Goal: Task Accomplishment & Management: Manage account settings

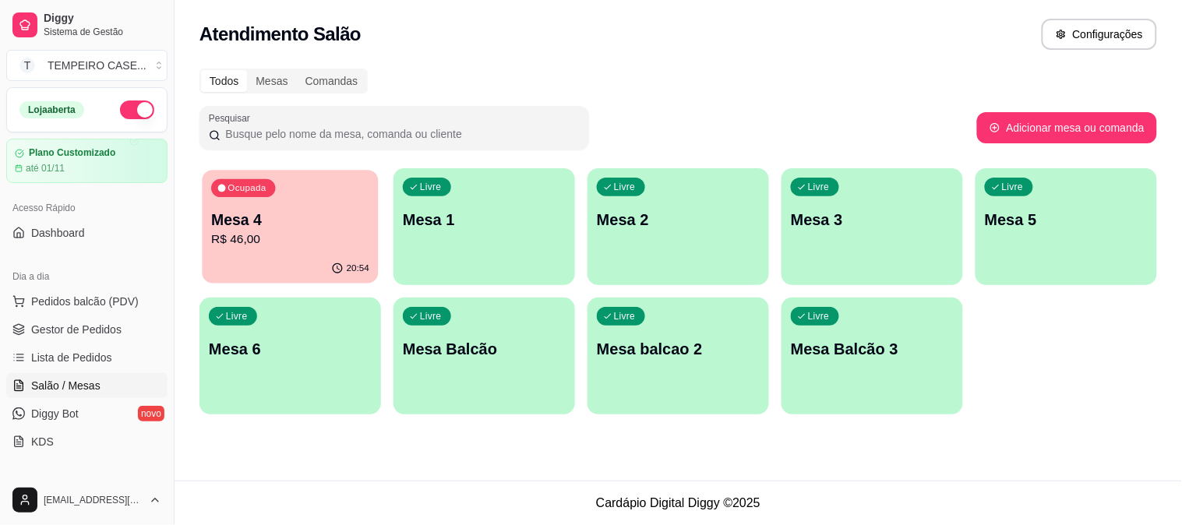
click at [307, 231] on p "R$ 46,00" at bounding box center [290, 240] width 158 height 18
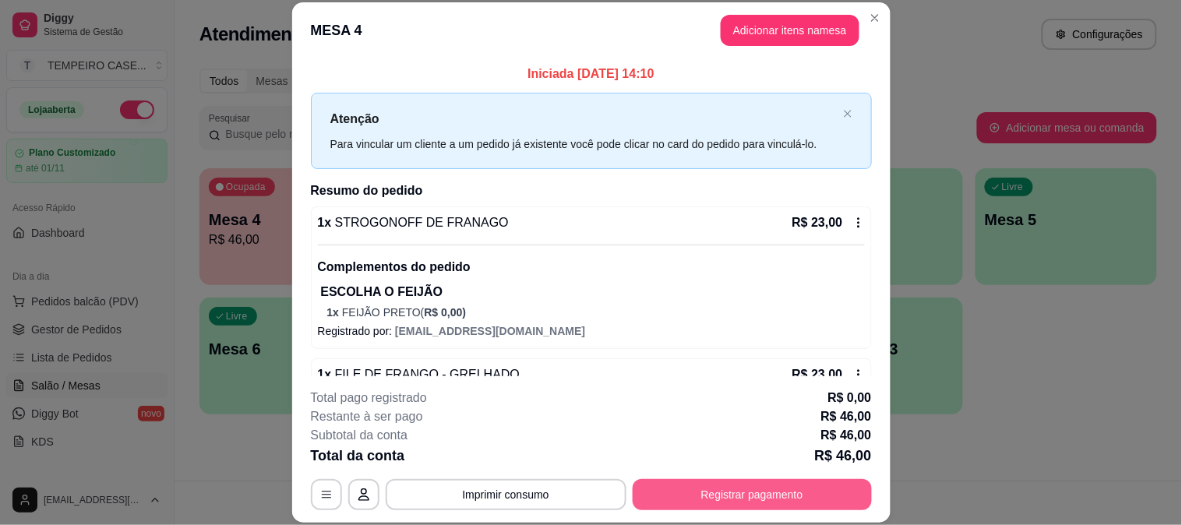
click at [741, 497] on button "Registrar pagamento" at bounding box center [752, 494] width 239 height 31
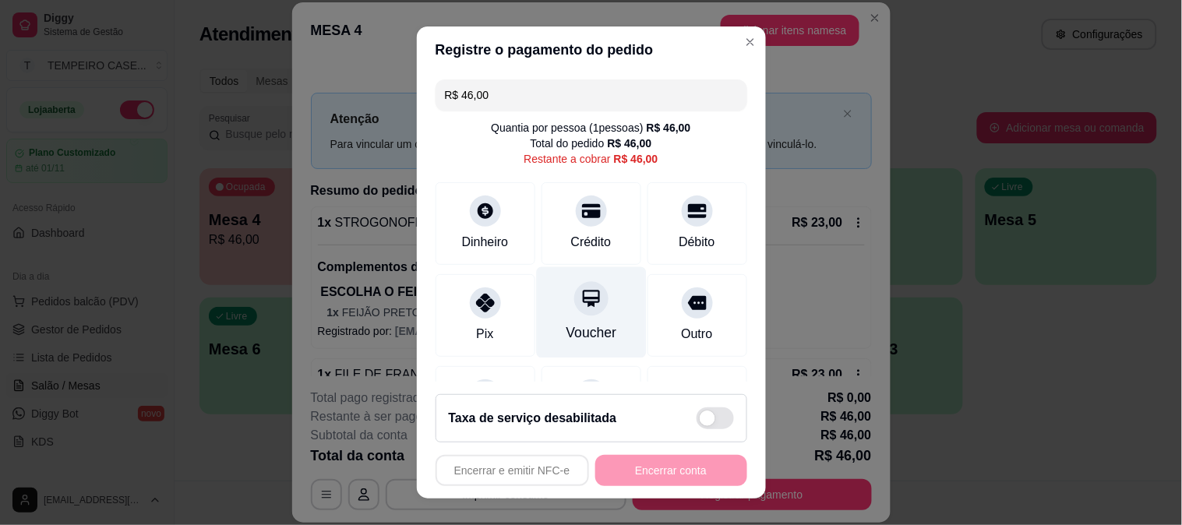
scroll to position [90, 0]
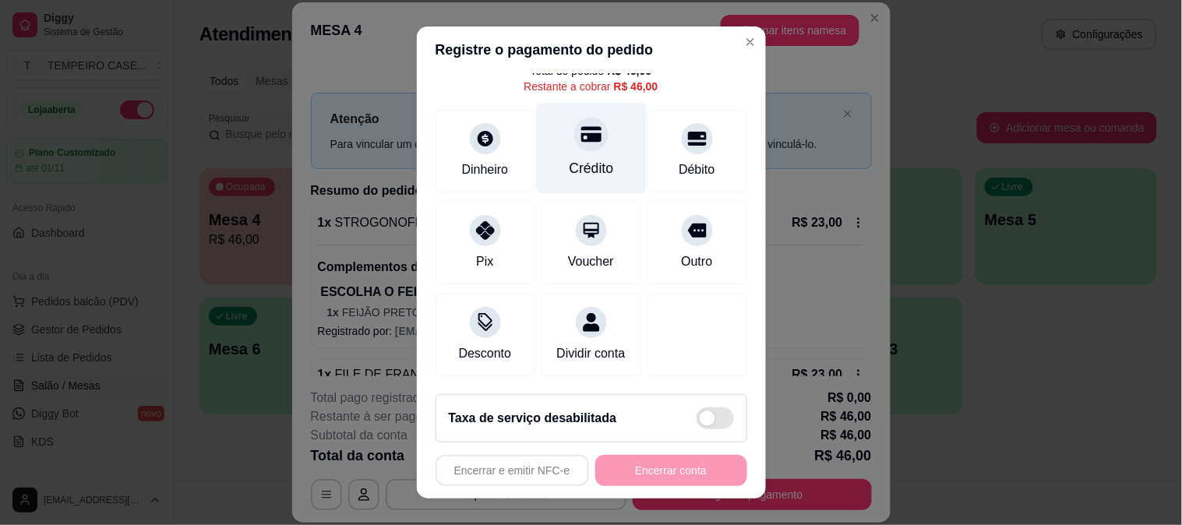
click at [585, 120] on div at bounding box center [591, 134] width 34 height 34
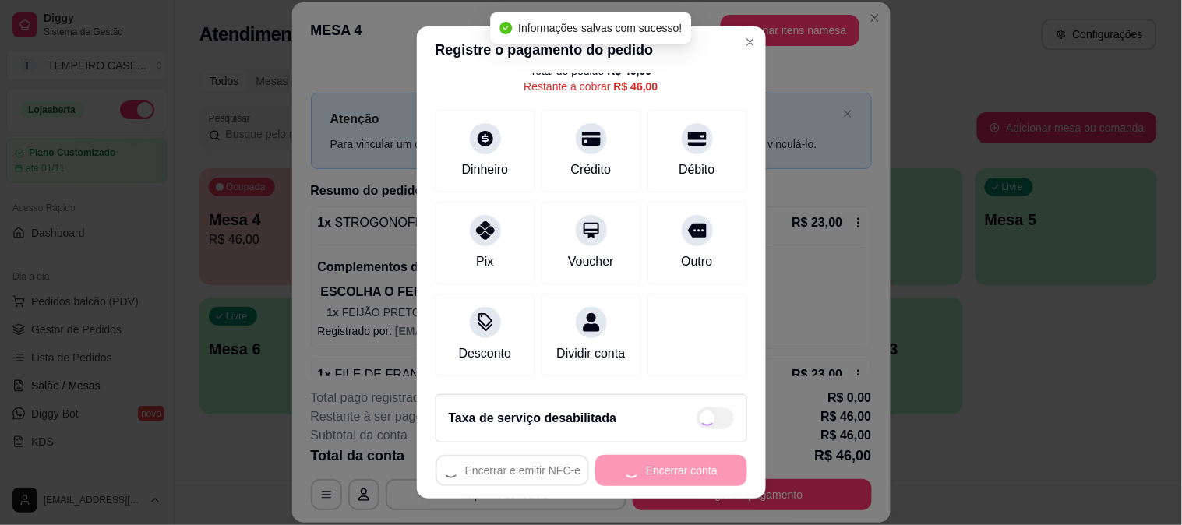
type input "R$ 0,00"
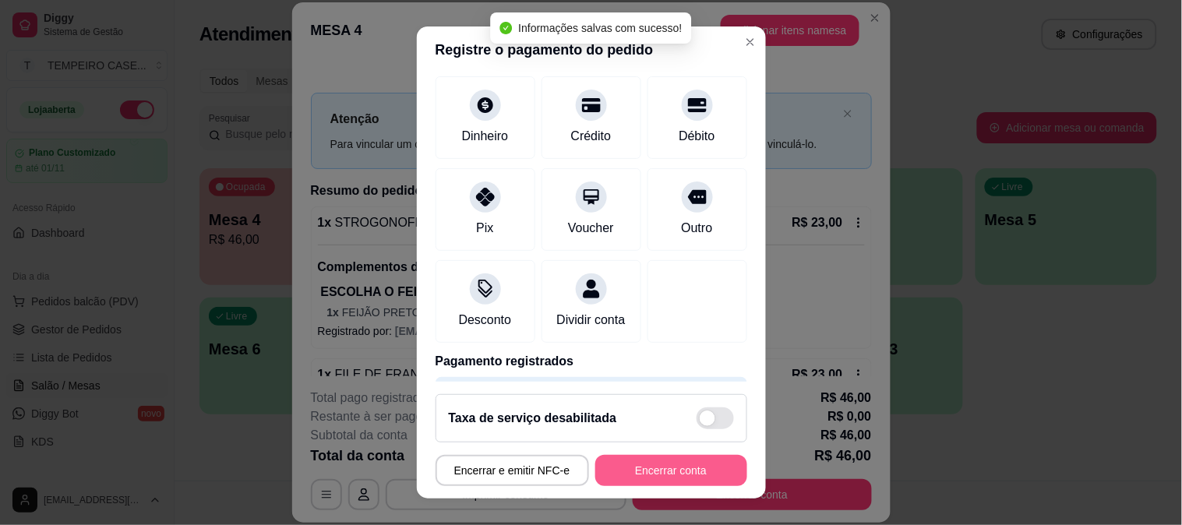
click at [645, 475] on button "Encerrar conta" at bounding box center [672, 470] width 152 height 31
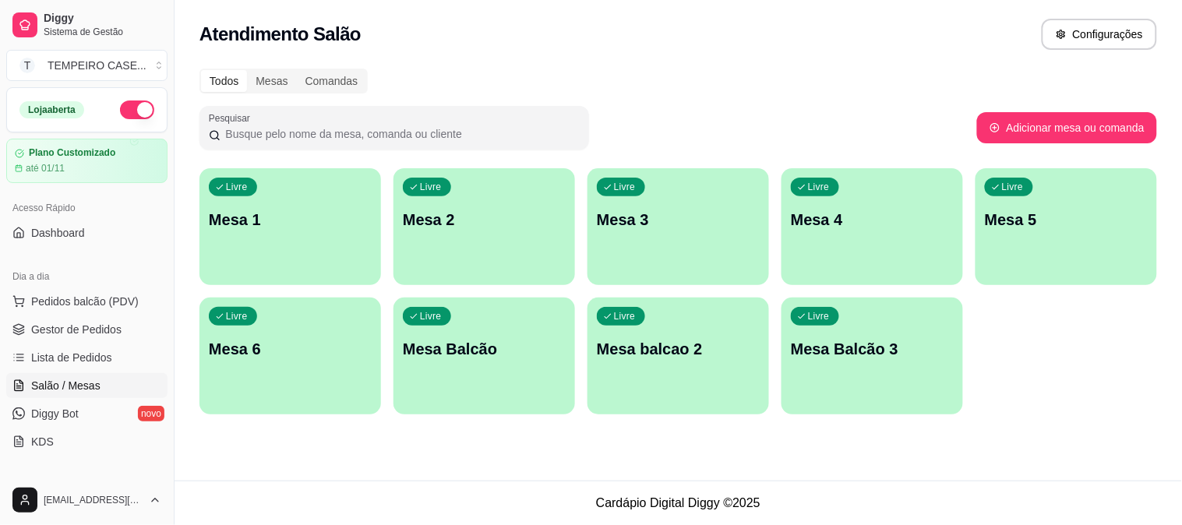
click at [278, 248] on div "Livre Mesa 1" at bounding box center [291, 217] width 182 height 98
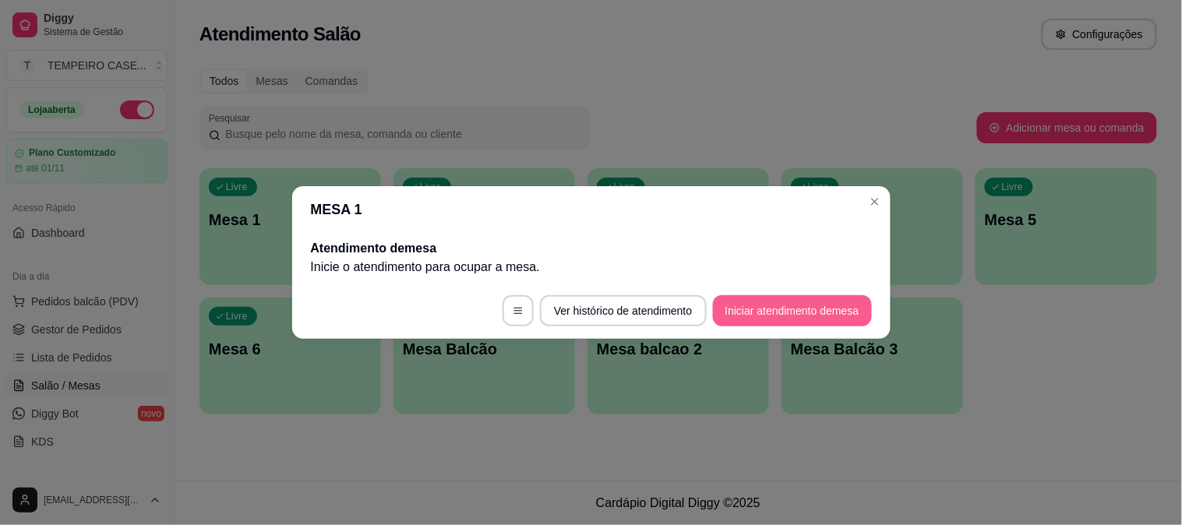
click at [761, 313] on button "Iniciar atendimento de mesa" at bounding box center [792, 310] width 159 height 31
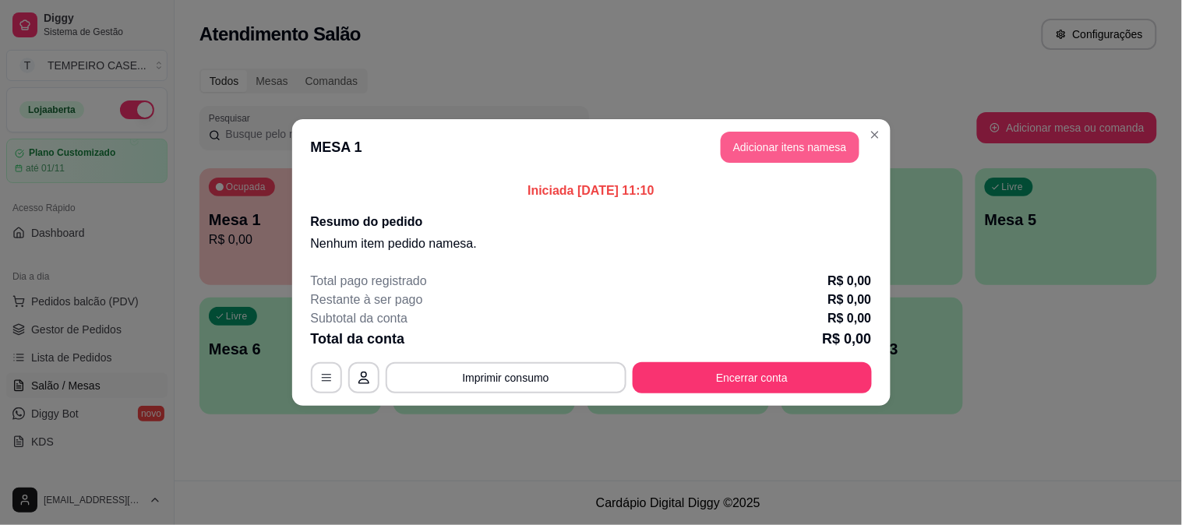
click at [736, 151] on button "Adicionar itens na mesa" at bounding box center [790, 147] width 139 height 31
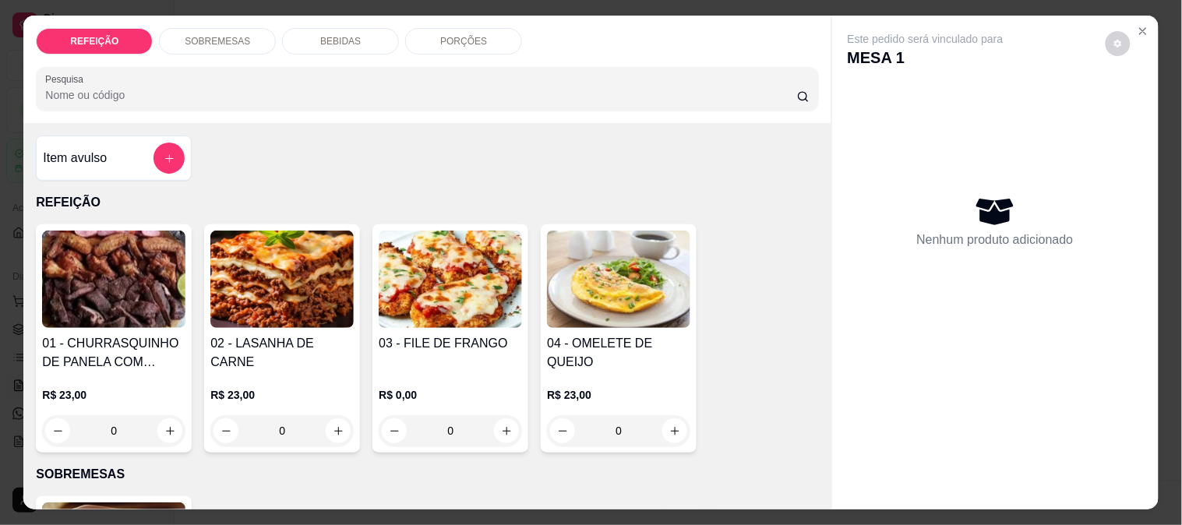
click at [323, 246] on img at bounding box center [281, 279] width 143 height 97
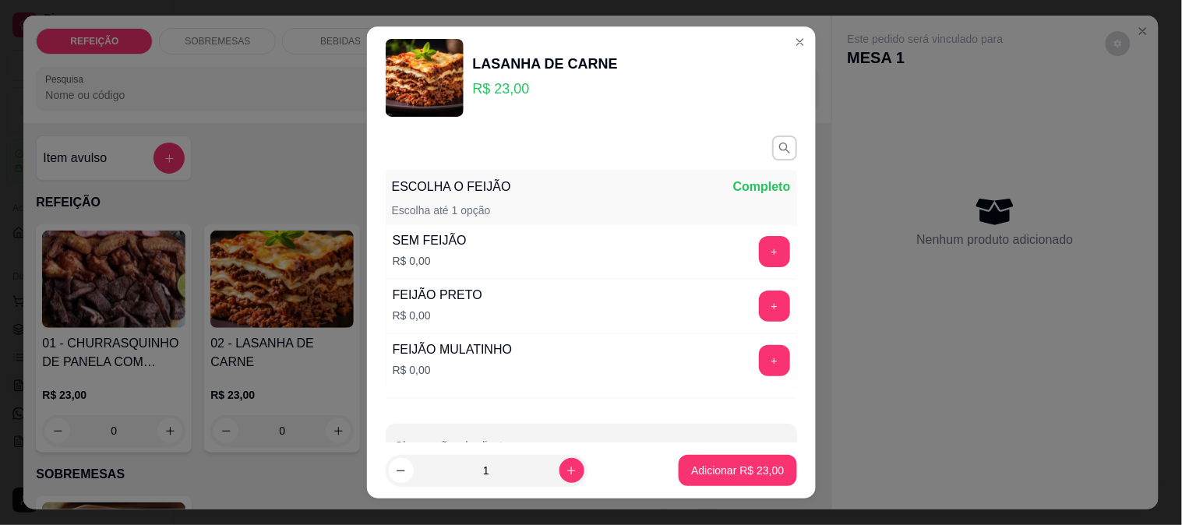
click at [759, 354] on button "+" at bounding box center [774, 360] width 31 height 31
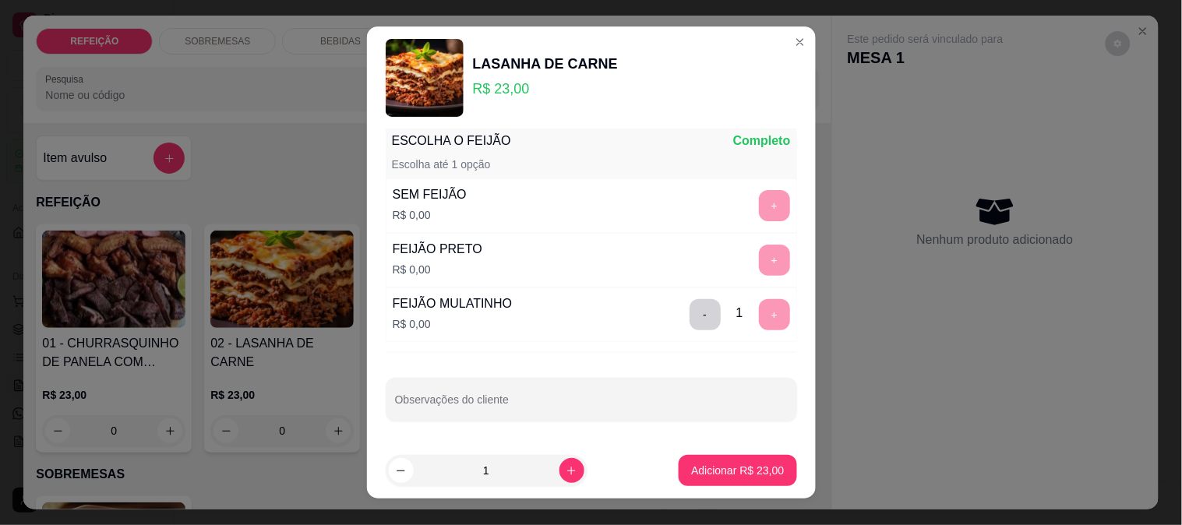
scroll to position [23, 0]
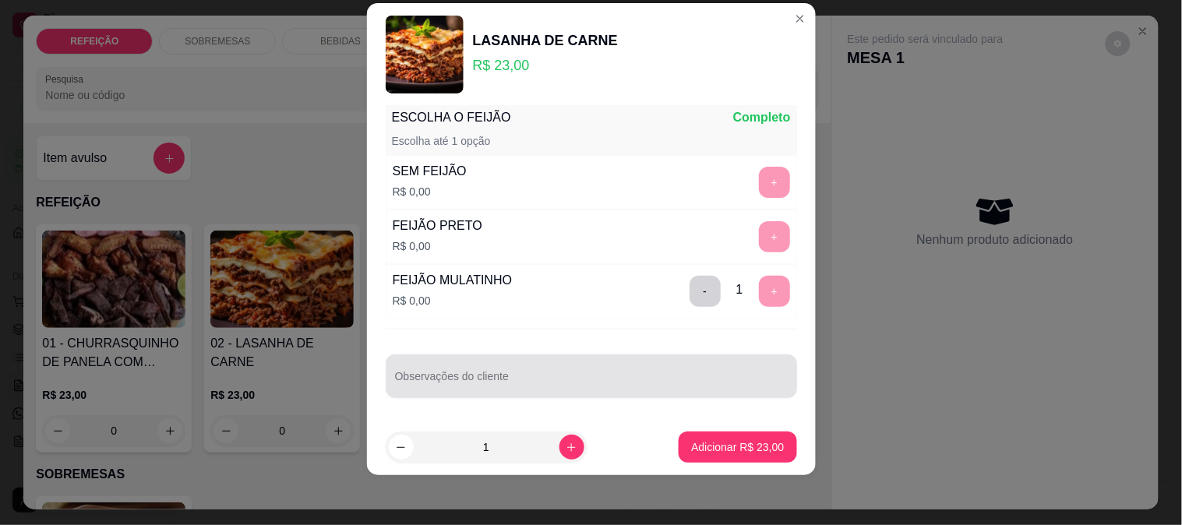
click at [517, 369] on div at bounding box center [591, 376] width 393 height 31
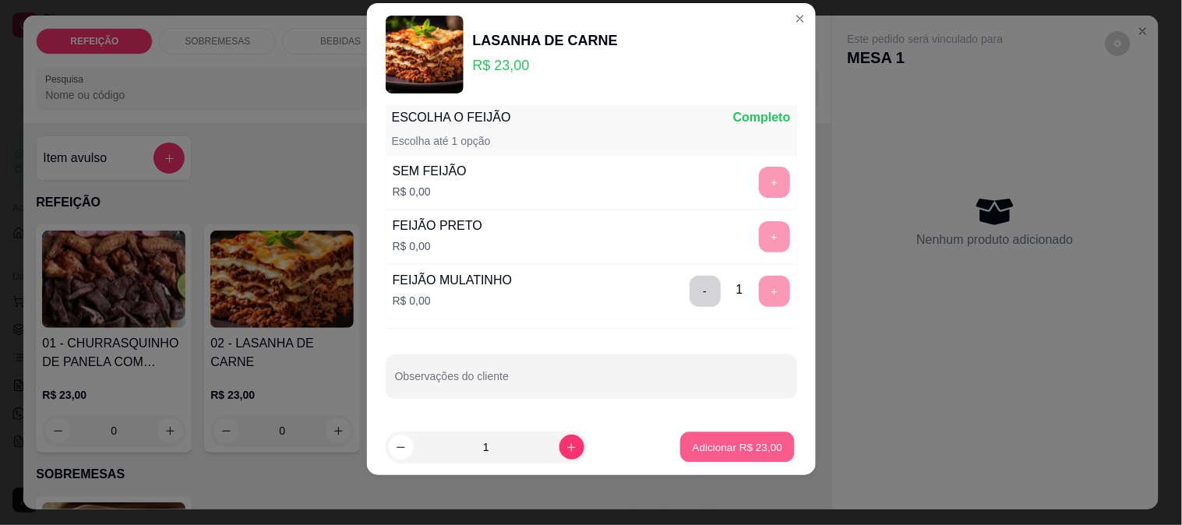
click at [703, 447] on p "Adicionar R$ 23,00" at bounding box center [738, 447] width 90 height 15
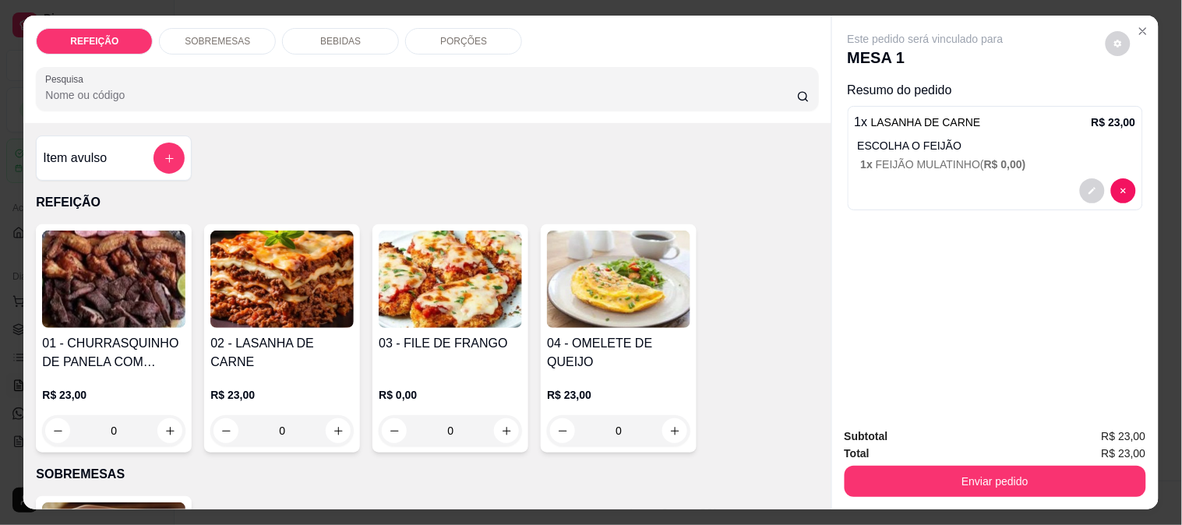
click at [450, 289] on img at bounding box center [450, 279] width 143 height 97
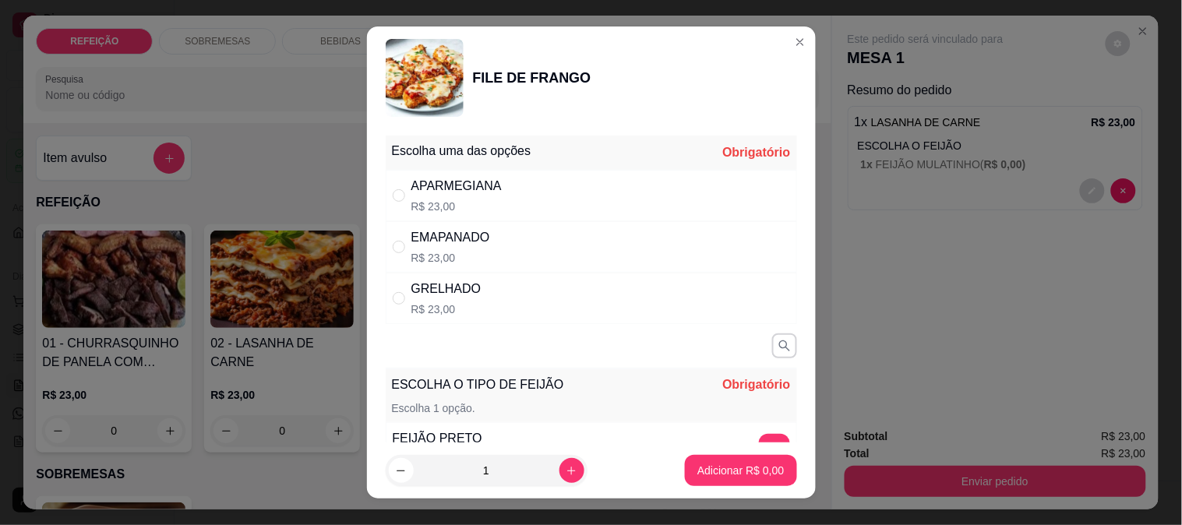
click at [497, 193] on div "APARMEGIANA R$ 23,00" at bounding box center [592, 195] width 412 height 51
radio input "true"
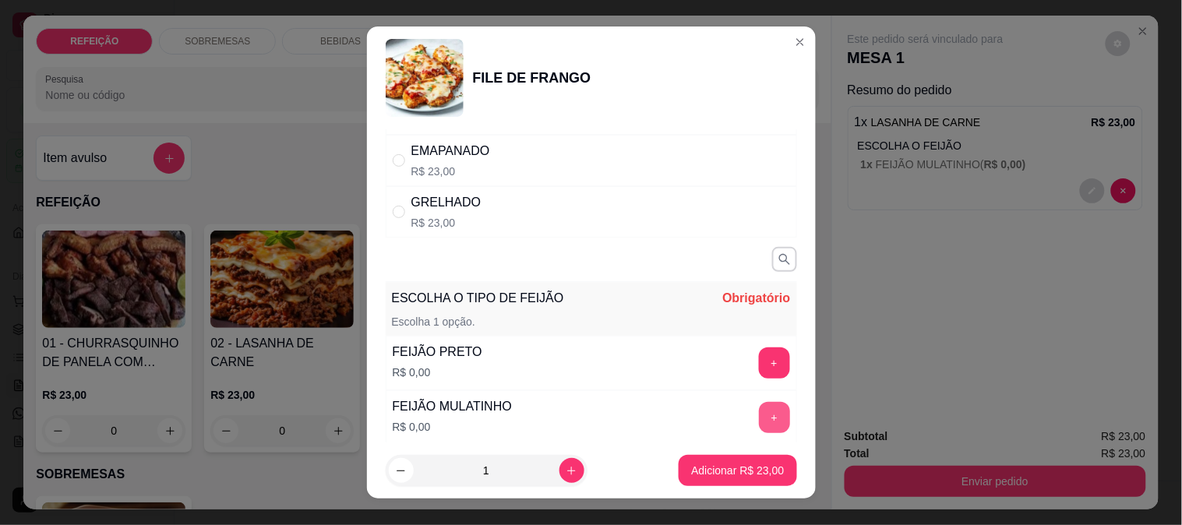
click at [759, 419] on button "+" at bounding box center [774, 417] width 31 height 31
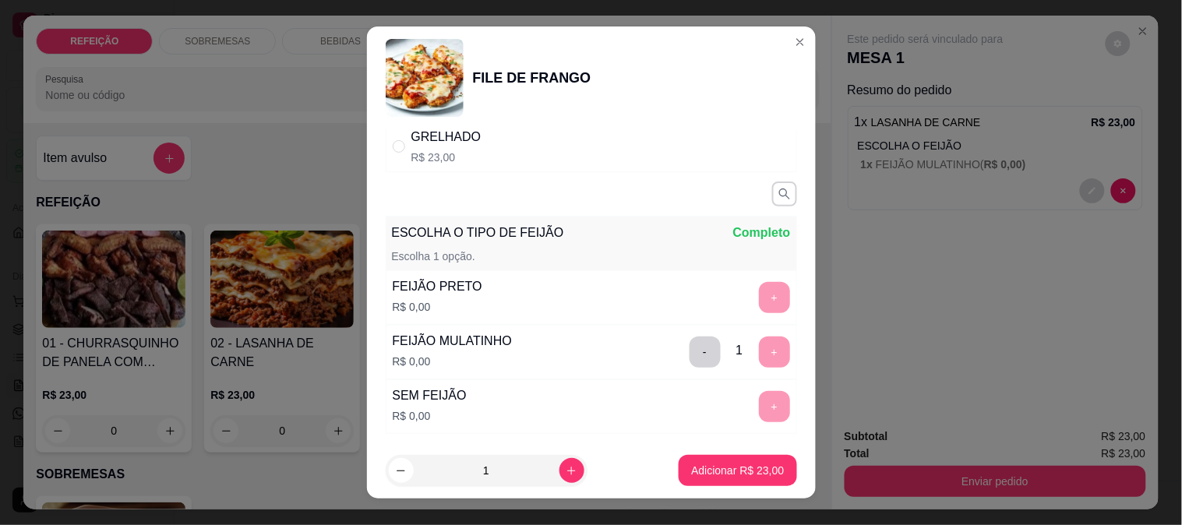
scroll to position [245, 0]
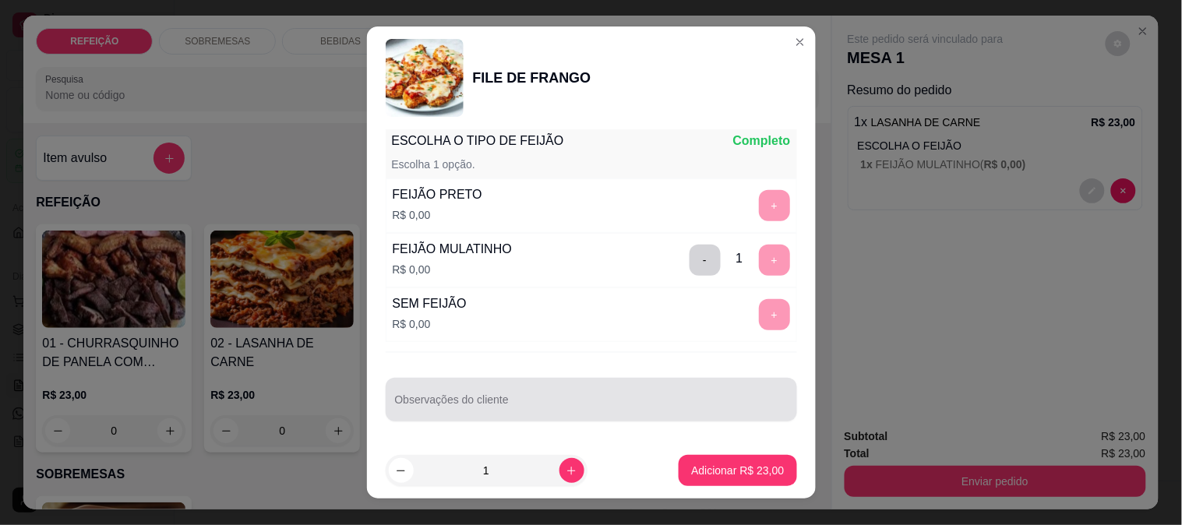
click at [470, 395] on div at bounding box center [591, 399] width 393 height 31
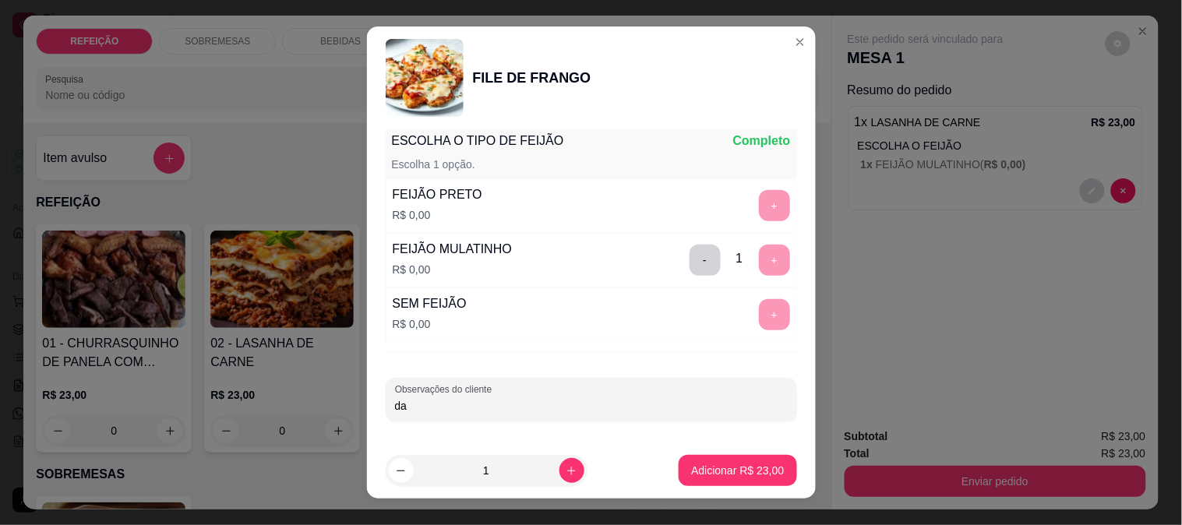
type input "d"
type input "farofa separada - salada separada sem molho e sem gergilin - sem oregano"
click at [711, 460] on button "Adicionar R$ 23,00" at bounding box center [738, 470] width 118 height 31
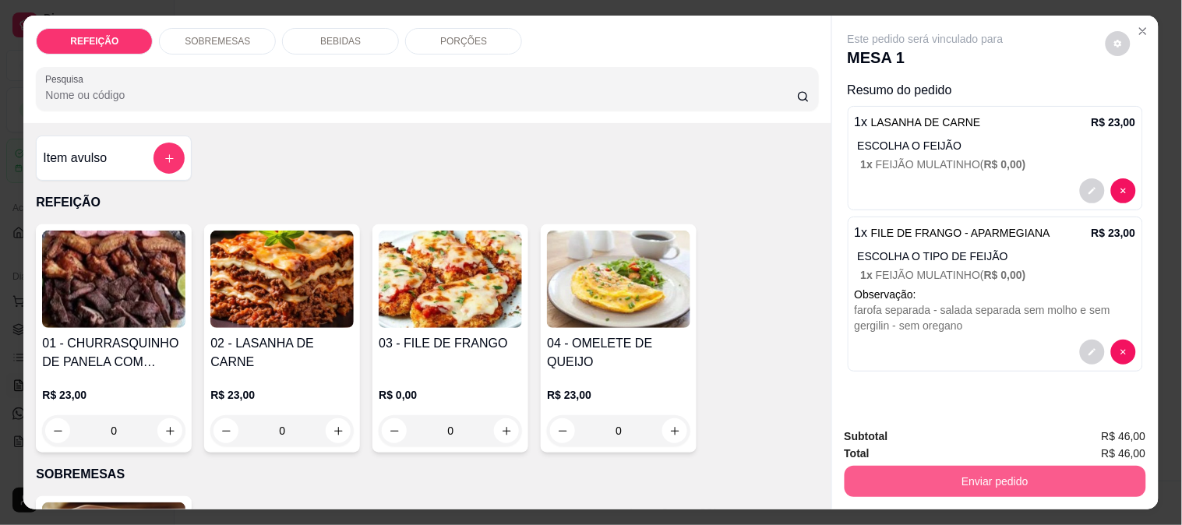
click at [937, 477] on button "Enviar pedido" at bounding box center [996, 481] width 302 height 31
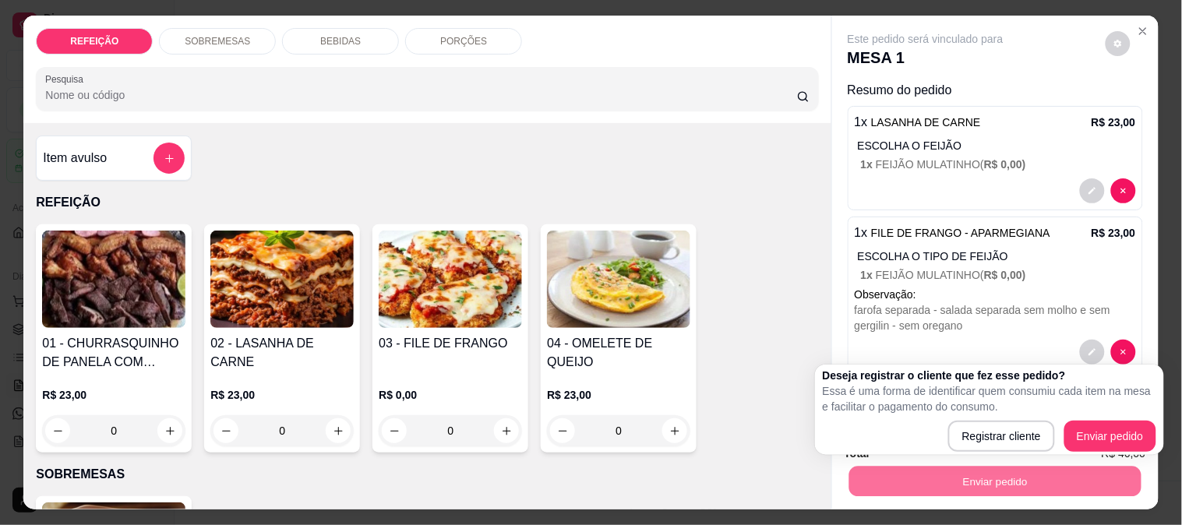
click at [796, 354] on div "01 - CHURRASQUINHO DE PANELA COM SALADA DE MAIONESE R$ 23,00 0 02 - LASANHA DE …" at bounding box center [427, 338] width 783 height 228
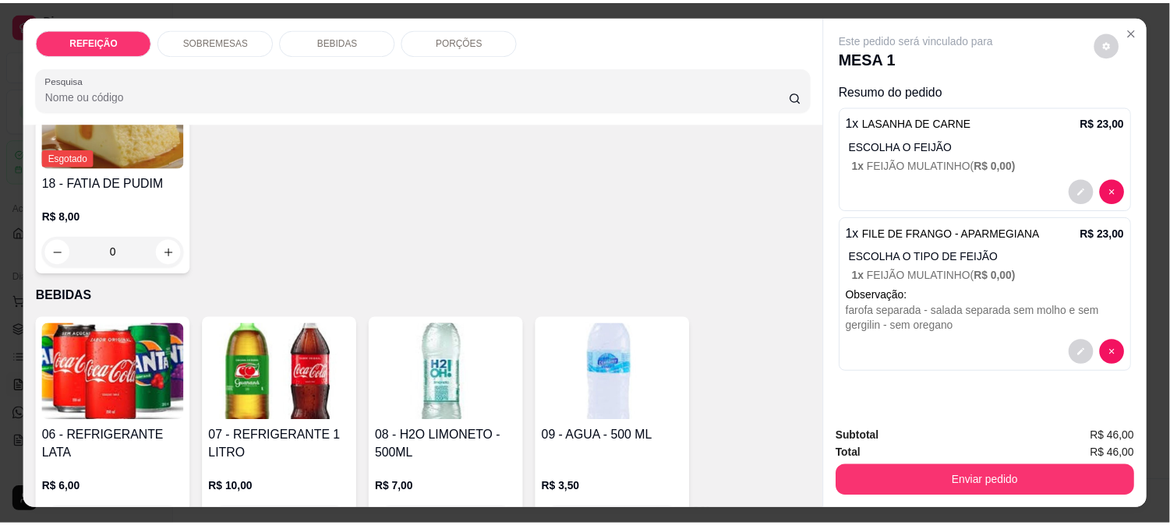
scroll to position [41, 0]
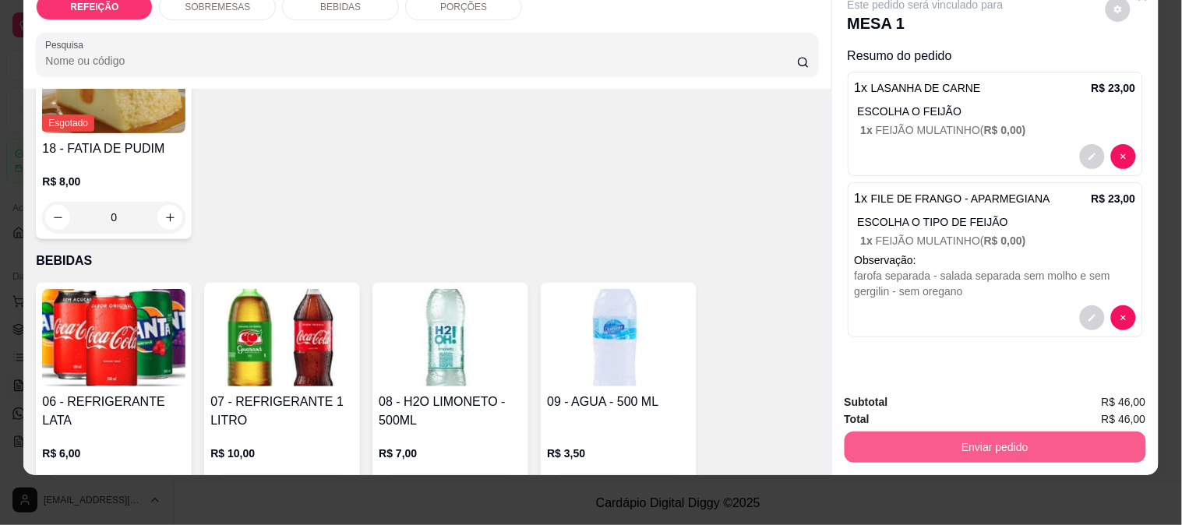
click at [923, 437] on button "Enviar pedido" at bounding box center [996, 447] width 302 height 31
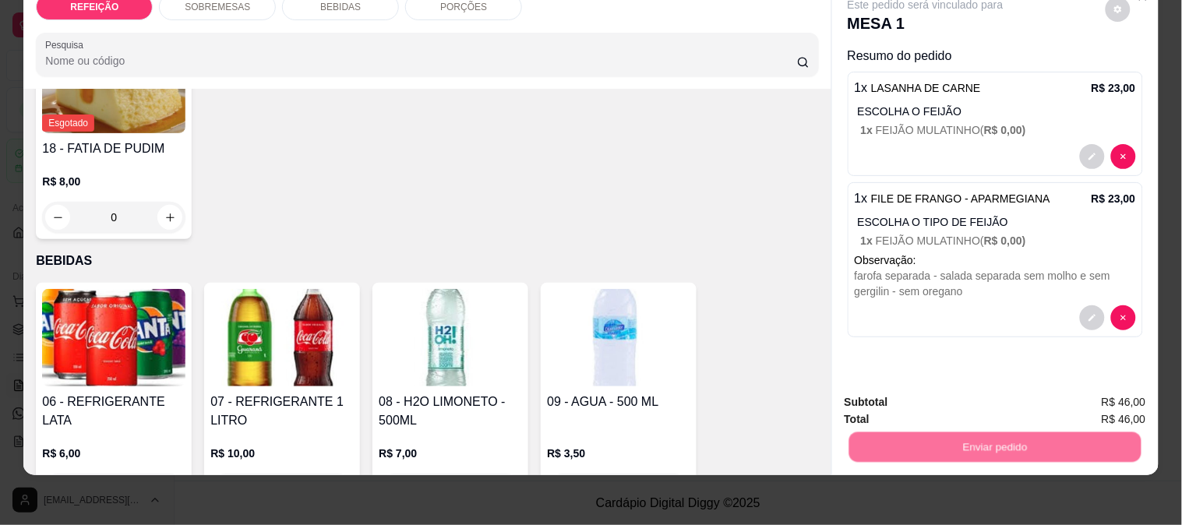
click at [1097, 384] on button "Enviar pedido" at bounding box center [1106, 396] width 88 height 30
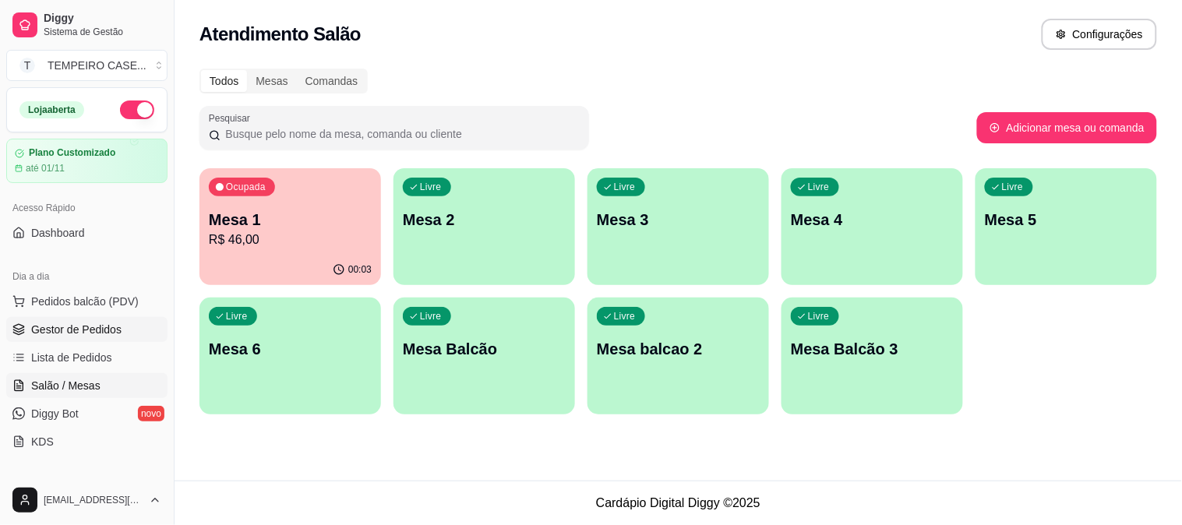
click at [49, 323] on span "Gestor de Pedidos" at bounding box center [76, 330] width 90 height 16
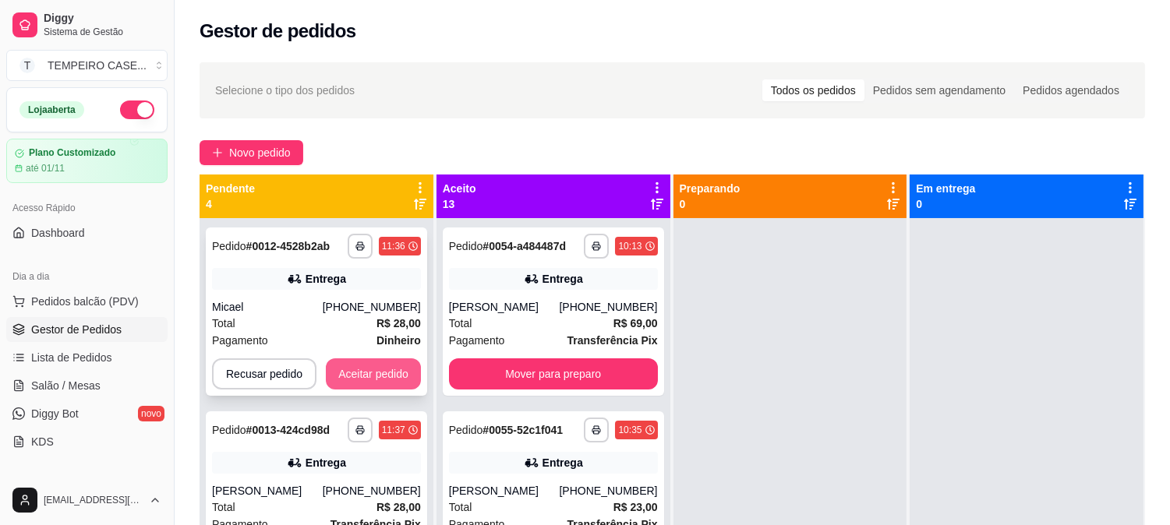
click at [357, 377] on button "Aceitar pedido" at bounding box center [373, 374] width 95 height 31
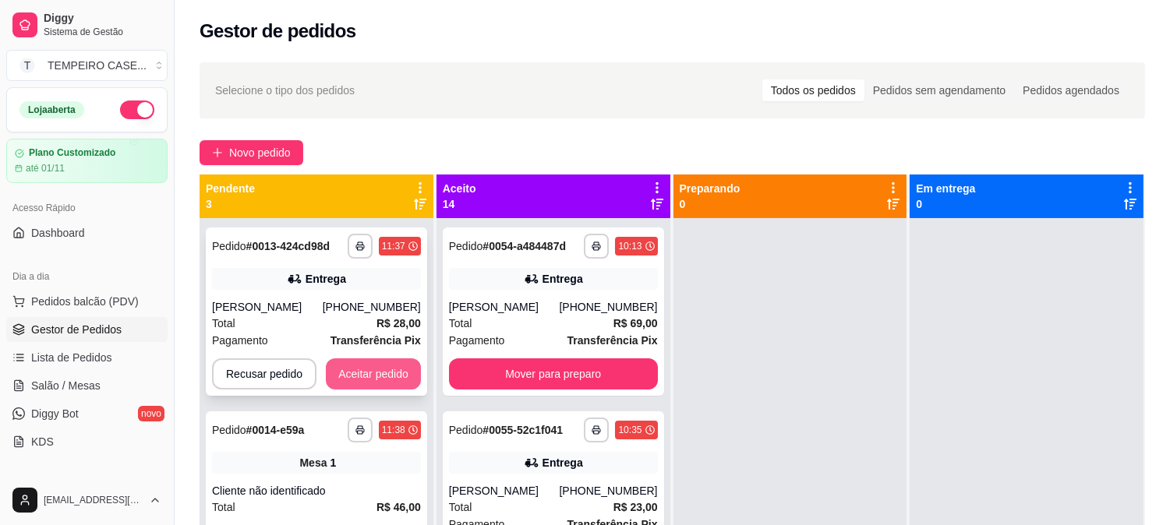
click at [361, 377] on button "Aceitar pedido" at bounding box center [373, 374] width 95 height 31
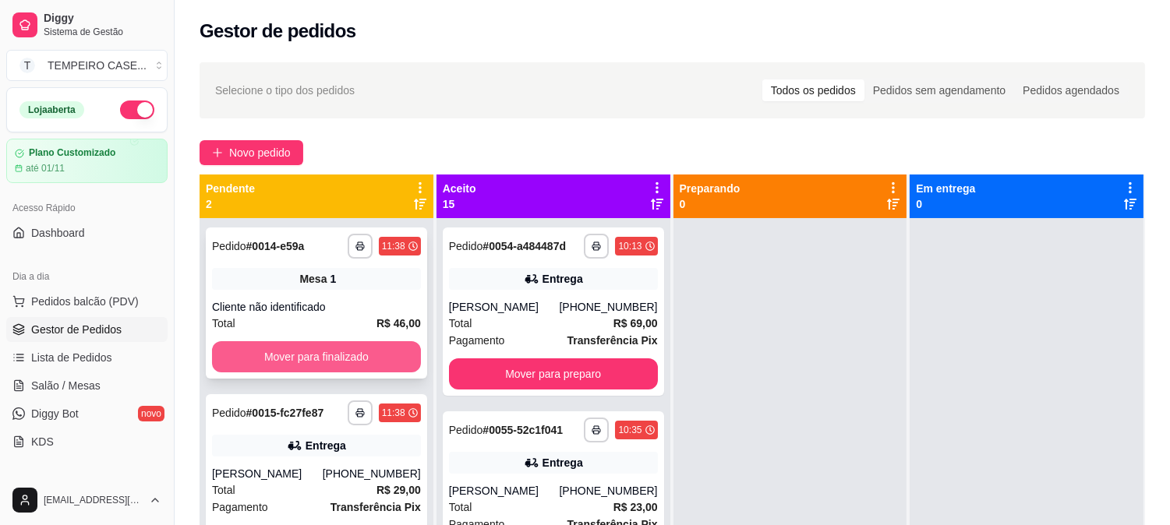
scroll to position [43, 0]
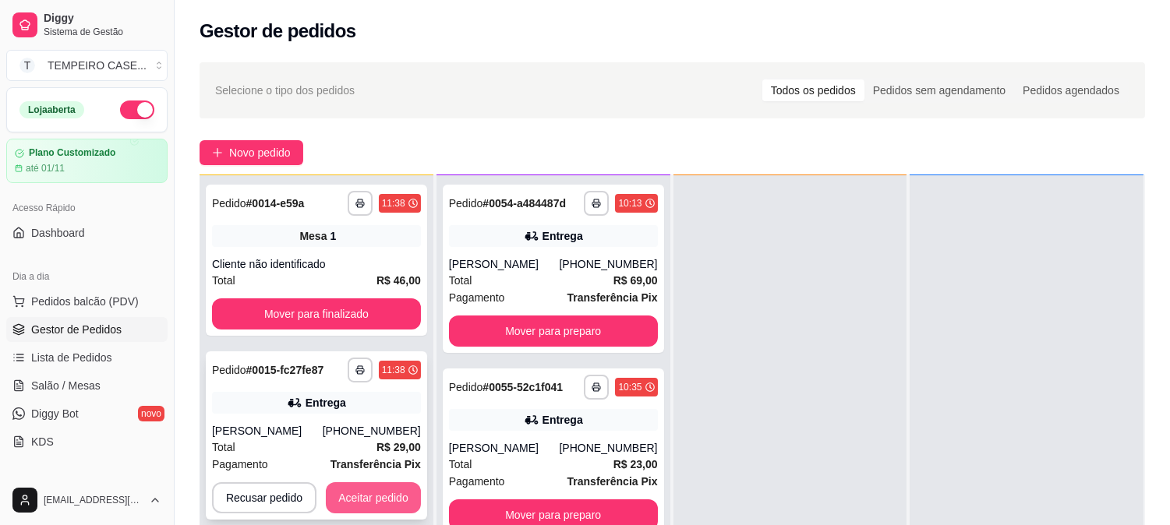
click at [368, 494] on button "Aceitar pedido" at bounding box center [373, 498] width 95 height 31
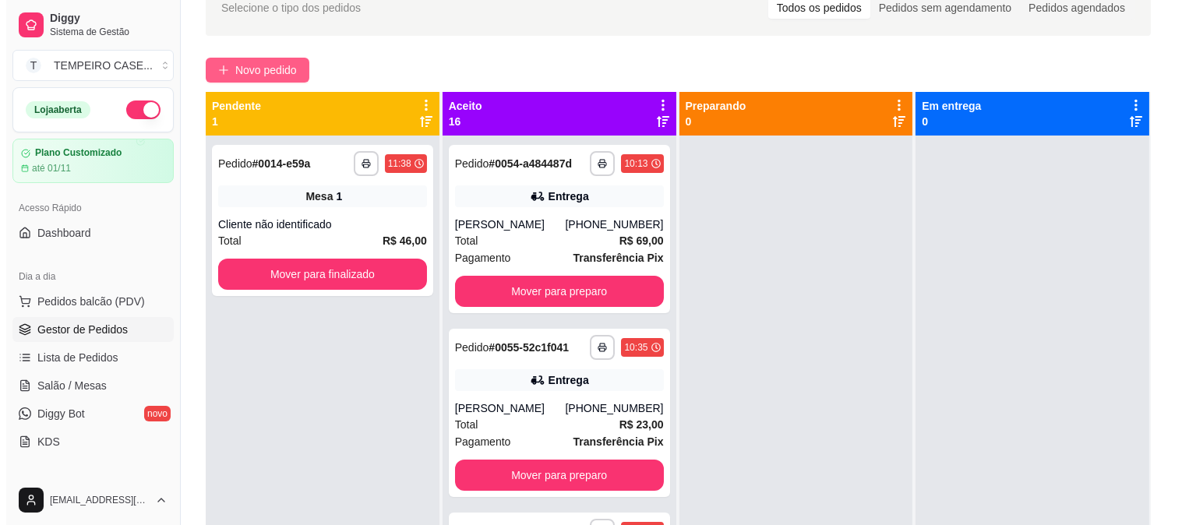
scroll to position [65, 0]
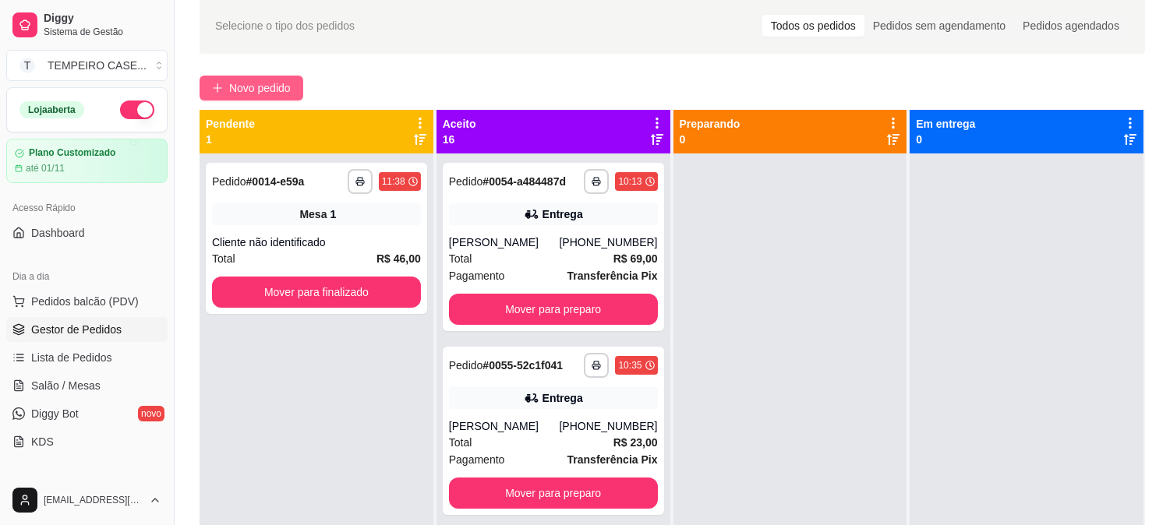
click at [242, 87] on span "Novo pedido" at bounding box center [260, 88] width 62 height 17
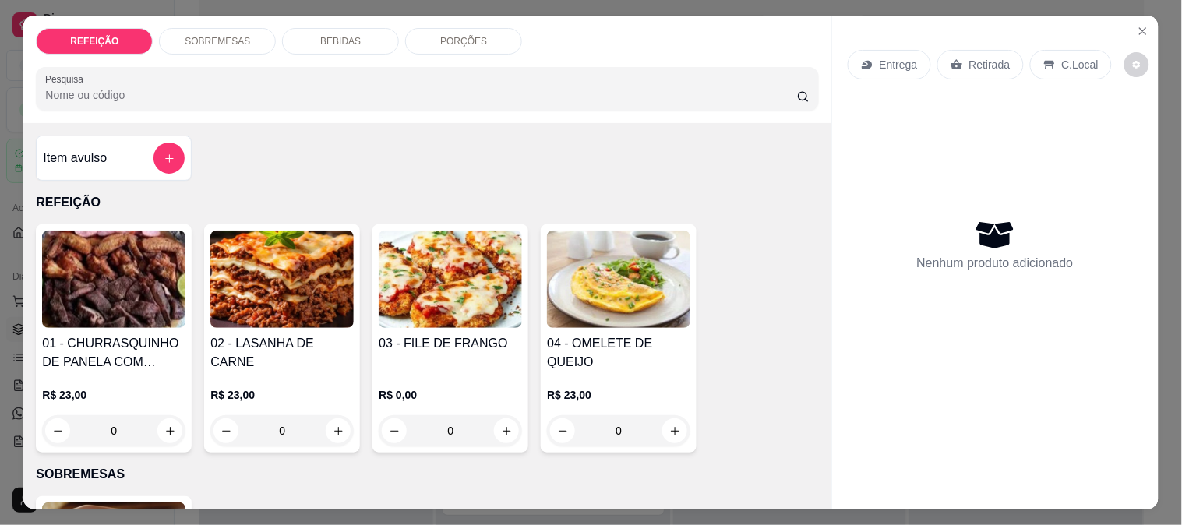
click at [113, 274] on img at bounding box center [113, 279] width 143 height 97
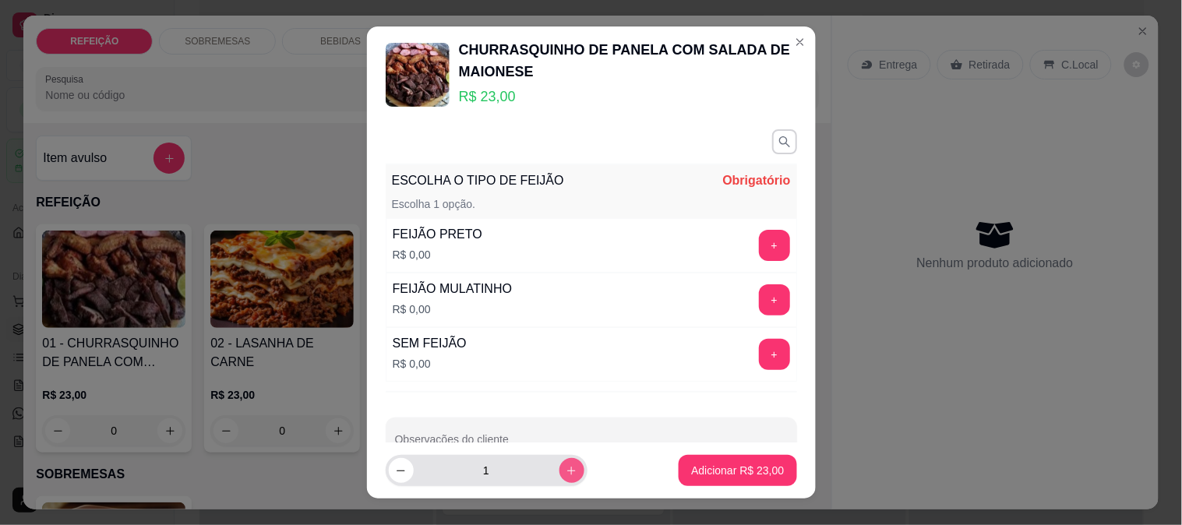
click at [564, 469] on button "increase-product-quantity" at bounding box center [572, 470] width 25 height 25
click at [564, 469] on button "increase-product-quantity" at bounding box center [572, 471] width 24 height 24
type input "4"
click at [759, 302] on button "+" at bounding box center [774, 300] width 31 height 31
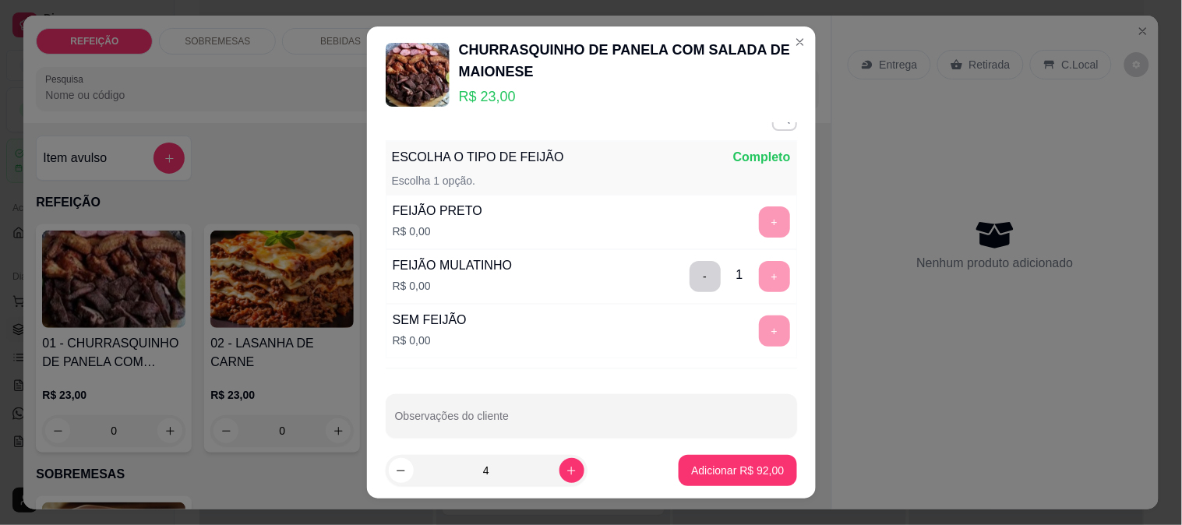
scroll to position [41, 0]
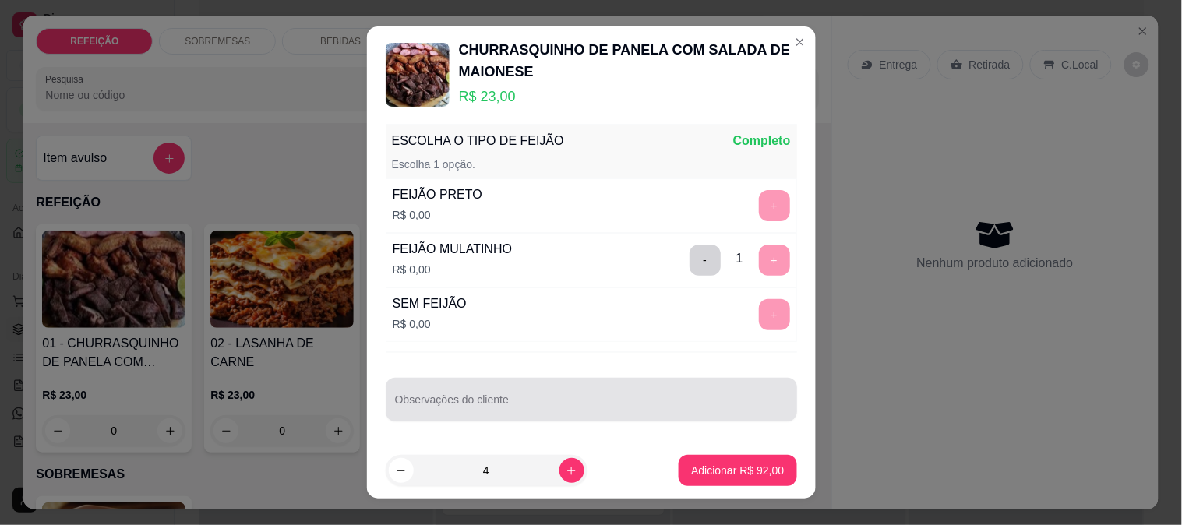
click at [581, 404] on input "Observações do cliente" at bounding box center [591, 406] width 393 height 16
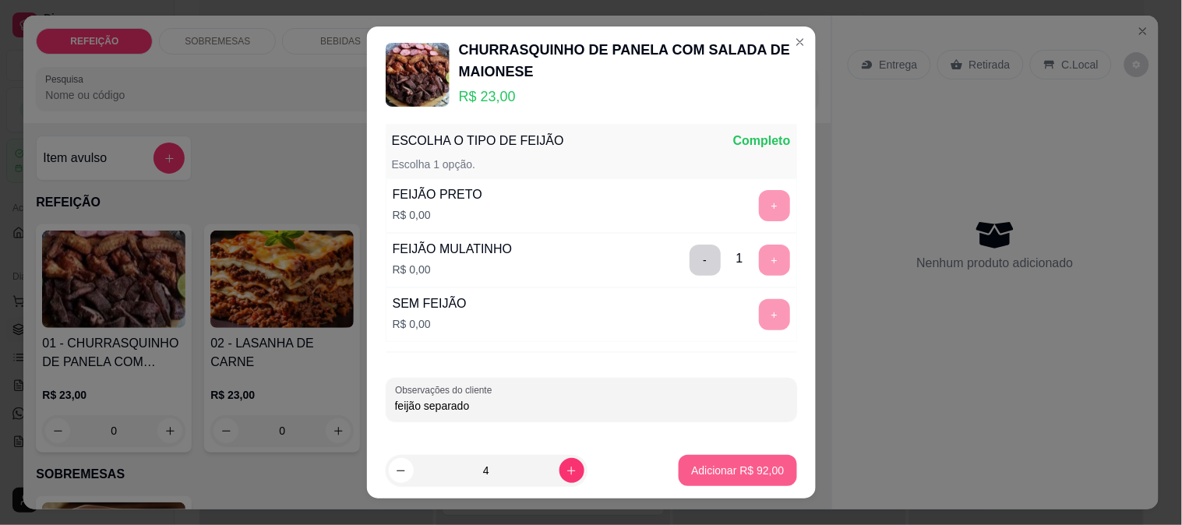
type input "feijão separado"
click at [688, 460] on button "Adicionar R$ 92,00" at bounding box center [738, 470] width 118 height 31
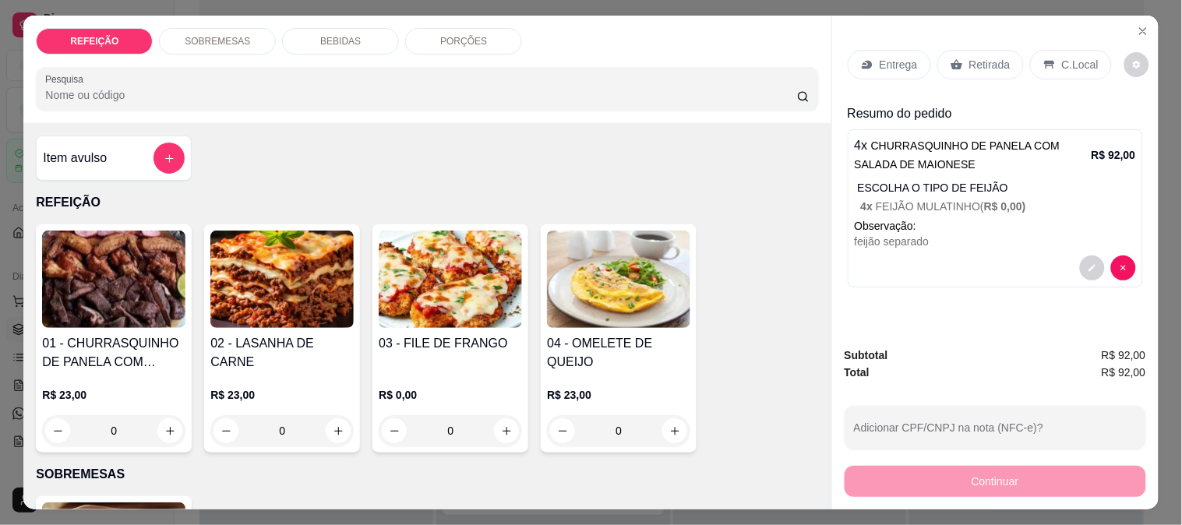
click at [69, 149] on h4 "Item avulso" at bounding box center [75, 158] width 64 height 19
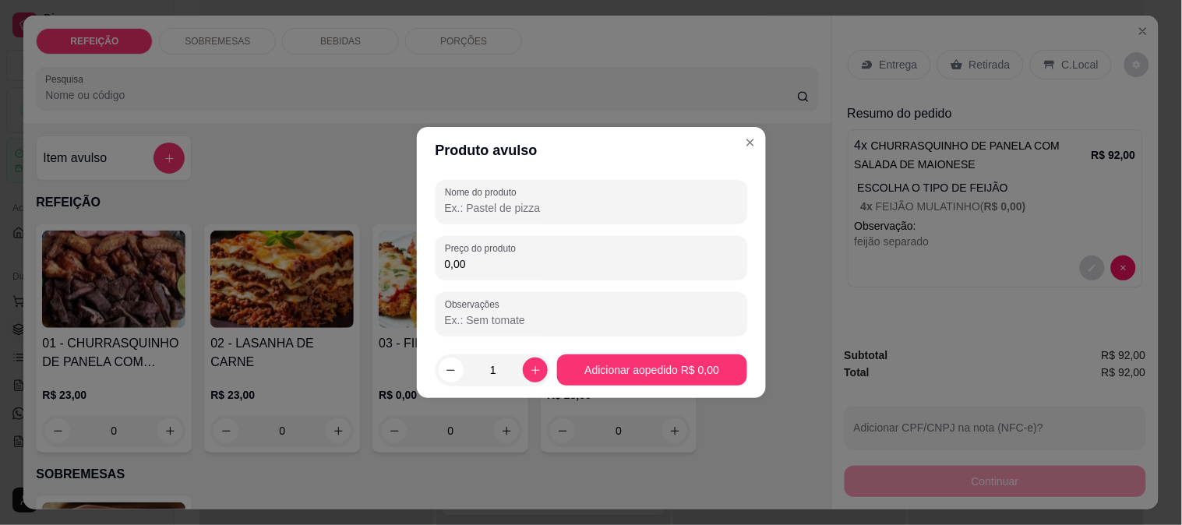
click at [454, 213] on input "Nome do produto" at bounding box center [591, 208] width 293 height 16
type input "e"
type input "EMBALAGEM"
click at [515, 273] on div "0,00" at bounding box center [591, 257] width 293 height 31
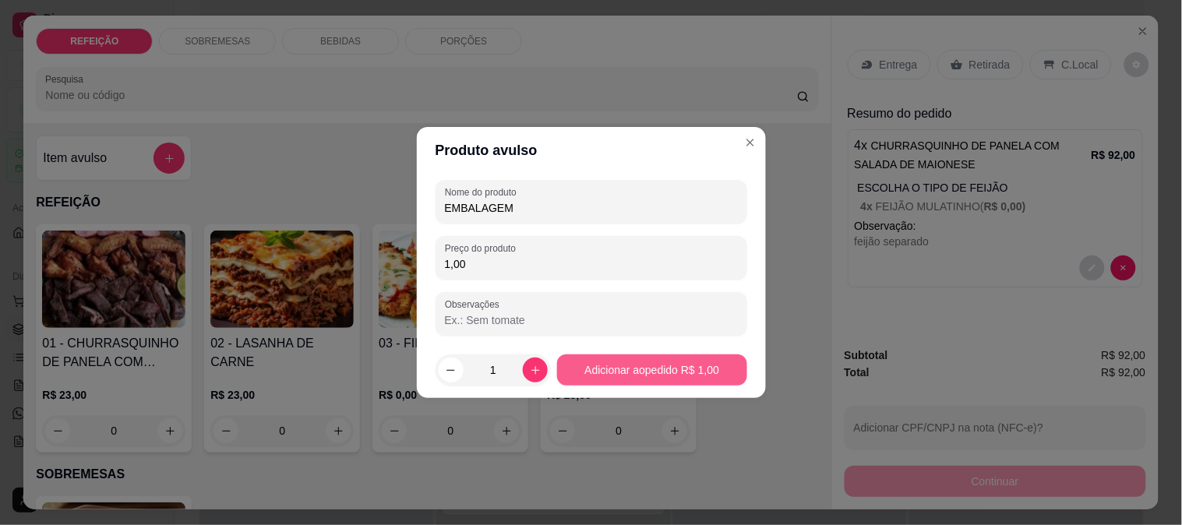
type input "1,00"
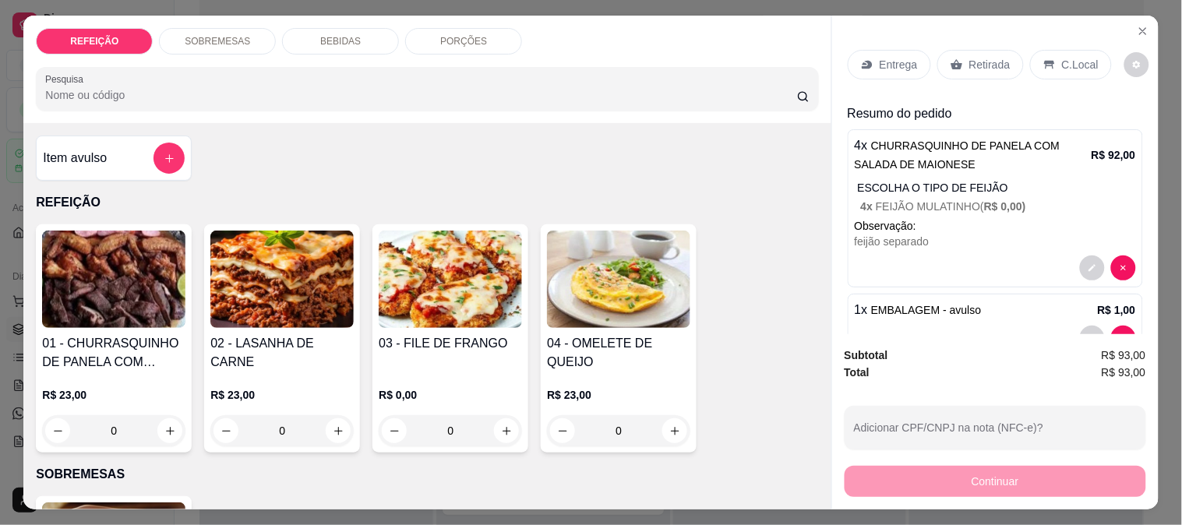
click at [882, 57] on p "Entrega" at bounding box center [899, 65] width 38 height 16
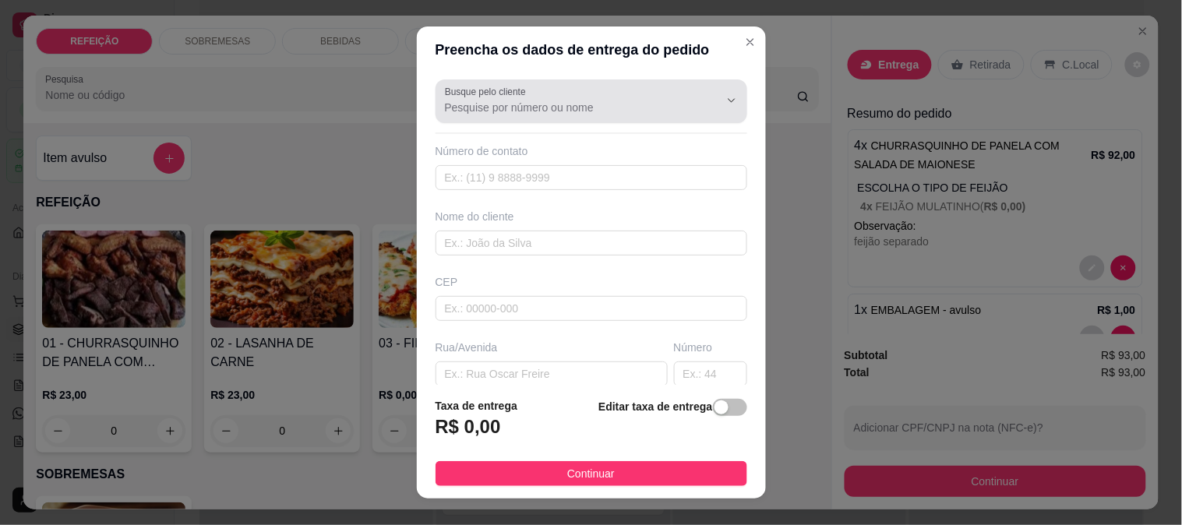
click at [480, 107] on input "Busque pelo cliente" at bounding box center [569, 108] width 249 height 16
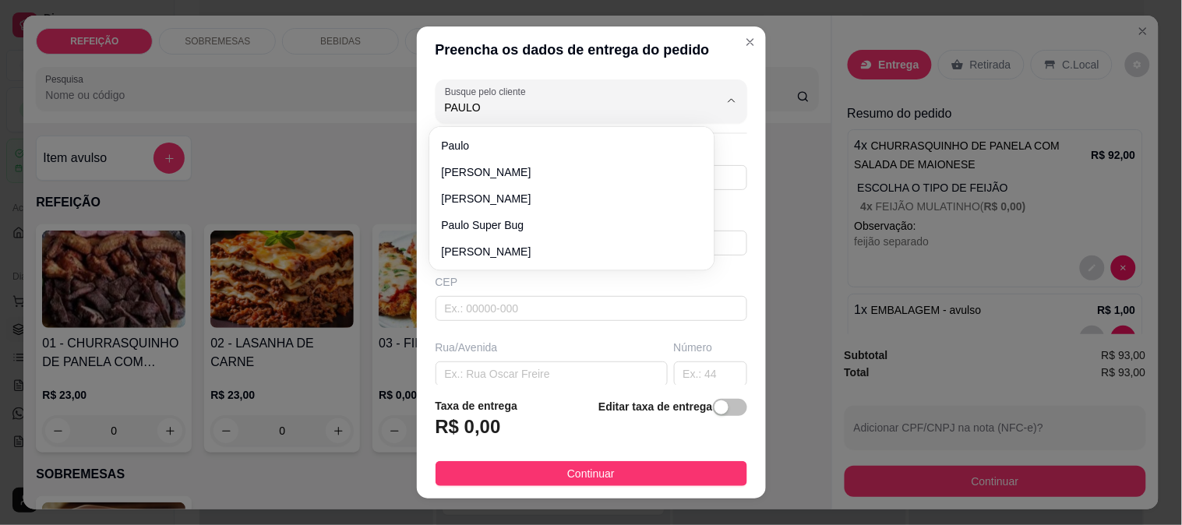
type input "PAULO"
type input "PAULO SUPER"
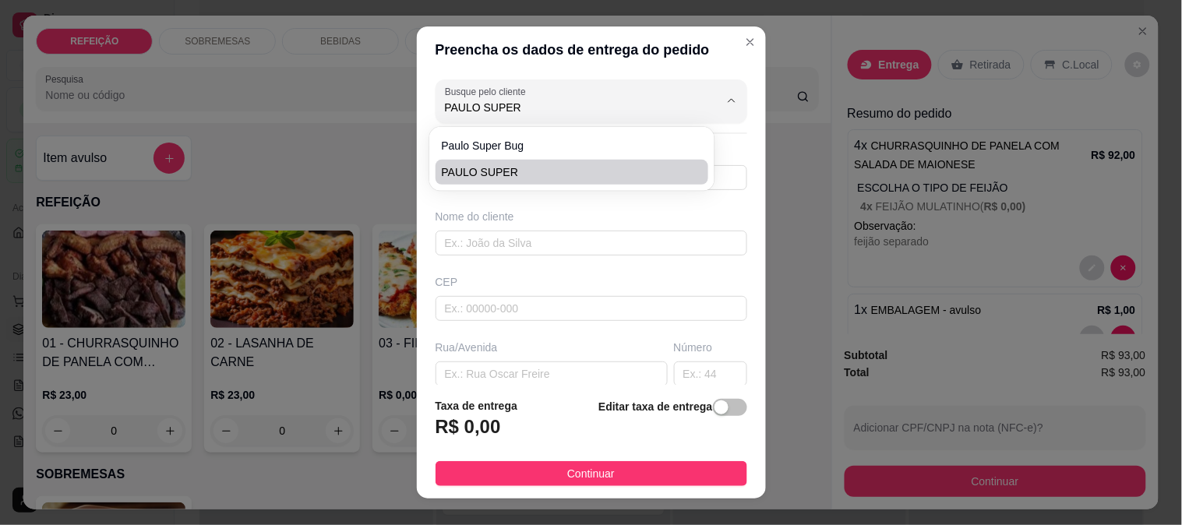
click at [469, 168] on span "PAULO SUPER" at bounding box center [565, 172] width 246 height 16
type input "8187287933"
type input "PAULO SUPER"
type input "DRONE HUMANO OU PAULISTA"
type input "IPOJUCA"
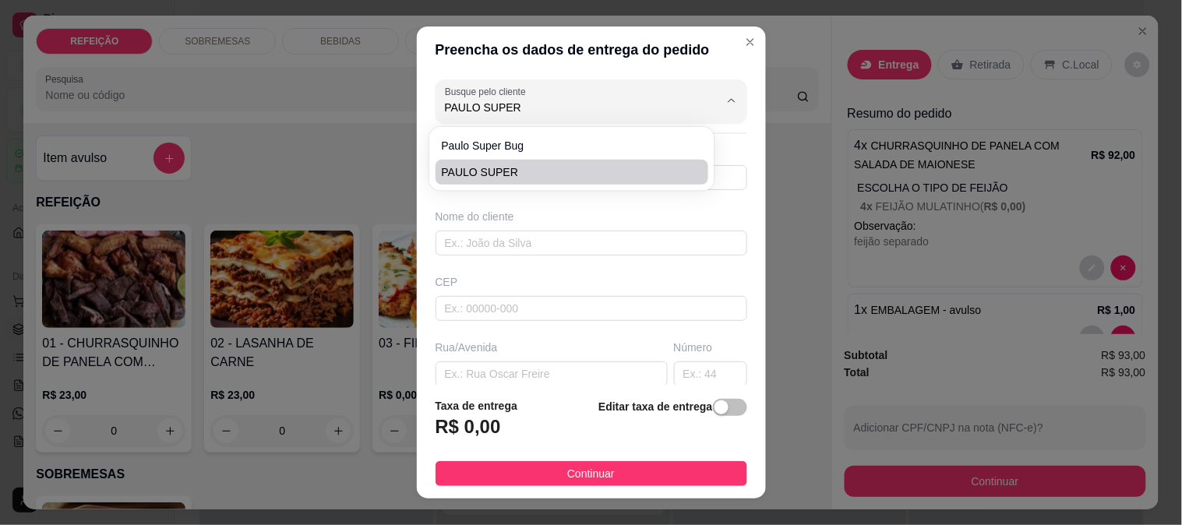
type input "DRONE HUMANO"
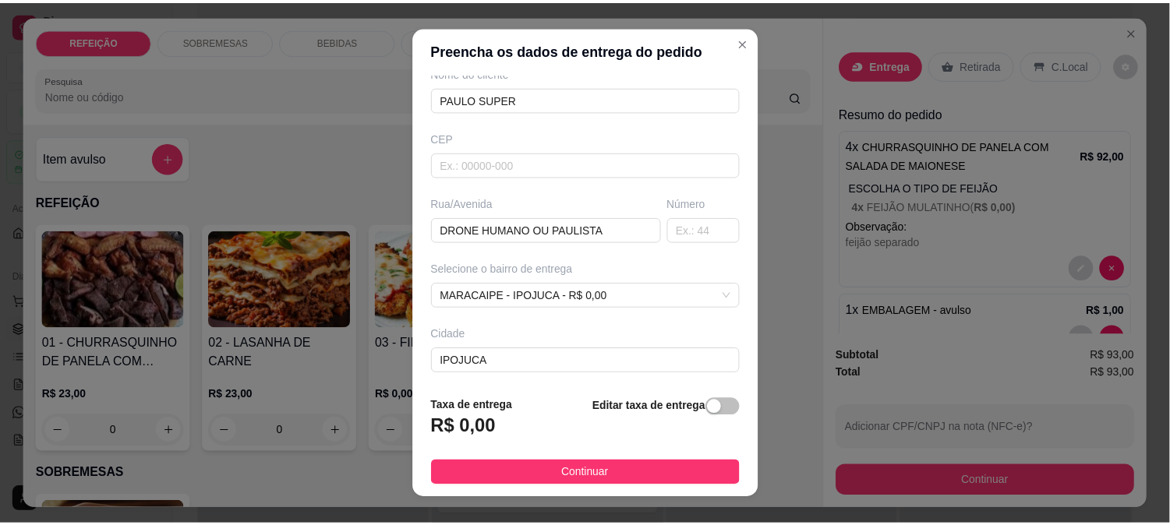
scroll to position [173, 0]
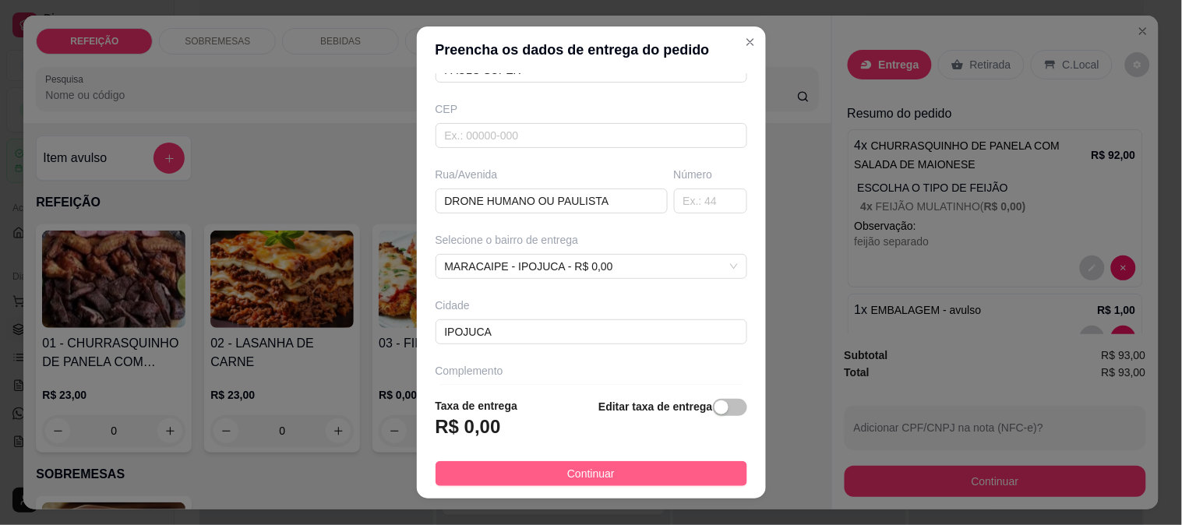
type input "PAULO SUPER"
click at [578, 474] on span "Continuar" at bounding box center [591, 473] width 48 height 17
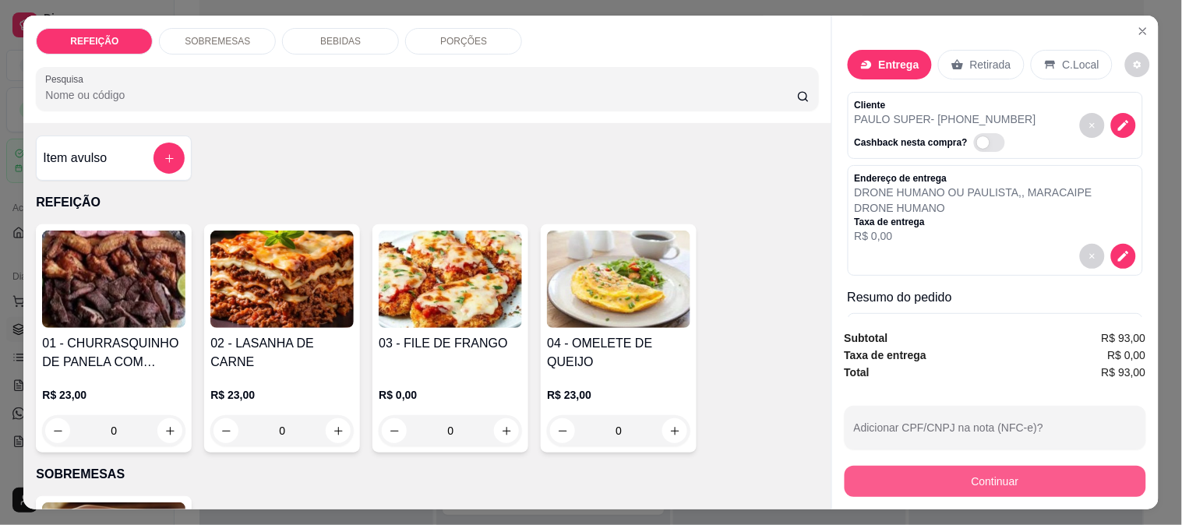
click at [953, 472] on button "Continuar" at bounding box center [996, 481] width 302 height 31
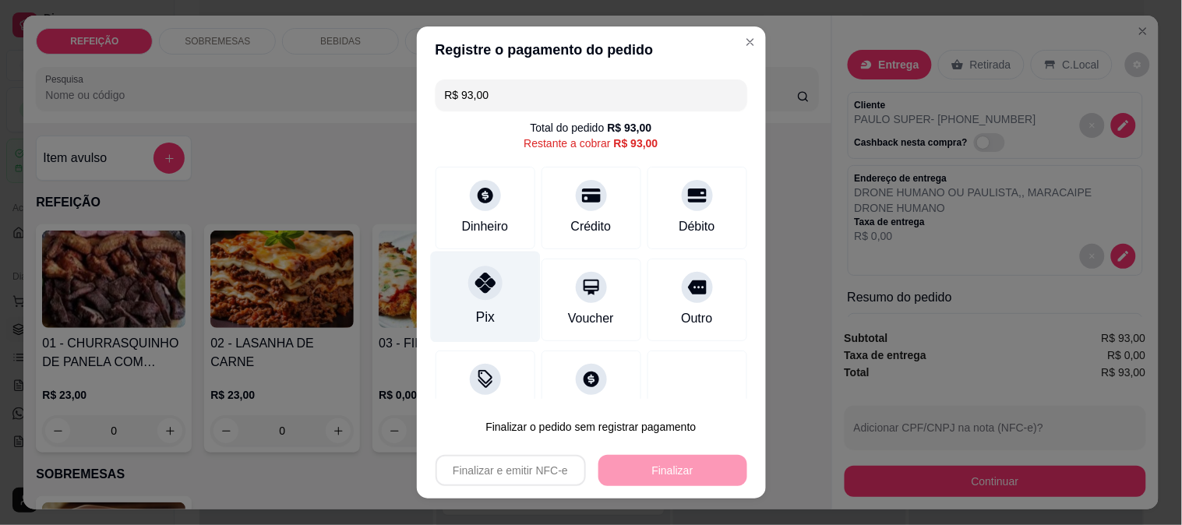
click at [484, 307] on div "Pix" at bounding box center [485, 296] width 110 height 91
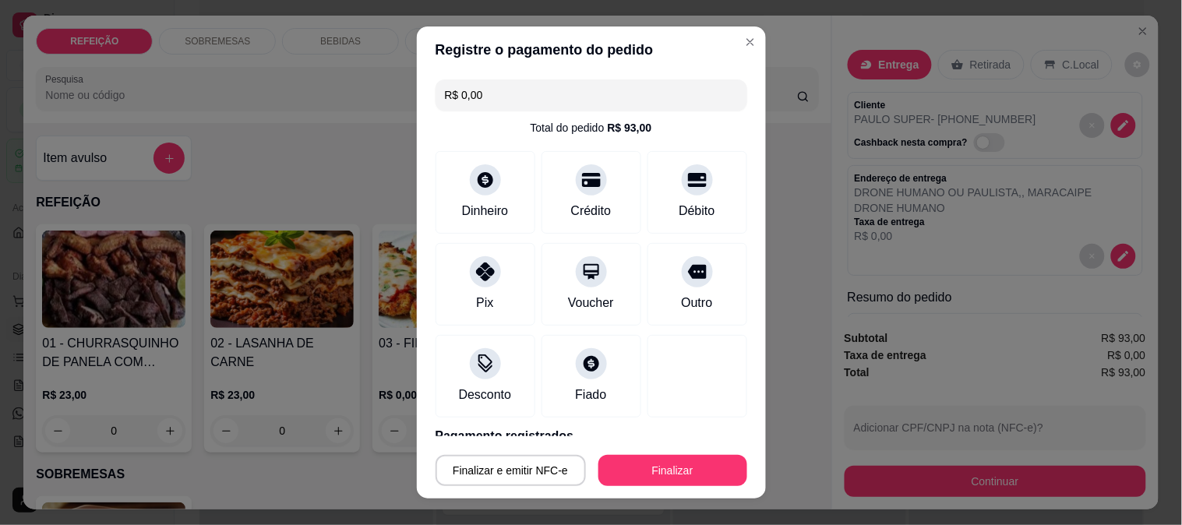
click at [630, 454] on div "Finalizar e emitir NFC-e Finalizar" at bounding box center [592, 467] width 312 height 37
click at [632, 461] on button "Finalizar" at bounding box center [673, 470] width 149 height 31
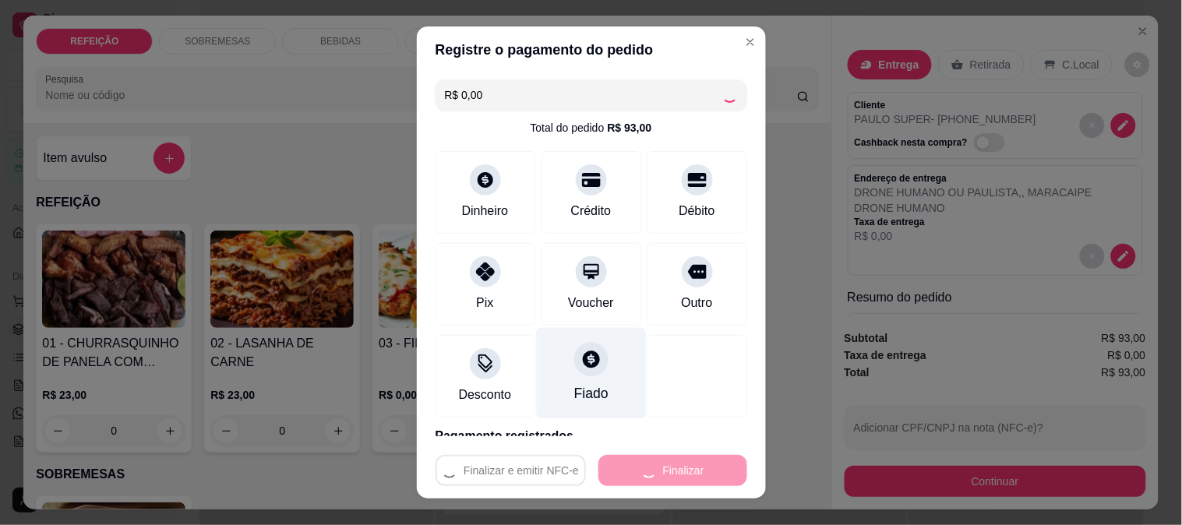
type input "-R$ 93,00"
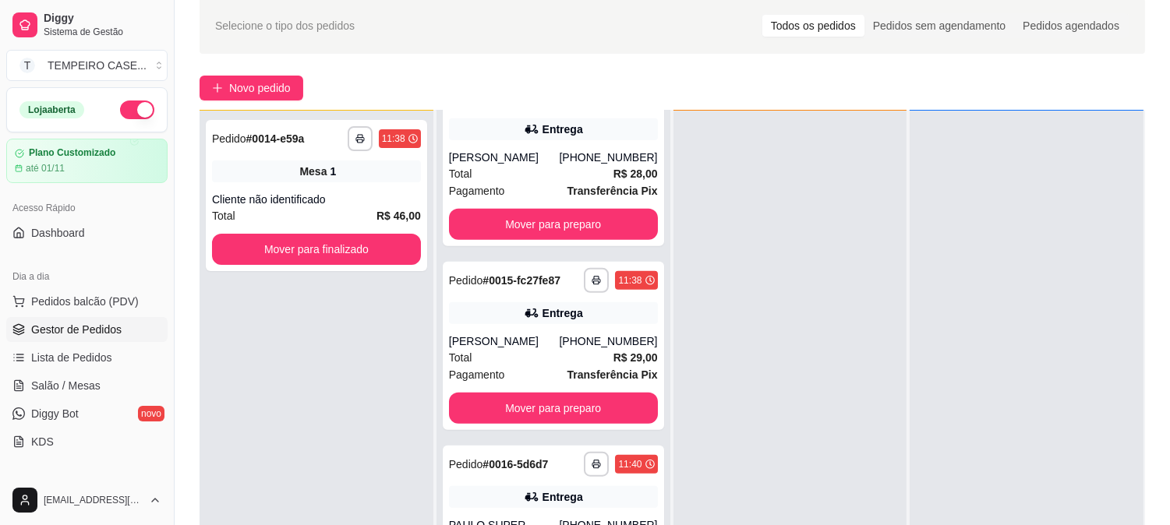
scroll to position [238, 0]
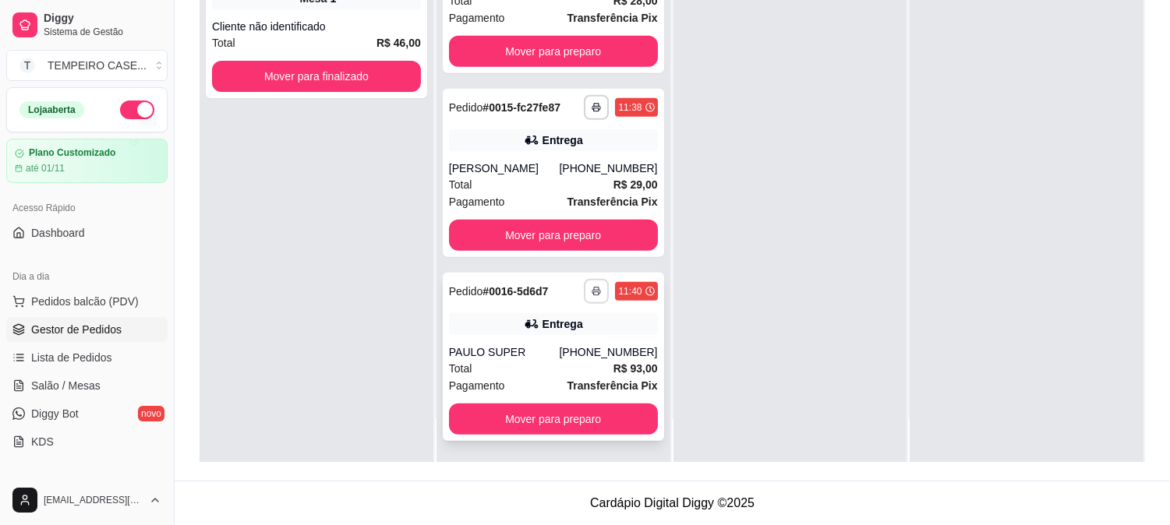
click at [584, 288] on button "button" at bounding box center [596, 291] width 25 height 25
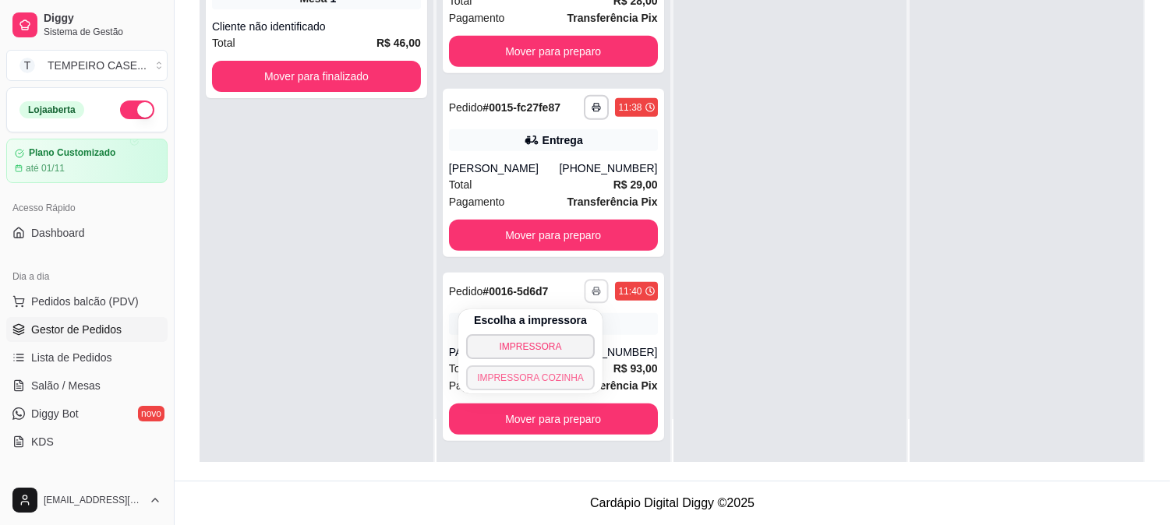
click at [530, 369] on button "IMPRESSORA COZINHA" at bounding box center [530, 378] width 129 height 25
click at [584, 296] on button "button" at bounding box center [596, 291] width 25 height 25
click at [549, 376] on button "IMPRESSORA COZINHA" at bounding box center [530, 378] width 129 height 25
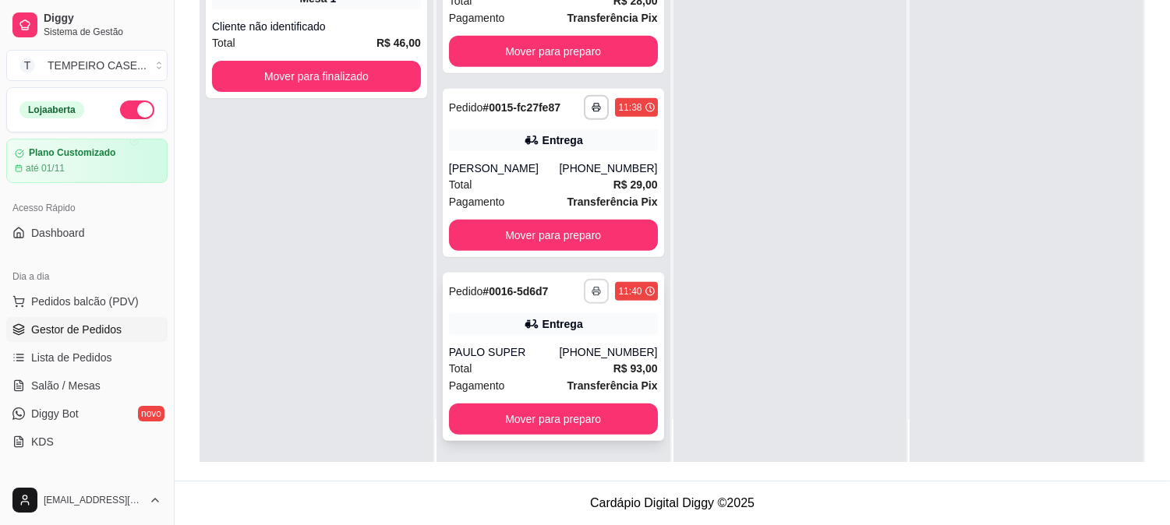
click at [588, 293] on button "button" at bounding box center [596, 291] width 25 height 25
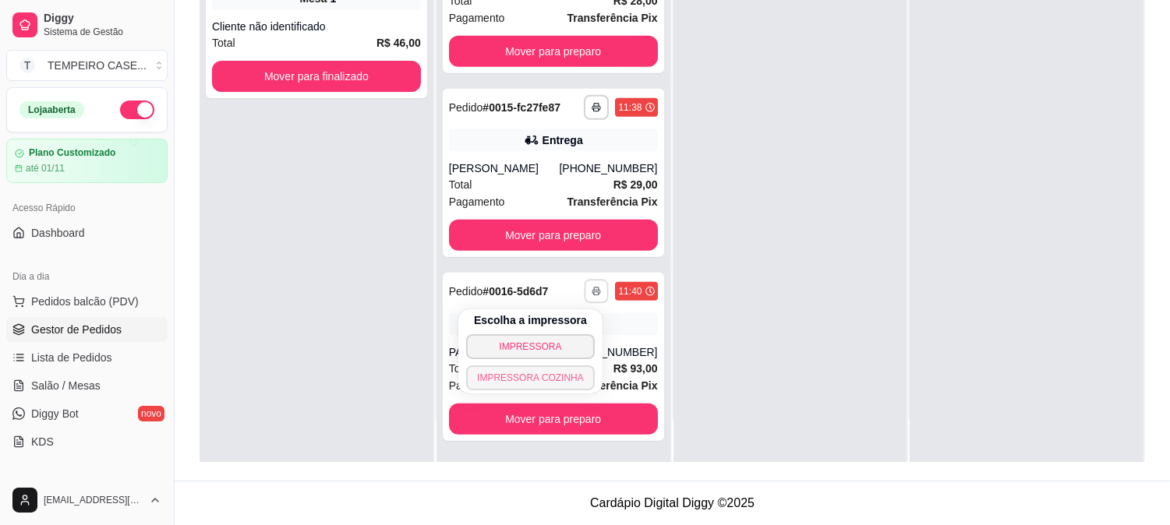
click at [559, 376] on button "IMPRESSORA COZINHA" at bounding box center [530, 378] width 129 height 25
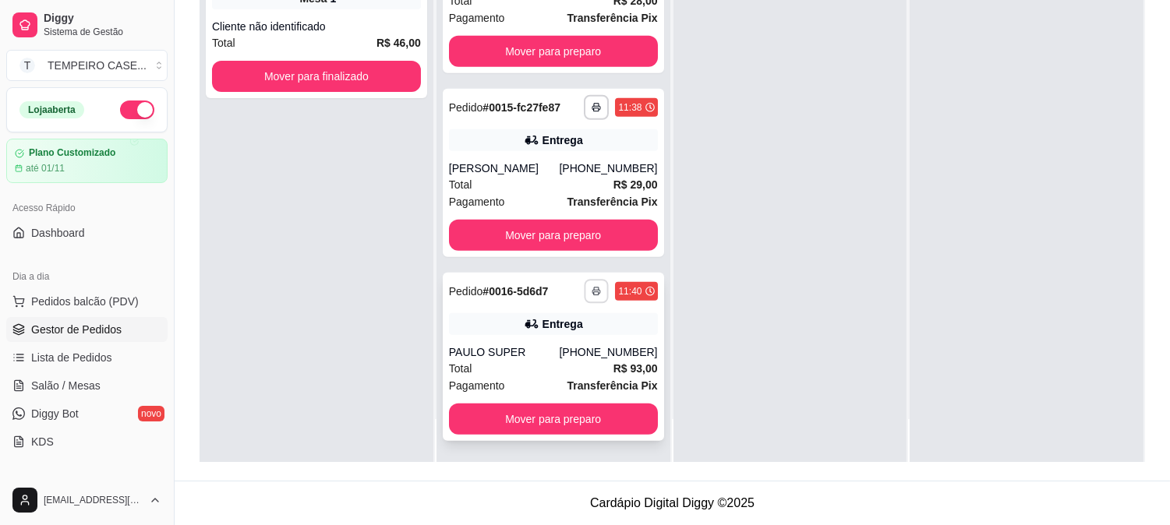
click at [585, 296] on button "button" at bounding box center [597, 291] width 24 height 24
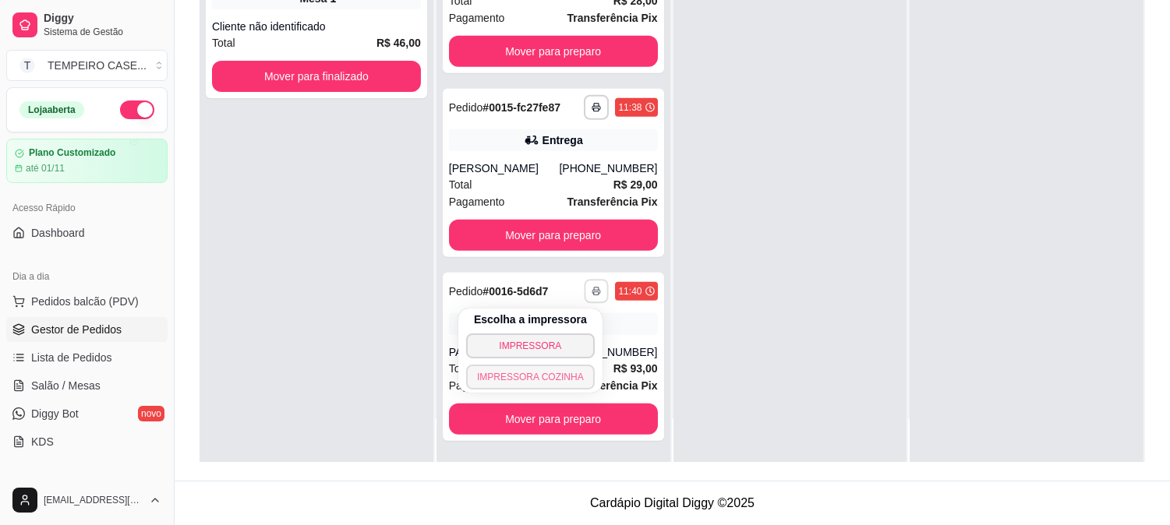
click at [557, 380] on button "IMPRESSORA COZINHA" at bounding box center [530, 377] width 129 height 25
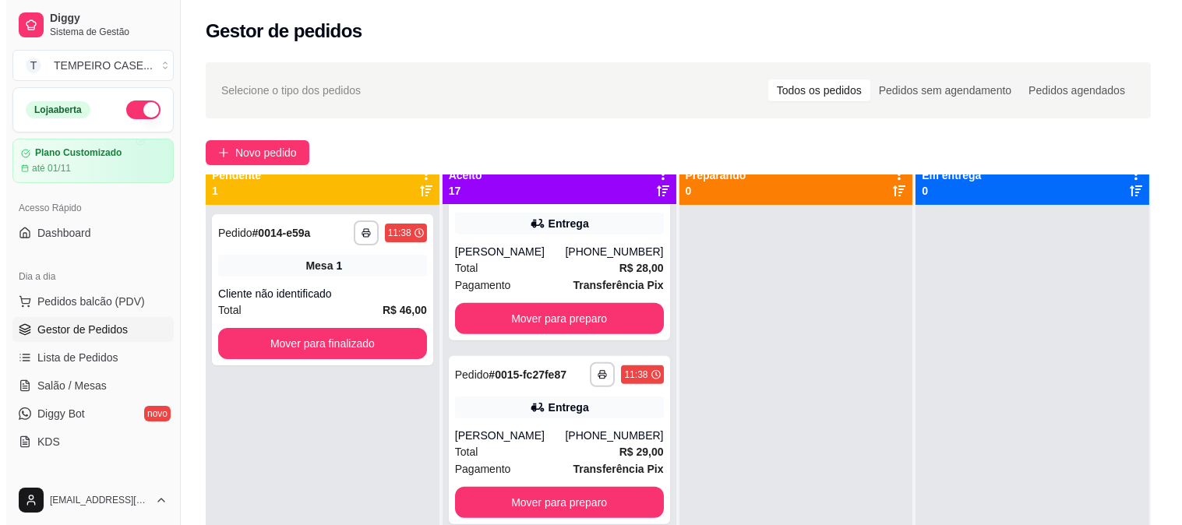
scroll to position [0, 0]
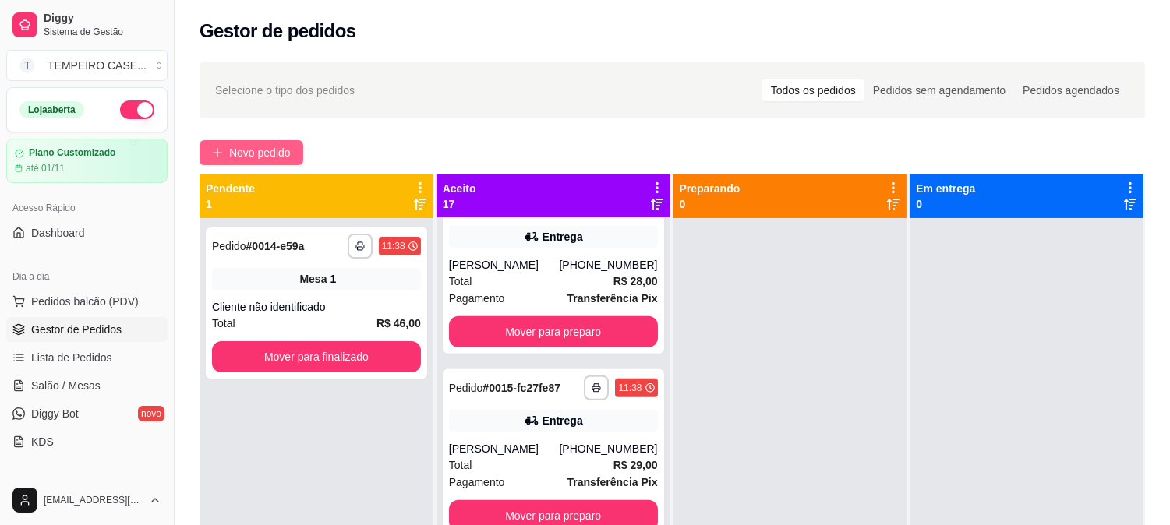
click at [254, 157] on span "Novo pedido" at bounding box center [260, 152] width 62 height 17
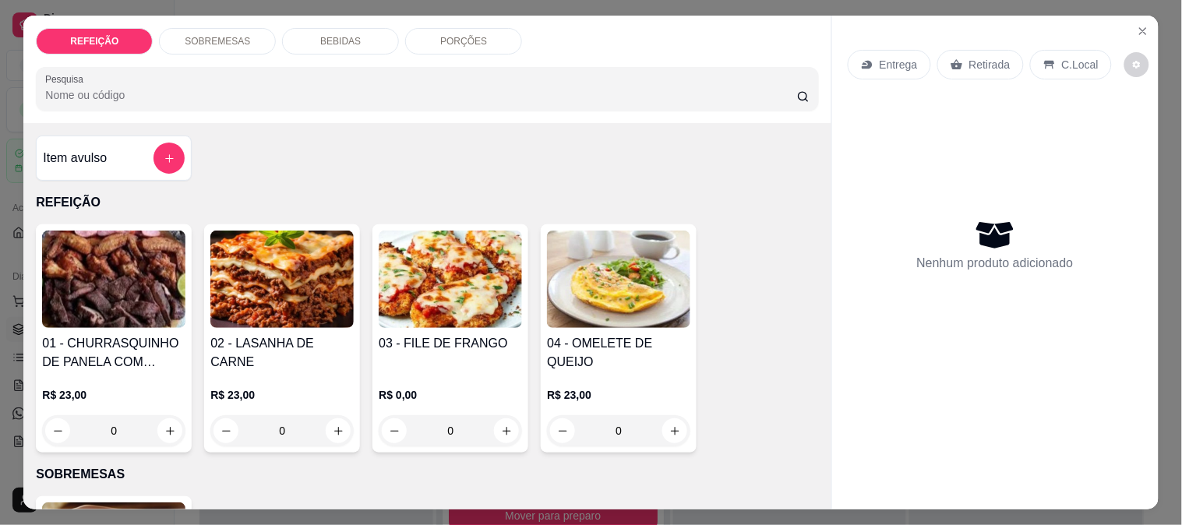
click at [324, 299] on img at bounding box center [281, 279] width 143 height 97
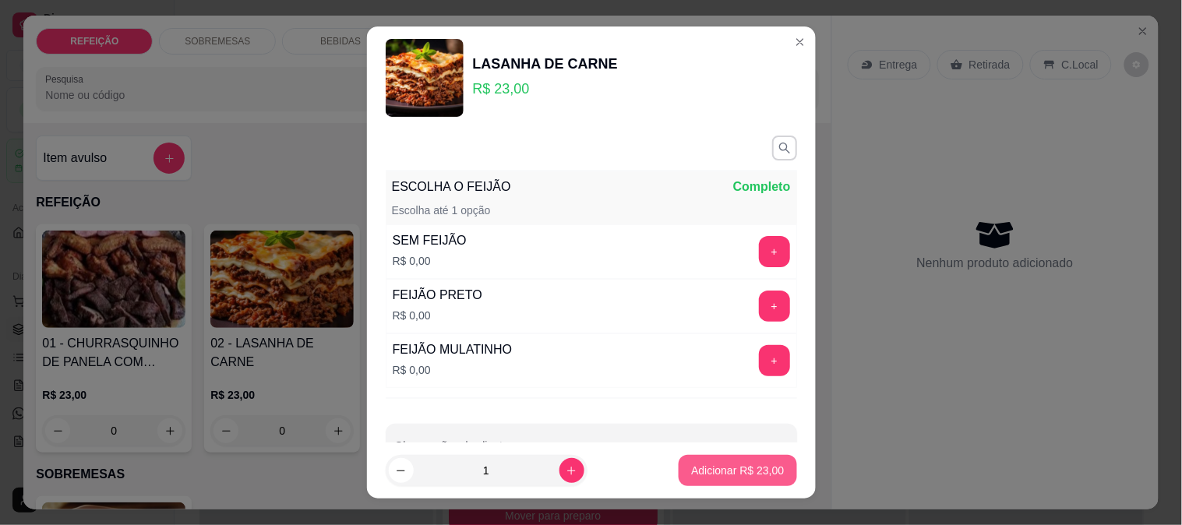
click at [727, 461] on button "Adicionar R$ 23,00" at bounding box center [738, 470] width 118 height 31
type input "1"
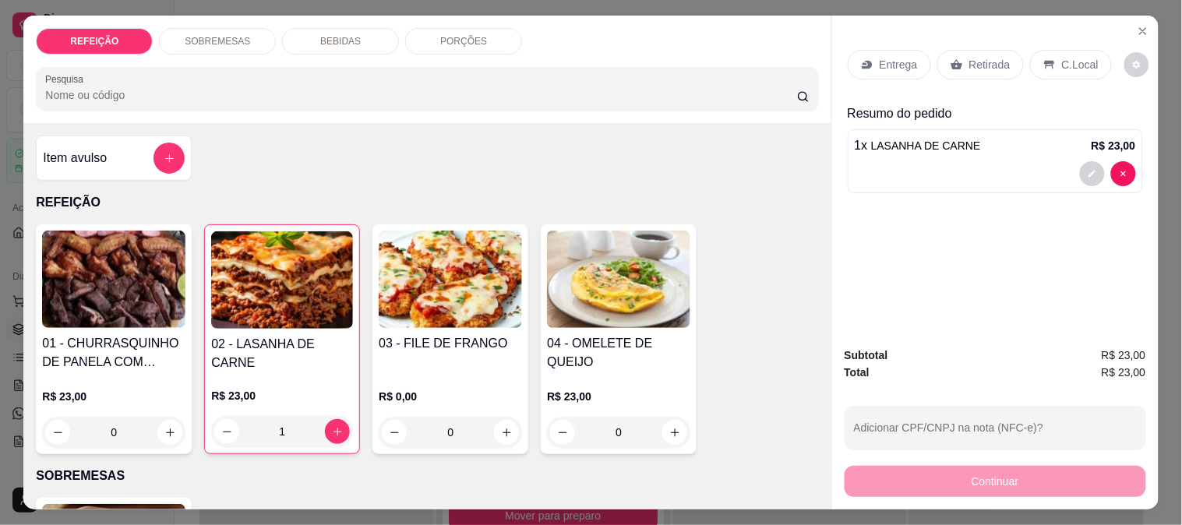
click at [871, 63] on div "Entrega" at bounding box center [889, 65] width 83 height 30
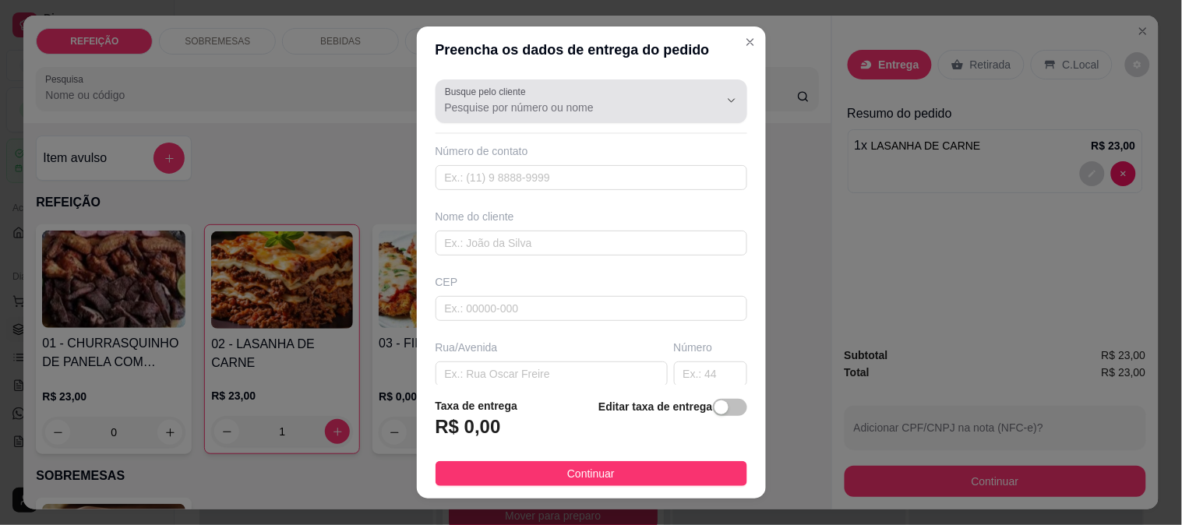
click at [536, 108] on input "Busque pelo cliente" at bounding box center [569, 108] width 249 height 16
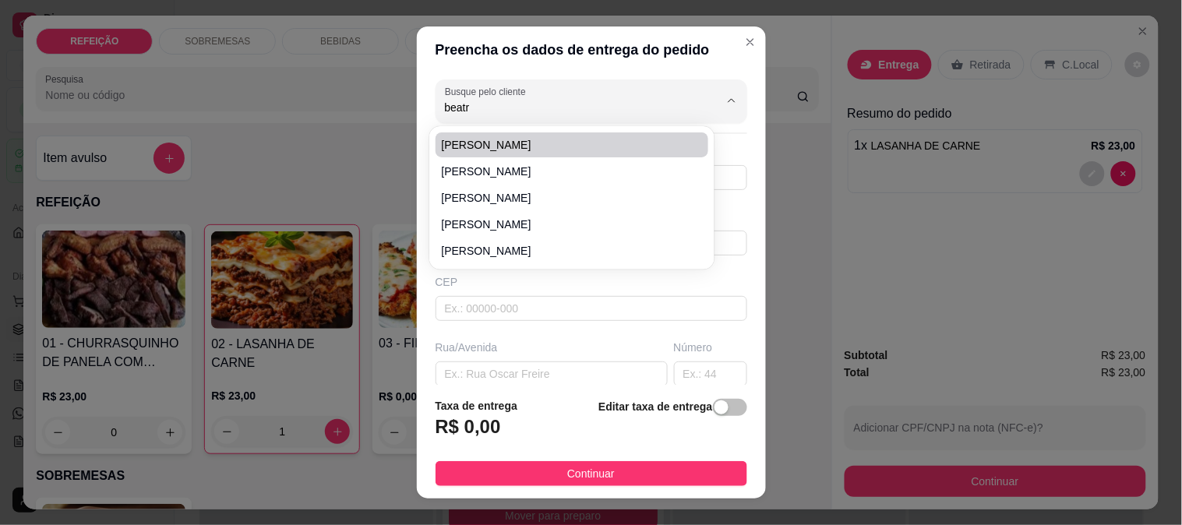
click at [507, 145] on span "[PERSON_NAME]" at bounding box center [565, 145] width 246 height 16
type input "[PERSON_NAME]"
type input "8194580347"
type input "[PERSON_NAME]"
type input "EM [GEOGRAPHIC_DATA]"
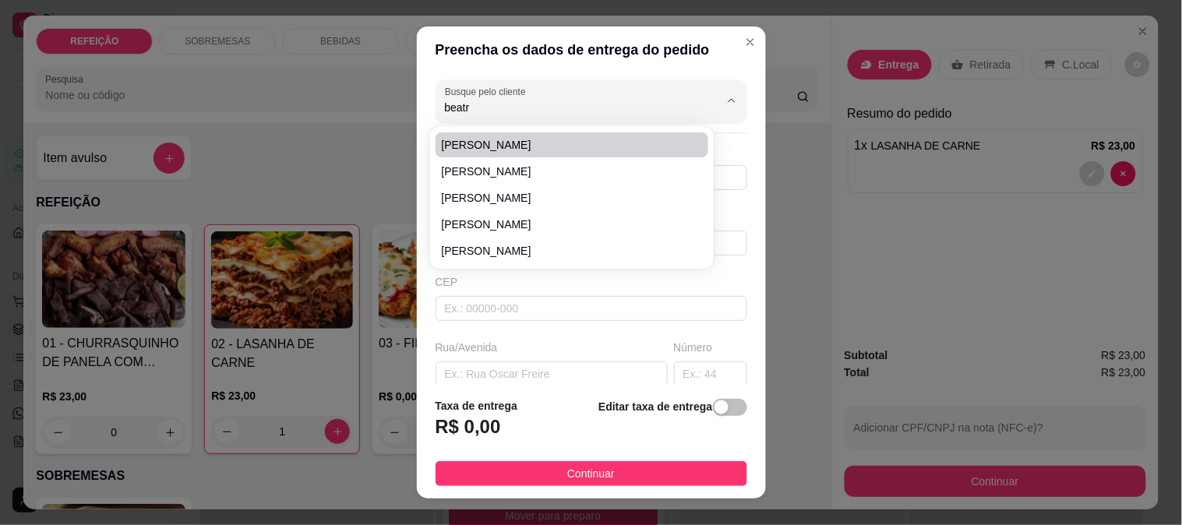
type input "IPOJUCA"
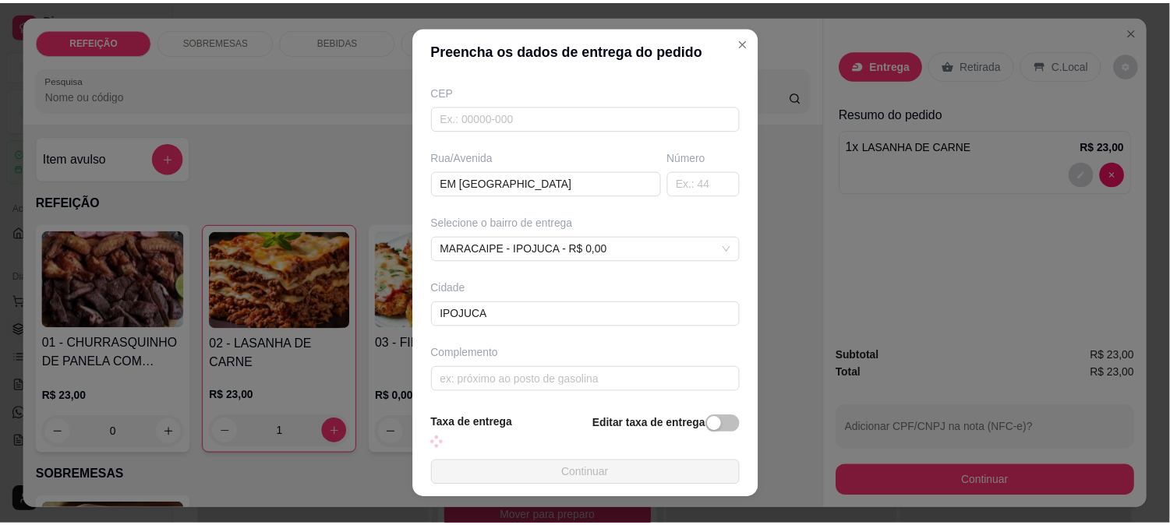
scroll to position [196, 0]
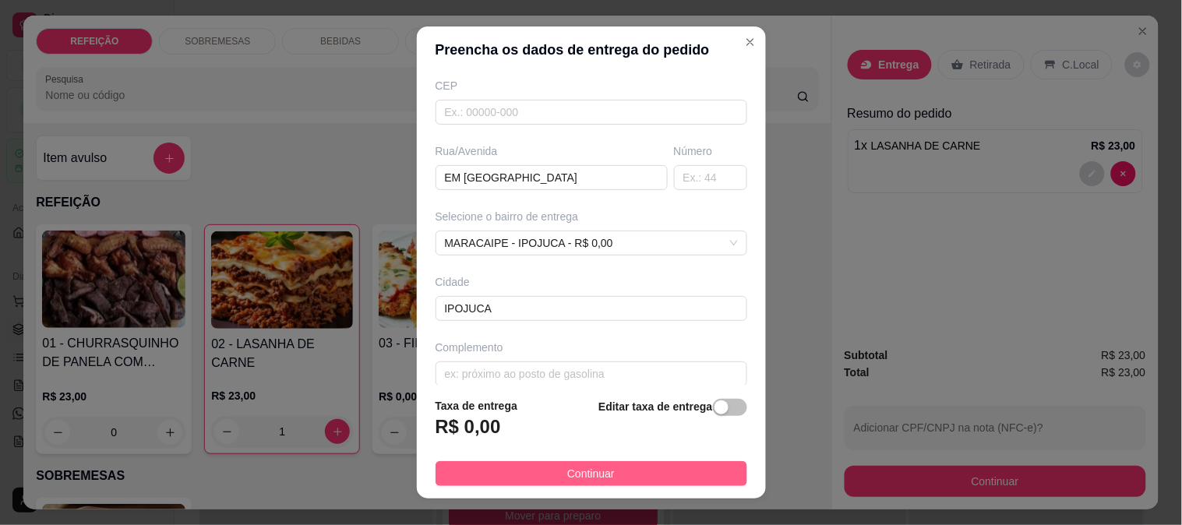
type input "[PERSON_NAME]"
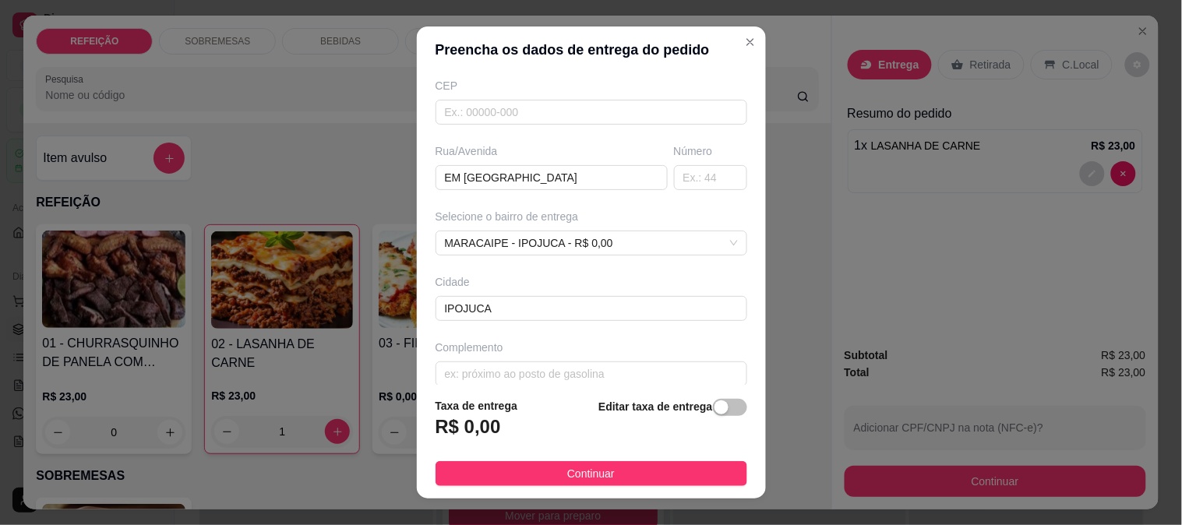
click at [564, 486] on button "Continuar" at bounding box center [592, 473] width 312 height 25
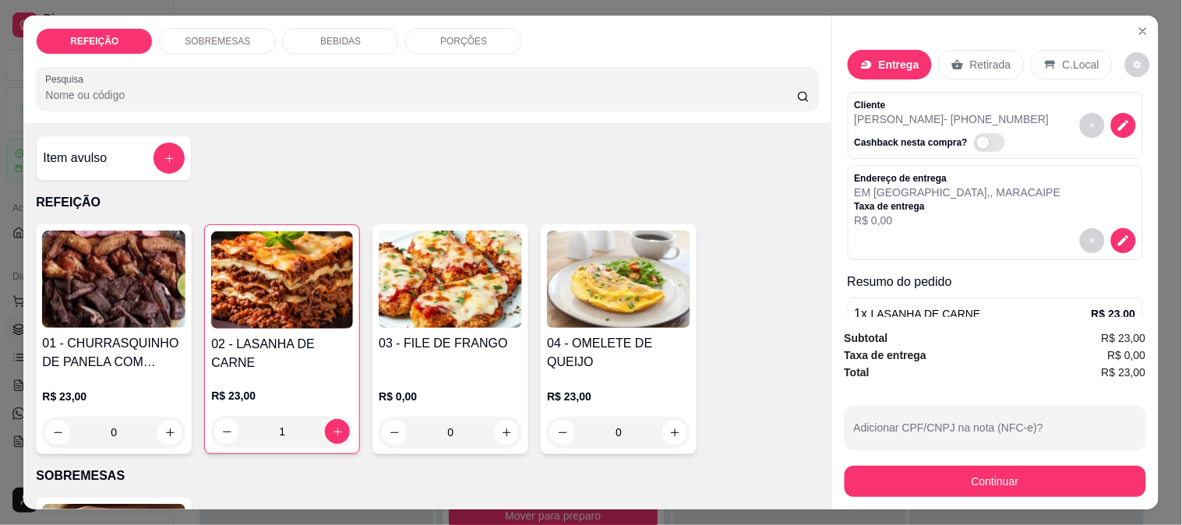
click at [948, 493] on div "Subtotal R$ 23,00 Taxa de entrega R$ 0,00 Total R$ 23,00 Adicionar CPF/CNPJ na …" at bounding box center [995, 413] width 327 height 193
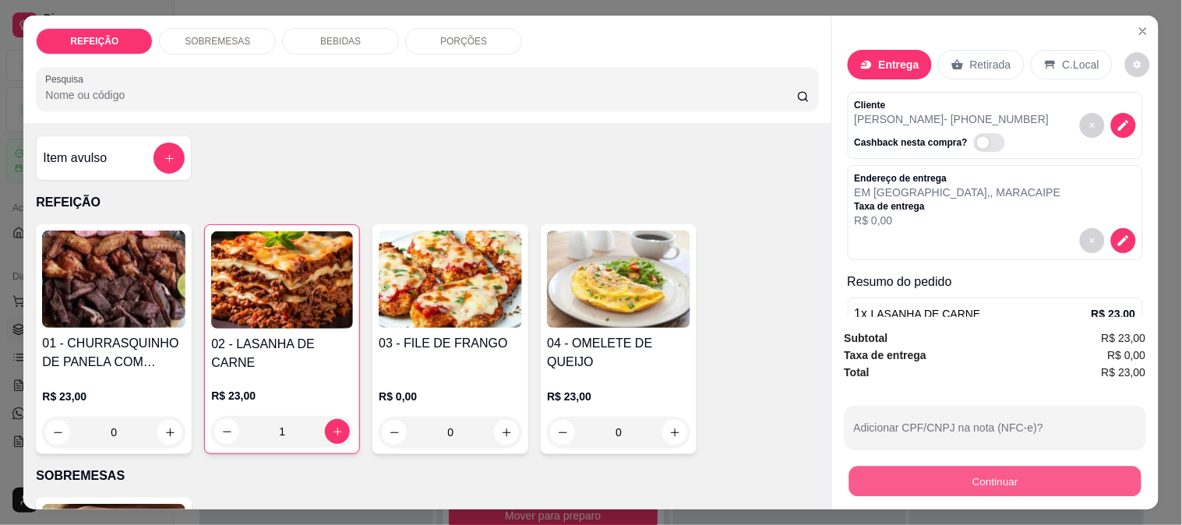
click at [949, 480] on button "Continuar" at bounding box center [995, 481] width 292 height 30
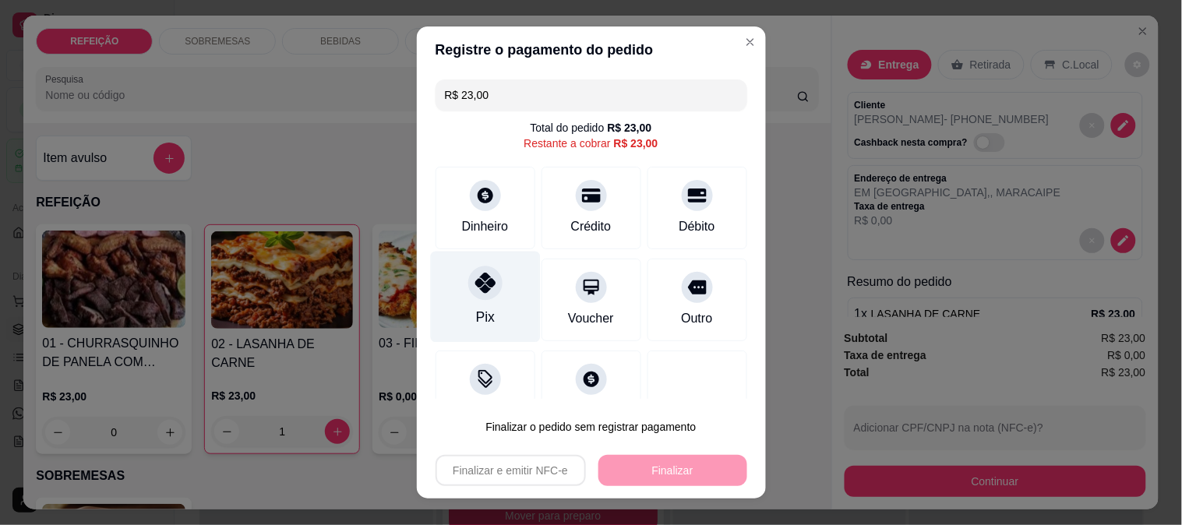
click at [477, 312] on div "Pix" at bounding box center [484, 317] width 19 height 20
type input "R$ 0,00"
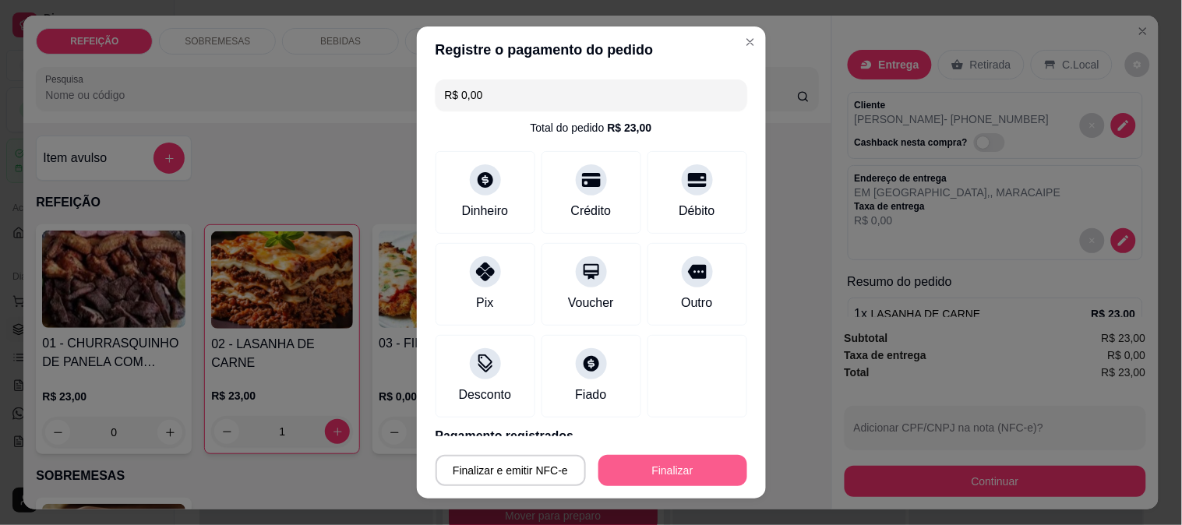
click at [667, 469] on button "Finalizar" at bounding box center [673, 470] width 149 height 31
type input "0"
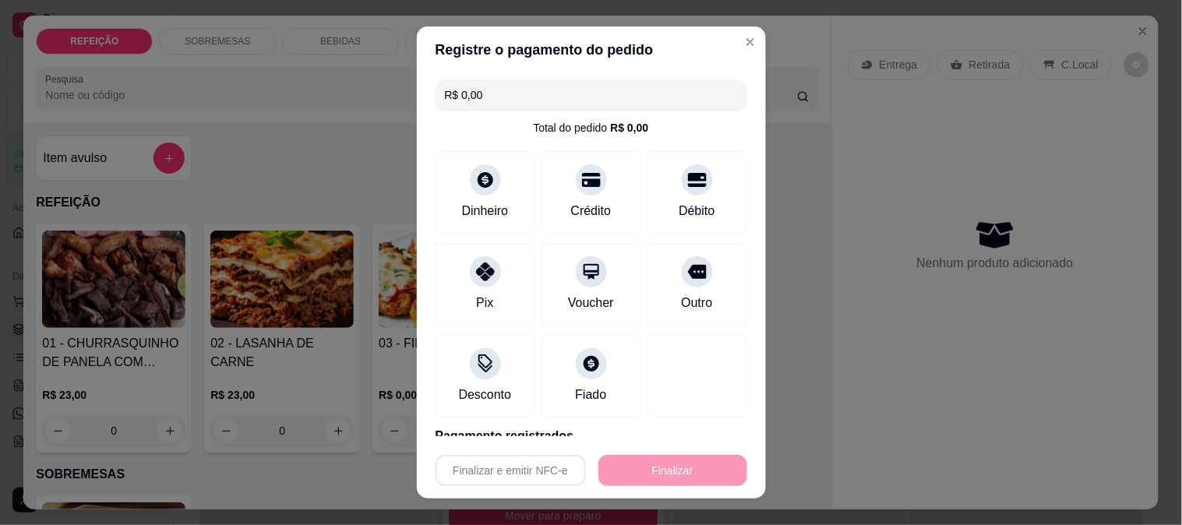
type input "-R$ 23,00"
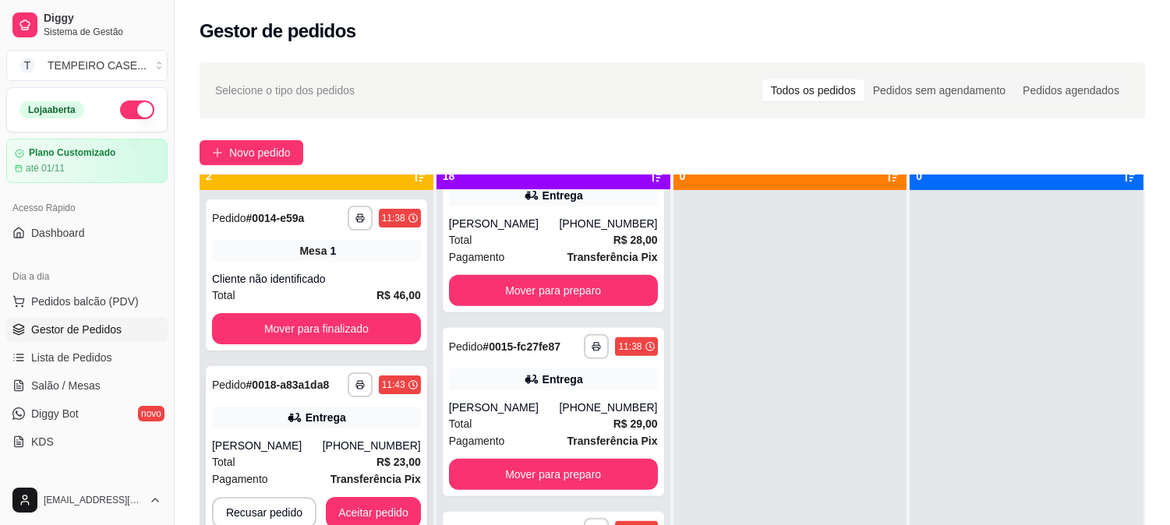
scroll to position [43, 0]
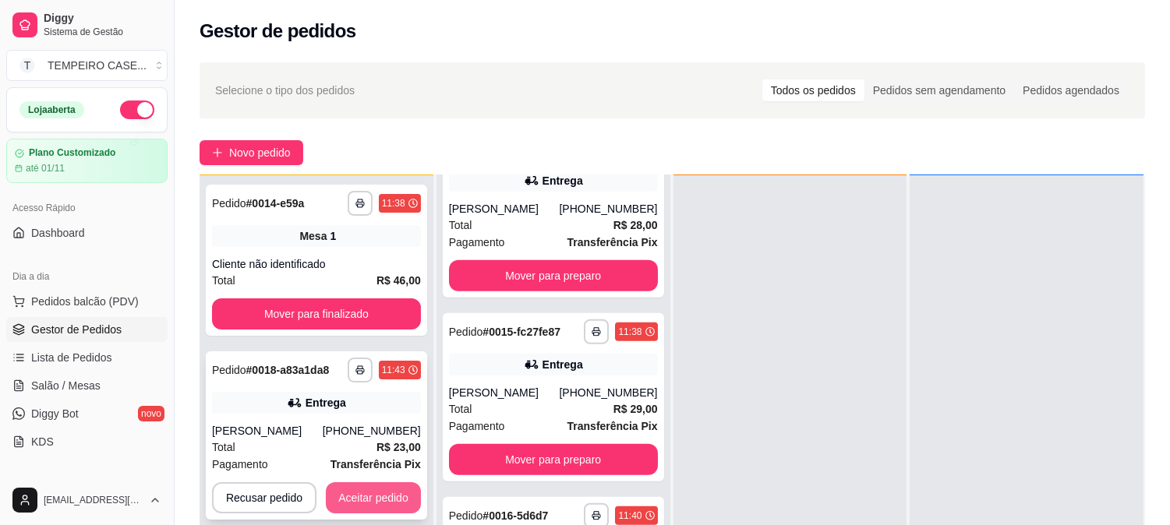
click at [391, 494] on button "Aceitar pedido" at bounding box center [373, 498] width 95 height 31
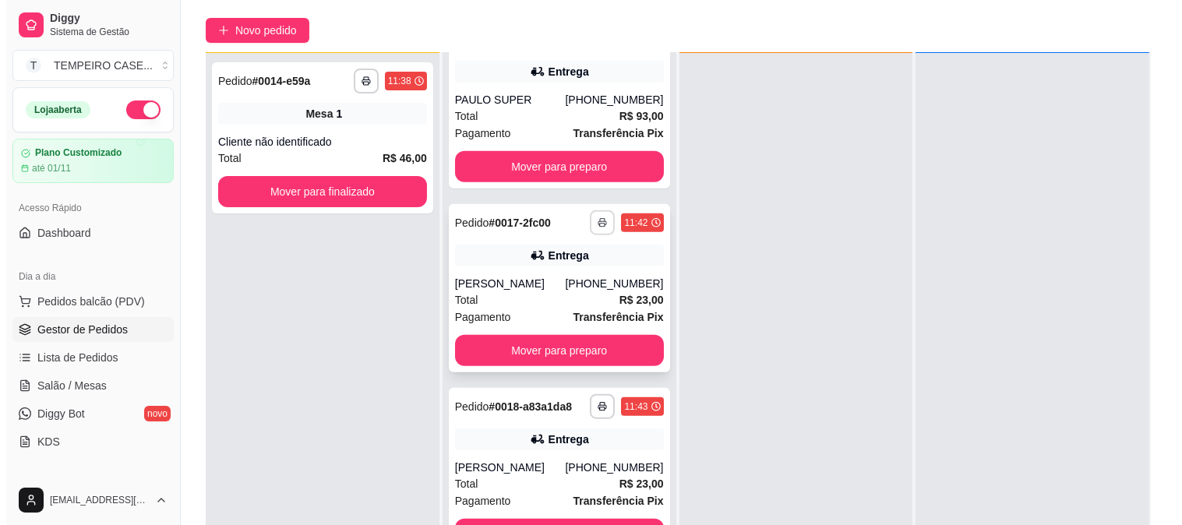
scroll to position [238, 0]
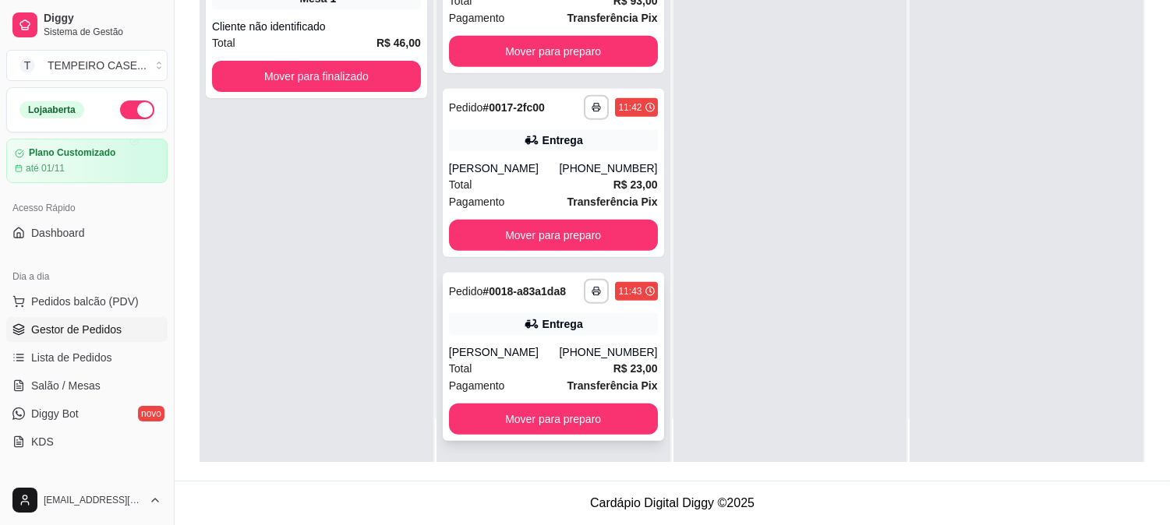
click at [578, 339] on div "**********" at bounding box center [553, 357] width 221 height 168
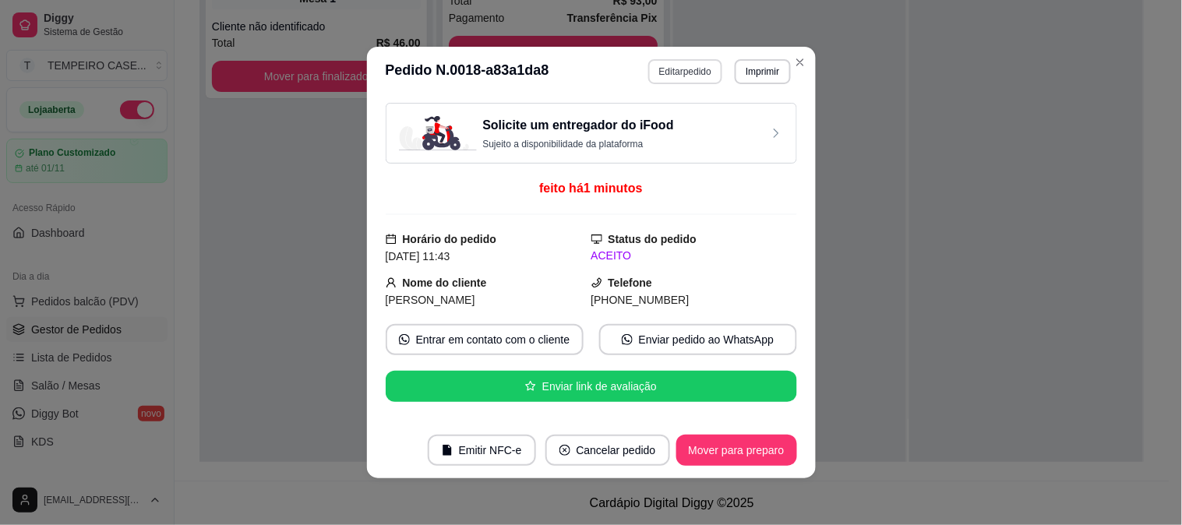
click at [683, 75] on button "Editar pedido" at bounding box center [686, 71] width 74 height 25
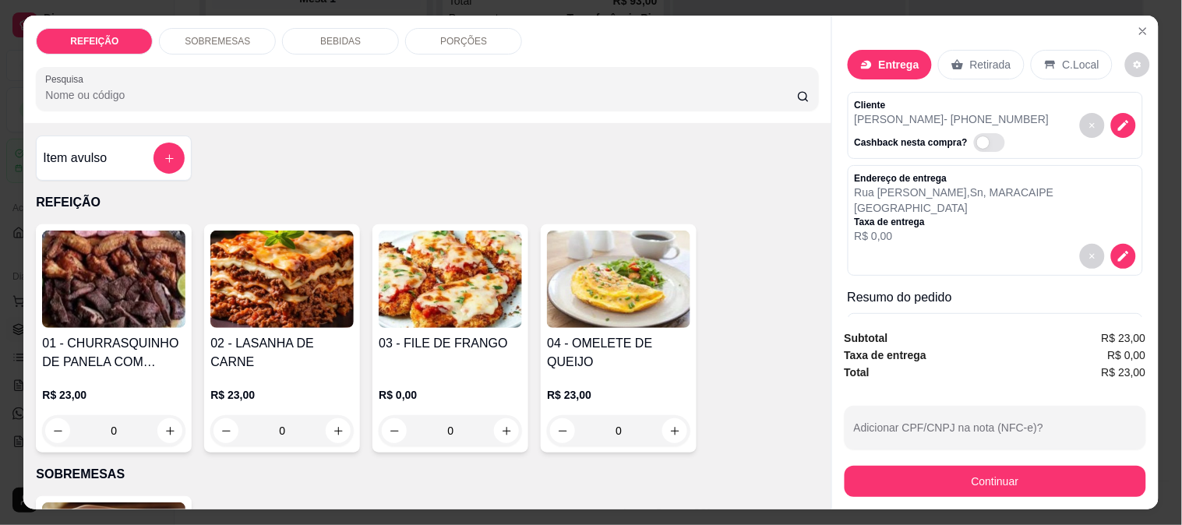
click at [361, 34] on div "BEBIDAS" at bounding box center [340, 41] width 117 height 27
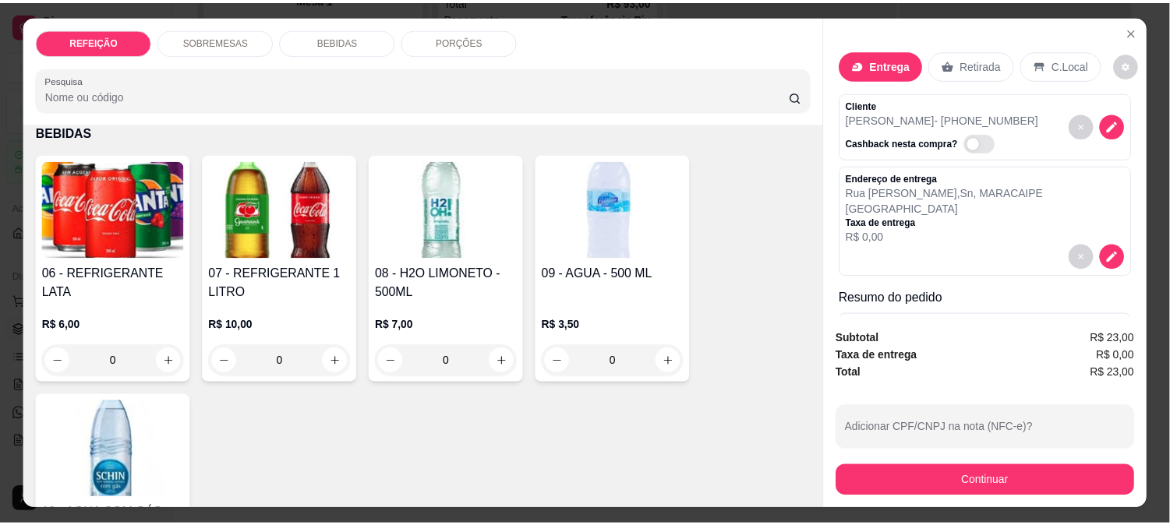
scroll to position [41, 0]
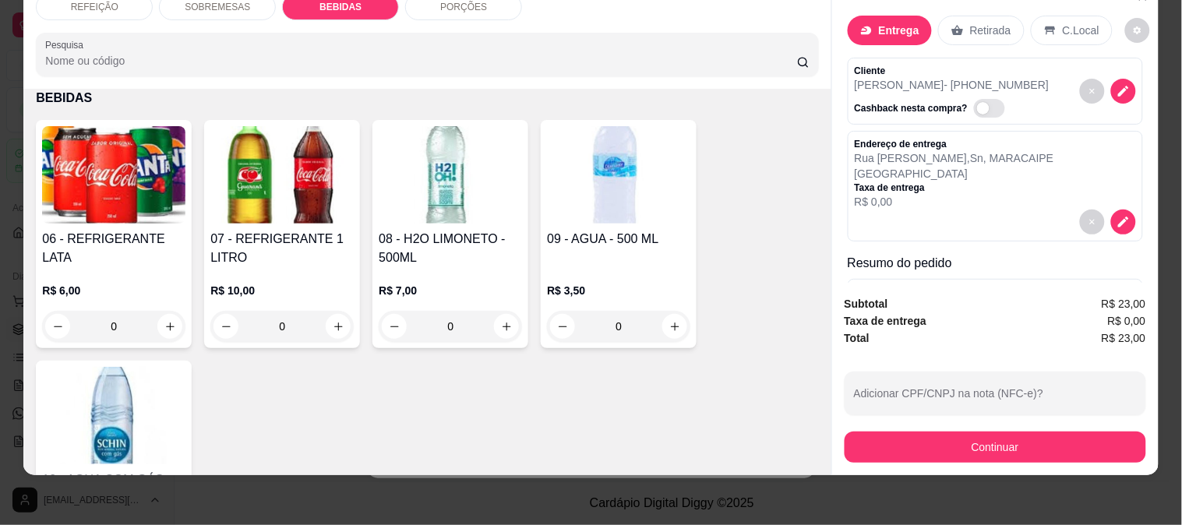
click at [585, 174] on img at bounding box center [618, 174] width 143 height 97
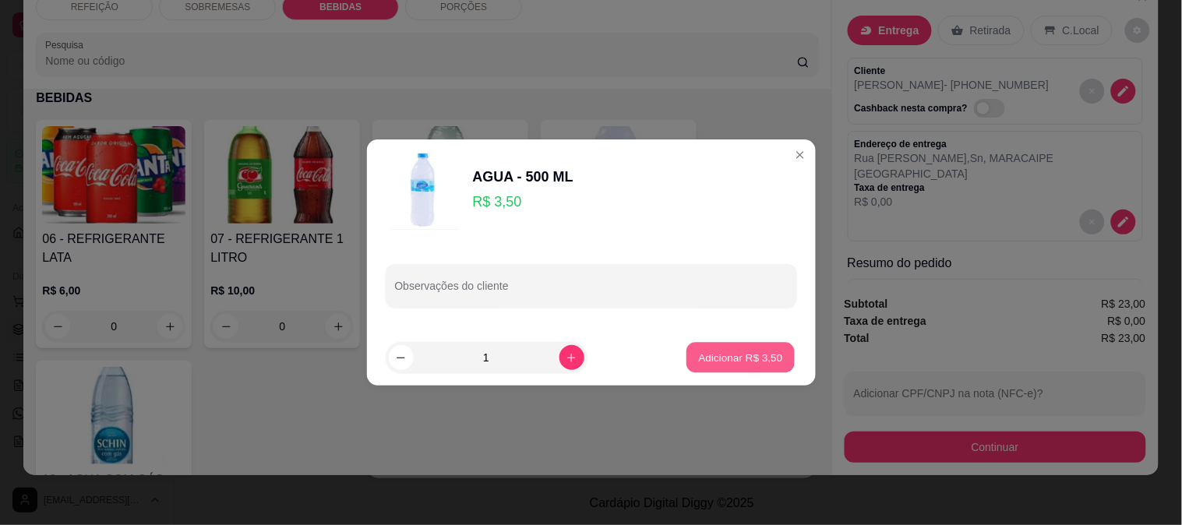
click at [719, 359] on p "Adicionar R$ 3,50" at bounding box center [741, 357] width 84 height 15
type input "1"
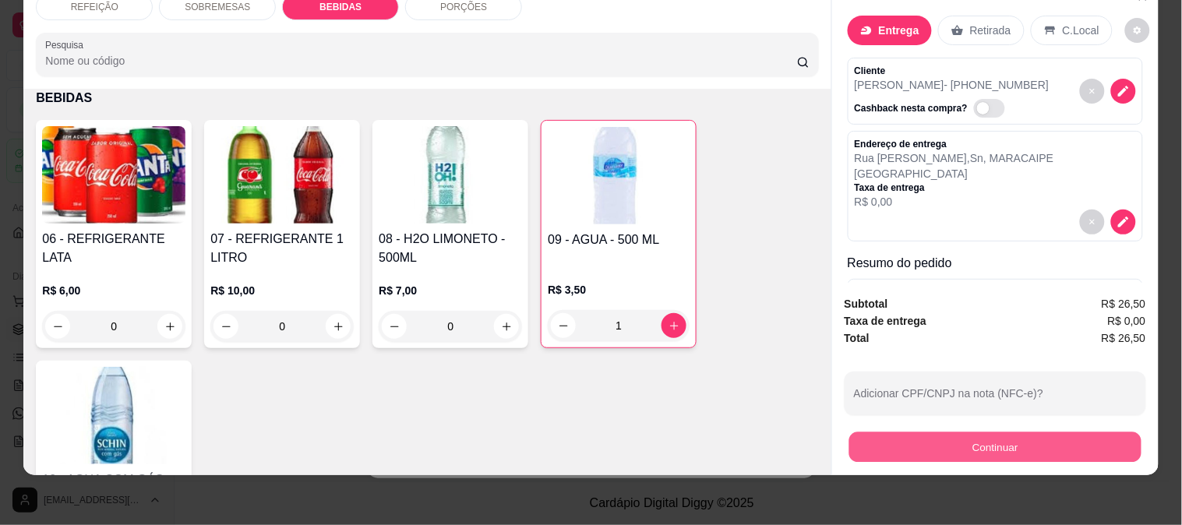
click at [968, 447] on button "Continuar" at bounding box center [995, 447] width 292 height 30
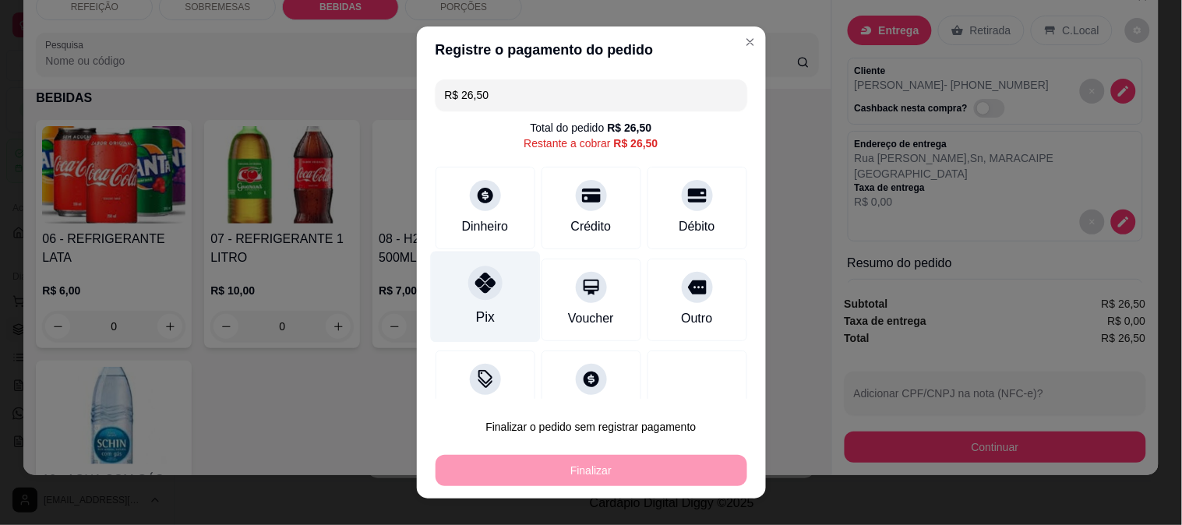
click at [480, 289] on icon at bounding box center [485, 283] width 20 height 20
type input "R$ 0,00"
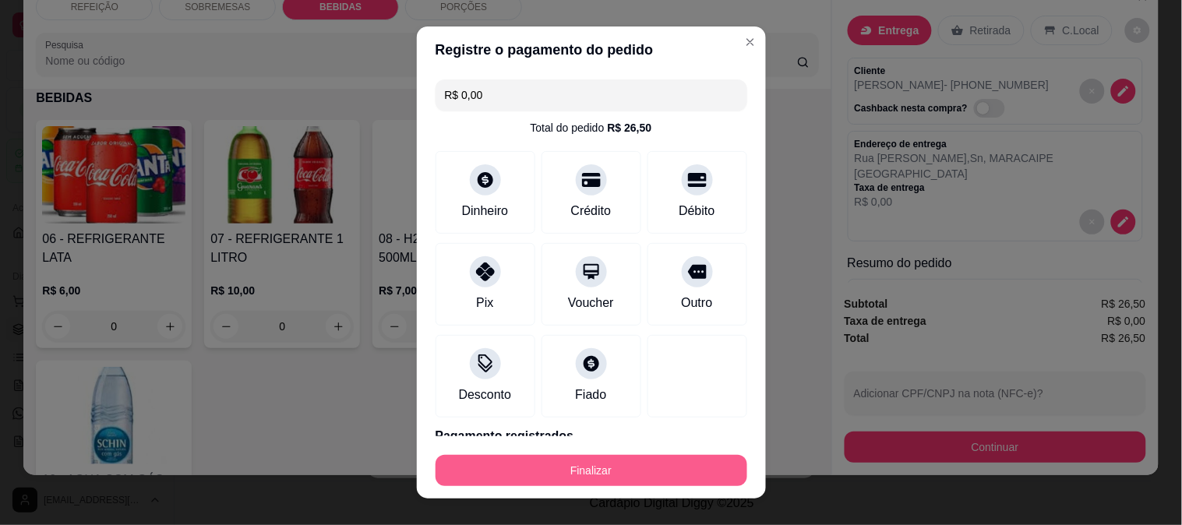
click at [559, 469] on button "Finalizar" at bounding box center [592, 470] width 312 height 31
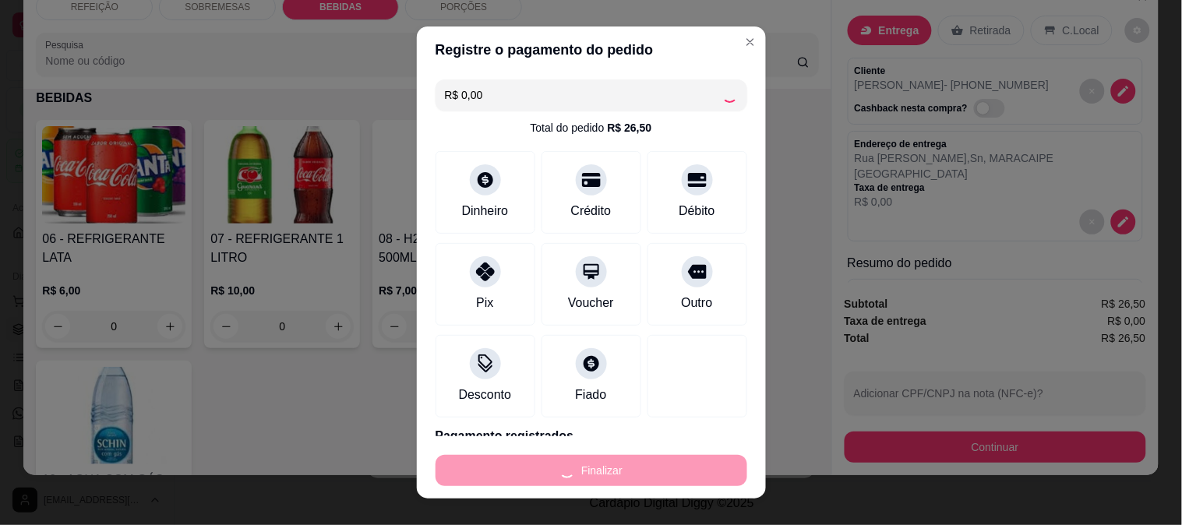
type input "0"
type input "-R$ 26,50"
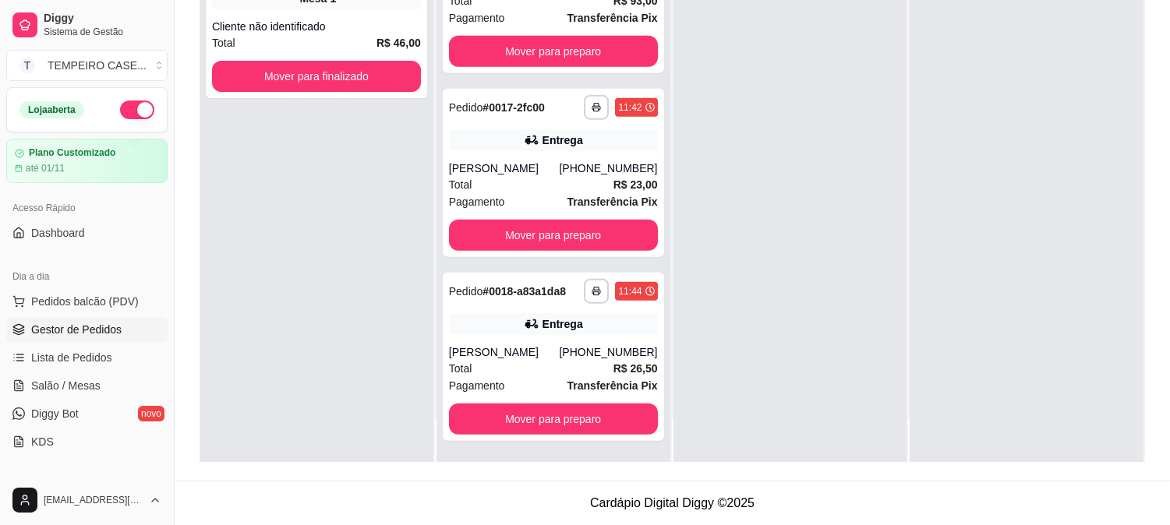
click at [910, 300] on div at bounding box center [1027, 200] width 234 height 525
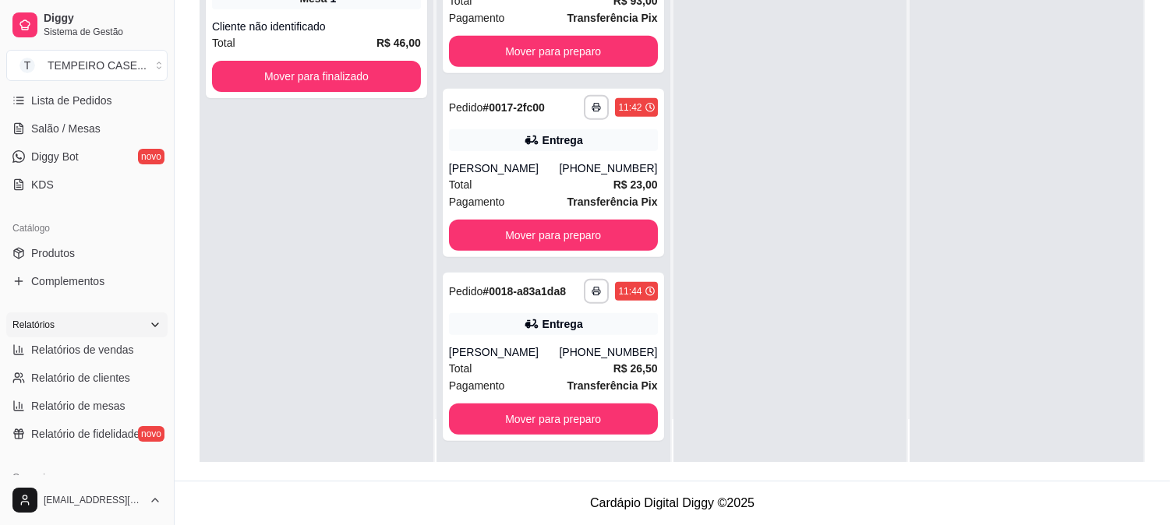
scroll to position [260, 0]
click at [68, 260] on link "Produtos" at bounding box center [86, 251] width 161 height 25
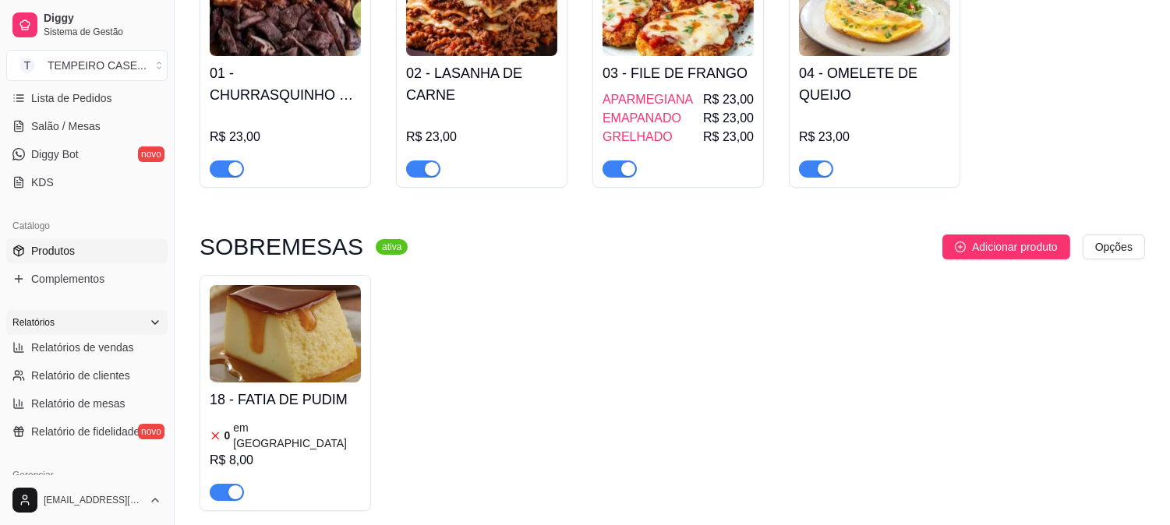
scroll to position [519, 0]
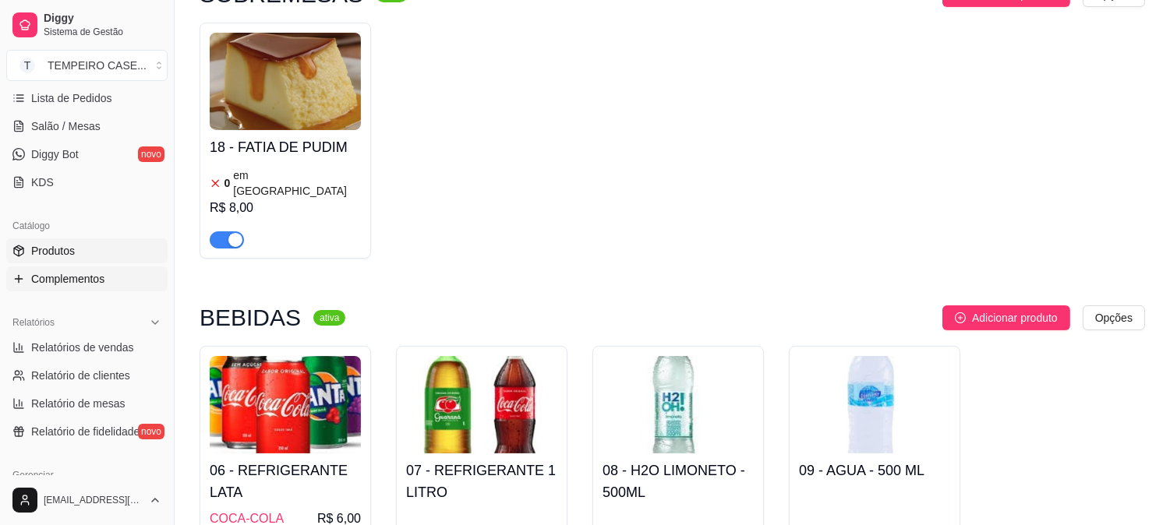
click at [97, 276] on span "Complementos" at bounding box center [67, 279] width 73 height 16
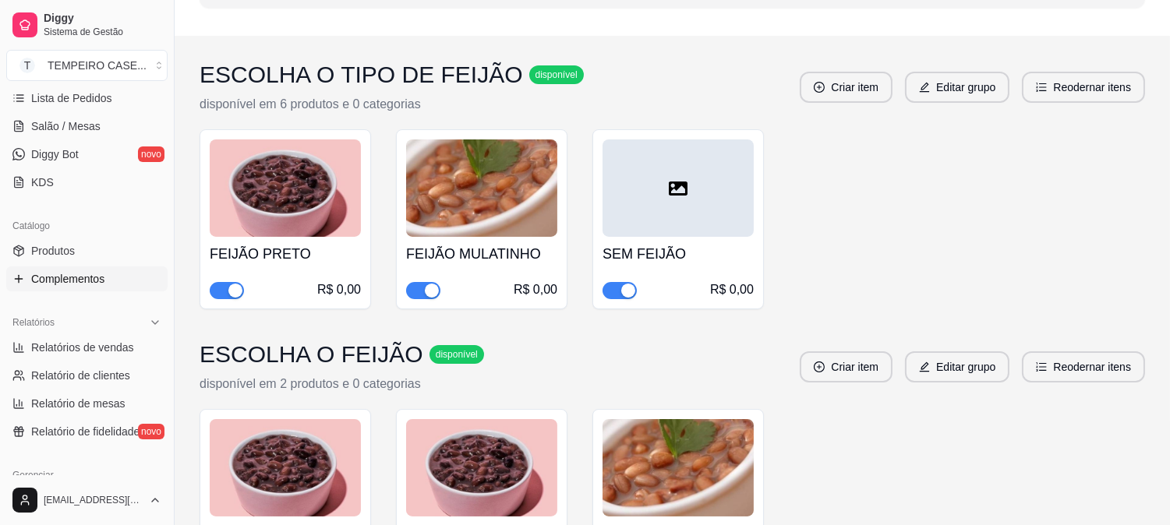
click at [423, 295] on span "button" at bounding box center [423, 290] width 34 height 17
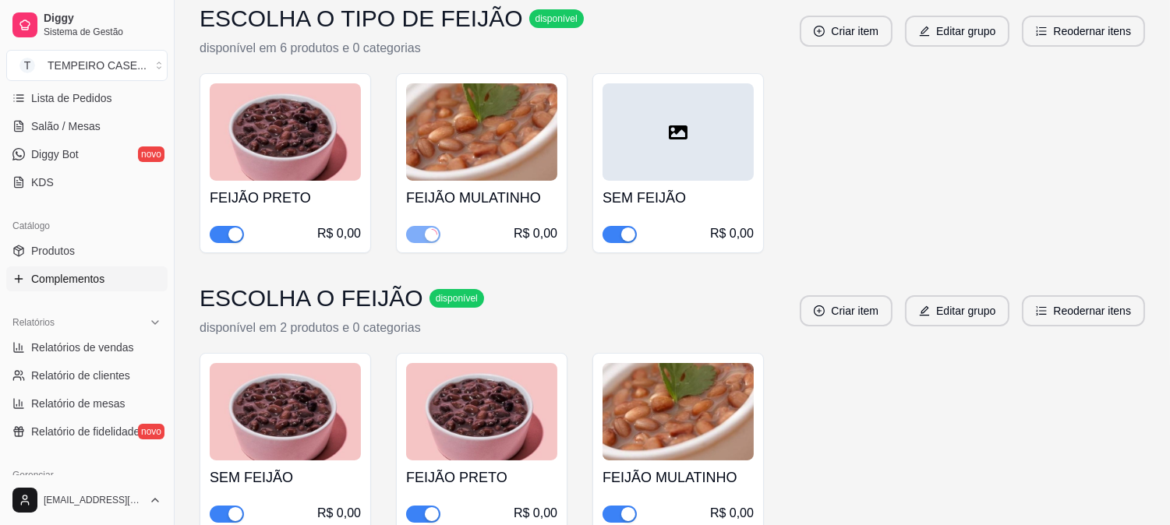
scroll to position [260, 0]
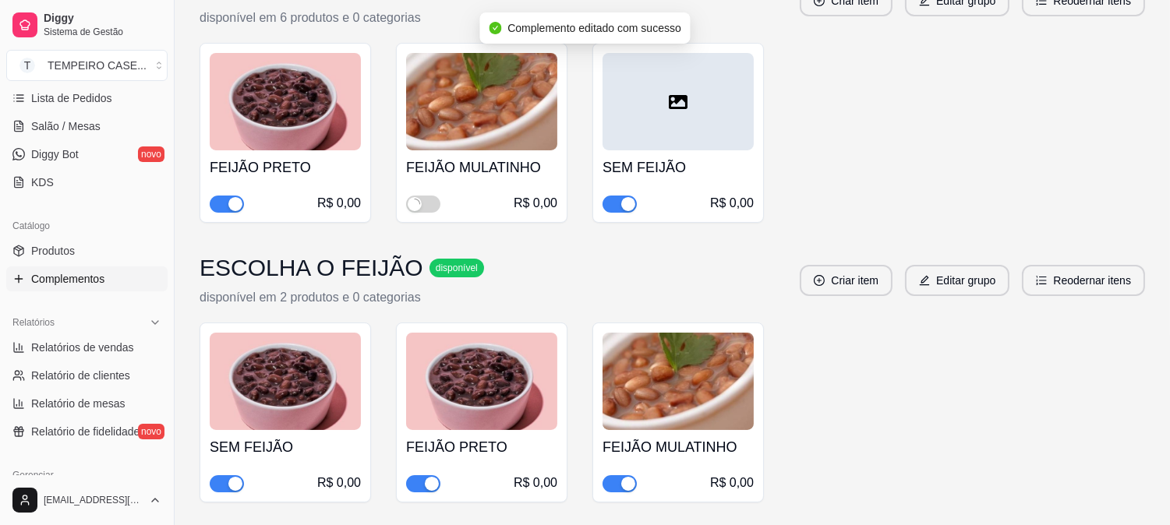
click at [633, 477] on div "button" at bounding box center [628, 484] width 14 height 14
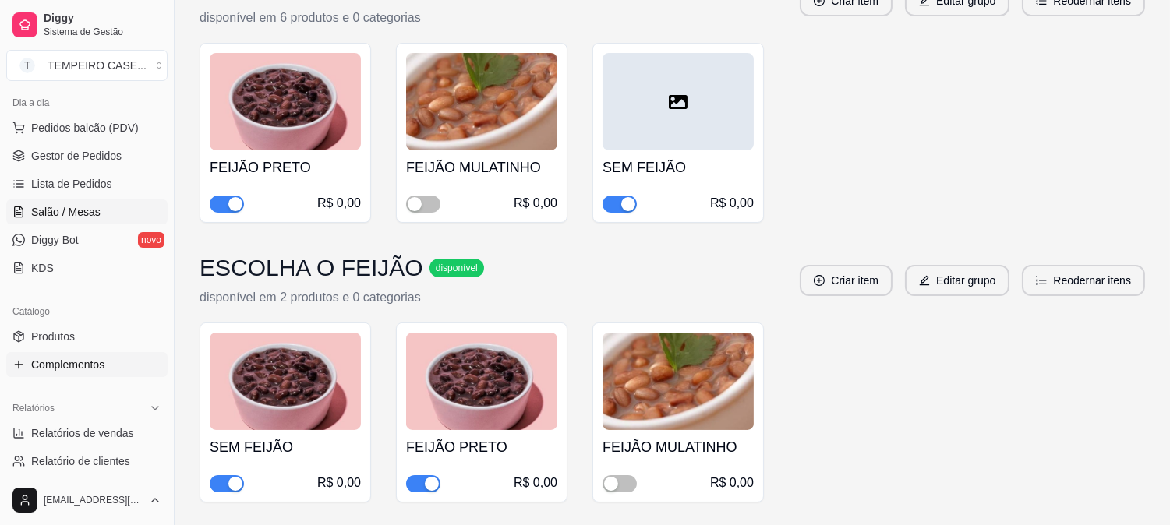
scroll to position [173, 0]
click at [78, 157] on span "Gestor de Pedidos" at bounding box center [76, 157] width 90 height 16
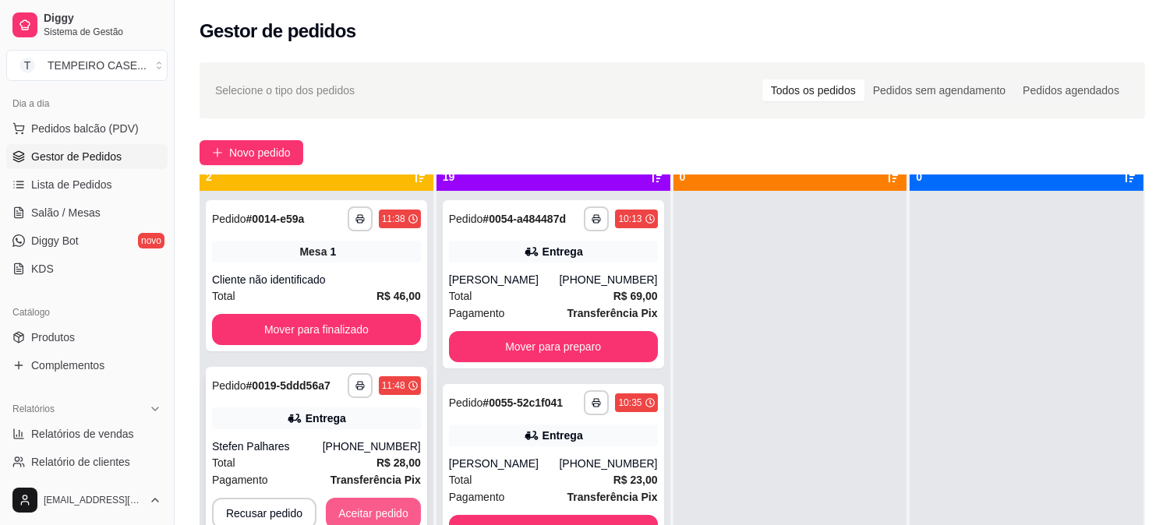
scroll to position [43, 0]
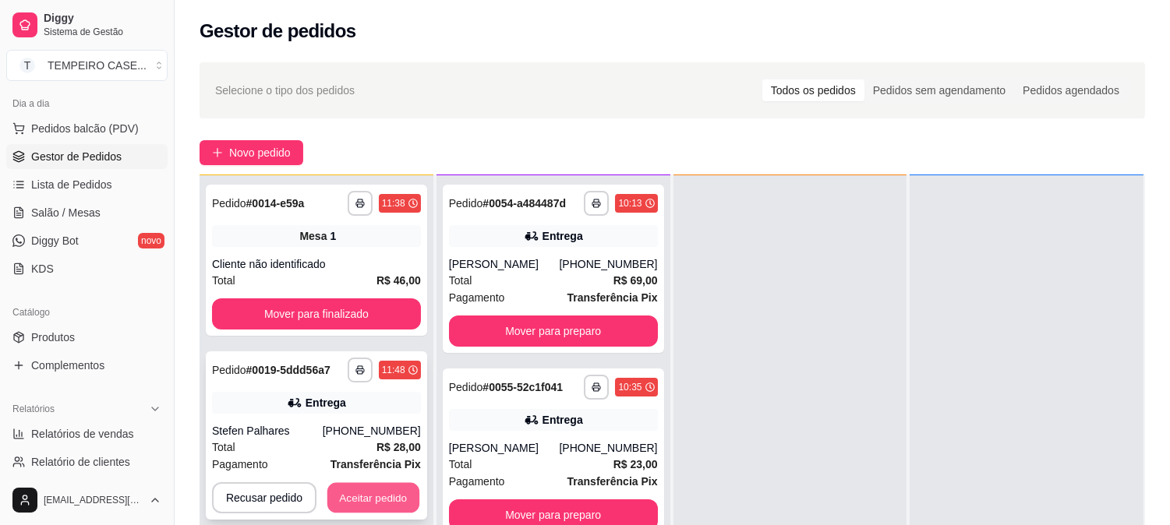
click at [365, 503] on button "Aceitar pedido" at bounding box center [373, 498] width 92 height 30
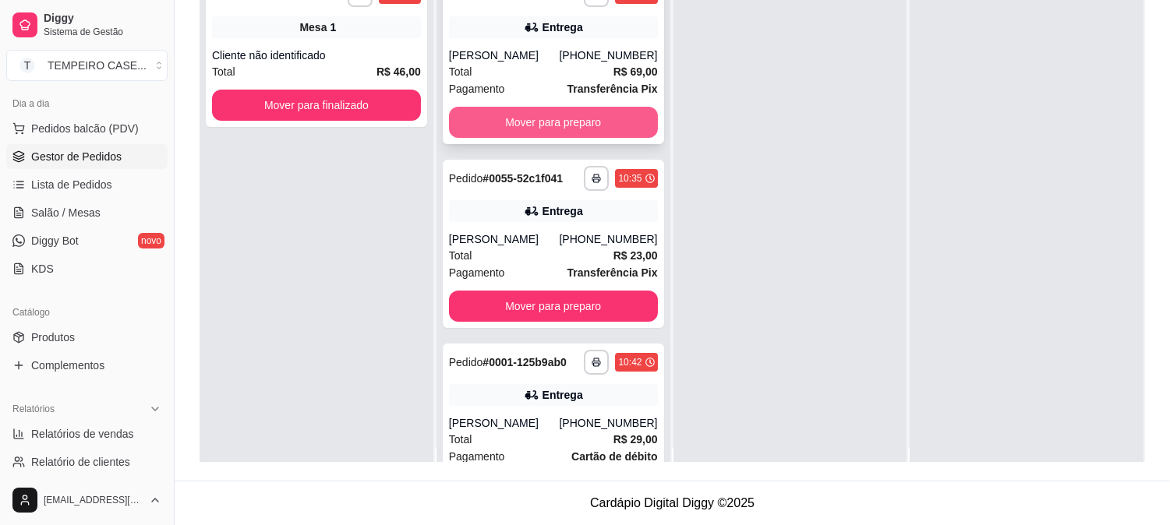
scroll to position [0, 0]
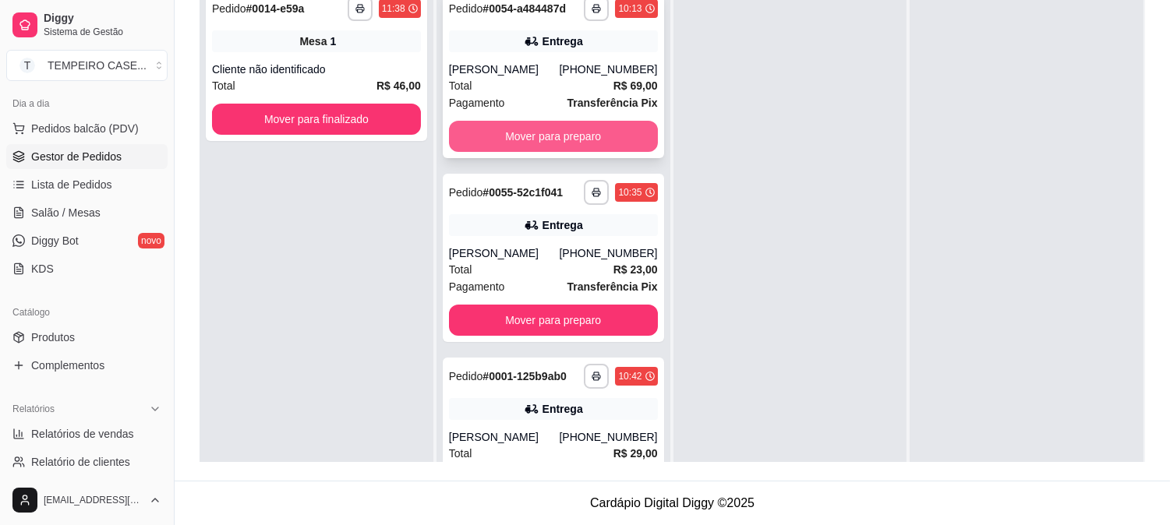
click at [557, 131] on button "Mover para preparo" at bounding box center [553, 136] width 209 height 31
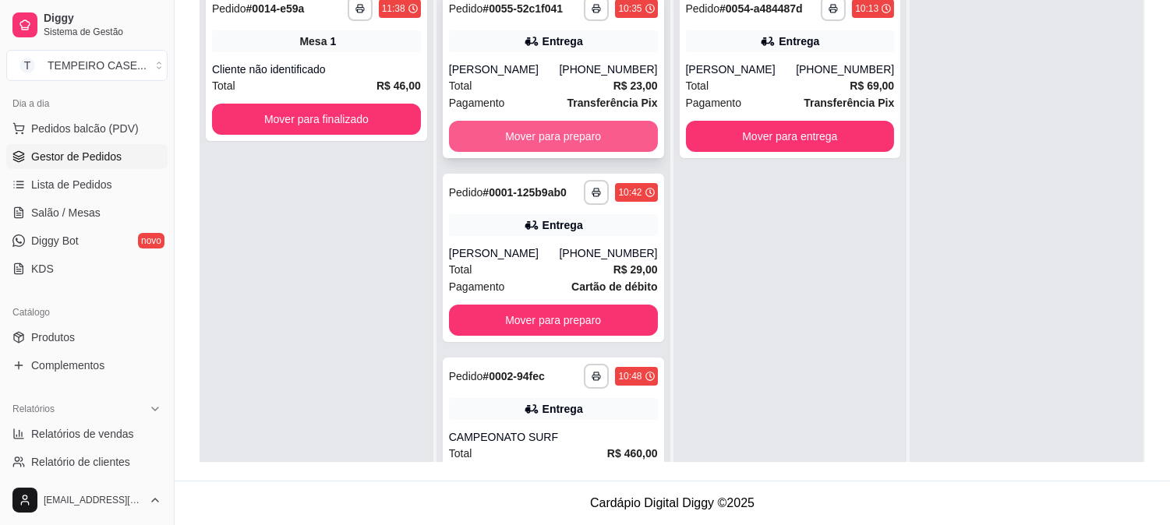
click at [564, 134] on button "Mover para preparo" at bounding box center [553, 136] width 209 height 31
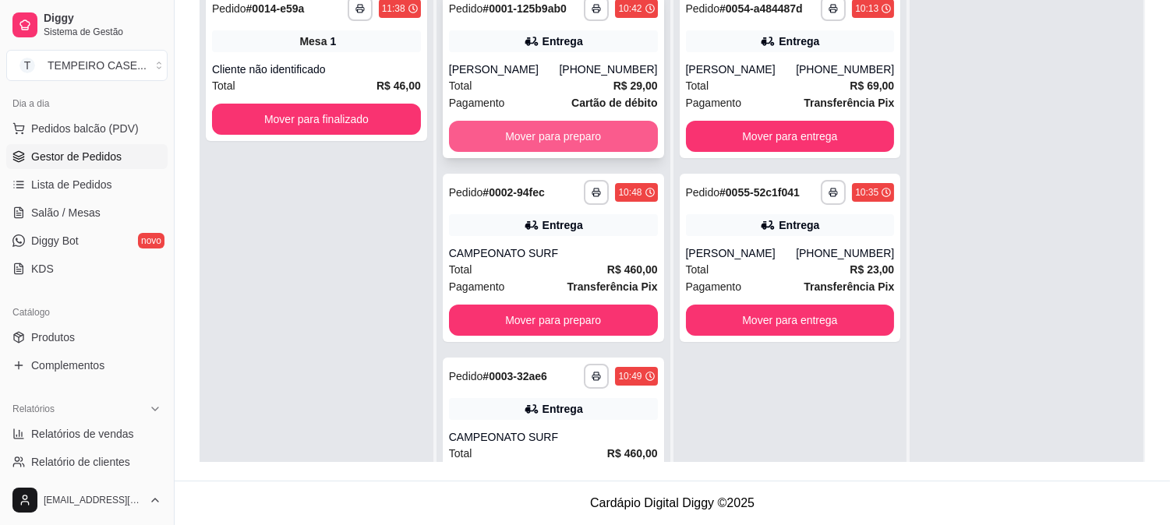
click at [569, 133] on button "Mover para preparo" at bounding box center [553, 136] width 209 height 31
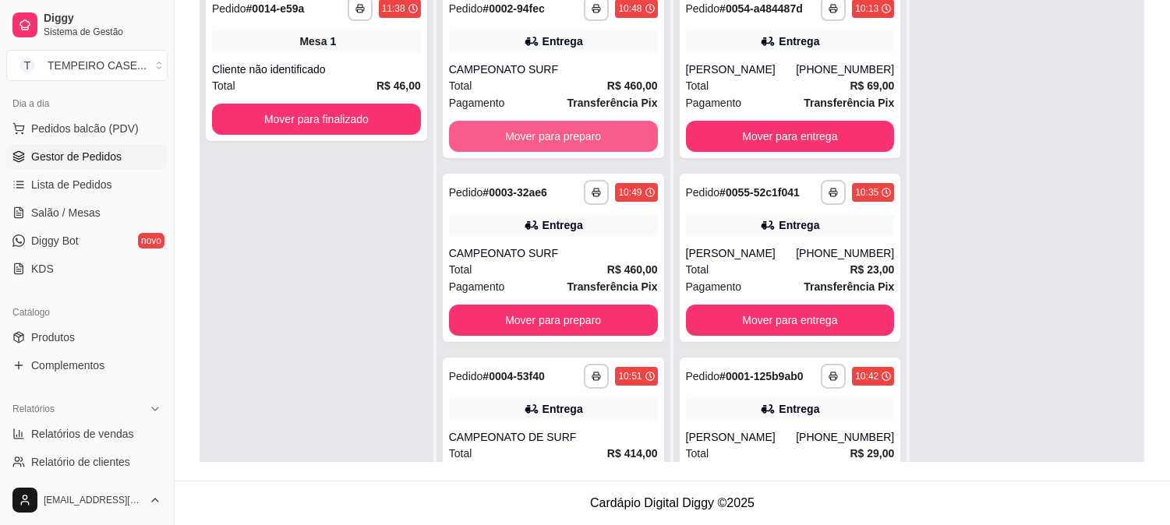
click at [571, 133] on button "Mover para preparo" at bounding box center [553, 136] width 209 height 31
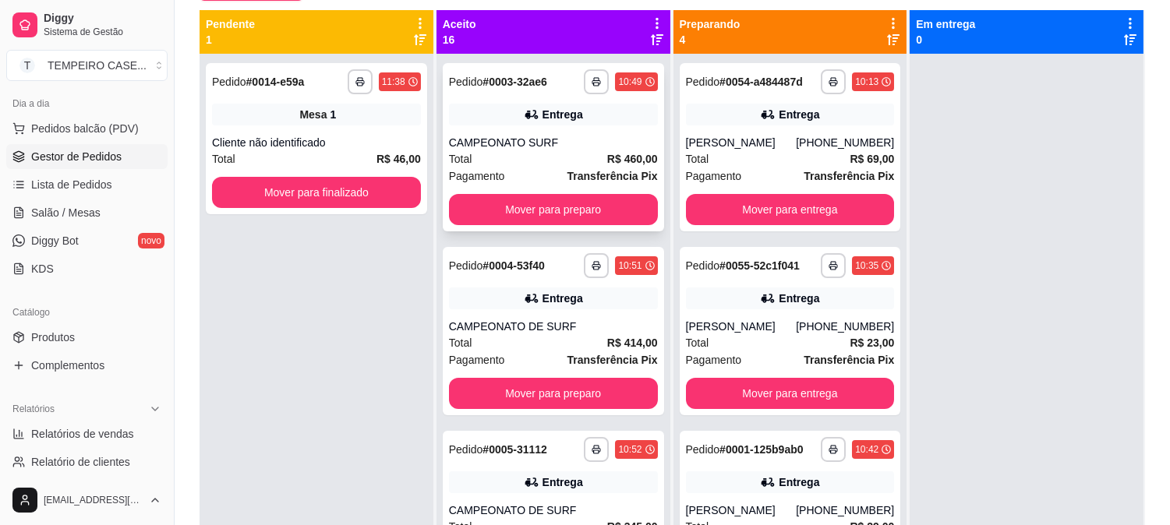
scroll to position [65, 0]
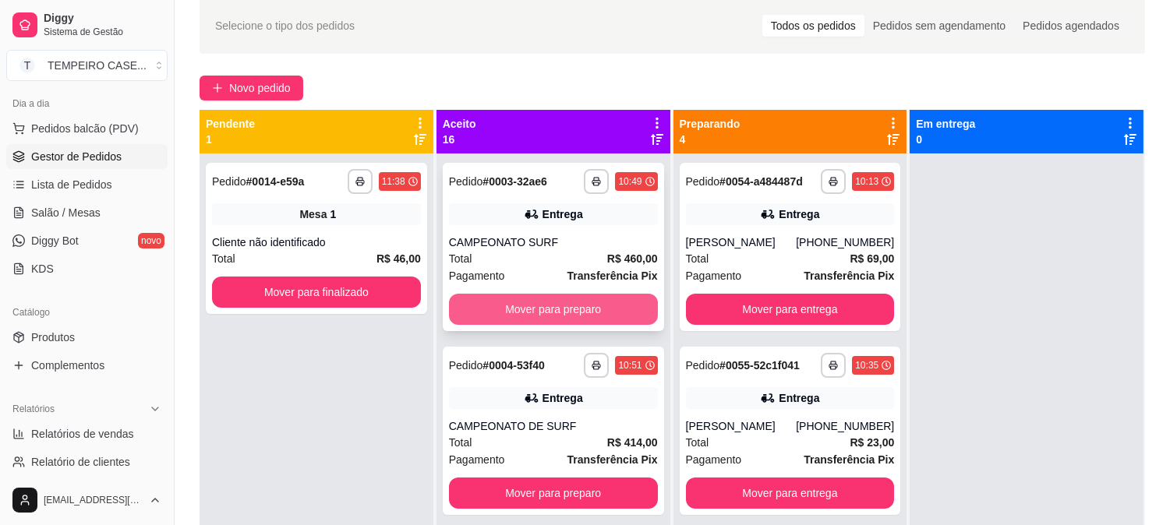
click at [544, 304] on button "Mover para preparo" at bounding box center [553, 309] width 209 height 31
click at [544, 306] on button "Mover para preparo" at bounding box center [553, 309] width 209 height 31
click at [543, 306] on button "Mover para preparo" at bounding box center [553, 309] width 209 height 31
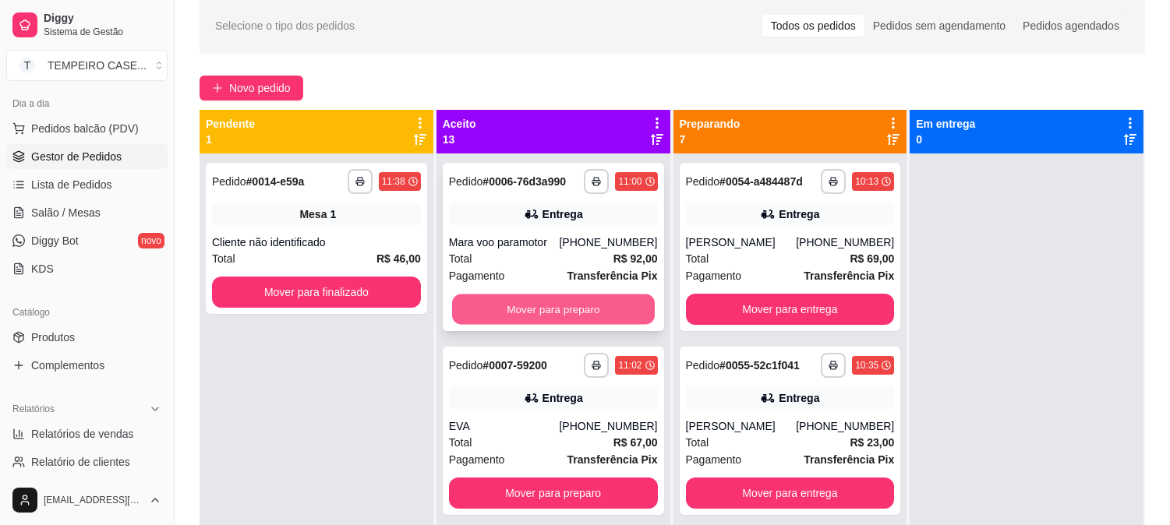
click at [534, 307] on button "Mover para preparo" at bounding box center [553, 310] width 203 height 30
click at [547, 306] on button "Mover para preparo" at bounding box center [553, 310] width 203 height 30
click at [550, 304] on button "Mover para preparo" at bounding box center [553, 310] width 203 height 30
click at [550, 304] on button "Mover para preparo" at bounding box center [553, 309] width 209 height 31
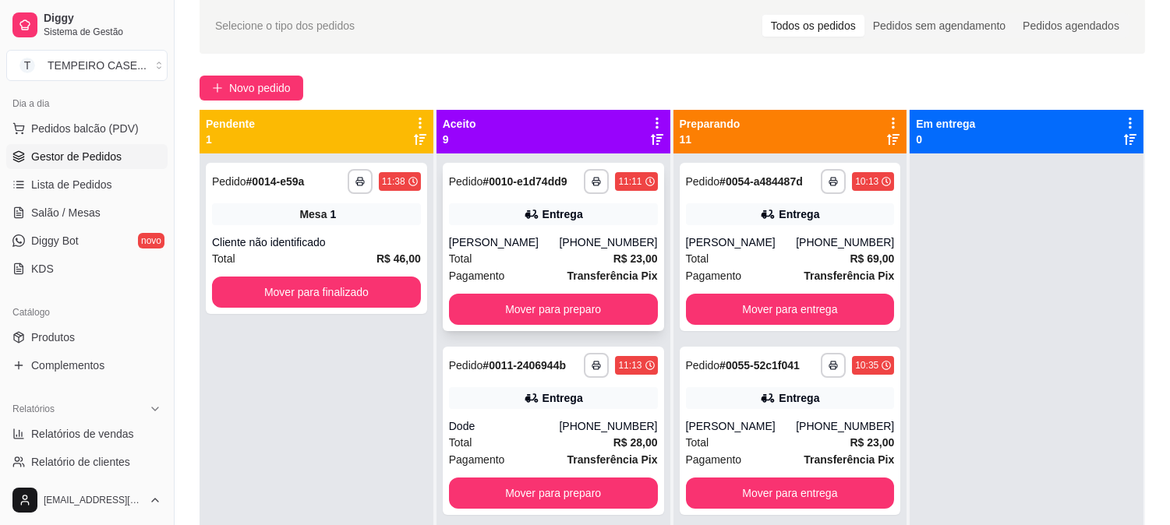
click at [557, 304] on div "**********" at bounding box center [553, 247] width 221 height 168
click at [509, 331] on div "**********" at bounding box center [553, 247] width 221 height 168
click at [504, 317] on button "Mover para preparo" at bounding box center [553, 309] width 209 height 31
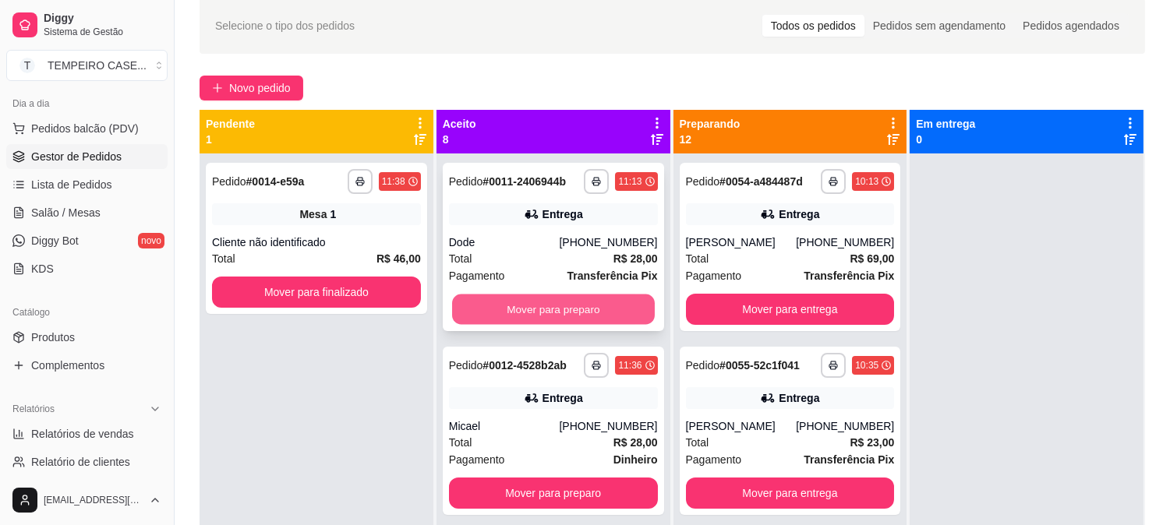
click at [525, 297] on button "Mover para preparo" at bounding box center [553, 310] width 203 height 30
click at [522, 302] on button "Mover para preparo" at bounding box center [553, 309] width 209 height 31
click at [515, 309] on button "Mover para preparo" at bounding box center [553, 309] width 209 height 31
click at [509, 309] on button "Mover para preparo" at bounding box center [553, 309] width 209 height 31
click at [503, 305] on button "Mover para preparo" at bounding box center [553, 310] width 203 height 30
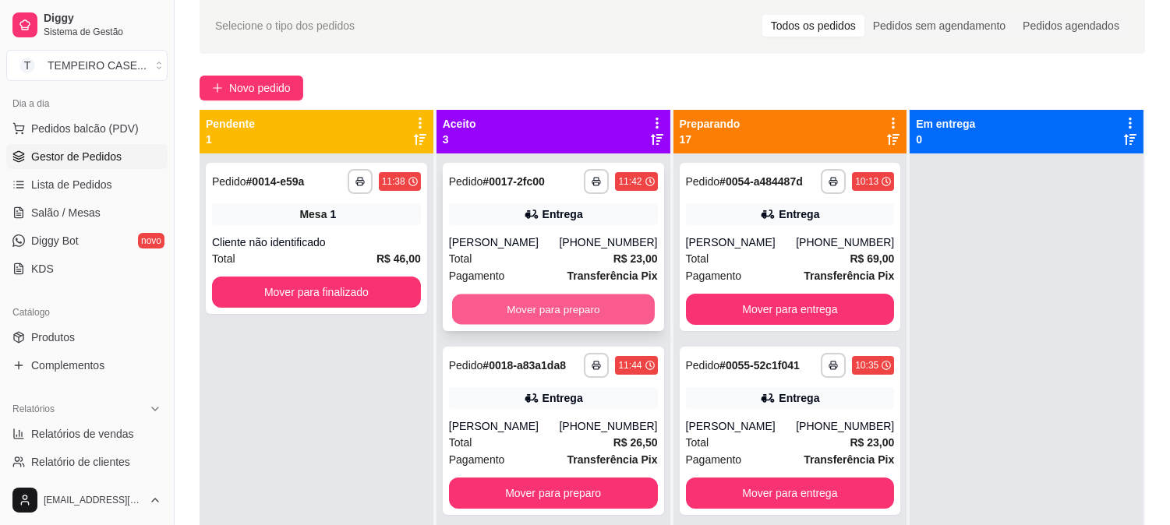
click at [505, 302] on button "Mover para preparo" at bounding box center [553, 310] width 203 height 30
click at [508, 308] on button "Mover para preparo" at bounding box center [553, 309] width 209 height 31
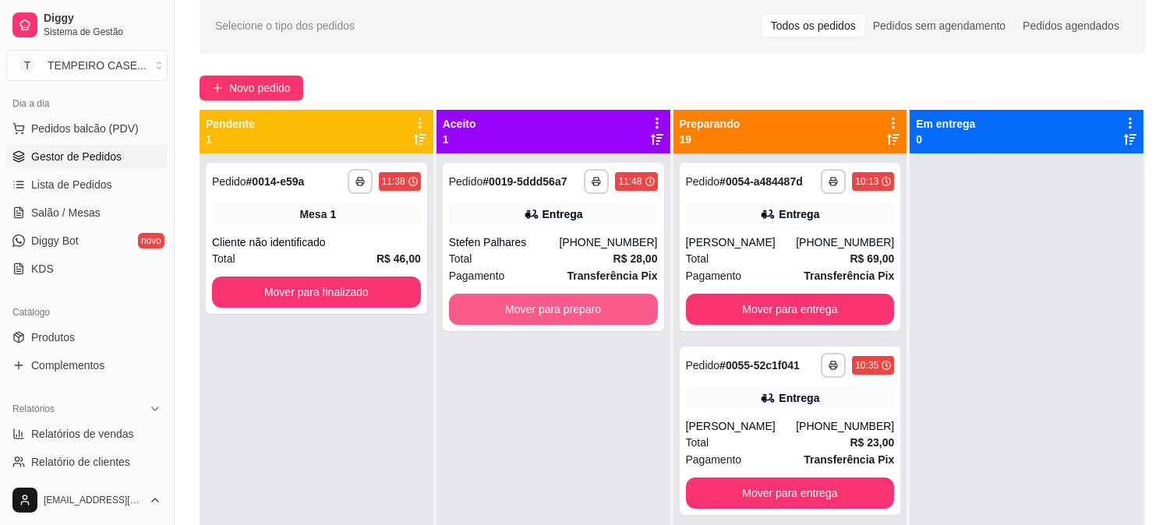
click at [508, 308] on button "Mover para preparo" at bounding box center [553, 309] width 209 height 31
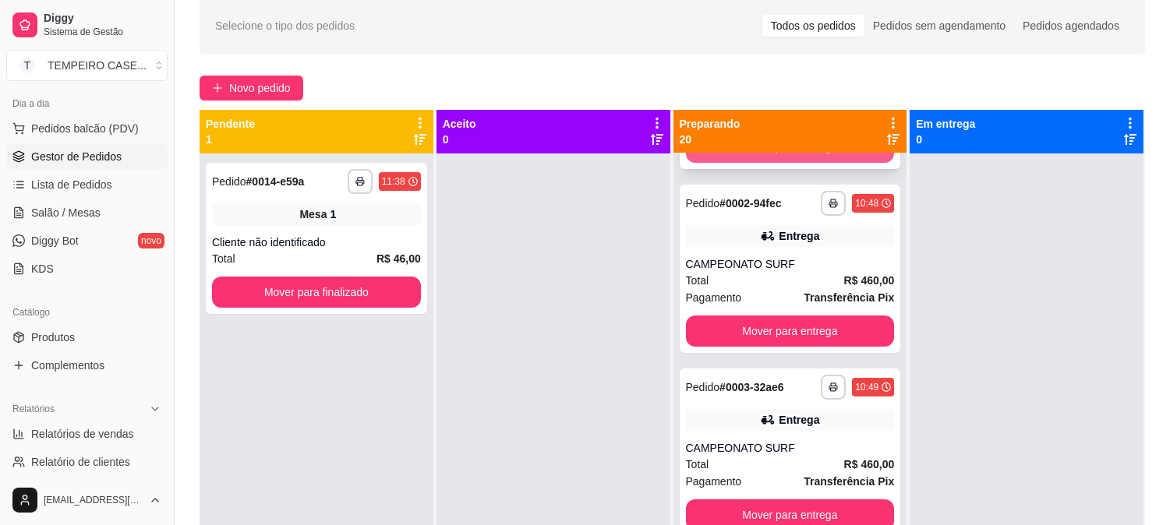
scroll to position [606, 0]
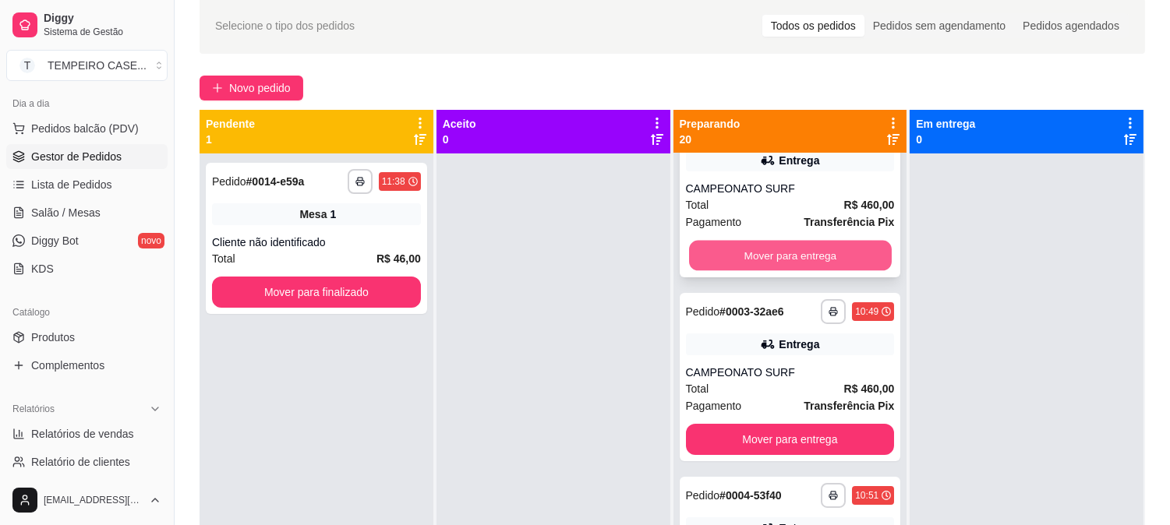
click at [745, 256] on button "Mover para entrega" at bounding box center [790, 256] width 203 height 30
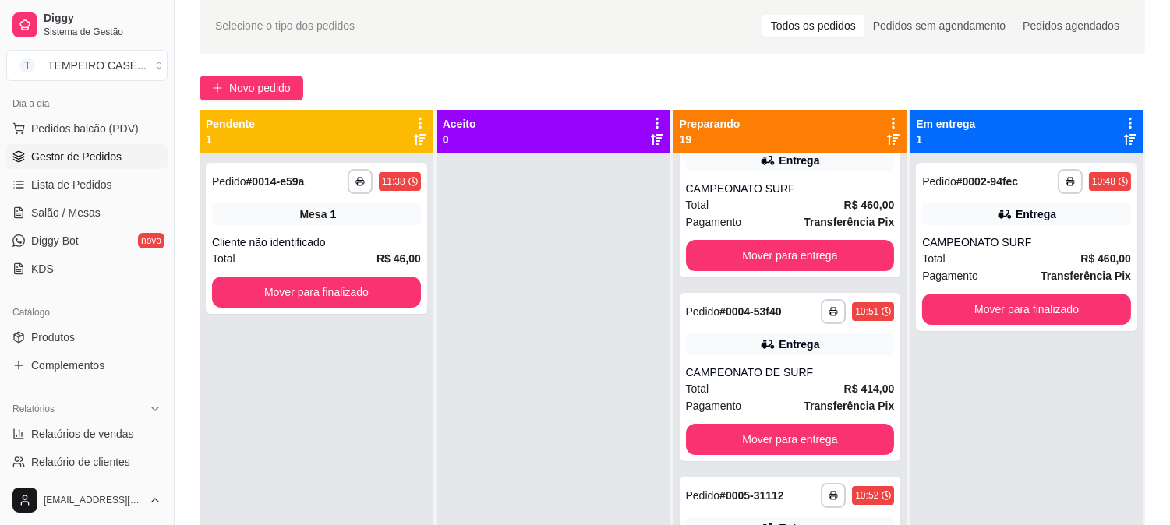
scroll to position [422, 0]
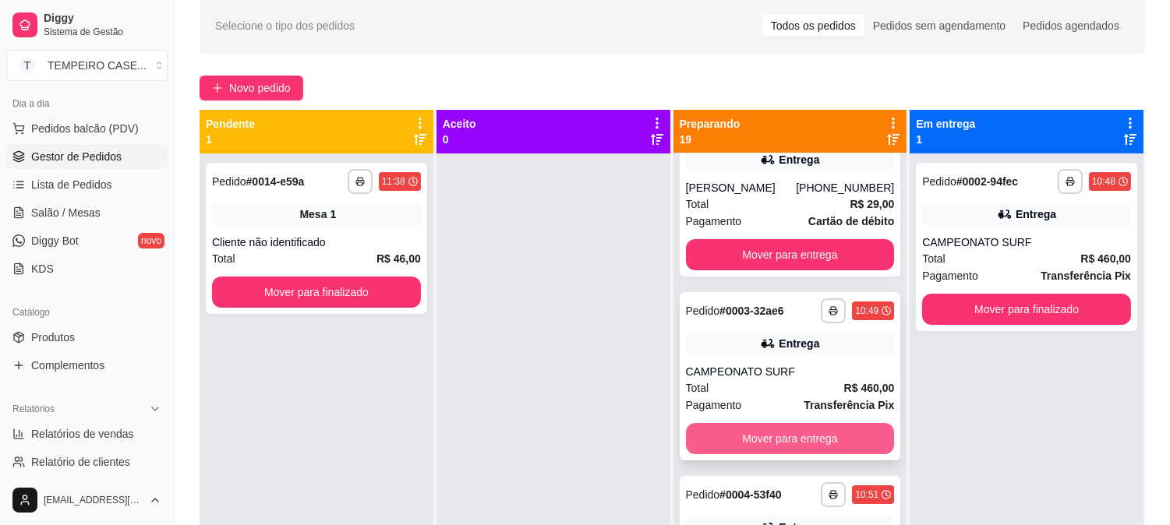
click at [728, 431] on button "Mover para entrega" at bounding box center [790, 438] width 209 height 31
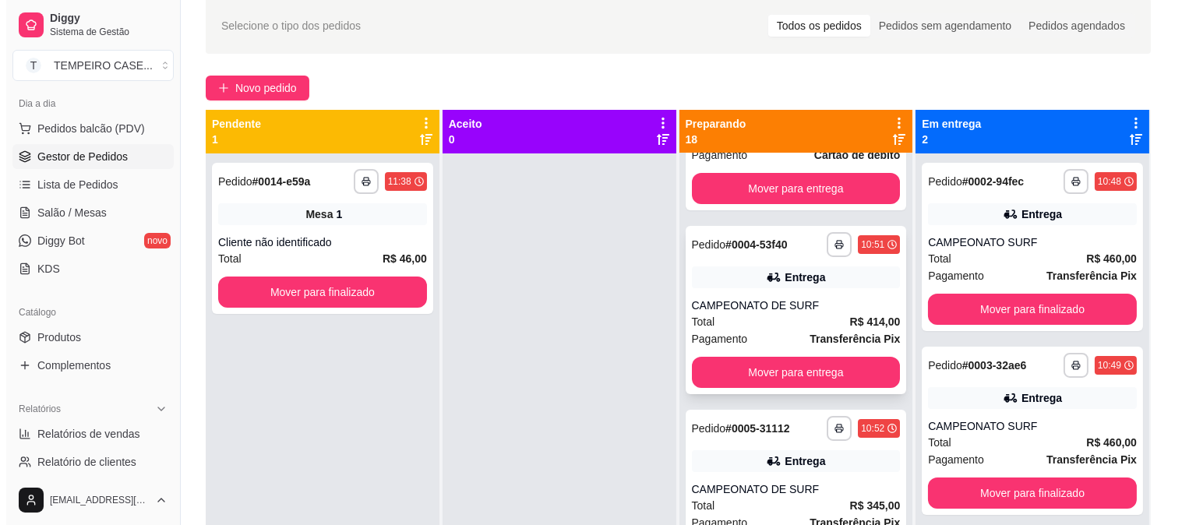
scroll to position [509, 0]
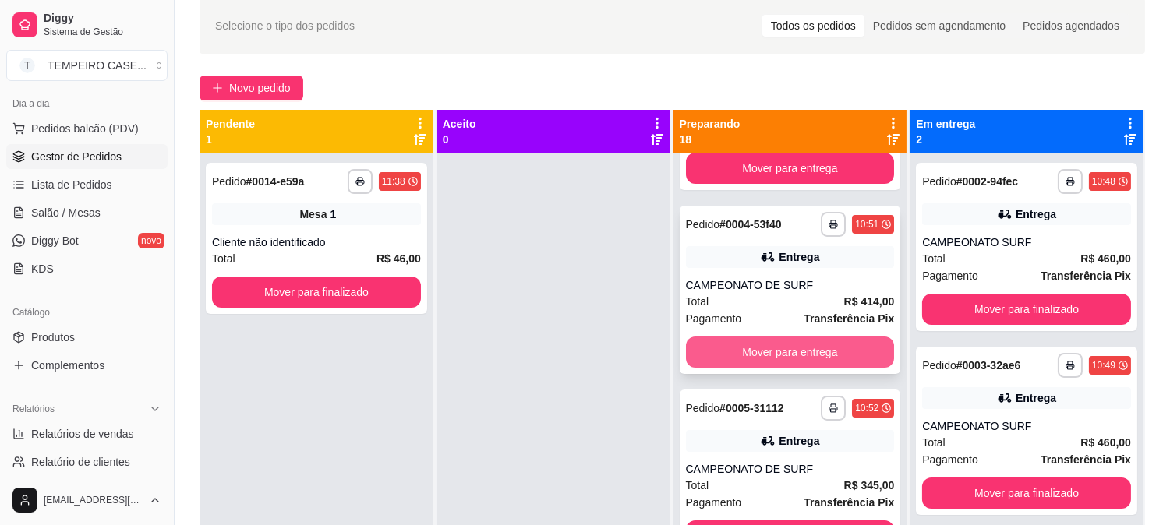
click at [758, 357] on button "Mover para entrega" at bounding box center [790, 352] width 209 height 31
click at [758, 353] on button "Mover para entrega" at bounding box center [790, 352] width 209 height 31
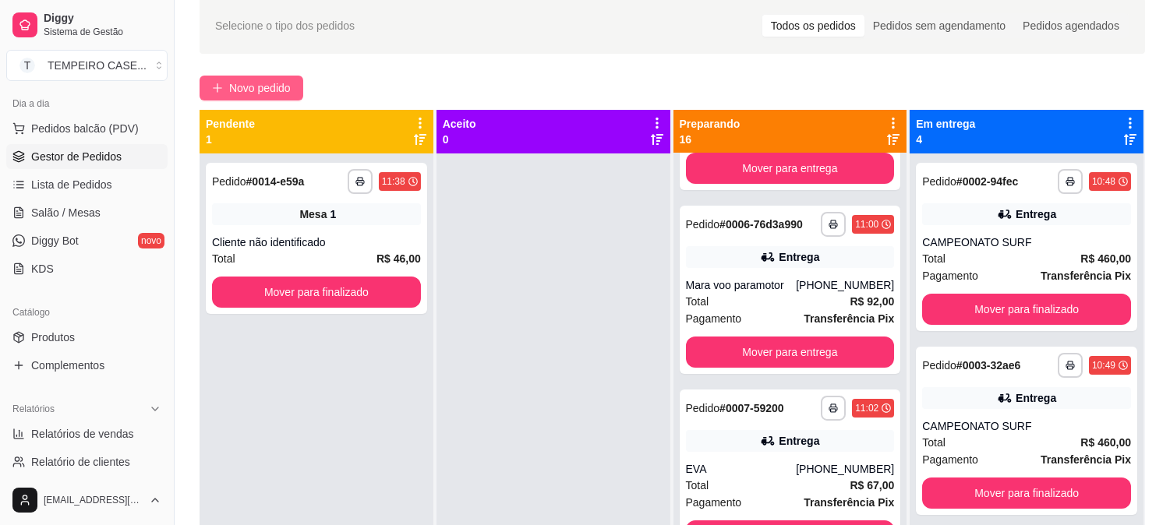
click at [242, 91] on span "Novo pedido" at bounding box center [260, 88] width 62 height 17
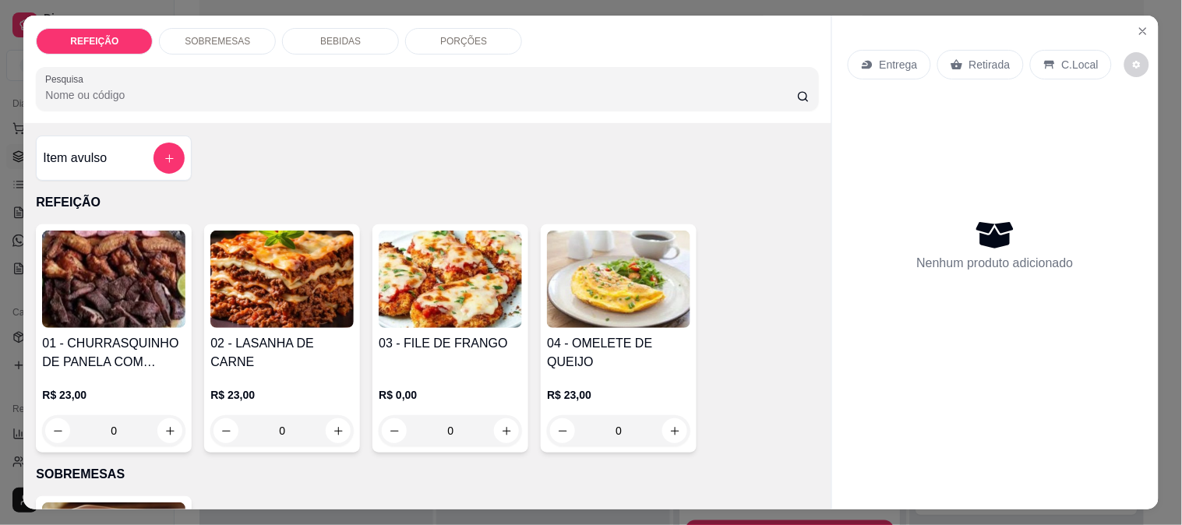
click at [394, 269] on img at bounding box center [450, 279] width 143 height 97
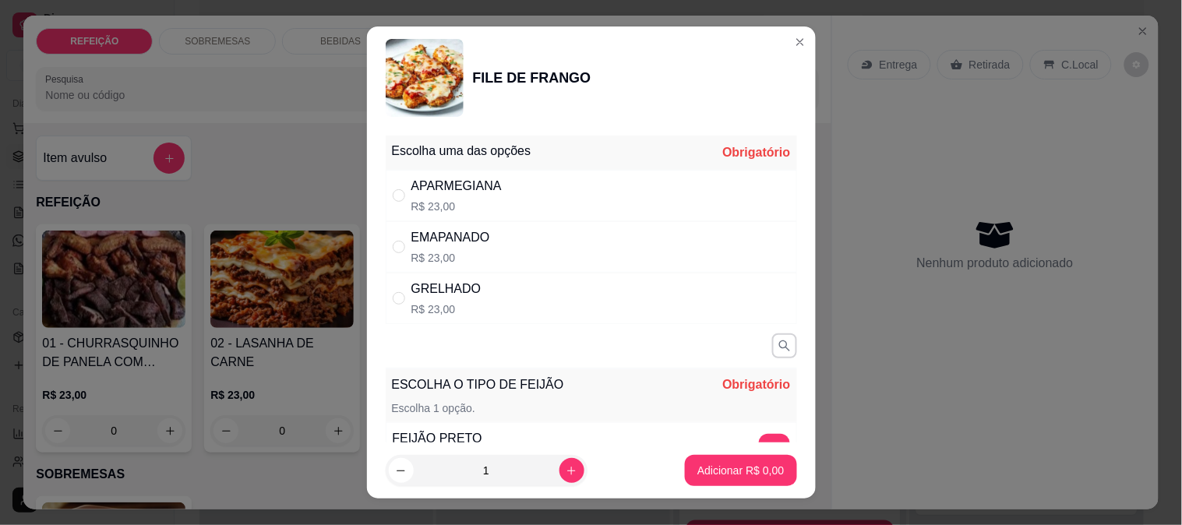
click at [491, 203] on p "R$ 23,00" at bounding box center [457, 207] width 90 height 16
radio input "true"
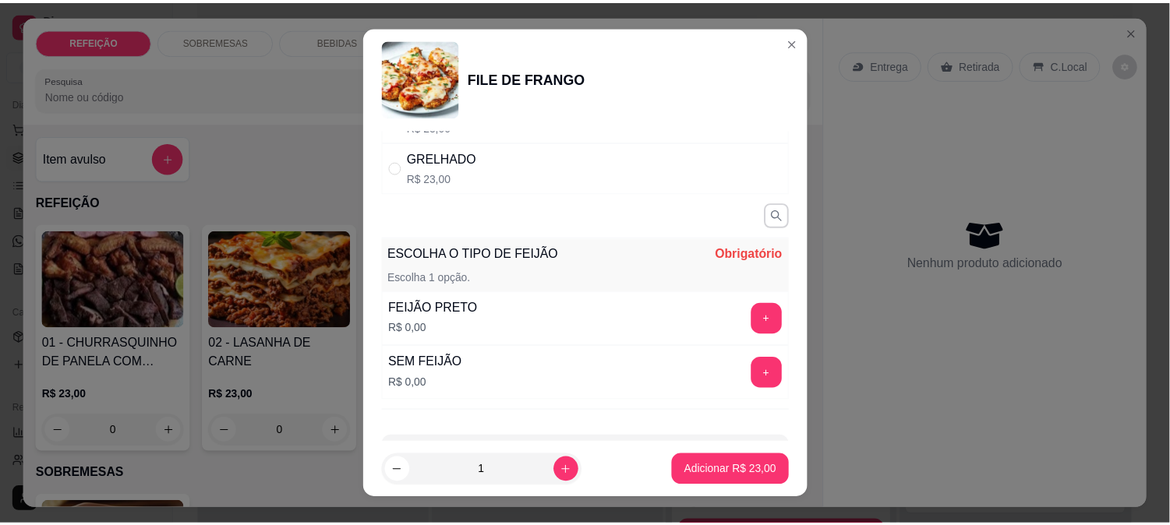
scroll to position [173, 0]
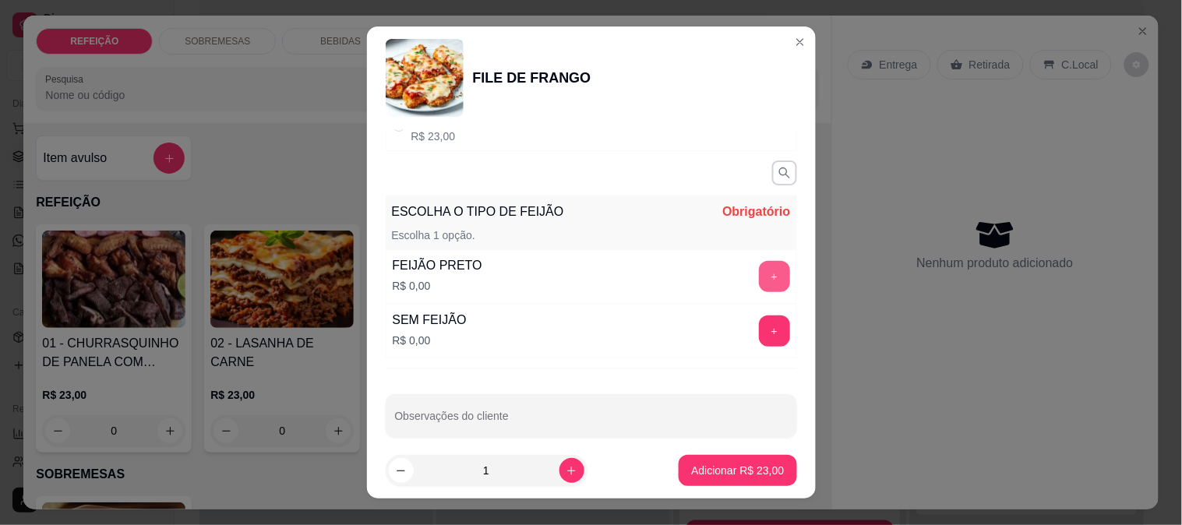
click at [759, 291] on button "+" at bounding box center [774, 276] width 31 height 31
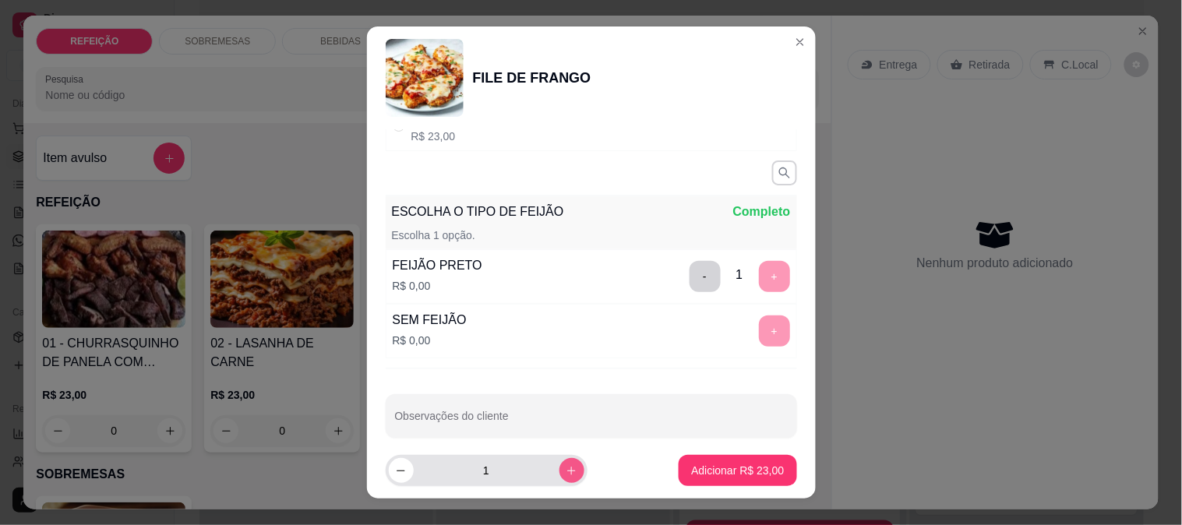
click at [566, 468] on icon "increase-product-quantity" at bounding box center [572, 471] width 12 height 12
type input "2"
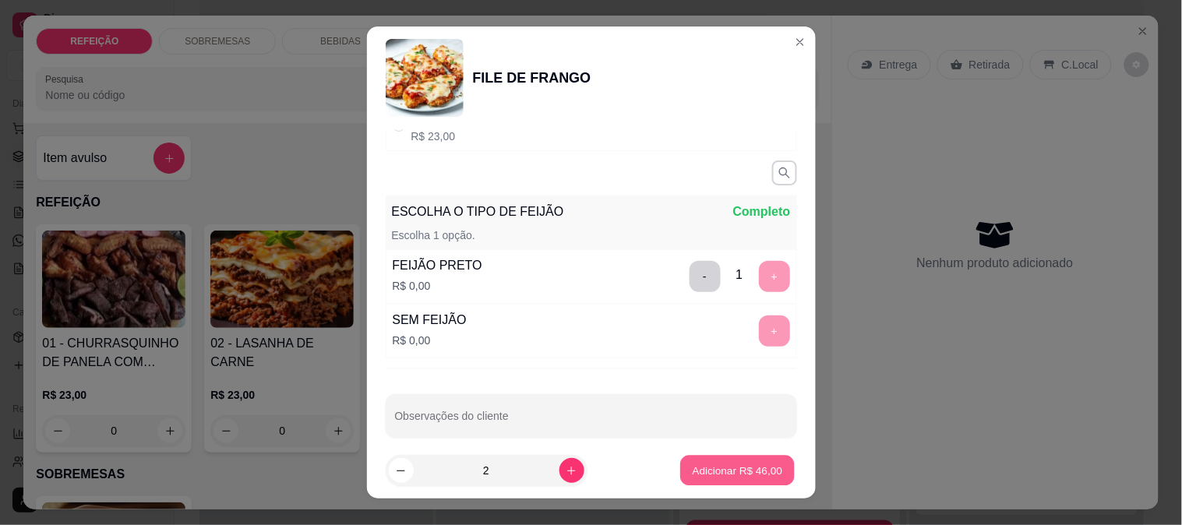
click at [693, 465] on p "Adicionar R$ 46,00" at bounding box center [738, 471] width 90 height 15
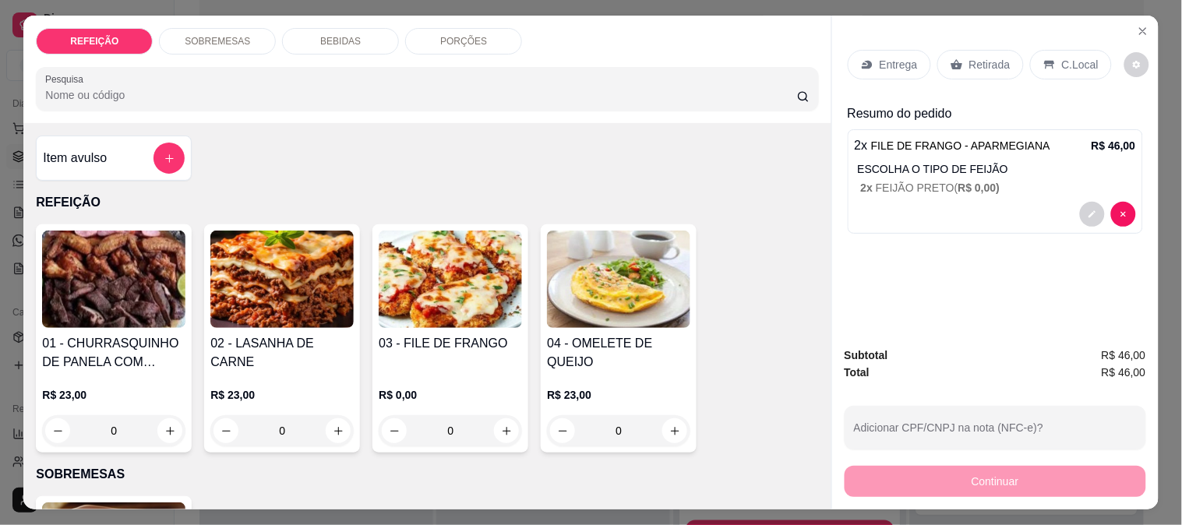
click at [976, 74] on div "Entrega Retirada C.Local" at bounding box center [995, 64] width 295 height 55
click at [970, 67] on div "Retirada" at bounding box center [981, 65] width 87 height 30
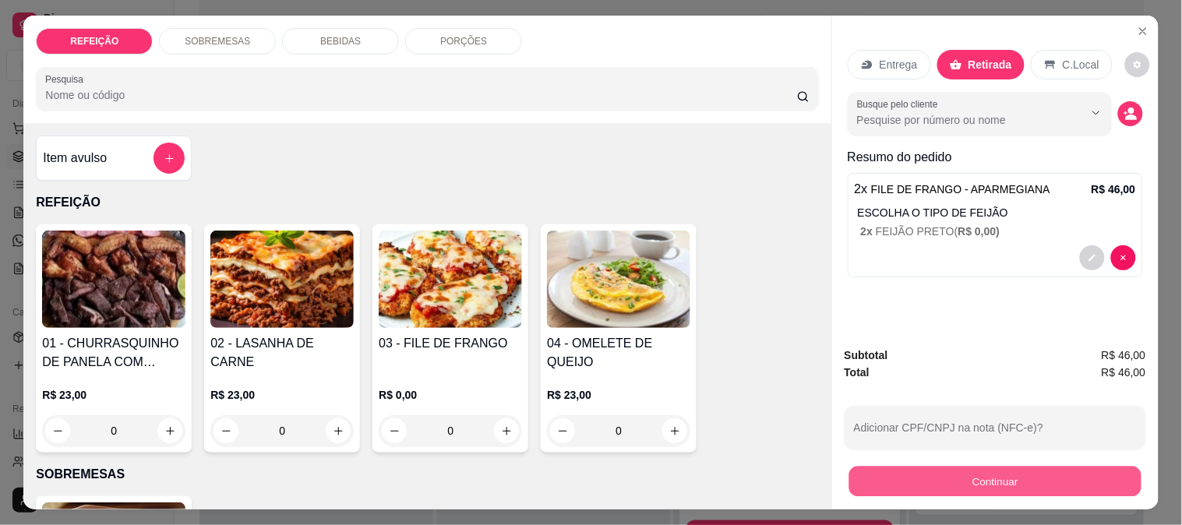
click at [926, 487] on button "Continuar" at bounding box center [995, 481] width 292 height 30
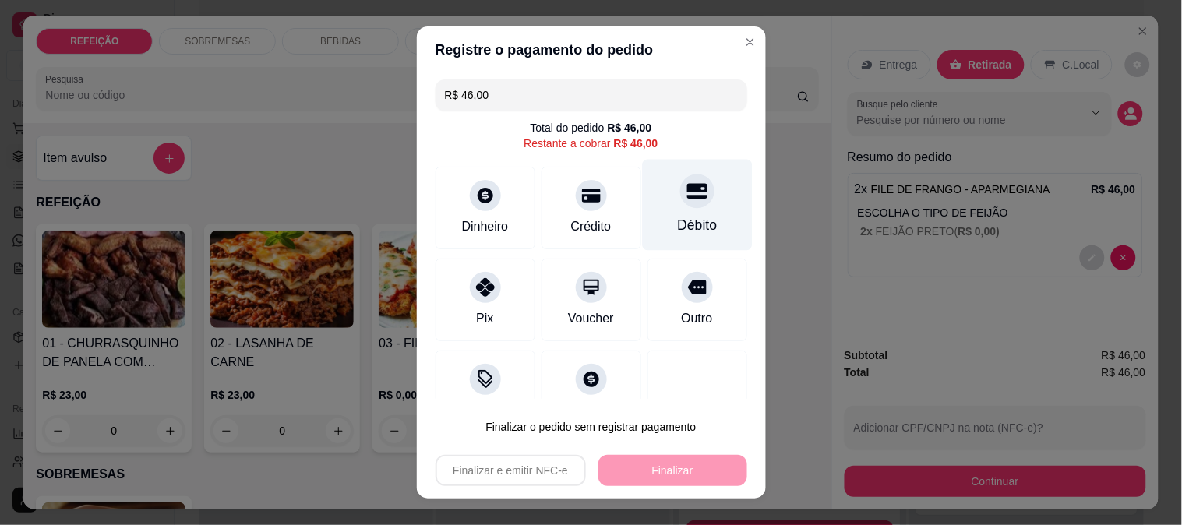
click at [677, 216] on div "Débito" at bounding box center [697, 225] width 40 height 20
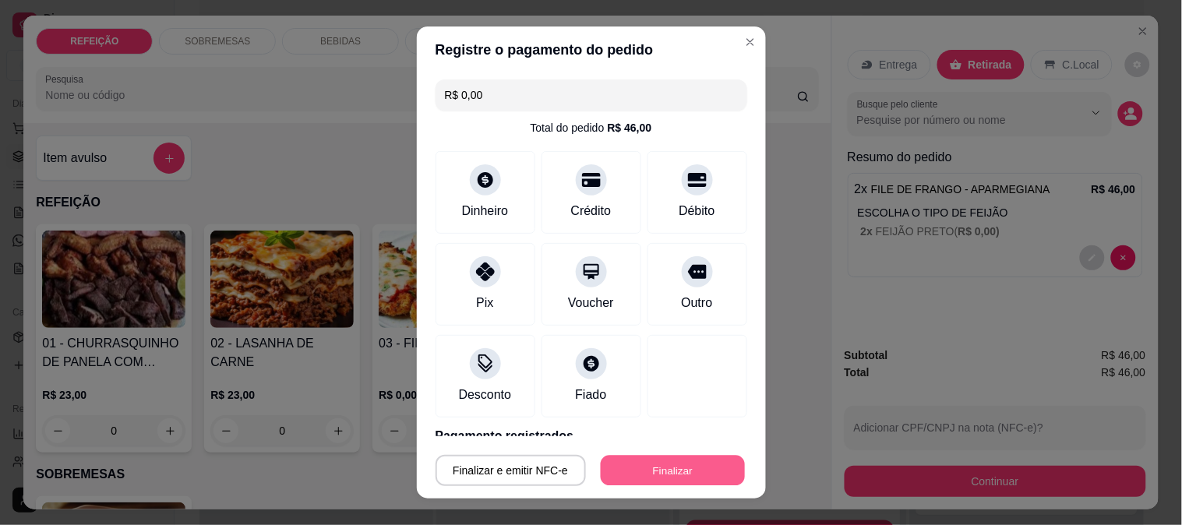
click at [633, 472] on button "Finalizar" at bounding box center [673, 471] width 144 height 30
type input "-R$ 46,00"
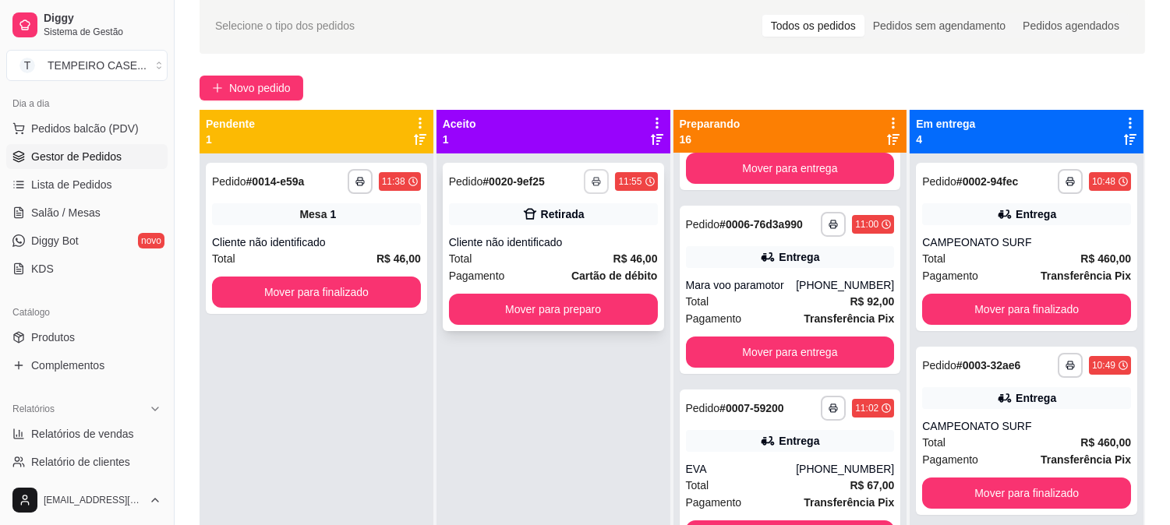
click at [589, 175] on button "button" at bounding box center [596, 181] width 25 height 25
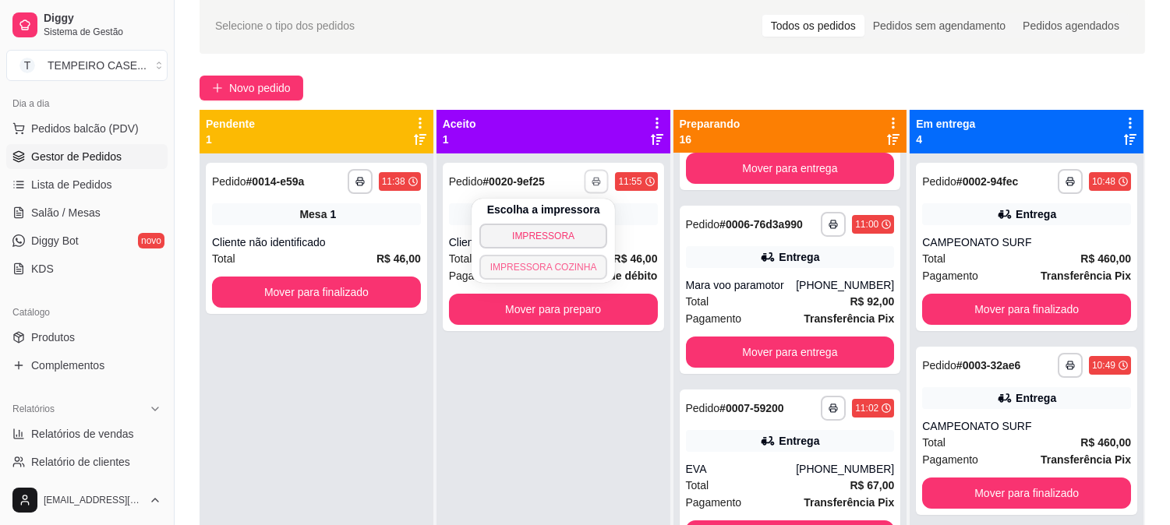
click at [569, 268] on button "IMPRESSORA COZINHA" at bounding box center [543, 267] width 129 height 25
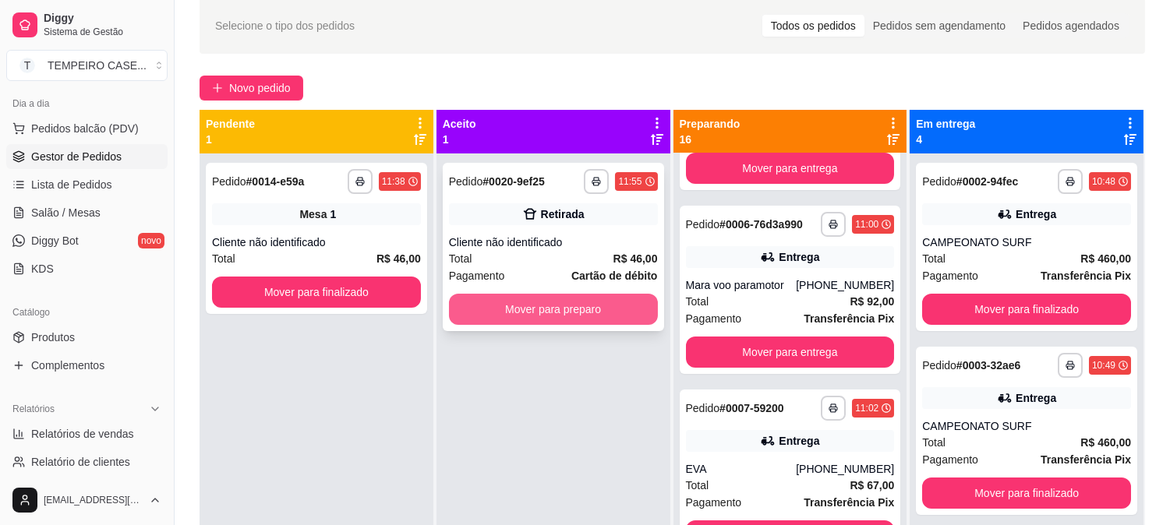
click at [542, 302] on button "Mover para preparo" at bounding box center [553, 309] width 209 height 31
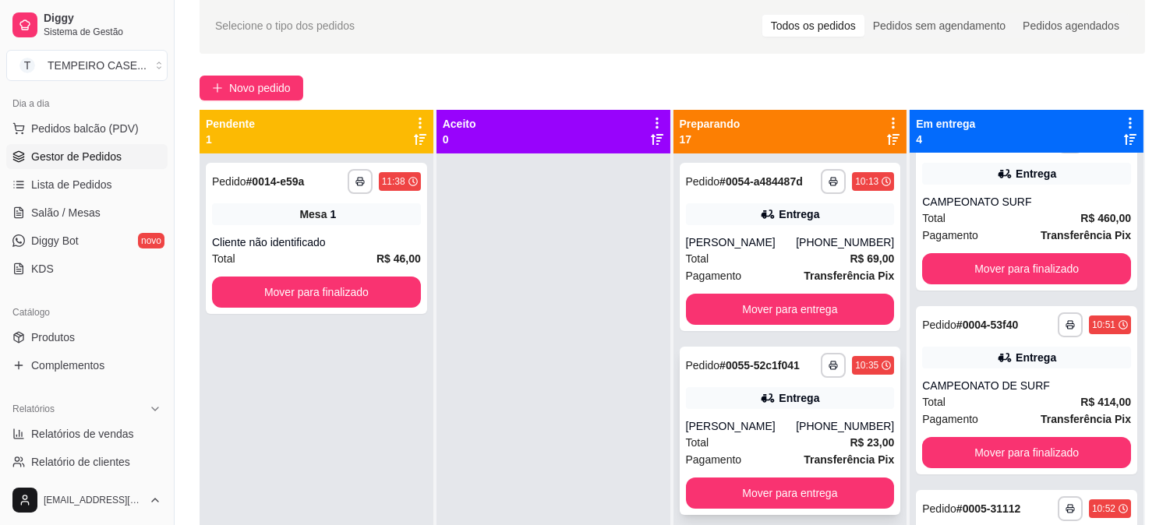
click at [760, 396] on icon at bounding box center [768, 399] width 16 height 16
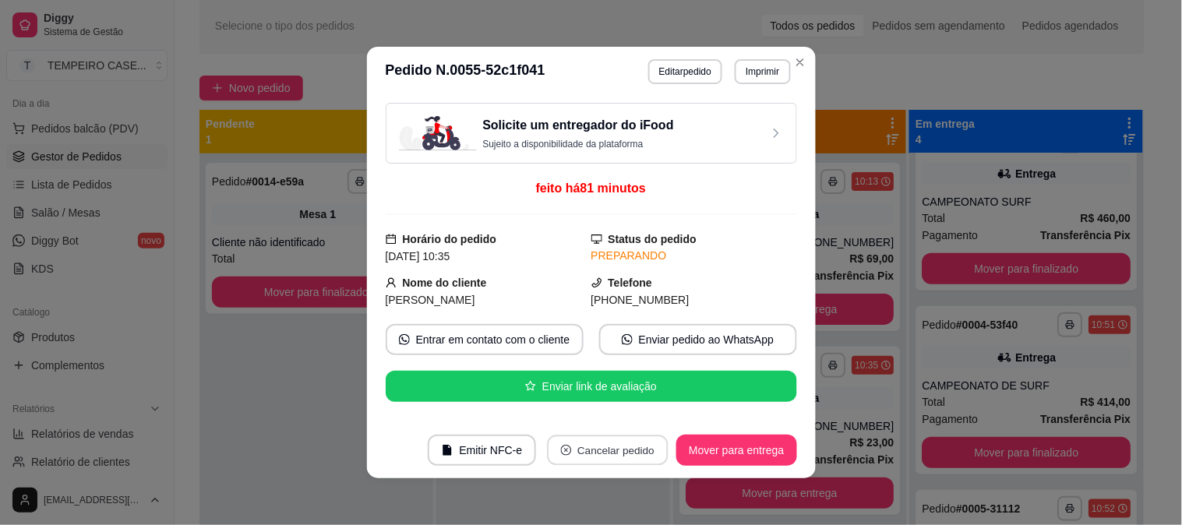
click at [626, 447] on button "Cancelar pedido" at bounding box center [608, 451] width 121 height 30
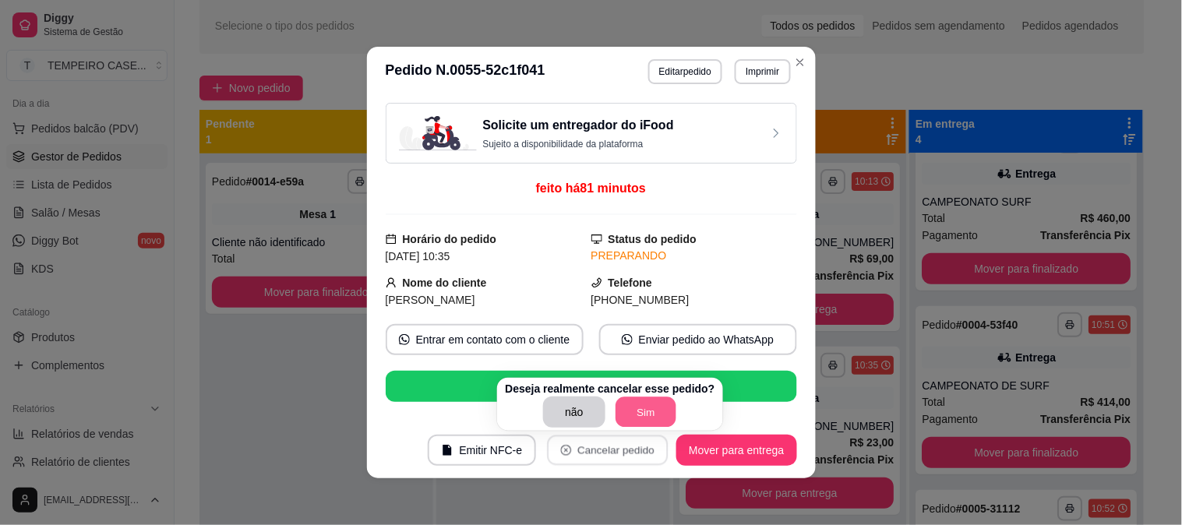
click at [647, 409] on button "Sim" at bounding box center [646, 413] width 61 height 30
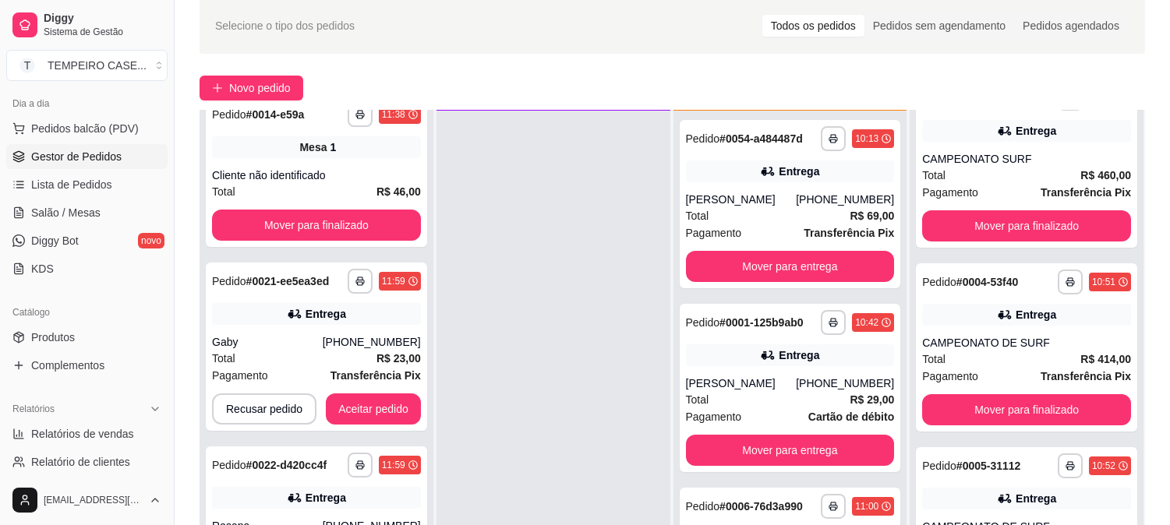
scroll to position [238, 0]
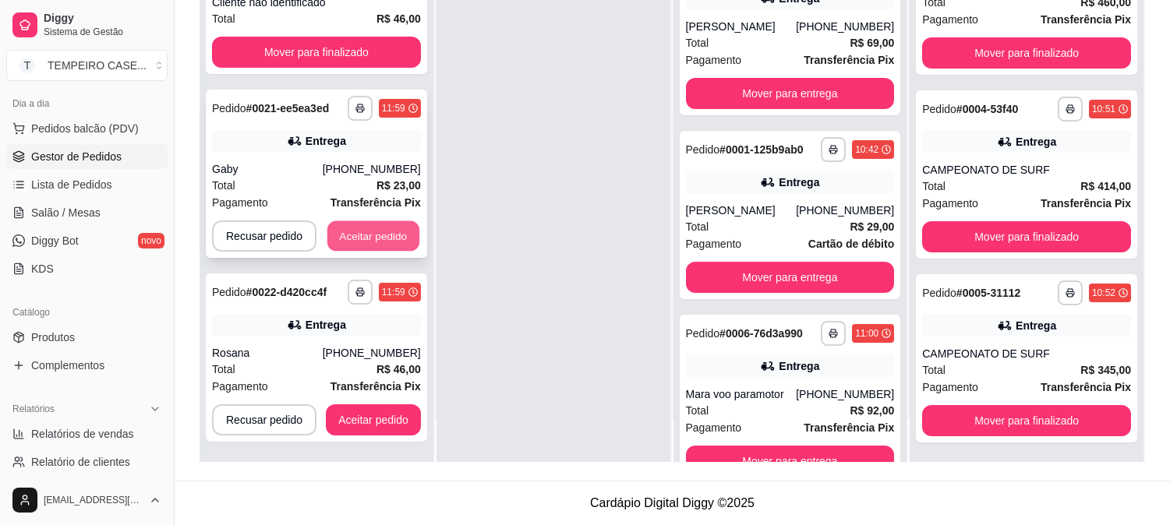
click at [380, 232] on button "Aceitar pedido" at bounding box center [373, 236] width 92 height 30
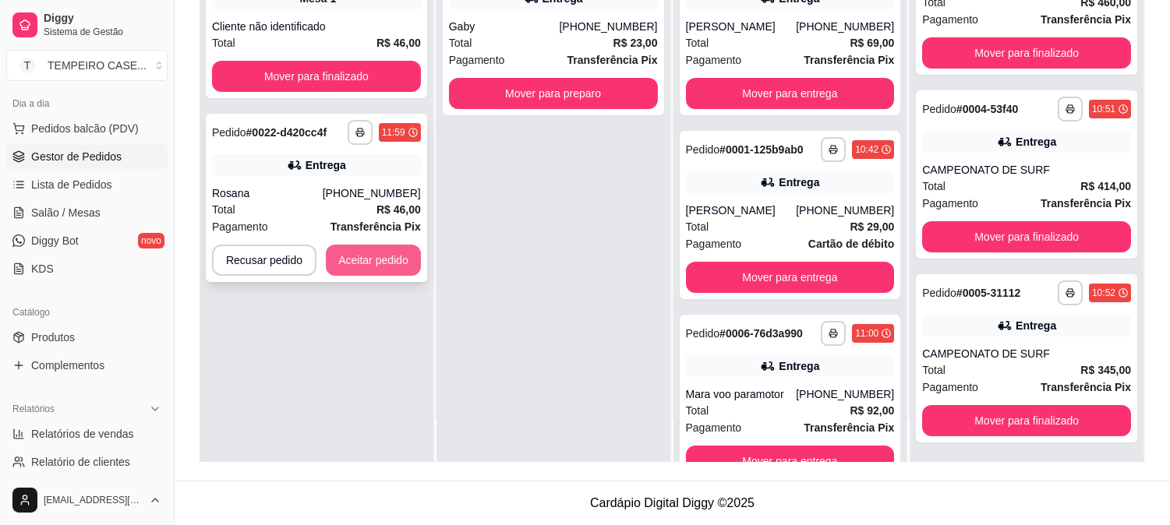
scroll to position [0, 0]
click at [391, 254] on button "Aceitar pedido" at bounding box center [373, 261] width 92 height 30
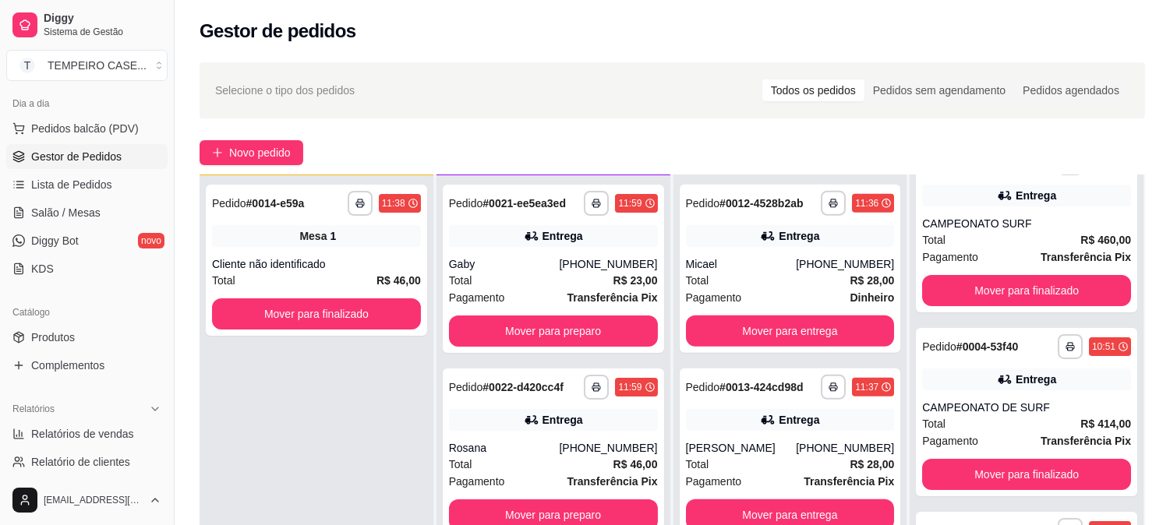
click at [258, 161] on button "Novo pedido" at bounding box center [252, 152] width 104 height 25
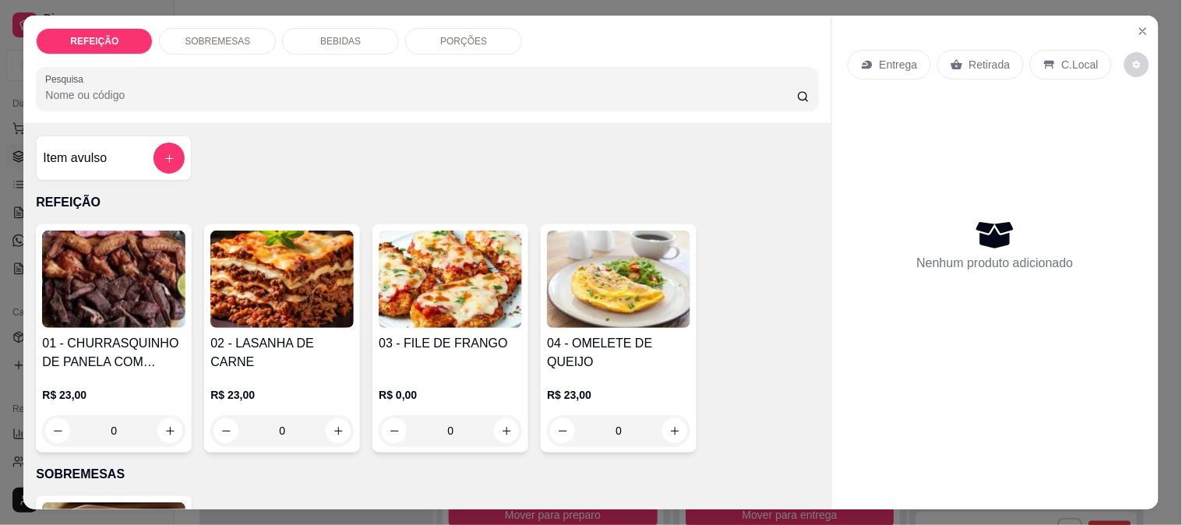
click at [440, 291] on img at bounding box center [450, 279] width 143 height 97
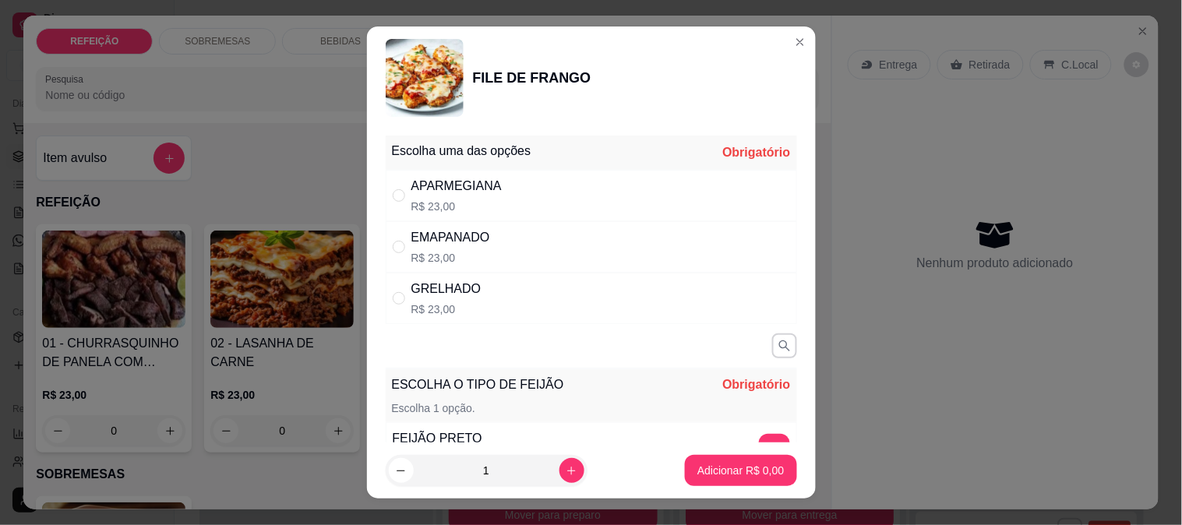
click at [465, 196] on div "APARMEGIANA R$ 23,00" at bounding box center [457, 195] width 90 height 37
radio input "true"
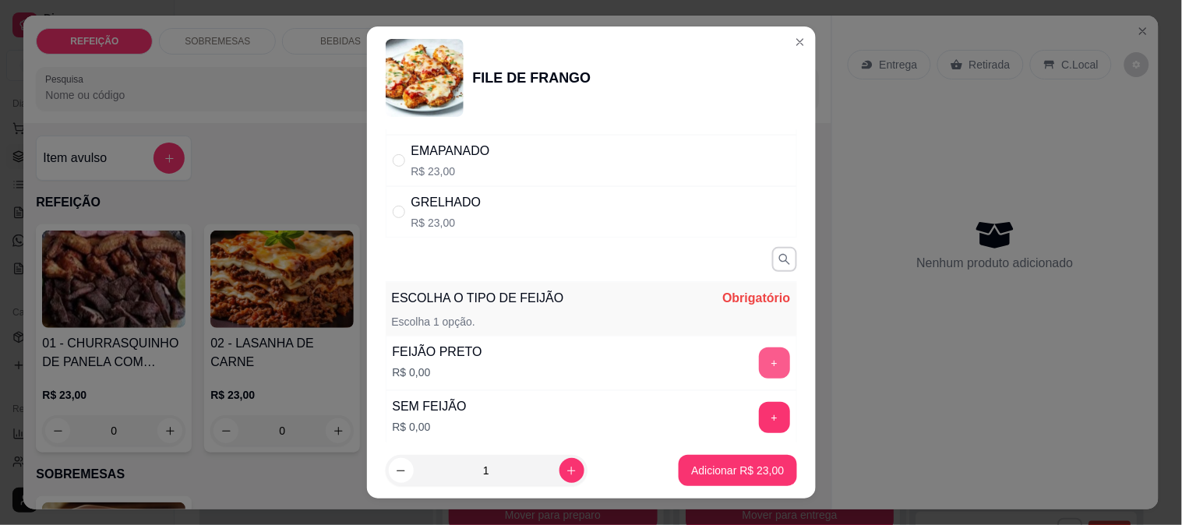
click at [759, 364] on button "+" at bounding box center [774, 363] width 31 height 31
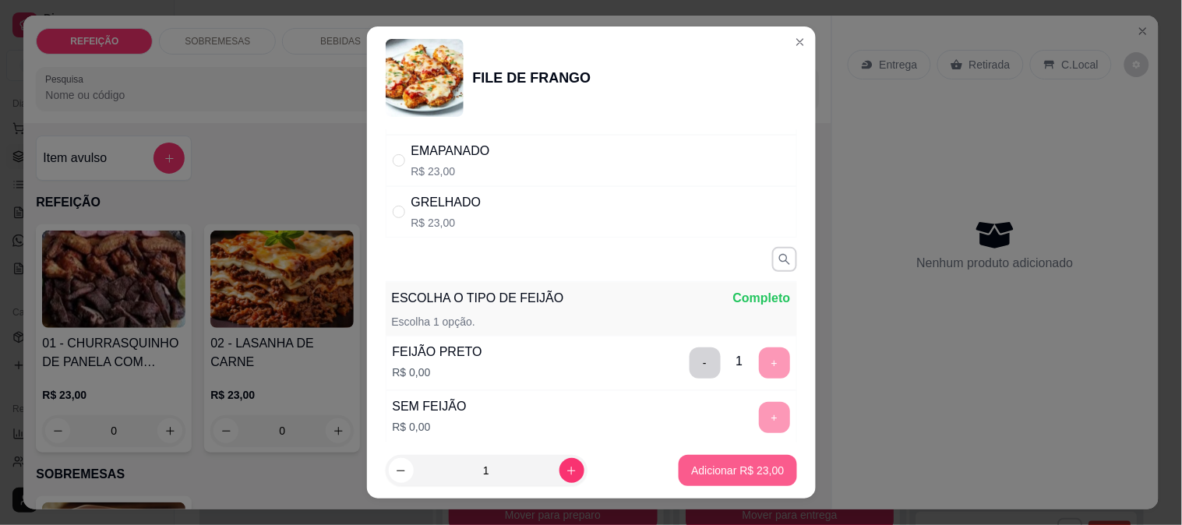
click at [702, 463] on p "Adicionar R$ 23,00" at bounding box center [737, 471] width 93 height 16
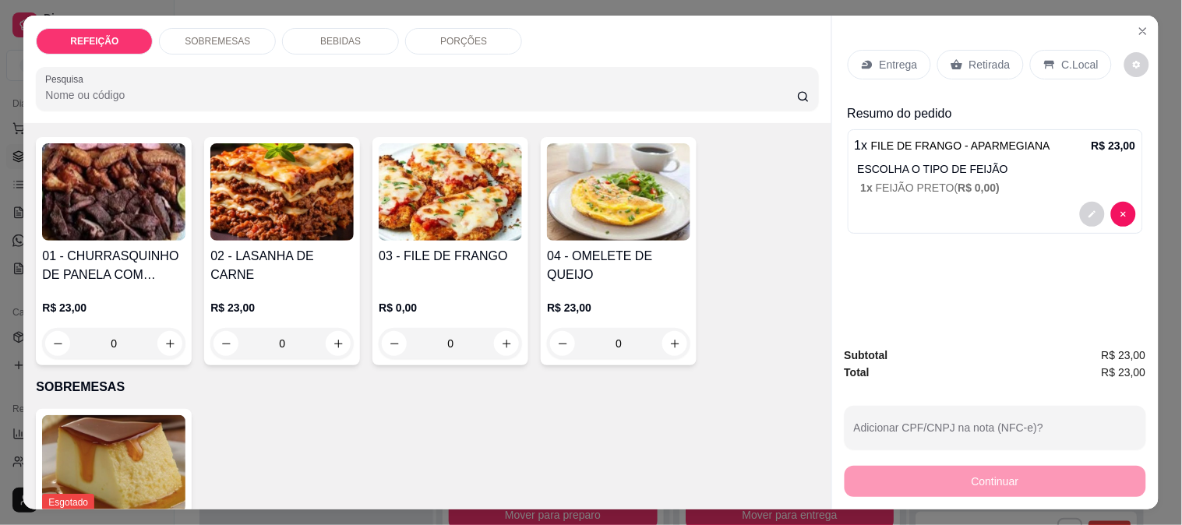
scroll to position [173, 0]
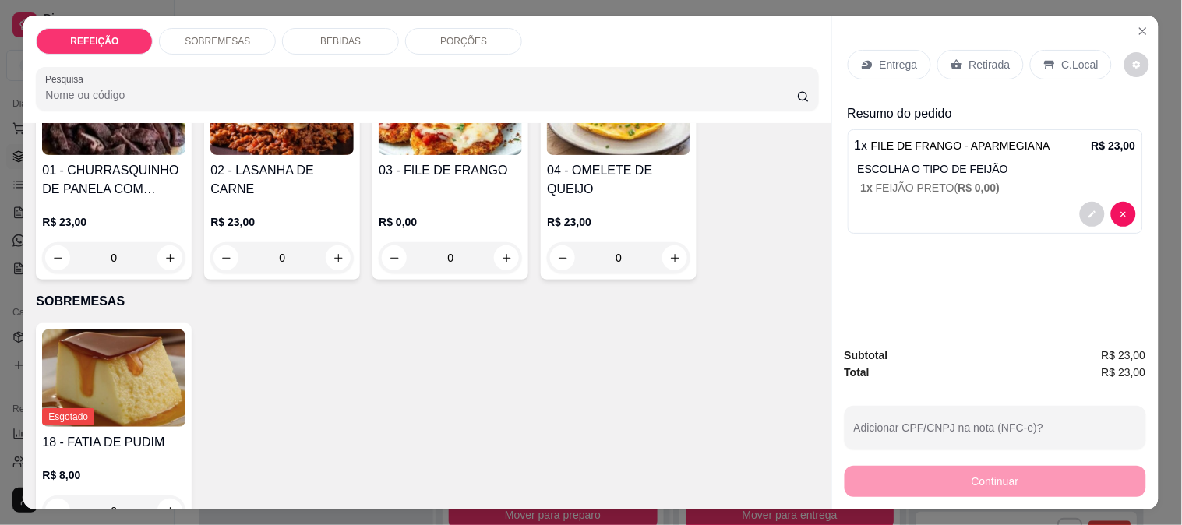
click at [617, 189] on div "04 - OMELETE DE QUEIJO" at bounding box center [618, 179] width 143 height 37
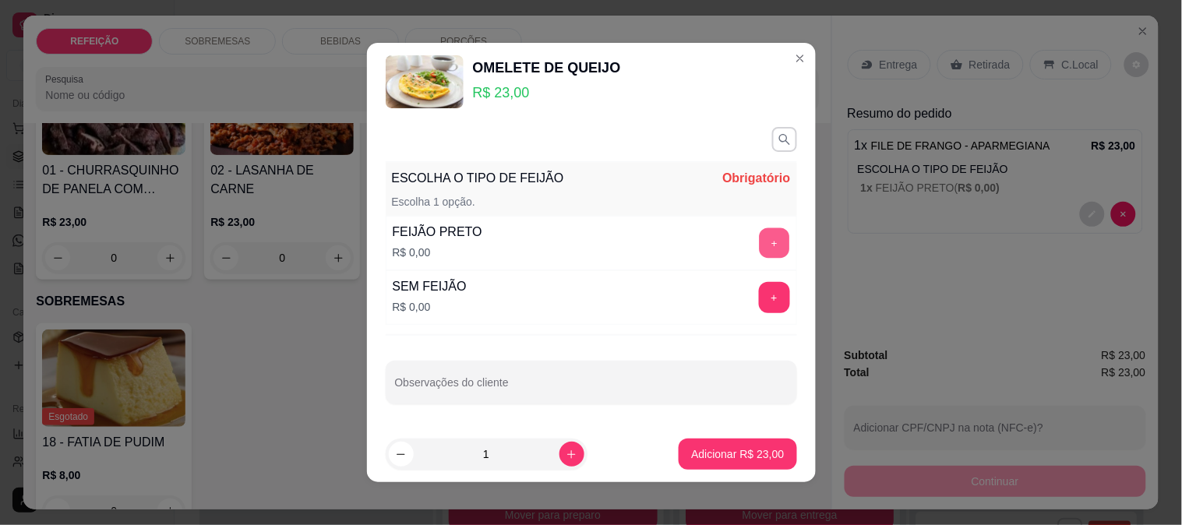
click at [759, 242] on button "+" at bounding box center [774, 243] width 30 height 30
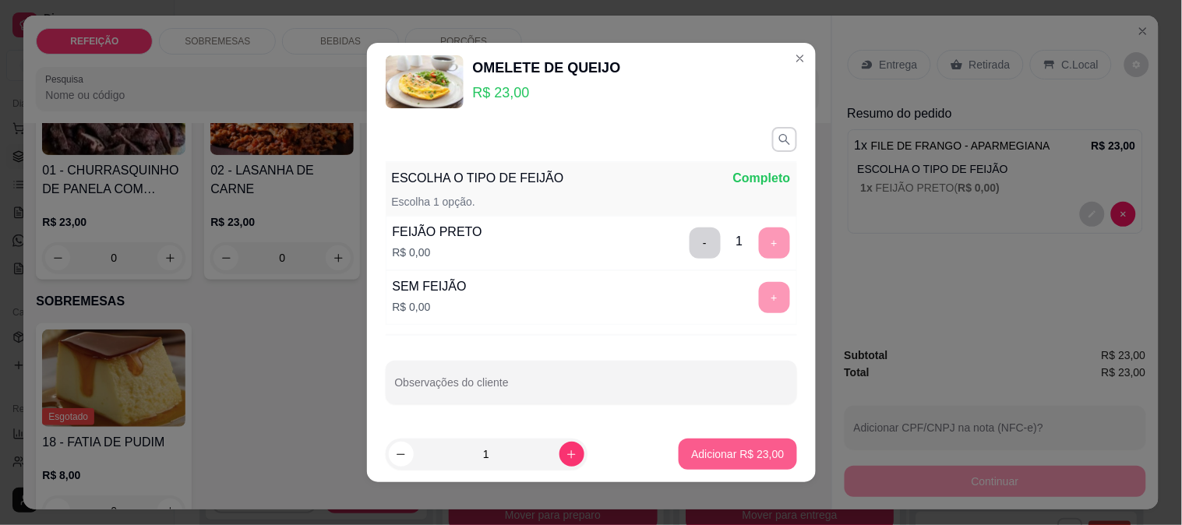
click at [711, 444] on button "Adicionar R$ 23,00" at bounding box center [738, 454] width 118 height 31
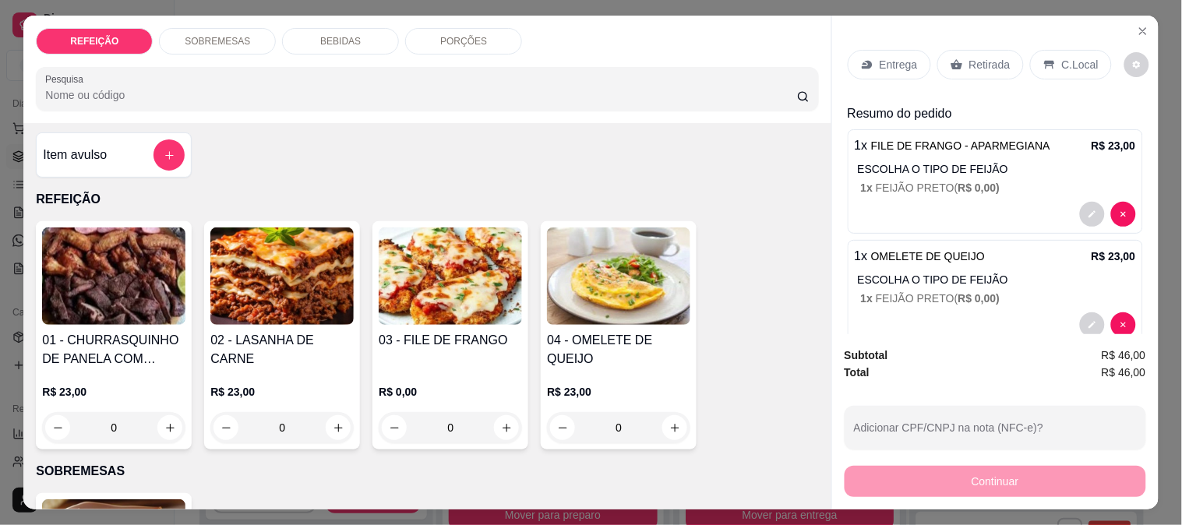
scroll to position [0, 0]
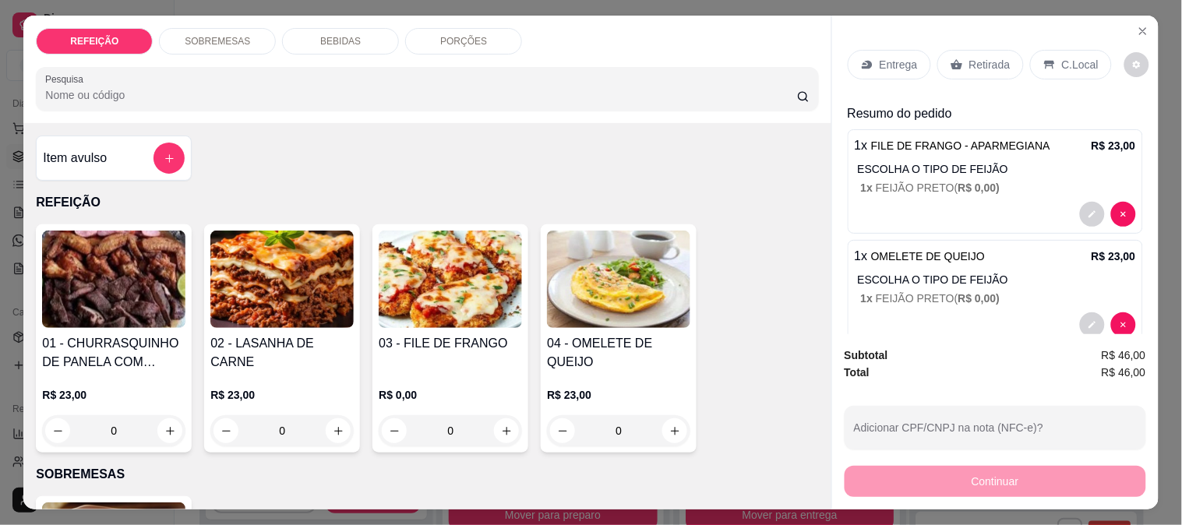
click at [254, 276] on img at bounding box center [281, 279] width 143 height 97
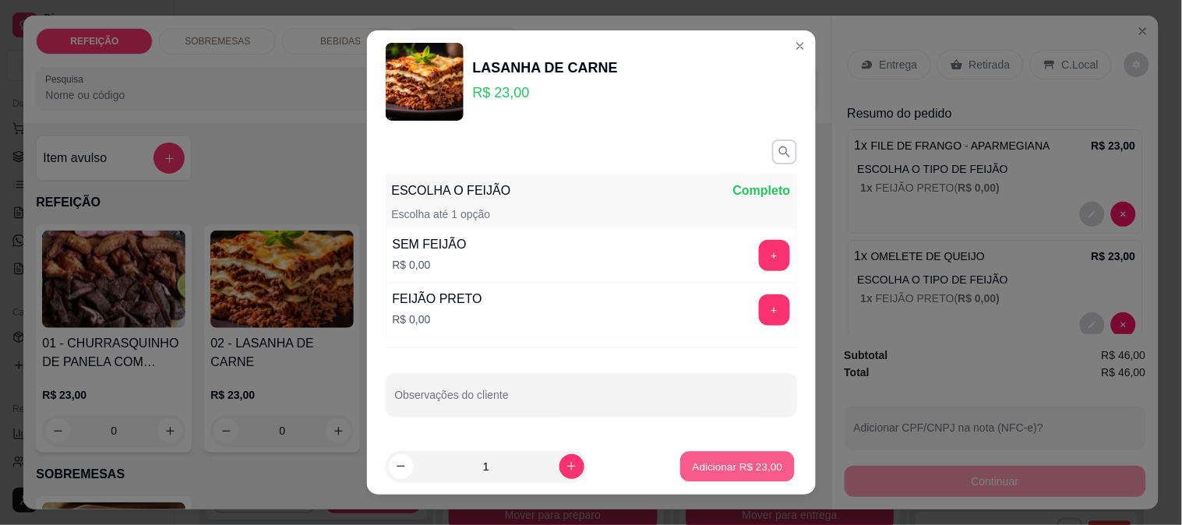
click at [731, 455] on button "Adicionar R$ 23,00" at bounding box center [738, 467] width 115 height 30
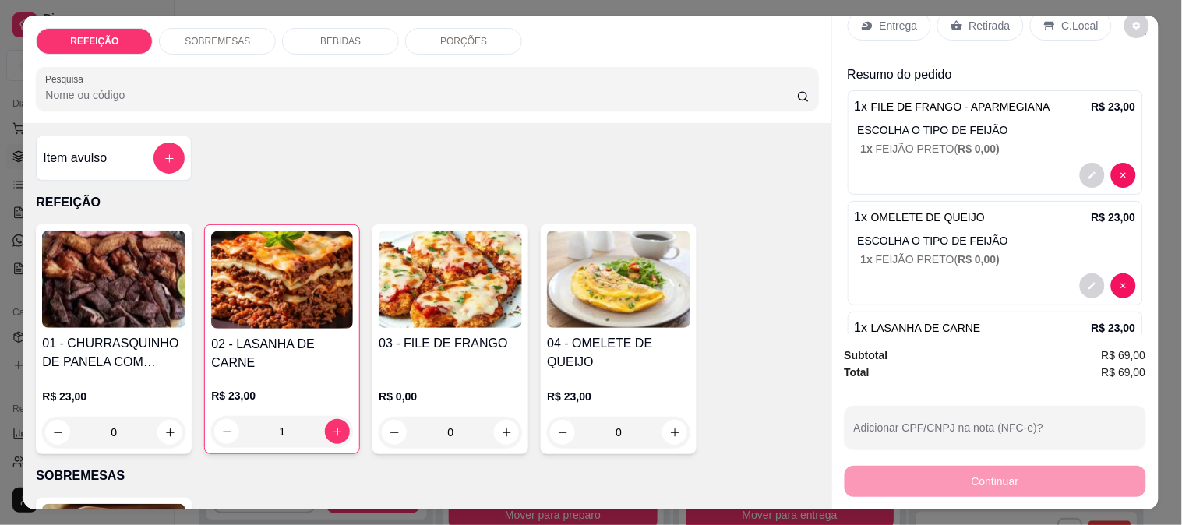
scroll to position [102, 0]
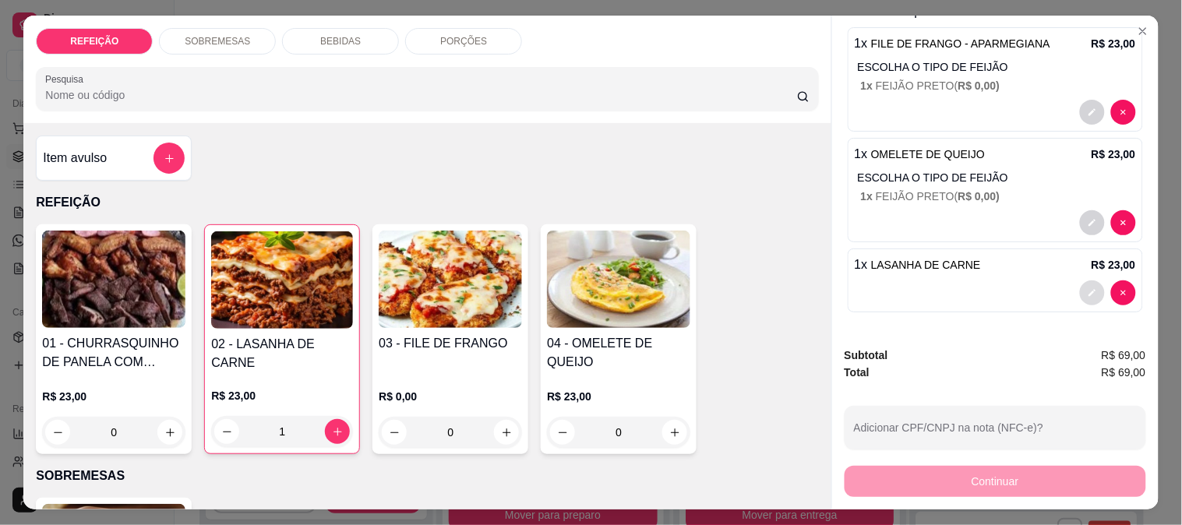
click at [1089, 290] on icon "decrease-product-quantity" at bounding box center [1092, 293] width 7 height 7
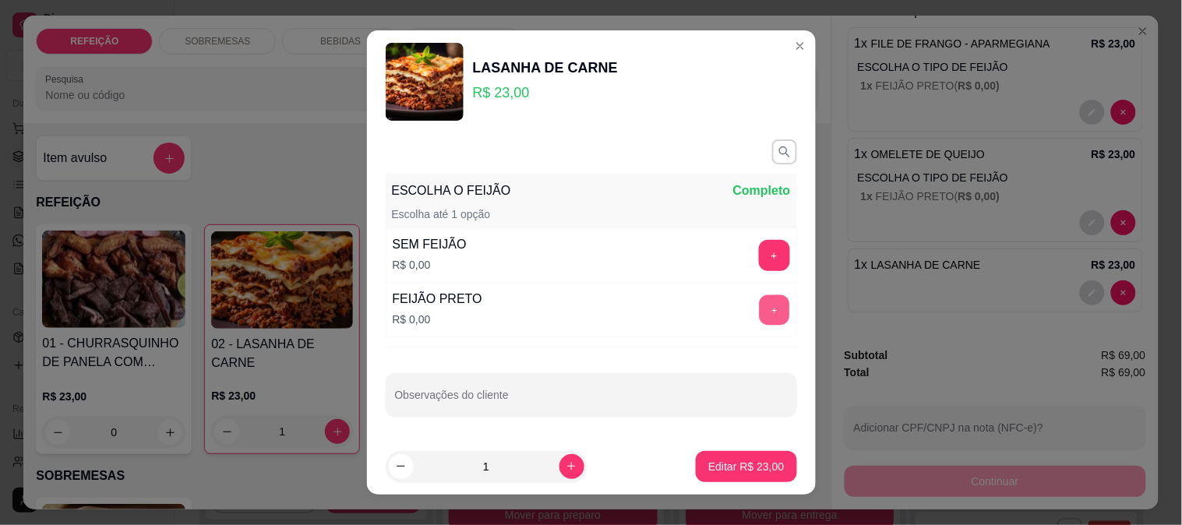
click at [759, 317] on button "+" at bounding box center [774, 310] width 30 height 30
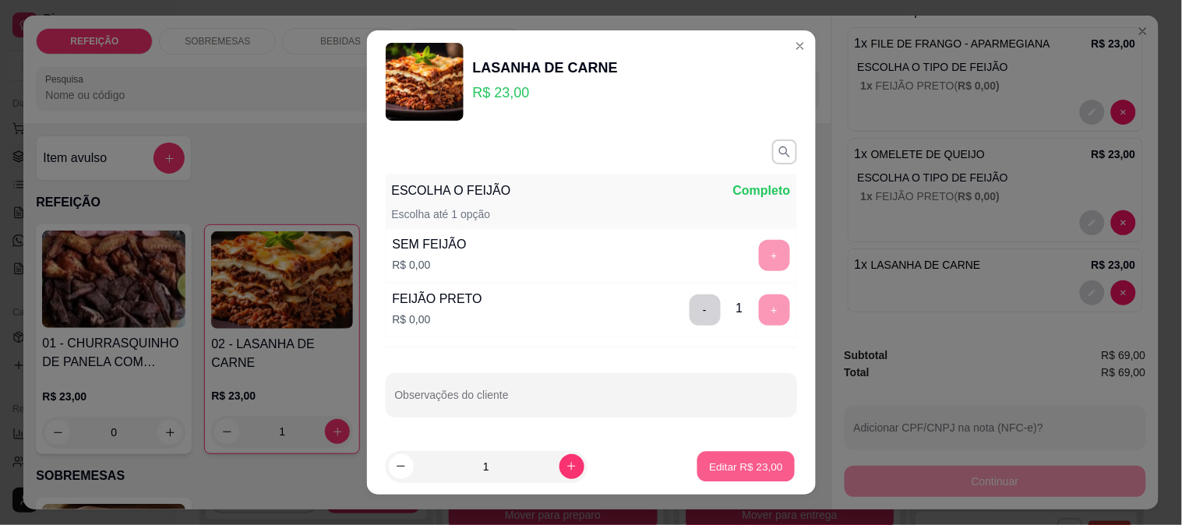
click at [725, 473] on p "Editar R$ 23,00" at bounding box center [746, 466] width 73 height 15
type input "0"
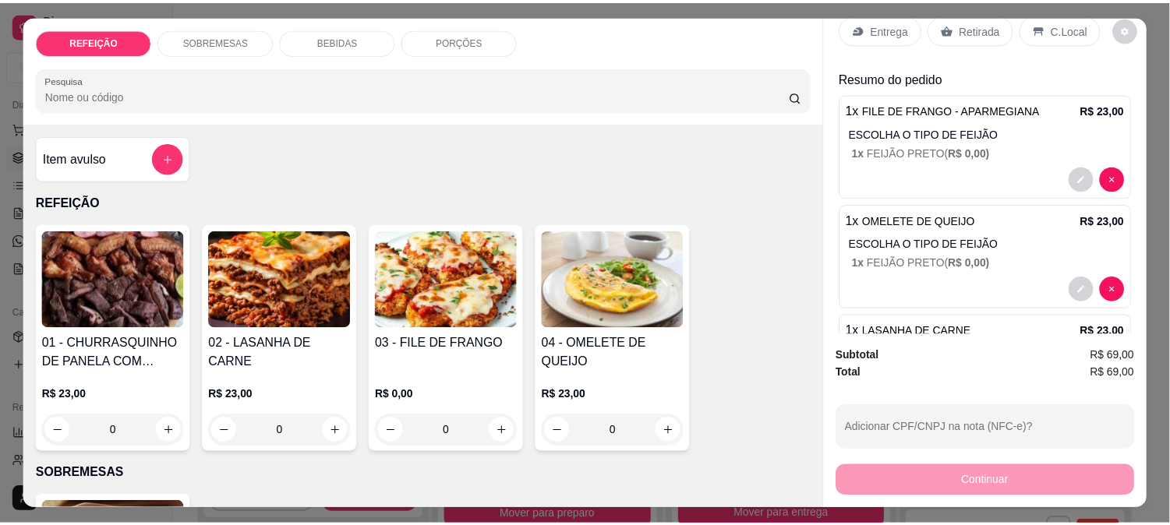
scroll to position [0, 0]
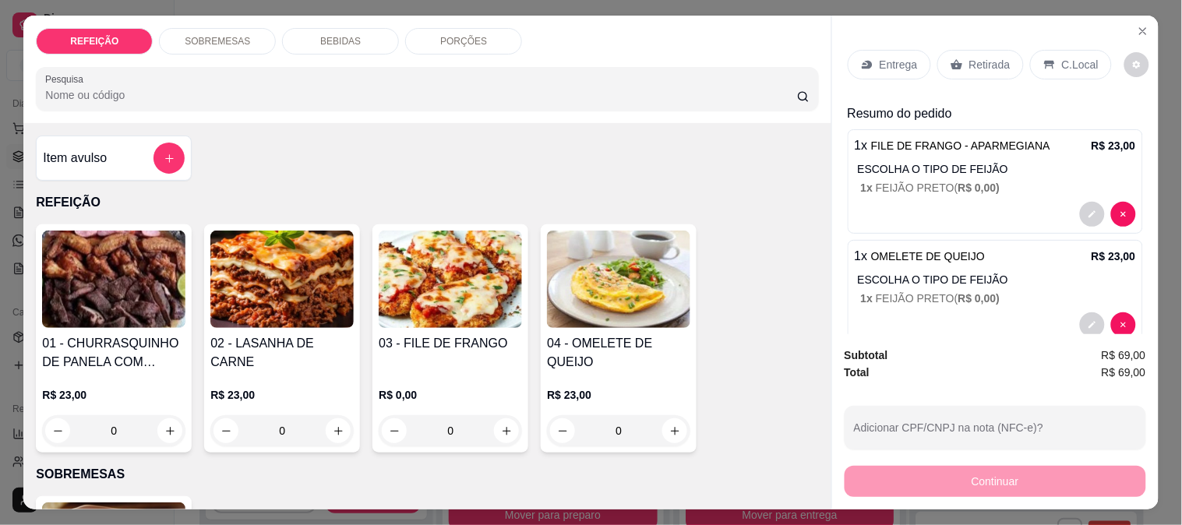
click at [974, 57] on p "Retirada" at bounding box center [990, 65] width 41 height 16
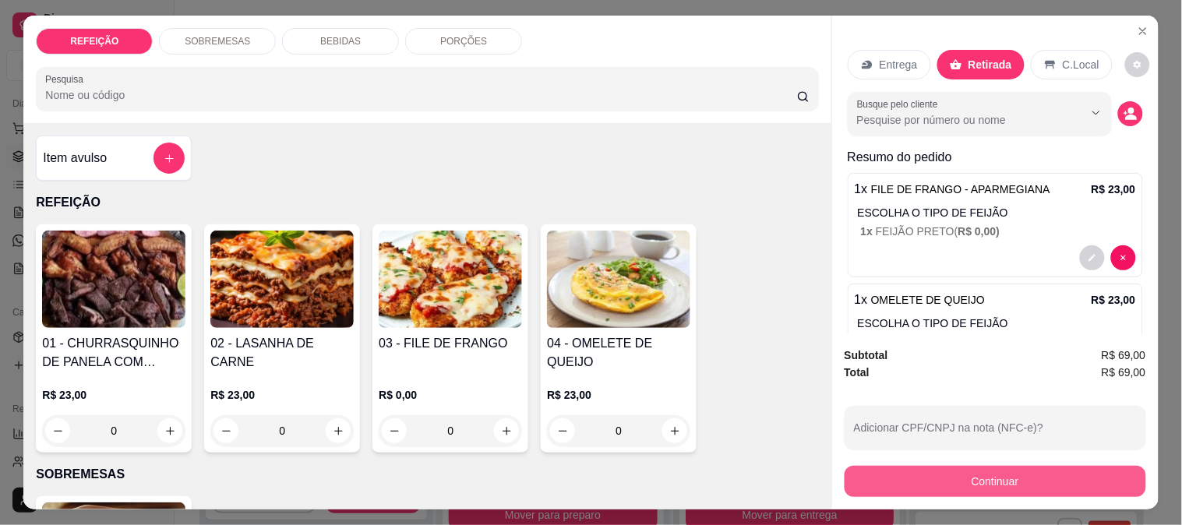
click at [924, 474] on button "Continuar" at bounding box center [996, 481] width 302 height 31
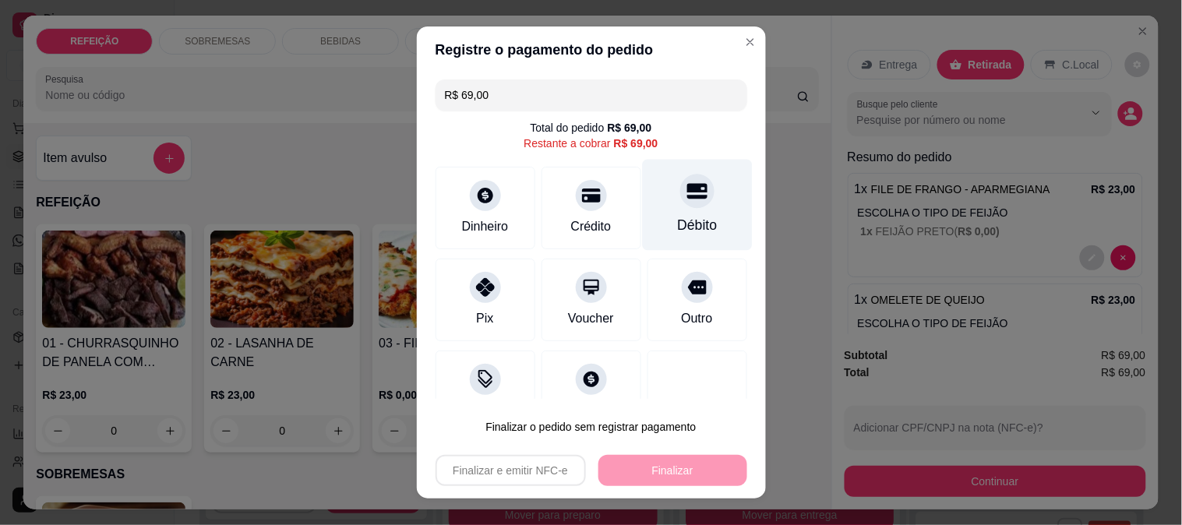
click at [680, 195] on div at bounding box center [697, 191] width 34 height 34
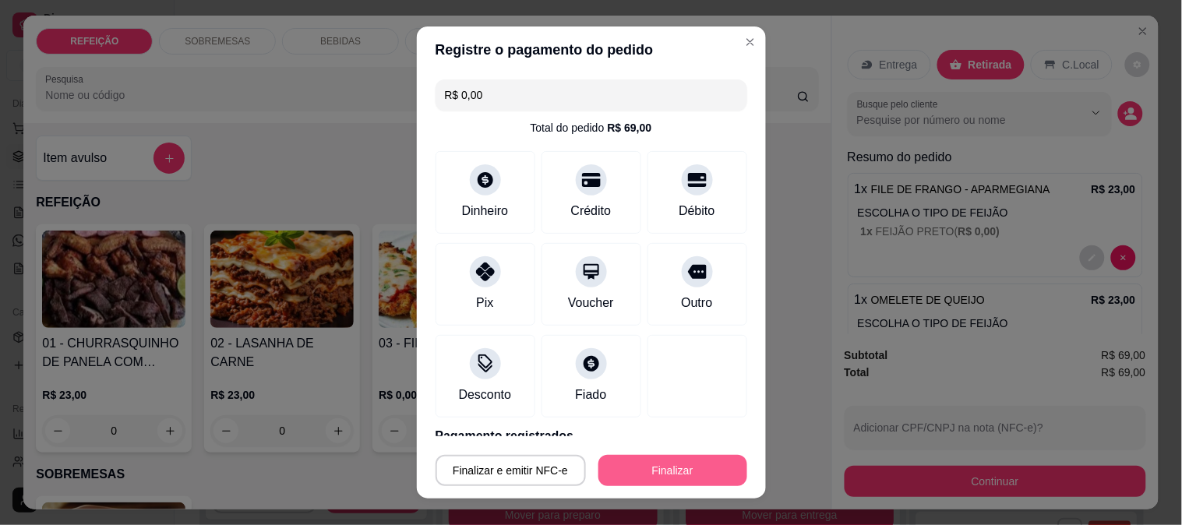
click at [639, 469] on button "Finalizar" at bounding box center [673, 470] width 149 height 31
type input "-R$ 69,00"
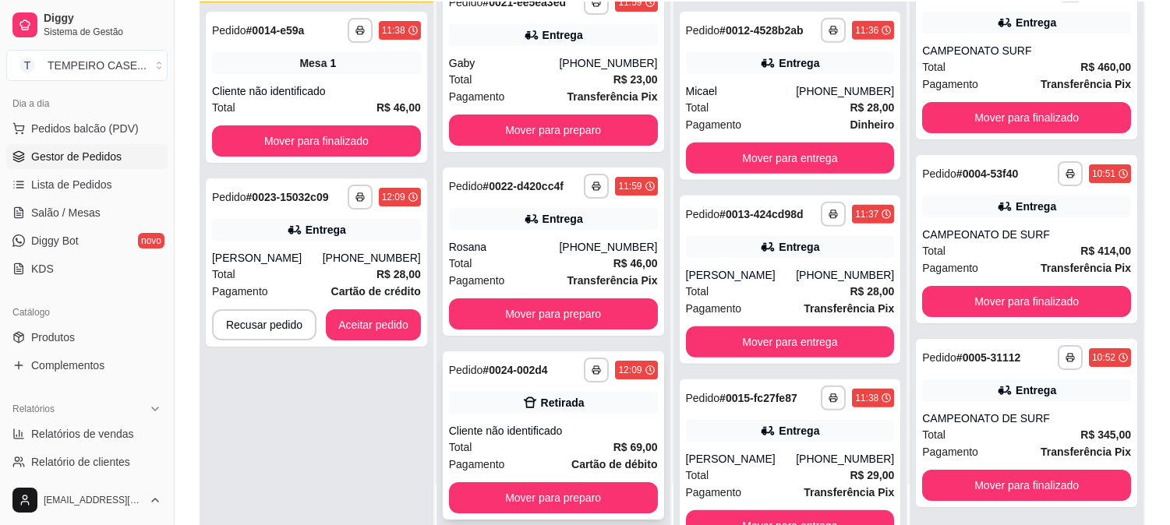
scroll to position [41, 0]
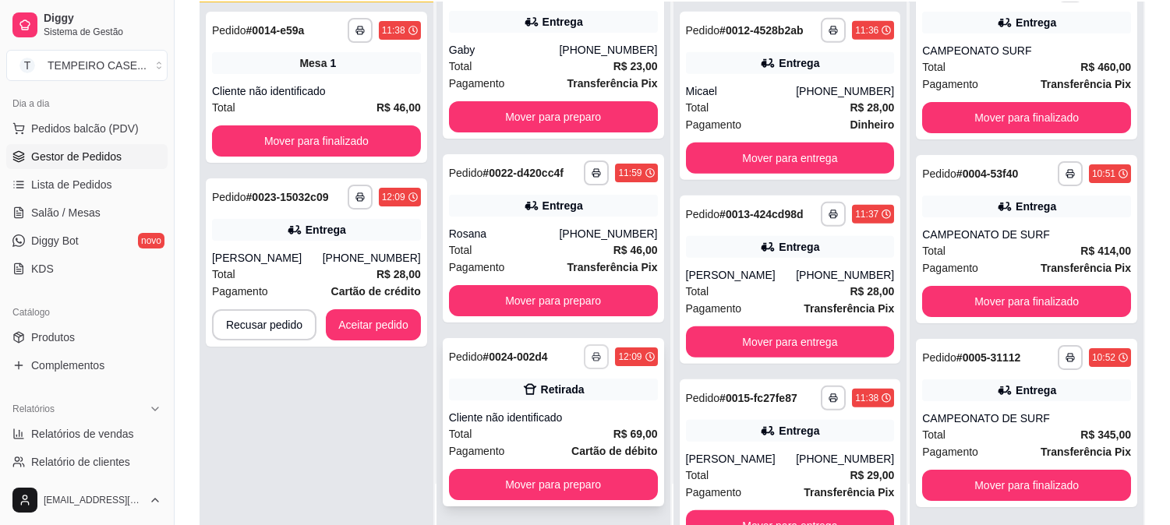
click at [584, 361] on button "button" at bounding box center [596, 357] width 25 height 25
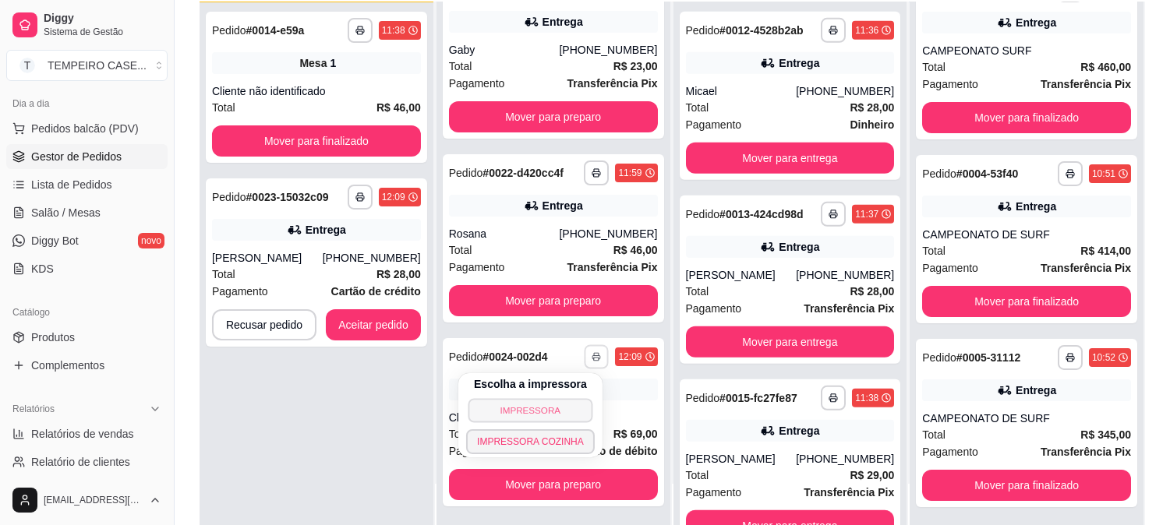
click at [535, 408] on button "IMPRESSORA" at bounding box center [530, 410] width 125 height 24
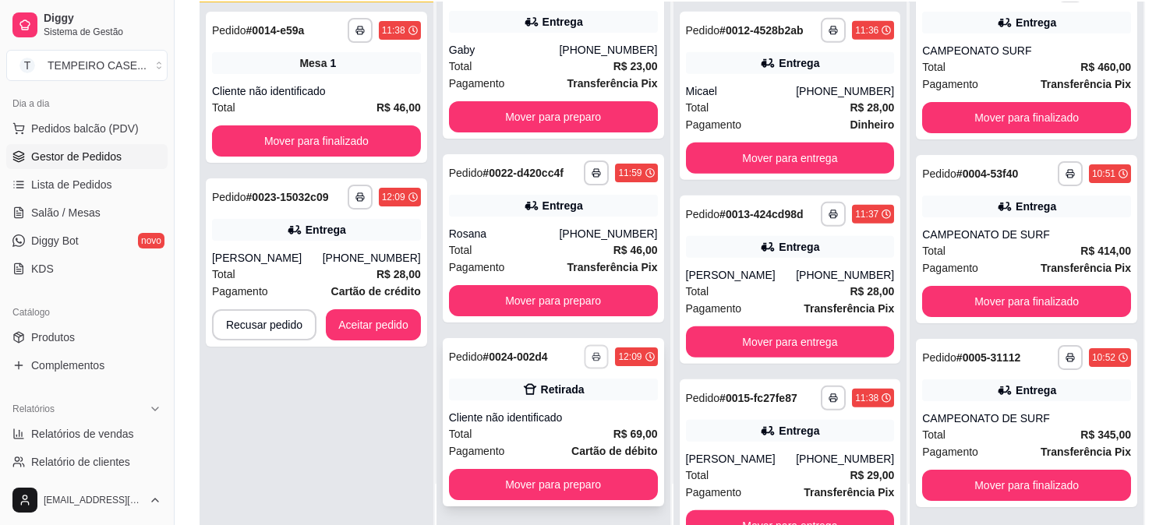
click at [592, 357] on icon "button" at bounding box center [596, 356] width 9 height 9
click at [595, 354] on polyline "button" at bounding box center [597, 354] width 5 height 2
click at [584, 353] on button "button" at bounding box center [596, 357] width 25 height 25
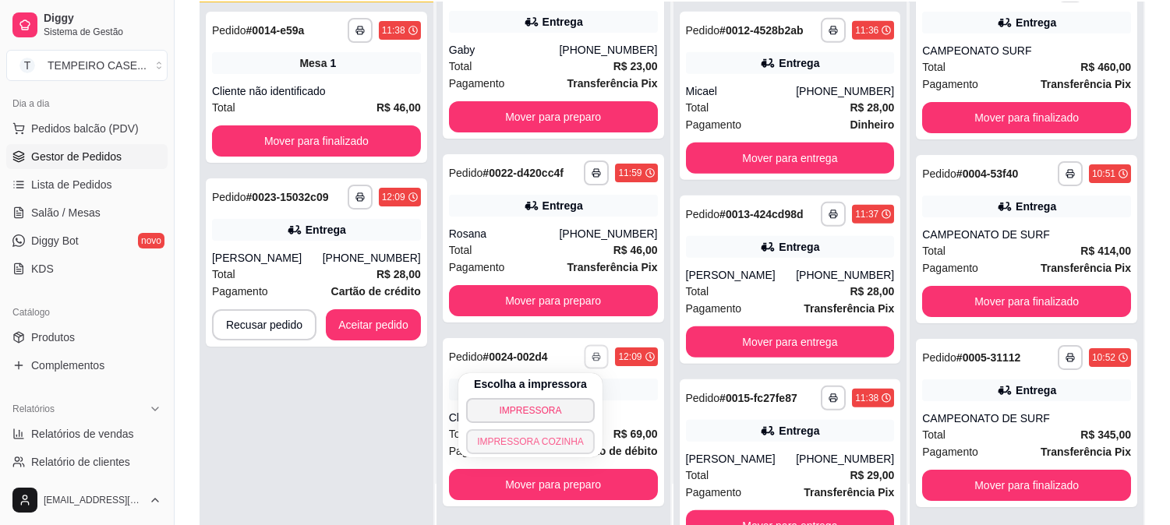
click at [549, 442] on button "IMPRESSORA COZINHA" at bounding box center [530, 441] width 129 height 25
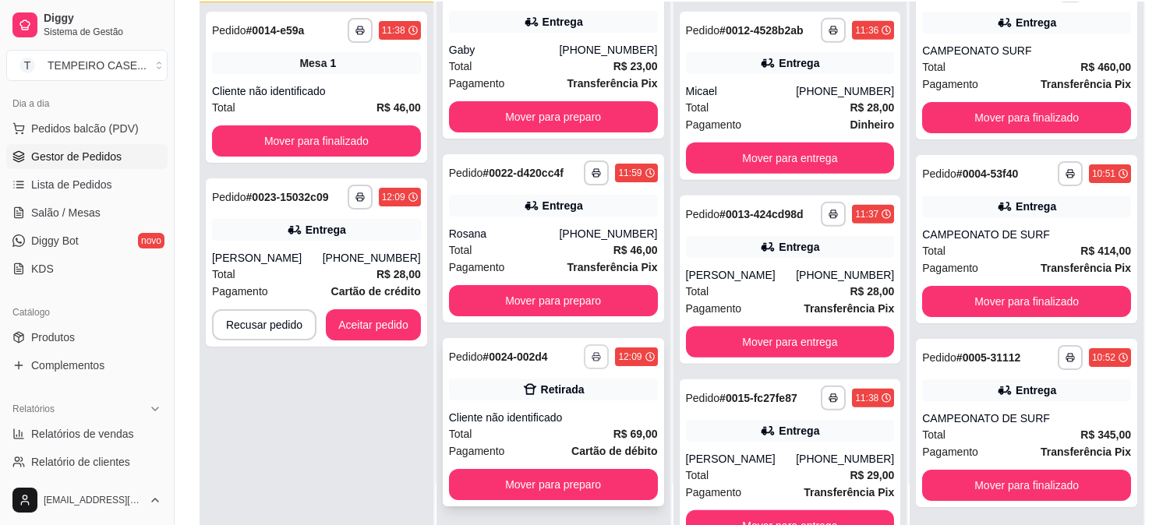
click at [592, 352] on icon "button" at bounding box center [596, 356] width 9 height 9
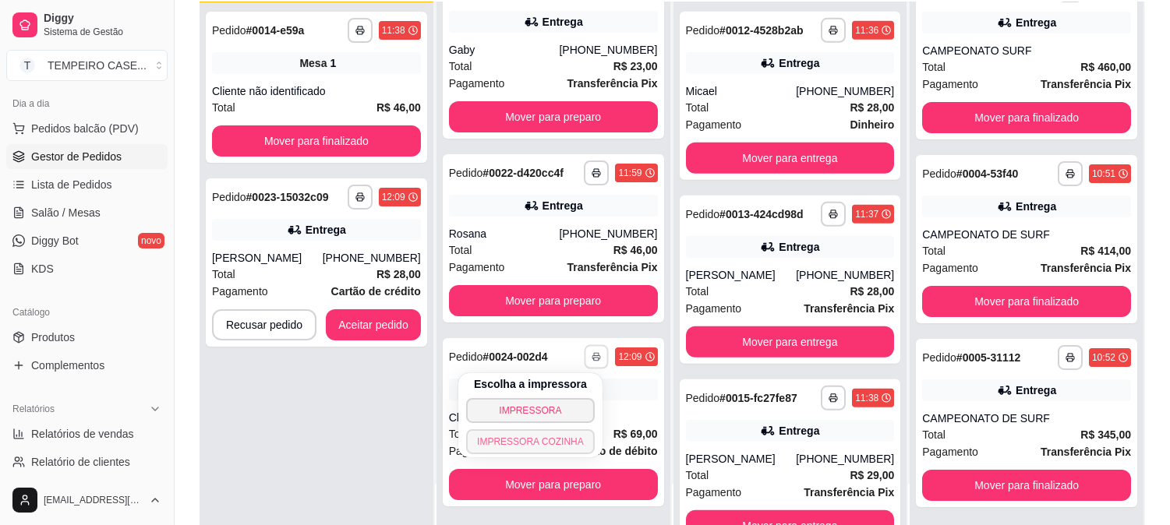
click at [559, 445] on button "IMPRESSORA COZINHA" at bounding box center [530, 441] width 129 height 25
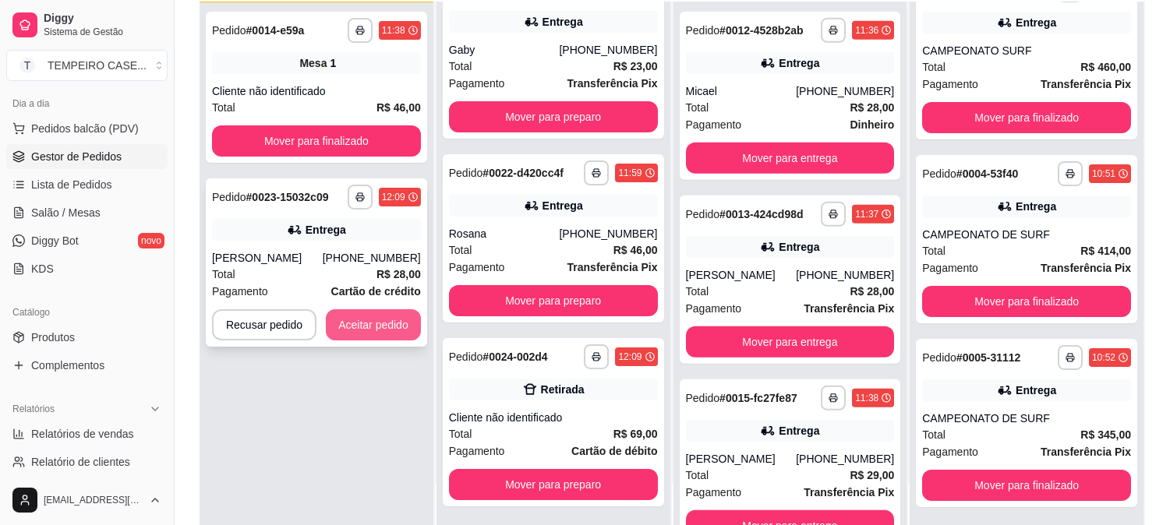
click at [388, 326] on button "Aceitar pedido" at bounding box center [373, 324] width 95 height 31
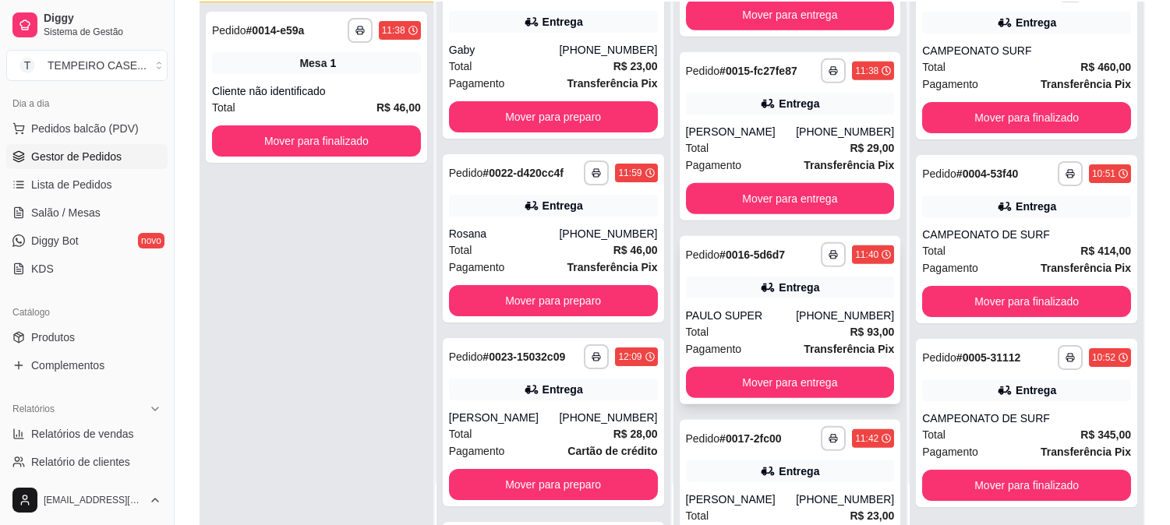
scroll to position [1819, 0]
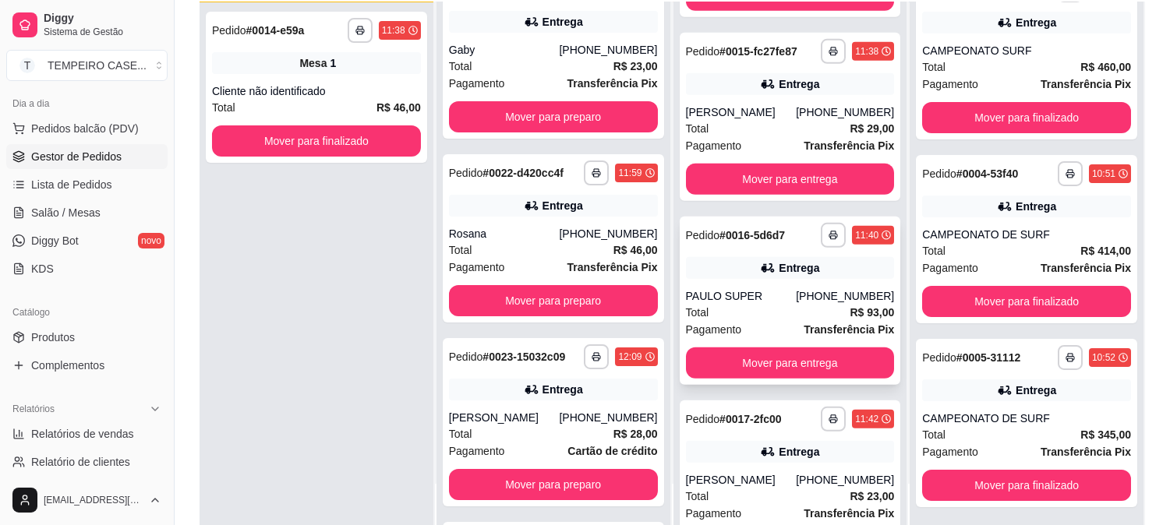
click at [768, 304] on div "PAULO SUPER" at bounding box center [741, 296] width 111 height 16
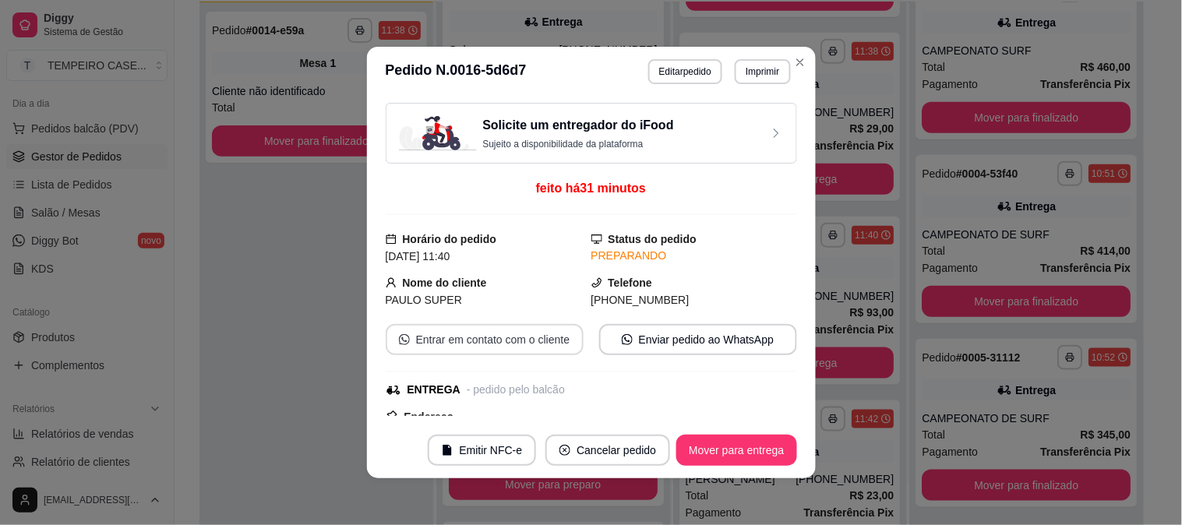
click at [526, 341] on button "Entrar em contato com o cliente" at bounding box center [485, 339] width 198 height 31
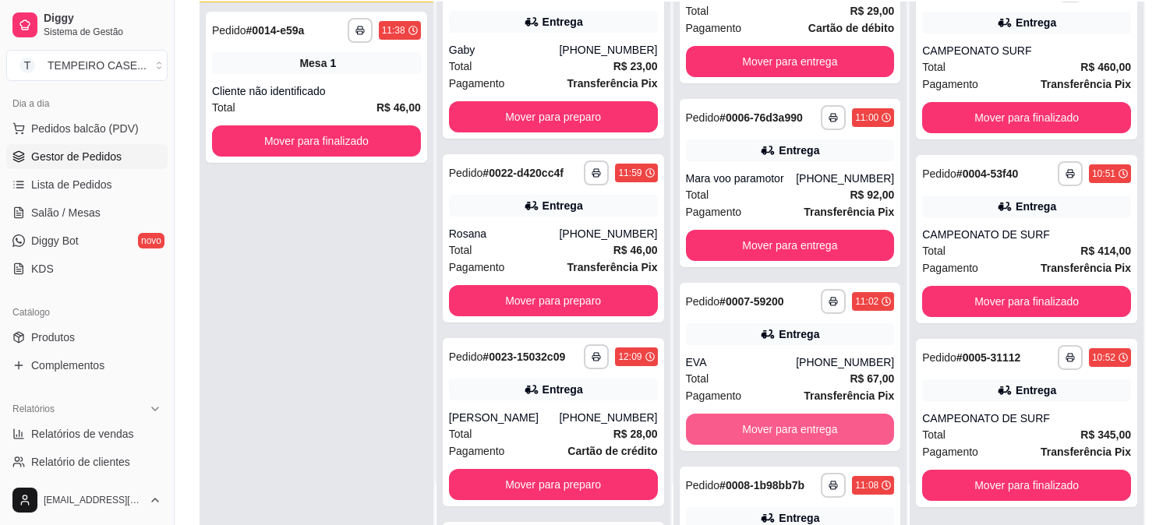
scroll to position [260, 0]
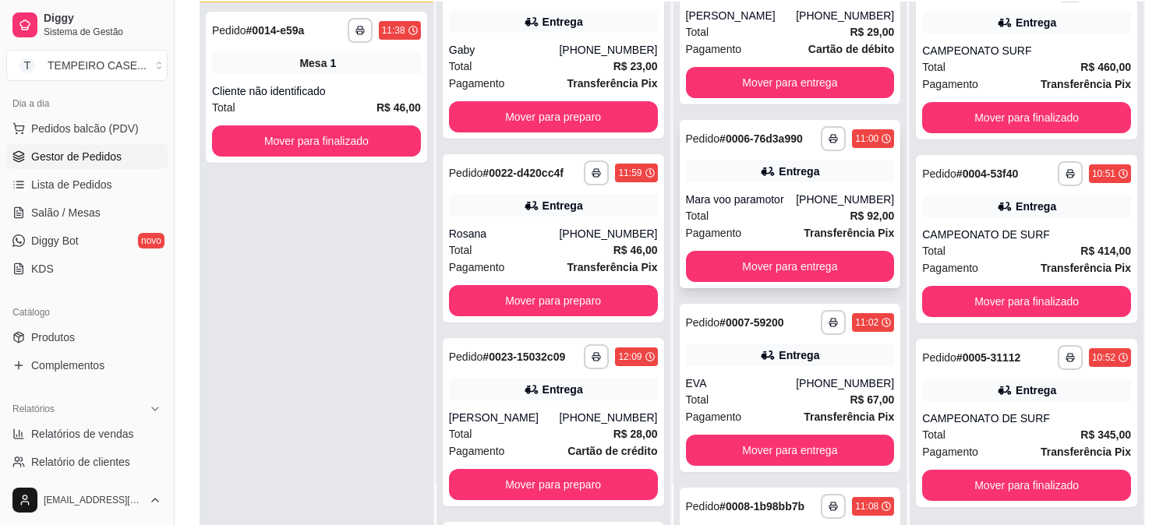
click at [760, 196] on div "Mara voo paramotor" at bounding box center [741, 200] width 111 height 16
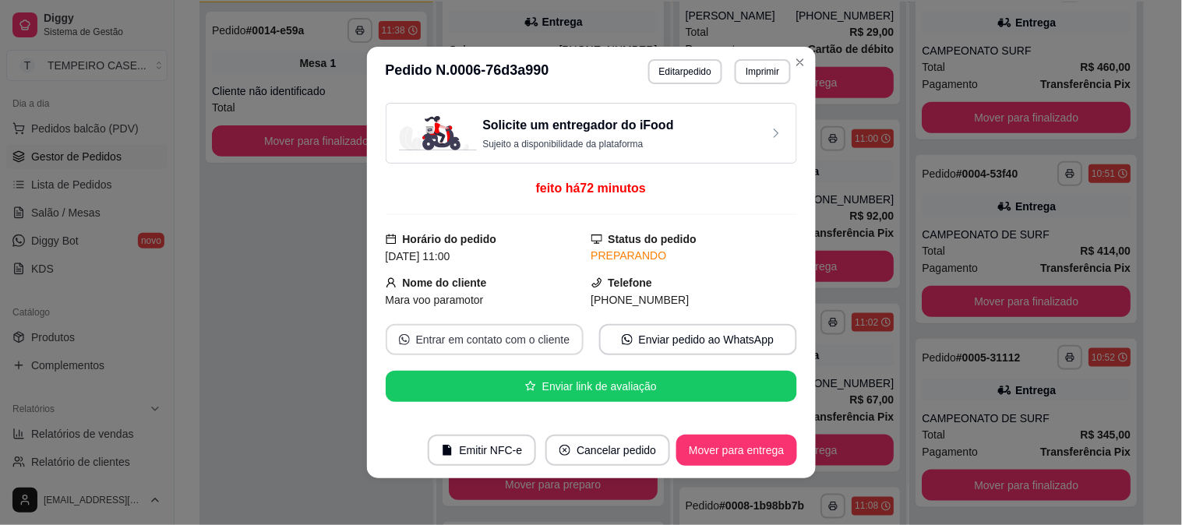
click at [474, 338] on button "Entrar em contato com o cliente" at bounding box center [485, 339] width 198 height 31
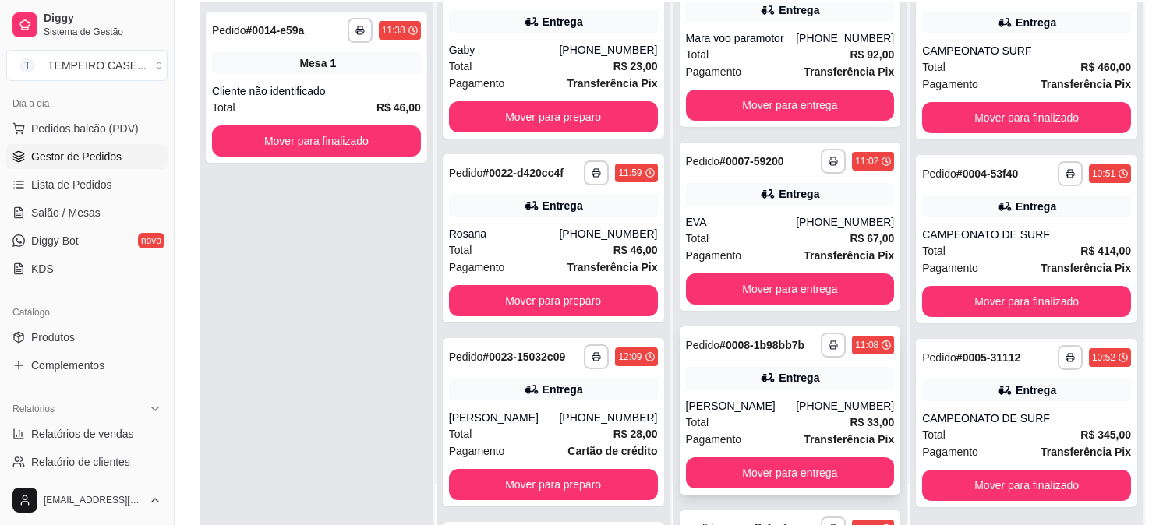
scroll to position [433, 0]
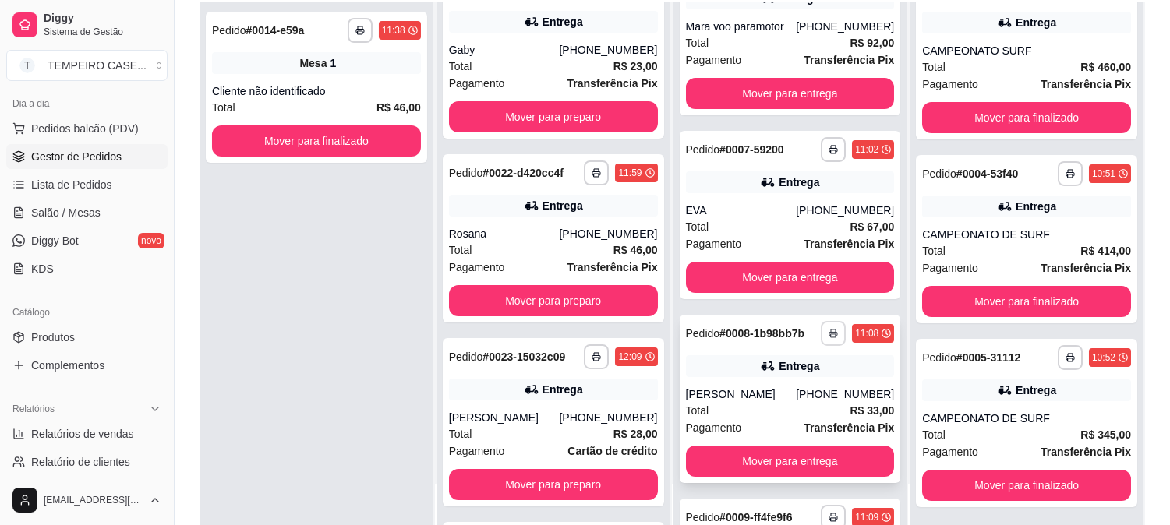
click at [821, 328] on button "button" at bounding box center [833, 333] width 25 height 25
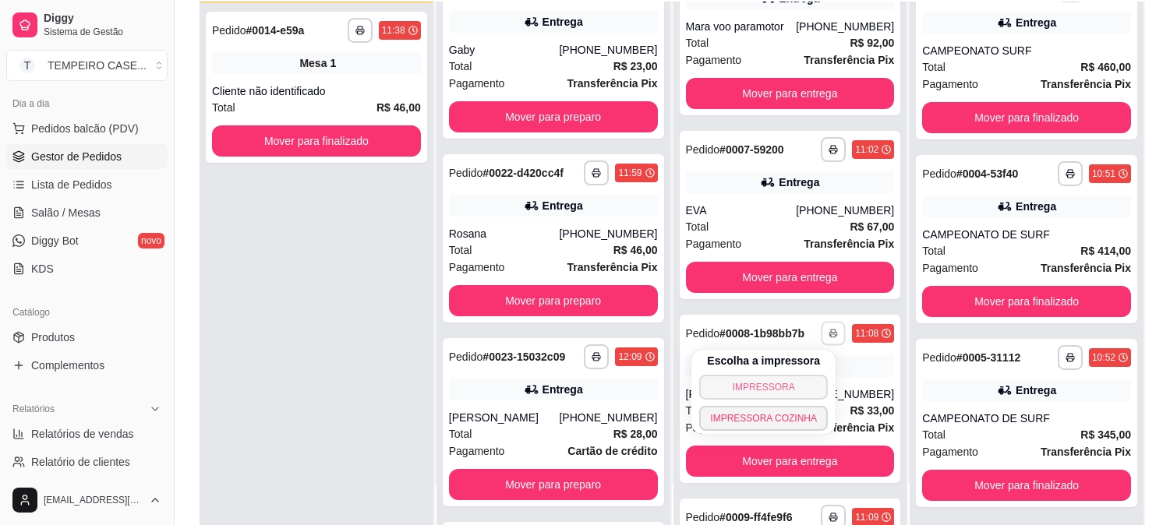
click at [773, 387] on button "IMPRESSORA" at bounding box center [763, 387] width 129 height 25
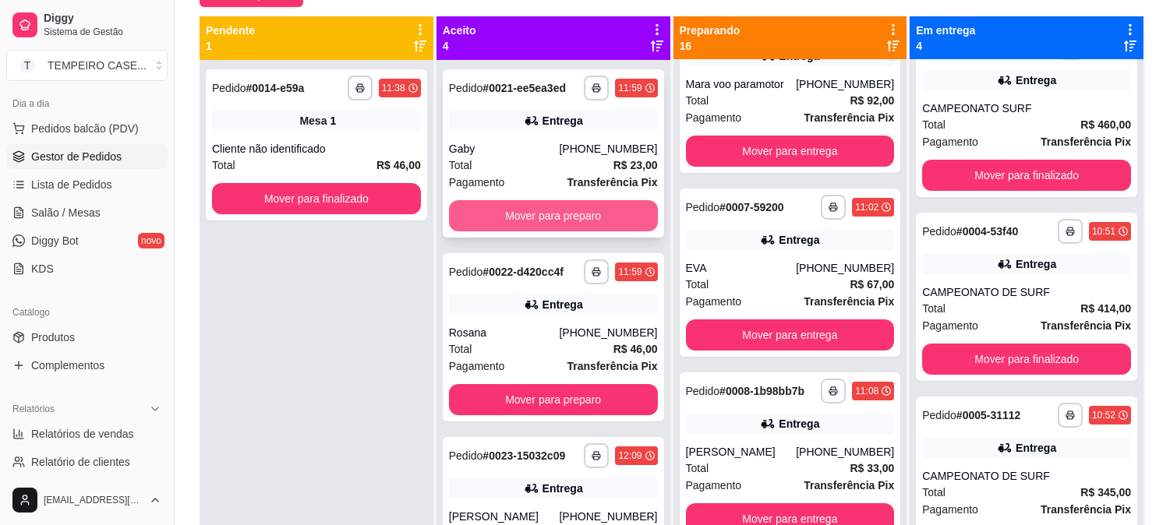
scroll to position [0, 0]
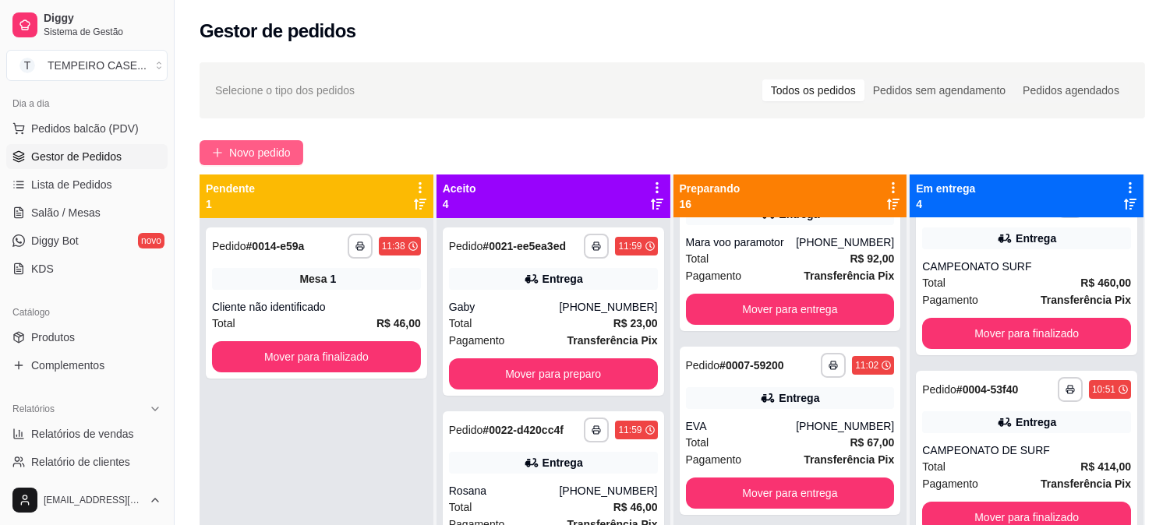
click at [269, 152] on span "Novo pedido" at bounding box center [260, 152] width 62 height 17
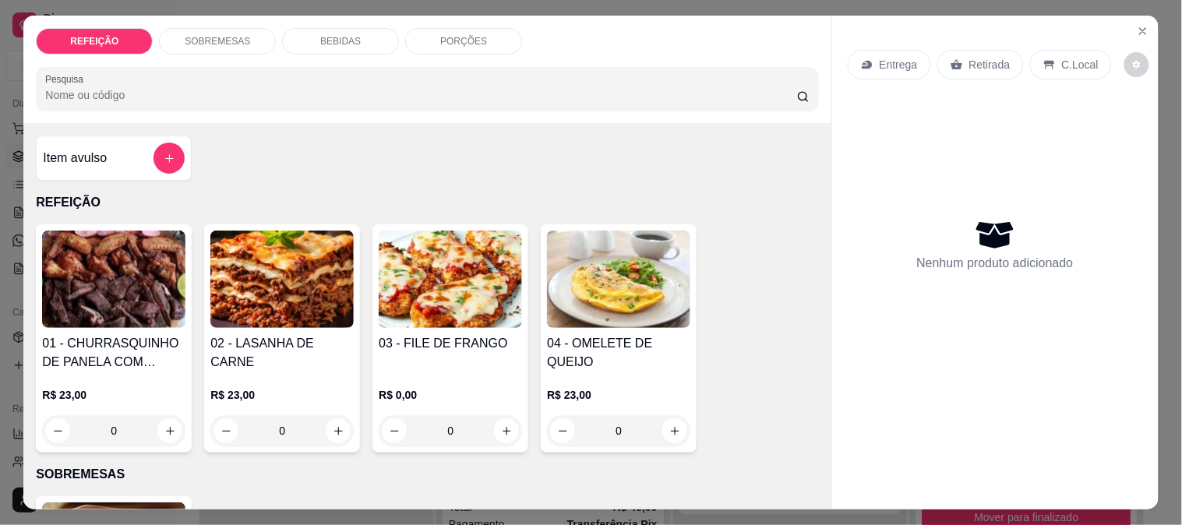
click at [90, 279] on img at bounding box center [113, 279] width 143 height 97
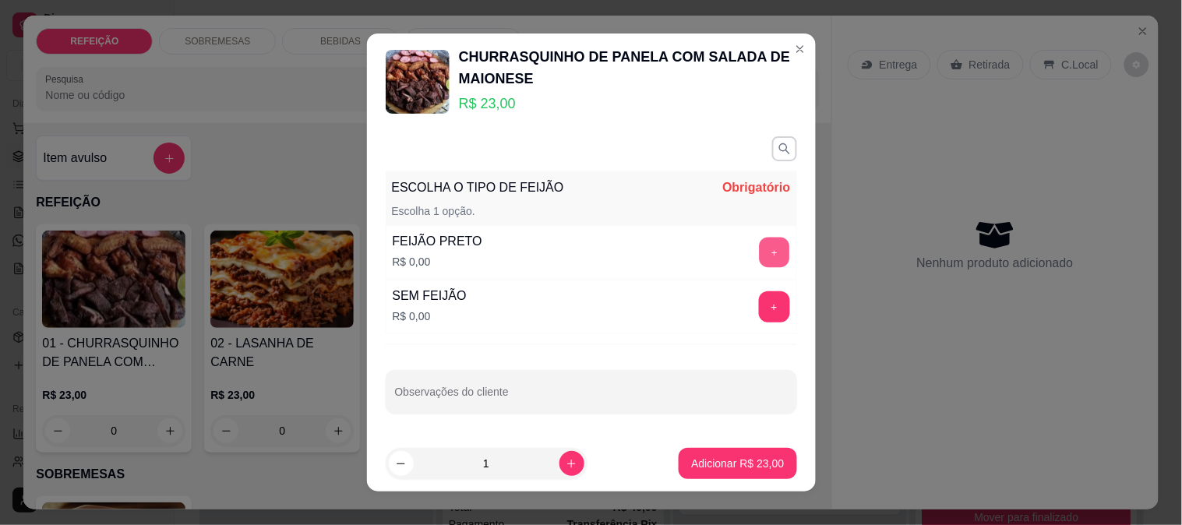
click at [759, 245] on button "+" at bounding box center [774, 253] width 30 height 30
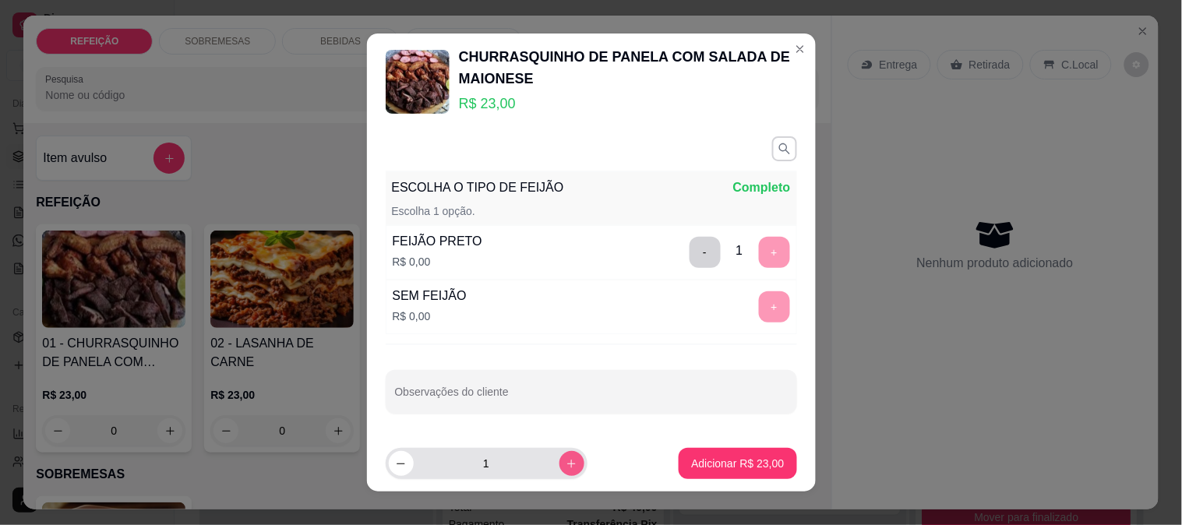
click at [560, 470] on button "increase-product-quantity" at bounding box center [572, 463] width 25 height 25
click at [566, 470] on icon "increase-product-quantity" at bounding box center [572, 464] width 12 height 12
click at [560, 470] on button "increase-product-quantity" at bounding box center [572, 463] width 24 height 24
click at [566, 469] on icon "increase-product-quantity" at bounding box center [572, 464] width 12 height 12
type input "5"
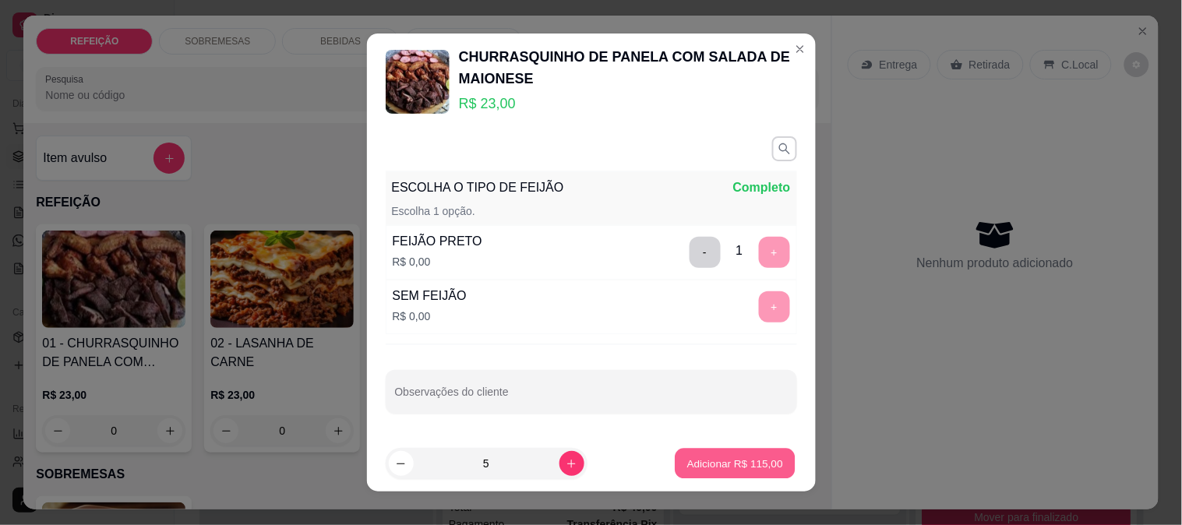
click at [698, 462] on p "Adicionar R$ 115,00" at bounding box center [736, 463] width 96 height 15
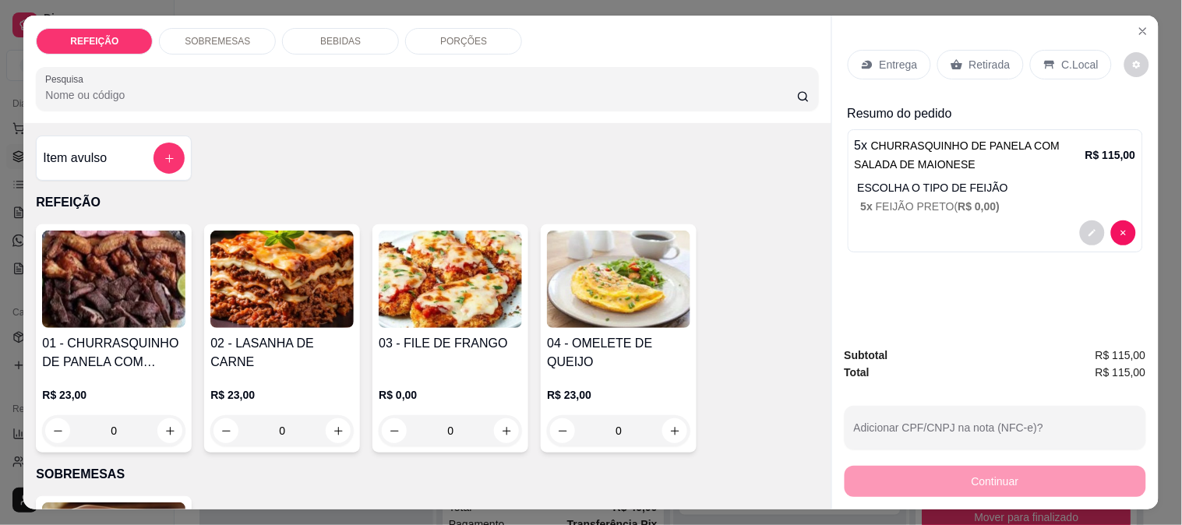
click at [880, 57] on p "Entrega" at bounding box center [899, 65] width 38 height 16
click at [982, 203] on span "R$ 0,00 )" at bounding box center [980, 206] width 42 height 12
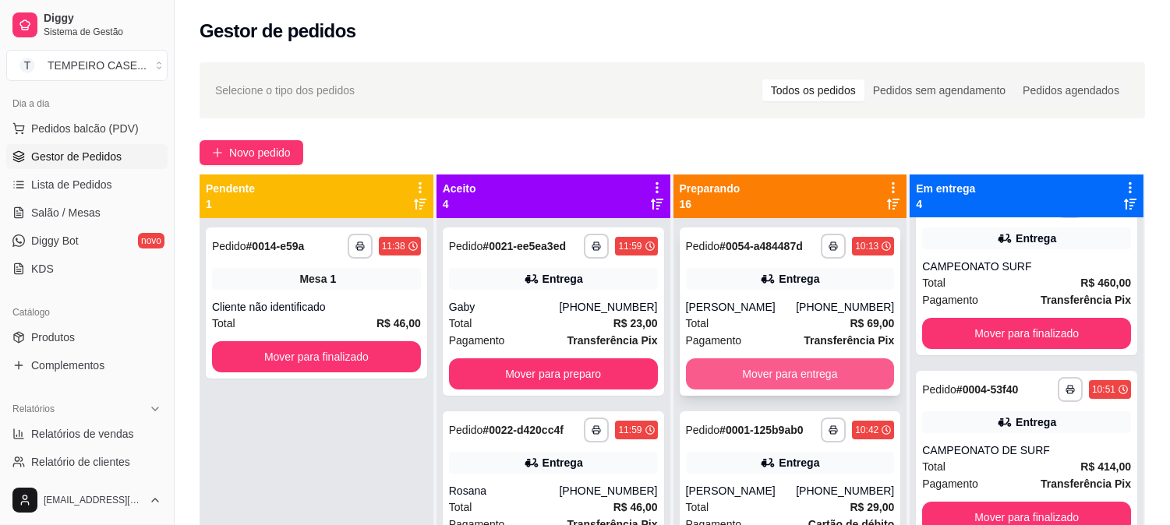
click at [781, 376] on button "Mover para entrega" at bounding box center [790, 374] width 209 height 31
click at [788, 377] on button "Mover para entrega" at bounding box center [790, 374] width 209 height 31
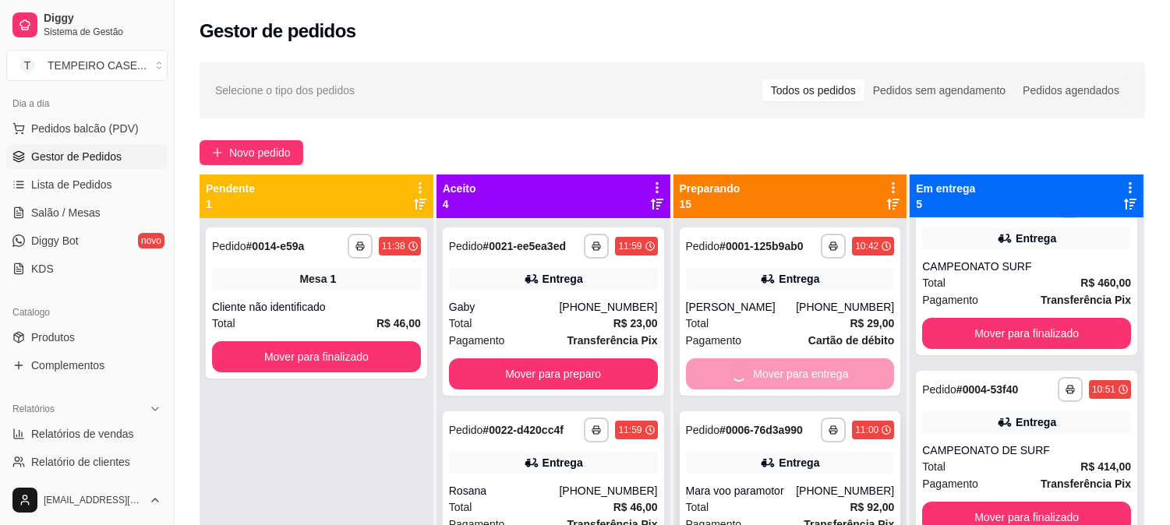
scroll to position [593, 0]
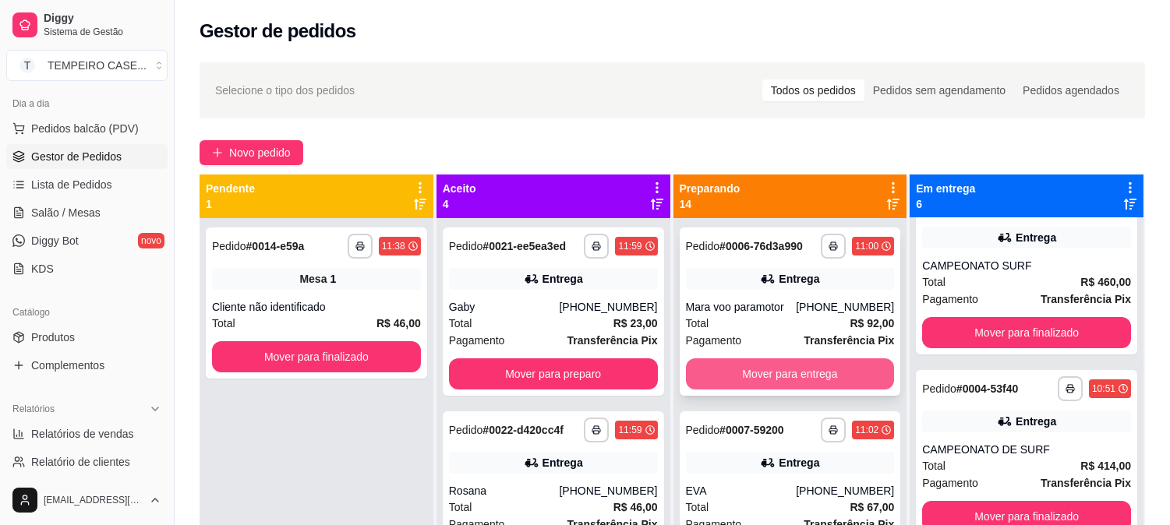
click at [797, 373] on button "Mover para entrega" at bounding box center [790, 374] width 209 height 31
click at [799, 370] on button "Mover para entrega" at bounding box center [790, 374] width 209 height 31
click at [789, 371] on button "Mover para entrega" at bounding box center [790, 374] width 209 height 31
click at [783, 374] on button "Mover para entrega" at bounding box center [790, 374] width 209 height 31
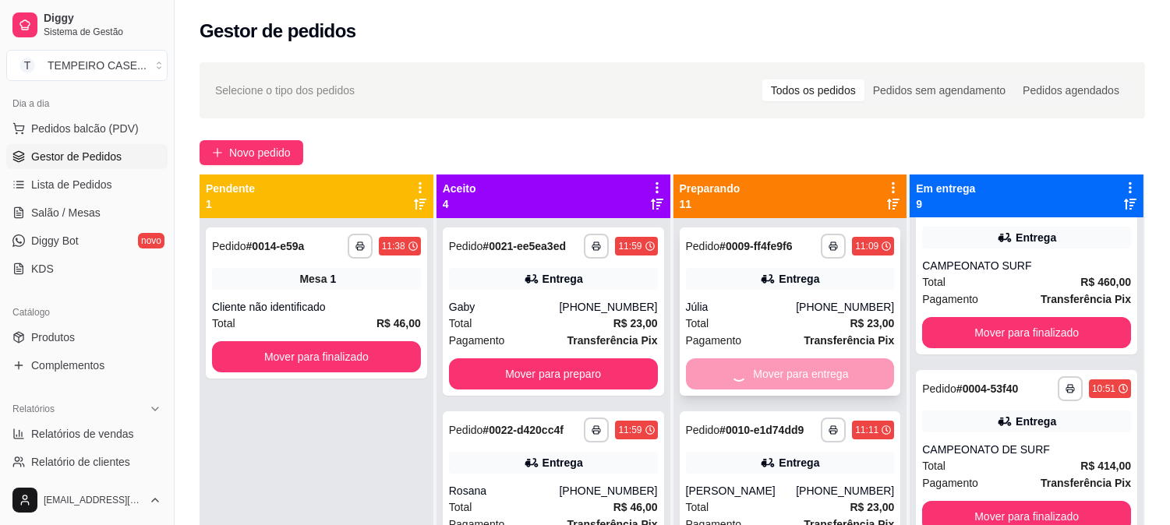
click at [790, 375] on div "Mover para entrega" at bounding box center [790, 374] width 209 height 31
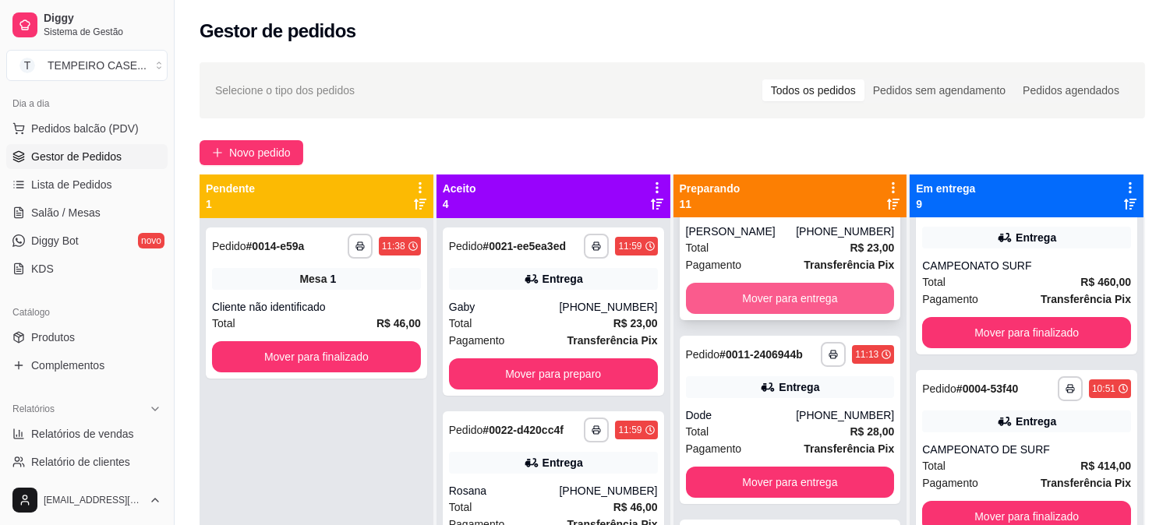
click at [801, 314] on button "Mover para entrega" at bounding box center [790, 298] width 209 height 31
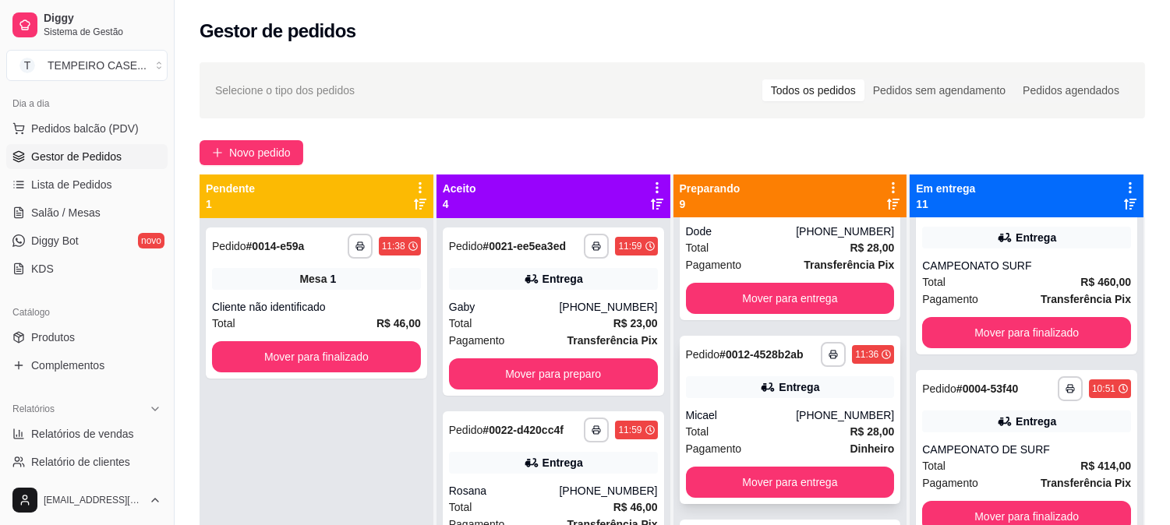
scroll to position [0, 0]
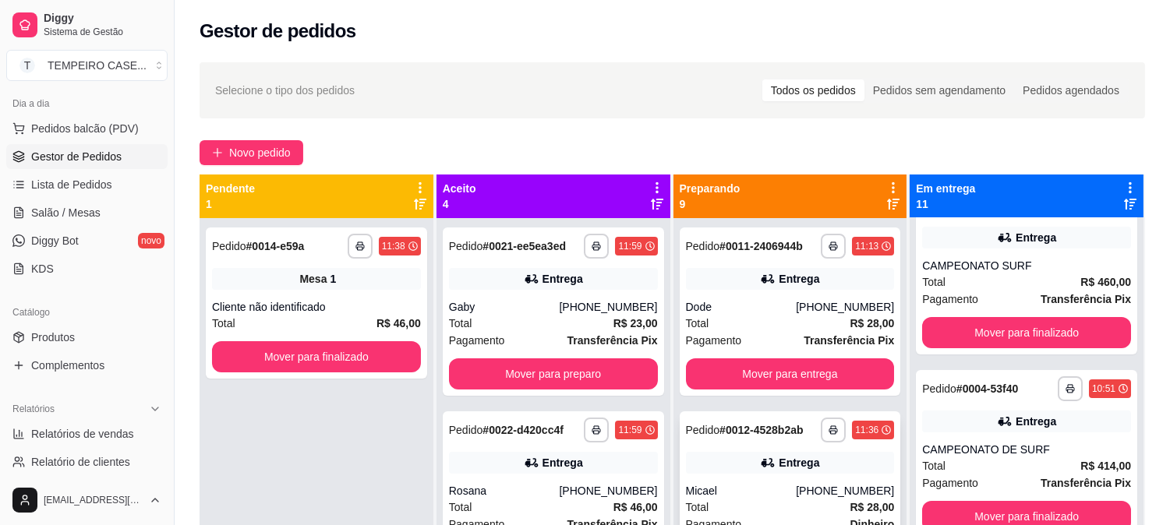
click at [797, 494] on div "[PHONE_NUMBER]" at bounding box center [845, 491] width 98 height 16
click at [846, 373] on button "Mover para entrega" at bounding box center [790, 374] width 209 height 31
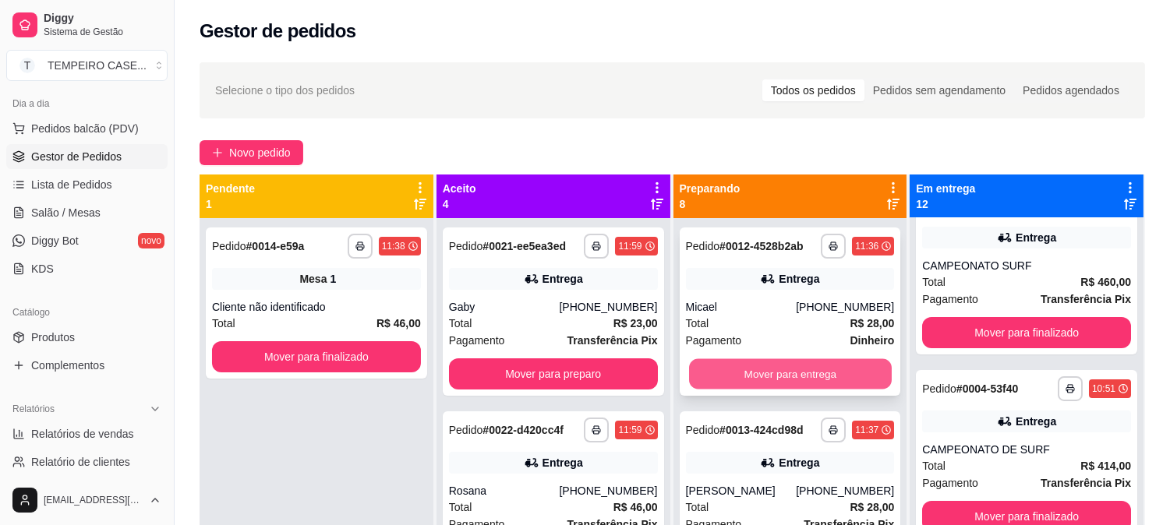
click at [829, 385] on button "Mover para entrega" at bounding box center [790, 374] width 203 height 30
click at [836, 383] on button "Mover para entrega" at bounding box center [790, 374] width 209 height 31
click at [811, 383] on button "Mover para entrega" at bounding box center [790, 374] width 209 height 31
click at [815, 379] on button "Mover para entrega" at bounding box center [790, 374] width 203 height 30
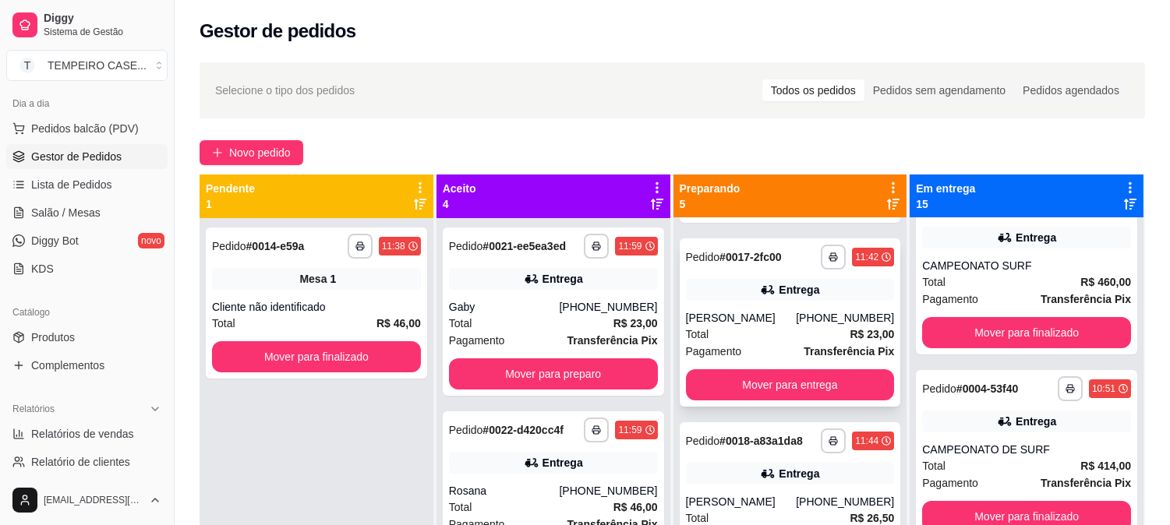
click at [774, 398] on button "Mover para entrega" at bounding box center [790, 384] width 209 height 31
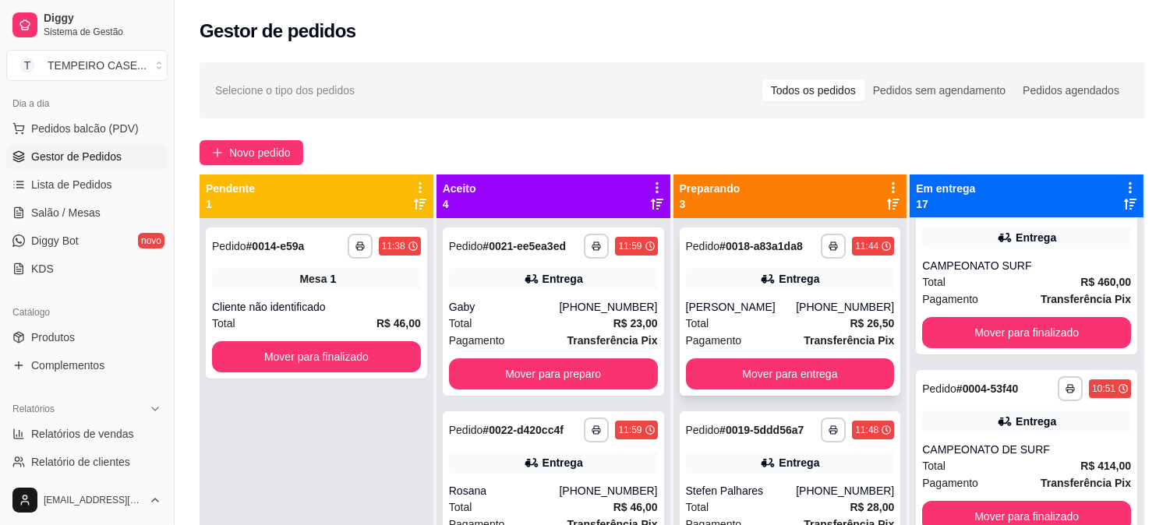
click at [787, 395] on div "**********" at bounding box center [790, 312] width 221 height 168
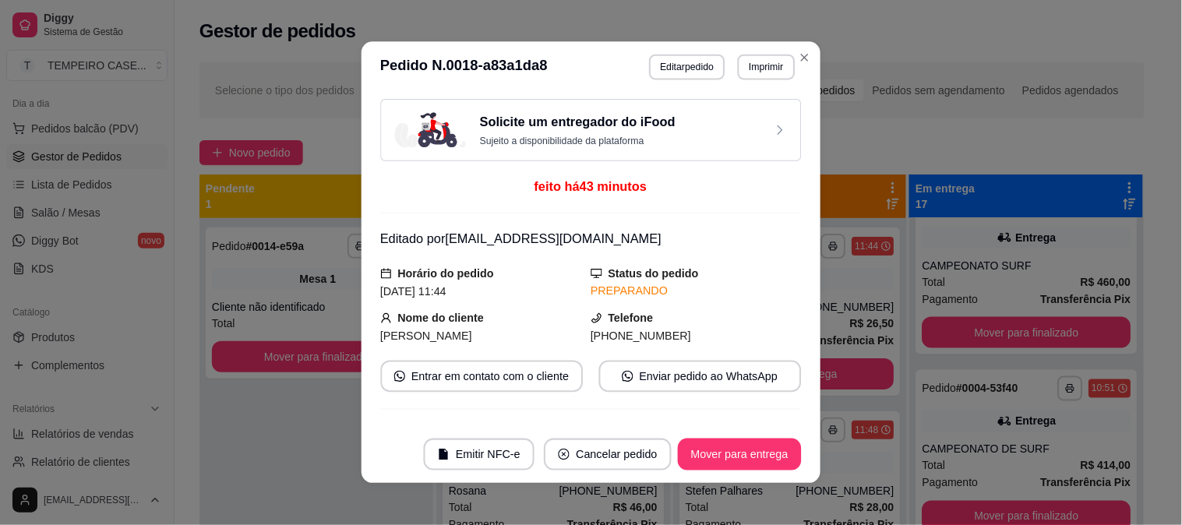
click at [793, 385] on div "Solicite um entregador do iFood Sujeito a disponibilidade da plataforma feito h…" at bounding box center [591, 260] width 459 height 334
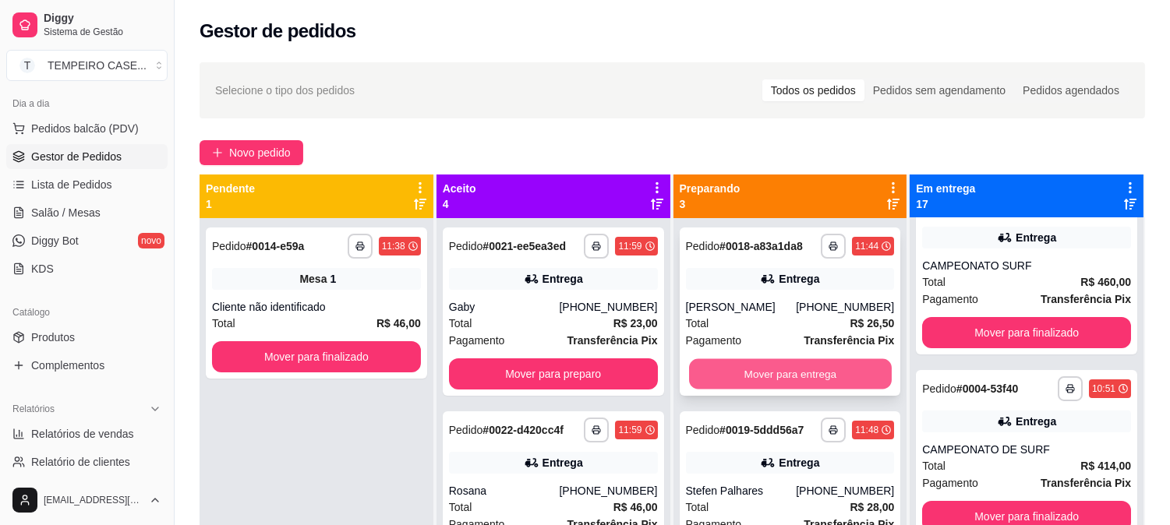
click at [846, 379] on button "Mover para entrega" at bounding box center [790, 374] width 203 height 30
click at [793, 359] on div "Mover para entrega" at bounding box center [790, 374] width 209 height 31
click at [843, 371] on button "Mover para entrega" at bounding box center [790, 374] width 209 height 31
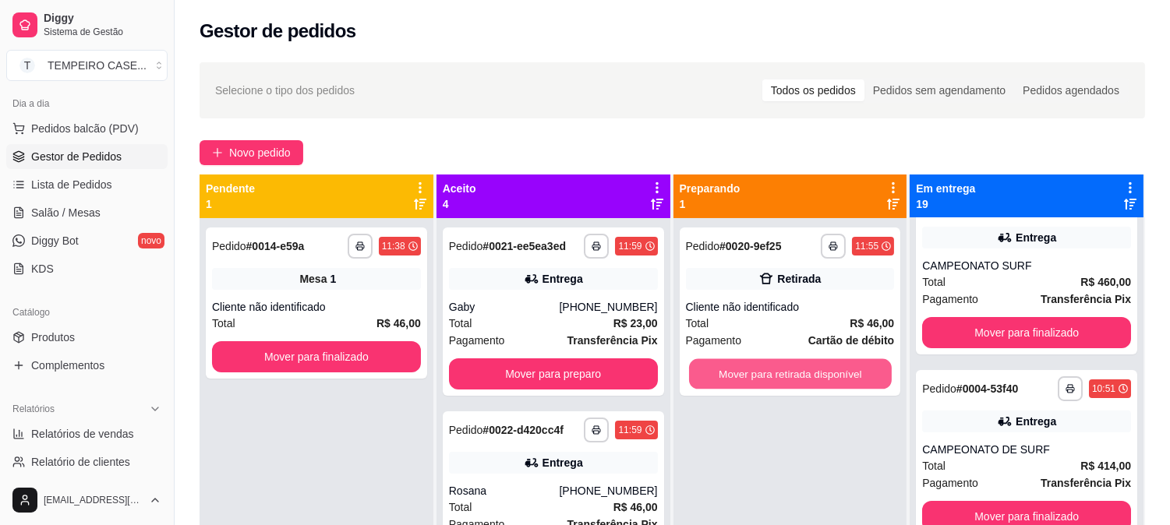
click at [843, 371] on button "Mover para retirada disponível" at bounding box center [790, 374] width 203 height 30
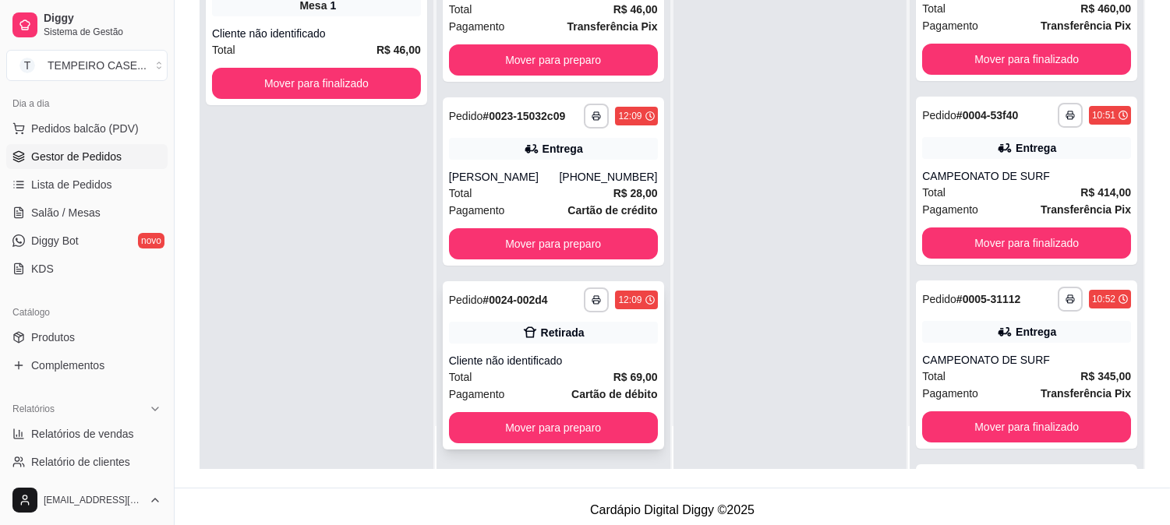
scroll to position [238, 0]
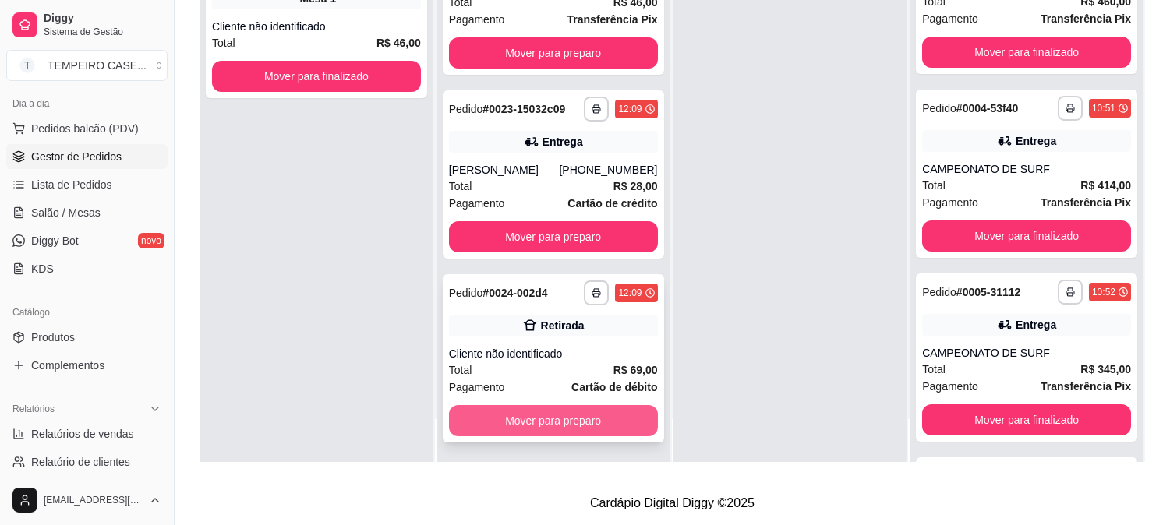
click at [603, 421] on button "Mover para preparo" at bounding box center [553, 420] width 209 height 31
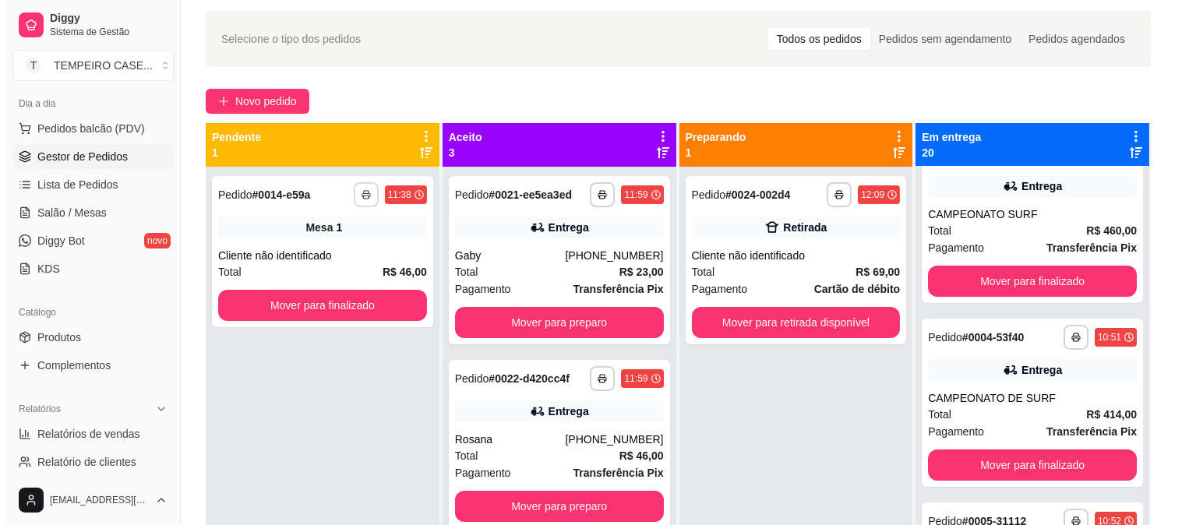
scroll to position [0, 0]
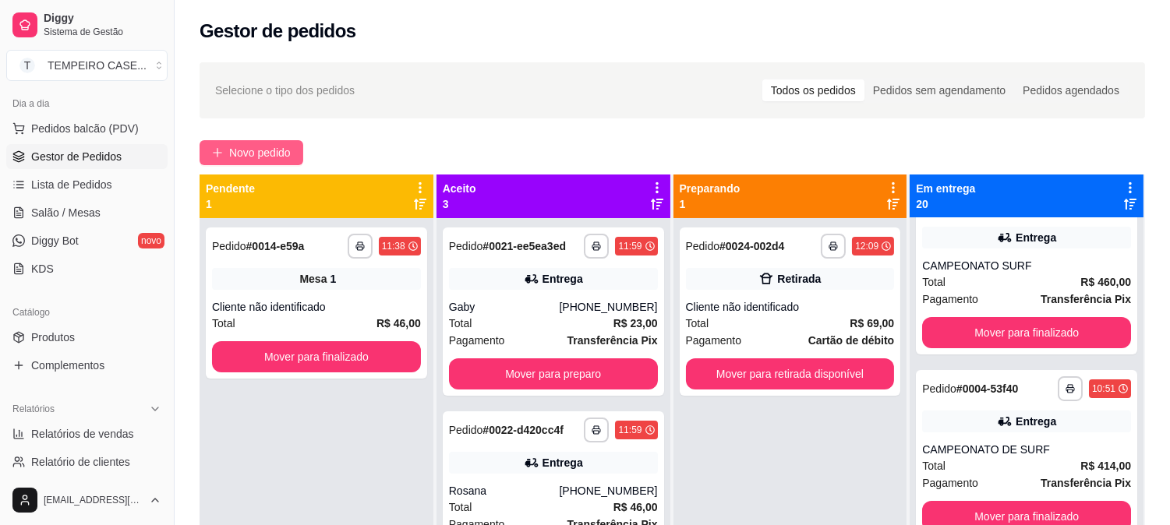
click at [249, 160] on span "Novo pedido" at bounding box center [260, 152] width 62 height 17
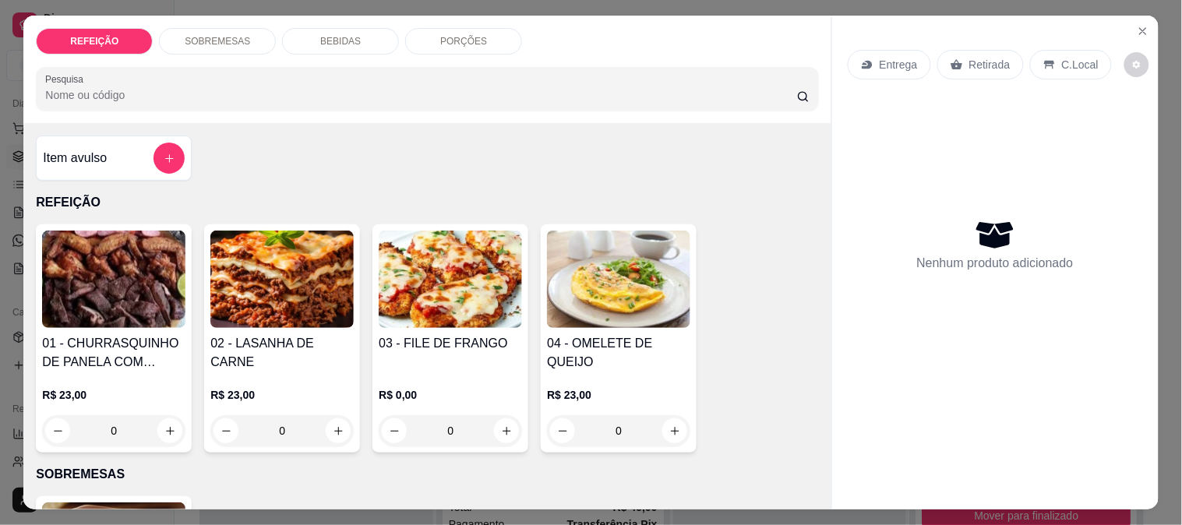
click at [292, 291] on img at bounding box center [281, 279] width 143 height 97
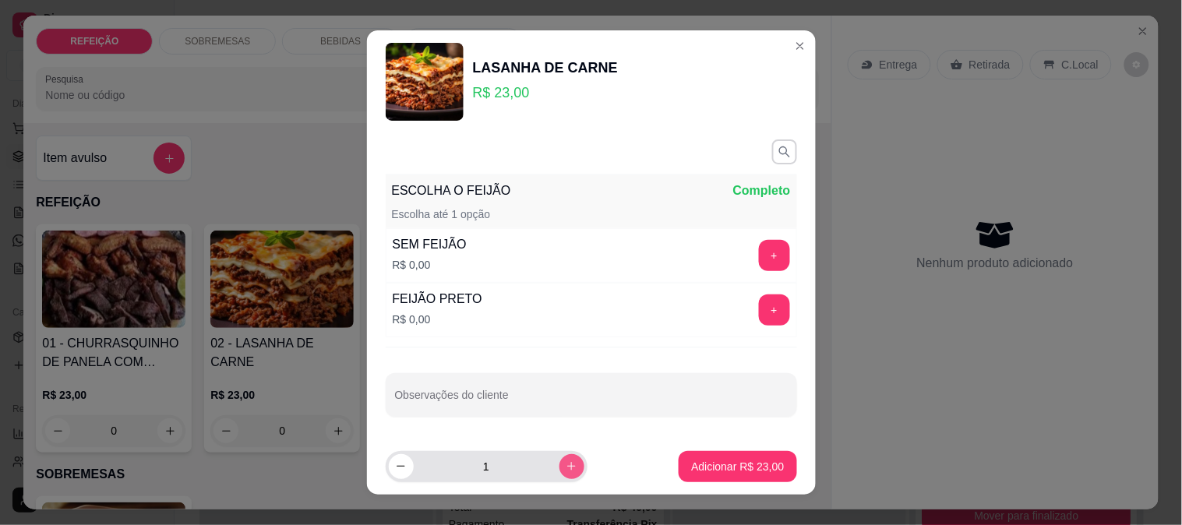
click at [566, 462] on icon "increase-product-quantity" at bounding box center [572, 467] width 12 height 12
click at [566, 461] on icon "increase-product-quantity" at bounding box center [572, 467] width 12 height 12
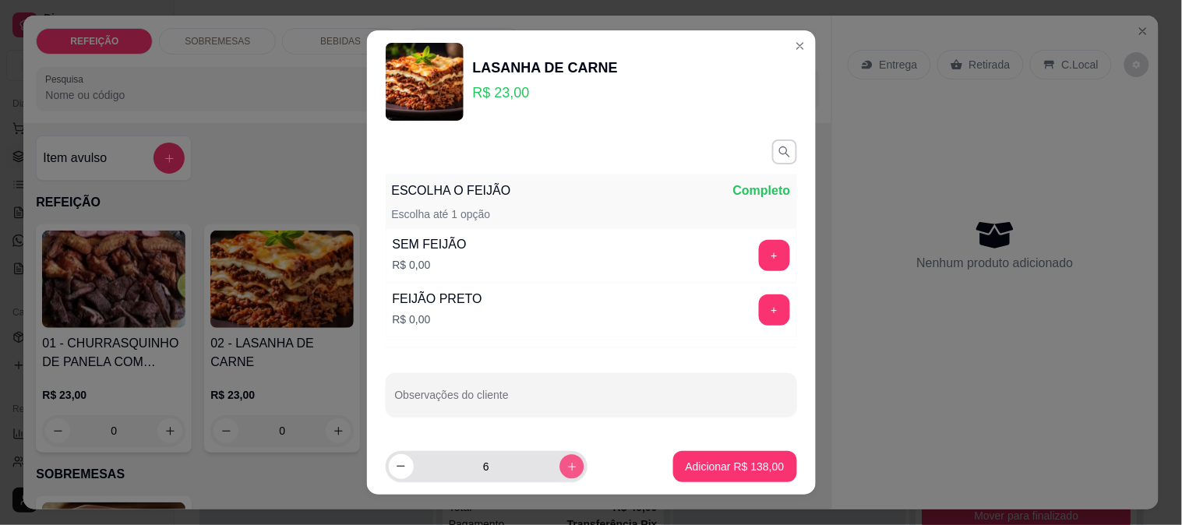
click at [566, 461] on icon "increase-product-quantity" at bounding box center [572, 467] width 12 height 12
type input "7"
click at [759, 302] on button "+" at bounding box center [774, 310] width 31 height 31
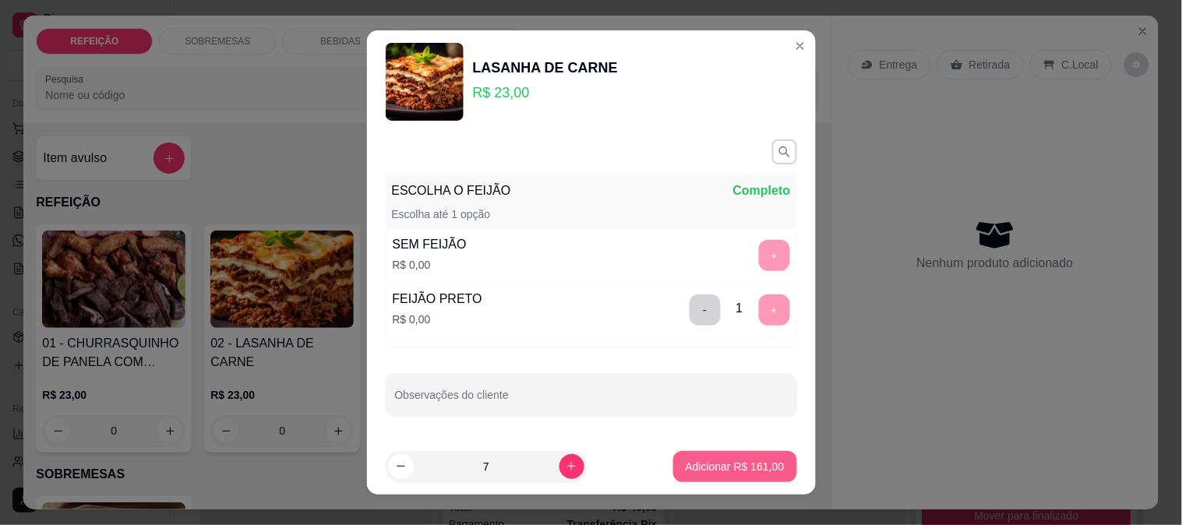
click at [711, 469] on p "Adicionar R$ 161,00" at bounding box center [735, 467] width 99 height 16
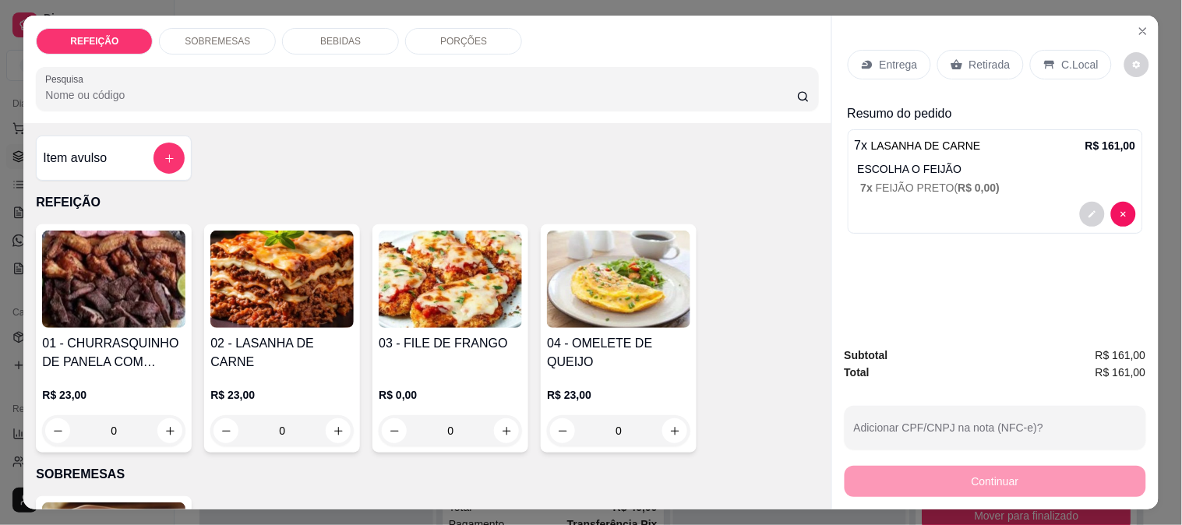
click at [146, 338] on h4 "01 - CHURRASQUINHO DE PANELA COM SALADA DE MAIONESE" at bounding box center [113, 352] width 143 height 37
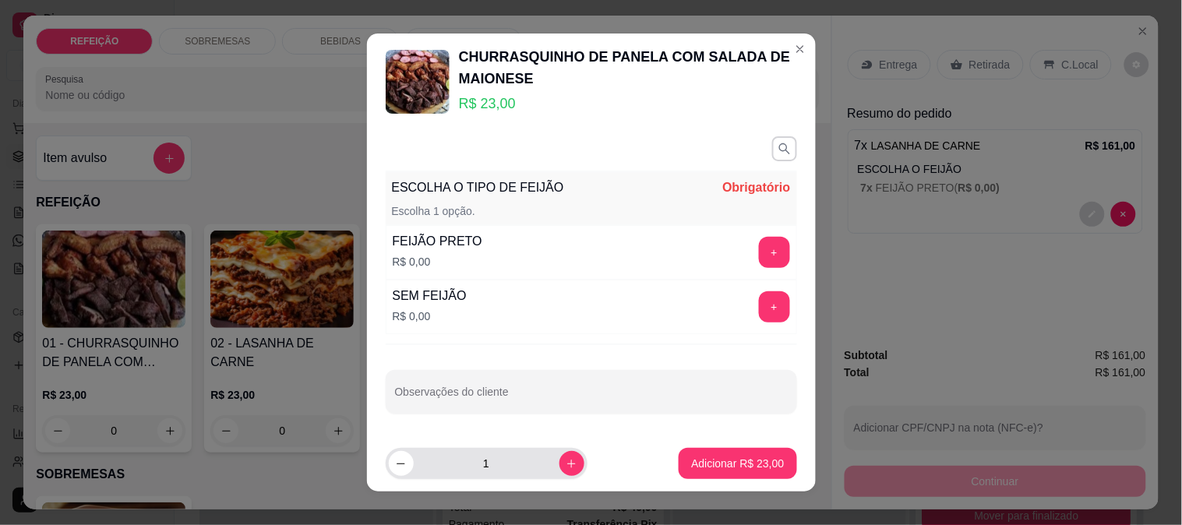
click at [507, 458] on input "1" at bounding box center [487, 463] width 146 height 31
drag, startPoint x: 507, startPoint y: 458, endPoint x: 442, endPoint y: 458, distance: 65.5
click at [442, 458] on input "1" at bounding box center [487, 463] width 146 height 31
type input "8"
click at [759, 256] on button "+" at bounding box center [774, 252] width 31 height 31
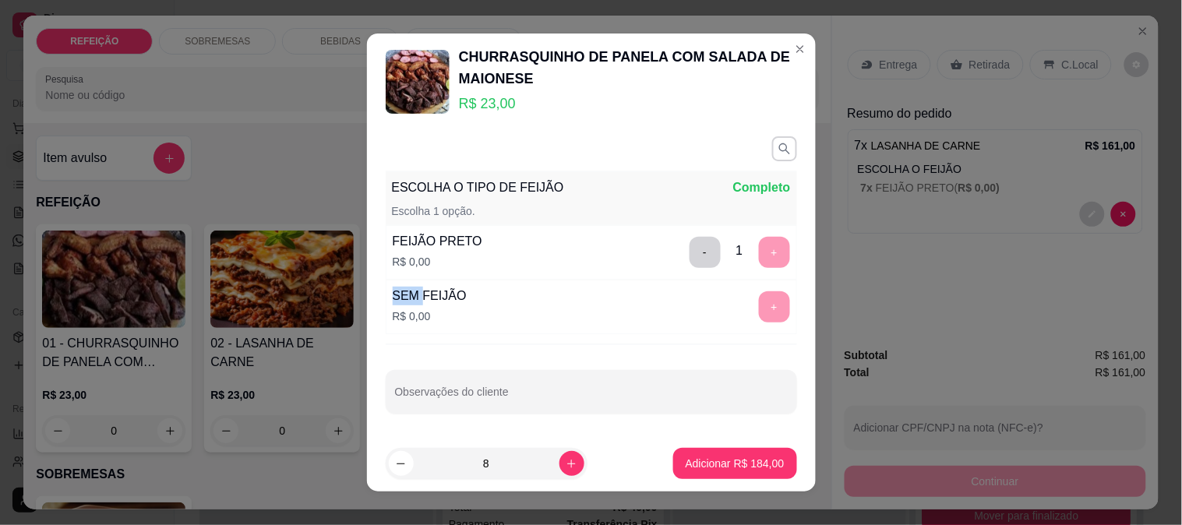
click at [746, 256] on div "- 1 +" at bounding box center [740, 252] width 113 height 31
click at [722, 456] on p "Adicionar R$ 184,00" at bounding box center [736, 463] width 96 height 15
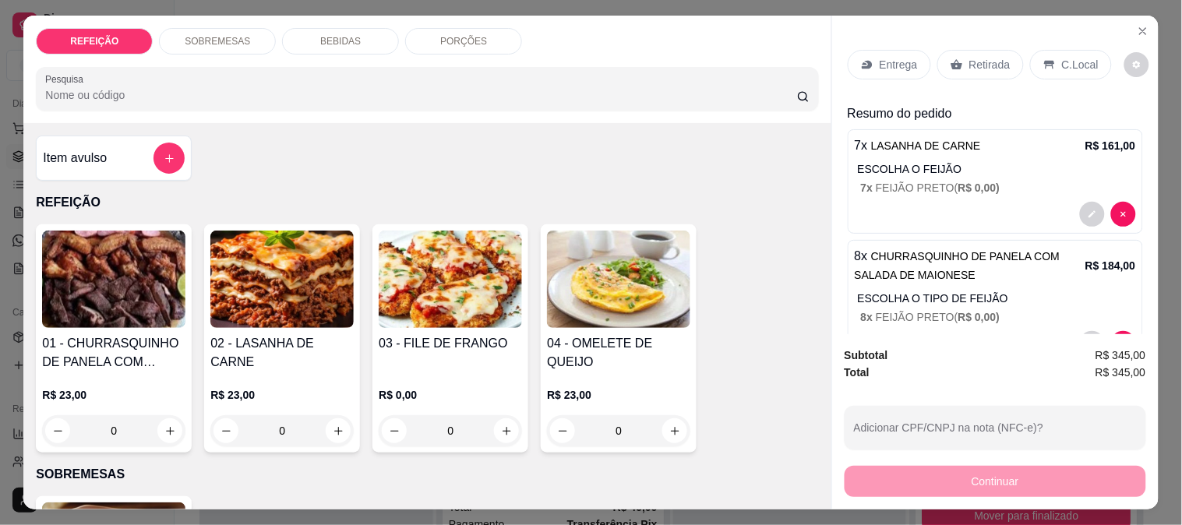
click at [882, 61] on p "Entrega" at bounding box center [899, 65] width 38 height 16
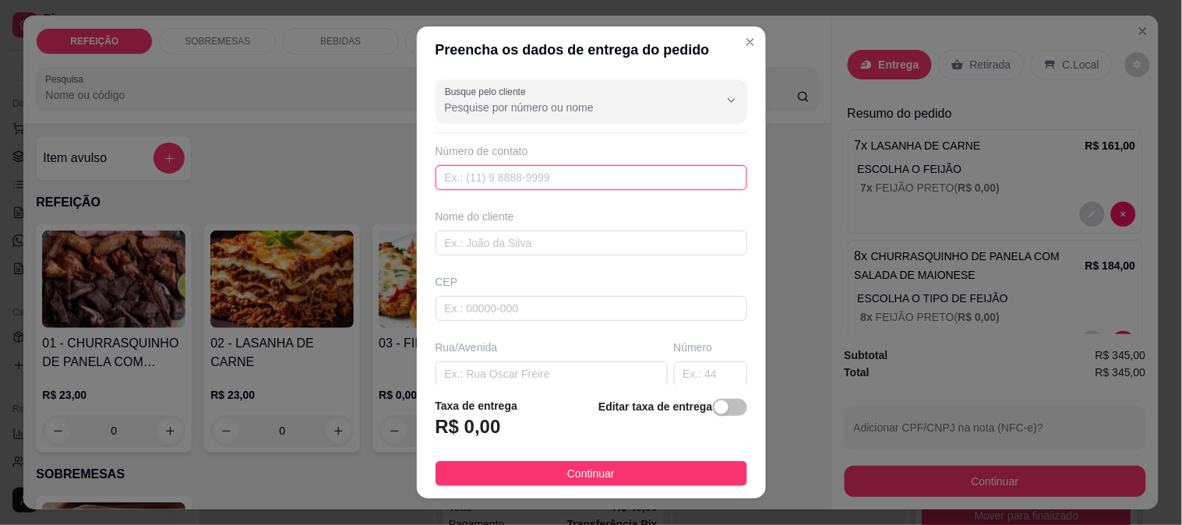
click at [550, 182] on input "text" at bounding box center [592, 177] width 312 height 25
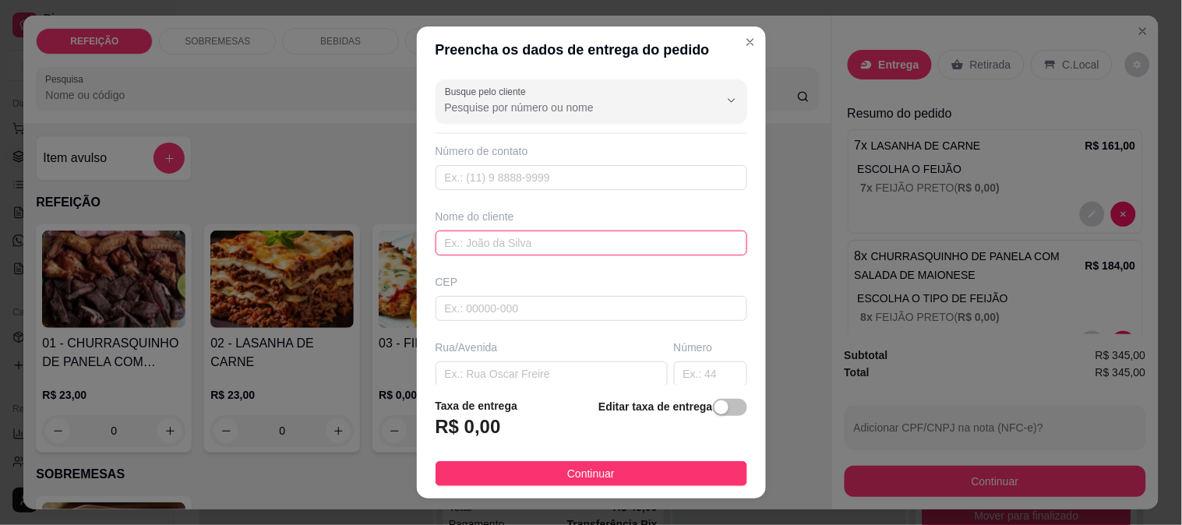
click at [524, 245] on input "text" at bounding box center [592, 243] width 312 height 25
type input "v"
type input "V"
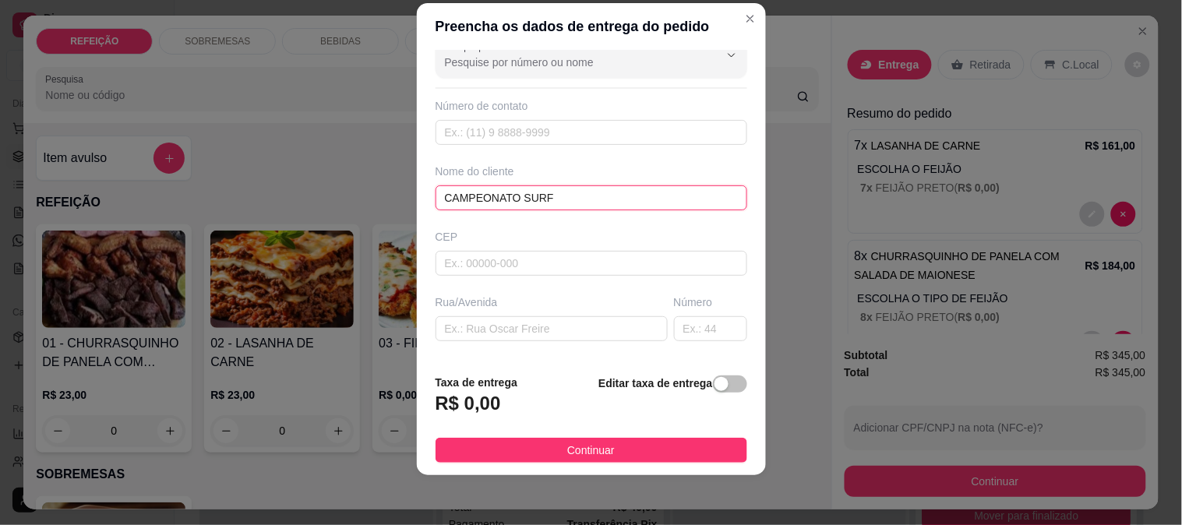
scroll to position [87, 0]
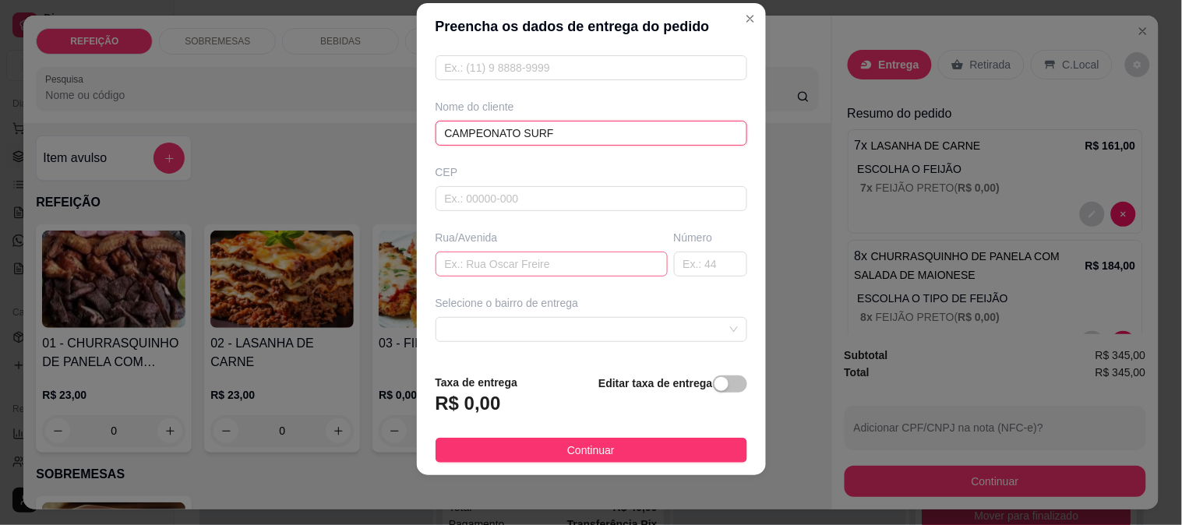
type input "CAMPEONATO SURF"
click at [481, 267] on input "text" at bounding box center [552, 264] width 232 height 25
type input "BORETE"
click at [490, 312] on div "Selecione o bairro de entrega" at bounding box center [592, 318] width 318 height 47
click at [492, 339] on span at bounding box center [591, 329] width 293 height 23
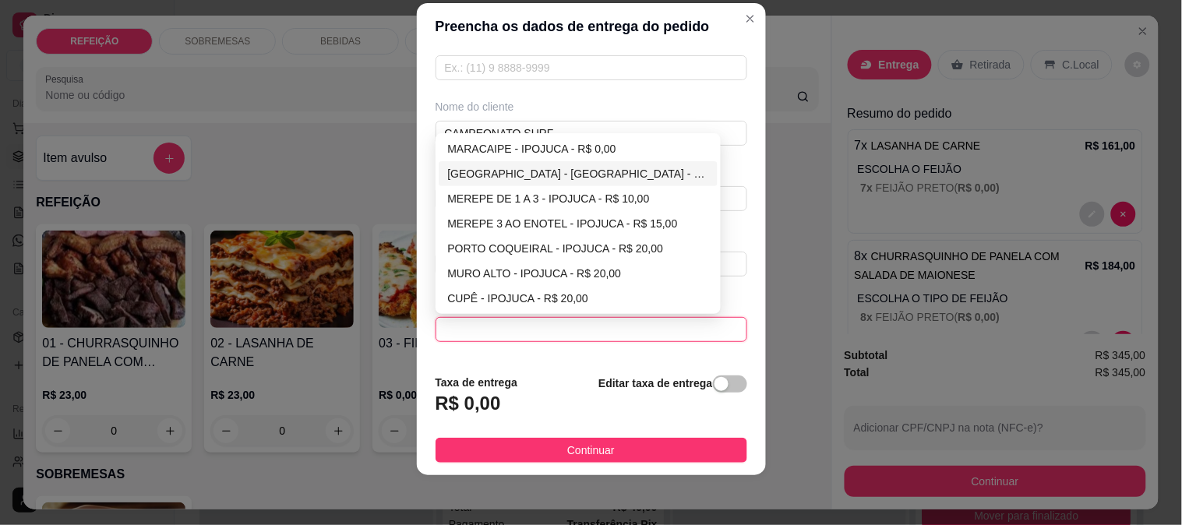
click at [511, 175] on div "[GEOGRAPHIC_DATA] - [GEOGRAPHIC_DATA] - R$ 5,00" at bounding box center [578, 173] width 261 height 17
type input "IPOJUCA"
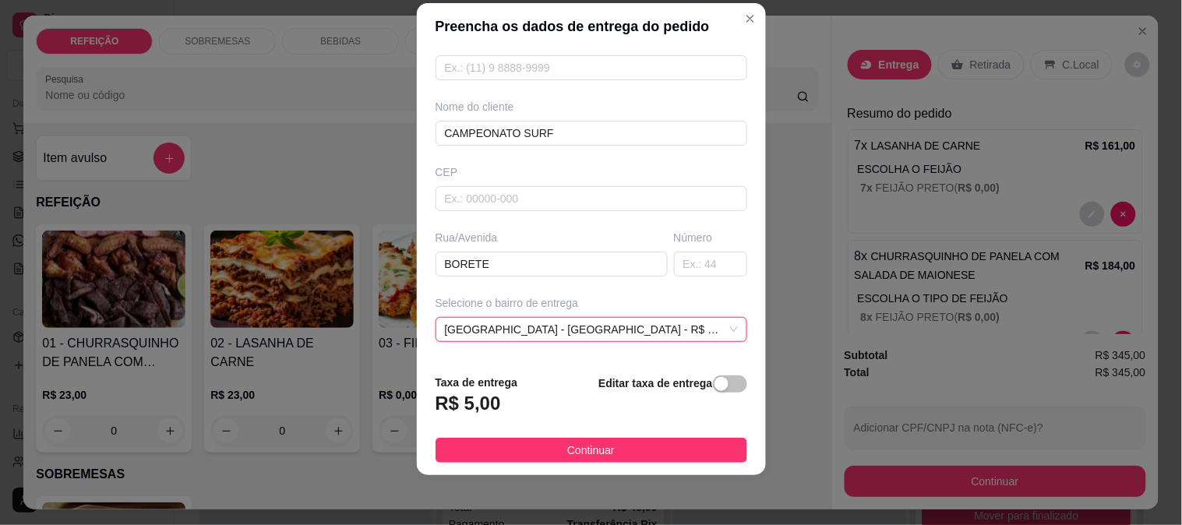
click at [705, 396] on div "Editar taxa de entrega" at bounding box center [673, 399] width 148 height 51
click at [715, 388] on div "button" at bounding box center [722, 384] width 14 height 14
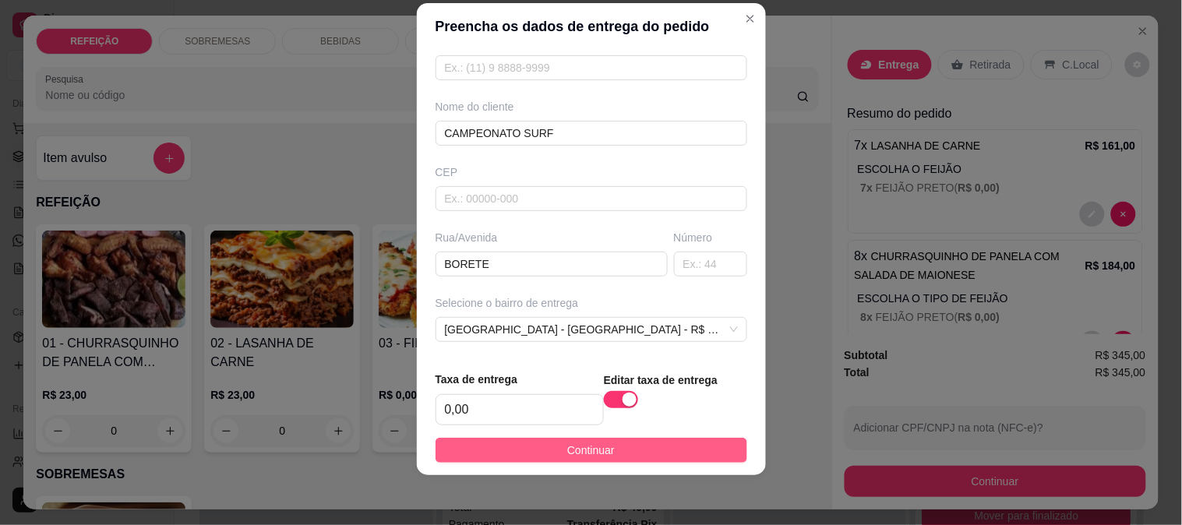
click at [630, 452] on button "Continuar" at bounding box center [592, 450] width 312 height 25
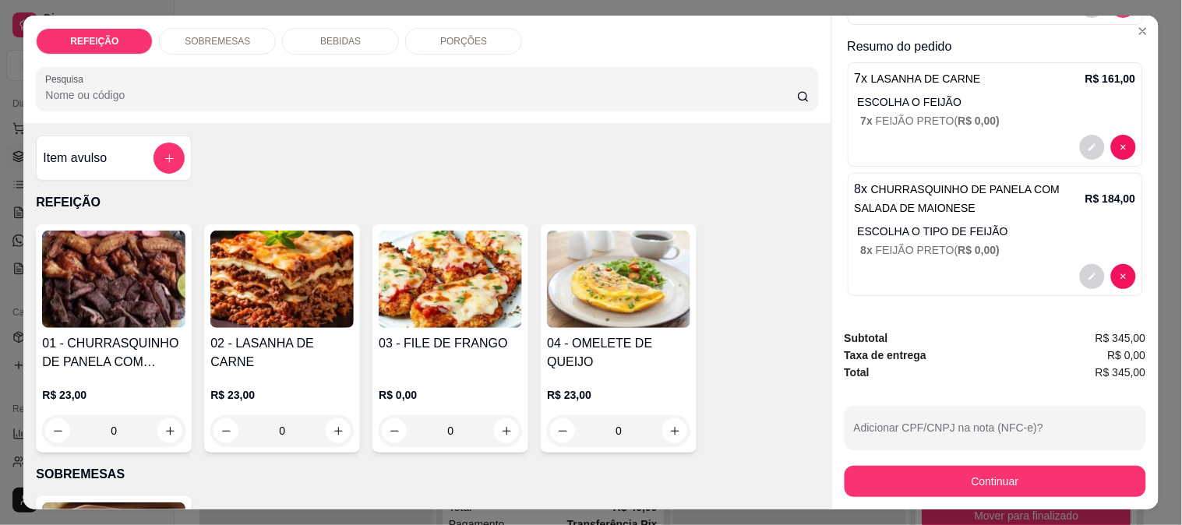
scroll to position [236, 0]
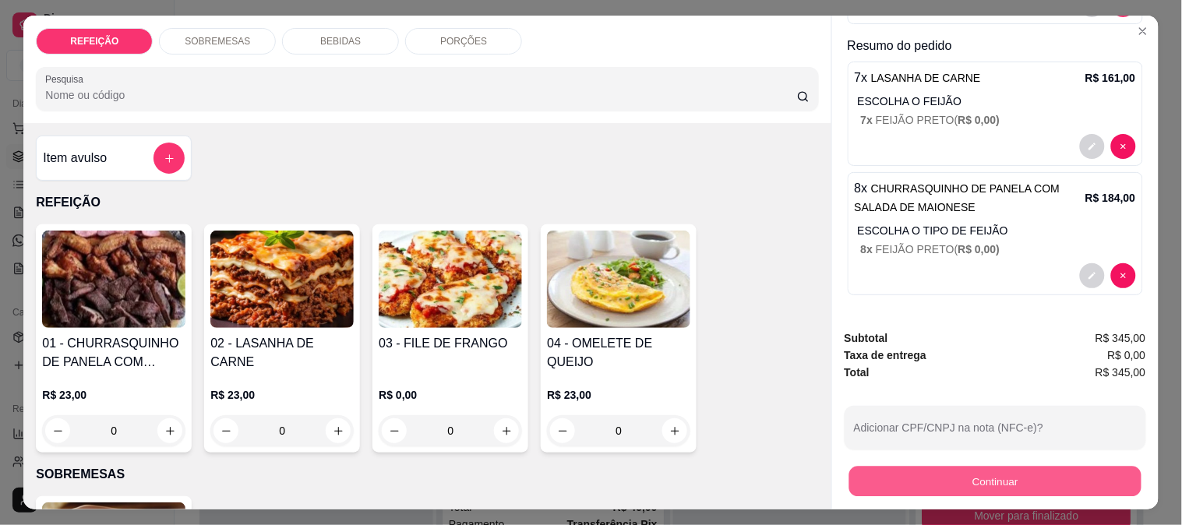
click at [909, 478] on button "Continuar" at bounding box center [995, 481] width 292 height 30
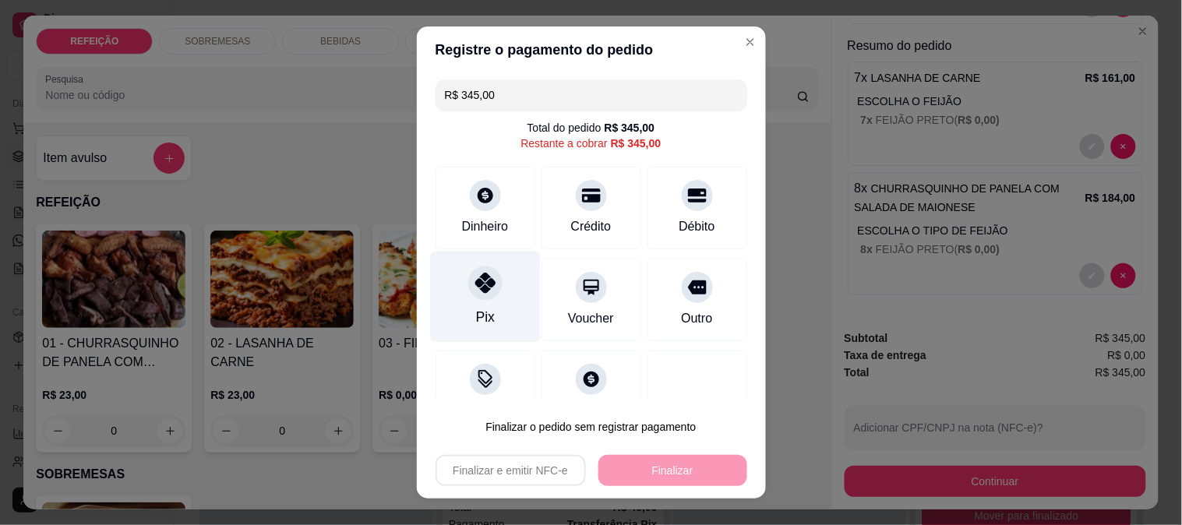
click at [468, 283] on div at bounding box center [485, 283] width 34 height 34
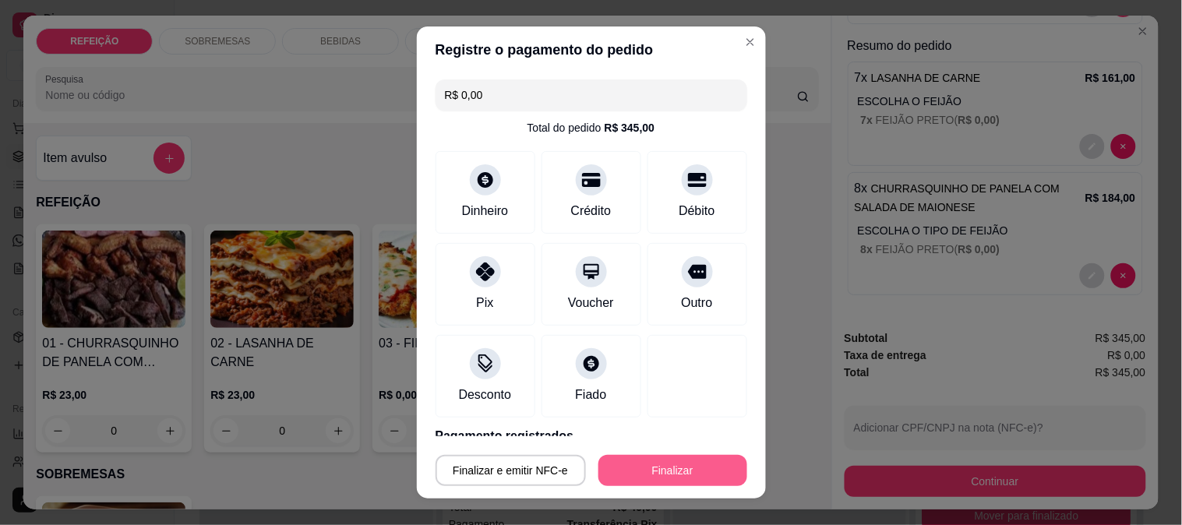
click at [671, 468] on button "Finalizar" at bounding box center [673, 470] width 149 height 31
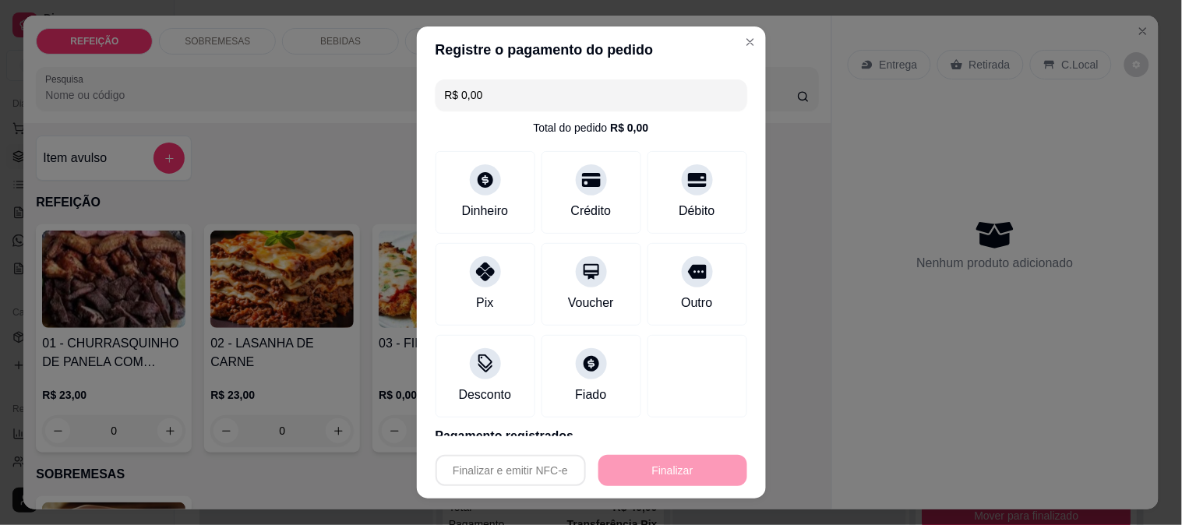
type input "-R$ 345,00"
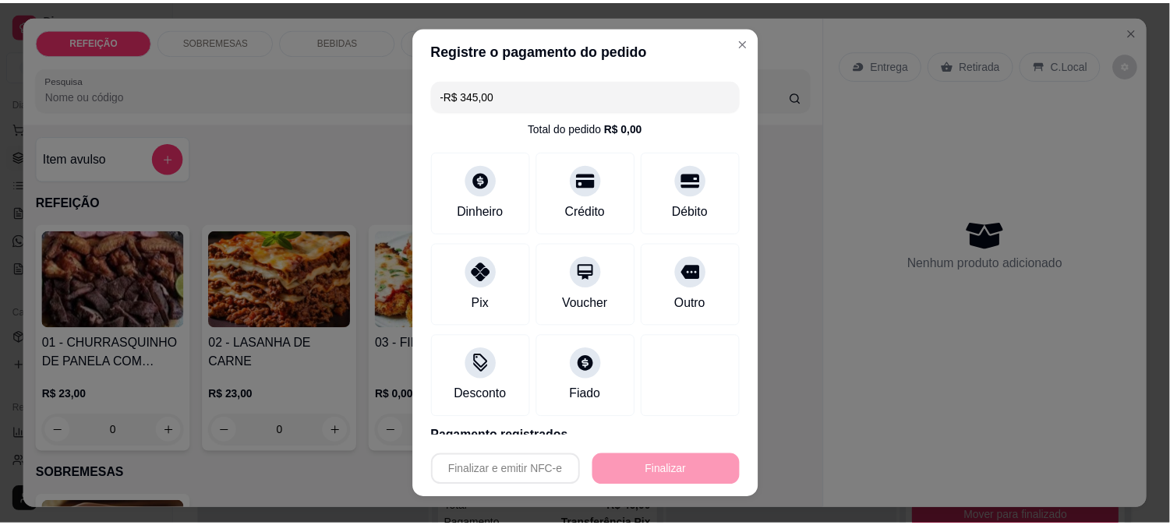
scroll to position [0, 0]
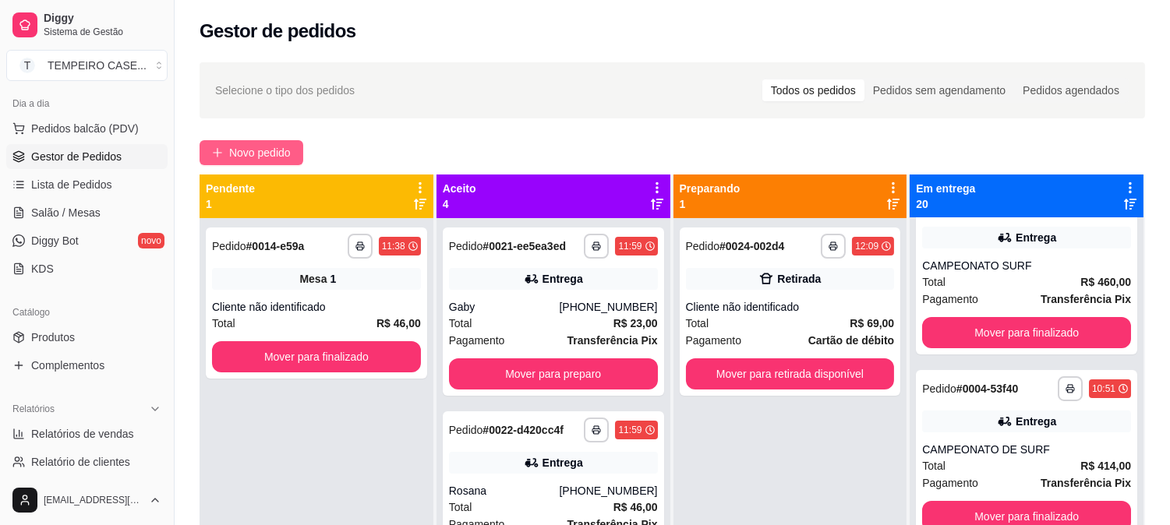
click at [245, 150] on span "Novo pedido" at bounding box center [260, 152] width 62 height 17
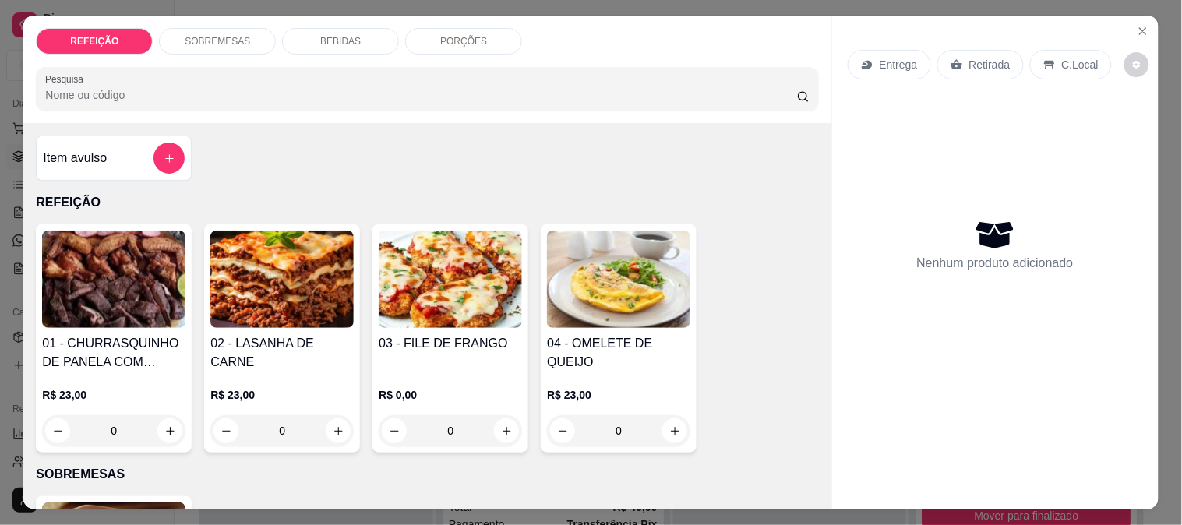
click at [168, 269] on img at bounding box center [113, 279] width 143 height 97
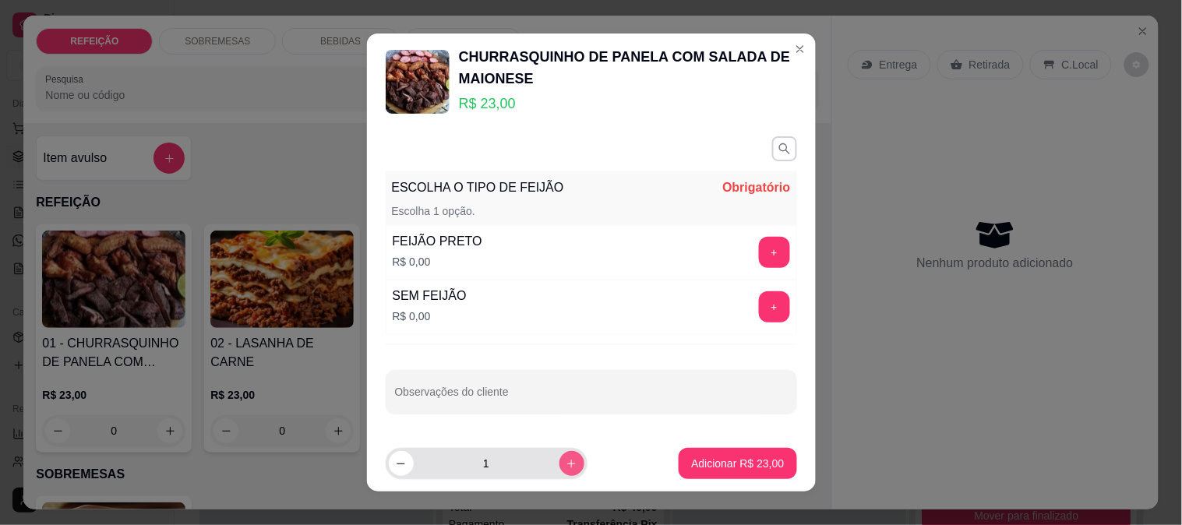
click at [560, 454] on button "increase-product-quantity" at bounding box center [572, 463] width 25 height 25
type input "2"
click at [759, 260] on button "+" at bounding box center [774, 253] width 30 height 30
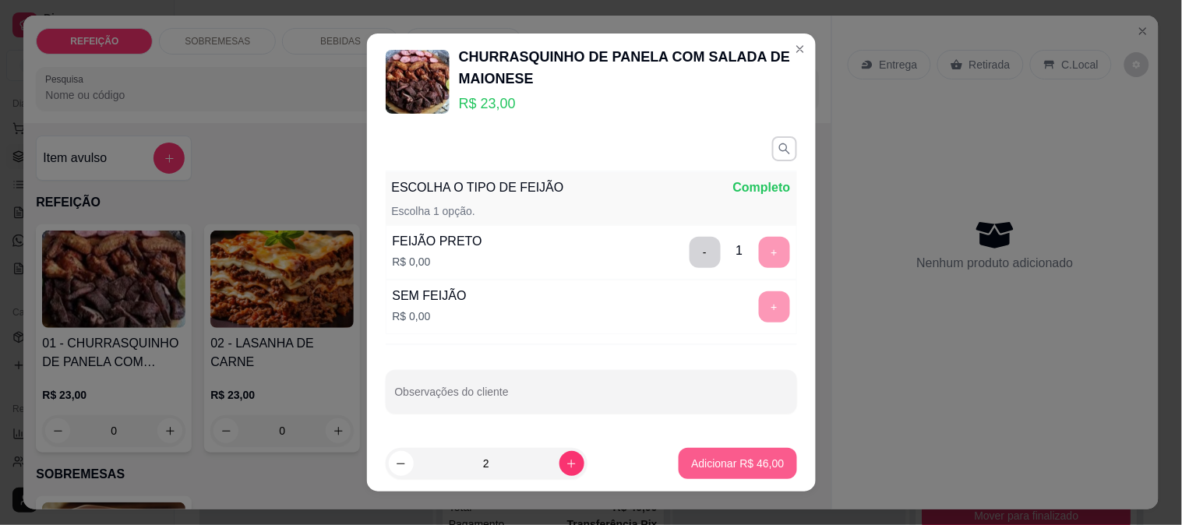
click at [734, 461] on p "Adicionar R$ 46,00" at bounding box center [737, 464] width 93 height 16
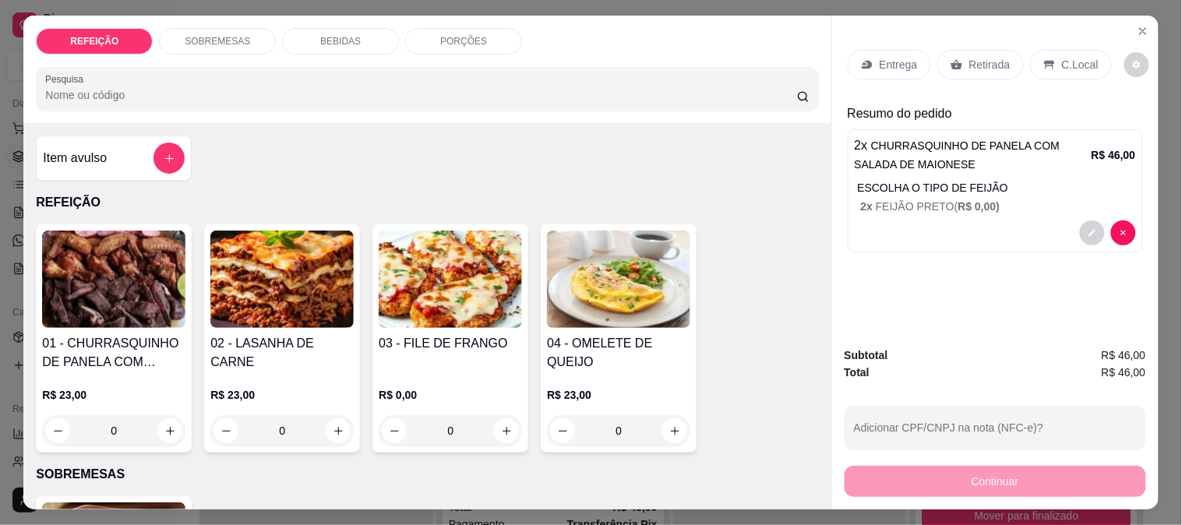
click at [959, 56] on div "Retirada" at bounding box center [981, 65] width 87 height 30
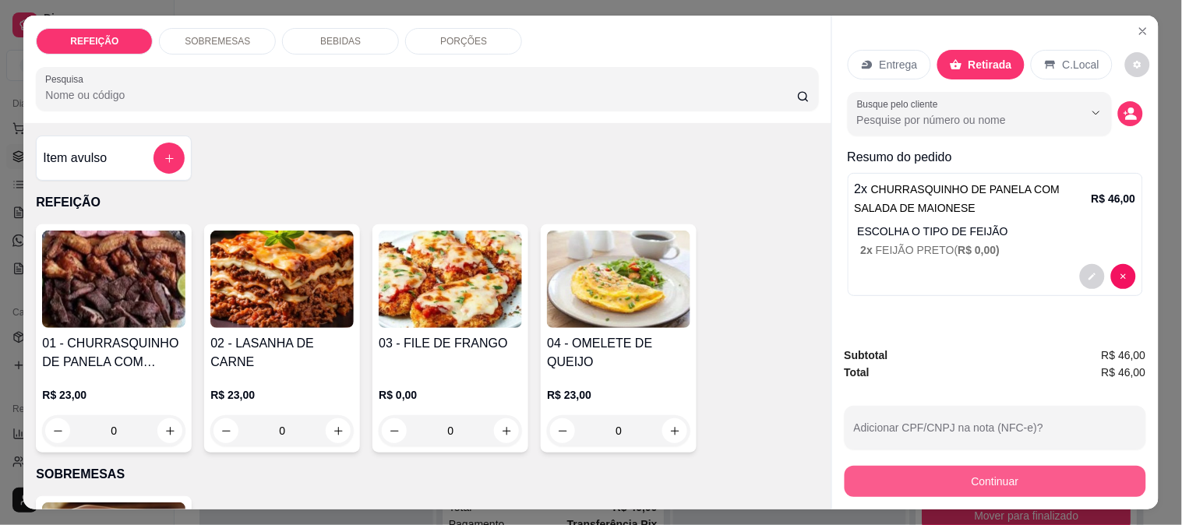
click at [947, 471] on button "Continuar" at bounding box center [996, 481] width 302 height 31
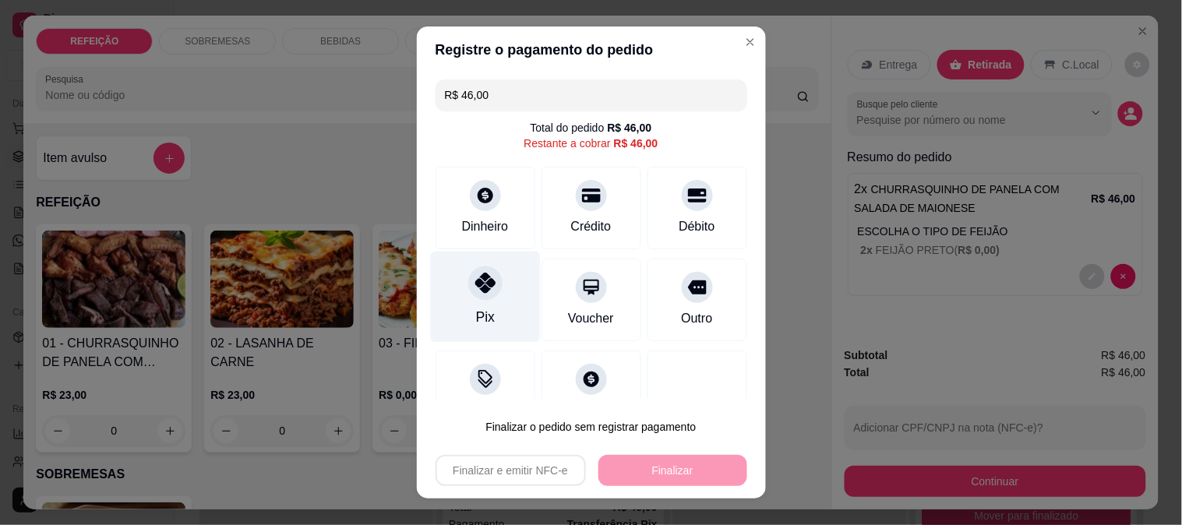
click at [480, 277] on icon at bounding box center [485, 283] width 20 height 20
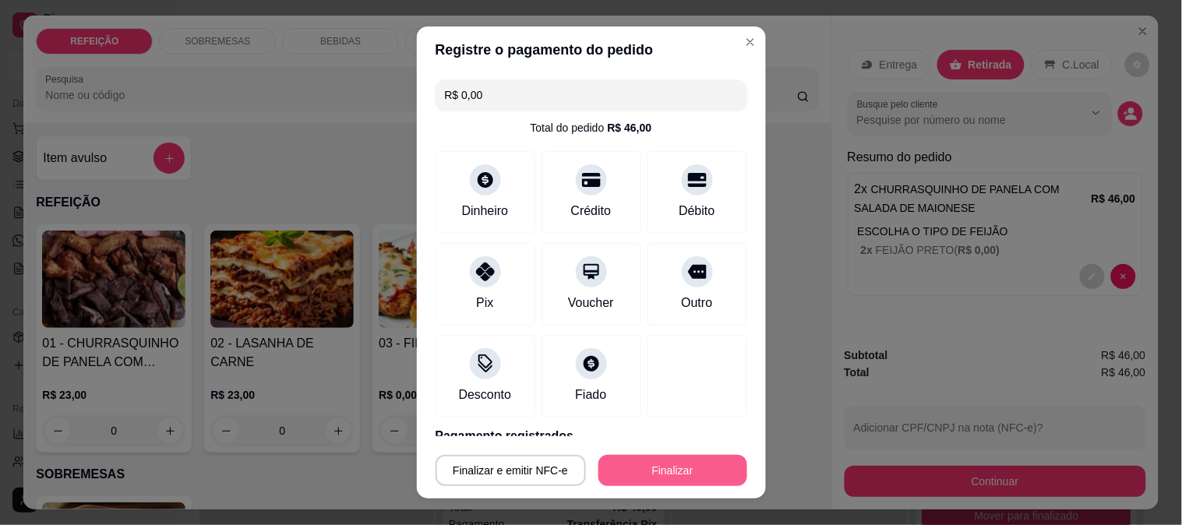
click at [639, 466] on button "Finalizar" at bounding box center [673, 470] width 149 height 31
type input "-R$ 46,00"
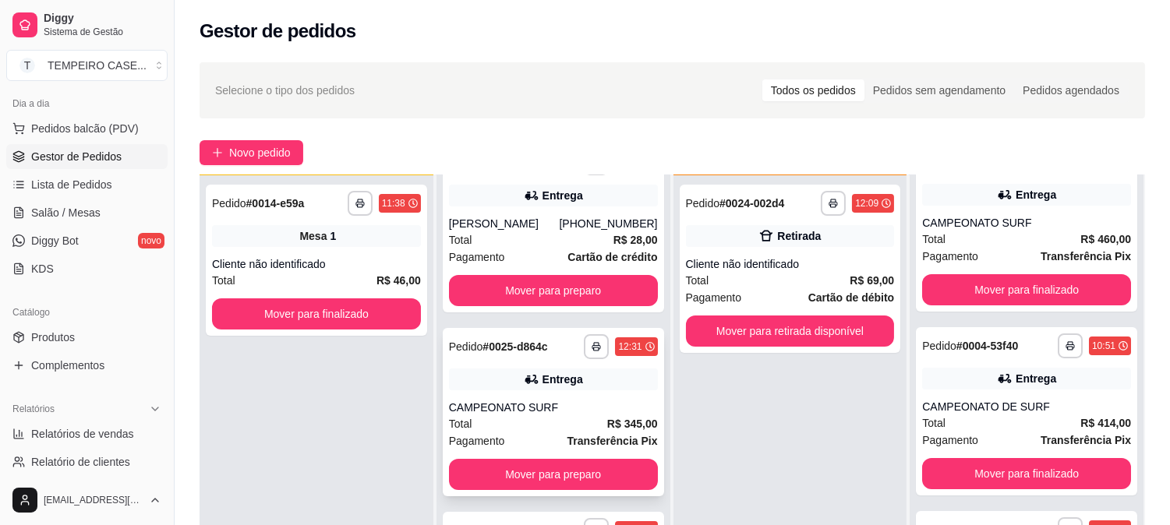
scroll to position [238, 0]
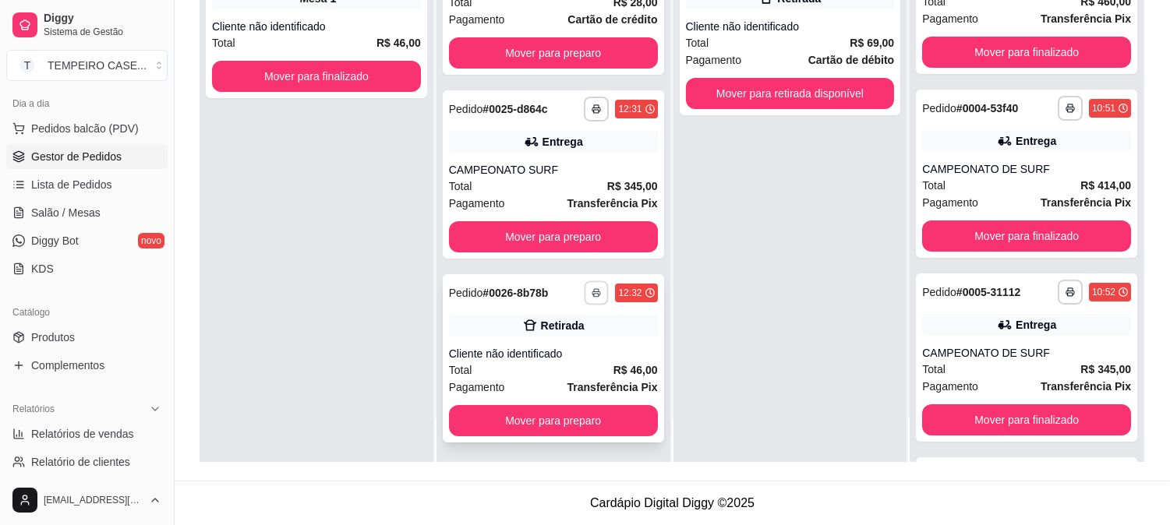
click at [585, 298] on button "button" at bounding box center [597, 293] width 24 height 24
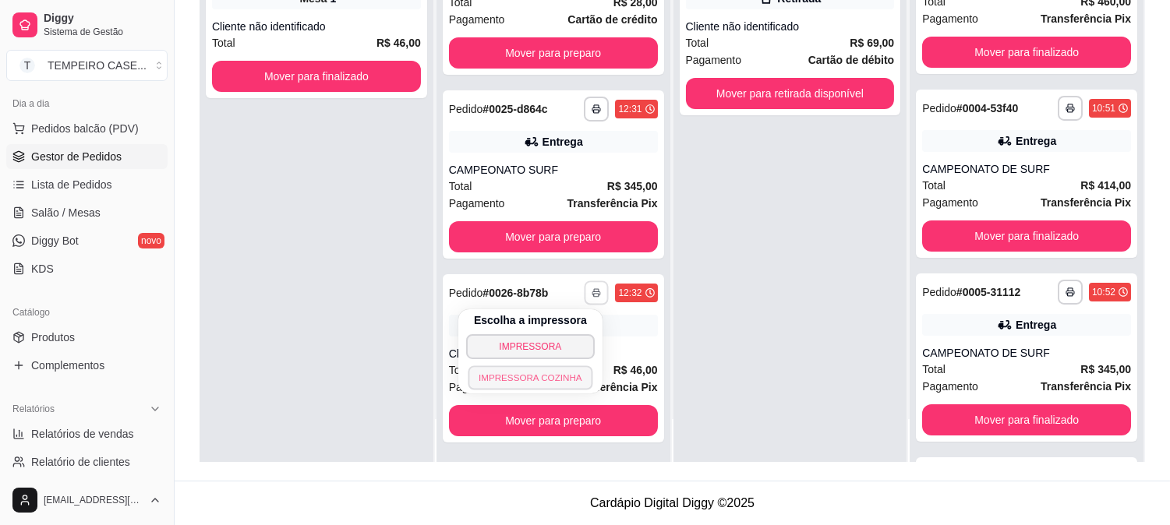
click at [538, 370] on button "IMPRESSORA COZINHA" at bounding box center [530, 378] width 125 height 24
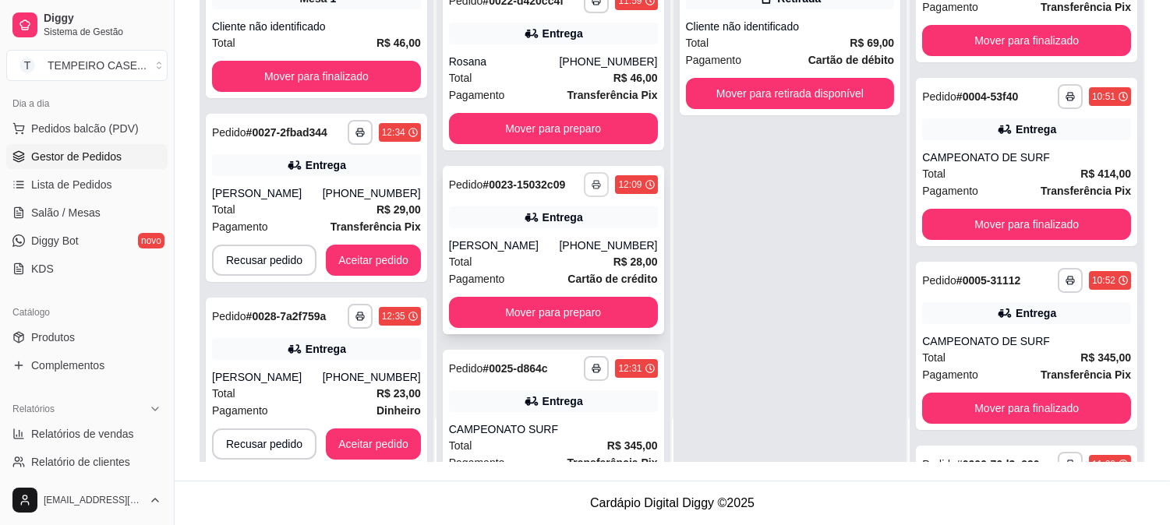
scroll to position [0, 0]
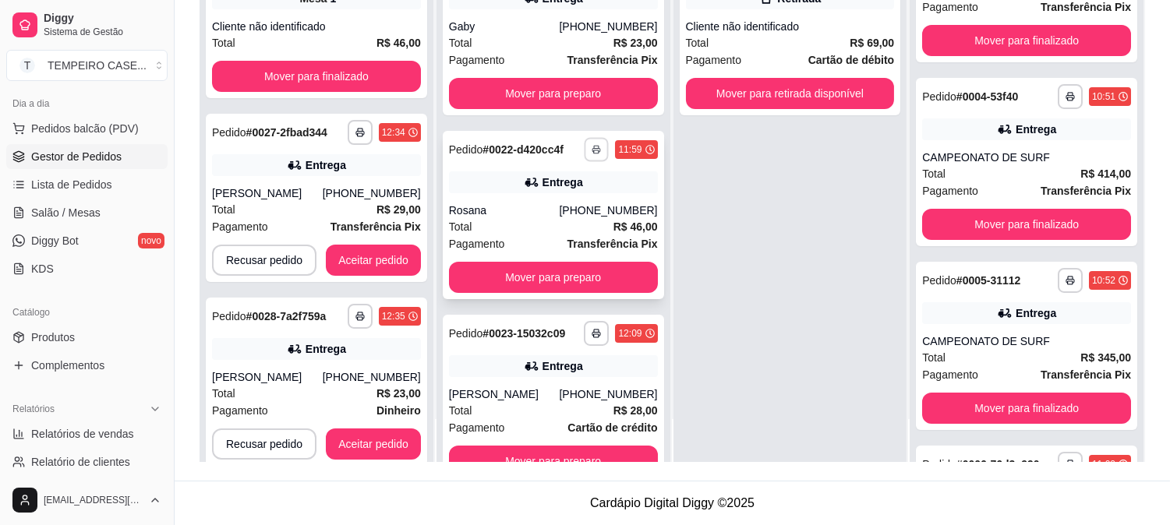
click at [585, 147] on button "button" at bounding box center [597, 149] width 24 height 24
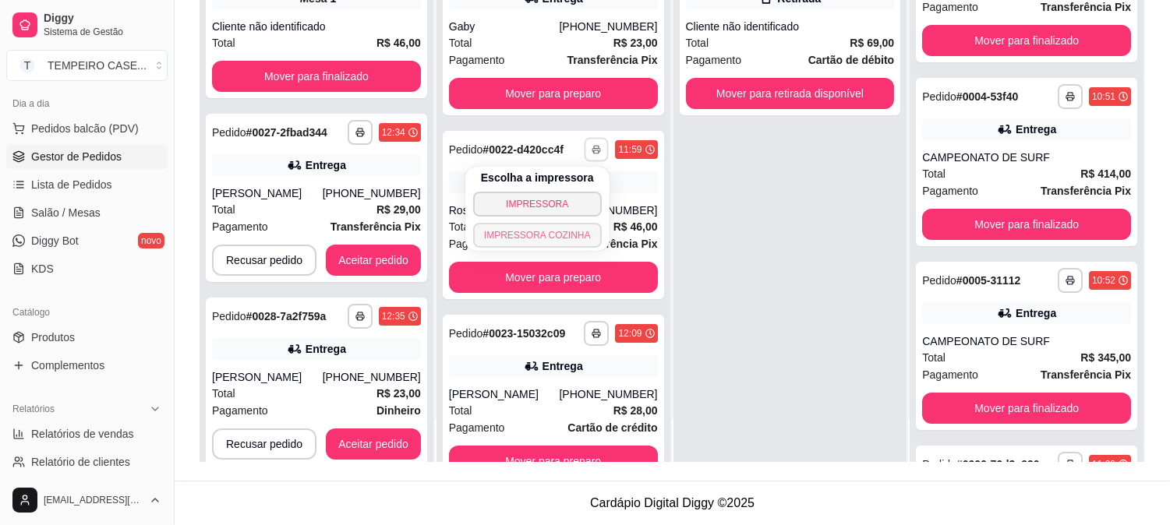
click at [544, 231] on button "IMPRESSORA COZINHA" at bounding box center [537, 235] width 129 height 25
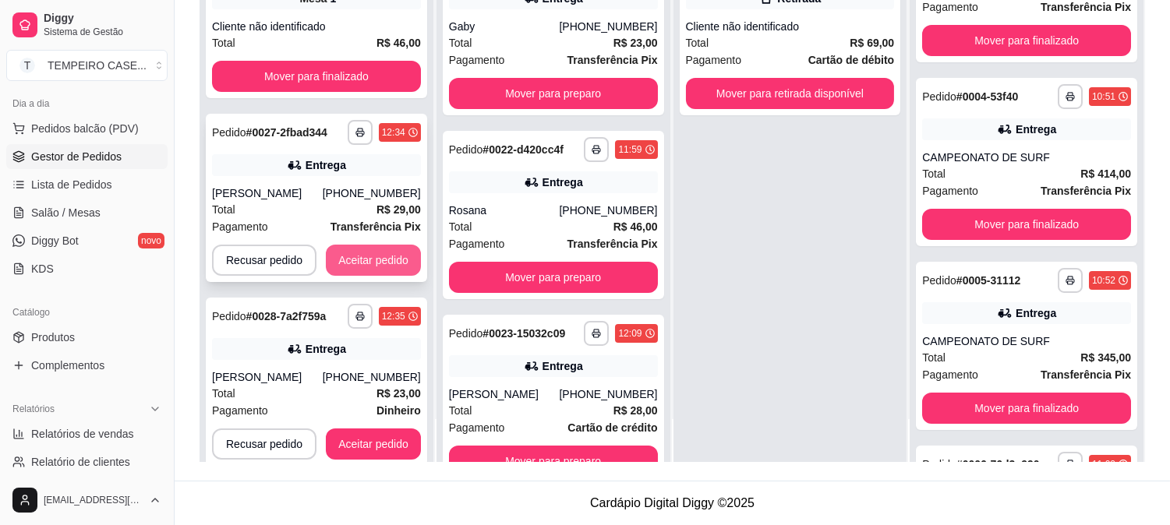
click at [385, 260] on button "Aceitar pedido" at bounding box center [373, 260] width 95 height 31
click at [376, 261] on button "Aceitar pedido" at bounding box center [373, 260] width 95 height 31
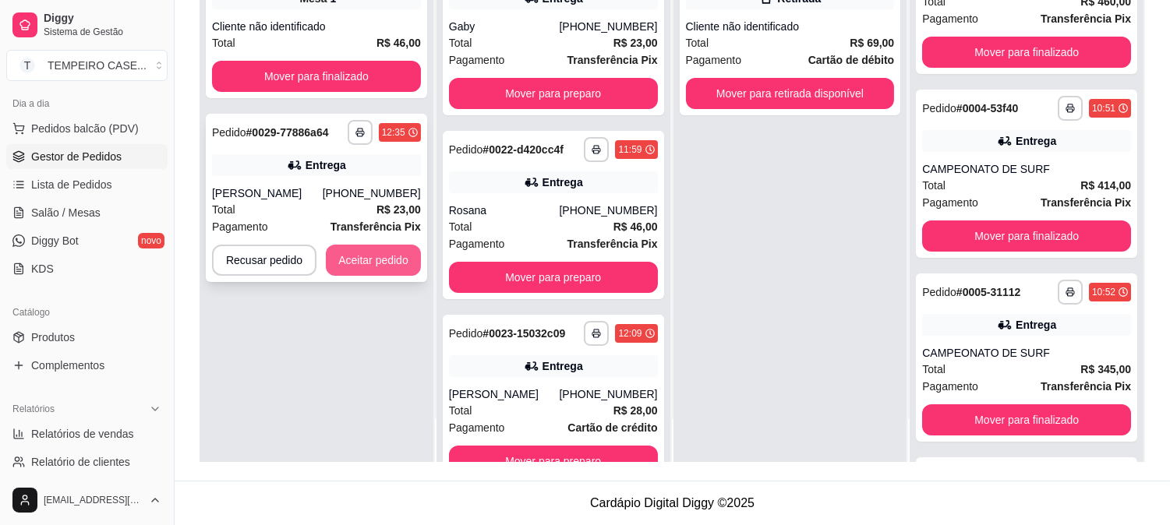
click at [360, 249] on button "Aceitar pedido" at bounding box center [373, 260] width 95 height 31
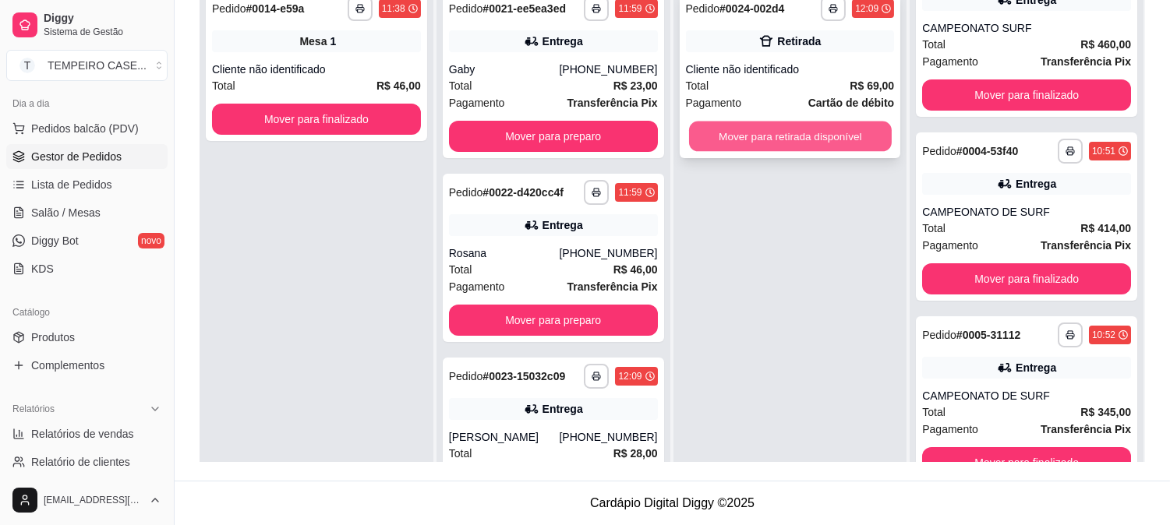
click at [804, 147] on button "Mover para retirada disponível" at bounding box center [790, 137] width 203 height 30
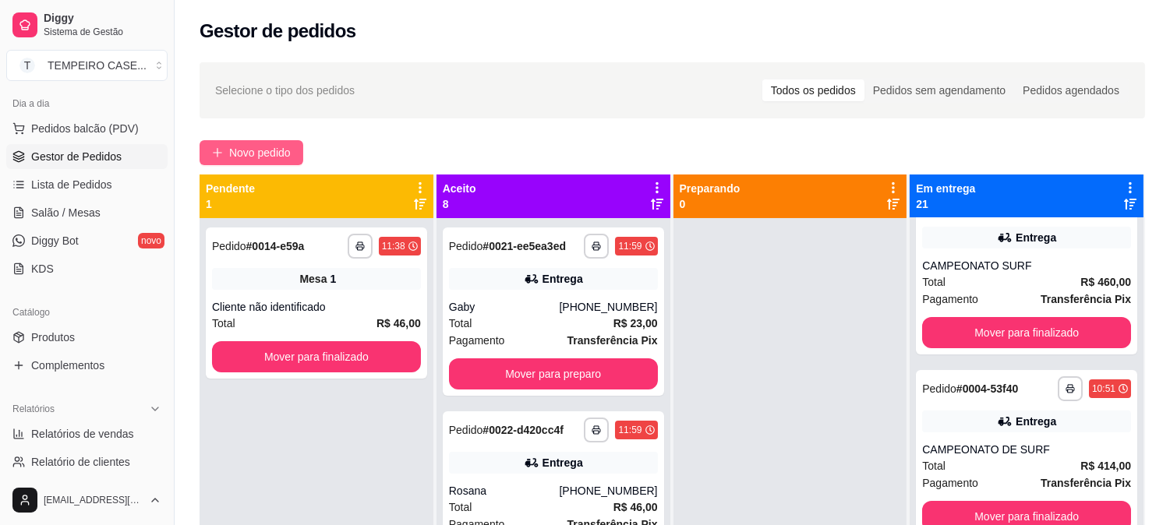
click at [229, 152] on span "Novo pedido" at bounding box center [260, 152] width 62 height 17
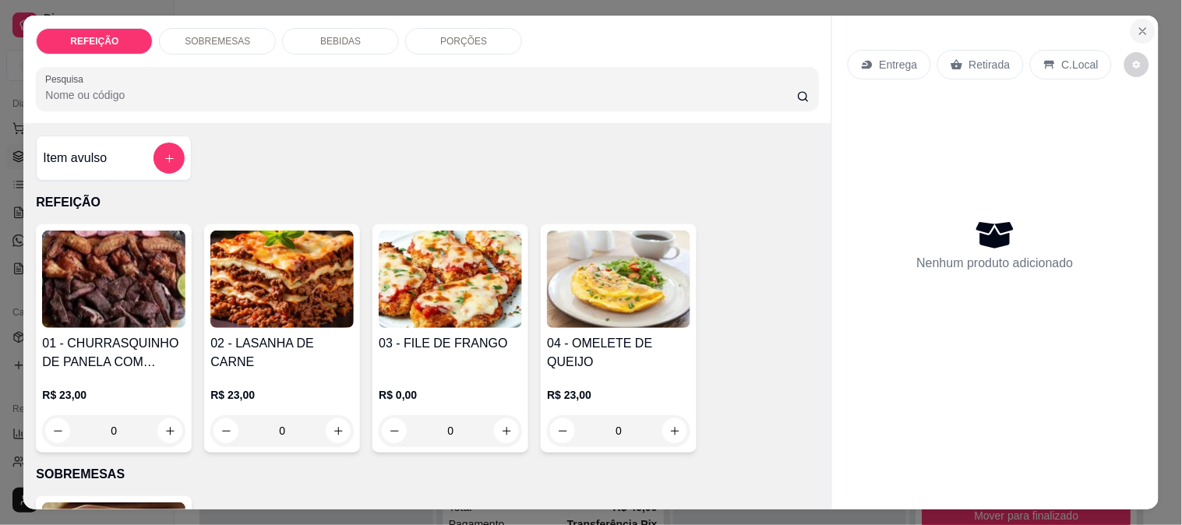
click at [1137, 27] on icon "Close" at bounding box center [1143, 31] width 12 height 12
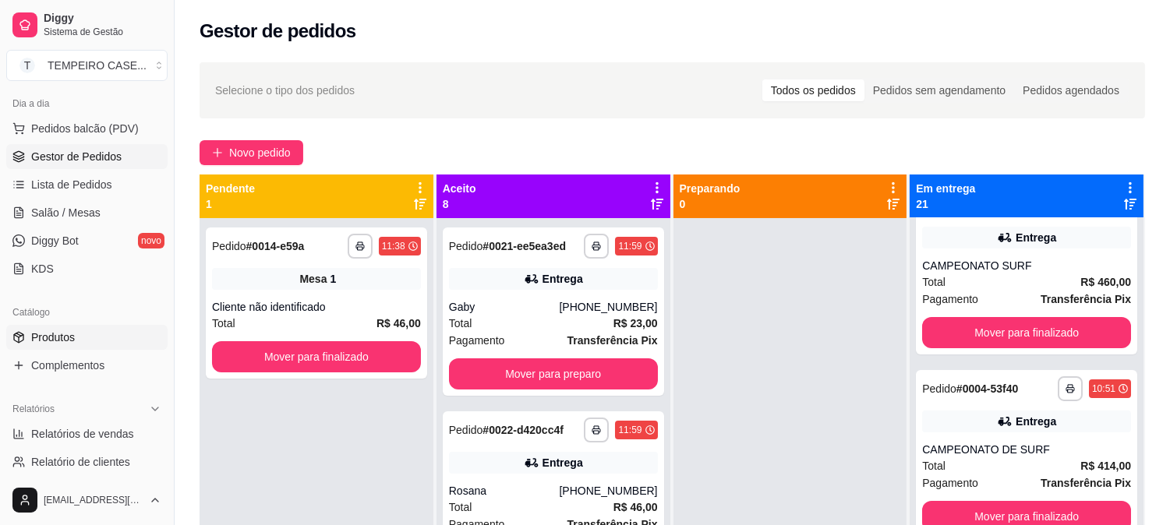
click at [51, 339] on span "Produtos" at bounding box center [53, 338] width 44 height 16
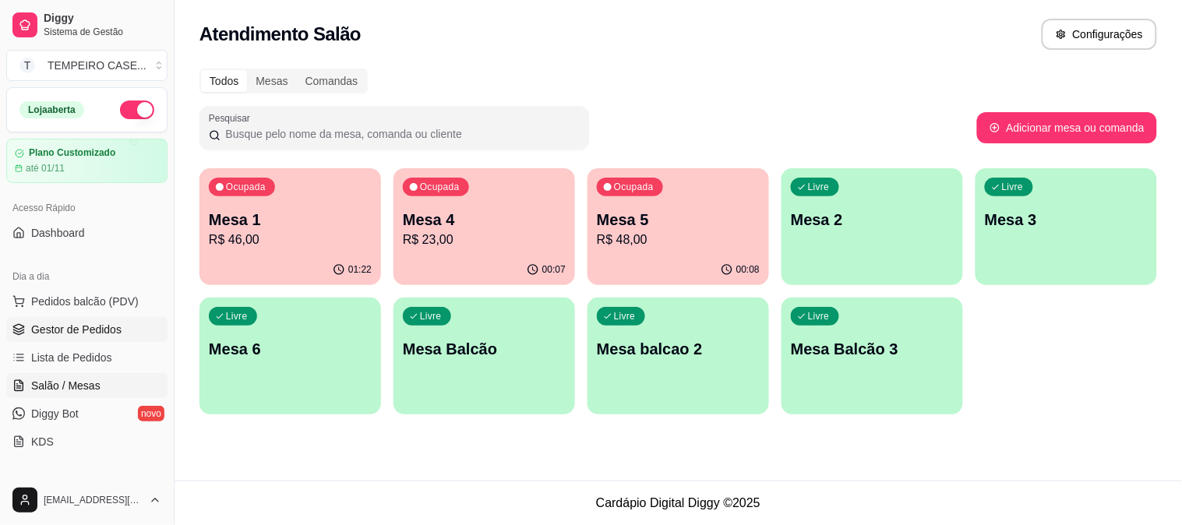
click at [40, 333] on span "Gestor de Pedidos" at bounding box center [76, 330] width 90 height 16
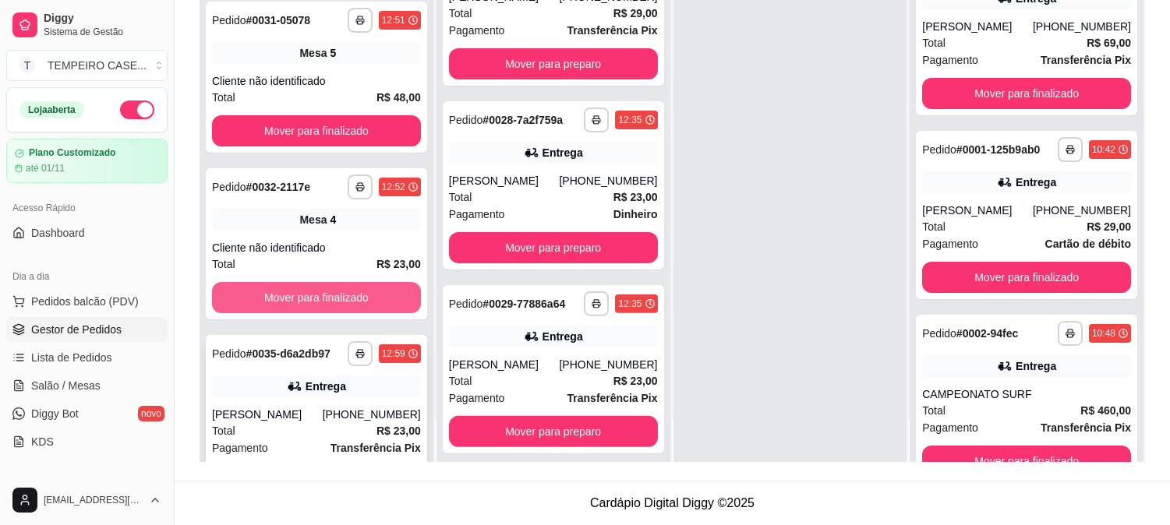
scroll to position [174, 0]
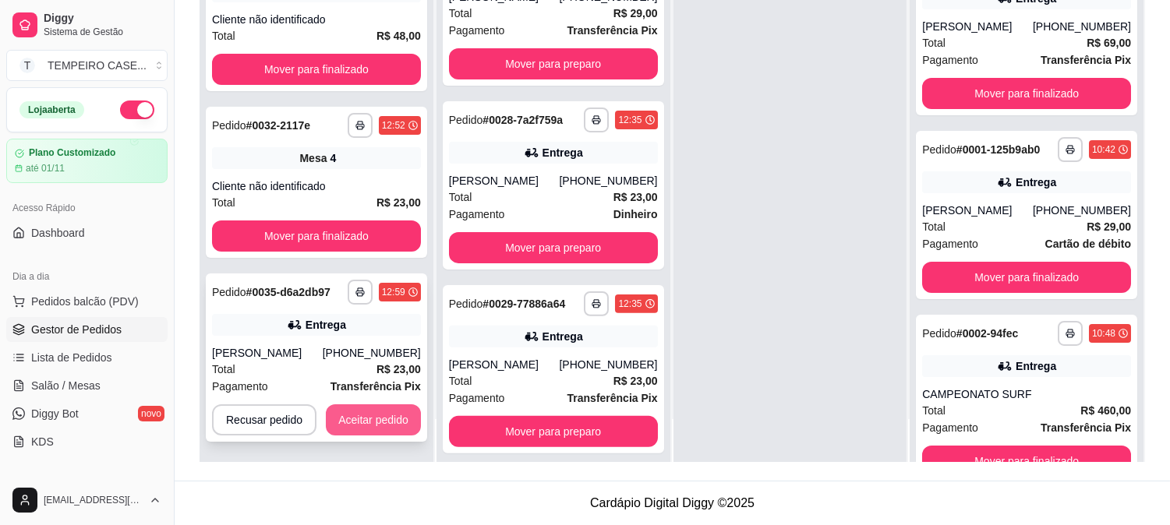
click at [368, 415] on button "Aceitar pedido" at bounding box center [373, 420] width 95 height 31
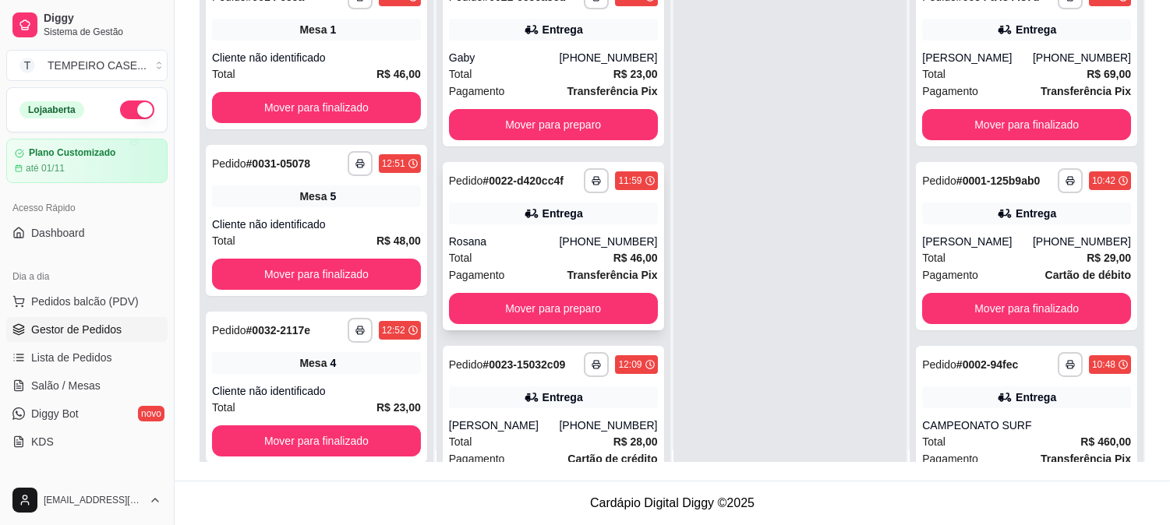
scroll to position [0, 0]
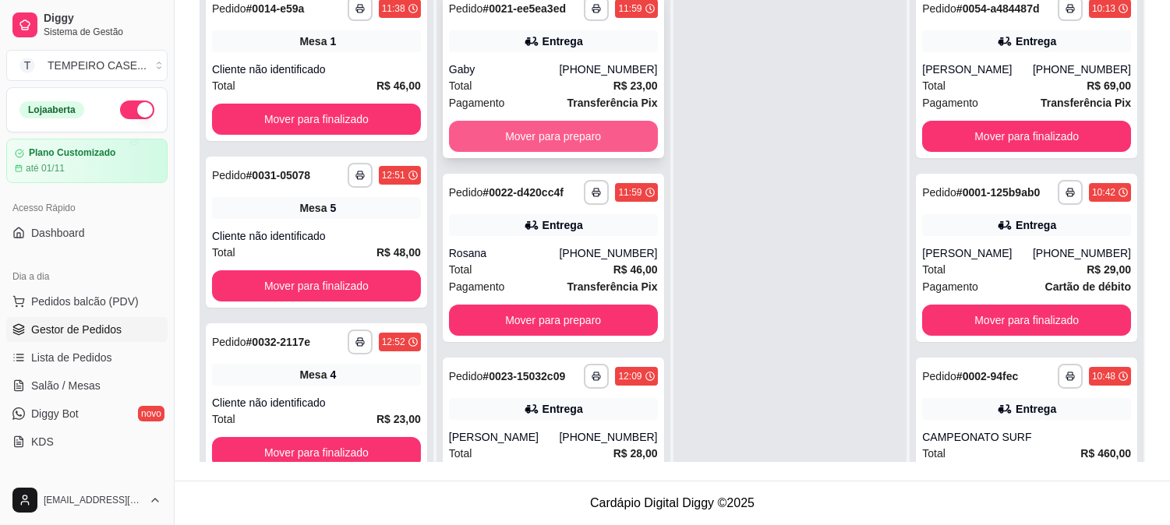
click at [573, 133] on button "Mover para preparo" at bounding box center [553, 136] width 209 height 31
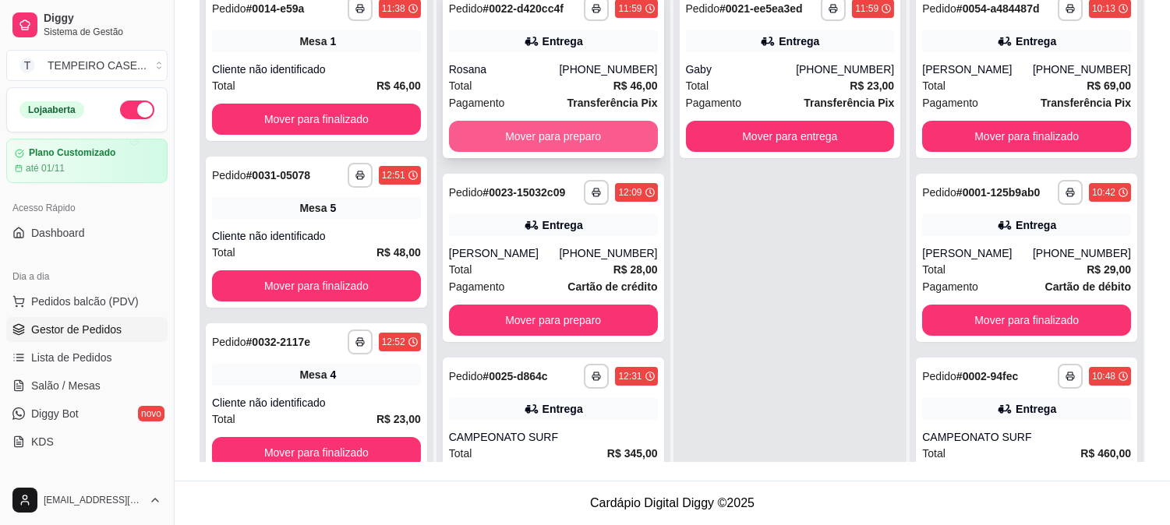
click at [555, 142] on button "Mover para preparo" at bounding box center [553, 136] width 209 height 31
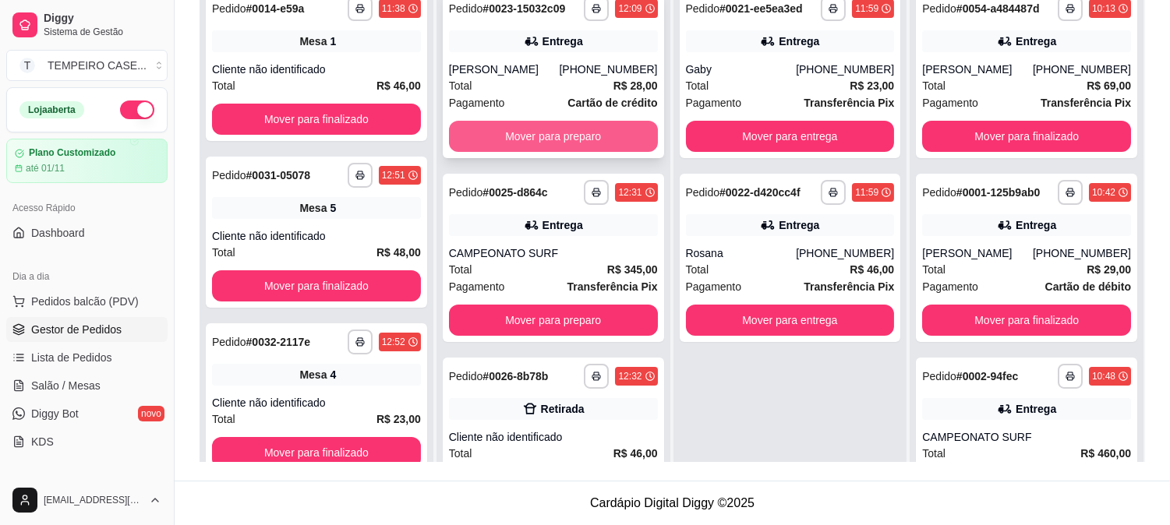
click at [532, 138] on button "Mover para preparo" at bounding box center [553, 136] width 209 height 31
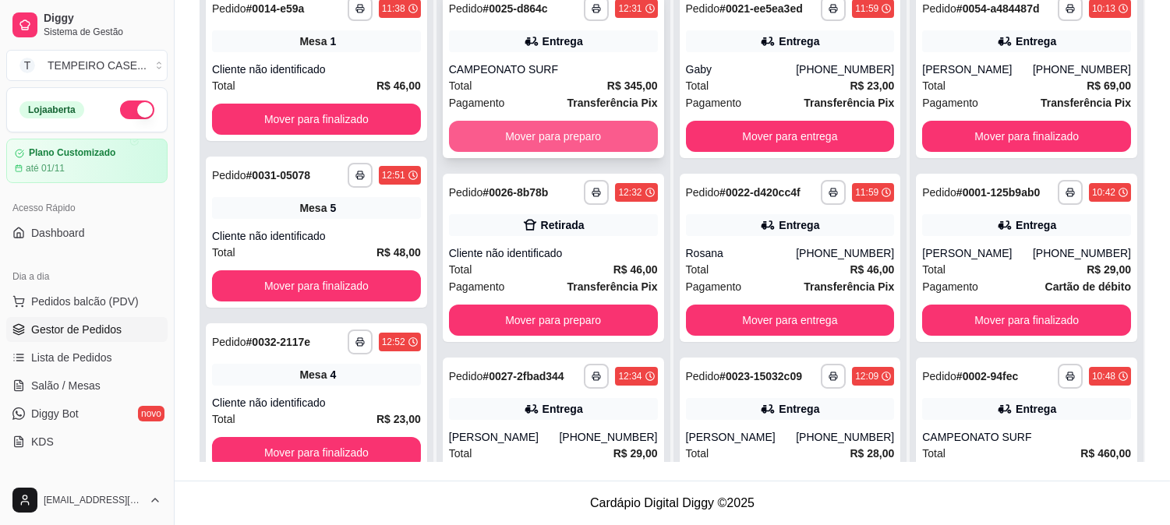
click at [547, 139] on button "Mover para preparo" at bounding box center [553, 136] width 209 height 31
click at [554, 146] on button "Mover para preparo" at bounding box center [553, 136] width 209 height 31
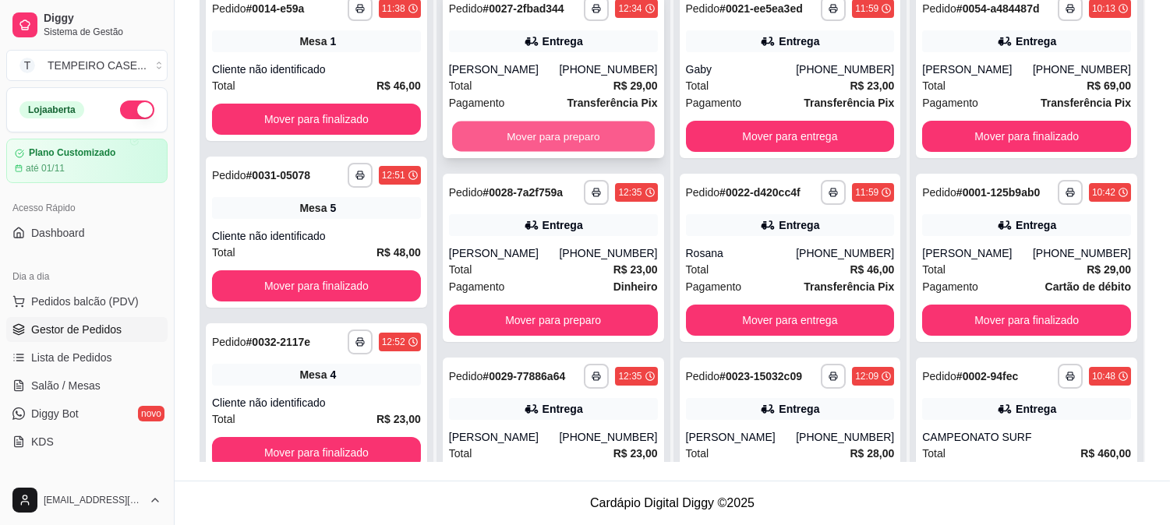
click at [549, 144] on button "Mover para preparo" at bounding box center [553, 137] width 203 height 30
click at [550, 141] on button "Mover para preparo" at bounding box center [553, 136] width 209 height 31
click at [550, 141] on button "Mover para preparo" at bounding box center [553, 137] width 203 height 30
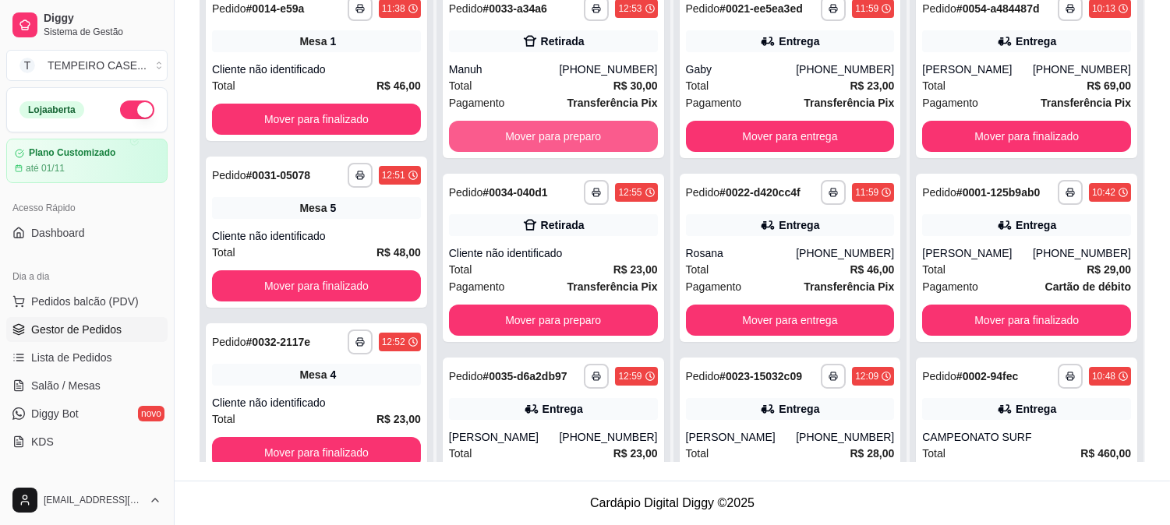
click at [550, 141] on button "Mover para preparo" at bounding box center [553, 136] width 209 height 31
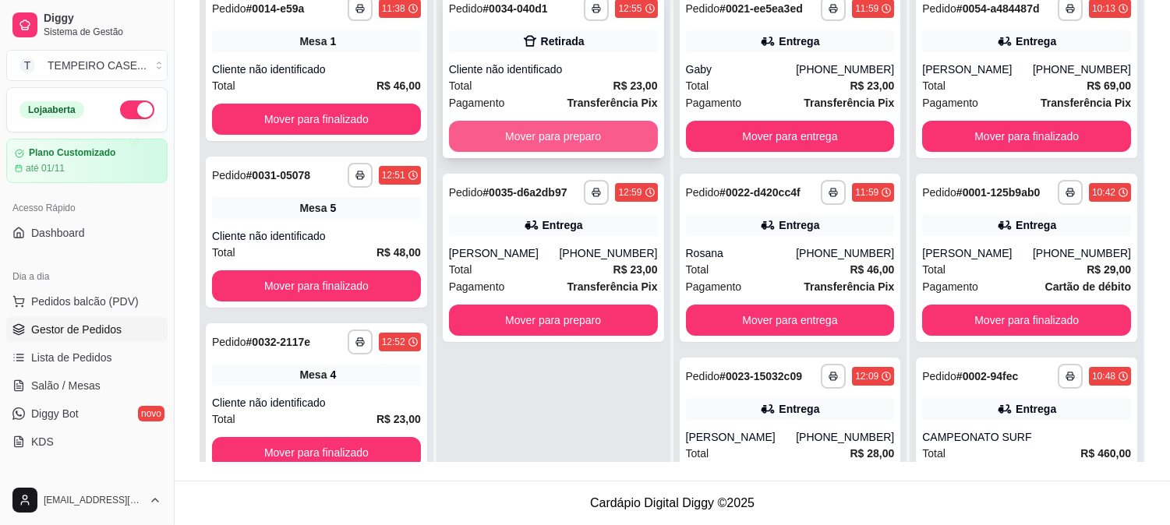
click at [554, 143] on button "Mover para preparo" at bounding box center [553, 136] width 209 height 31
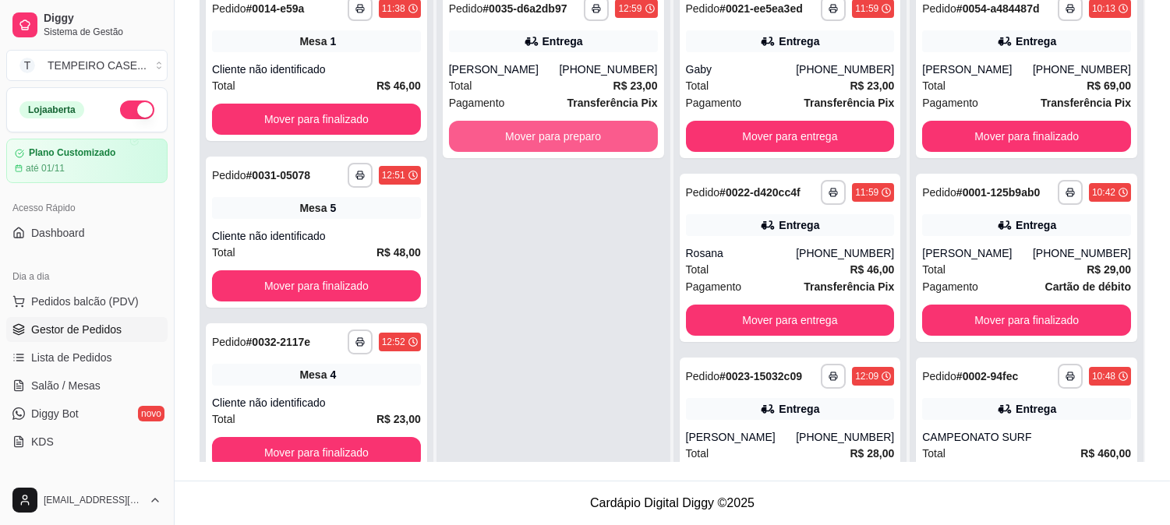
click at [555, 142] on button "Mover para preparo" at bounding box center [553, 136] width 209 height 31
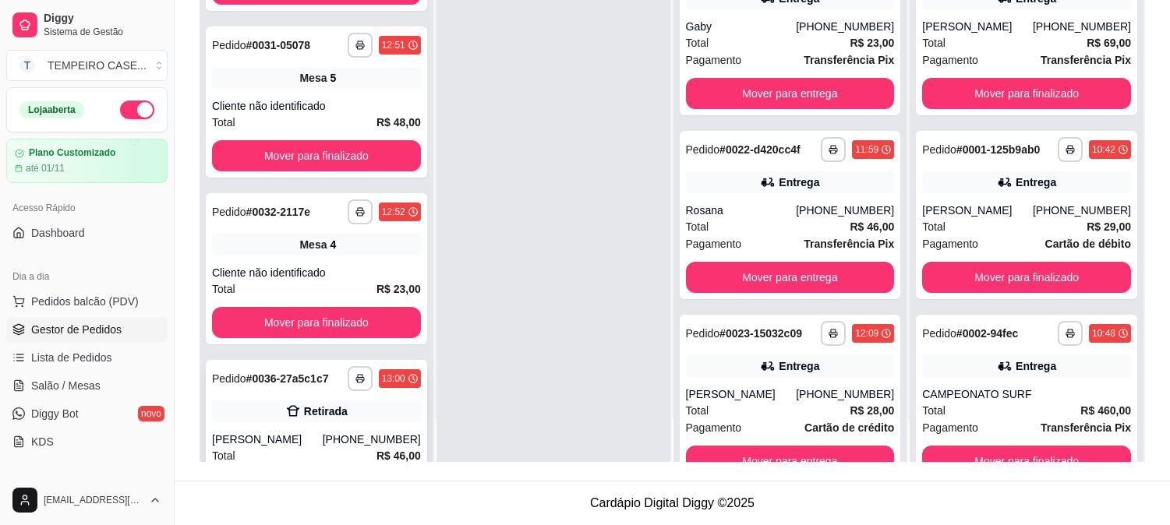
scroll to position [174, 0]
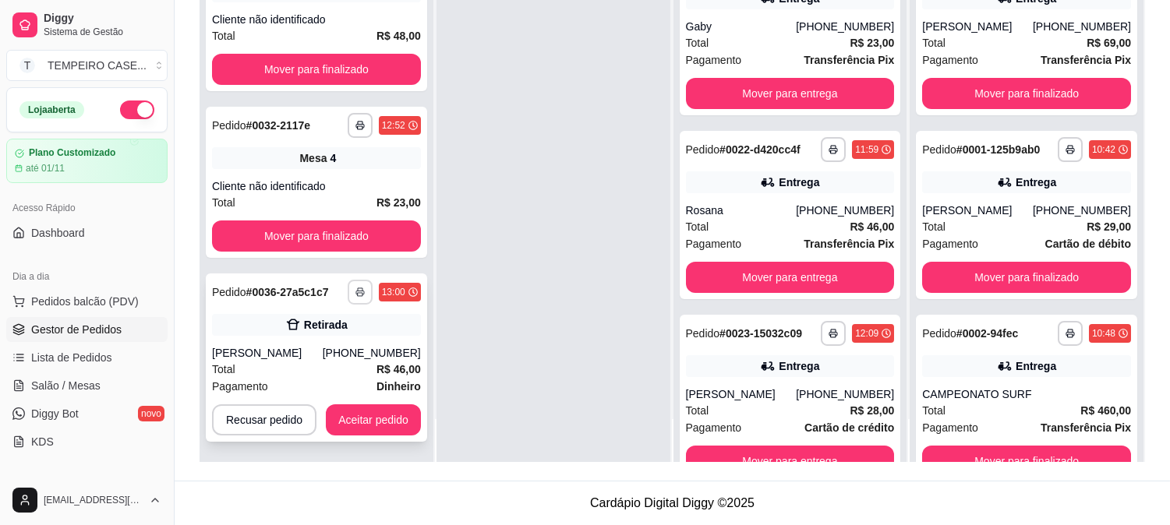
click at [356, 291] on icon "button" at bounding box center [359, 292] width 9 height 9
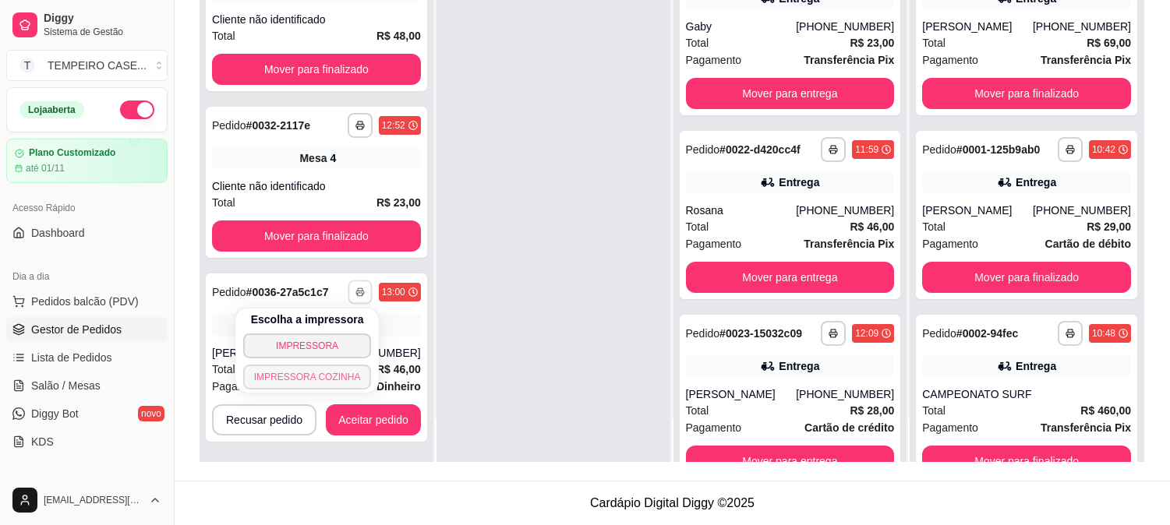
click at [329, 373] on button "IMPRESSORA COZINHA" at bounding box center [307, 377] width 129 height 25
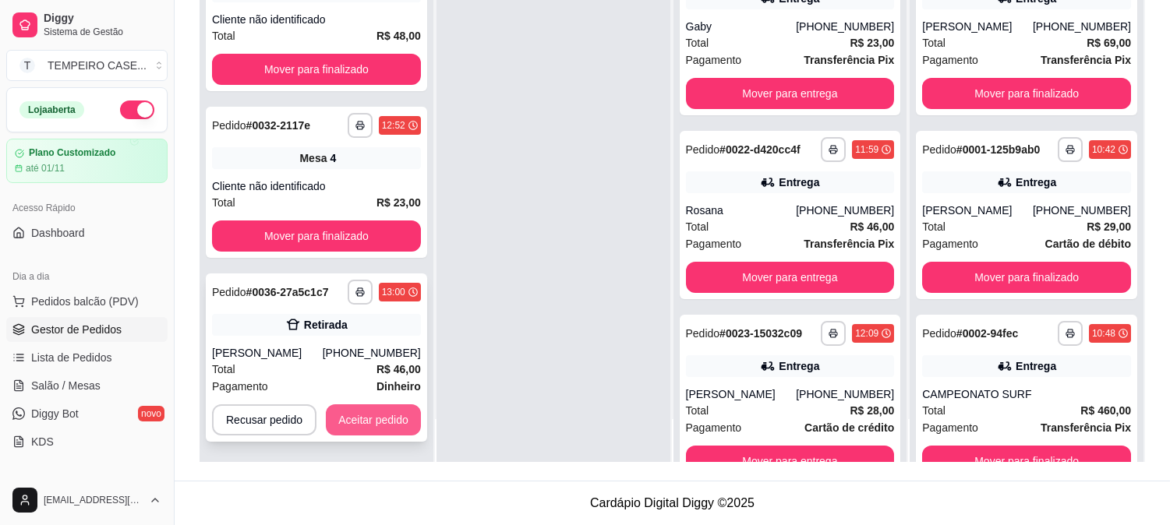
click at [380, 426] on button "Aceitar pedido" at bounding box center [373, 420] width 95 height 31
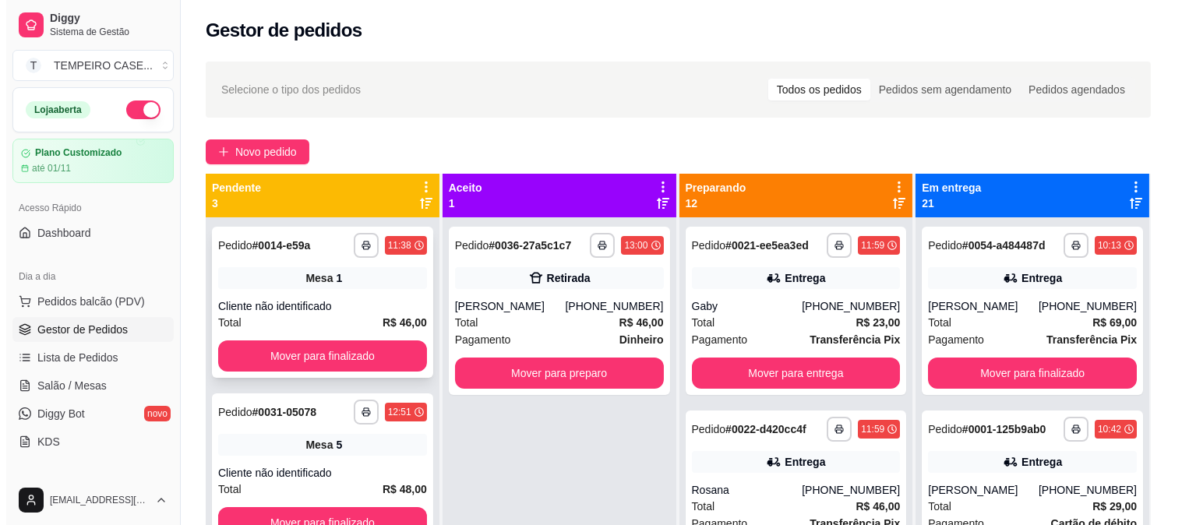
scroll to position [0, 0]
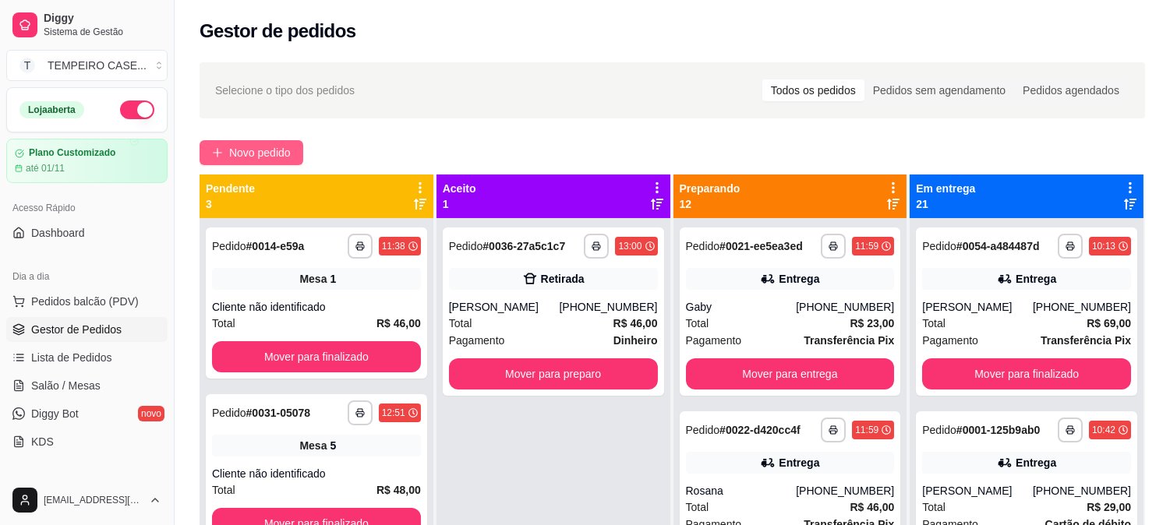
click at [275, 145] on span "Novo pedido" at bounding box center [260, 152] width 62 height 17
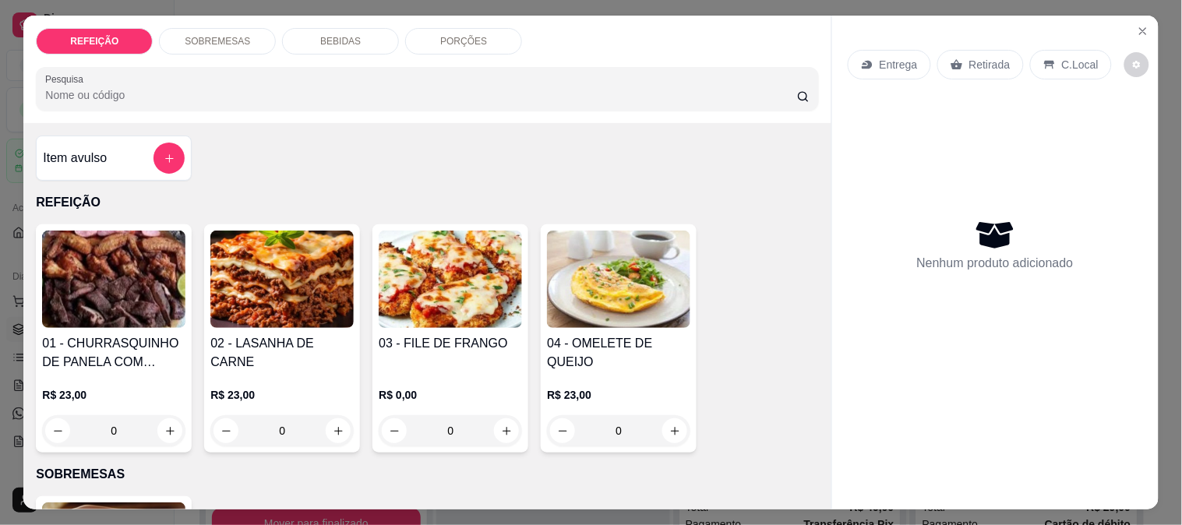
click at [422, 267] on img at bounding box center [450, 279] width 143 height 97
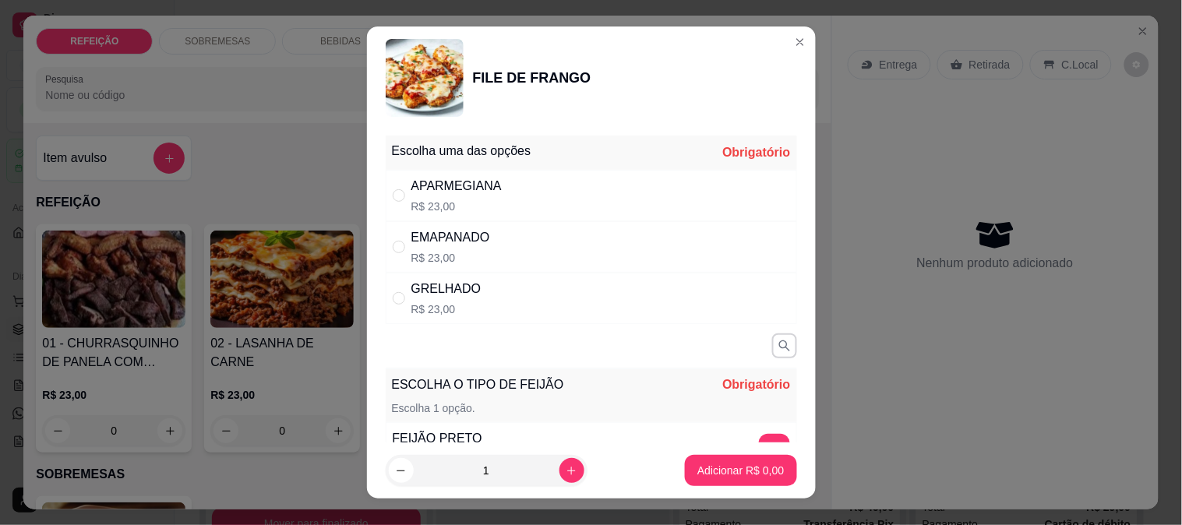
click at [489, 208] on p "R$ 23,00" at bounding box center [457, 207] width 90 height 16
radio input "true"
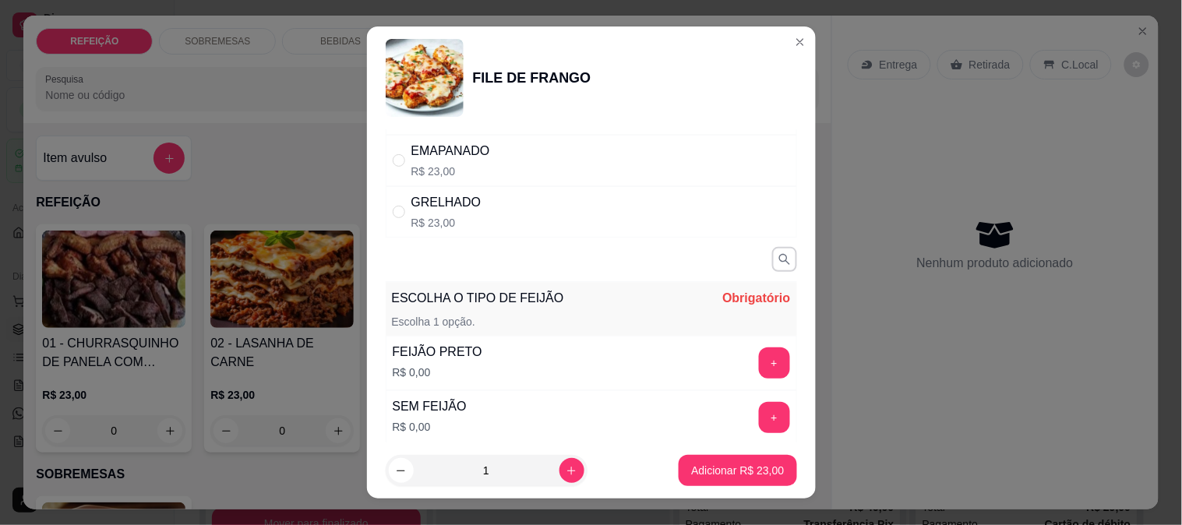
click at [759, 364] on button "+" at bounding box center [774, 363] width 31 height 31
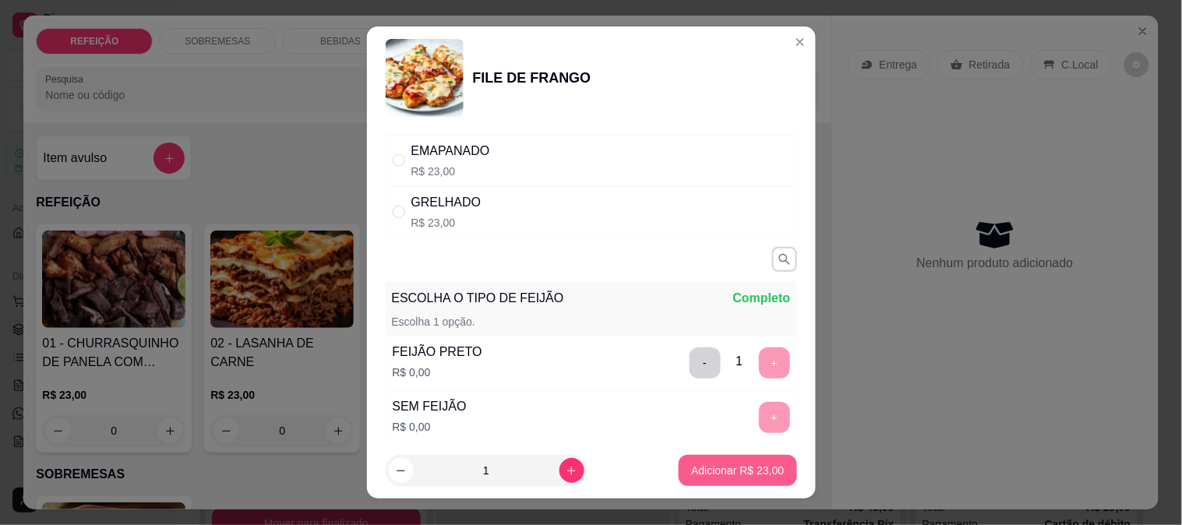
click at [706, 465] on p "Adicionar R$ 23,00" at bounding box center [737, 471] width 93 height 16
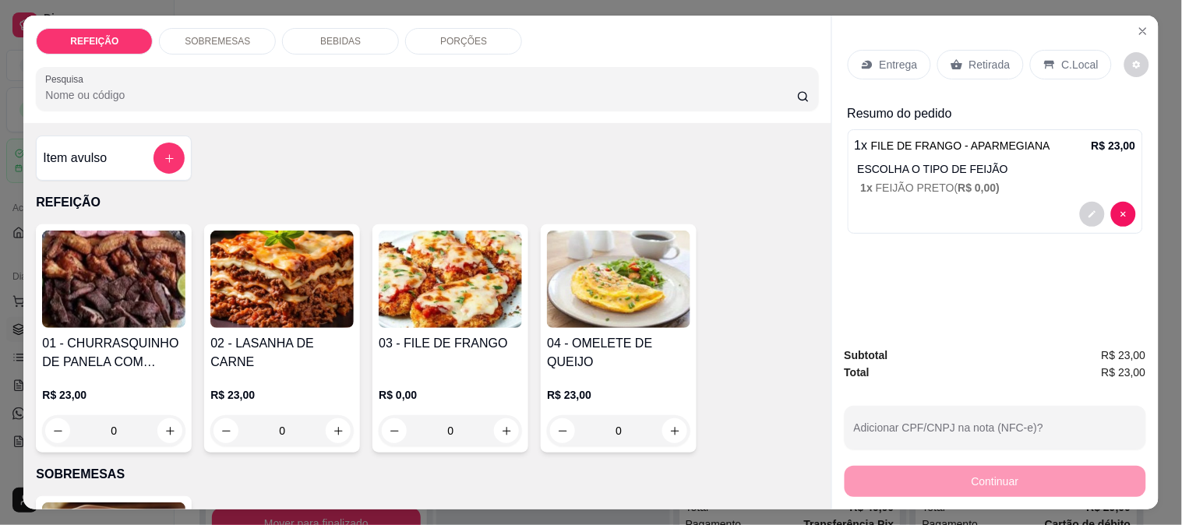
click at [873, 57] on div "Entrega" at bounding box center [889, 65] width 83 height 30
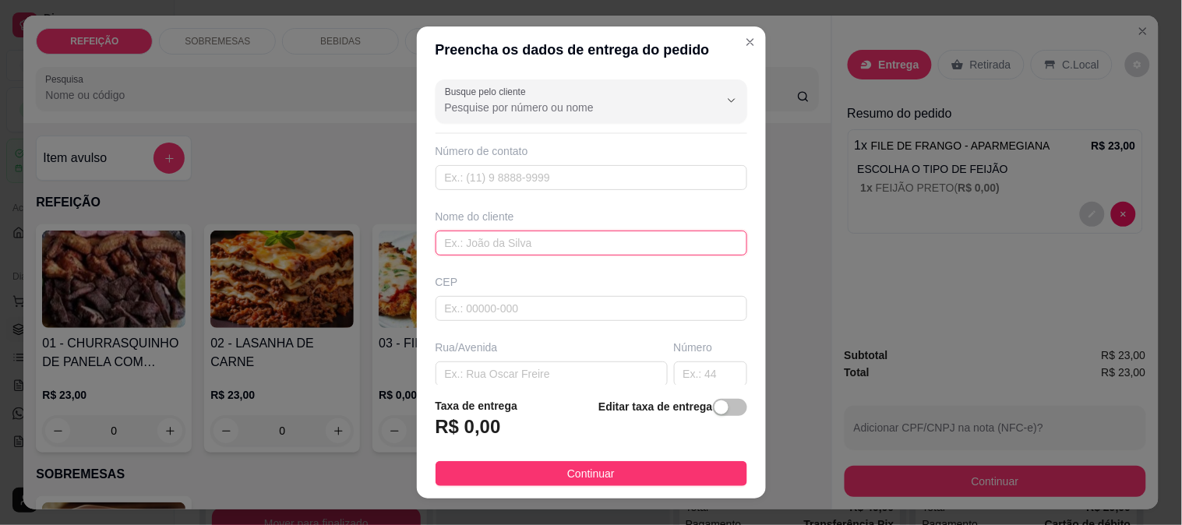
click at [479, 251] on input "text" at bounding box center [592, 243] width 312 height 25
paste input "Valquíria"
type input "Valquíria"
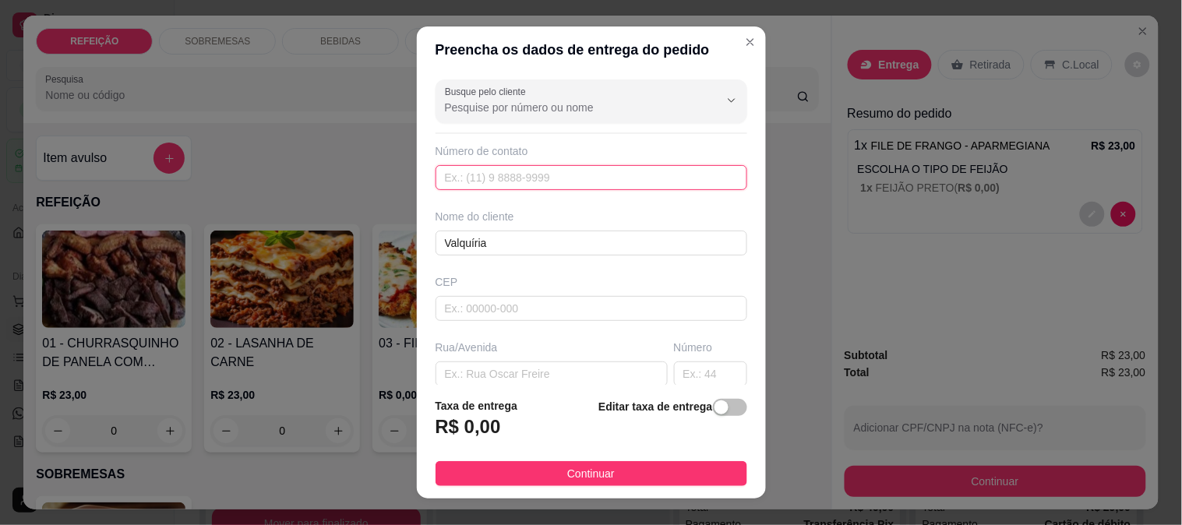
click at [482, 181] on input "text" at bounding box center [592, 177] width 312 height 25
paste input "(81) 9254-4169"
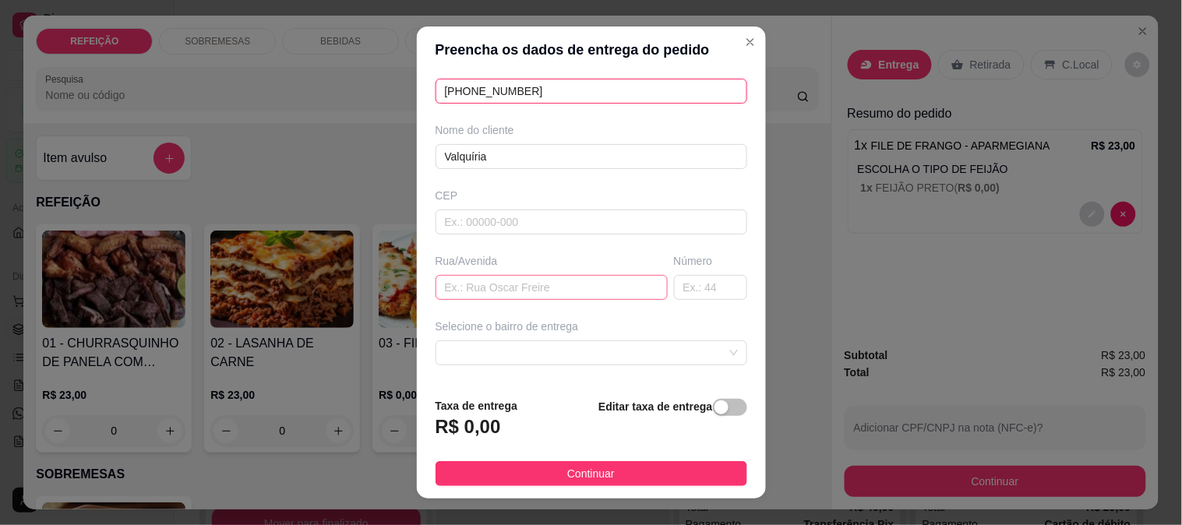
type input "(81) 9254-4169"
click at [489, 290] on input "text" at bounding box center [552, 287] width 232 height 25
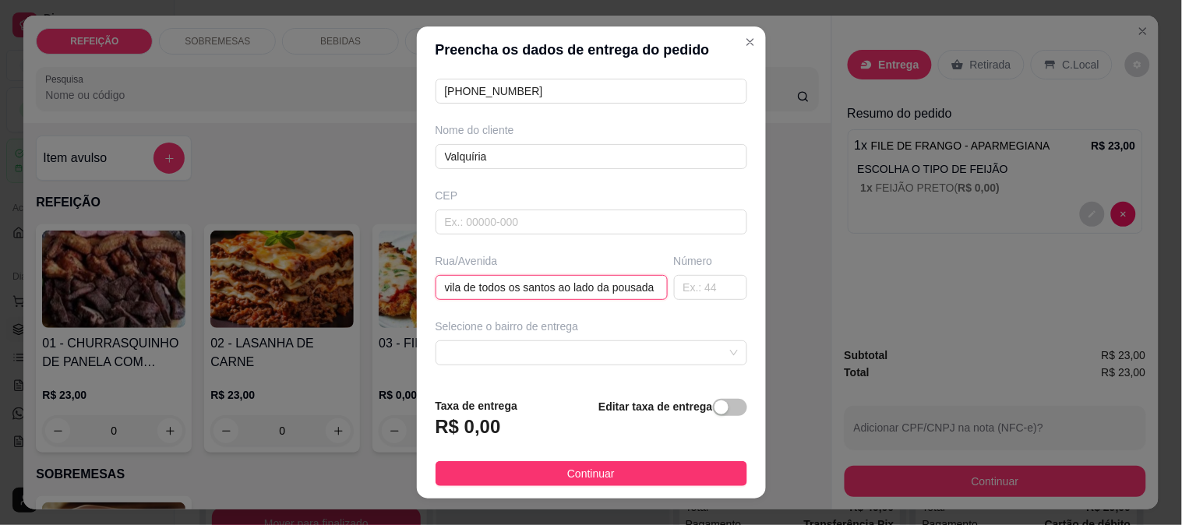
scroll to position [0, 13]
click at [501, 348] on span at bounding box center [591, 352] width 293 height 23
type input "vila de todos os santos ao lado da pousada"
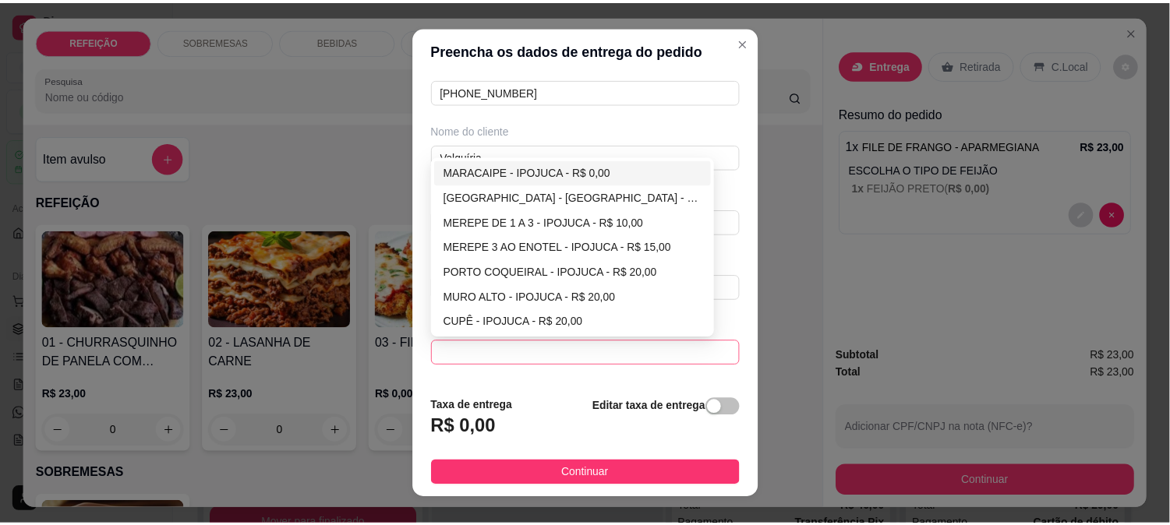
scroll to position [0, 0]
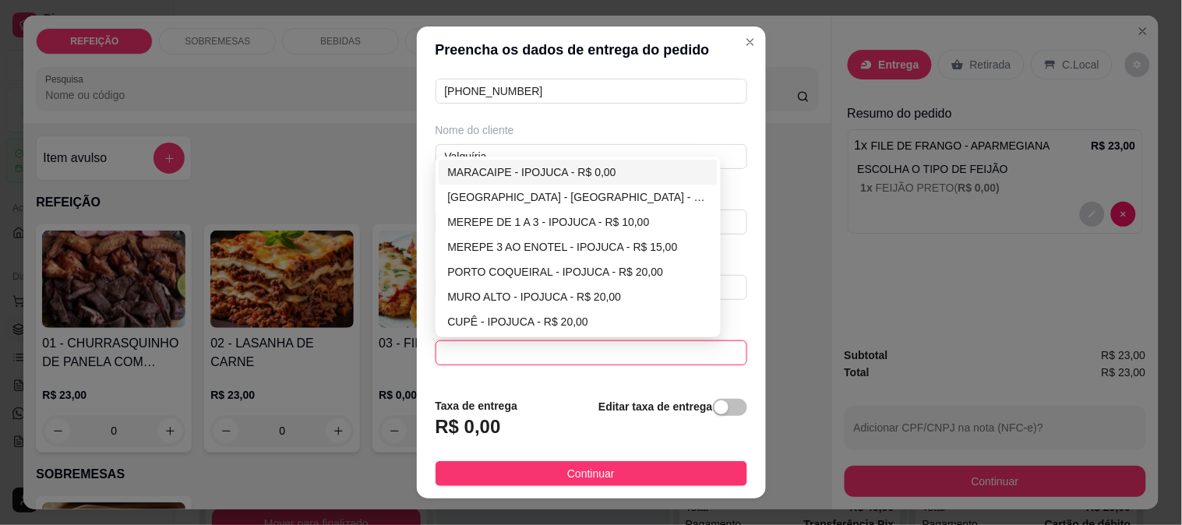
click at [503, 173] on div "MARACAIPE - IPOJUCA - R$ 0,00" at bounding box center [578, 172] width 261 height 17
type input "IPOJUCA"
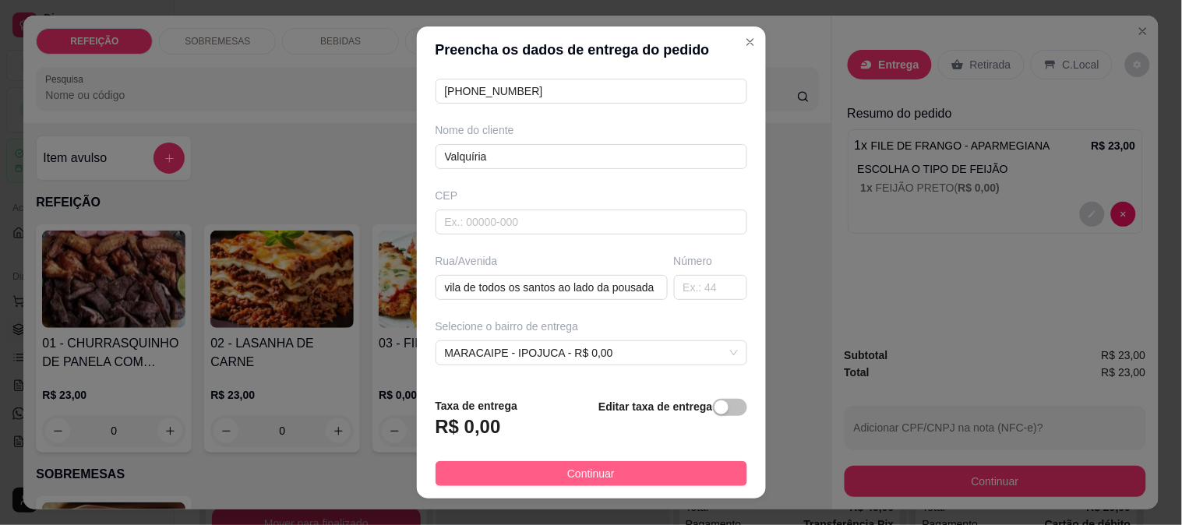
click at [629, 475] on button "Continuar" at bounding box center [592, 473] width 312 height 25
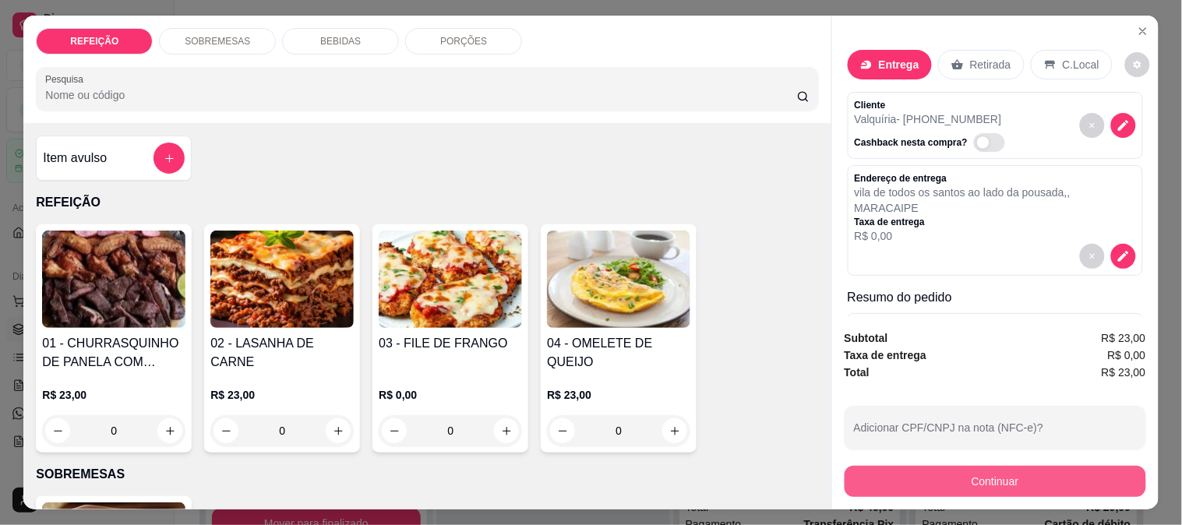
click at [952, 479] on button "Continuar" at bounding box center [996, 481] width 302 height 31
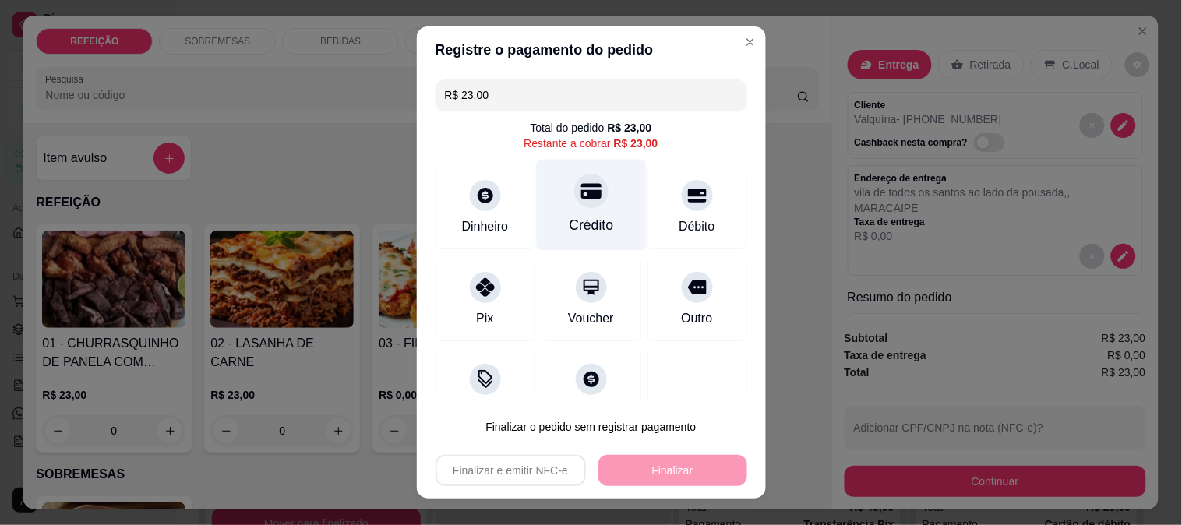
click at [570, 219] on div "Crédito" at bounding box center [591, 225] width 44 height 20
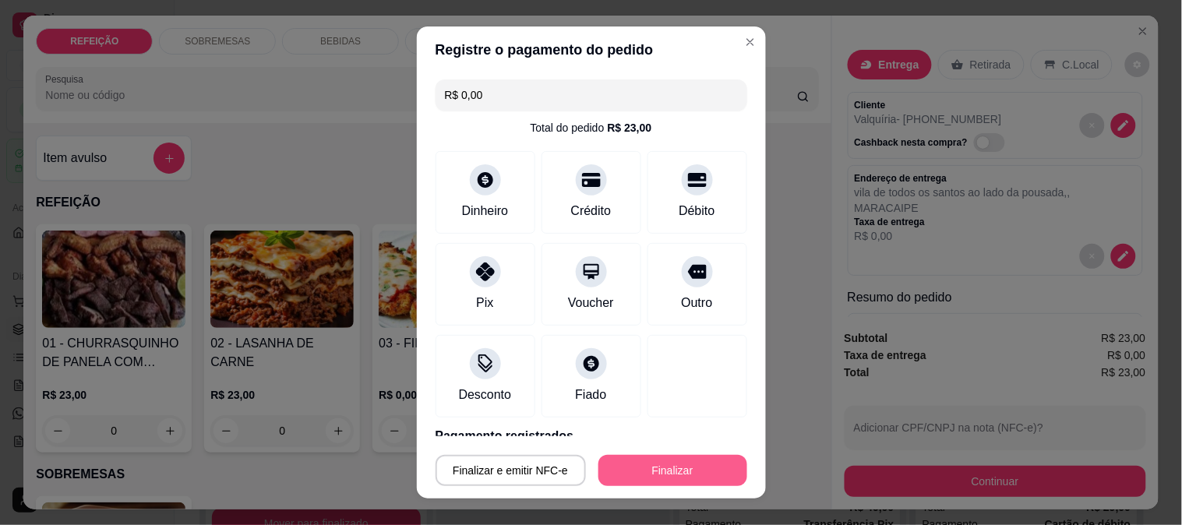
click at [651, 468] on button "Finalizar" at bounding box center [673, 470] width 149 height 31
type input "-R$ 23,00"
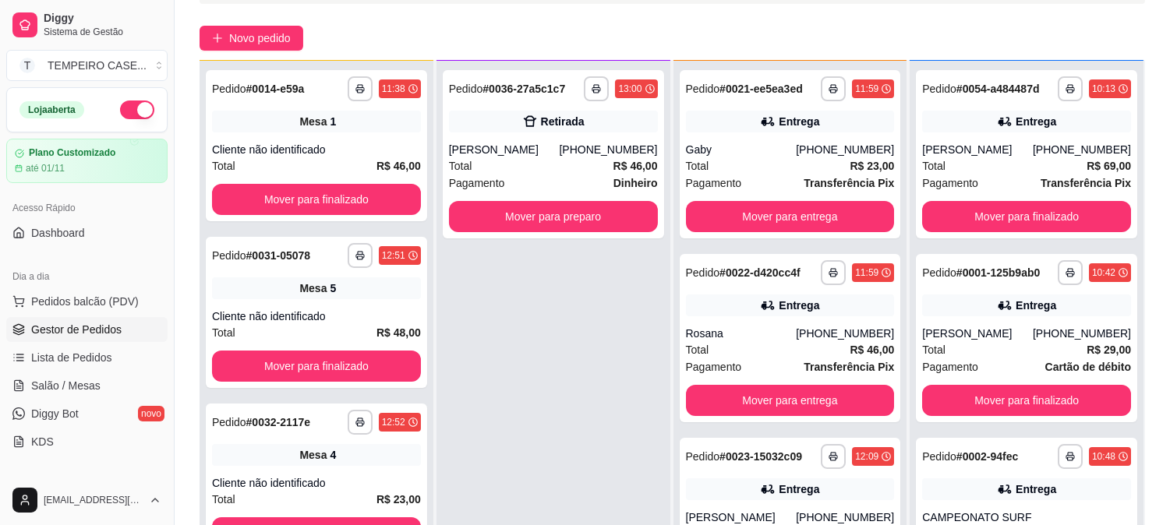
scroll to position [238, 0]
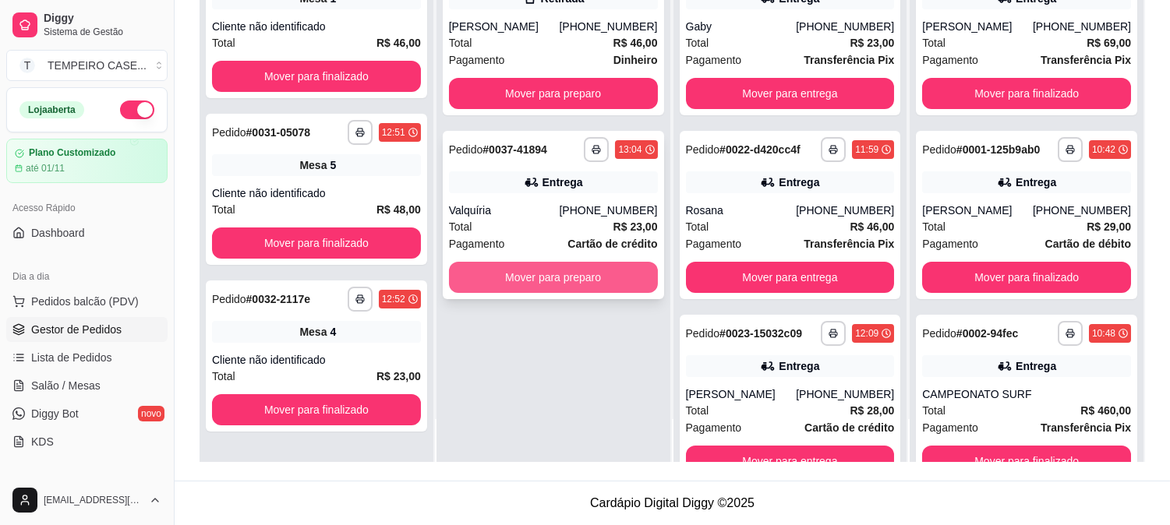
click at [554, 284] on button "Mover para preparo" at bounding box center [553, 277] width 209 height 31
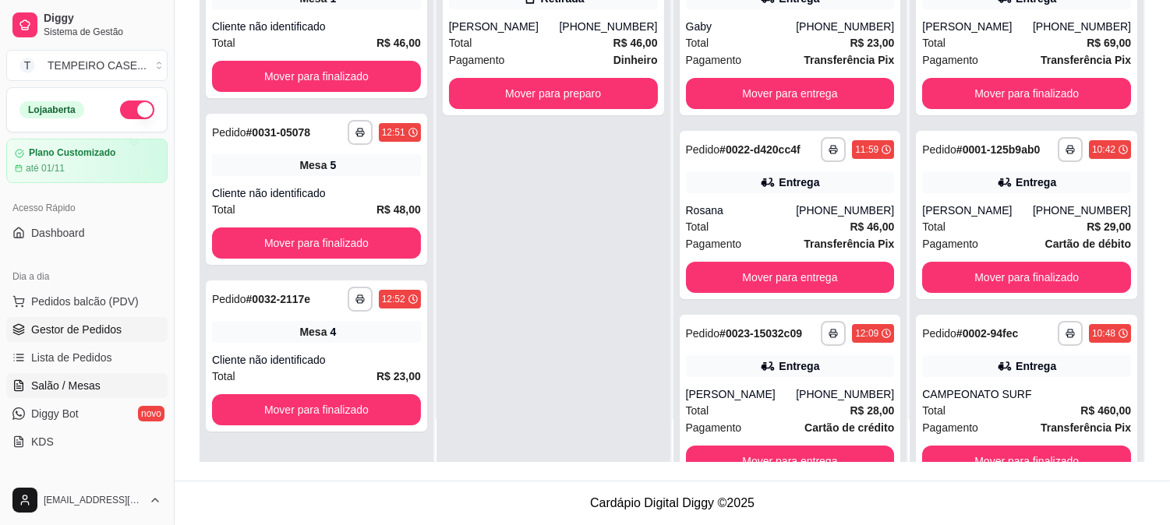
click at [66, 384] on span "Salão / Mesas" at bounding box center [65, 386] width 69 height 16
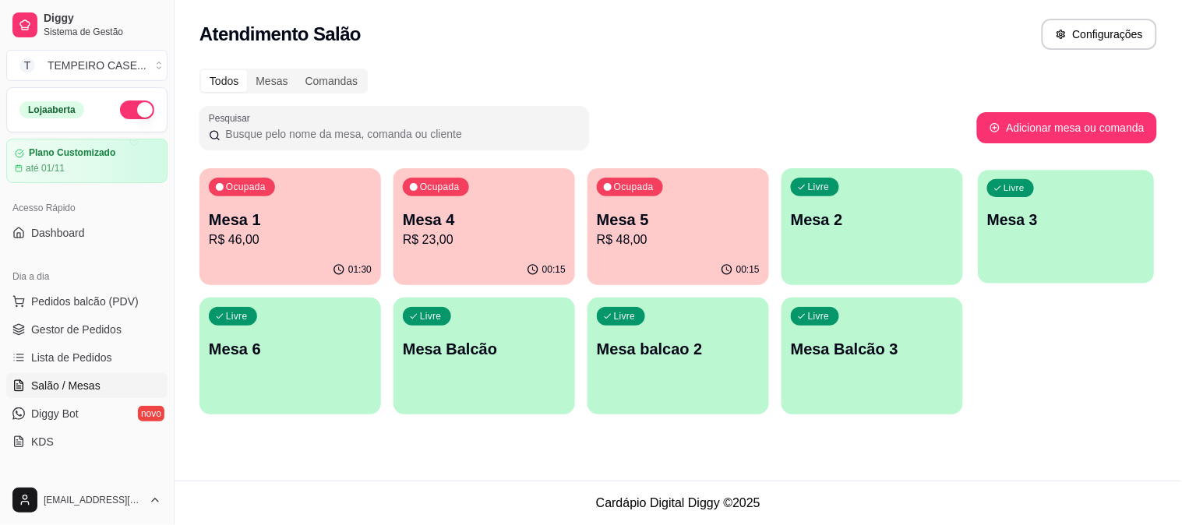
click at [1091, 206] on div "Livre Mesa 3" at bounding box center [1066, 217] width 176 height 95
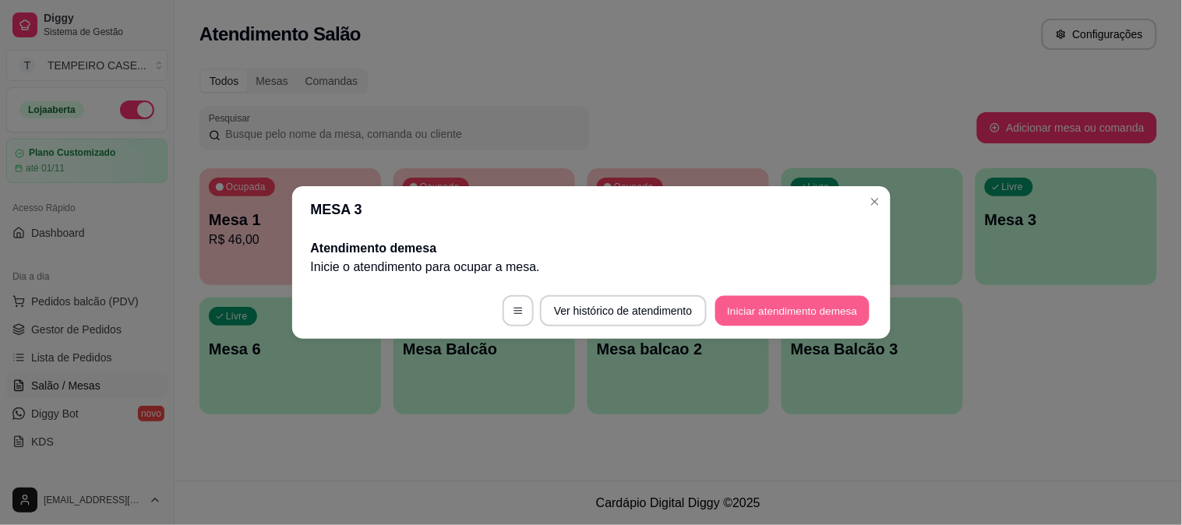
click at [791, 306] on button "Iniciar atendimento de mesa" at bounding box center [793, 311] width 154 height 30
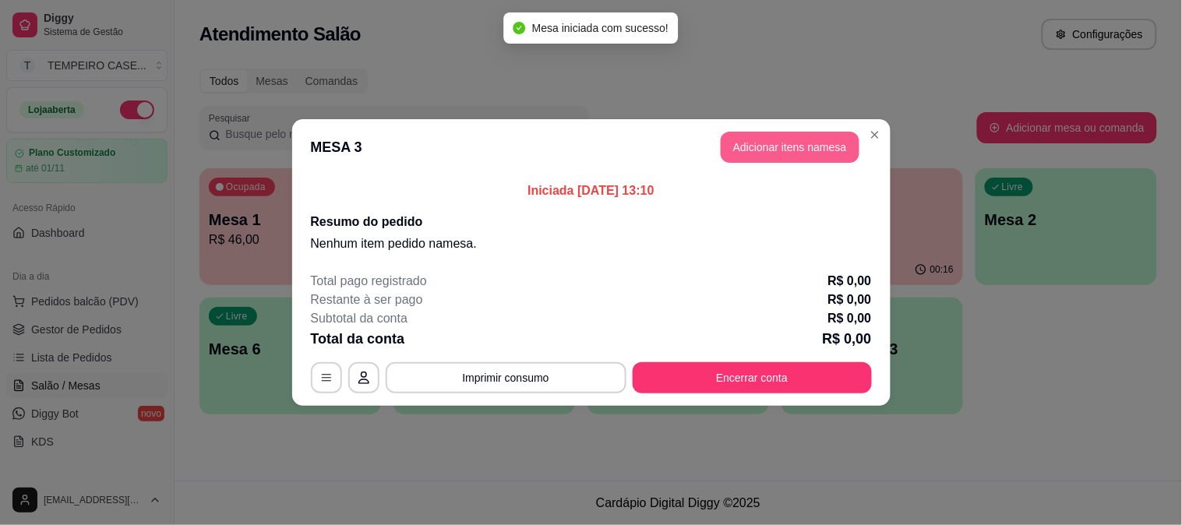
click at [783, 146] on button "Adicionar itens na mesa" at bounding box center [790, 147] width 139 height 31
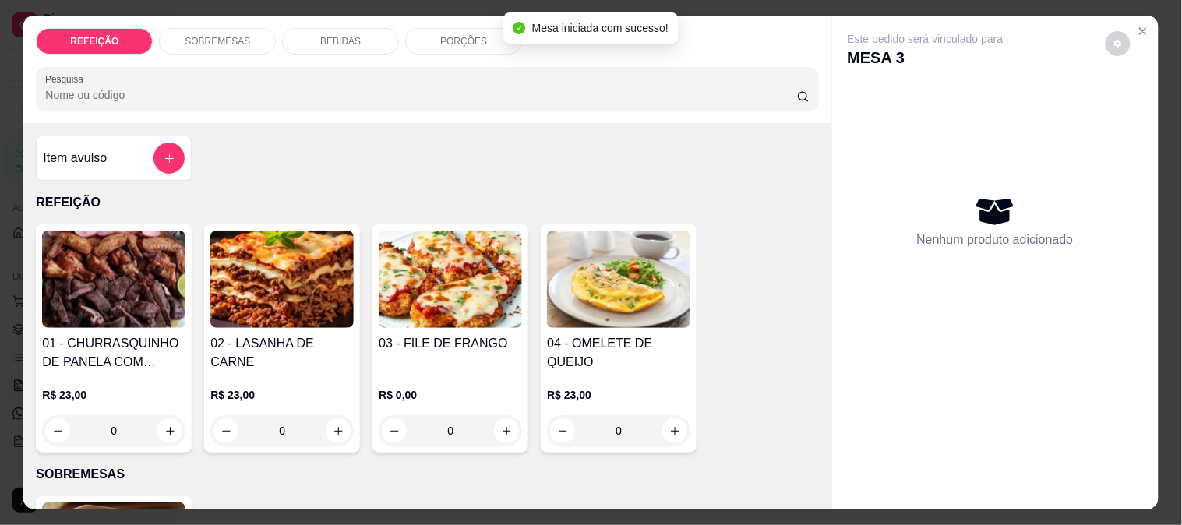
click at [299, 282] on img at bounding box center [281, 279] width 143 height 97
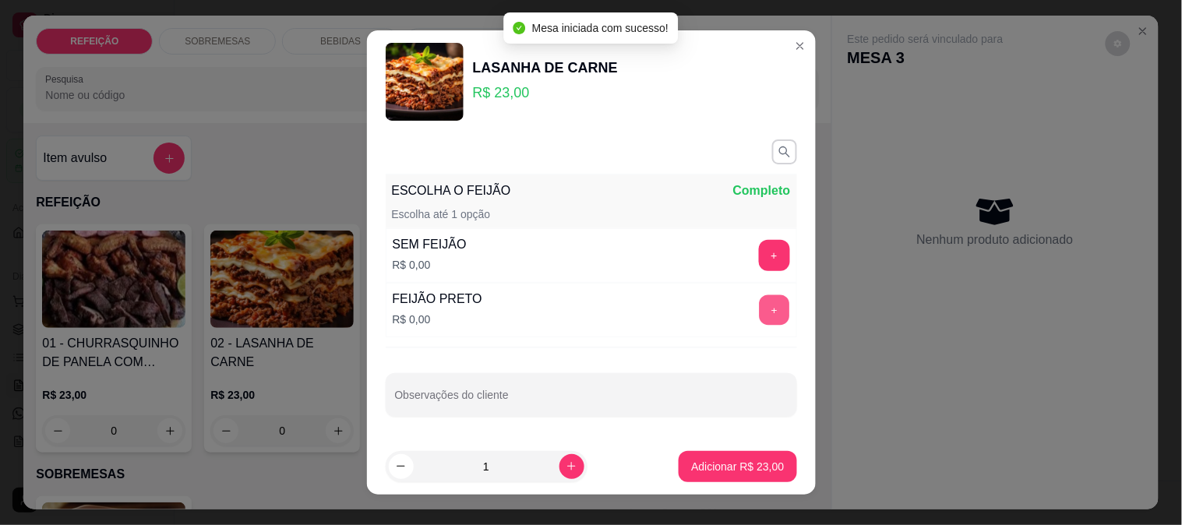
click at [759, 322] on button "+" at bounding box center [774, 310] width 30 height 30
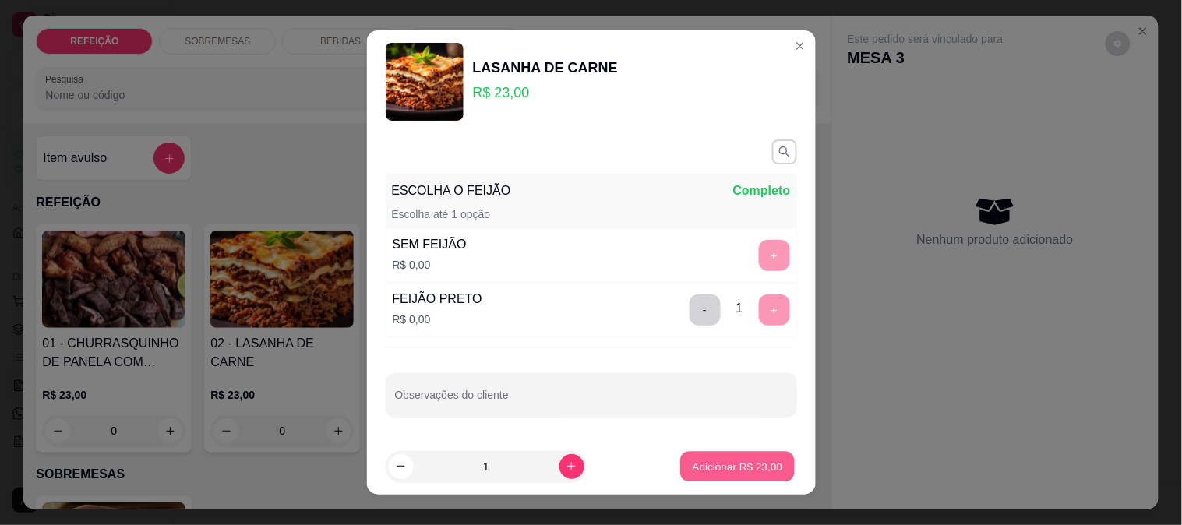
click at [723, 465] on p "Adicionar R$ 23,00" at bounding box center [738, 466] width 90 height 15
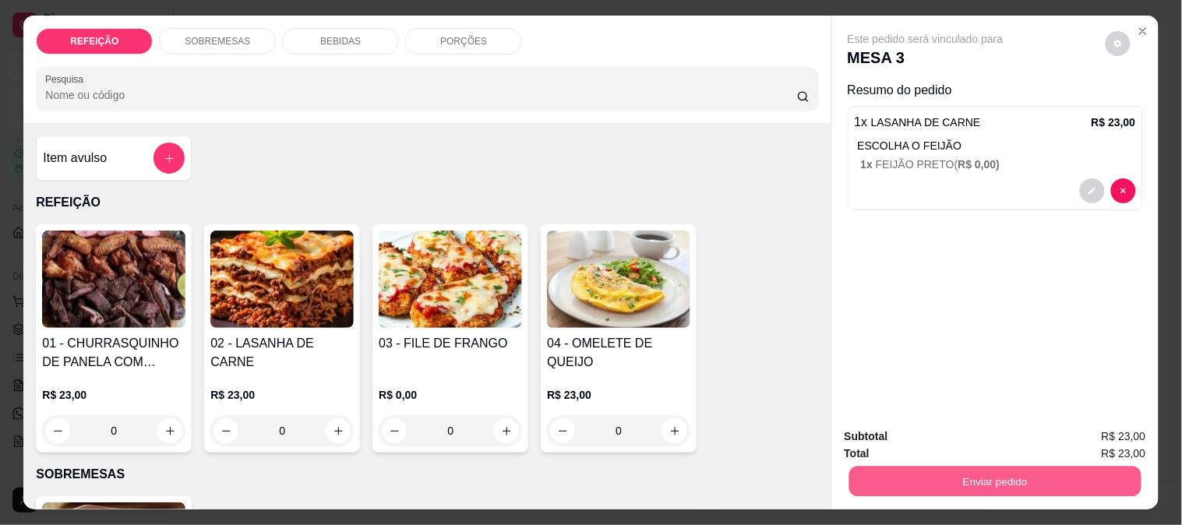
click at [952, 474] on button "Enviar pedido" at bounding box center [995, 481] width 292 height 30
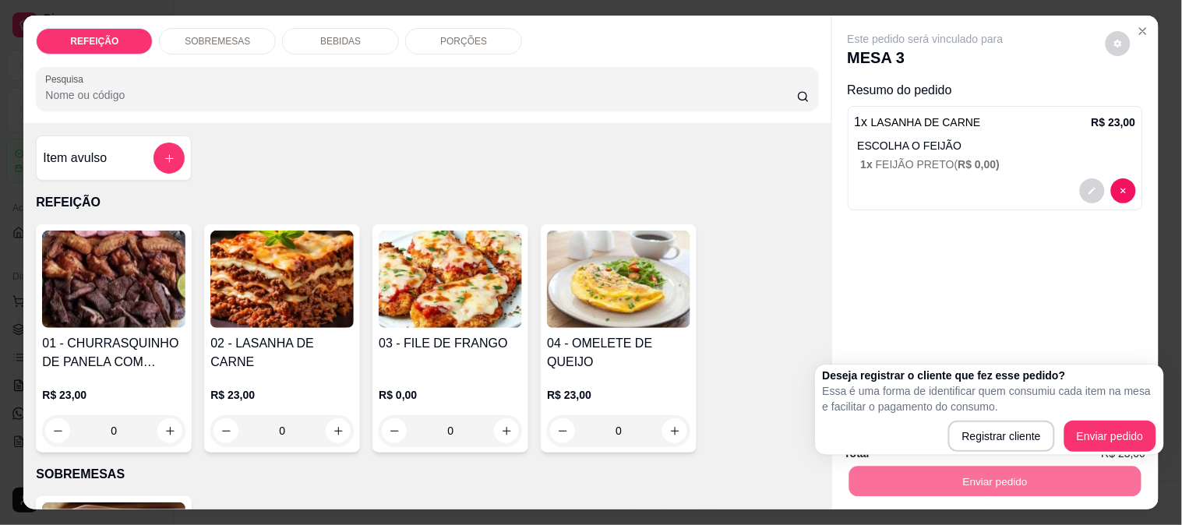
click at [852, 277] on div "Este pedido será vinculado para MESA 3 Resumo do pedido 1 x LASANHA DE CARNE R$…" at bounding box center [995, 216] width 327 height 400
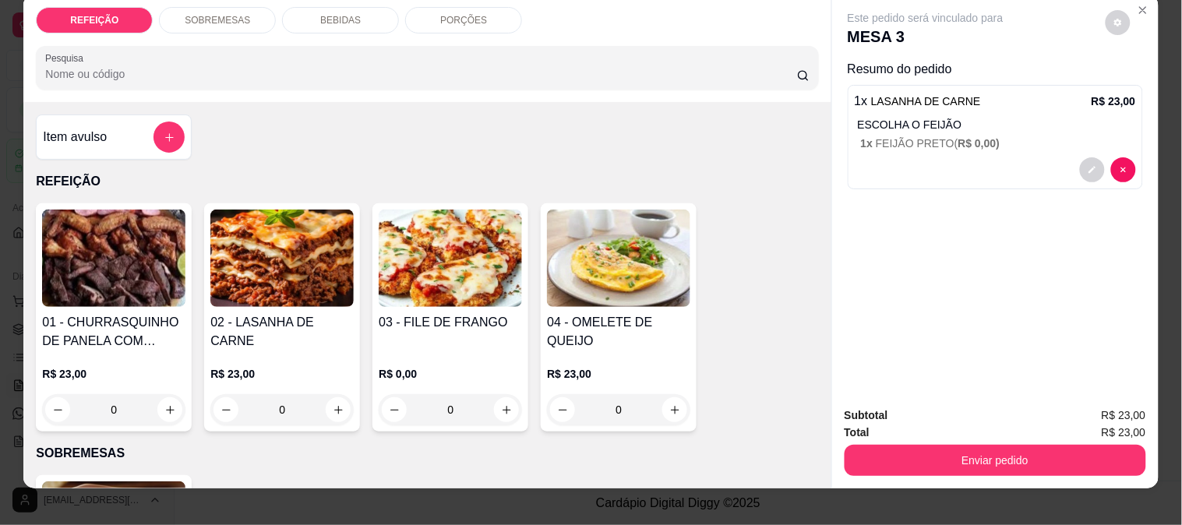
scroll to position [41, 0]
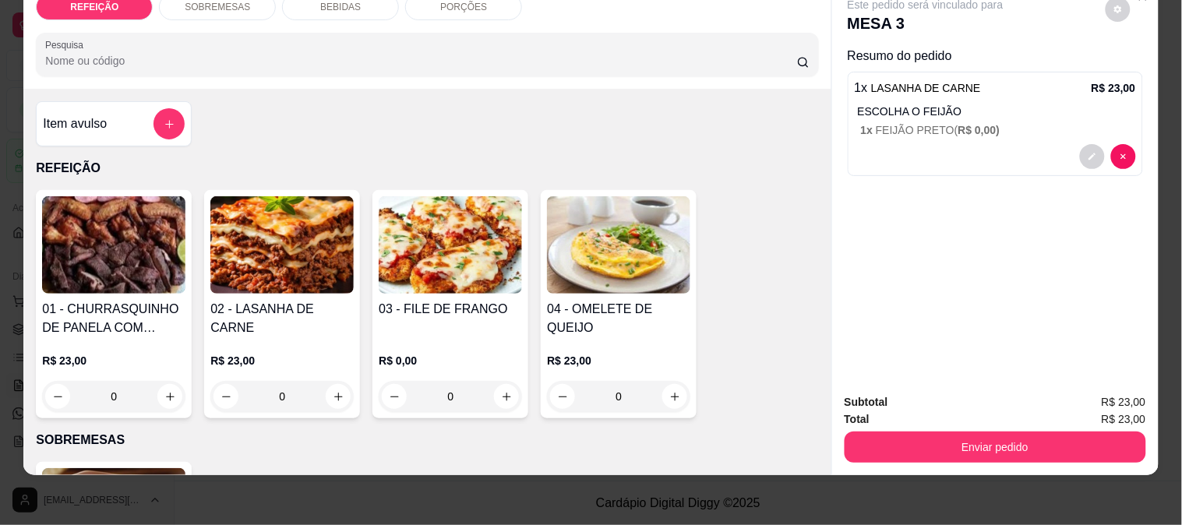
click at [933, 411] on div "Total R$ 23,00" at bounding box center [996, 419] width 302 height 17
click at [978, 438] on button "Enviar pedido" at bounding box center [996, 447] width 302 height 31
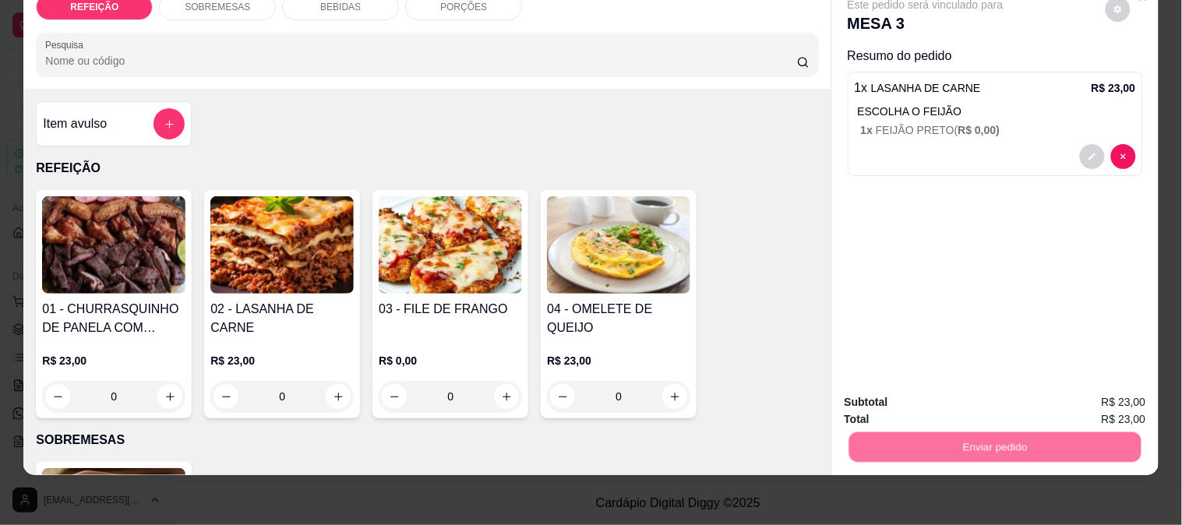
click at [1102, 388] on button "Enviar pedido" at bounding box center [1106, 396] width 88 height 30
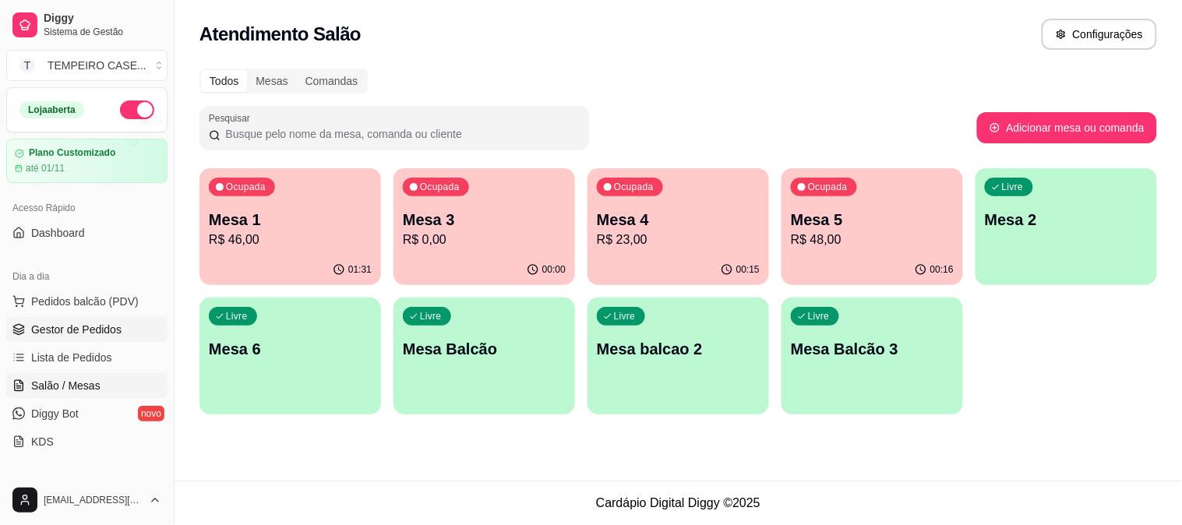
click at [121, 326] on link "Gestor de Pedidos" at bounding box center [86, 329] width 161 height 25
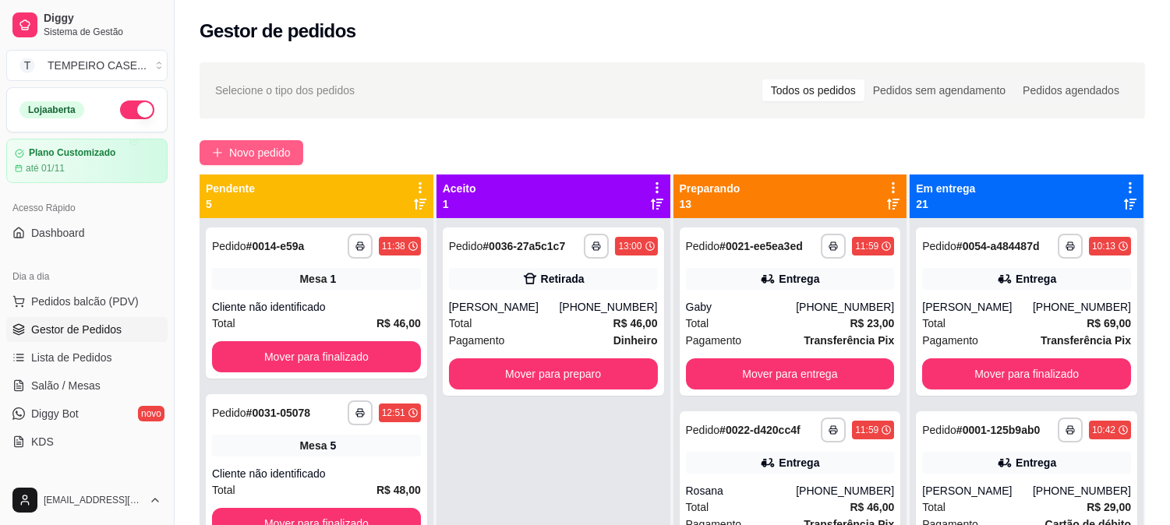
click at [277, 146] on span "Novo pedido" at bounding box center [260, 152] width 62 height 17
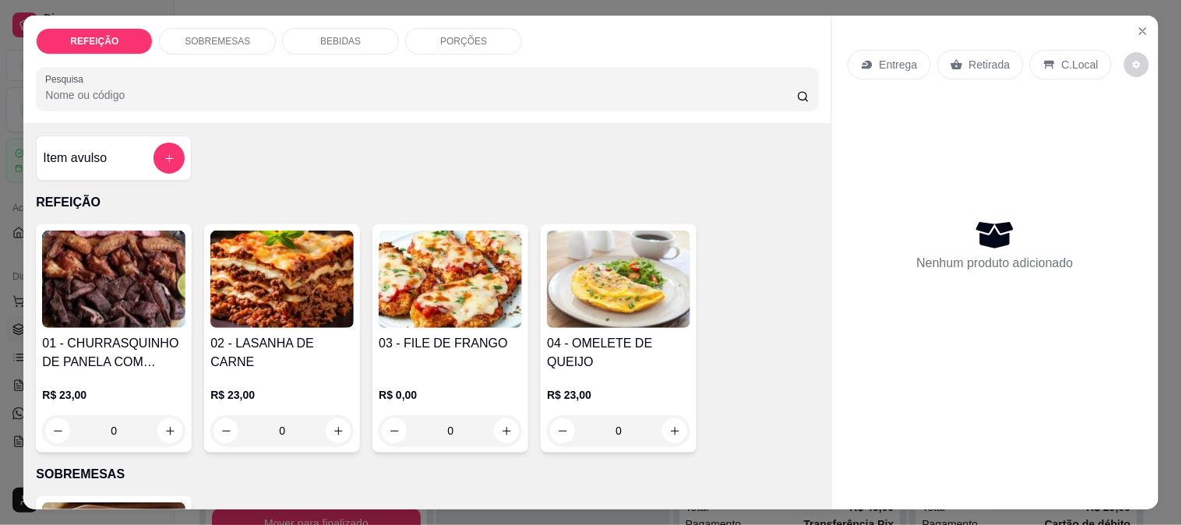
click at [487, 261] on img at bounding box center [450, 279] width 143 height 97
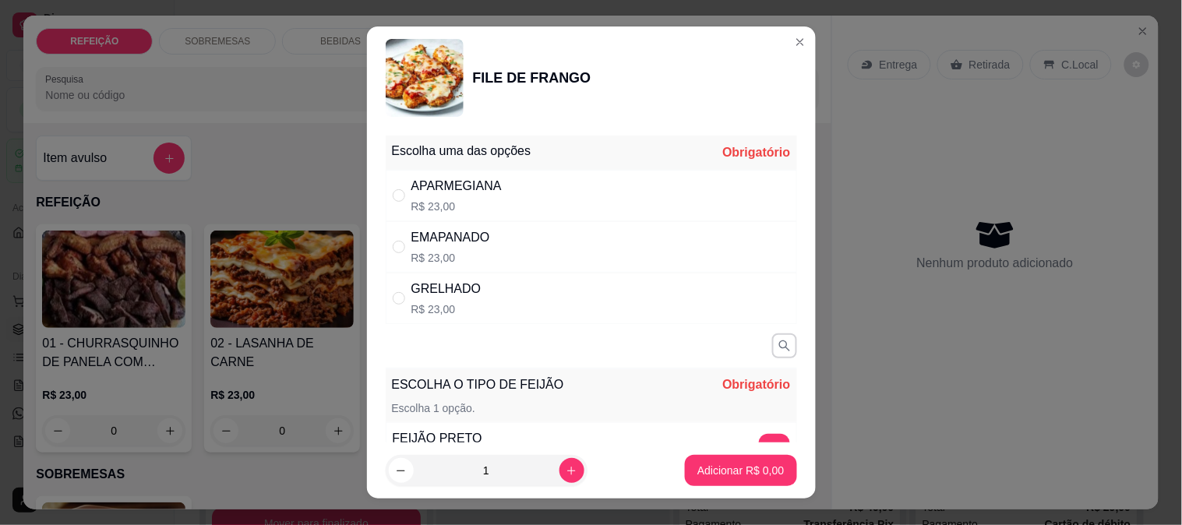
click at [567, 189] on div "APARMEGIANA R$ 23,00" at bounding box center [592, 195] width 412 height 51
radio input "true"
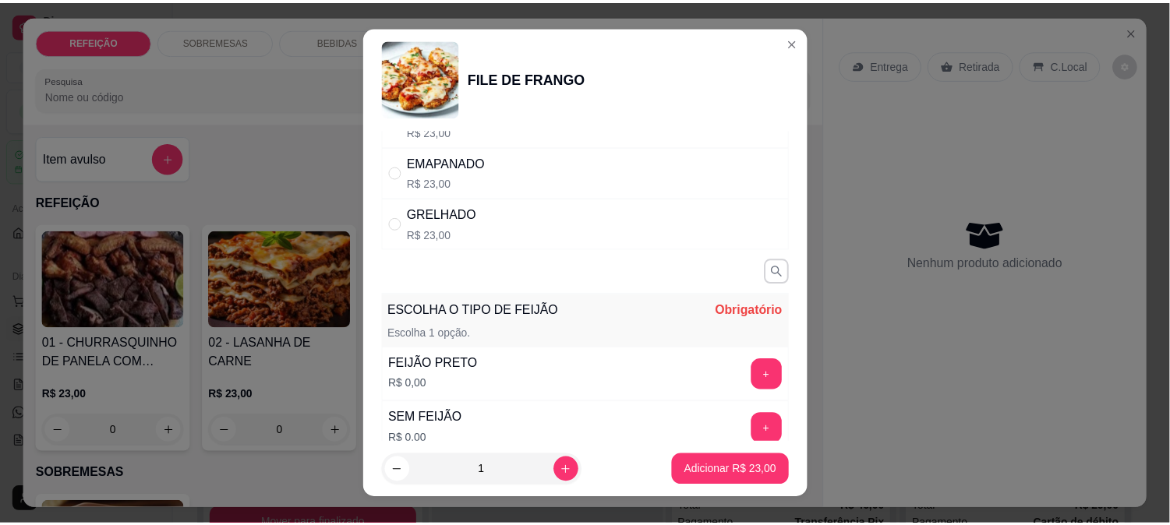
scroll to position [173, 0]
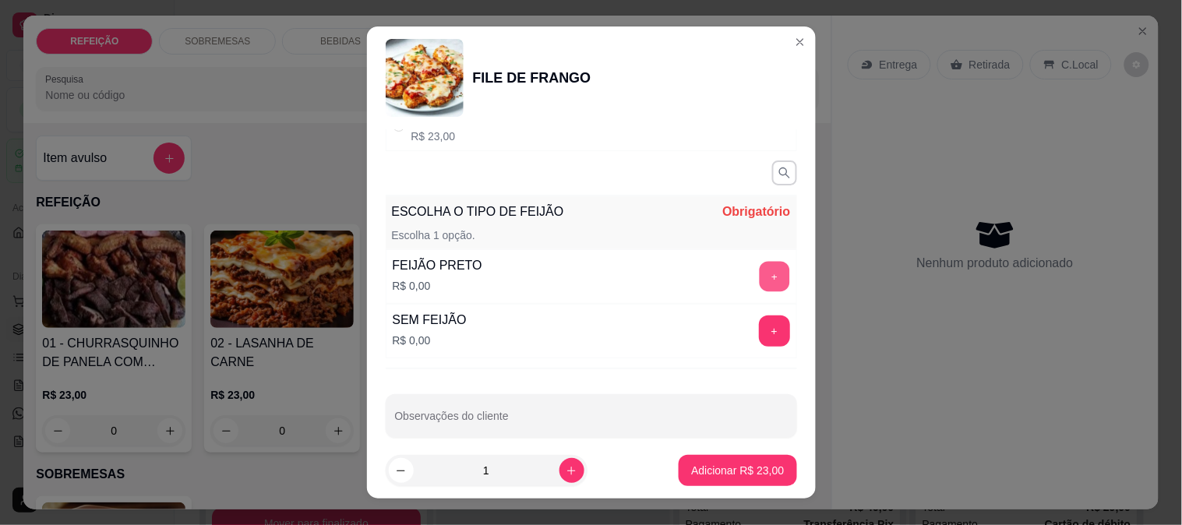
click at [759, 277] on button "+" at bounding box center [774, 276] width 30 height 30
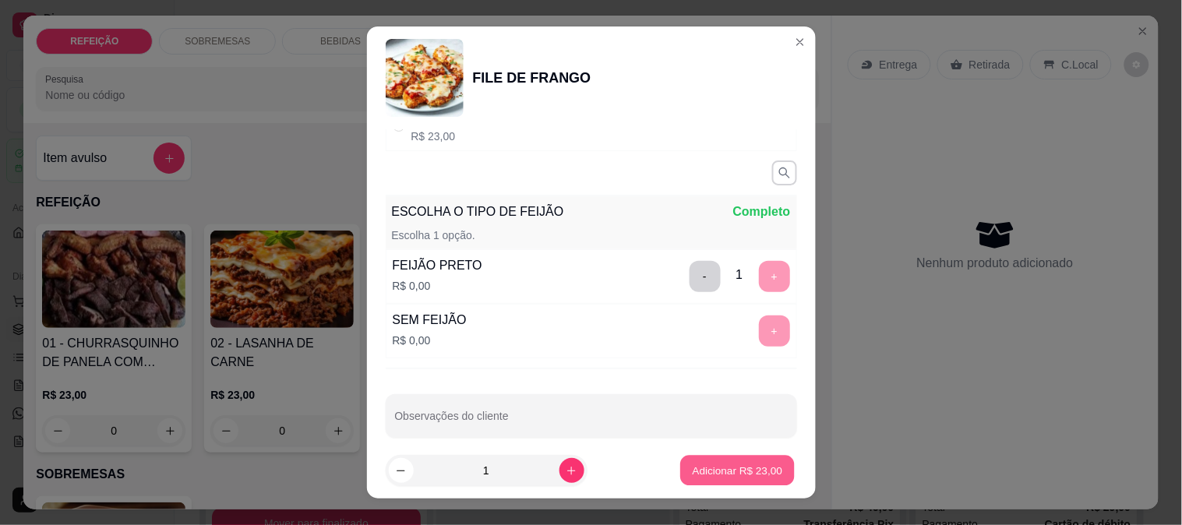
click at [739, 465] on p "Adicionar R$ 23,00" at bounding box center [738, 471] width 90 height 15
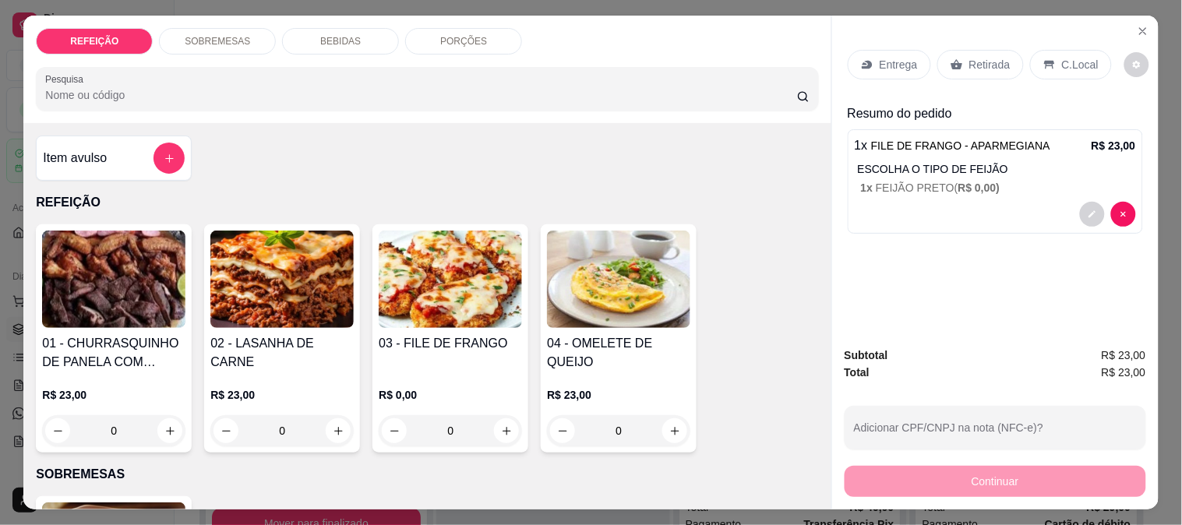
click at [970, 57] on p "Retirada" at bounding box center [990, 65] width 41 height 16
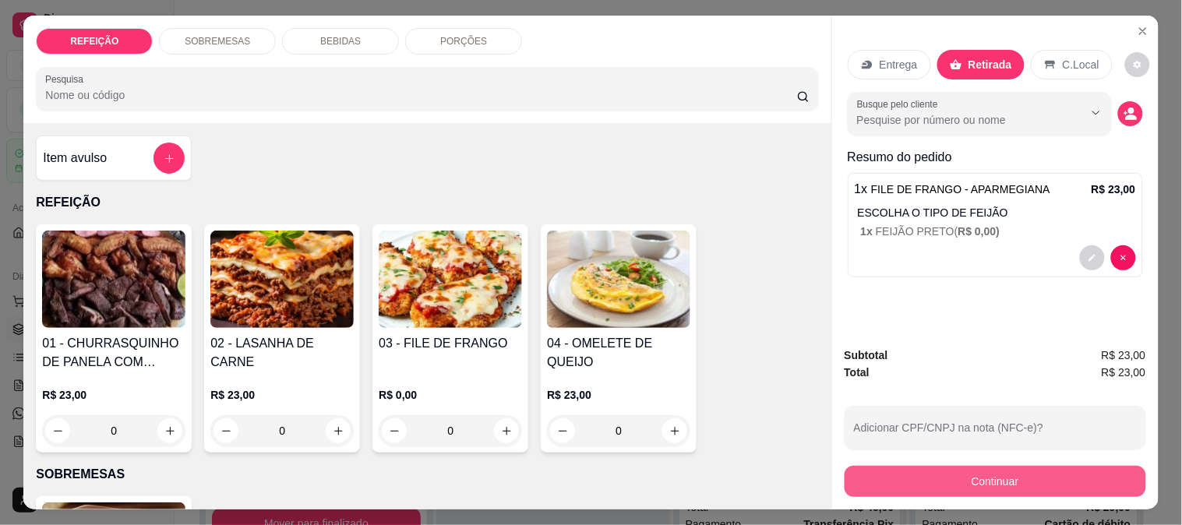
click at [887, 472] on button "Continuar" at bounding box center [996, 481] width 302 height 31
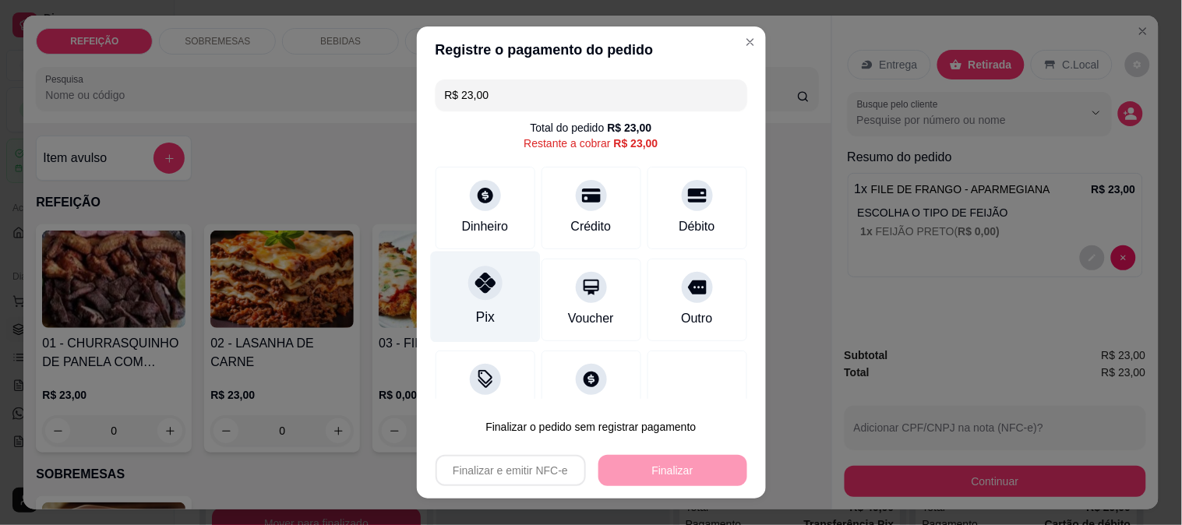
click at [486, 296] on div "Pix" at bounding box center [485, 296] width 110 height 91
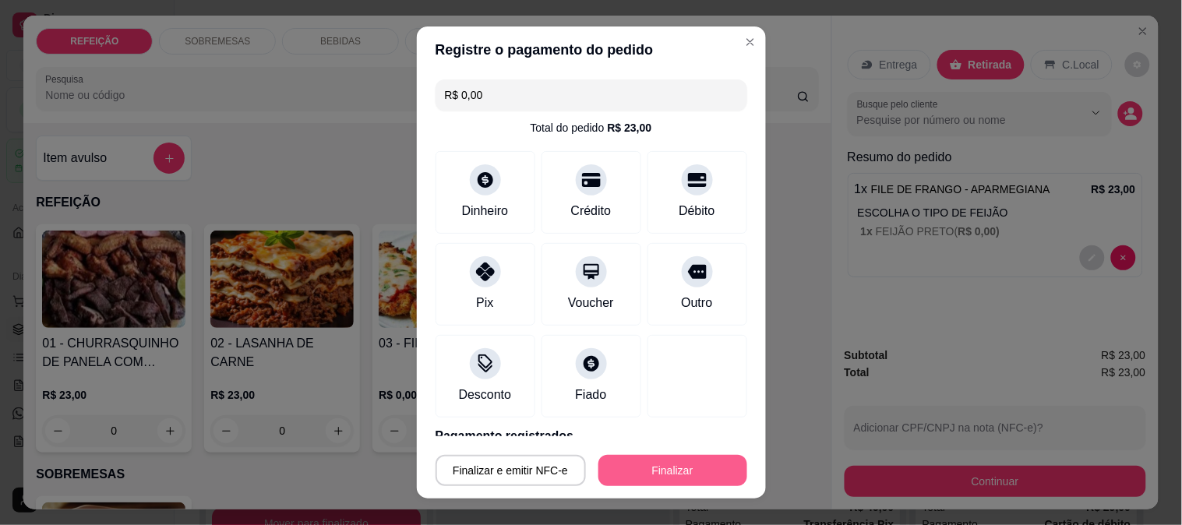
click at [638, 466] on button "Finalizar" at bounding box center [673, 470] width 149 height 31
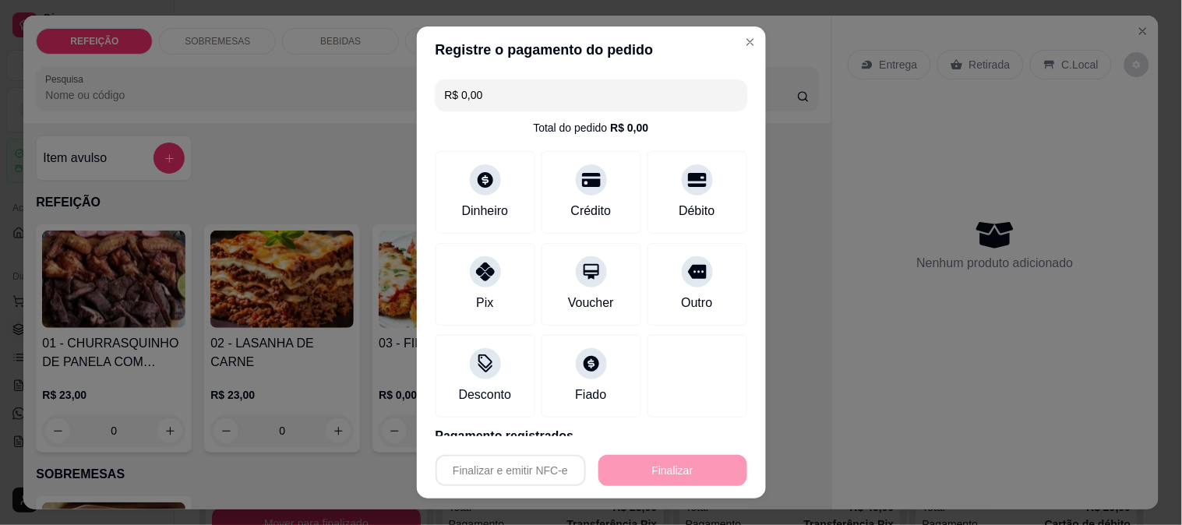
type input "-R$ 23,00"
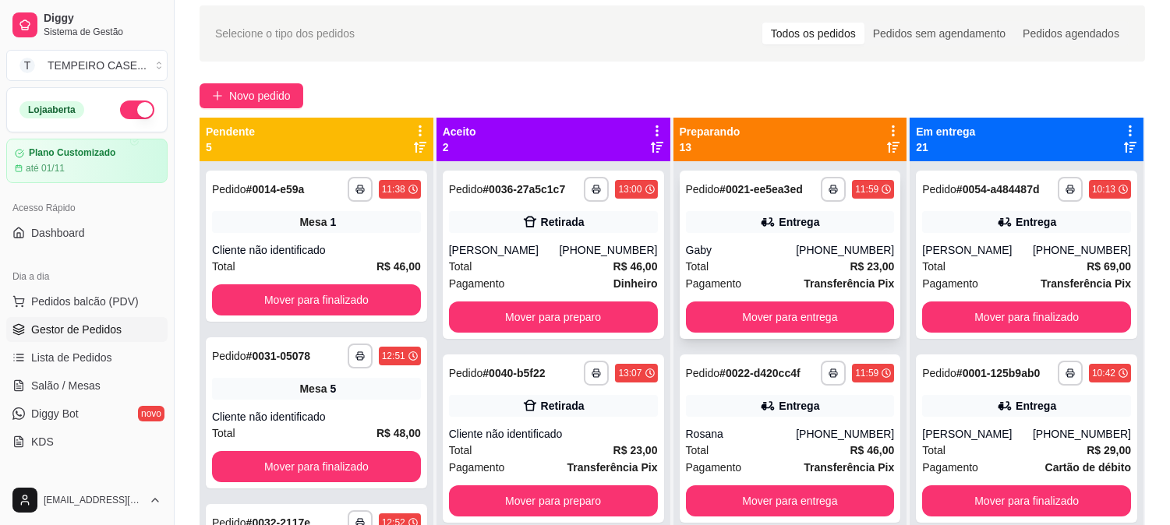
scroll to position [87, 0]
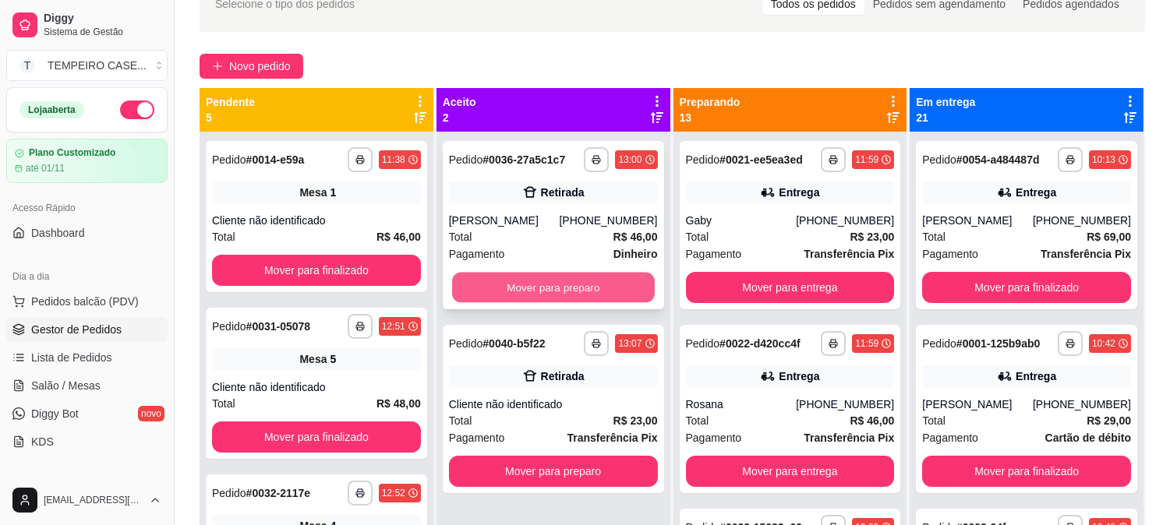
click at [535, 295] on button "Mover para preparo" at bounding box center [553, 288] width 203 height 30
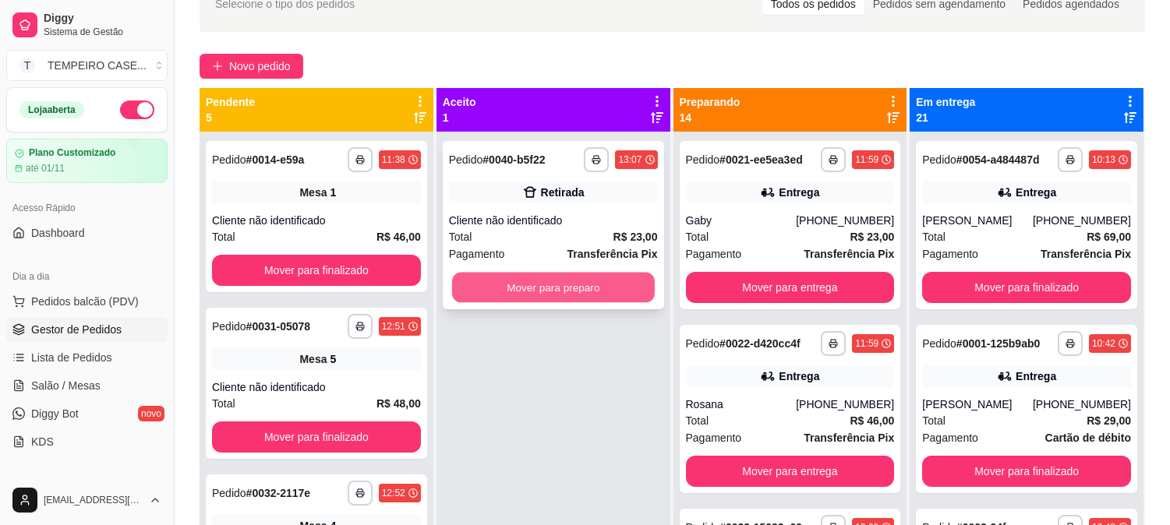
click at [563, 289] on button "Mover para preparo" at bounding box center [553, 288] width 203 height 30
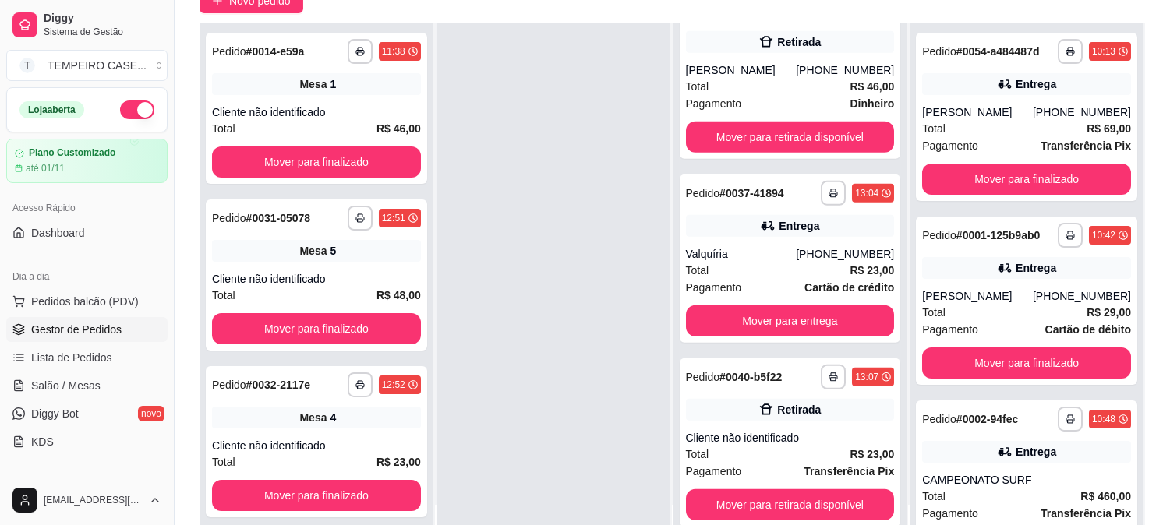
scroll to position [238, 0]
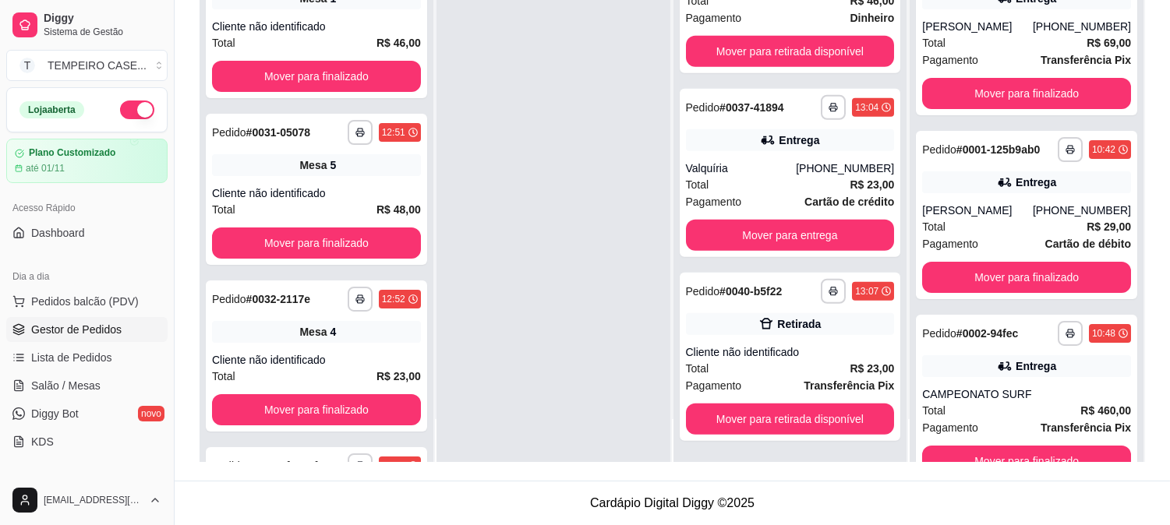
click at [120, 106] on button "button" at bounding box center [137, 110] width 34 height 19
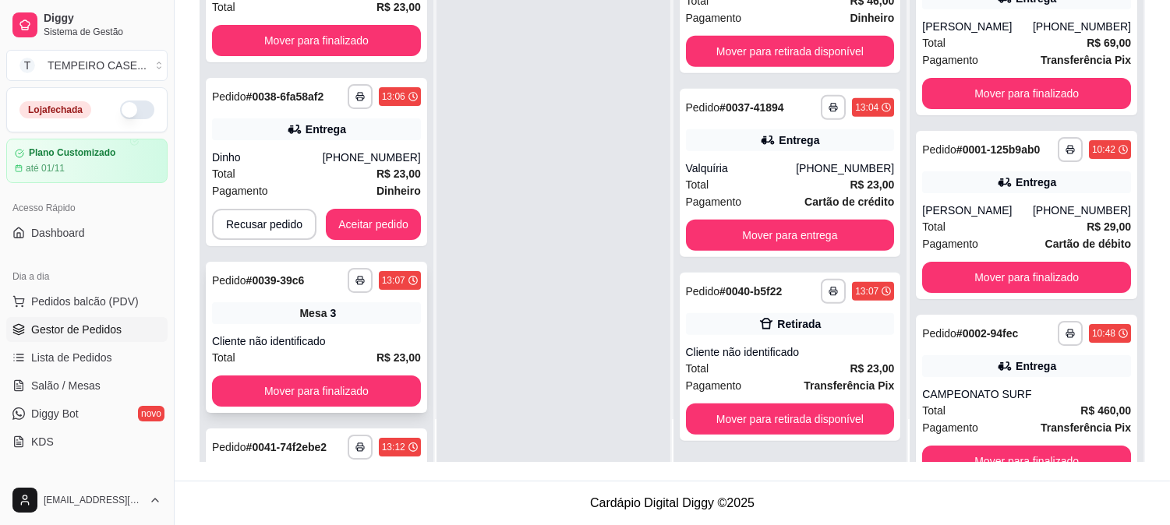
scroll to position [352, 0]
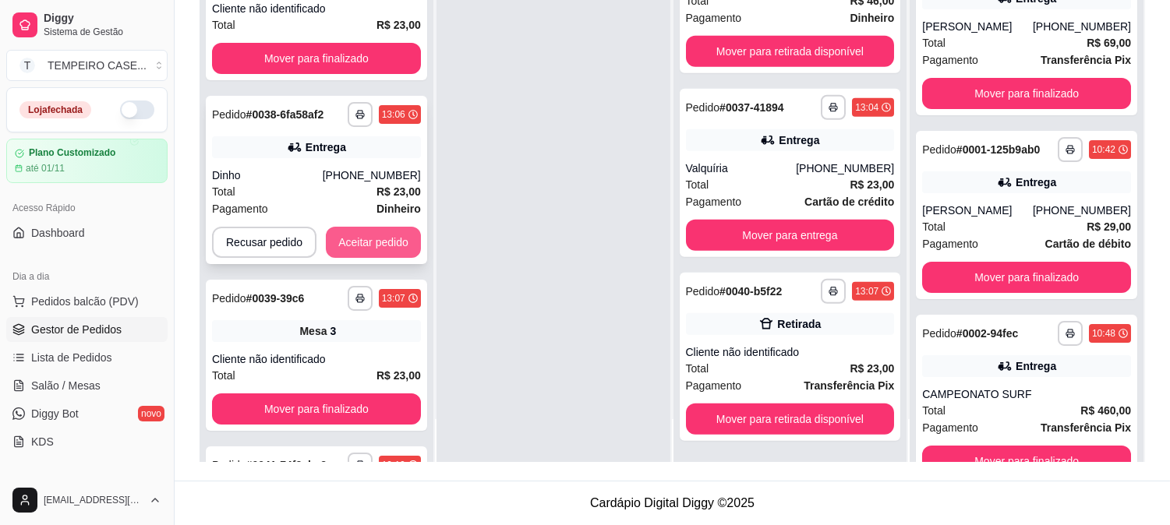
click at [386, 239] on button "Aceitar pedido" at bounding box center [373, 242] width 95 height 31
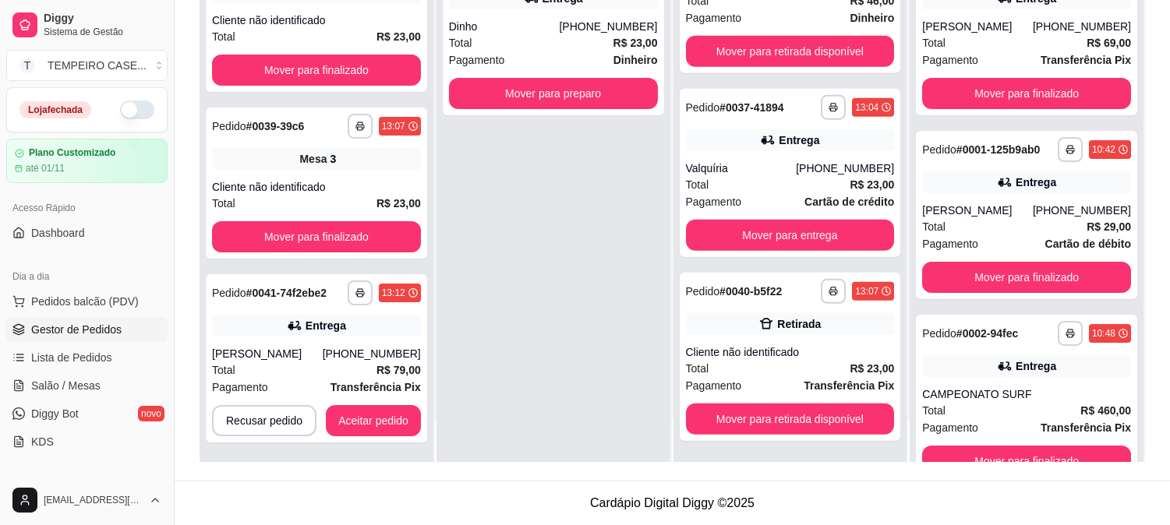
scroll to position [2285, 0]
click at [580, 87] on button "Mover para preparo" at bounding box center [553, 93] width 209 height 31
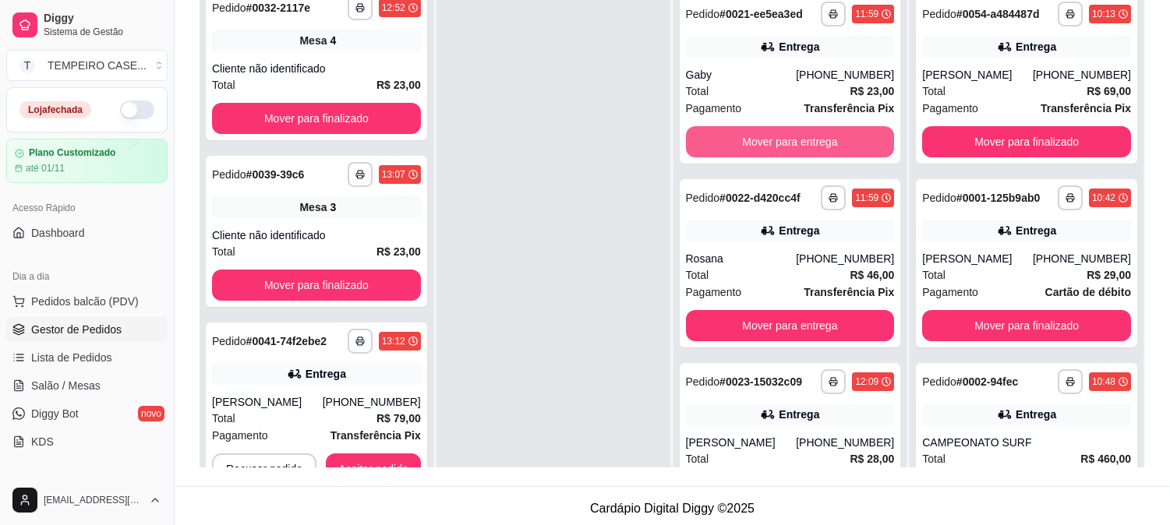
scroll to position [0, 0]
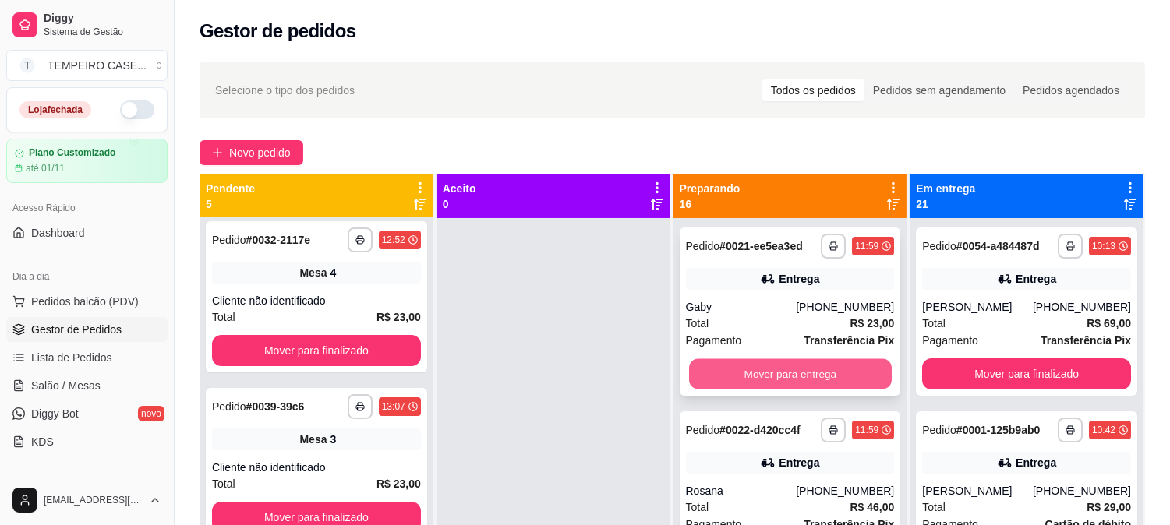
click at [789, 369] on button "Mover para entrega" at bounding box center [790, 374] width 203 height 30
click at [783, 372] on button "Mover para entrega" at bounding box center [790, 374] width 203 height 30
click at [782, 374] on button "Mover para entrega" at bounding box center [790, 374] width 209 height 31
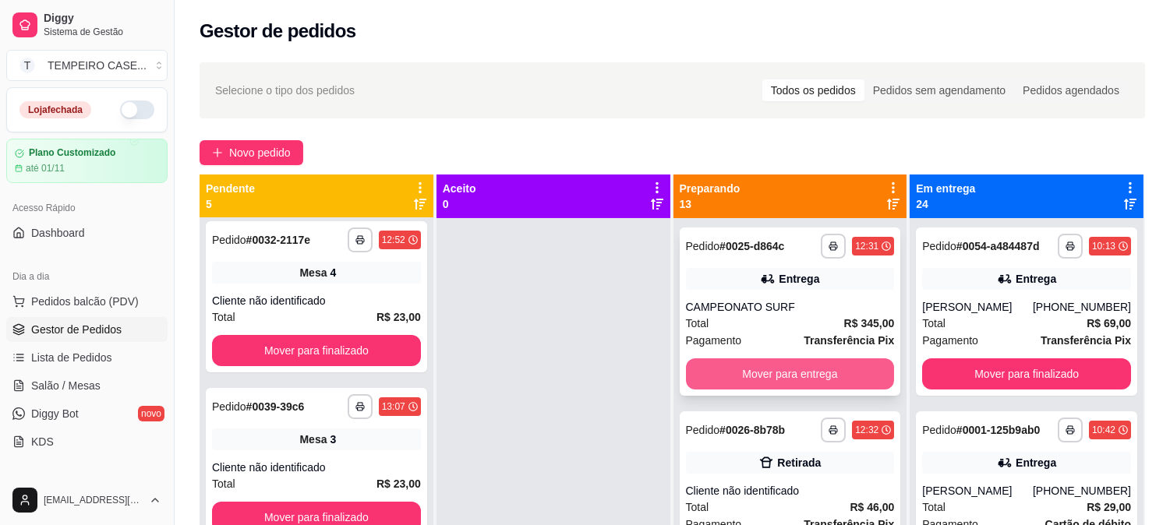
click at [776, 374] on button "Mover para entrega" at bounding box center [790, 374] width 209 height 31
click at [776, 374] on div "Mover para entrega" at bounding box center [790, 374] width 209 height 31
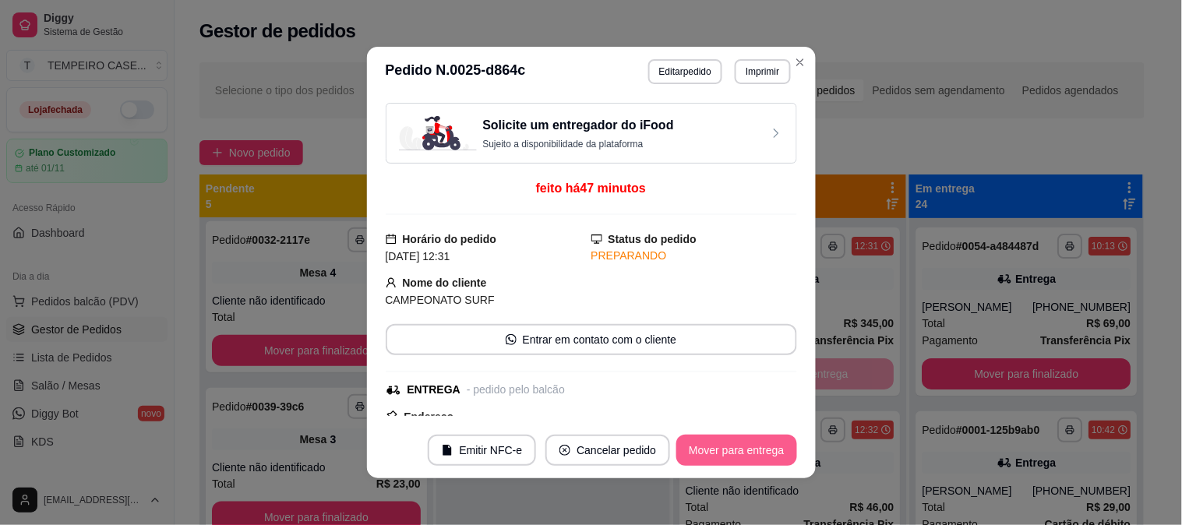
click at [765, 454] on button "Mover para entrega" at bounding box center [737, 450] width 120 height 31
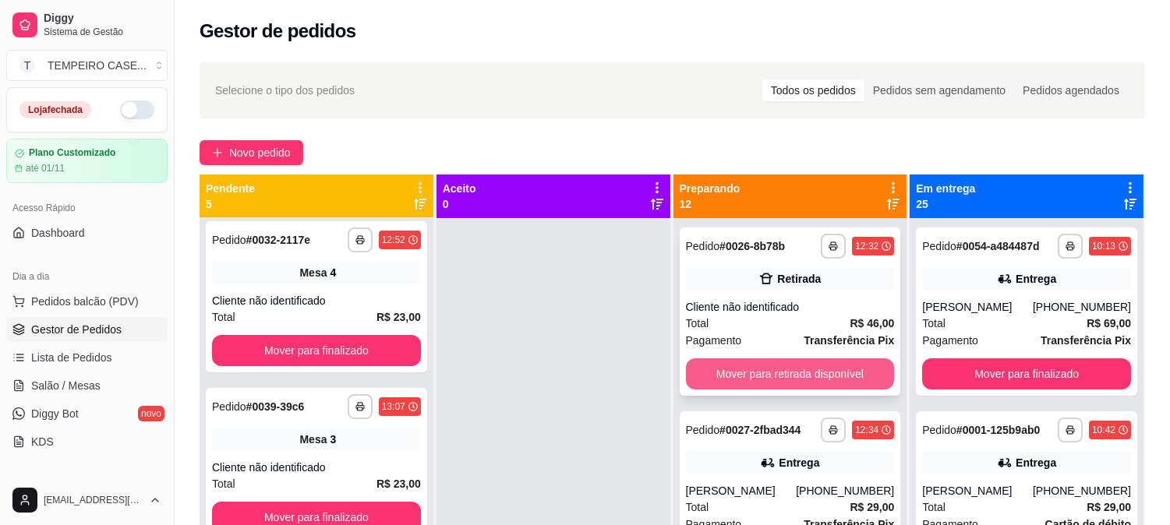
click at [812, 360] on button "Mover para retirada disponível" at bounding box center [790, 374] width 209 height 31
click at [773, 382] on button "Mover para entrega" at bounding box center [790, 374] width 203 height 30
click at [770, 383] on button "Mover para entrega" at bounding box center [790, 374] width 209 height 31
click at [792, 380] on button "Mover para entrega" at bounding box center [790, 374] width 203 height 30
click at [795, 387] on button "Mover para entrega" at bounding box center [790, 374] width 203 height 30
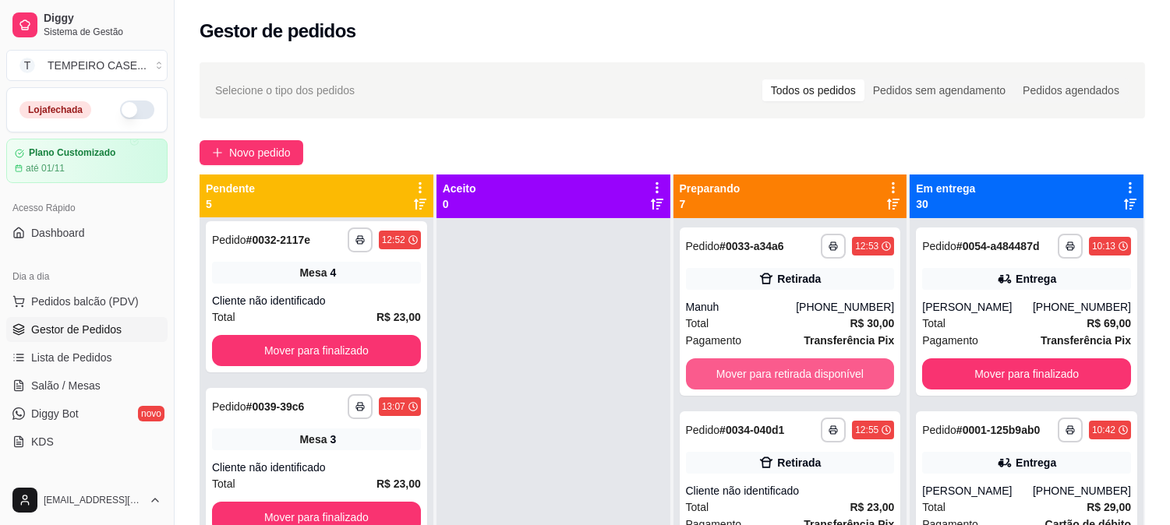
click at [795, 387] on button "Mover para retirada disponível" at bounding box center [790, 374] width 209 height 31
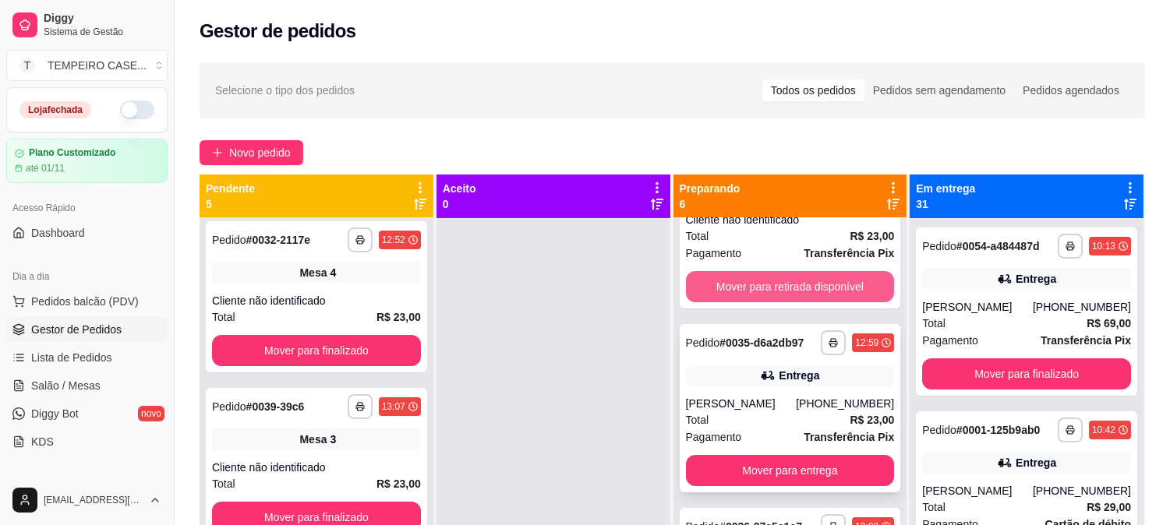
scroll to position [87, 0]
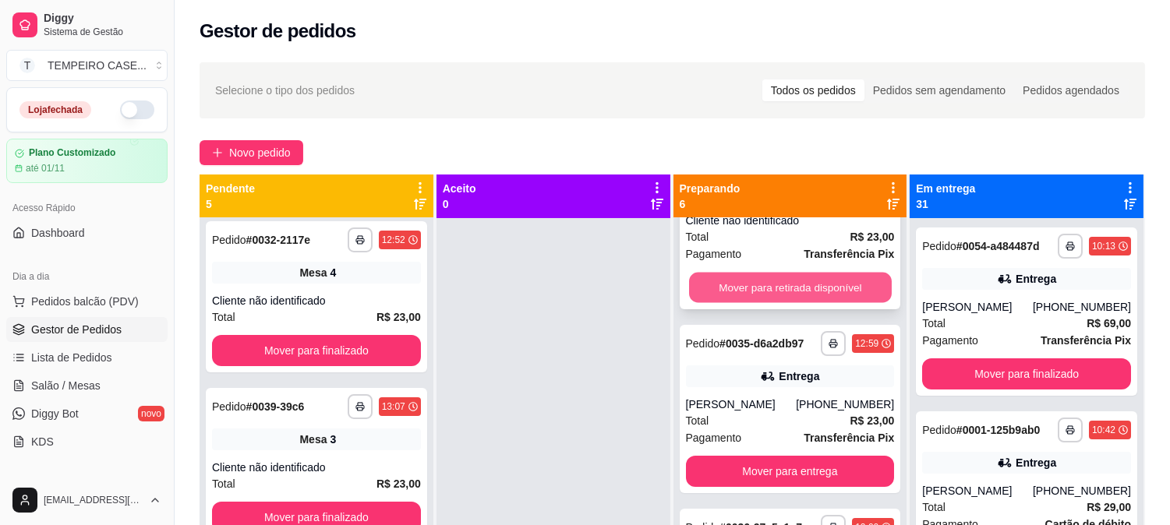
click at [776, 290] on button "Mover para retirada disponível" at bounding box center [790, 288] width 203 height 30
click at [759, 303] on button "Mover para entrega" at bounding box center [790, 287] width 209 height 31
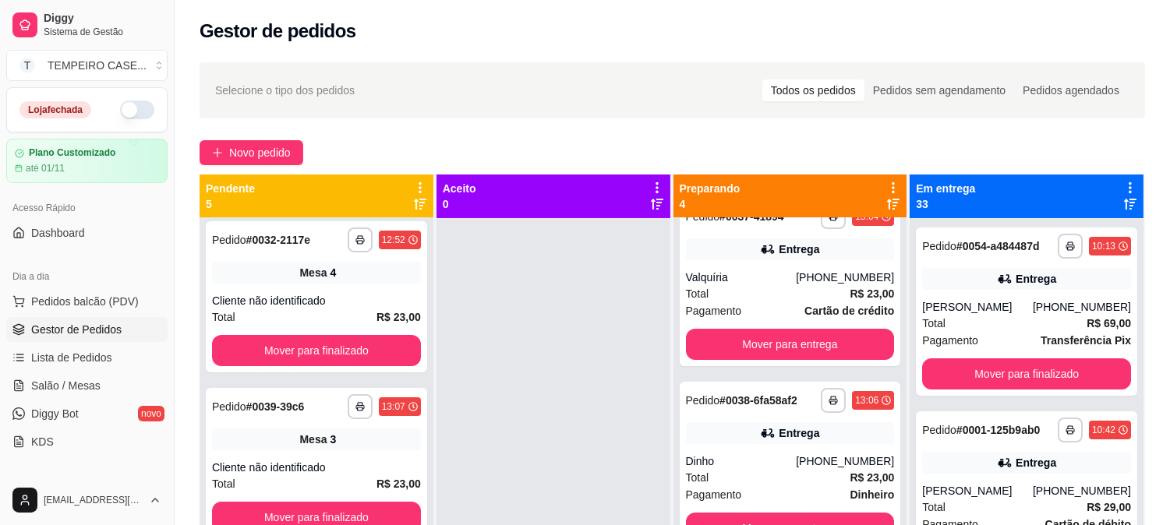
scroll to position [224, 0]
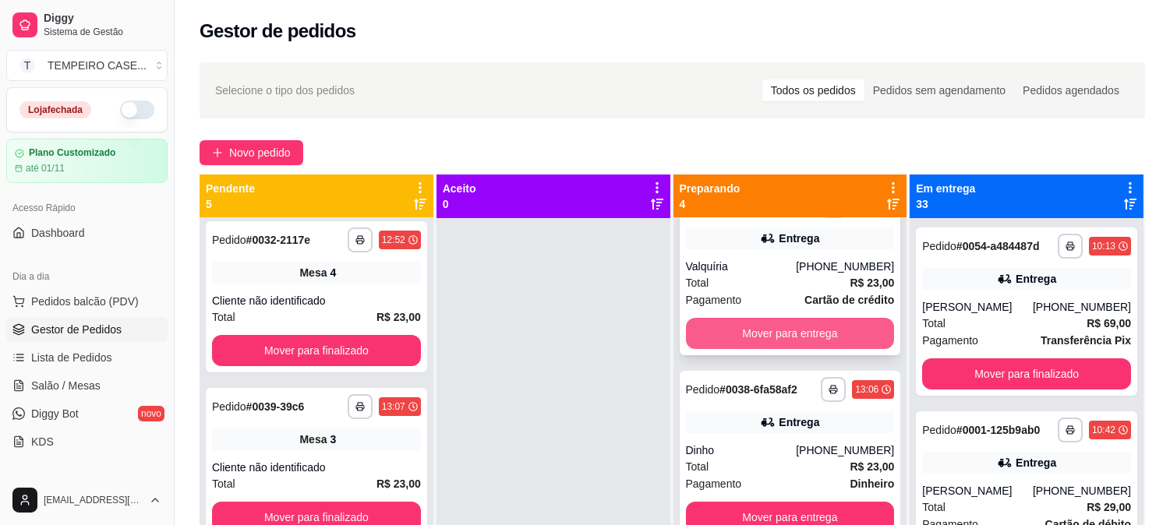
click at [759, 334] on button "Mover para entrega" at bounding box center [790, 333] width 209 height 31
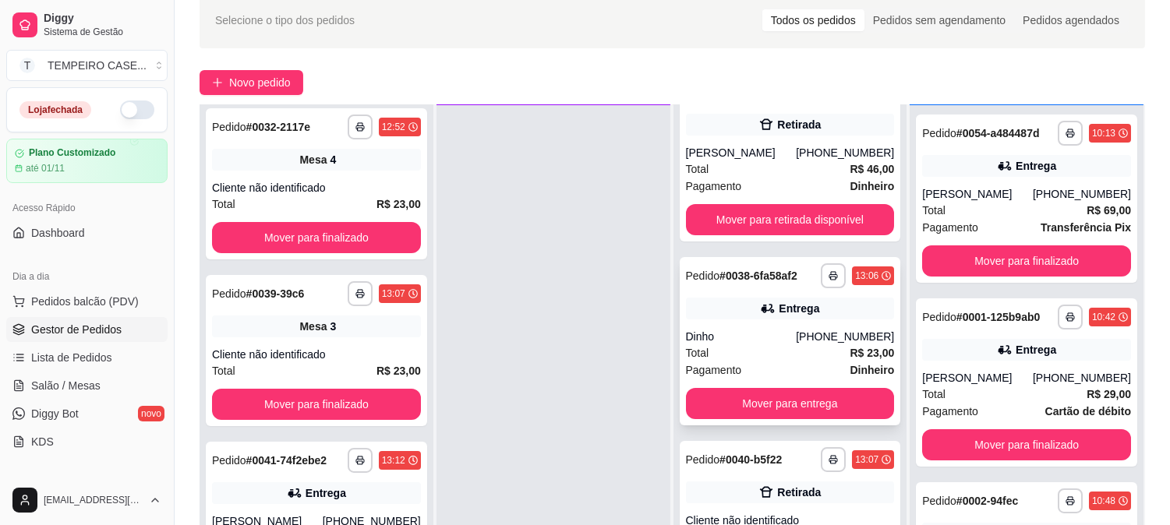
scroll to position [238, 0]
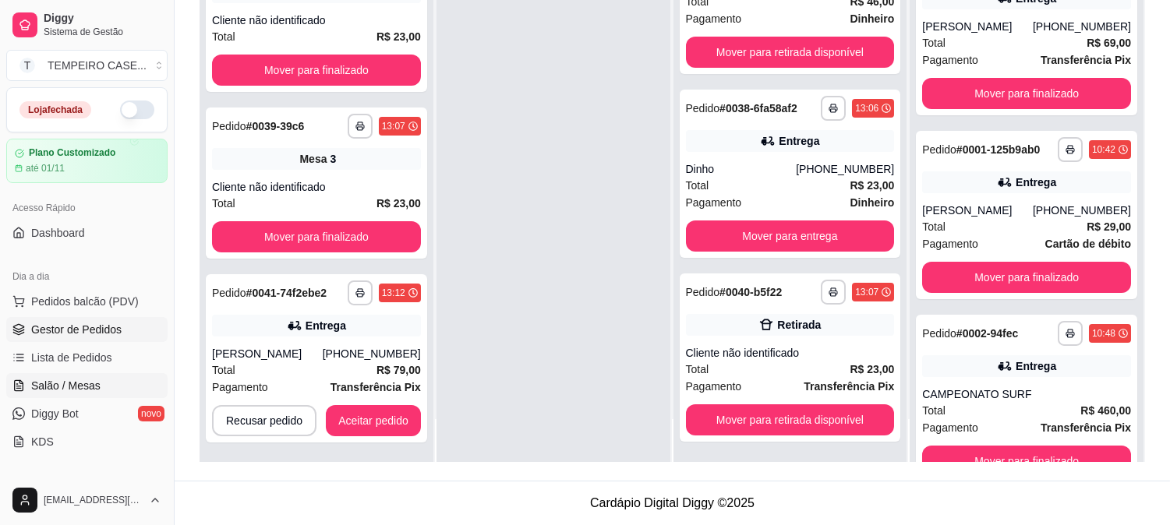
click at [72, 391] on span "Salão / Mesas" at bounding box center [65, 386] width 69 height 16
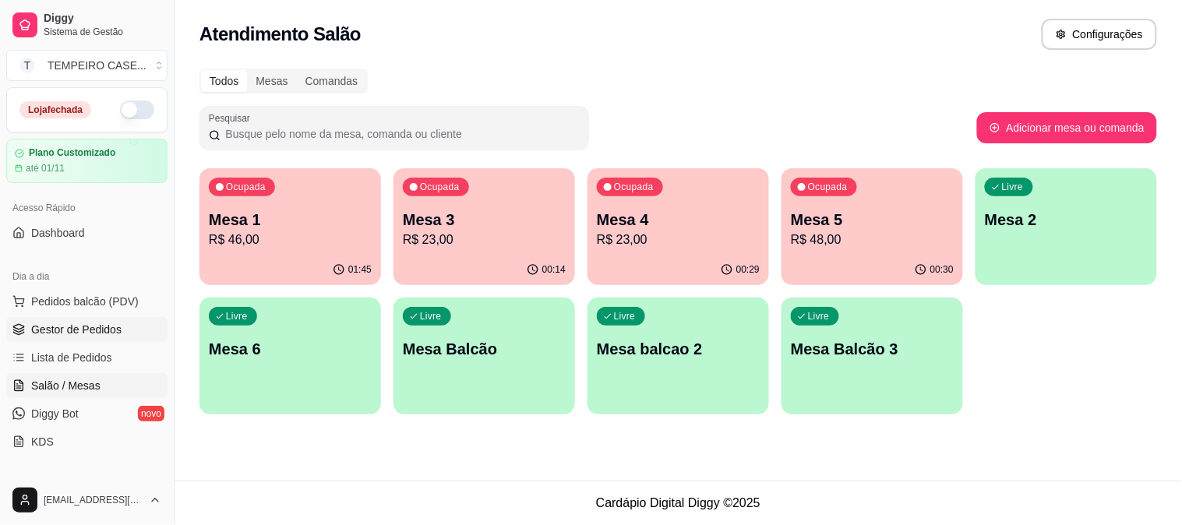
click at [45, 338] on link "Gestor de Pedidos" at bounding box center [86, 329] width 161 height 25
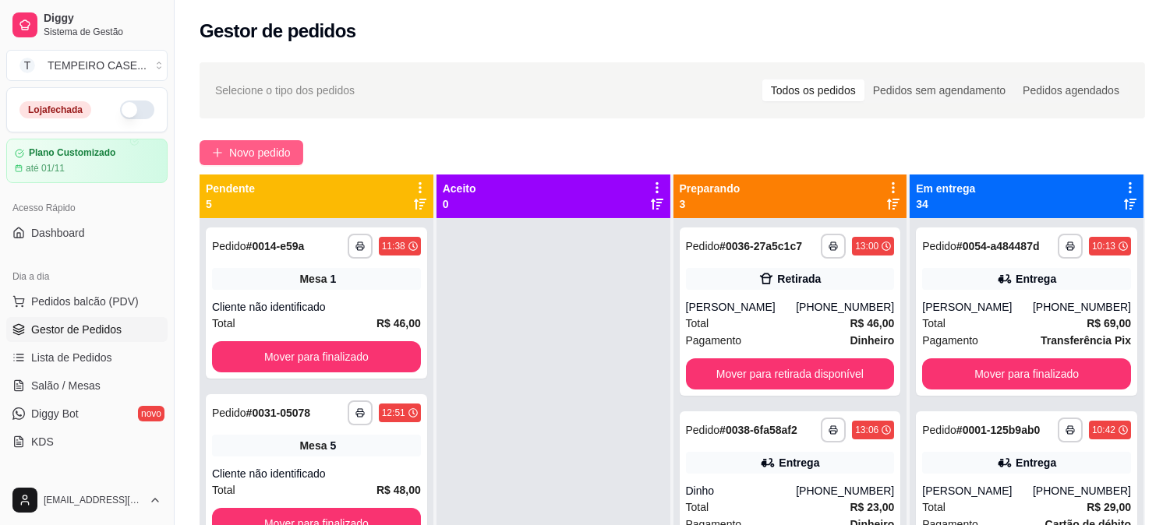
click at [285, 153] on span "Novo pedido" at bounding box center [260, 152] width 62 height 17
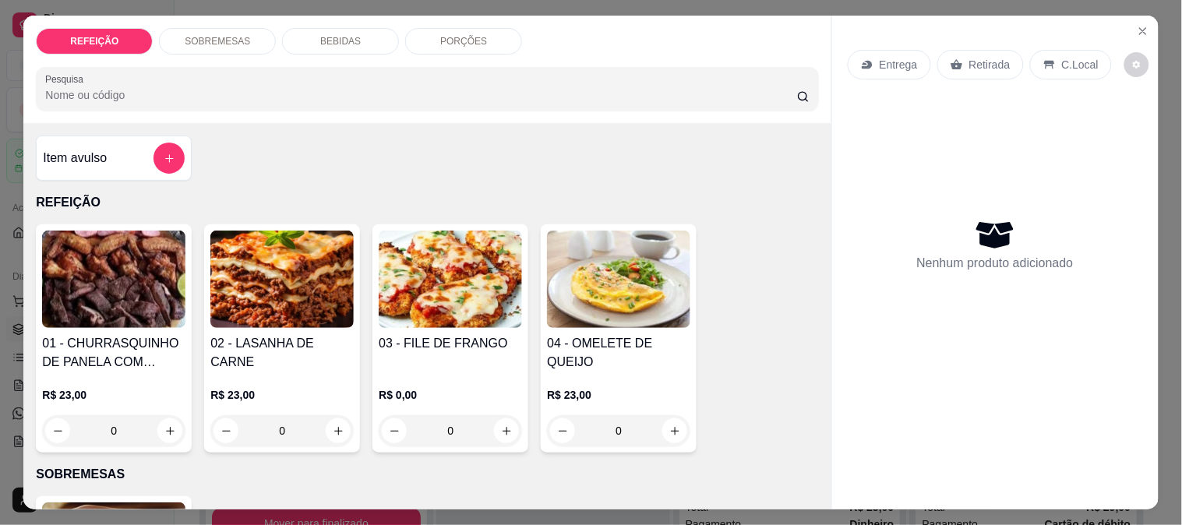
click at [511, 267] on img at bounding box center [450, 279] width 143 height 97
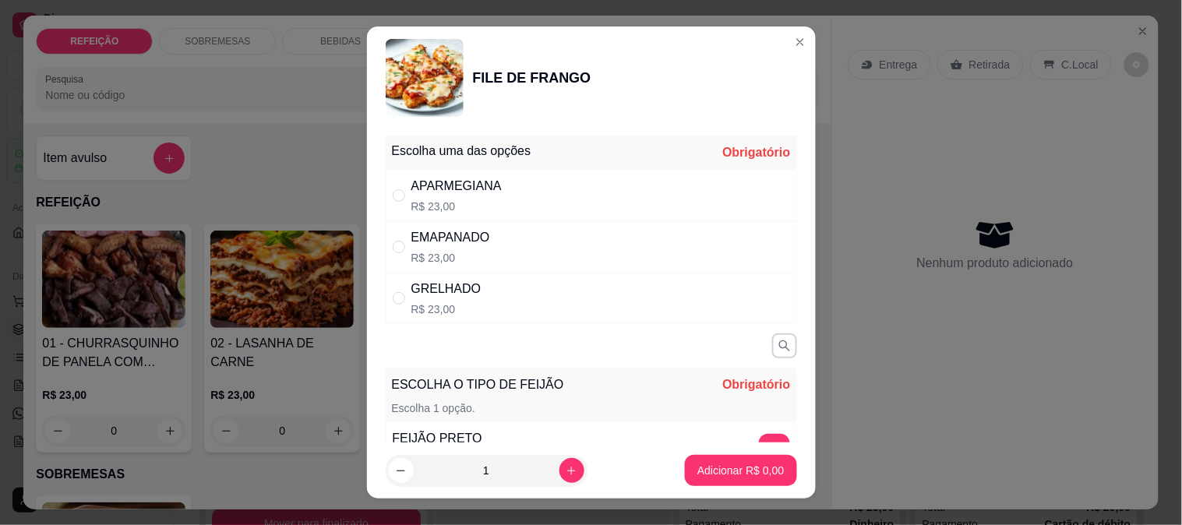
click at [485, 178] on div "APARMEGIANA" at bounding box center [457, 186] width 90 height 19
radio input "true"
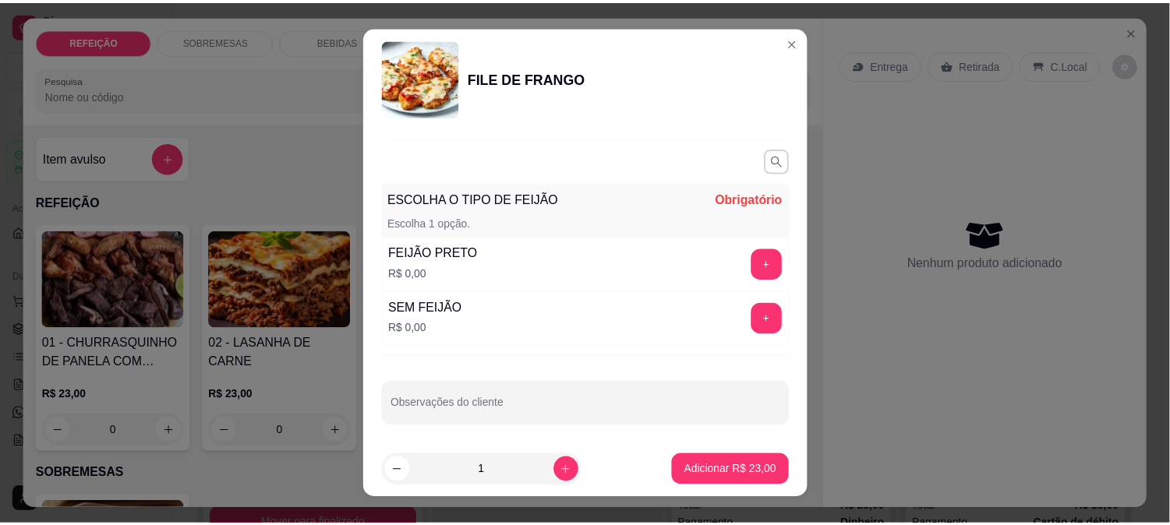
scroll to position [190, 0]
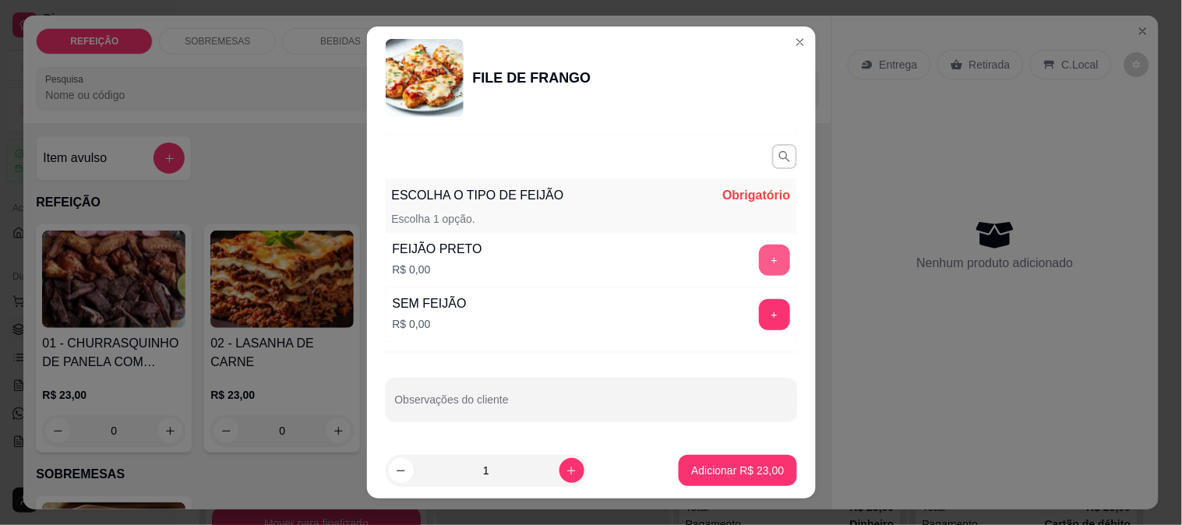
click at [759, 255] on button "+" at bounding box center [774, 260] width 31 height 31
click at [737, 468] on p "Adicionar R$ 23,00" at bounding box center [737, 471] width 93 height 16
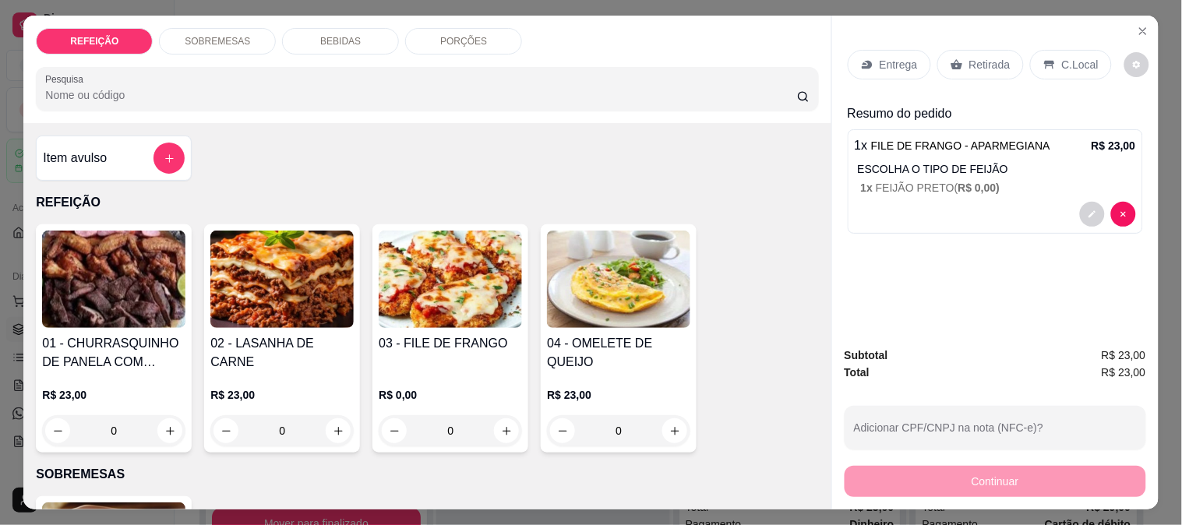
click at [951, 58] on icon at bounding box center [957, 64] width 12 height 12
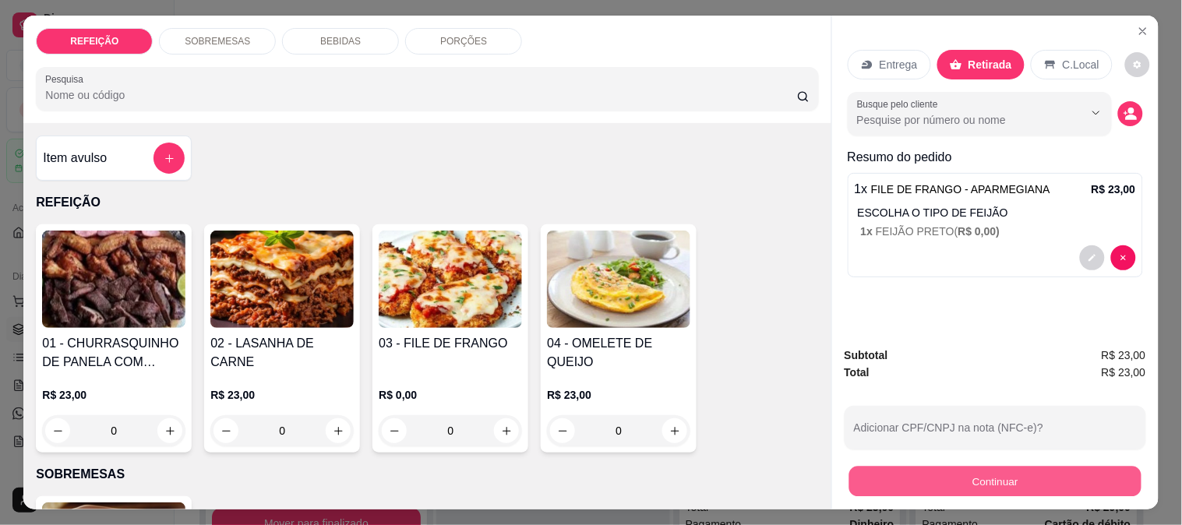
click at [942, 484] on button "Continuar" at bounding box center [995, 481] width 292 height 30
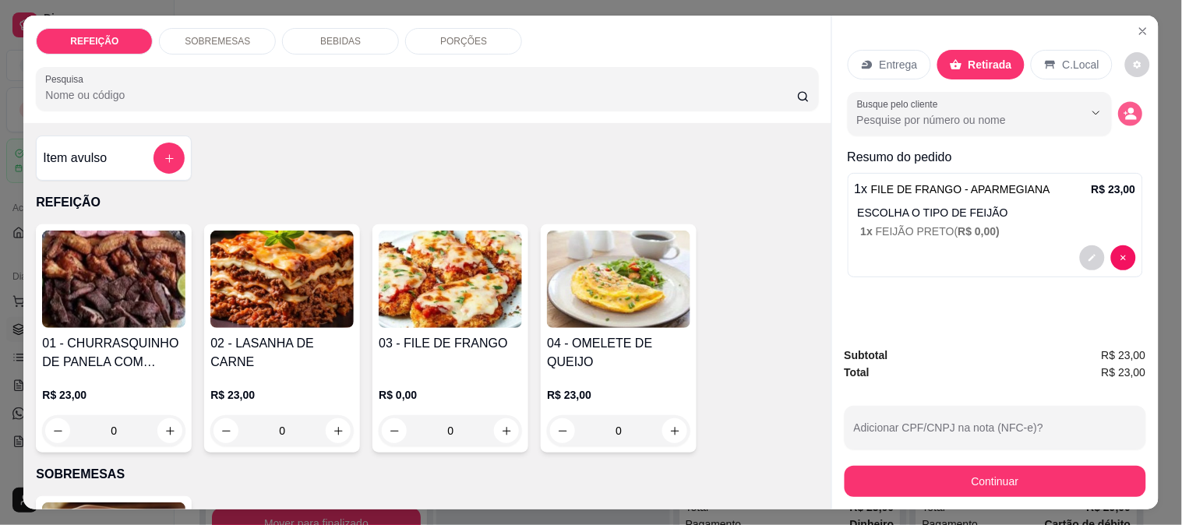
click at [1130, 108] on icon "decrease-product-quantity" at bounding box center [1130, 114] width 13 height 13
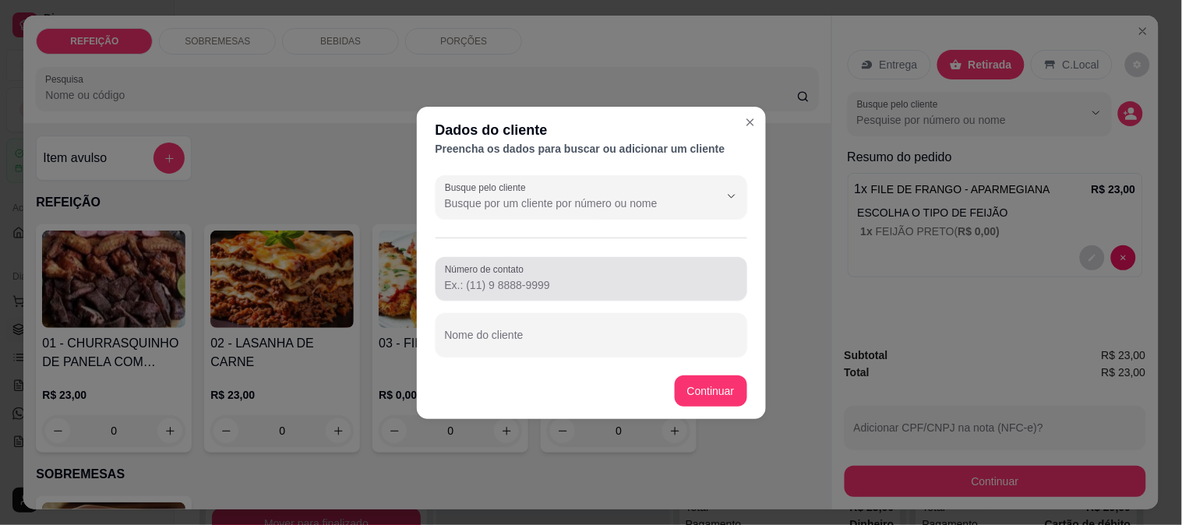
click at [571, 292] on input "Número de contato" at bounding box center [591, 285] width 293 height 16
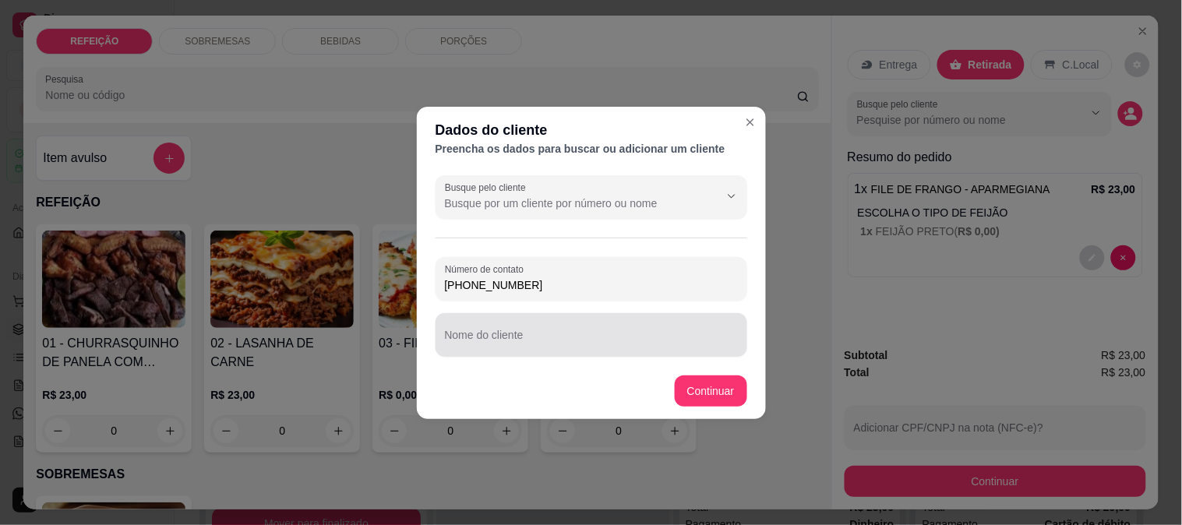
type input "(81) 99305-6942"
click at [550, 330] on div at bounding box center [591, 335] width 293 height 31
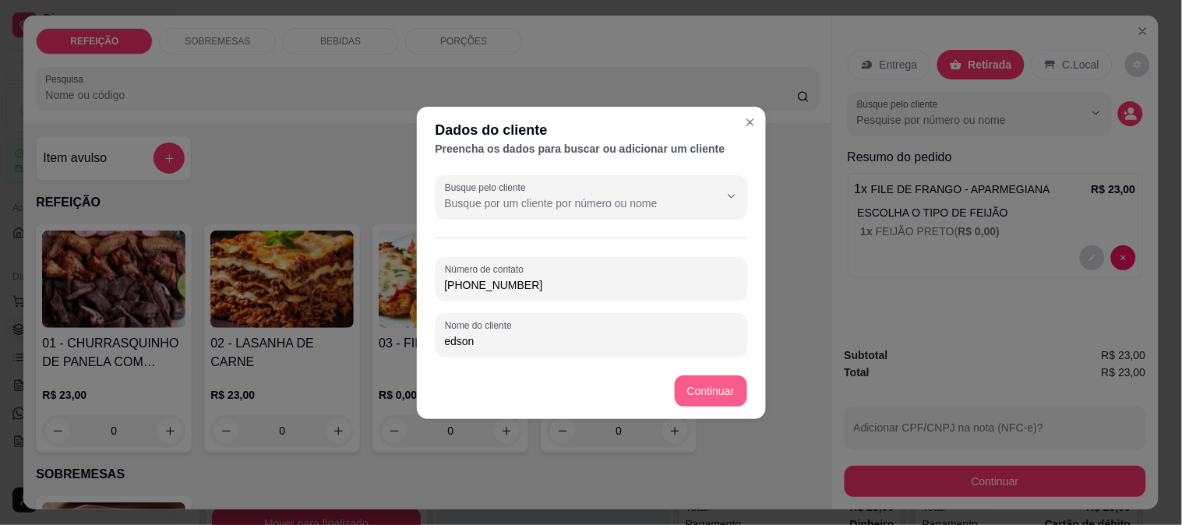
type input "edson"
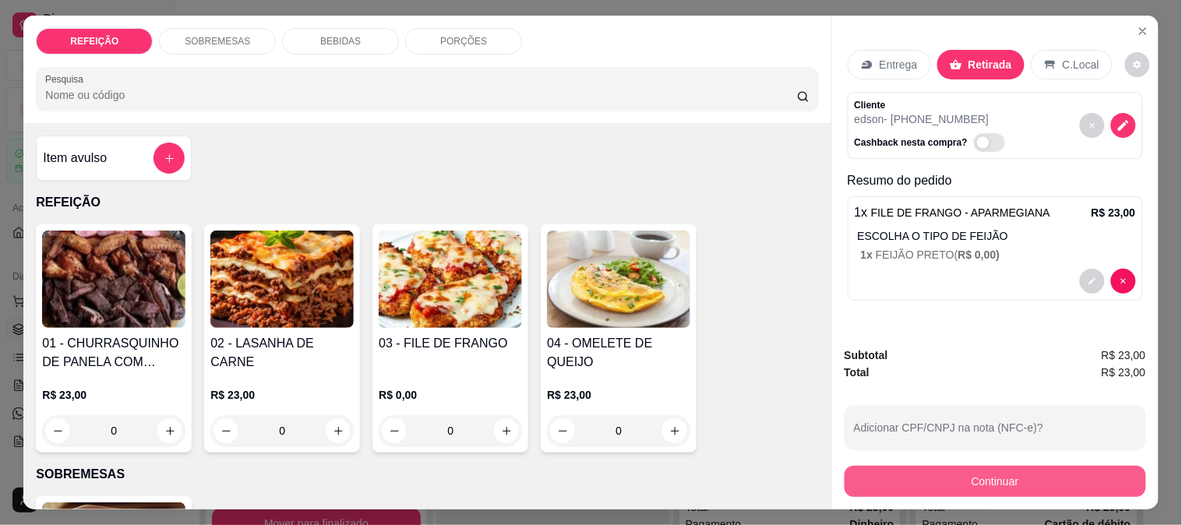
click at [931, 466] on button "Continuar" at bounding box center [996, 481] width 302 height 31
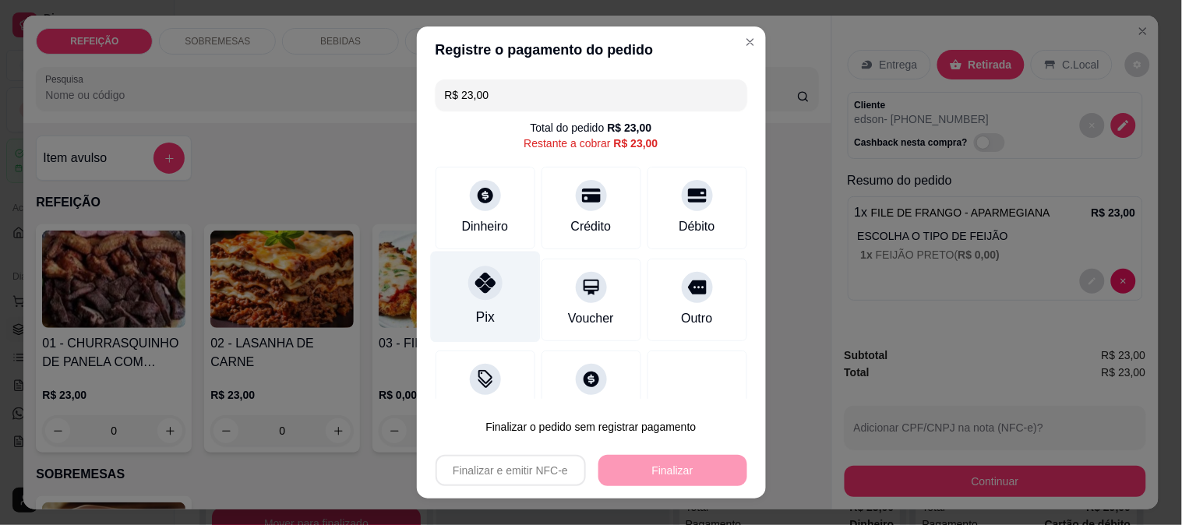
click at [478, 295] on div at bounding box center [485, 283] width 34 height 34
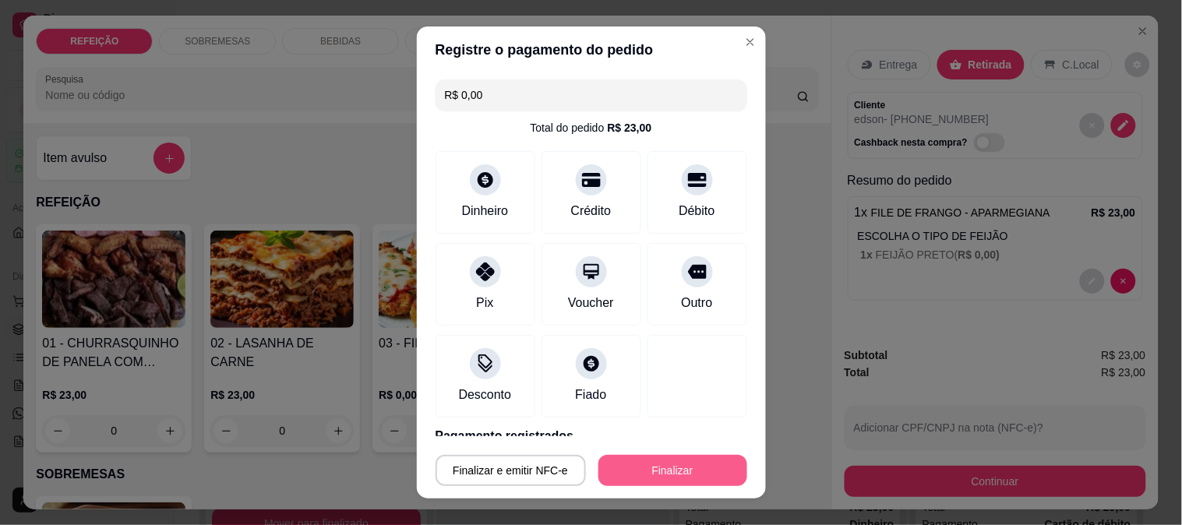
click at [619, 461] on button "Finalizar" at bounding box center [673, 470] width 149 height 31
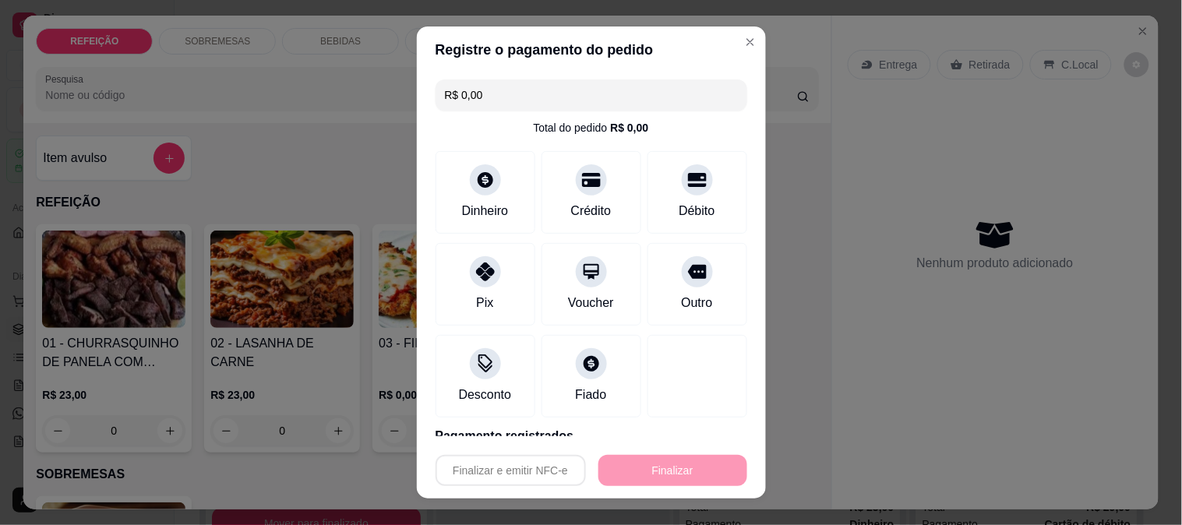
type input "-R$ 23,00"
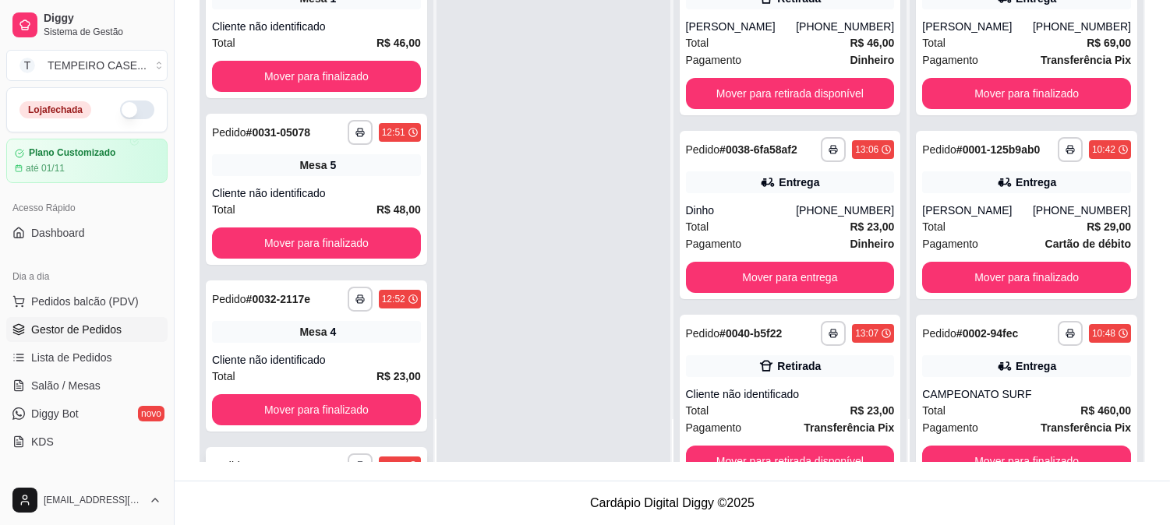
scroll to position [340, 0]
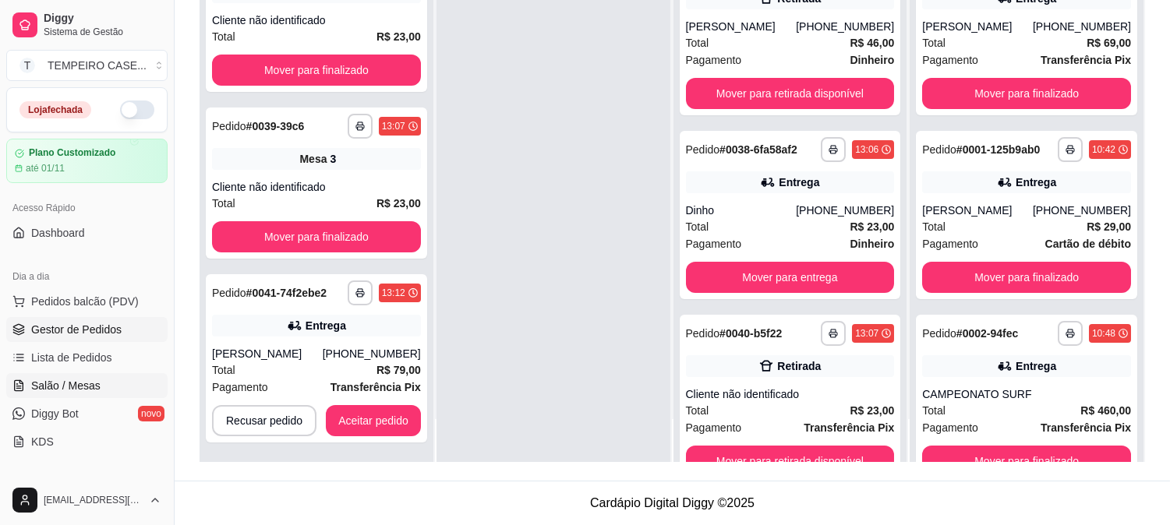
click at [82, 379] on span "Salão / Mesas" at bounding box center [65, 386] width 69 height 16
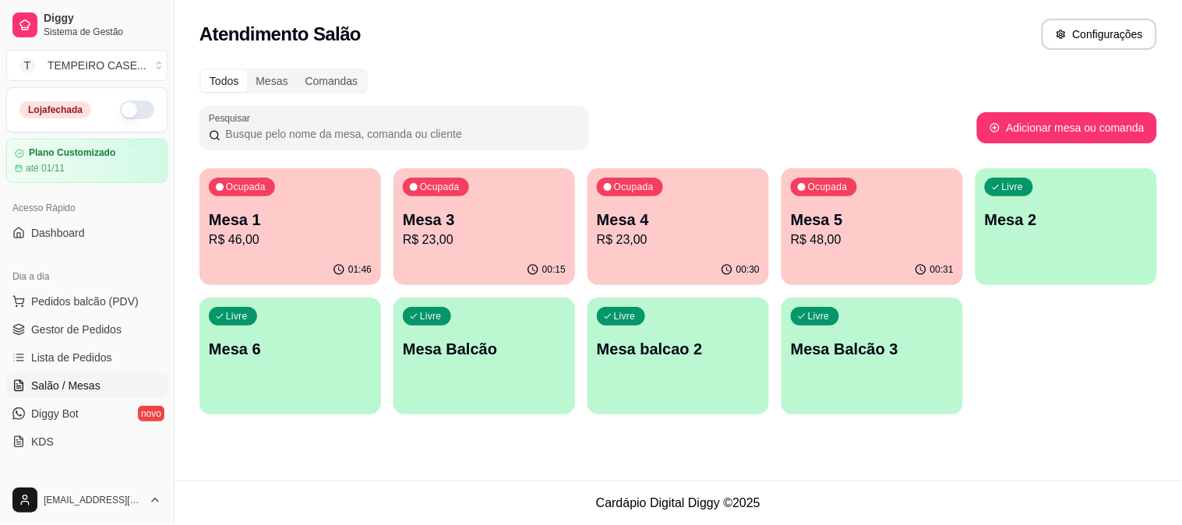
click at [274, 352] on p "Mesa 6" at bounding box center [290, 349] width 163 height 22
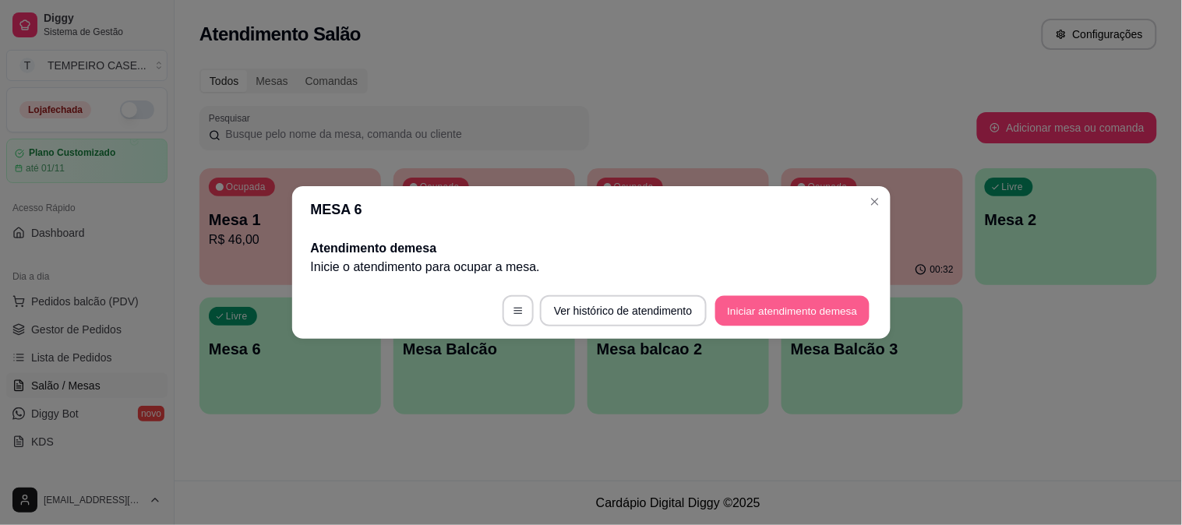
click at [772, 306] on button "Iniciar atendimento de mesa" at bounding box center [793, 311] width 154 height 30
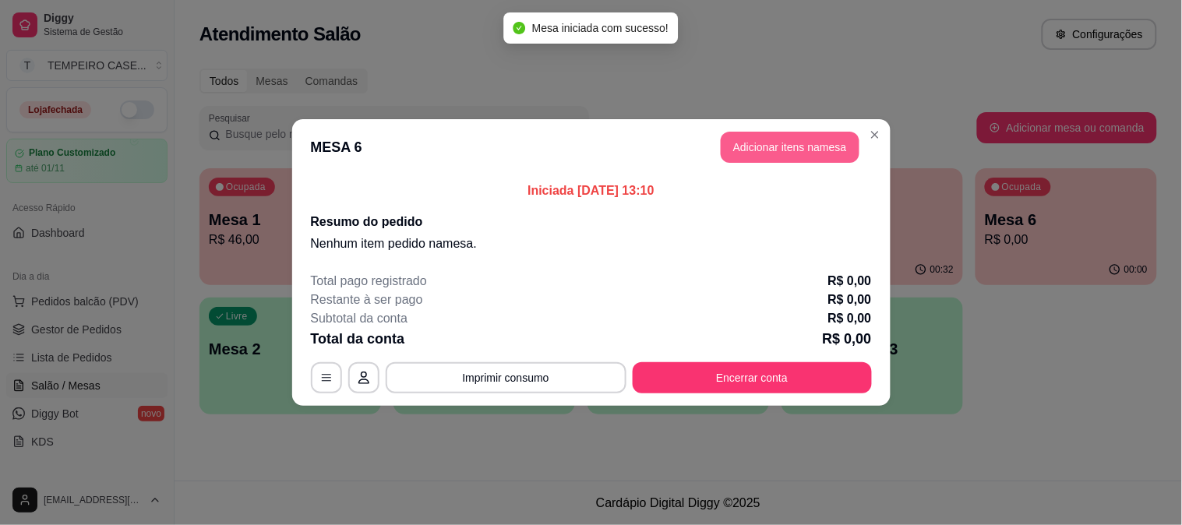
click at [759, 146] on button "Adicionar itens na mesa" at bounding box center [790, 147] width 139 height 31
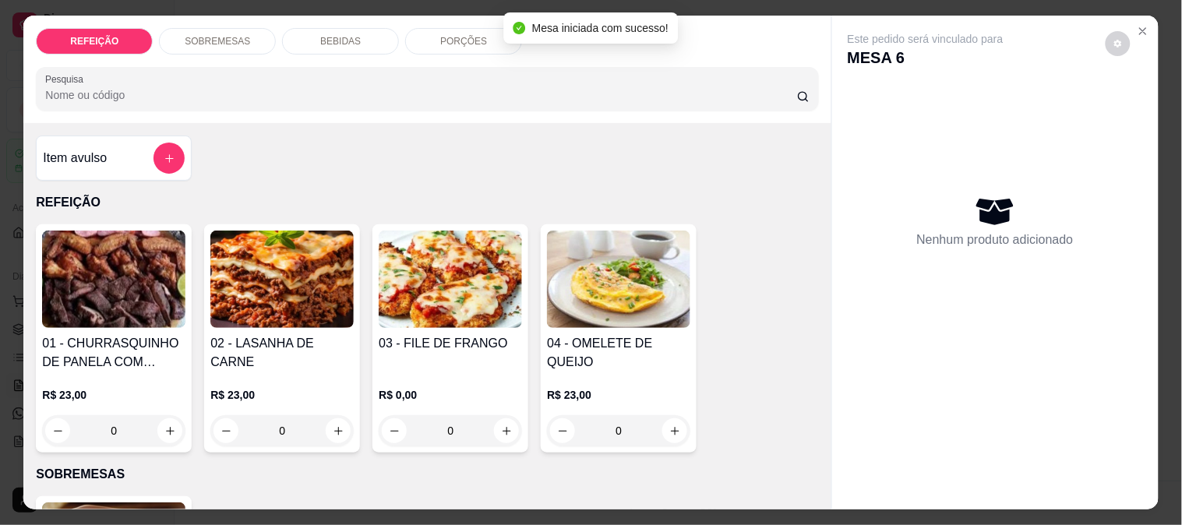
click at [344, 35] on p "BEBIDAS" at bounding box center [340, 41] width 41 height 12
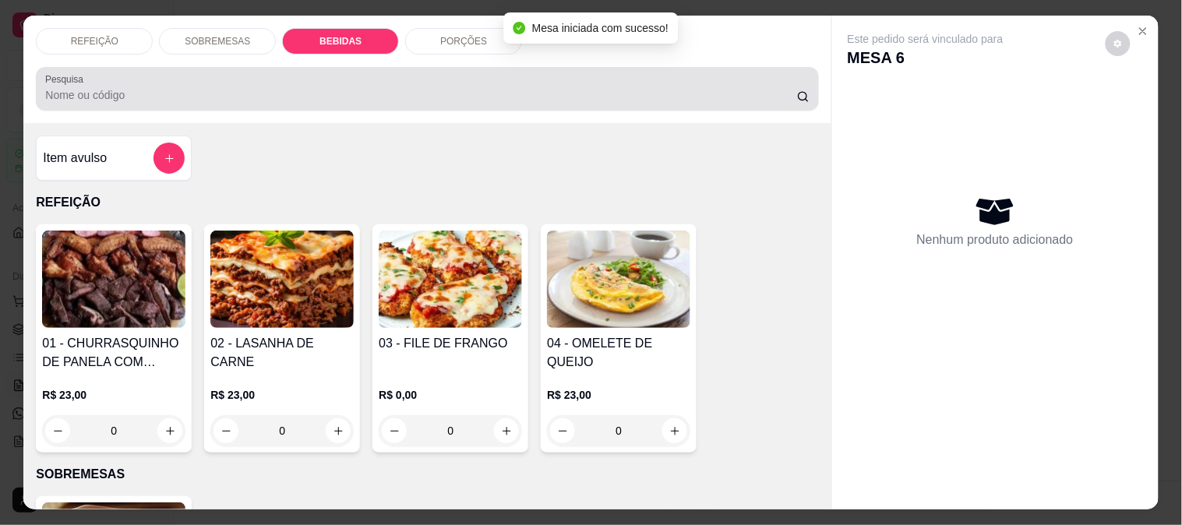
scroll to position [41, 0]
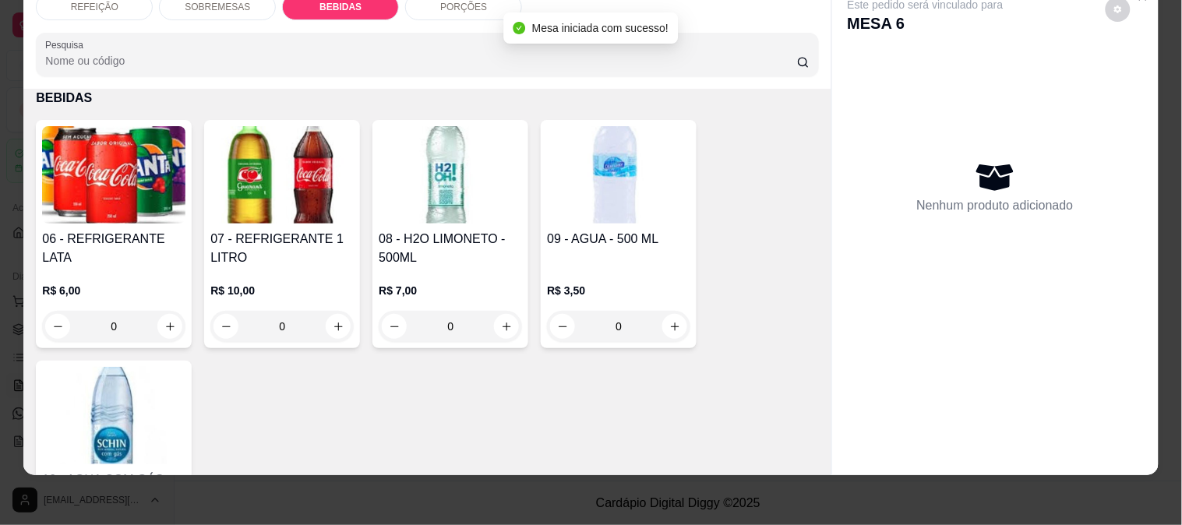
click at [90, 204] on img at bounding box center [113, 174] width 143 height 97
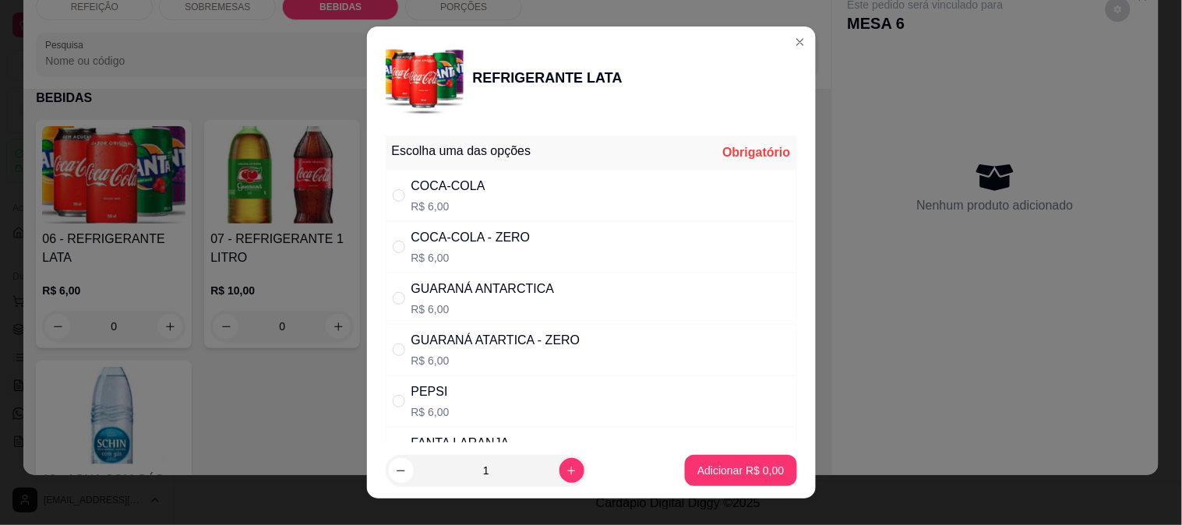
click at [575, 337] on div "GUARANÁ ATARTICA - ZERO R$ 6,00" at bounding box center [592, 349] width 412 height 51
radio input "true"
click at [750, 456] on button "Adicionar R$ 6,00" at bounding box center [741, 471] width 108 height 30
type input "1"
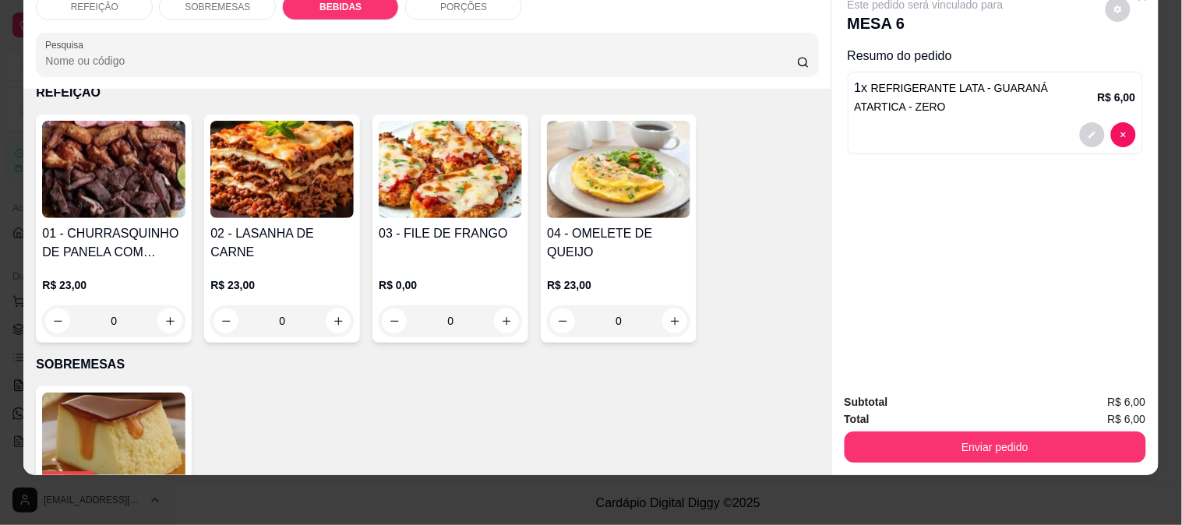
scroll to position [0, 0]
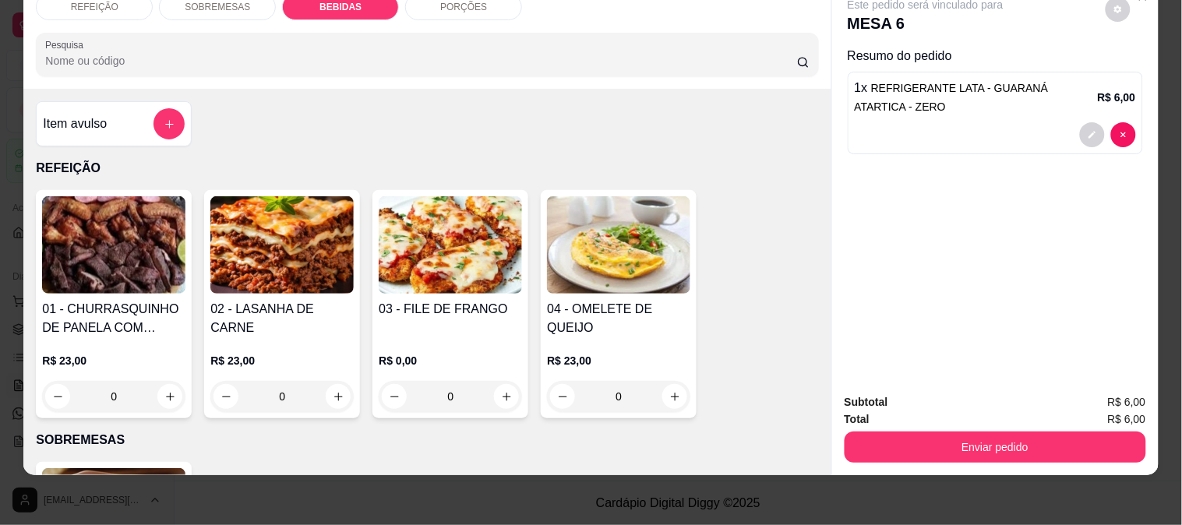
click at [90, 229] on img at bounding box center [113, 244] width 143 height 97
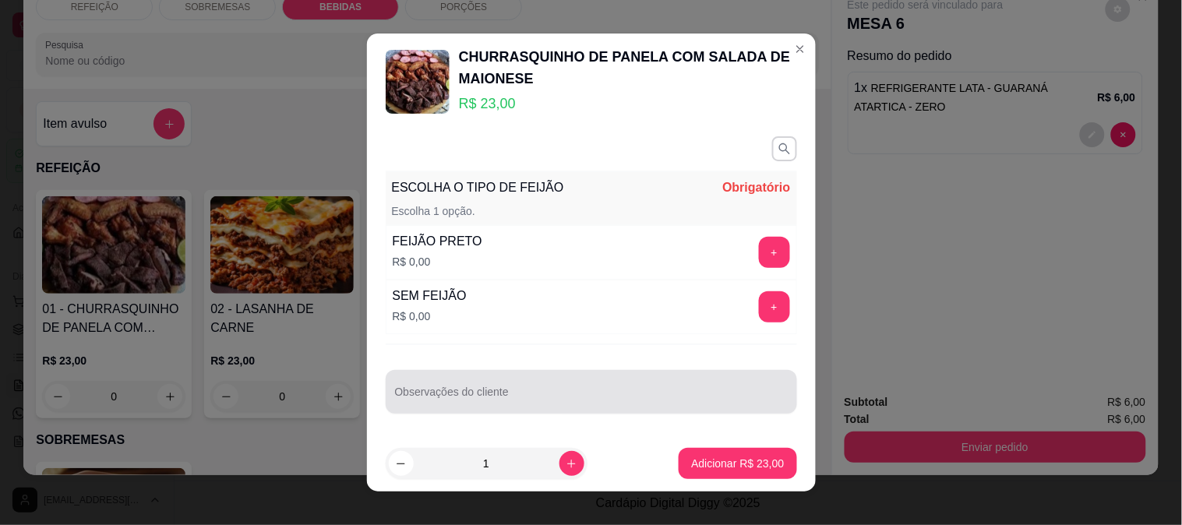
click at [674, 408] on div at bounding box center [591, 391] width 393 height 31
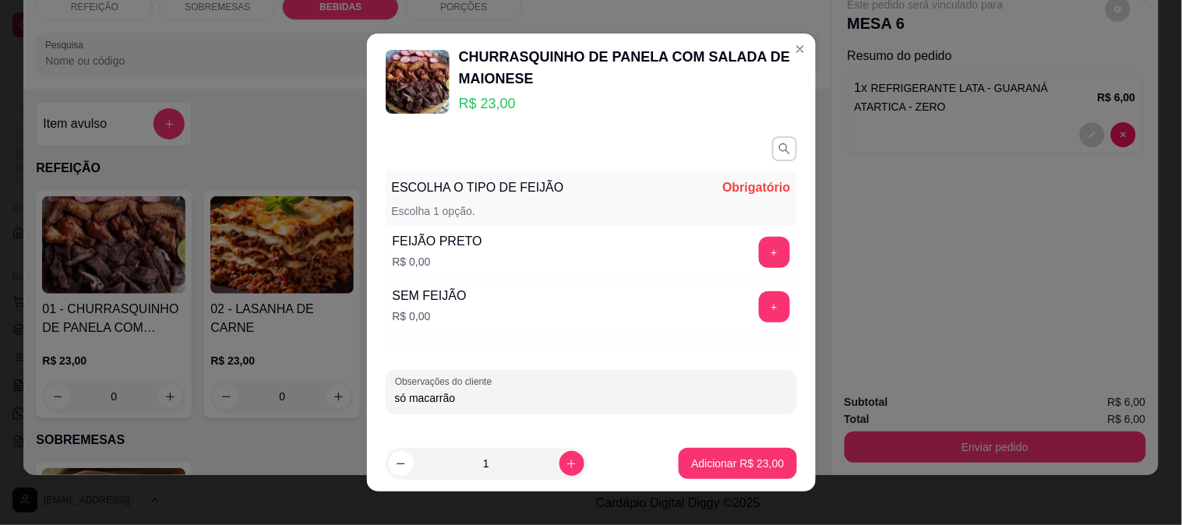
type input "só macarrão"
click at [759, 308] on button "+" at bounding box center [774, 307] width 30 height 30
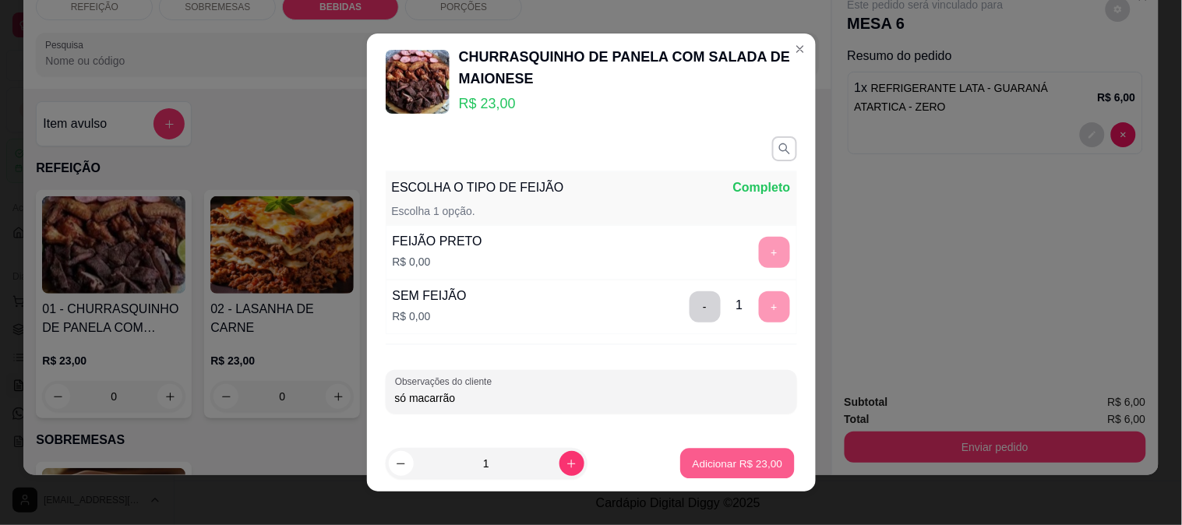
click at [736, 468] on p "Adicionar R$ 23,00" at bounding box center [738, 463] width 90 height 15
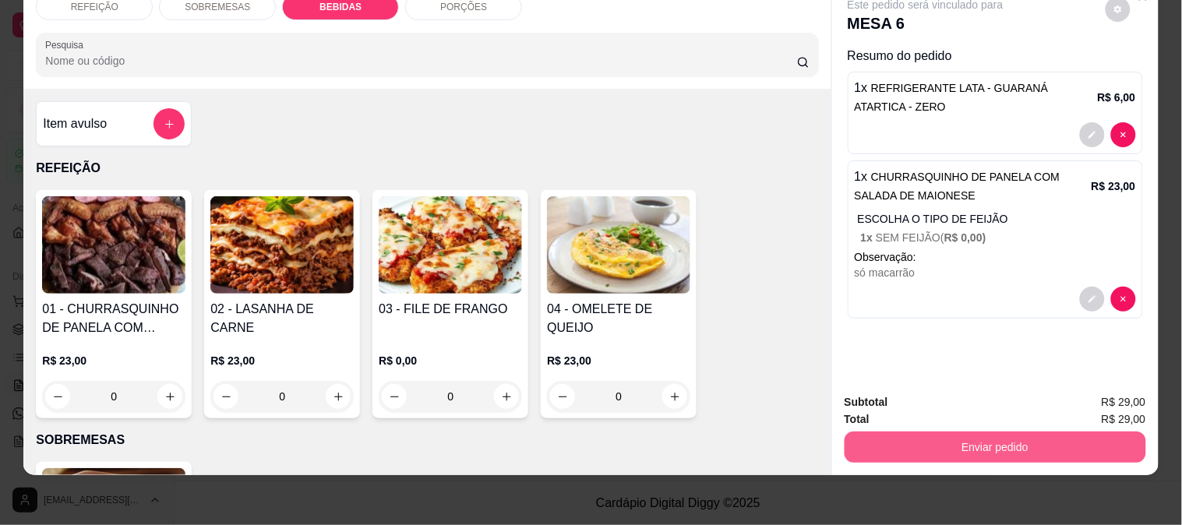
click at [930, 432] on button "Enviar pedido" at bounding box center [996, 447] width 302 height 31
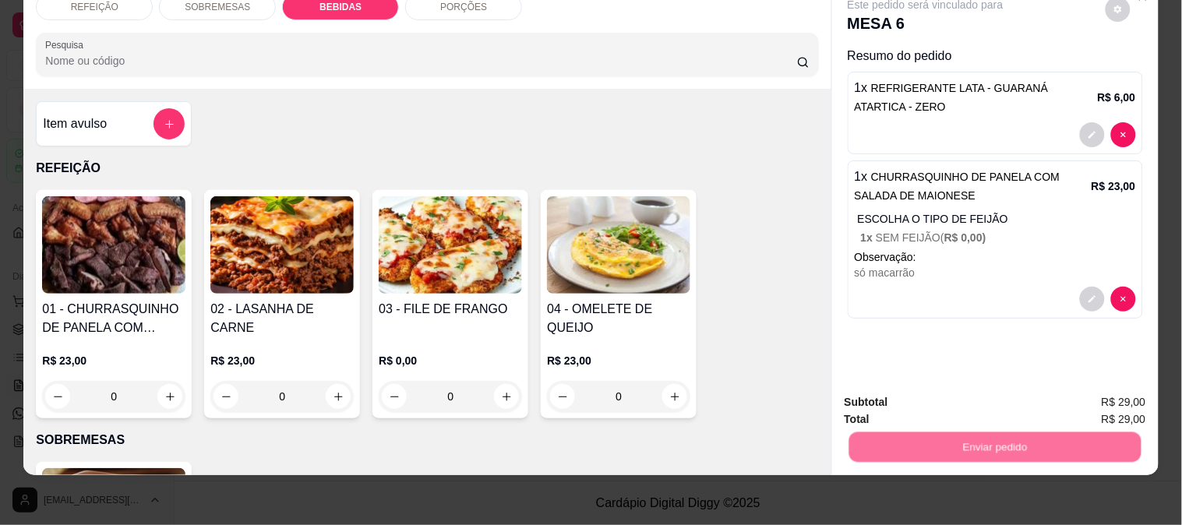
click at [1119, 387] on button "Enviar pedido" at bounding box center [1106, 396] width 86 height 29
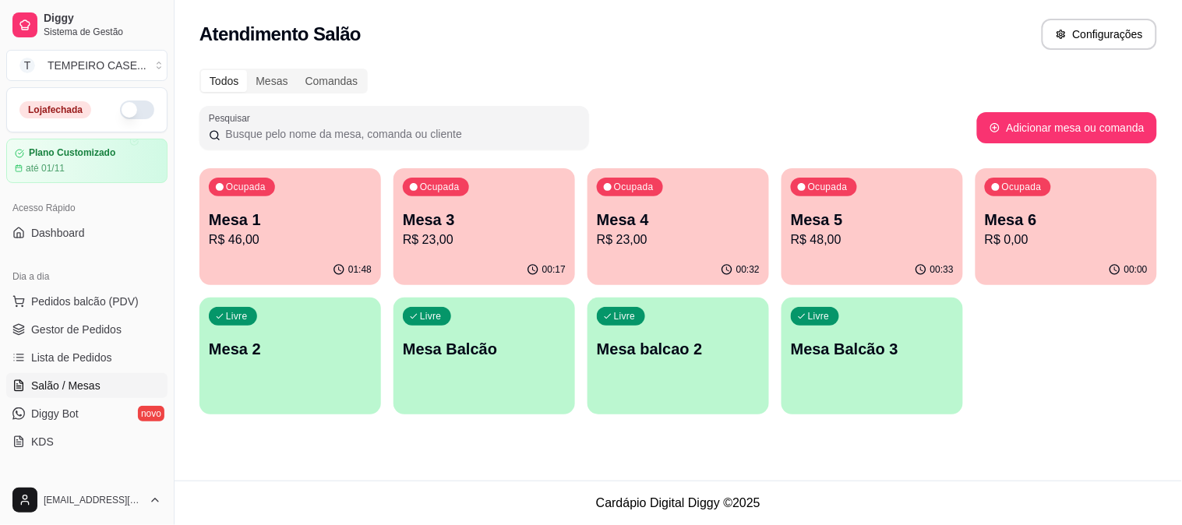
click at [686, 231] on p "R$ 23,00" at bounding box center [678, 240] width 163 height 19
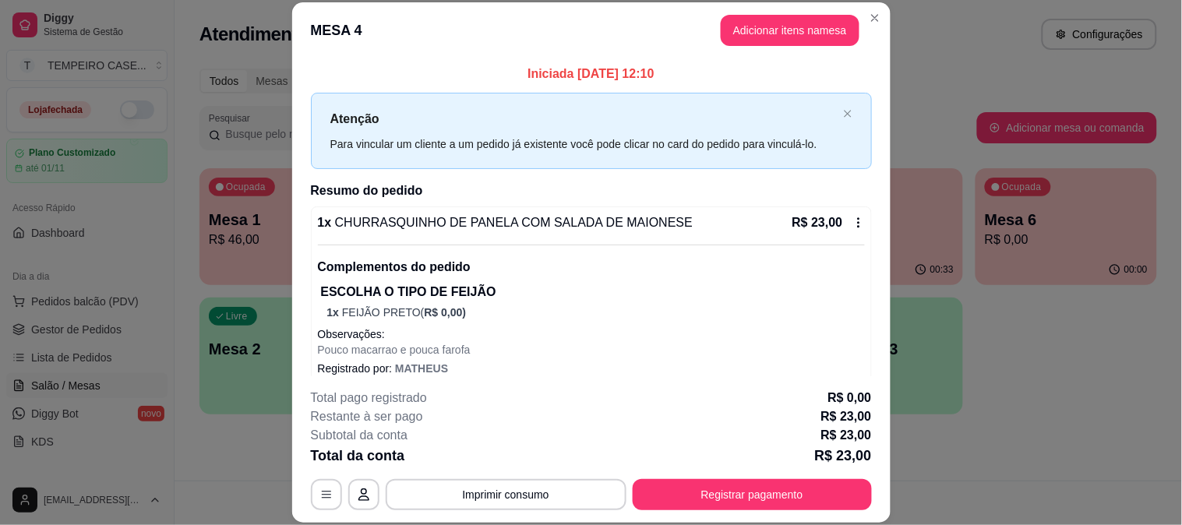
click at [772, 34] on button "Adicionar itens na mesa" at bounding box center [790, 30] width 139 height 31
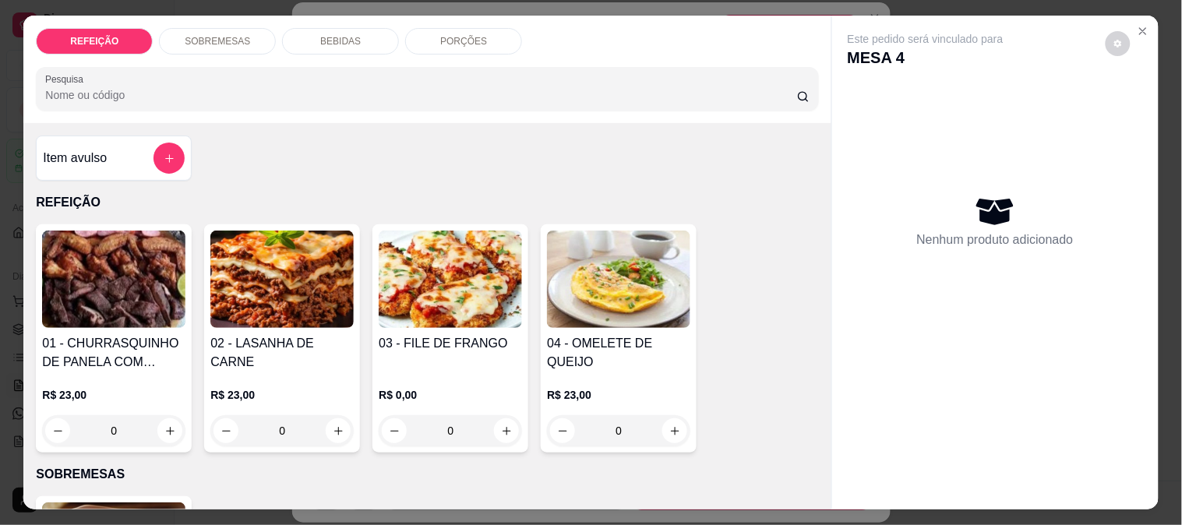
click at [327, 41] on div "BEBIDAS" at bounding box center [340, 41] width 117 height 27
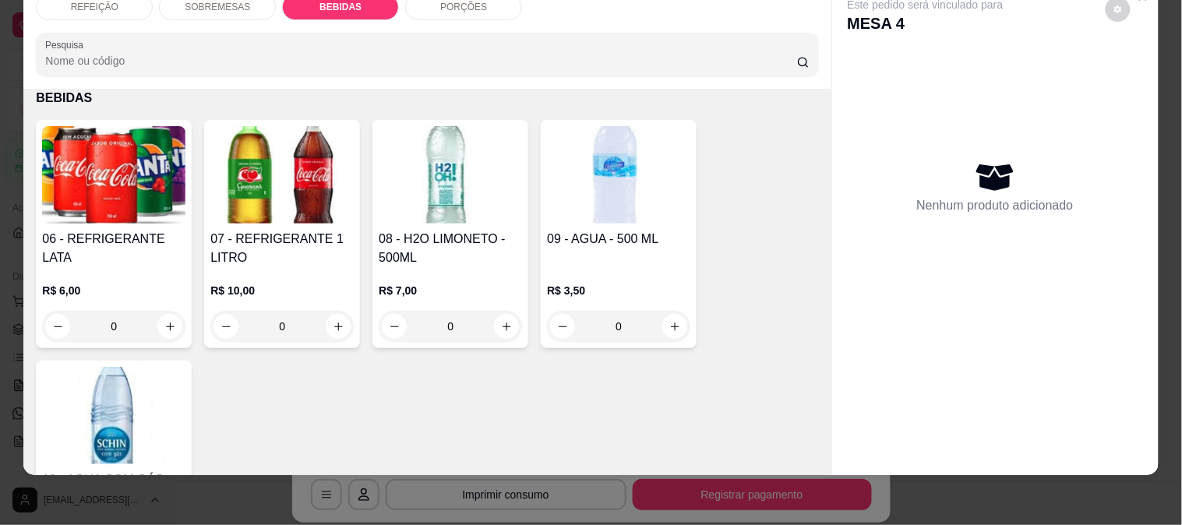
click at [515, 181] on img at bounding box center [450, 174] width 143 height 97
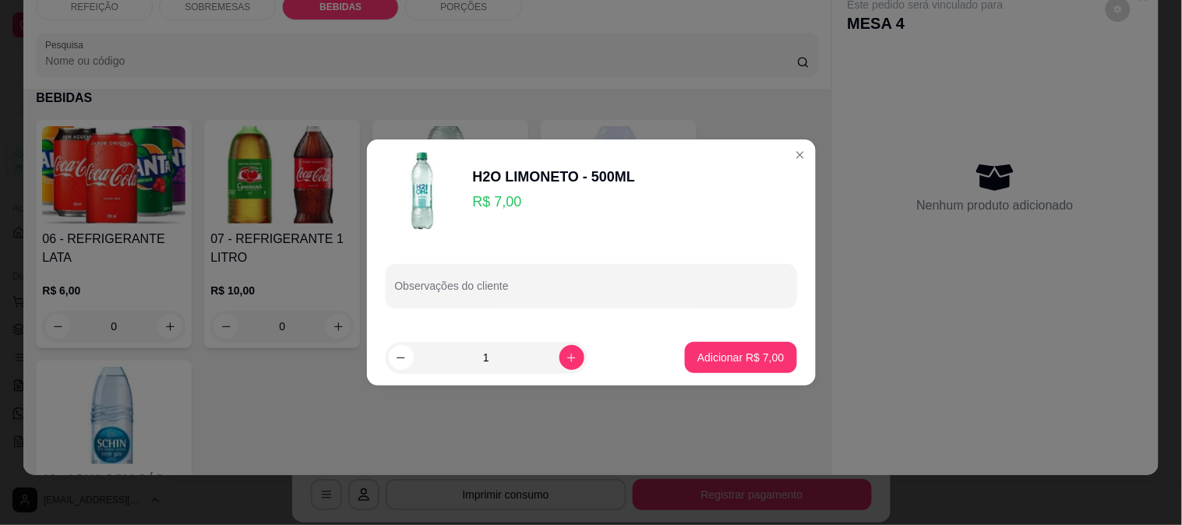
click at [726, 376] on footer "1 Adicionar R$ 7,00" at bounding box center [591, 358] width 449 height 56
click at [749, 361] on p "Adicionar R$ 7,00" at bounding box center [741, 358] width 87 height 16
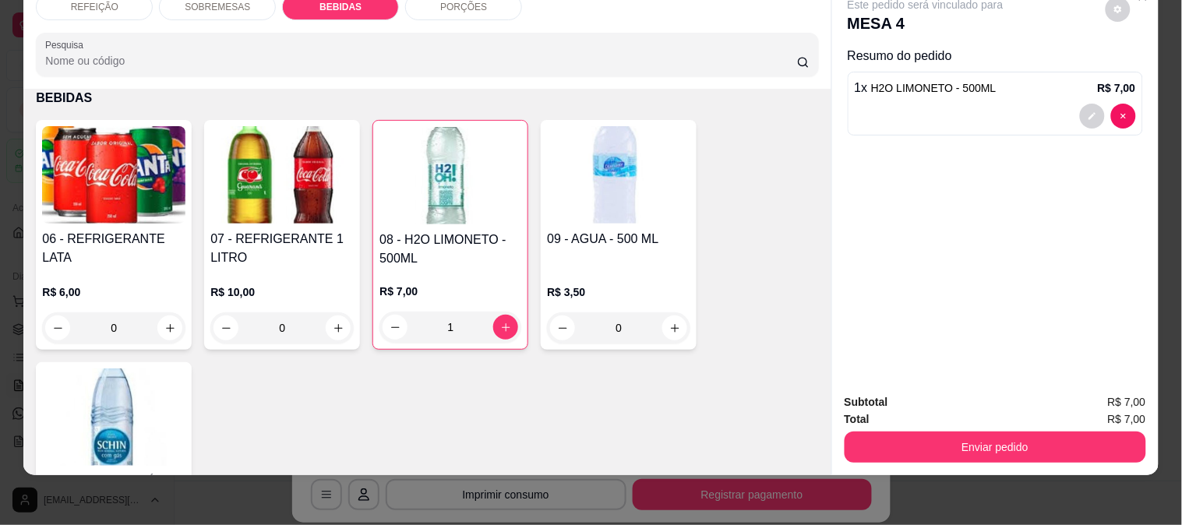
type input "1"
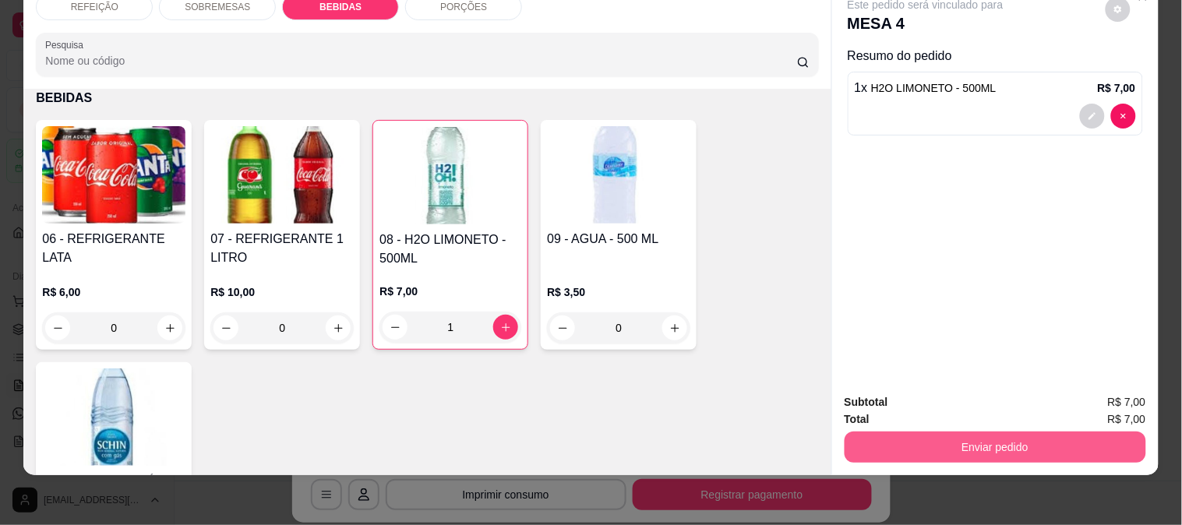
click at [930, 433] on button "Enviar pedido" at bounding box center [996, 447] width 302 height 31
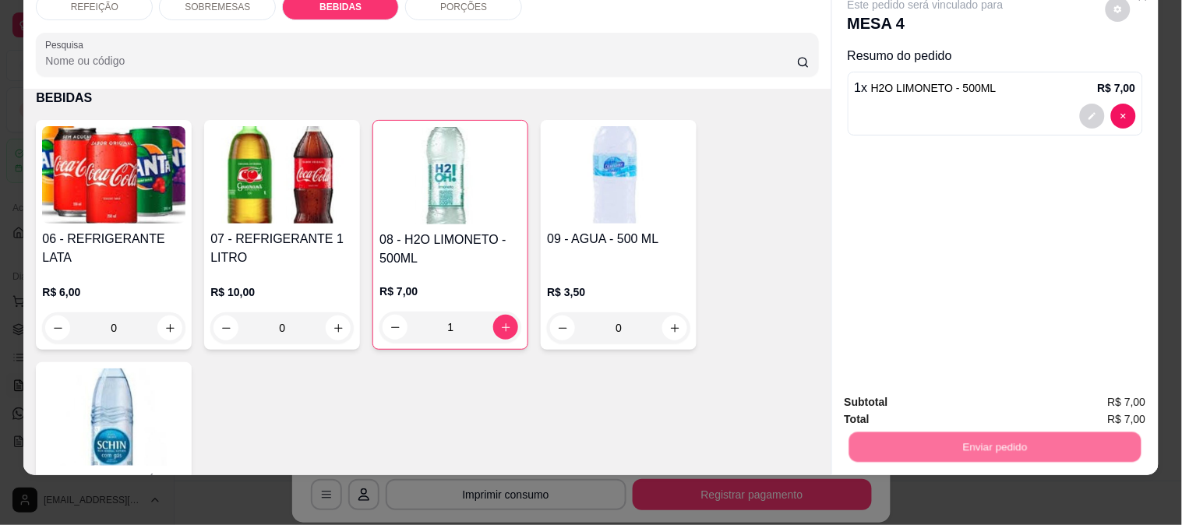
click at [1122, 375] on div "Deseja registrar o cliente que fez esse pedido? Essa é uma forma de identificar…" at bounding box center [989, 377] width 267 height 67
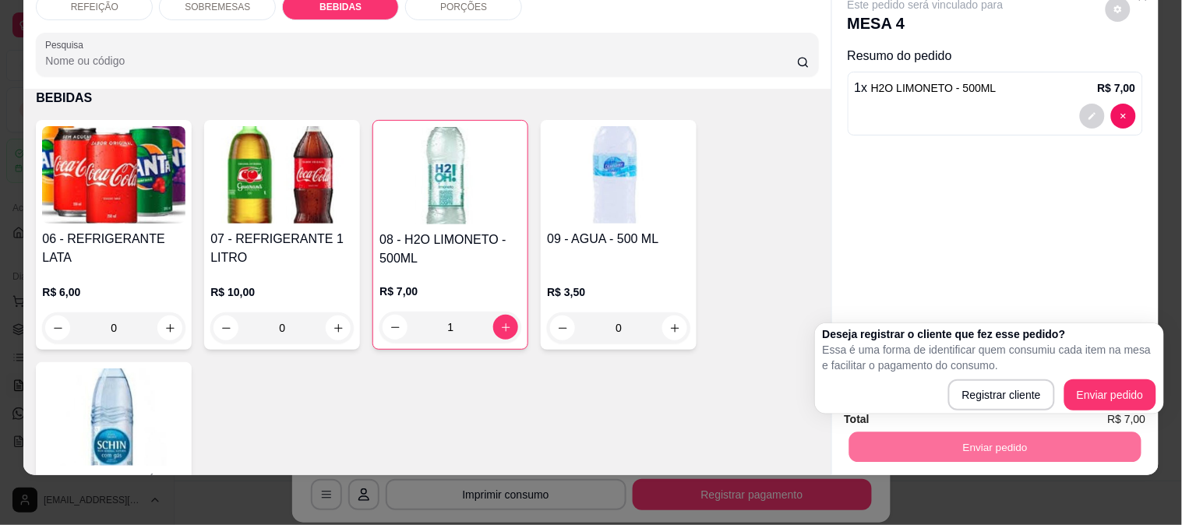
drag, startPoint x: 1131, startPoint y: 375, endPoint x: 1130, endPoint y: 385, distance: 10.2
click at [1132, 375] on div "Deseja registrar o cliente que fez esse pedido? Essa é uma forma de identificar…" at bounding box center [990, 369] width 334 height 84
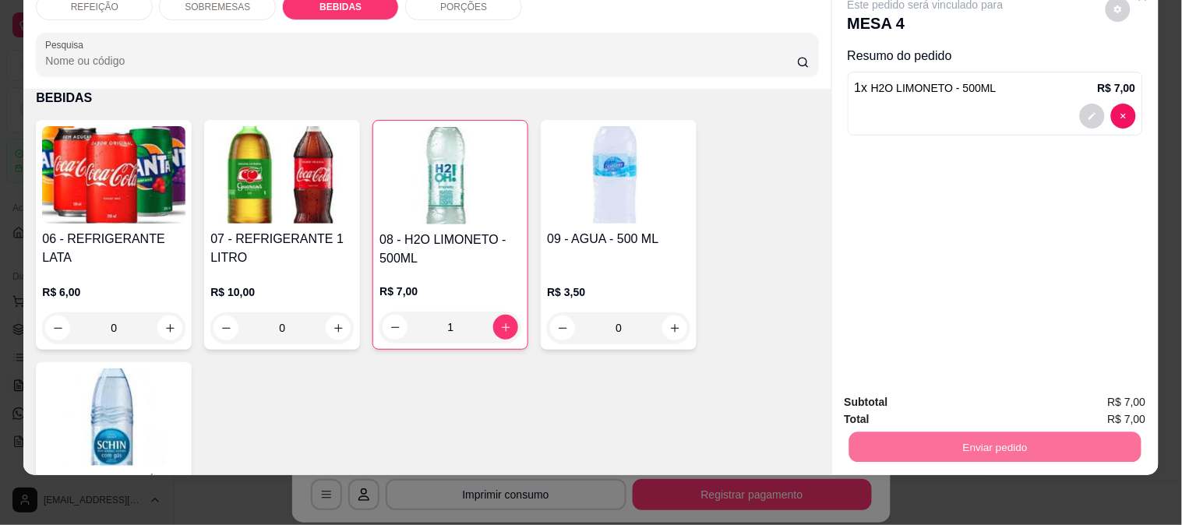
click at [1130, 385] on button "Enviar pedido" at bounding box center [1106, 395] width 86 height 29
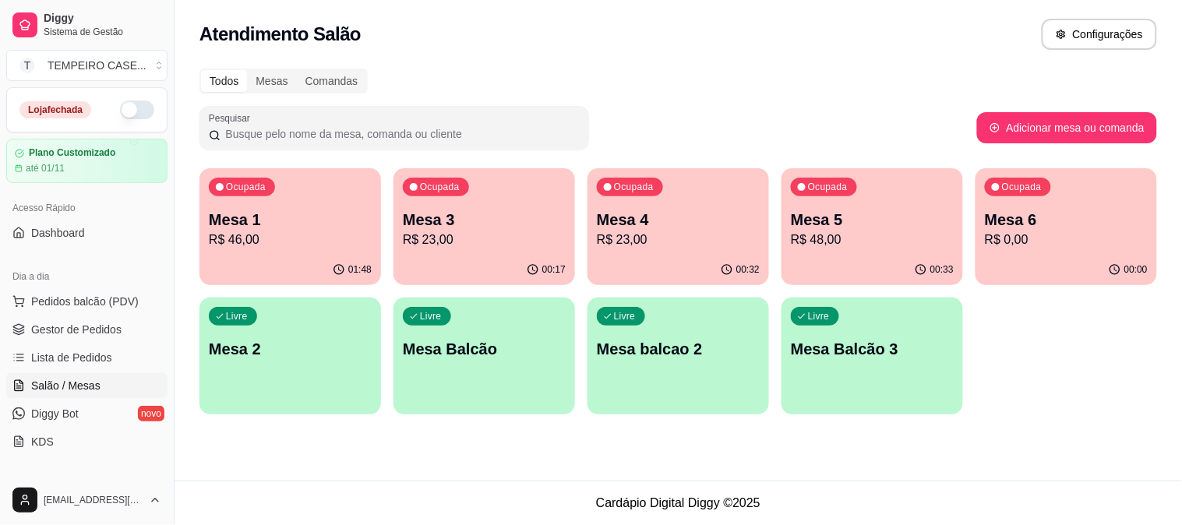
click at [539, 242] on p "R$ 23,00" at bounding box center [484, 240] width 163 height 19
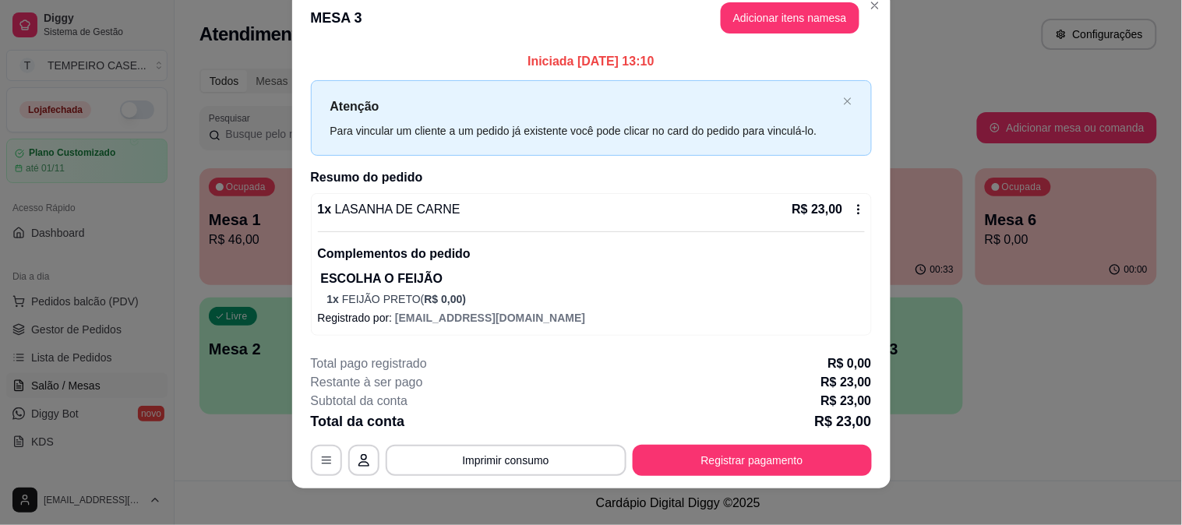
scroll to position [36, 0]
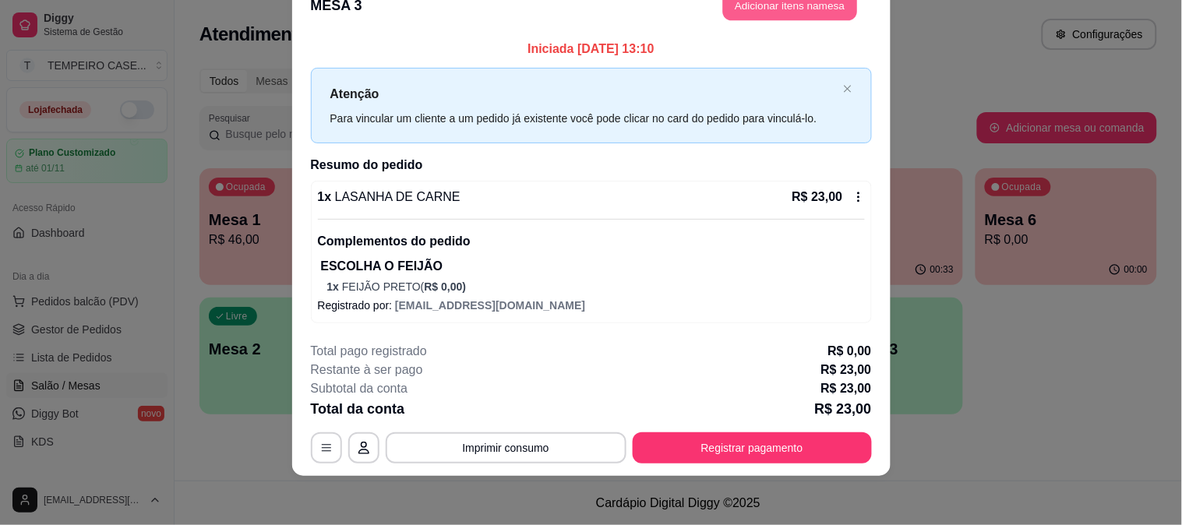
click at [770, 13] on button "Adicionar itens na mesa" at bounding box center [790, 6] width 134 height 30
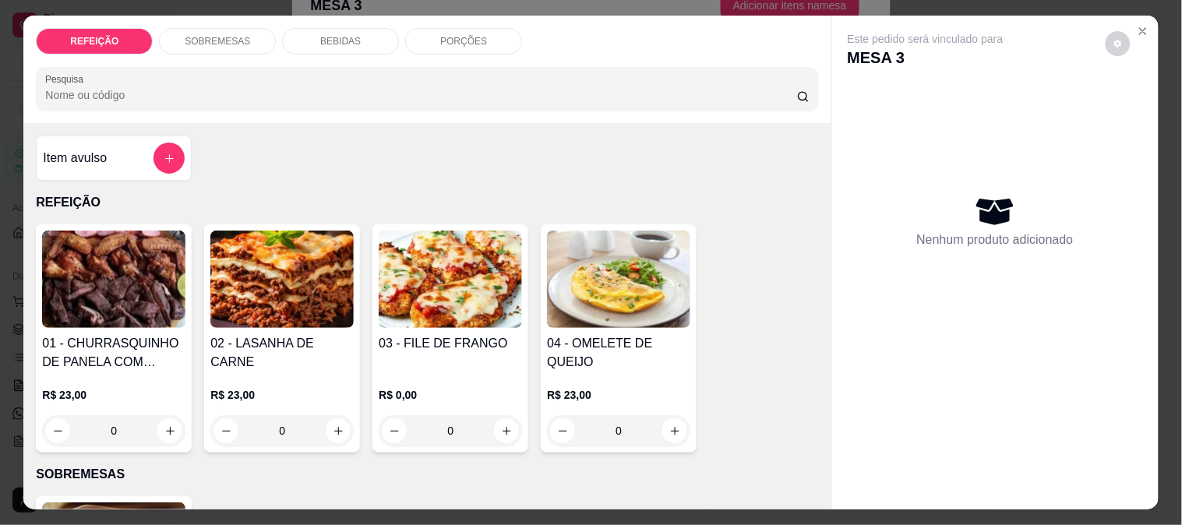
click at [368, 35] on div "BEBIDAS" at bounding box center [340, 41] width 117 height 27
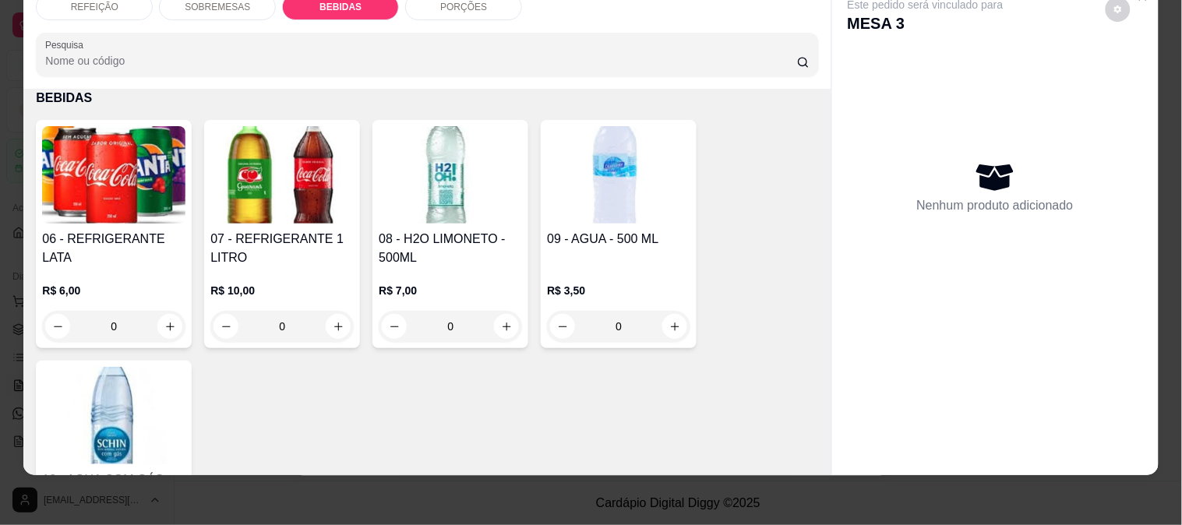
click at [417, 168] on img at bounding box center [450, 174] width 143 height 97
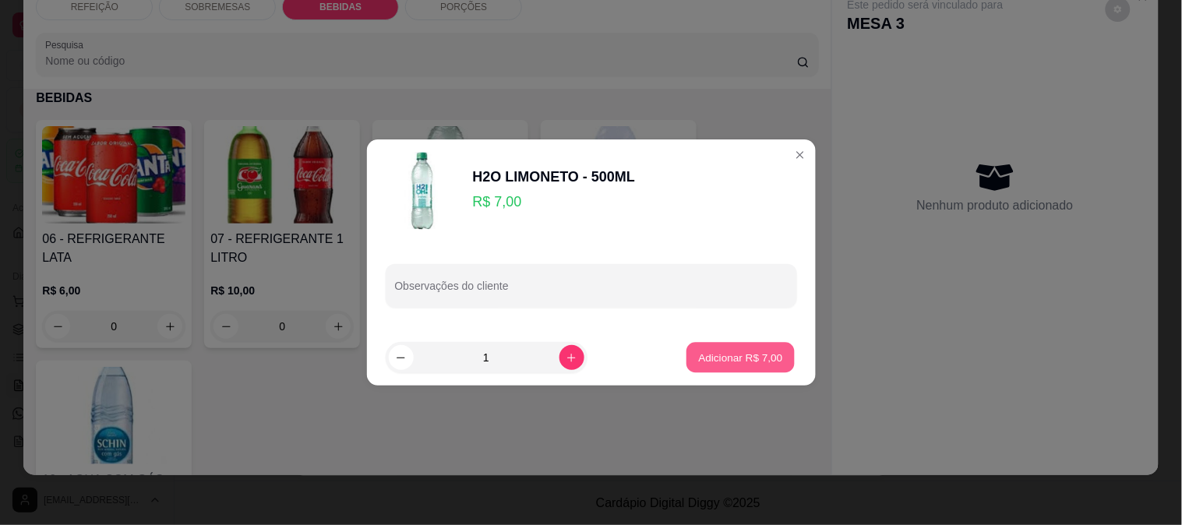
click at [727, 359] on p "Adicionar R$ 7,00" at bounding box center [741, 357] width 84 height 15
type input "1"
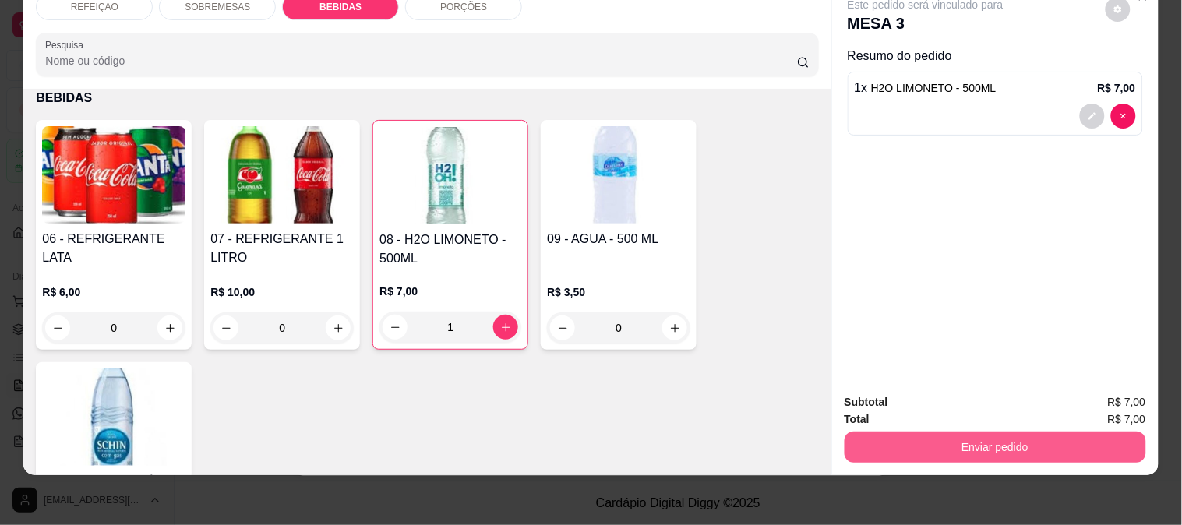
click at [952, 434] on button "Enviar pedido" at bounding box center [996, 447] width 302 height 31
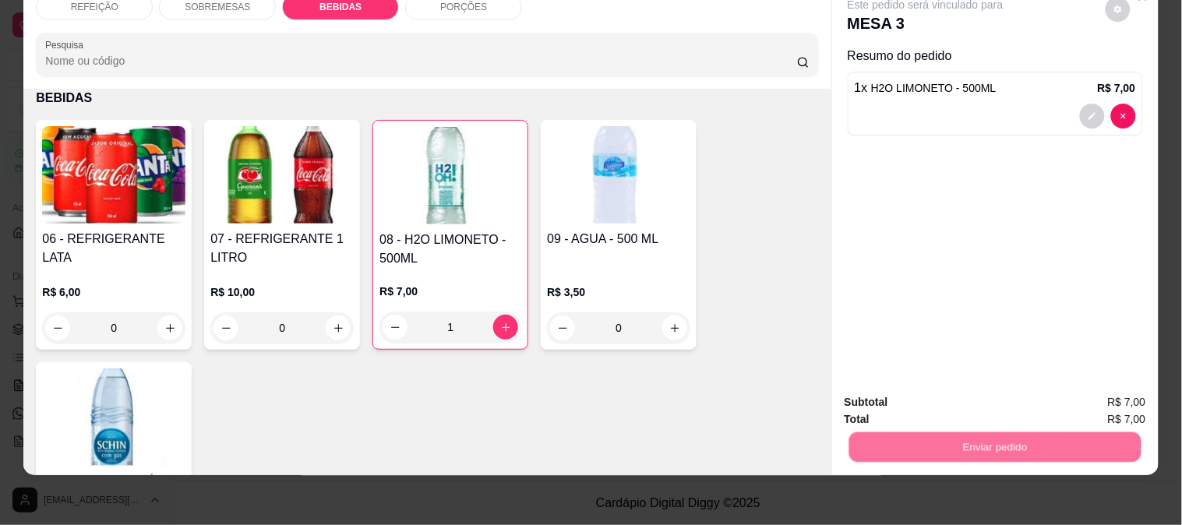
click at [1097, 387] on button "Enviar pedido" at bounding box center [1106, 396] width 88 height 30
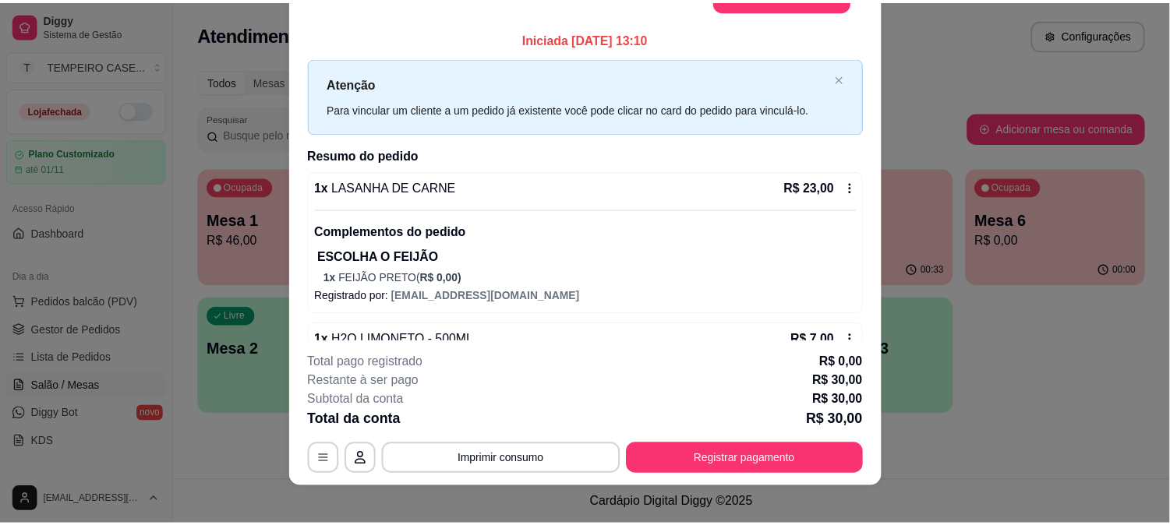
scroll to position [26, 0]
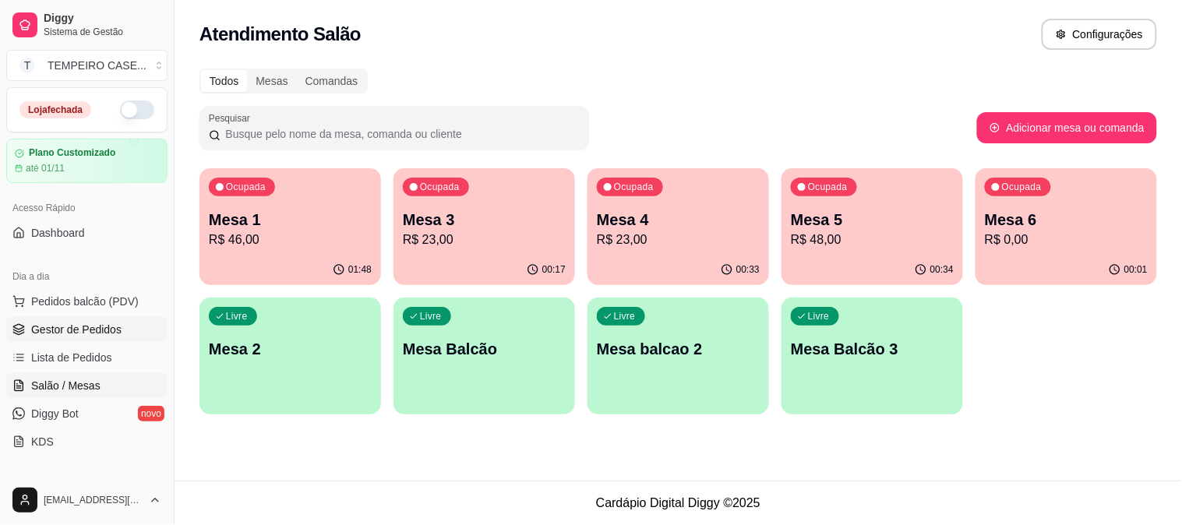
click at [122, 325] on link "Gestor de Pedidos" at bounding box center [86, 329] width 161 height 25
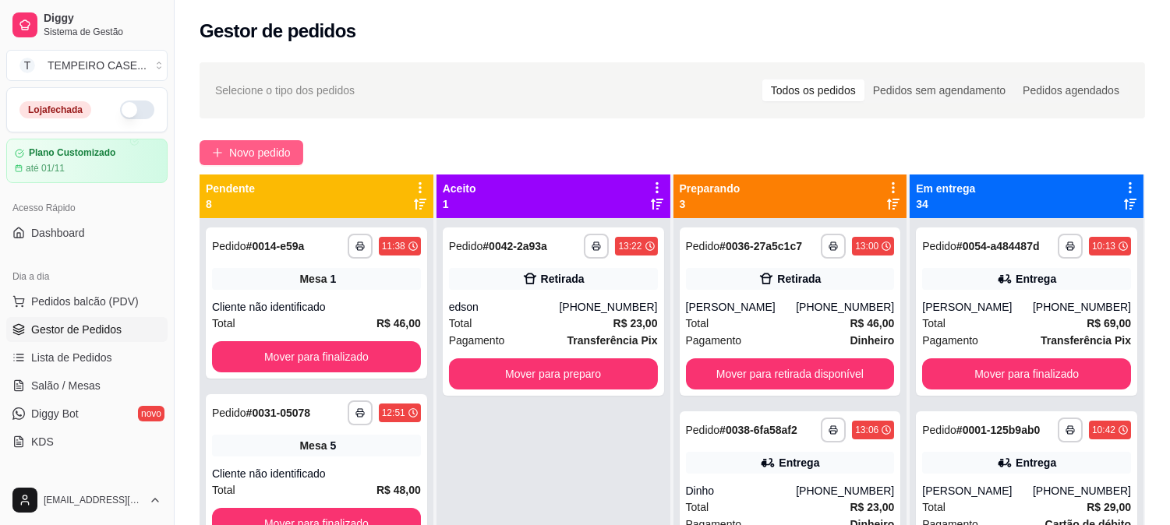
click at [269, 143] on button "Novo pedido" at bounding box center [252, 152] width 104 height 25
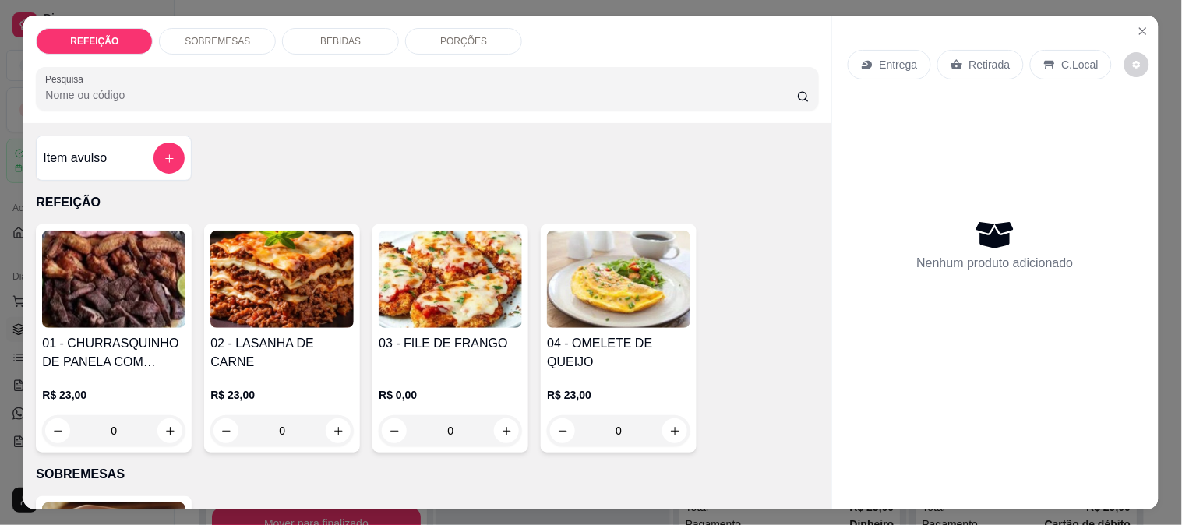
click at [101, 266] on img at bounding box center [113, 279] width 143 height 97
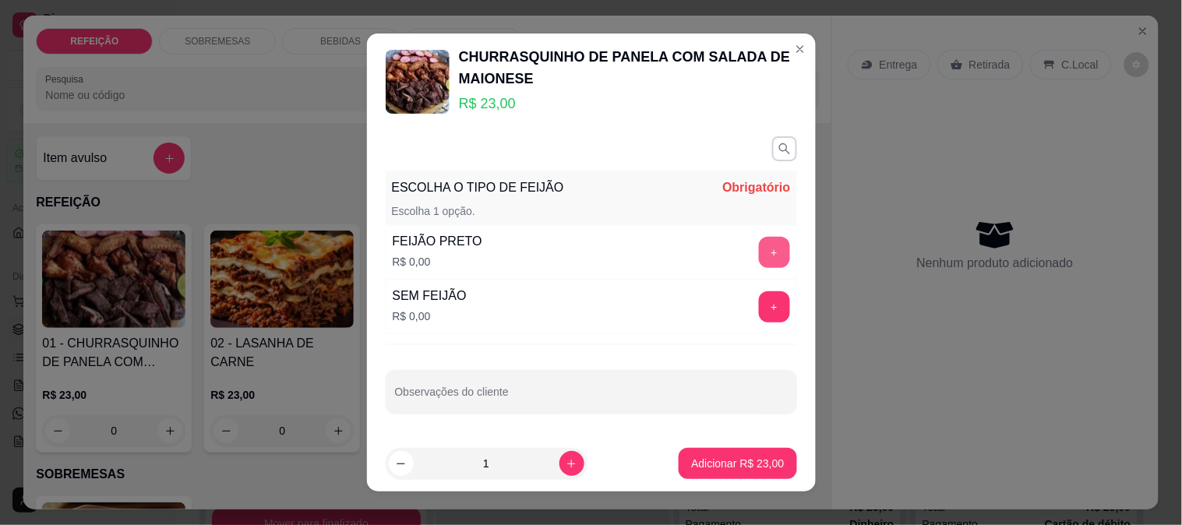
click at [759, 253] on button "+" at bounding box center [774, 252] width 31 height 31
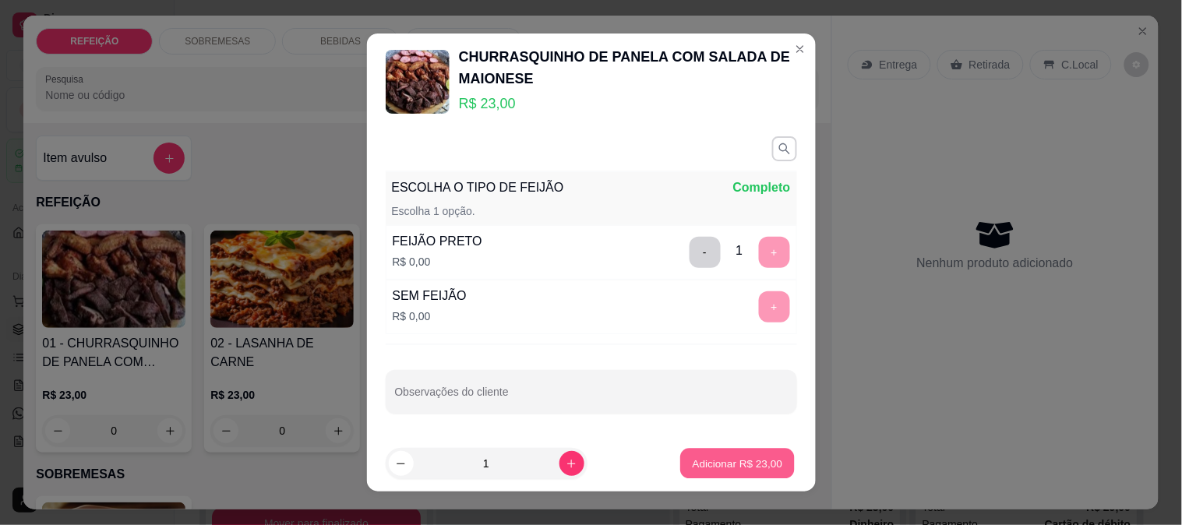
click at [733, 461] on p "Adicionar R$ 23,00" at bounding box center [738, 463] width 90 height 15
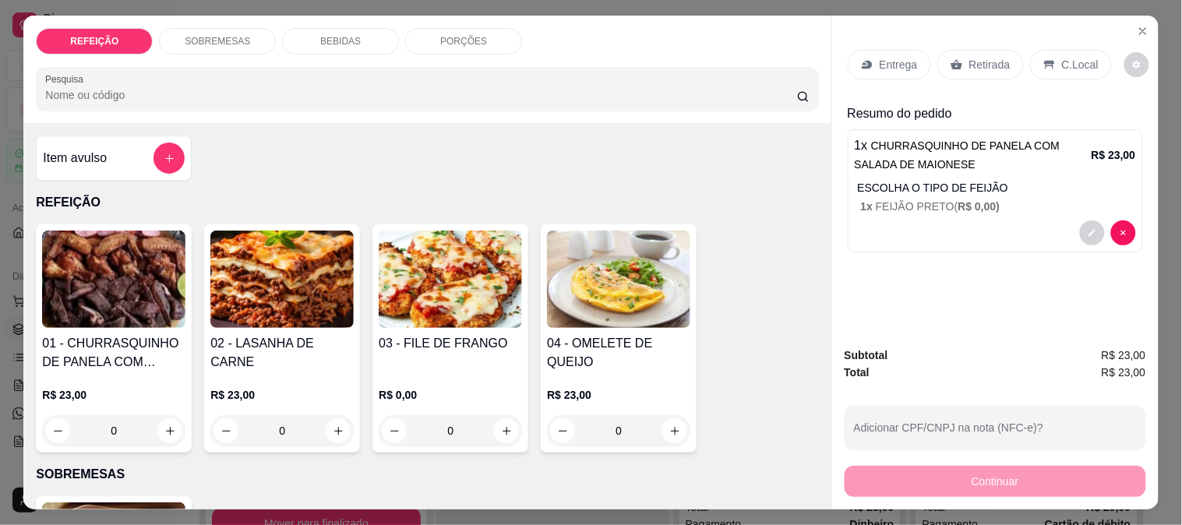
click at [977, 62] on p "Retirada" at bounding box center [990, 65] width 41 height 16
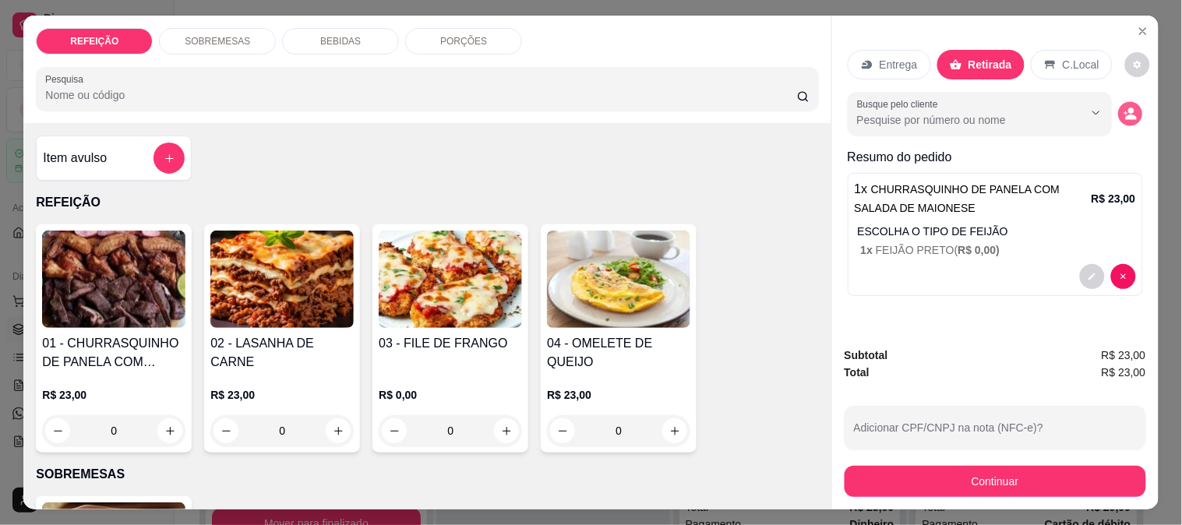
click at [1130, 115] on icon "decrease-product-quantity" at bounding box center [1131, 117] width 11 height 5
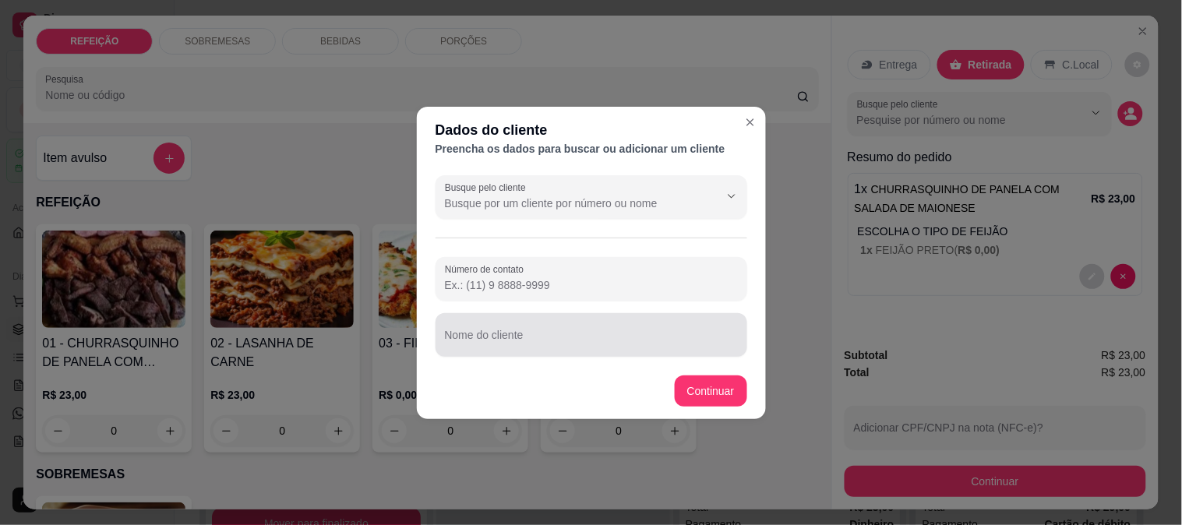
click at [518, 339] on input "Nome do cliente" at bounding box center [591, 342] width 293 height 16
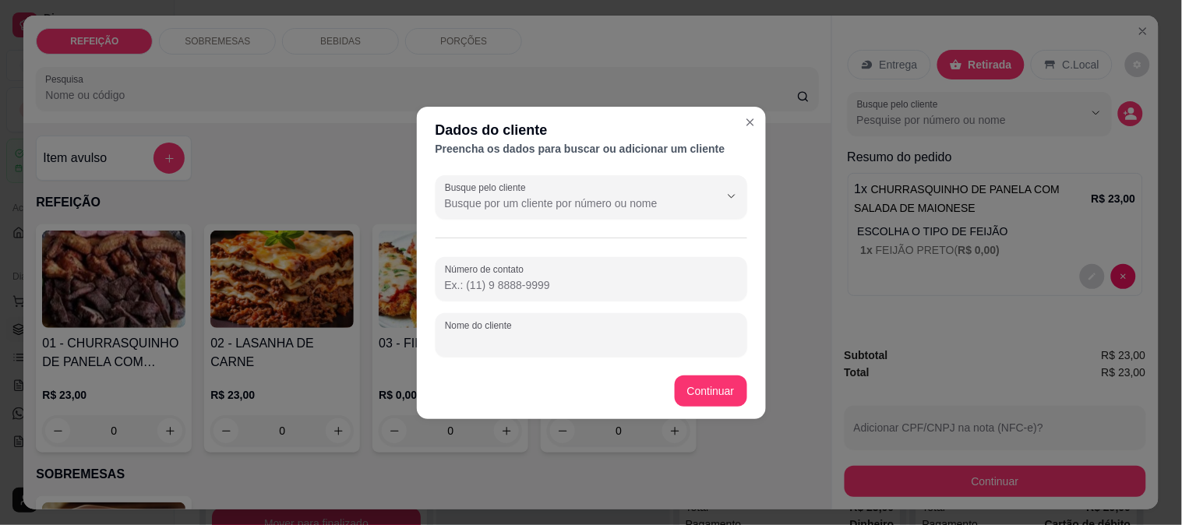
paste input "Tomás Mateos"
type input "Tomás Mateos"
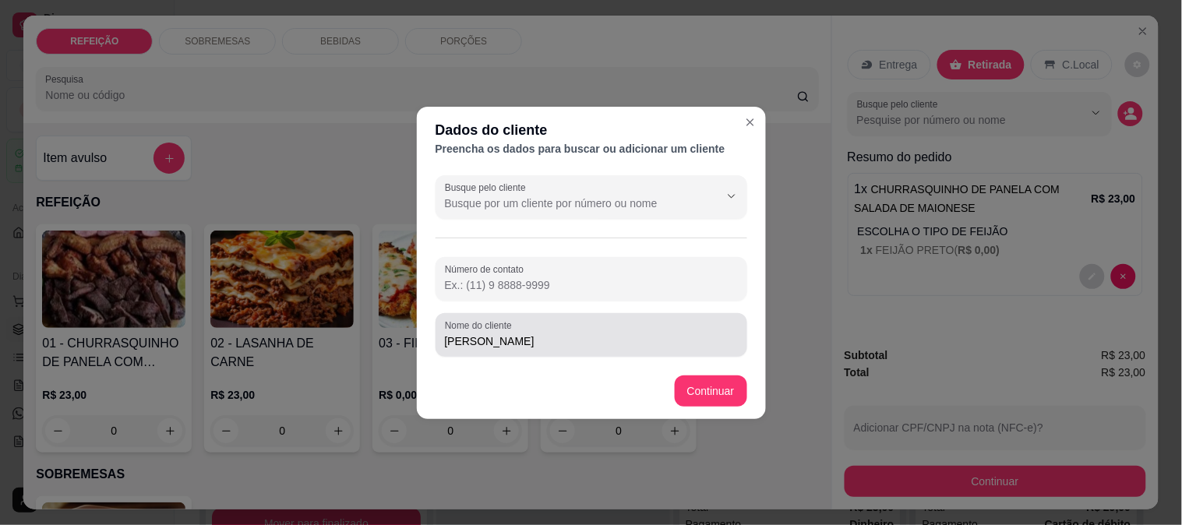
click at [558, 285] on input "Número de contato" at bounding box center [591, 285] width 293 height 16
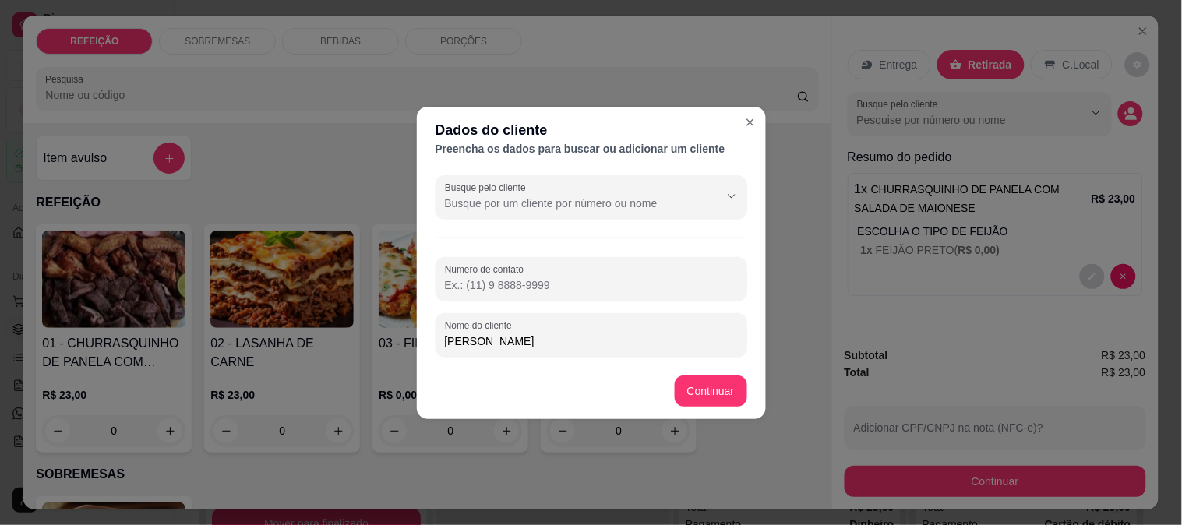
paste input "(73) 8201-8762"
type input "(73) 8201-8762"
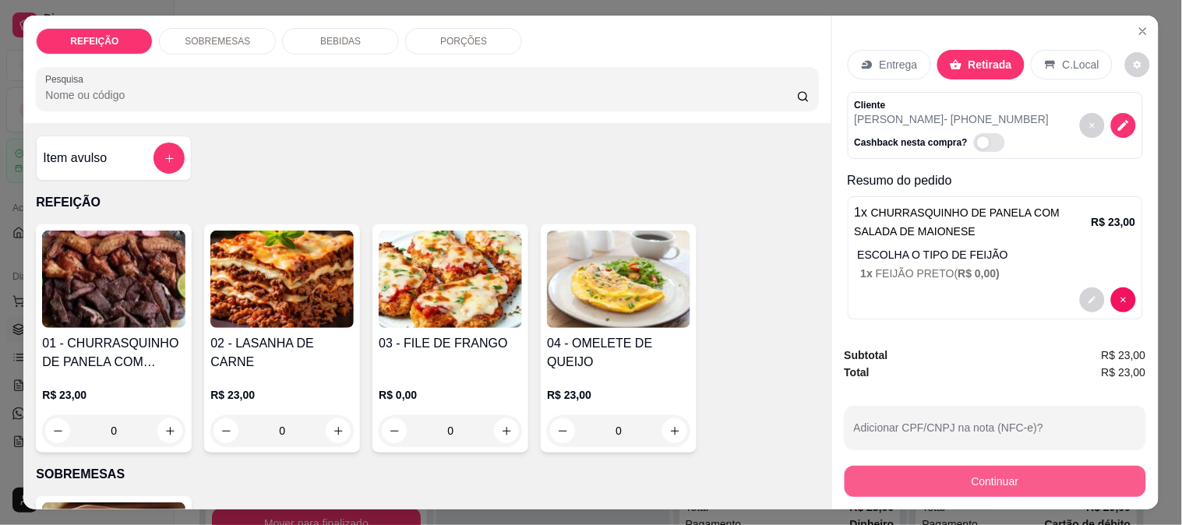
click at [957, 479] on button "Continuar" at bounding box center [996, 481] width 302 height 31
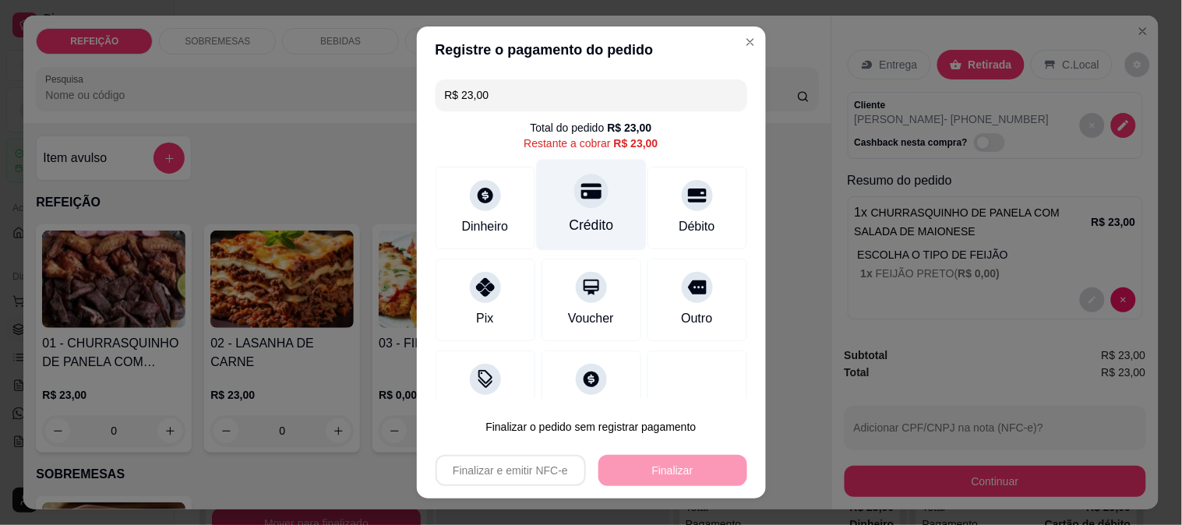
click at [547, 224] on div "Crédito" at bounding box center [591, 204] width 110 height 91
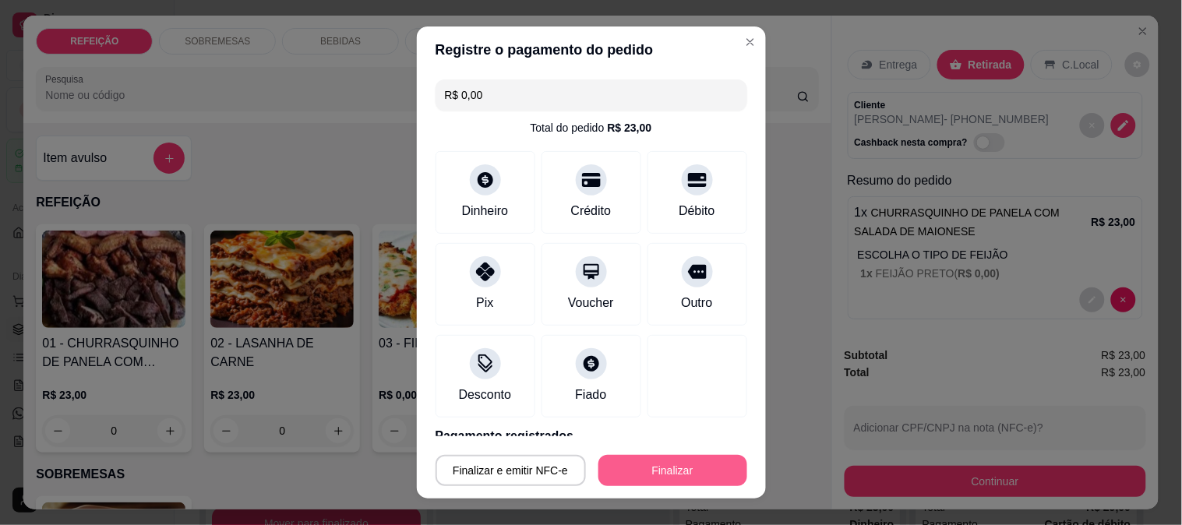
click at [663, 470] on button "Finalizar" at bounding box center [673, 470] width 149 height 31
type input "-R$ 23,00"
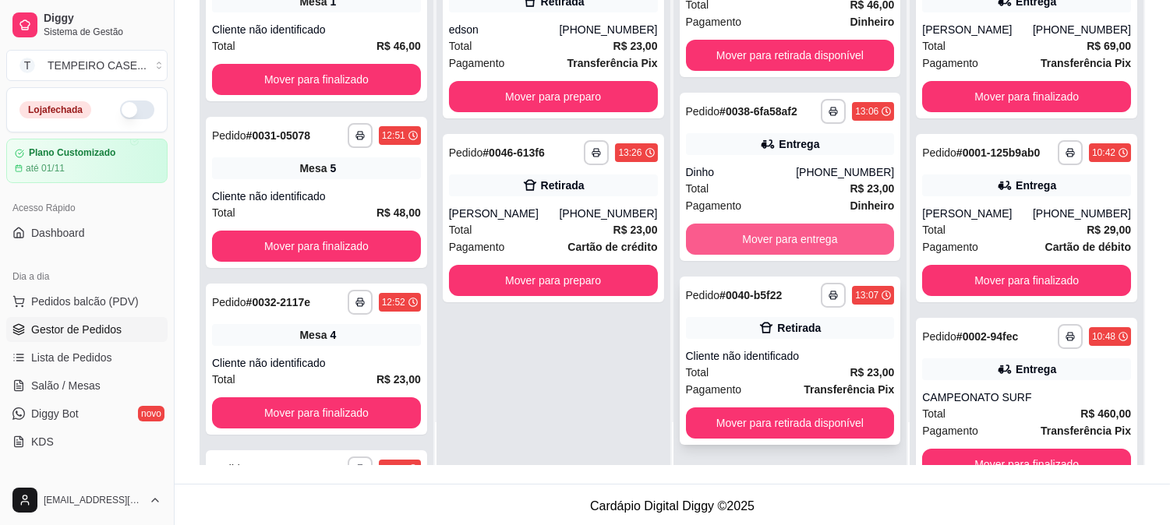
scroll to position [238, 0]
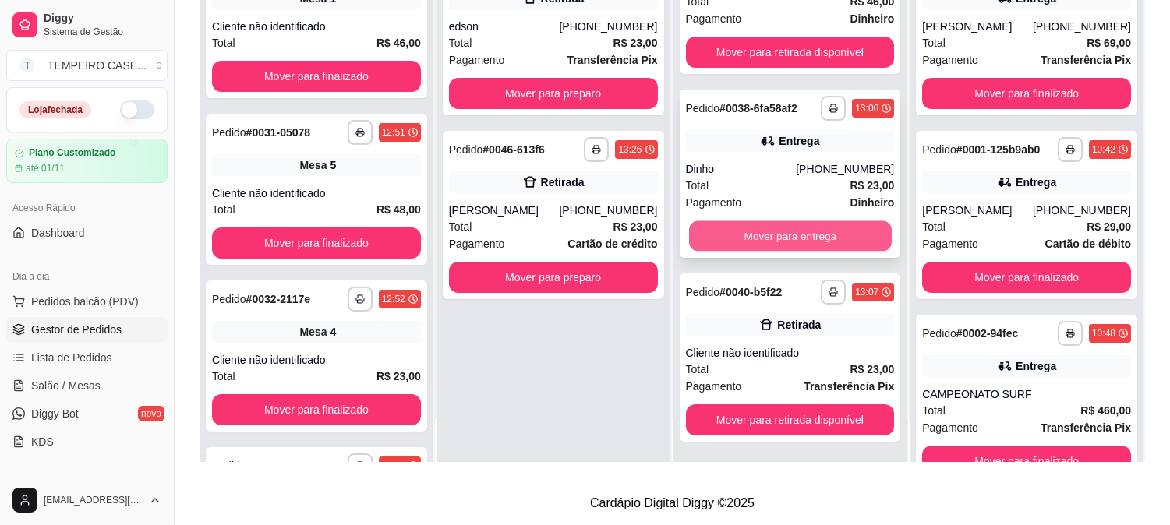
click at [772, 228] on button "Mover para entrega" at bounding box center [790, 236] width 203 height 30
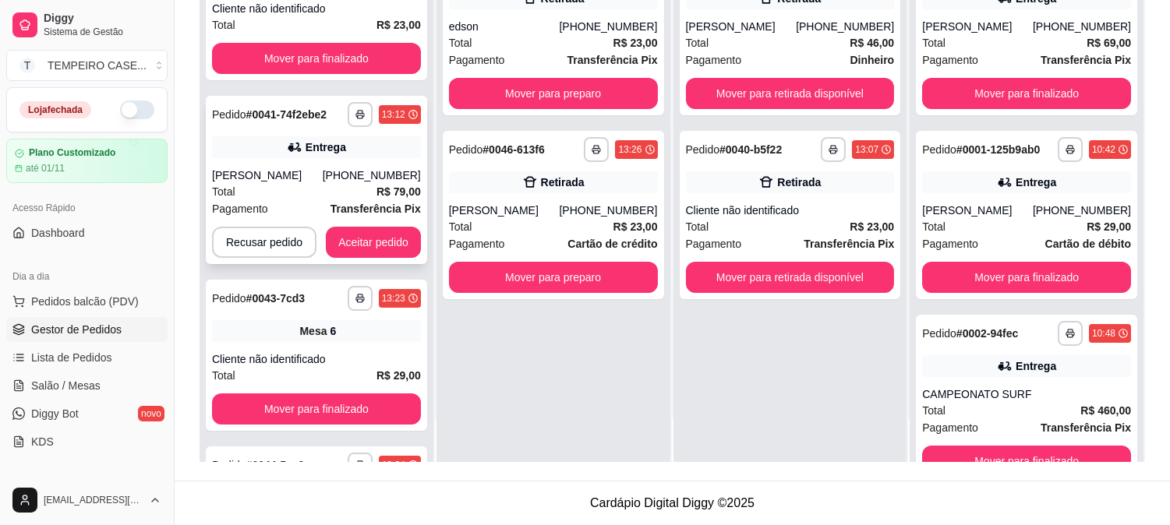
scroll to position [494, 0]
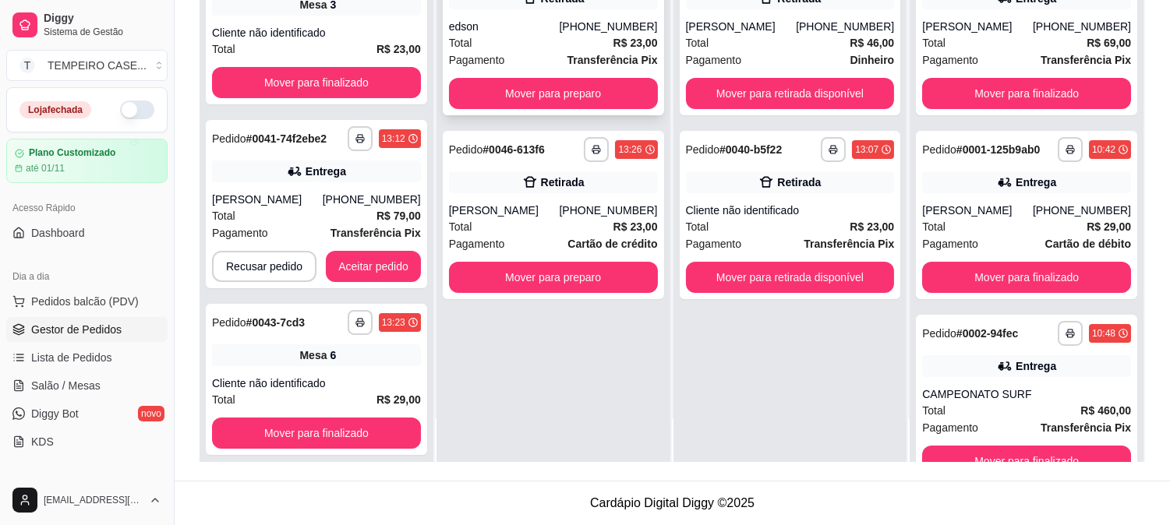
click at [589, 108] on div "**********" at bounding box center [553, 31] width 221 height 168
click at [533, 94] on button "Mover para preparo" at bounding box center [553, 93] width 209 height 31
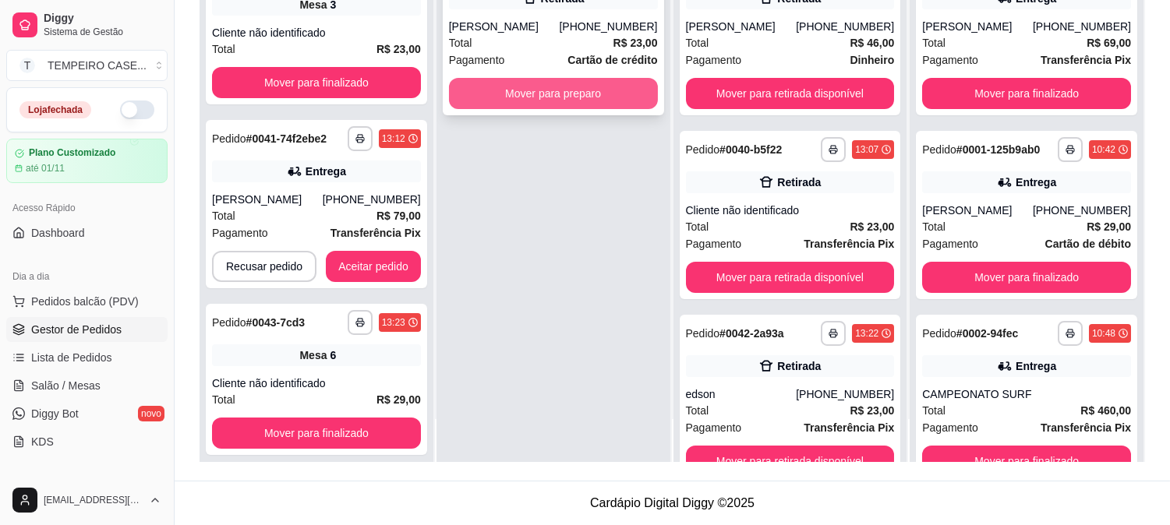
click at [550, 96] on button "Mover para preparo" at bounding box center [553, 93] width 209 height 31
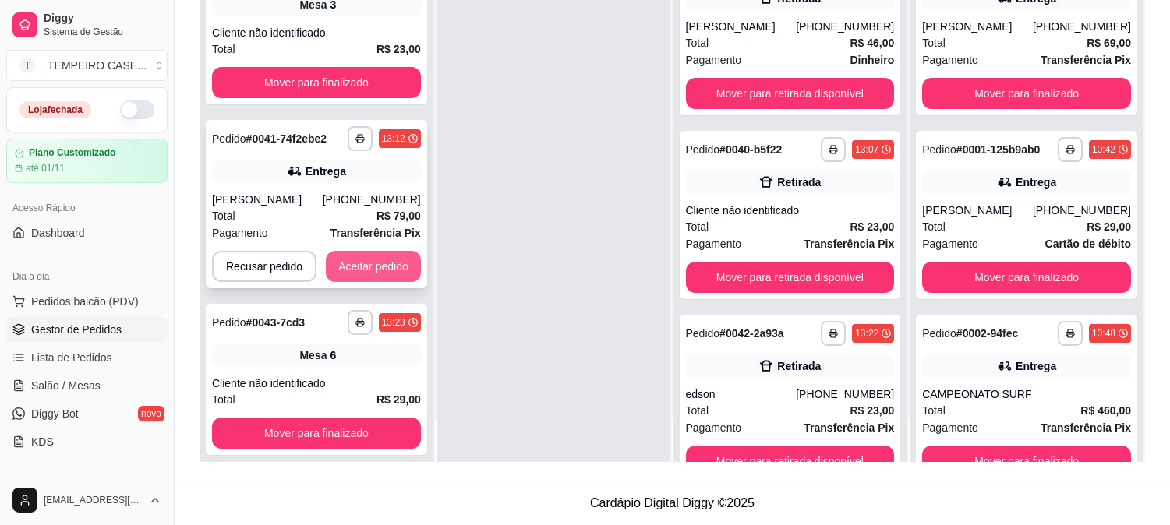
click at [368, 262] on button "Aceitar pedido" at bounding box center [373, 266] width 95 height 31
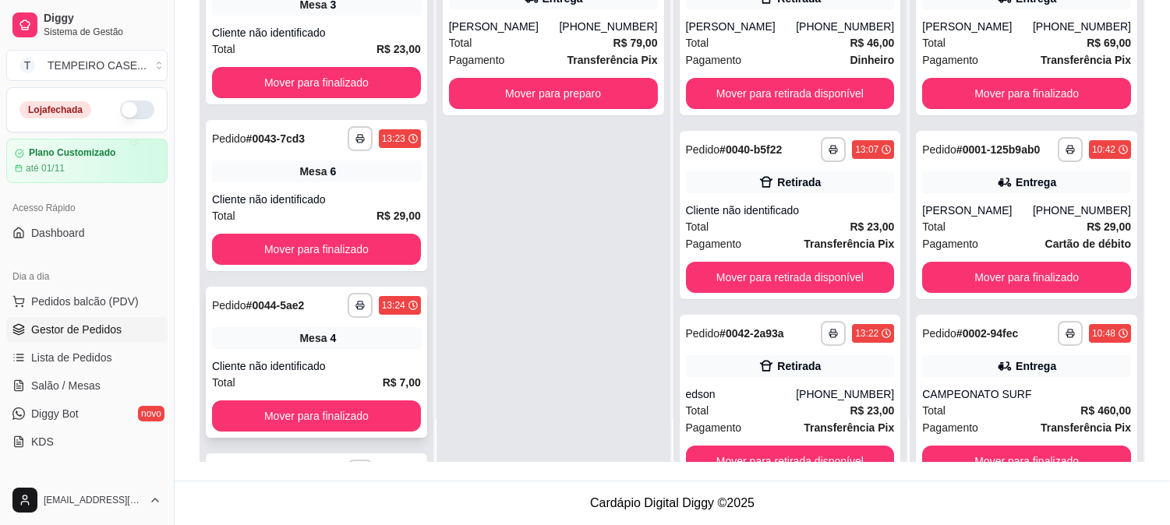
scroll to position [657, 0]
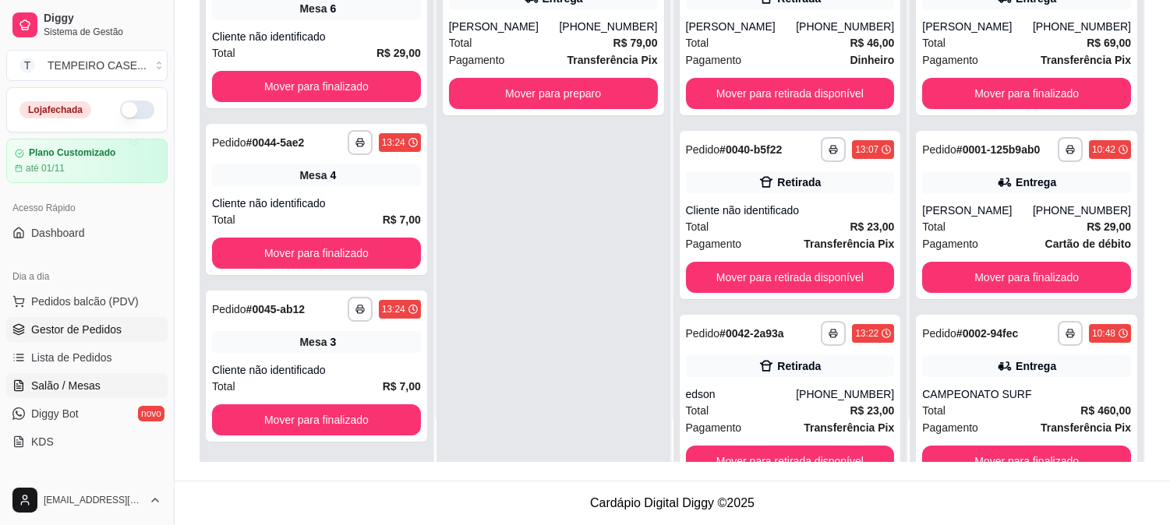
click at [56, 376] on link "Salão / Mesas" at bounding box center [86, 385] width 161 height 25
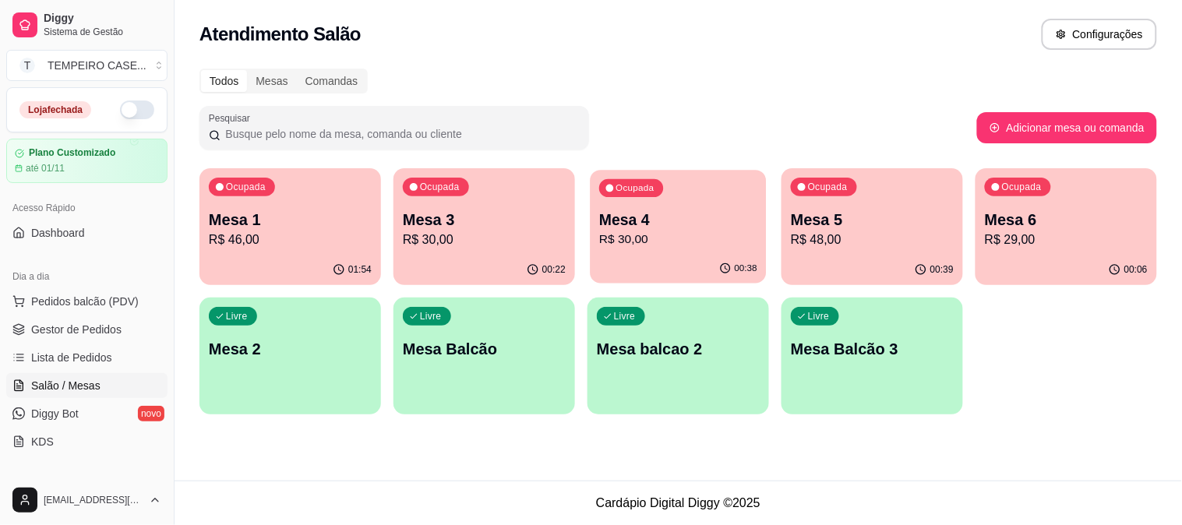
click at [637, 240] on p "R$ 30,00" at bounding box center [678, 240] width 158 height 18
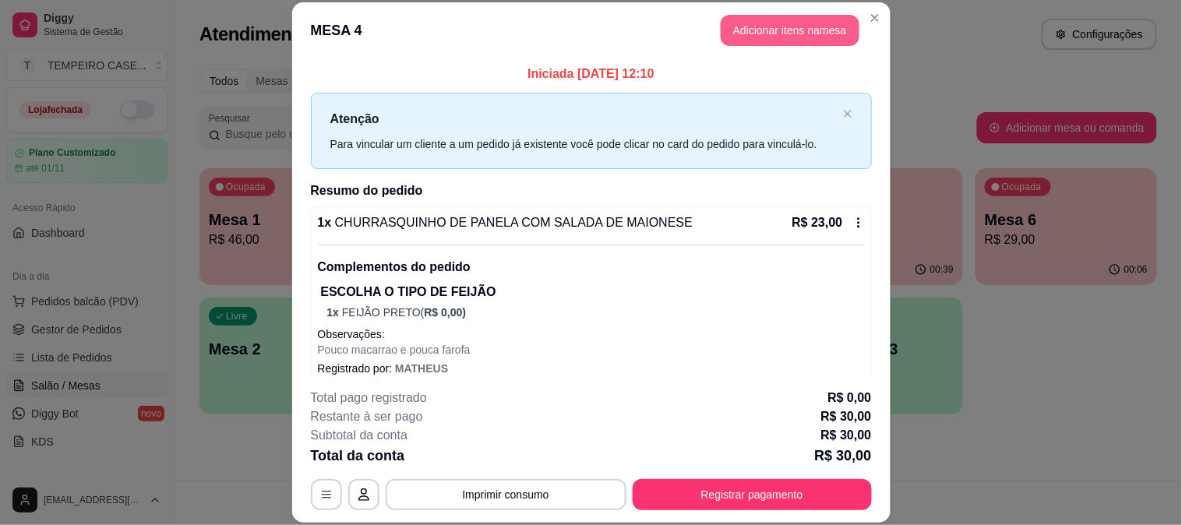
click at [737, 37] on button "Adicionar itens na mesa" at bounding box center [790, 30] width 139 height 31
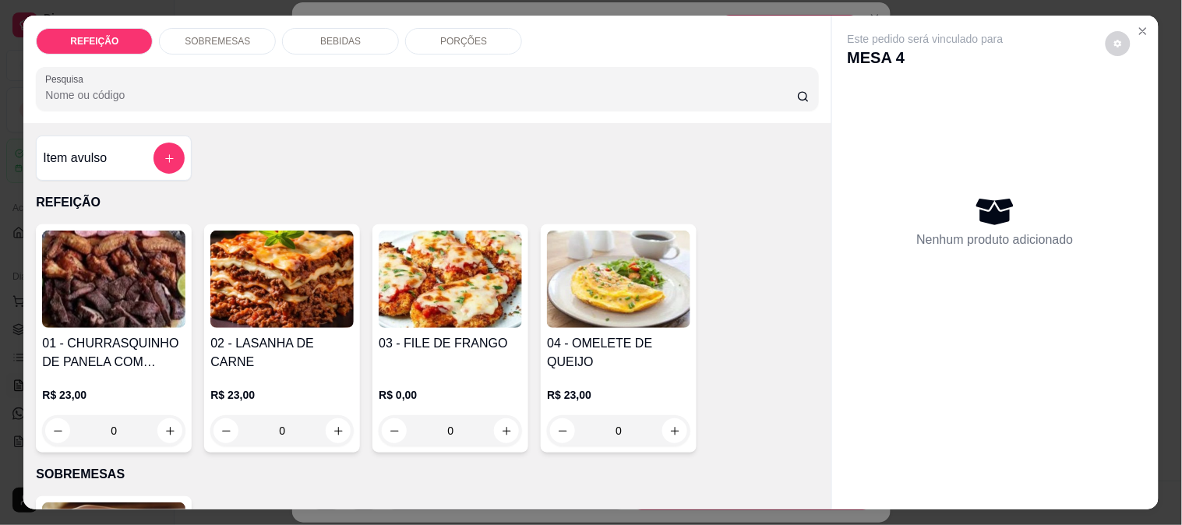
click at [219, 35] on p "SOBREMESAS" at bounding box center [217, 41] width 65 height 12
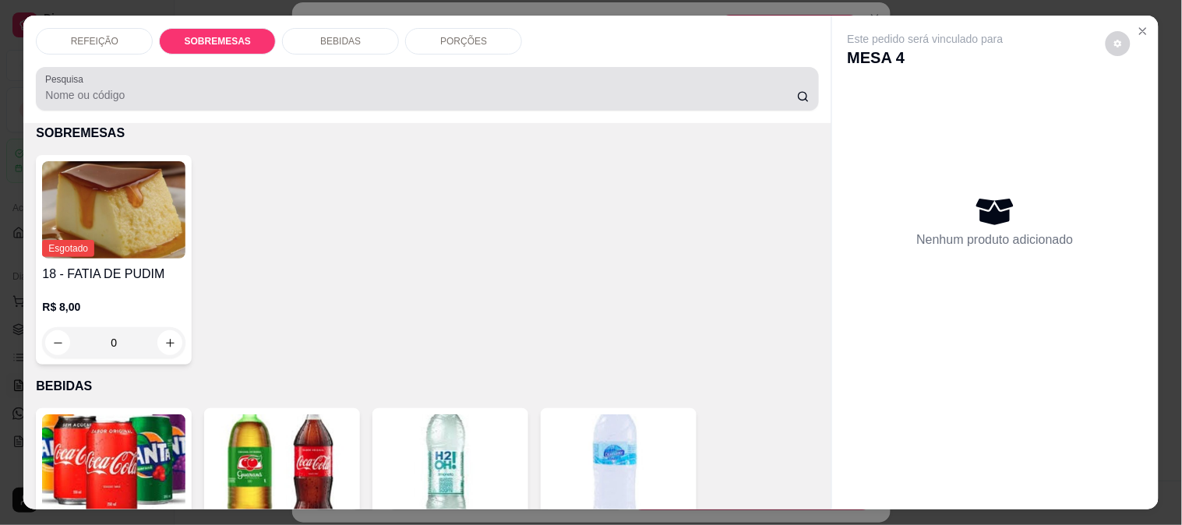
scroll to position [41, 0]
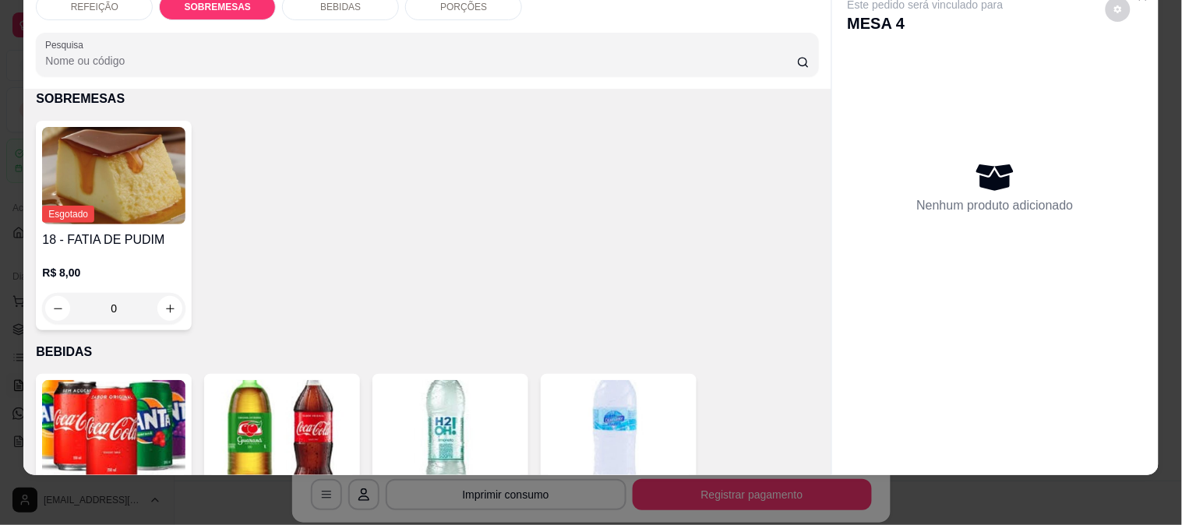
click at [120, 207] on img at bounding box center [113, 175] width 143 height 97
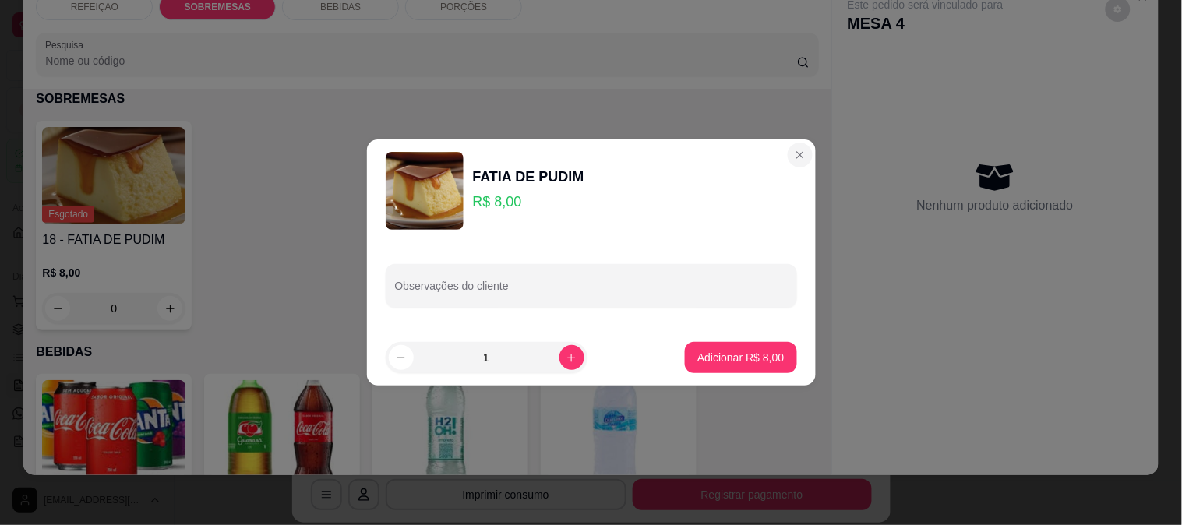
drag, startPoint x: 772, startPoint y: 161, endPoint x: 781, endPoint y: 161, distance: 9.4
click at [777, 161] on section "FATIA DE PUDIM R$ 8,00 Observações do cliente 1 Adicionar R$ 8,00" at bounding box center [591, 263] width 449 height 246
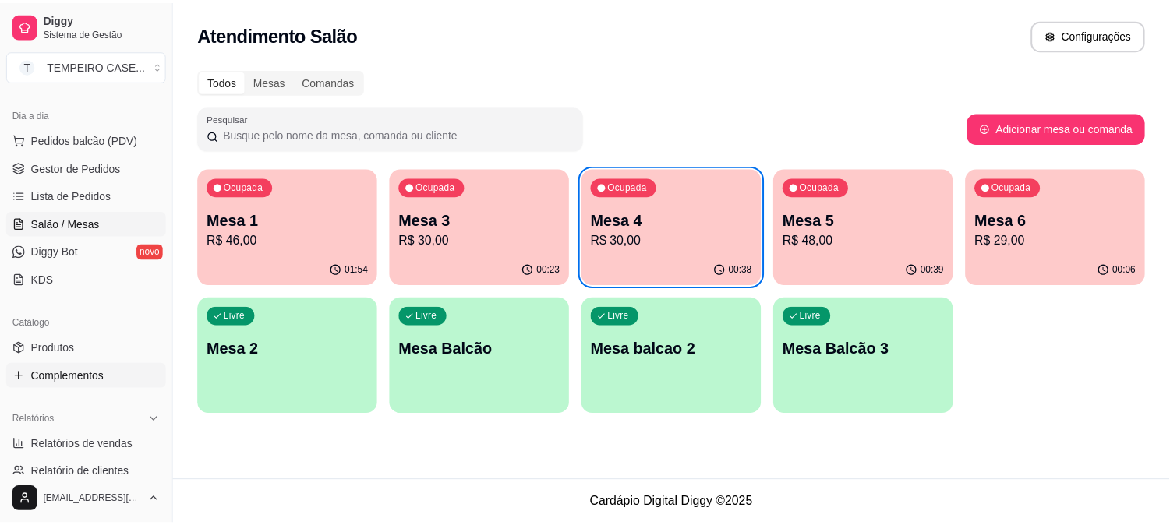
scroll to position [173, 0]
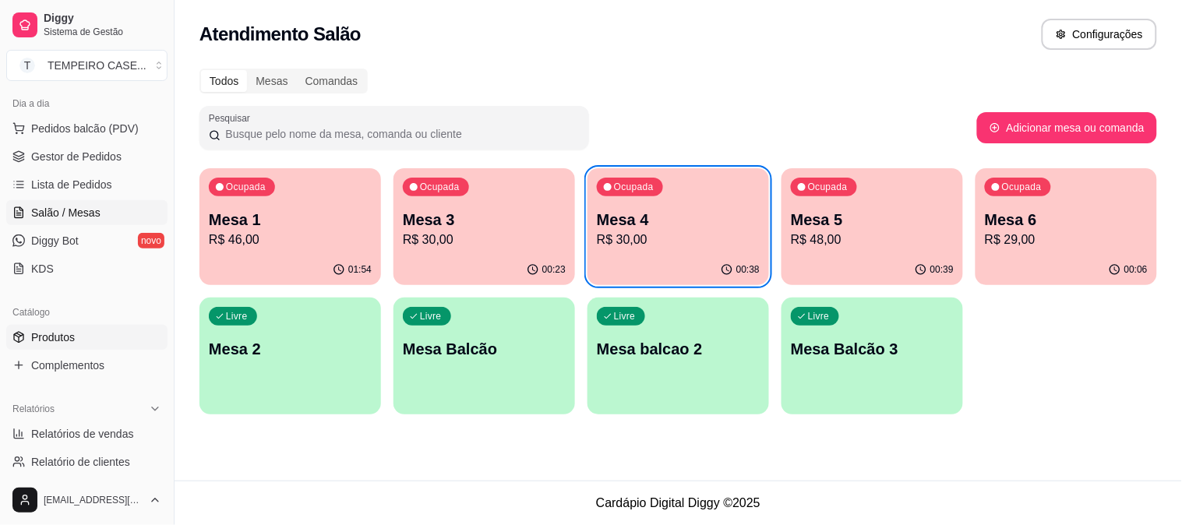
click at [62, 341] on span "Produtos" at bounding box center [53, 338] width 44 height 16
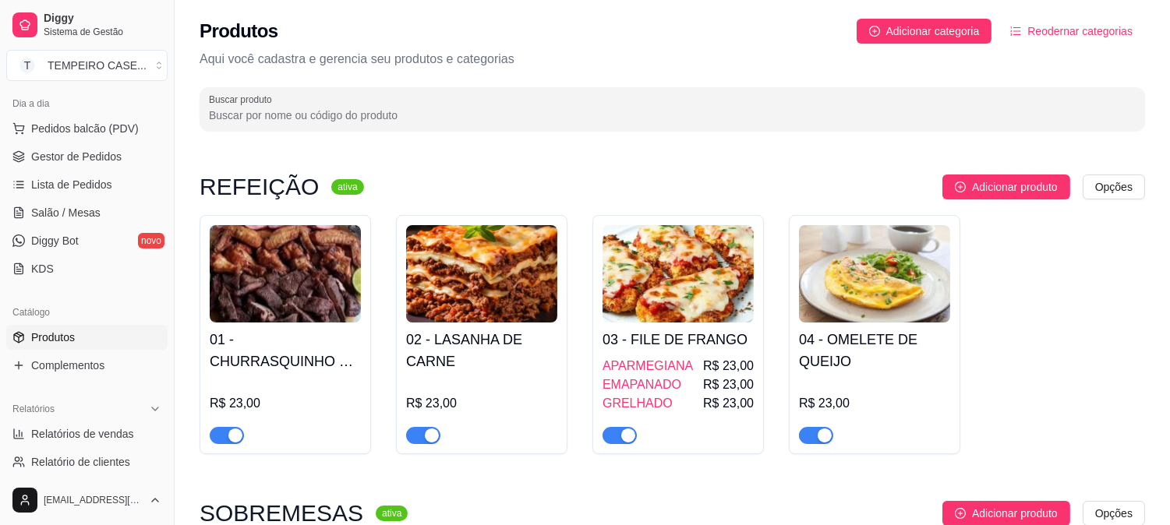
scroll to position [346, 0]
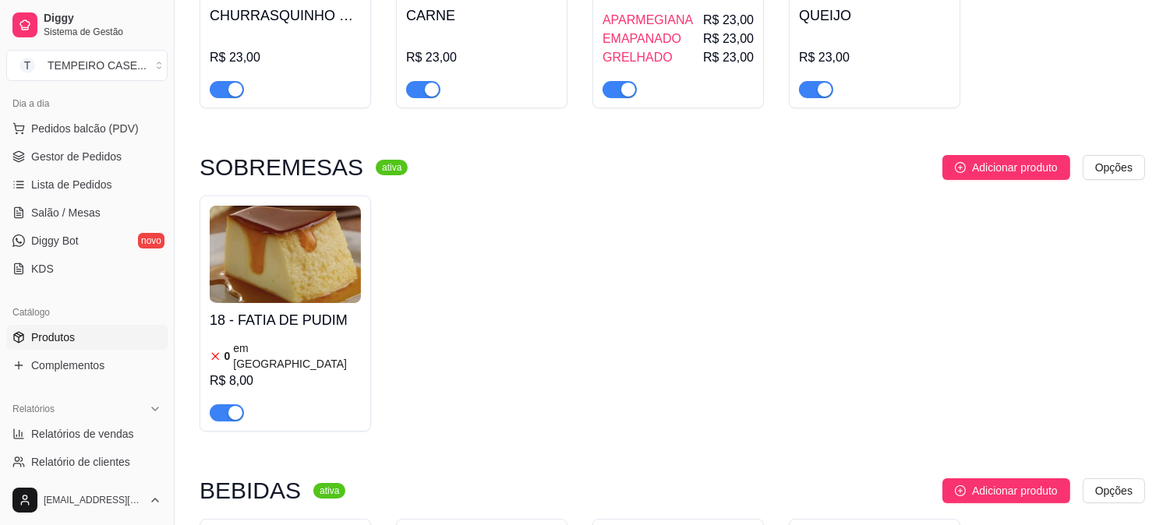
click at [294, 291] on img at bounding box center [285, 254] width 151 height 97
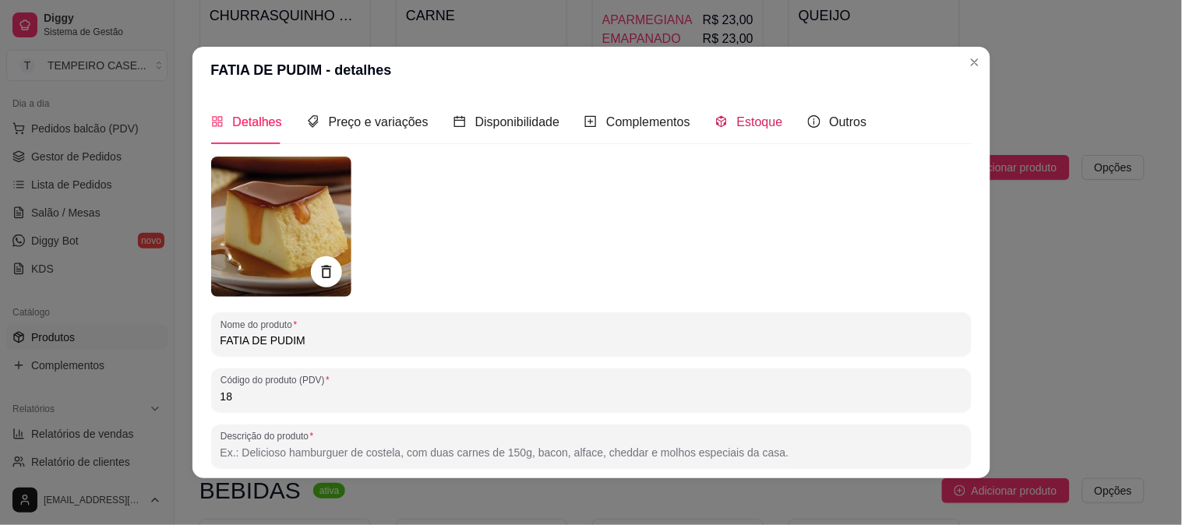
click at [743, 126] on span "Estoque" at bounding box center [760, 121] width 46 height 13
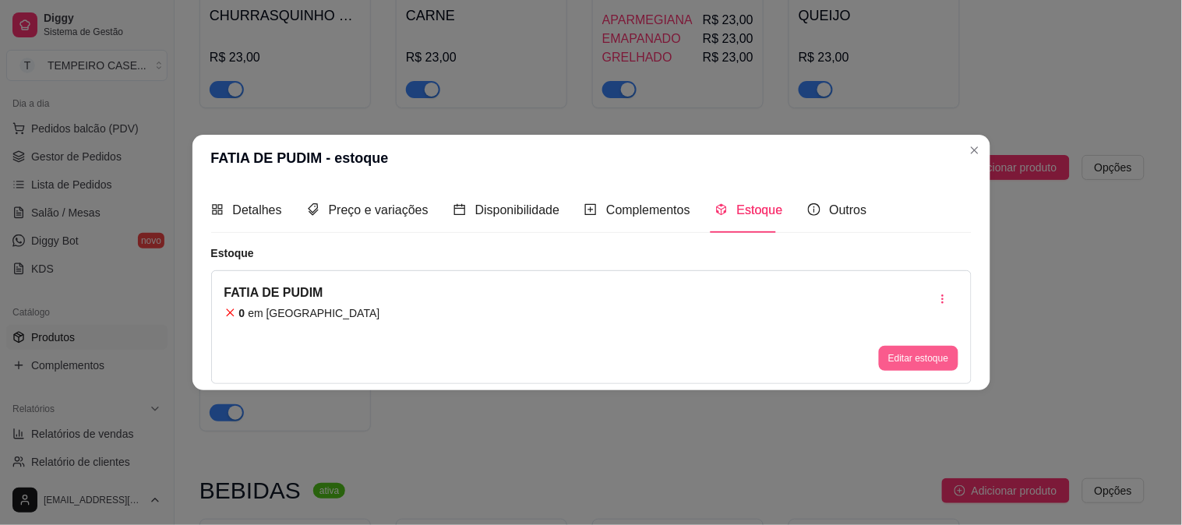
click at [914, 347] on button "Editar estoque" at bounding box center [918, 358] width 79 height 25
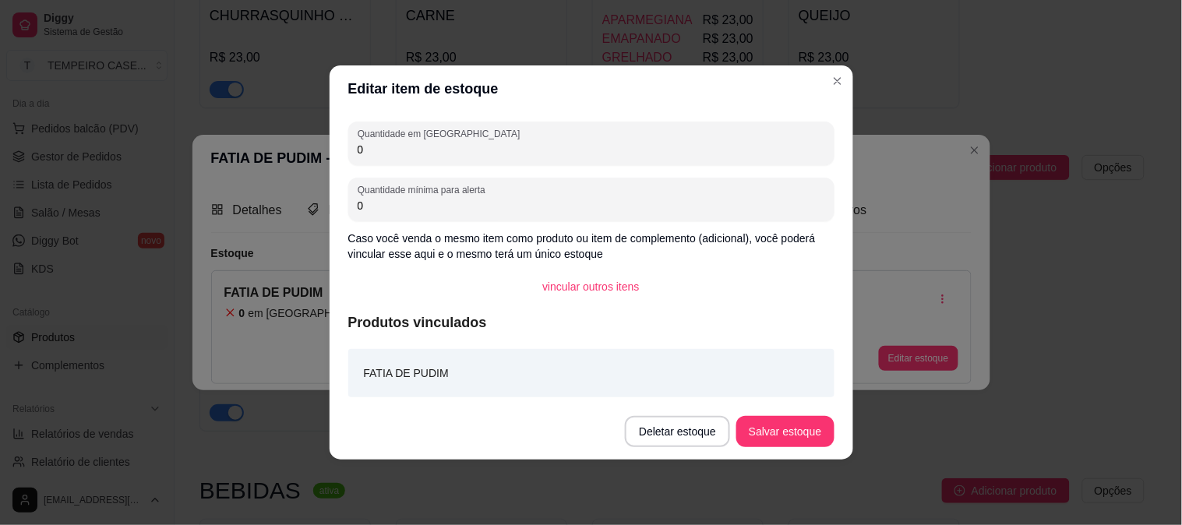
drag, startPoint x: 369, startPoint y: 159, endPoint x: 306, endPoint y: 159, distance: 63.9
click at [306, 159] on div "Editar item de estoque Quantidade em estoque 0 Quantidade mínima para alerta 0 …" at bounding box center [591, 262] width 1182 height 525
click at [364, 157] on input "0" at bounding box center [592, 150] width 468 height 16
type input "1"
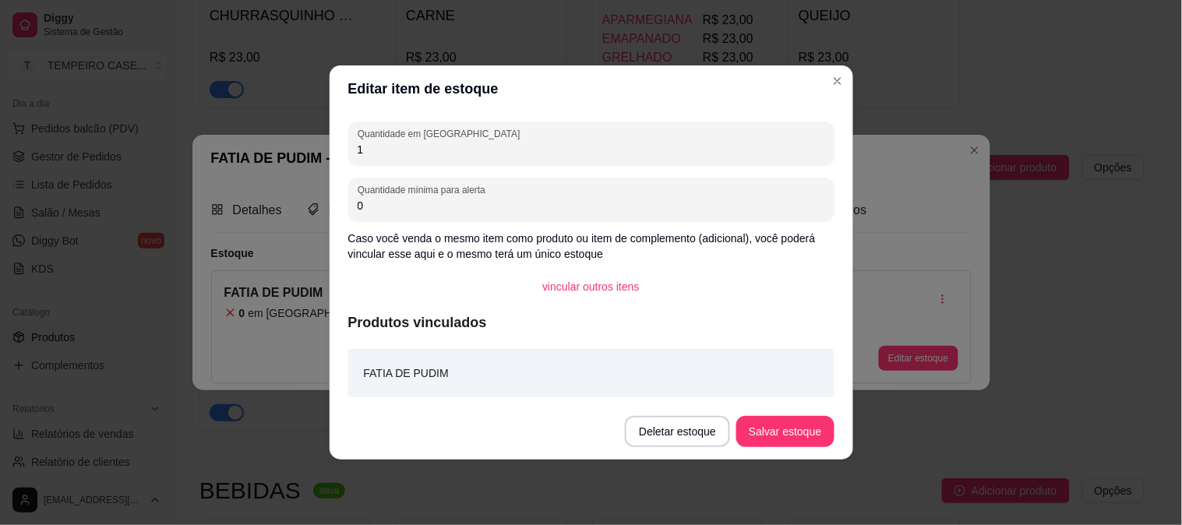
click at [789, 421] on button "Salvar estoque" at bounding box center [785, 431] width 97 height 31
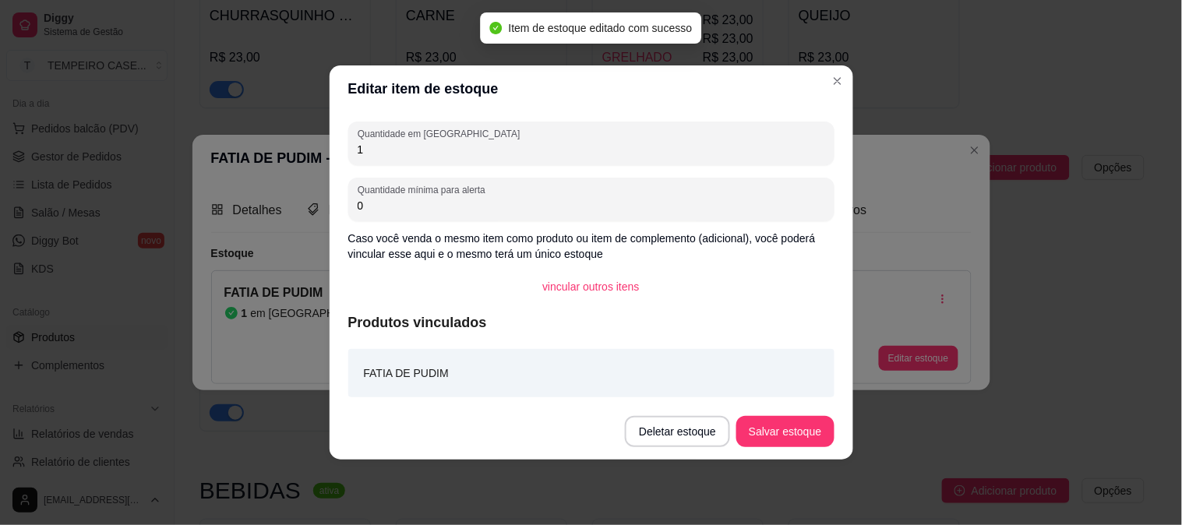
click at [824, 81] on header "Editar item de estoque" at bounding box center [592, 88] width 524 height 47
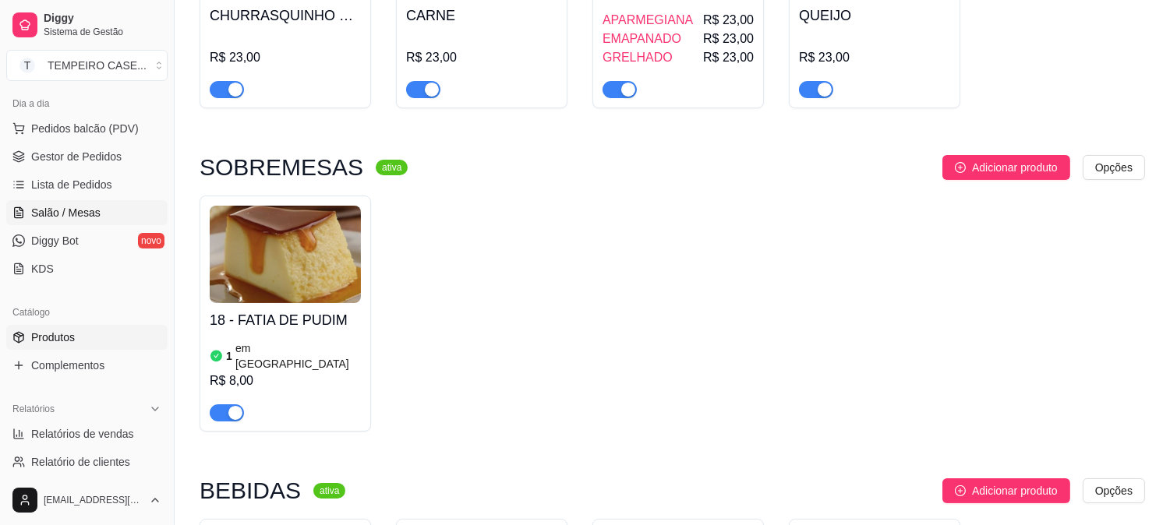
click at [94, 216] on span "Salão / Mesas" at bounding box center [65, 213] width 69 height 16
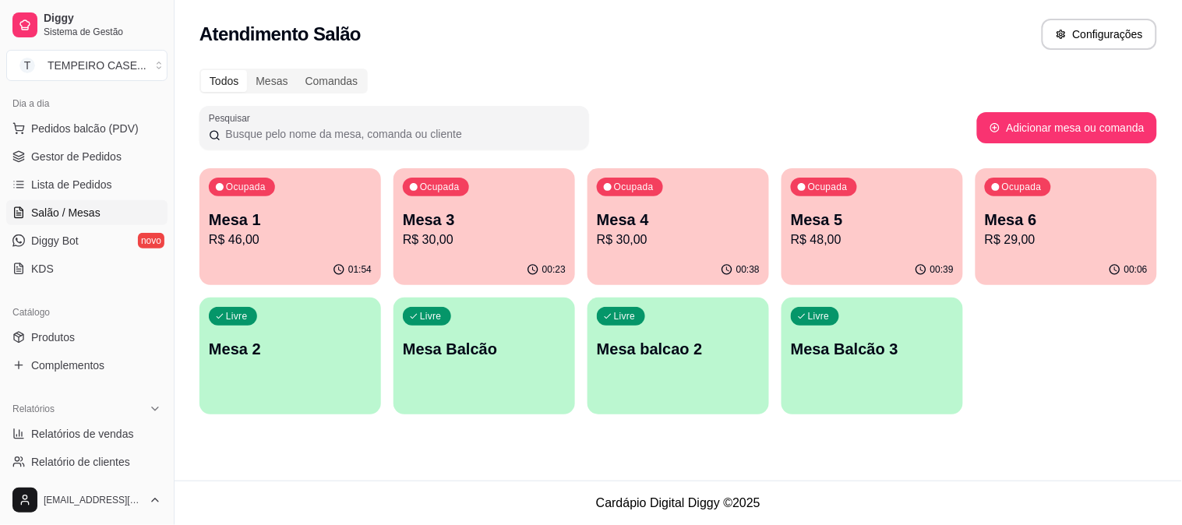
click at [605, 229] on div "Mesa 4 R$ 30,00" at bounding box center [678, 229] width 163 height 41
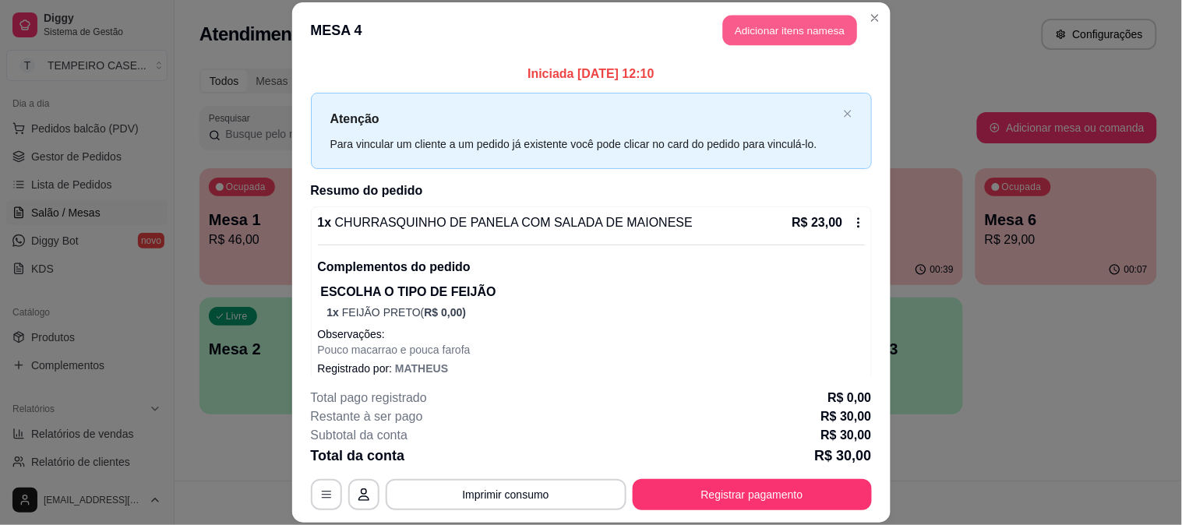
click at [748, 36] on button "Adicionar itens na mesa" at bounding box center [790, 31] width 134 height 30
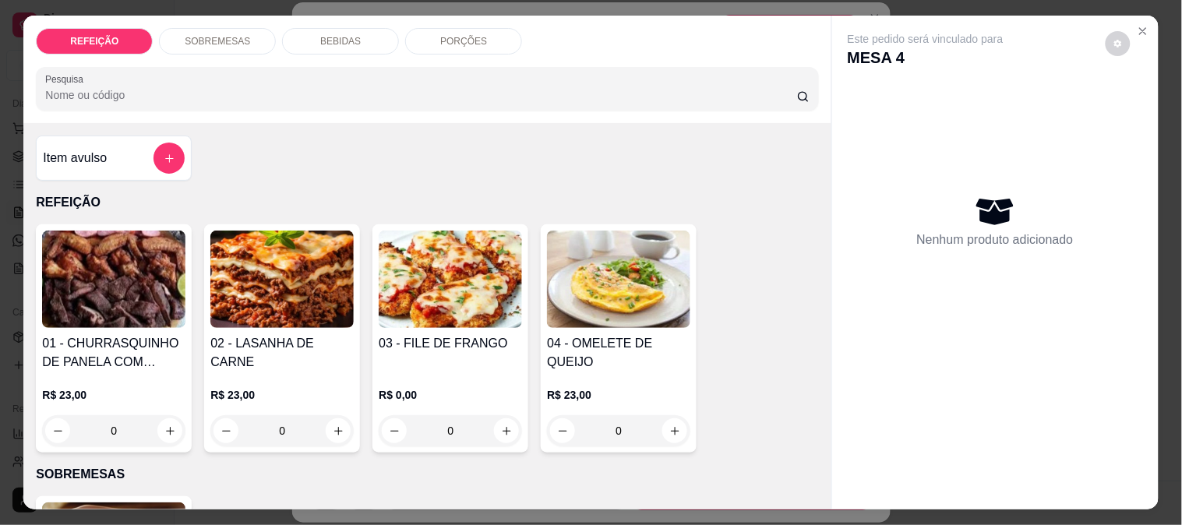
click at [348, 37] on p "BEBIDAS" at bounding box center [340, 41] width 41 height 12
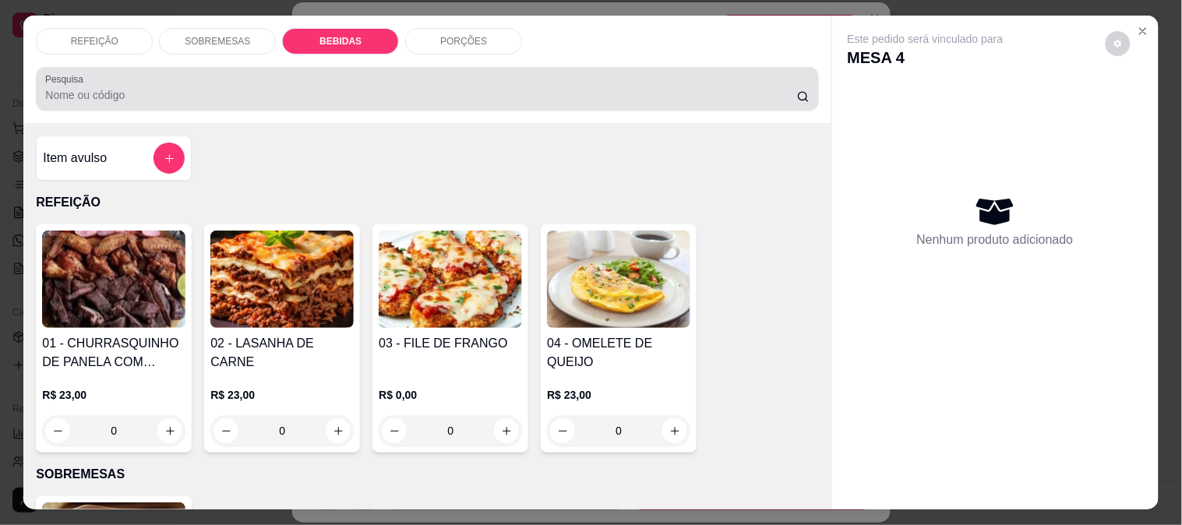
scroll to position [41, 0]
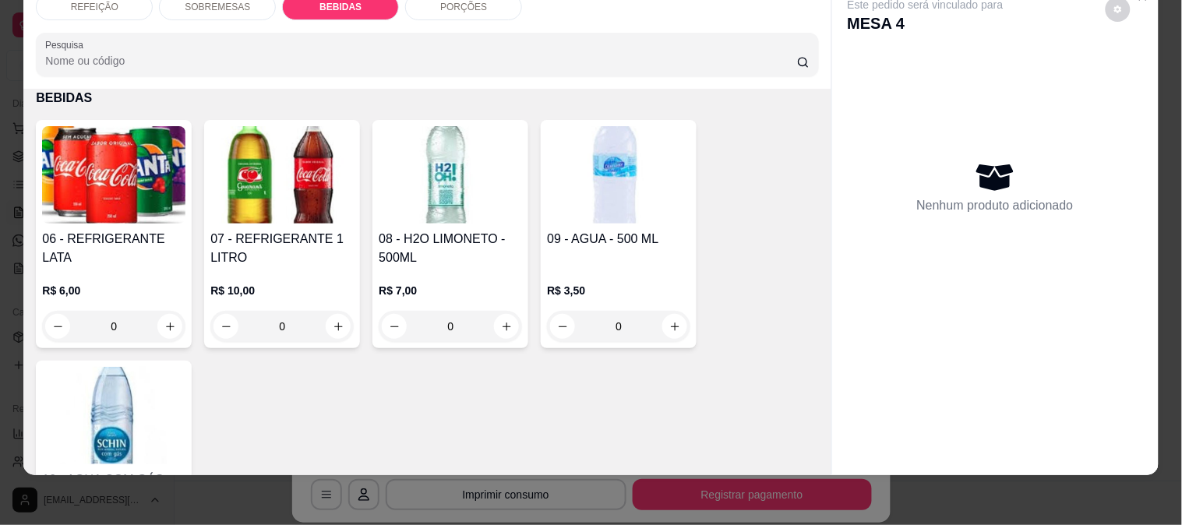
click at [182, 2] on div "SOBREMESAS" at bounding box center [217, 7] width 117 height 27
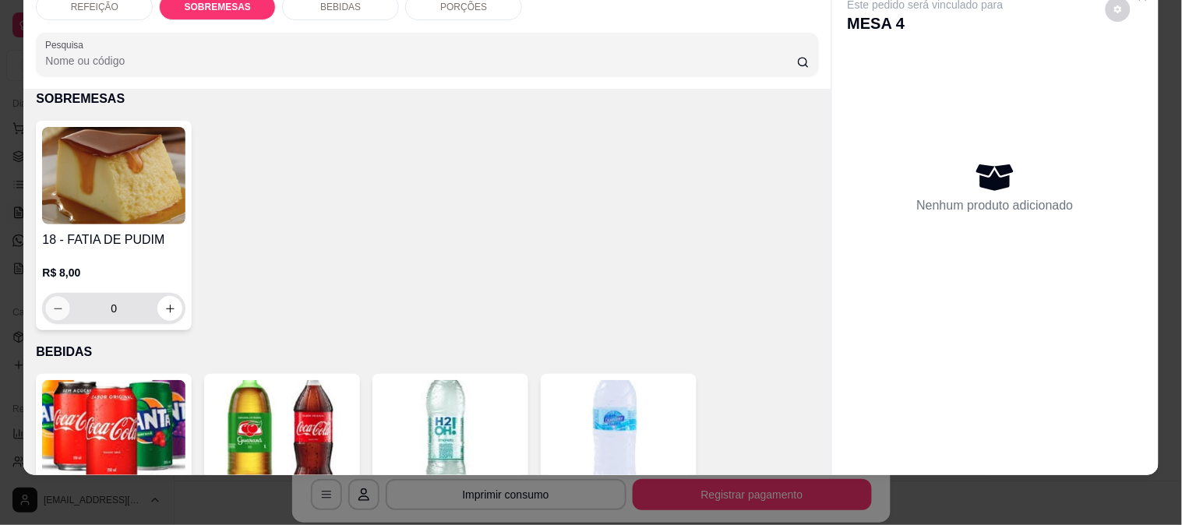
click at [52, 303] on icon "decrease-product-quantity" at bounding box center [58, 309] width 12 height 12
click at [164, 303] on icon "increase-product-quantity" at bounding box center [170, 309] width 12 height 12
type input "1"
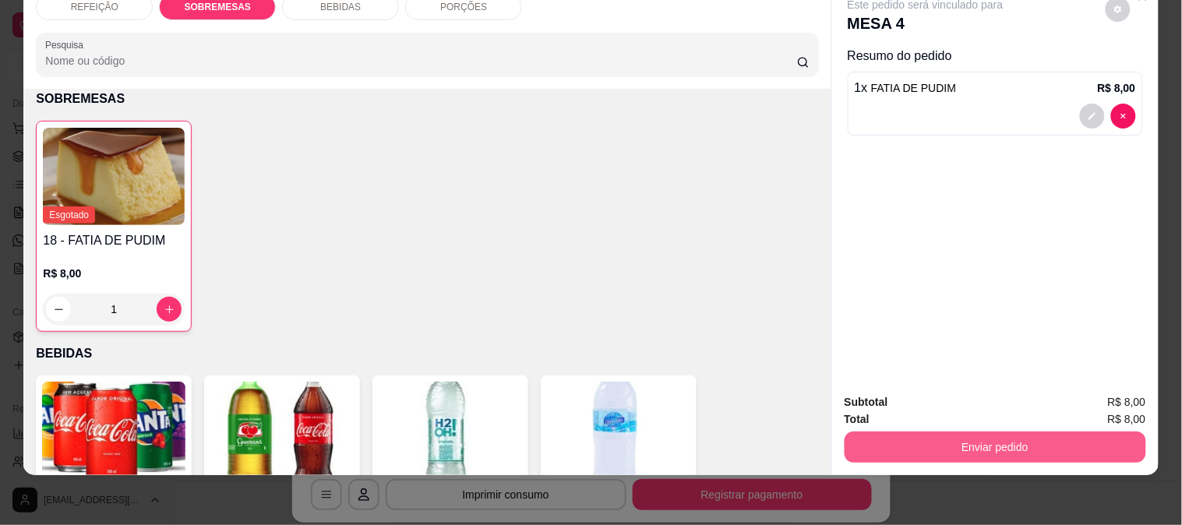
click at [920, 432] on button "Enviar pedido" at bounding box center [996, 447] width 302 height 31
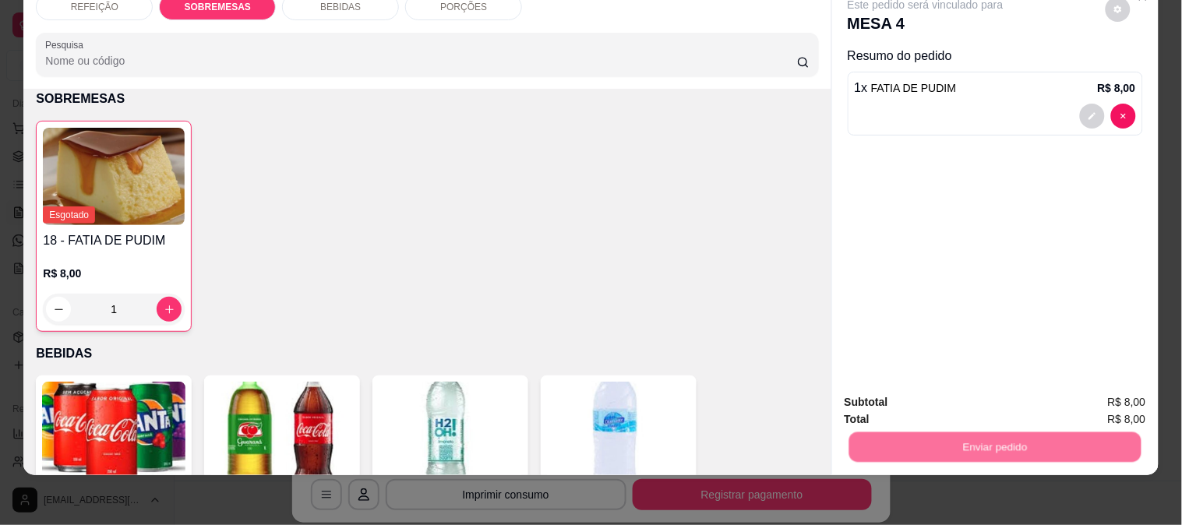
click at [1081, 398] on button "Enviar pedido" at bounding box center [1106, 397] width 88 height 30
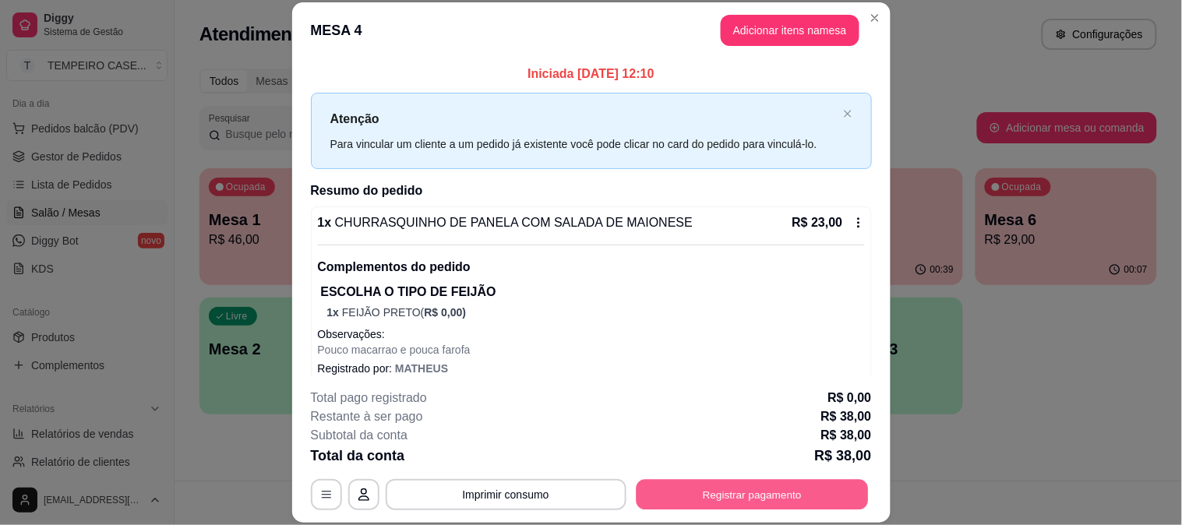
click at [705, 504] on button "Registrar pagamento" at bounding box center [752, 494] width 232 height 30
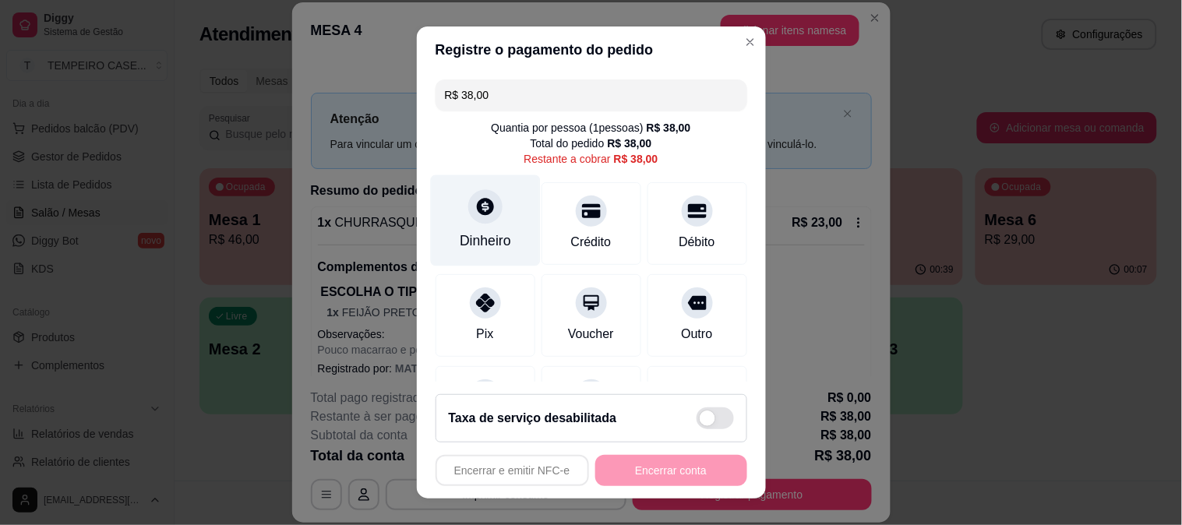
click at [458, 211] on div "Dinheiro" at bounding box center [485, 220] width 110 height 91
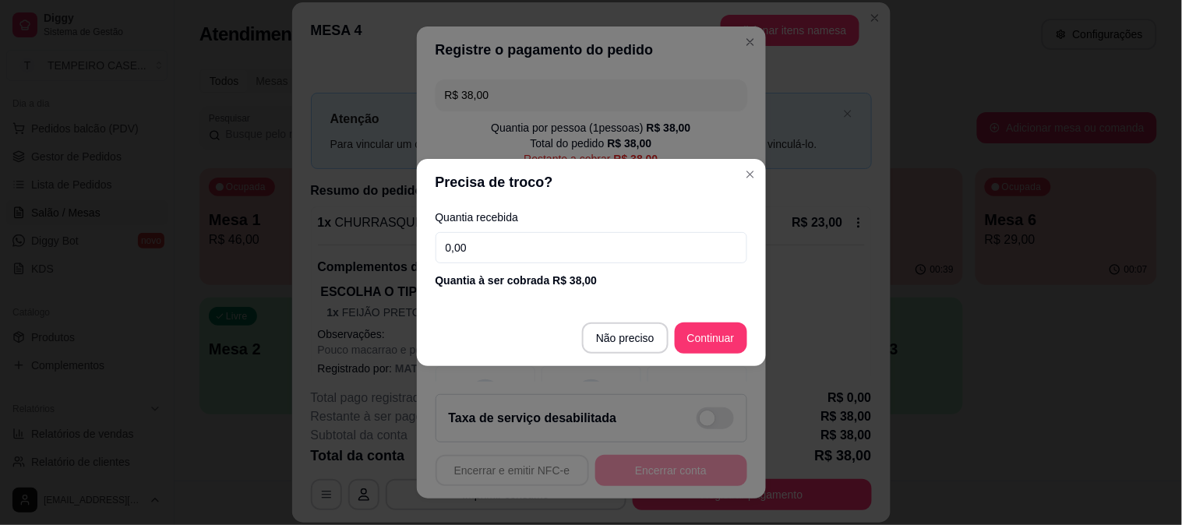
drag, startPoint x: 493, startPoint y: 236, endPoint x: 345, endPoint y: 252, distance: 148.9
click at [345, 252] on div "Precisa de troco? Quantia recebida 0,00 Quantia à ser cobrada R$ 38,00 Não prec…" at bounding box center [591, 262] width 1182 height 525
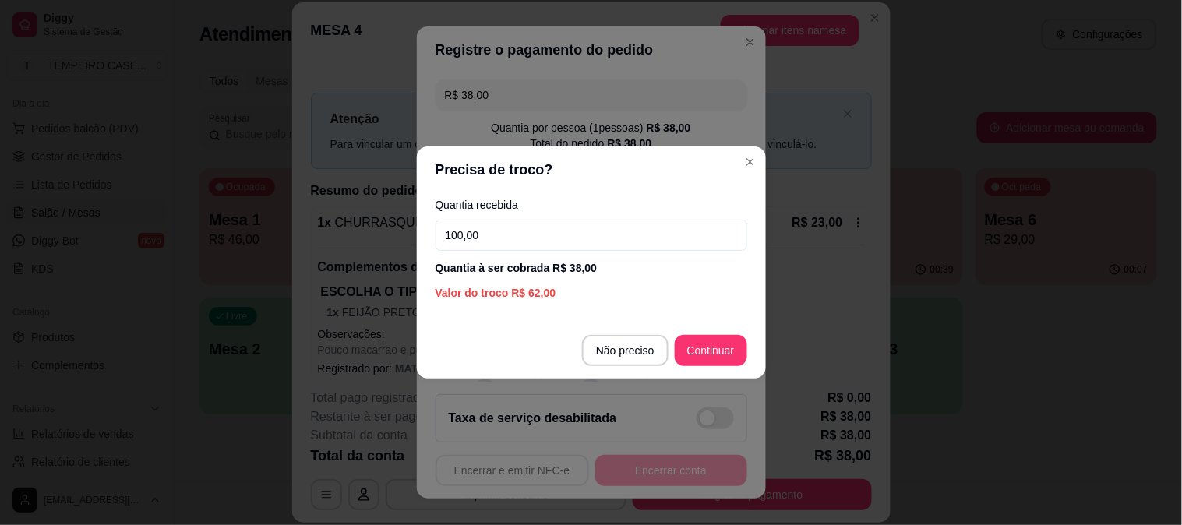
drag, startPoint x: 564, startPoint y: 239, endPoint x: 341, endPoint y: 219, distance: 224.6
click at [341, 219] on div "Precisa de troco? Quantia recebida 100,00 Quantia à ser cobrada R$ 38,00 Valor …" at bounding box center [591, 262] width 1182 height 525
type input "0,00"
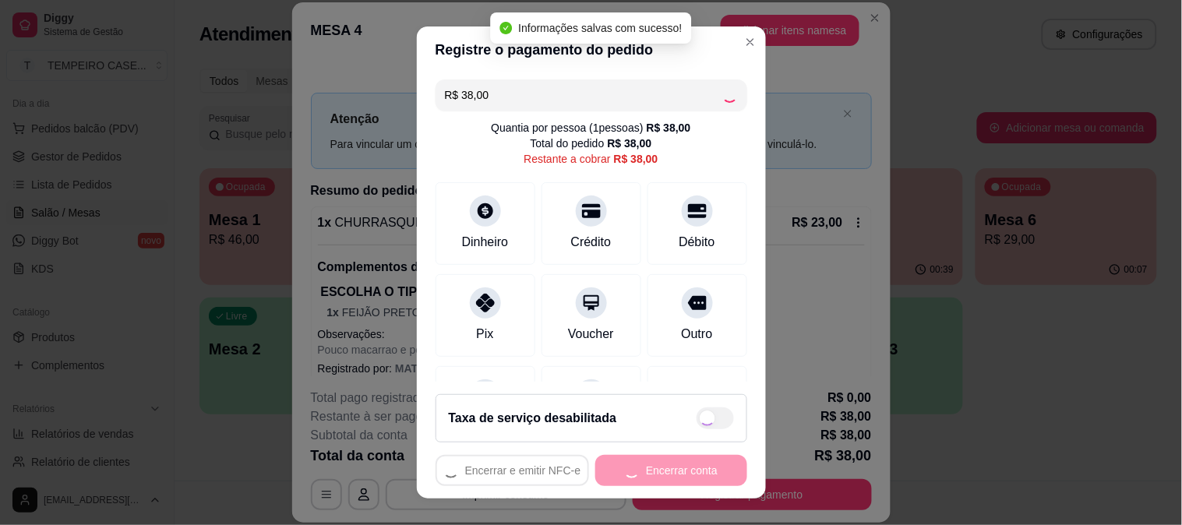
type input "R$ 0,00"
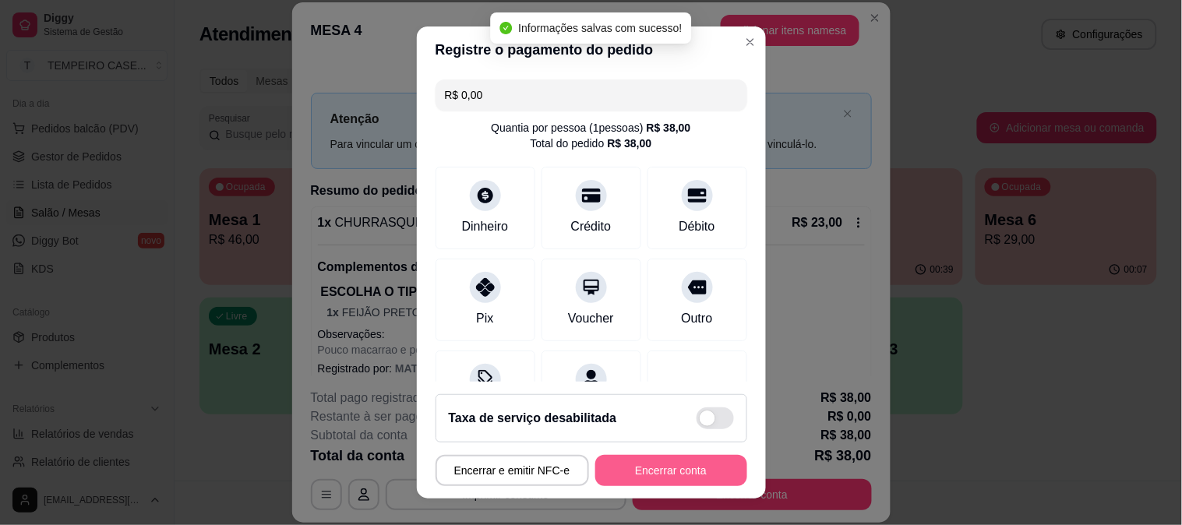
click at [644, 471] on button "Encerrar conta" at bounding box center [672, 470] width 152 height 31
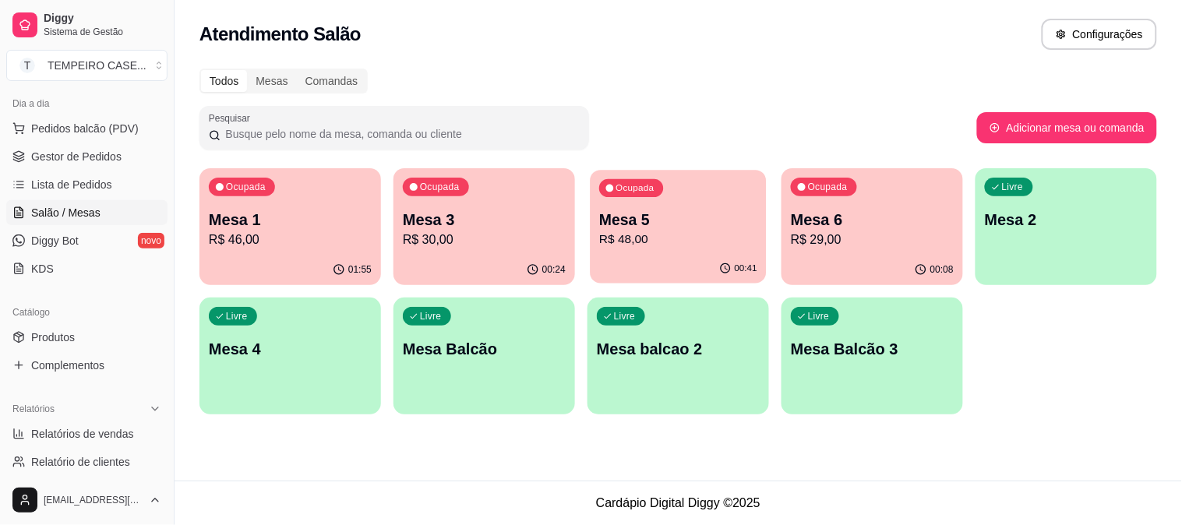
click at [694, 221] on p "Mesa 5" at bounding box center [678, 220] width 158 height 21
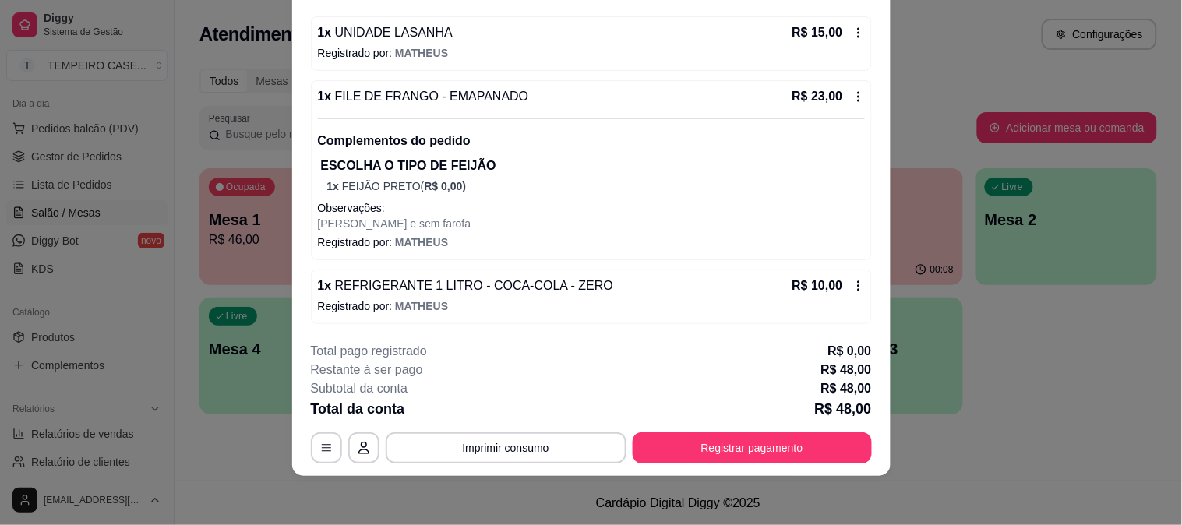
scroll to position [48, 0]
click at [708, 446] on button "Registrar pagamento" at bounding box center [752, 447] width 232 height 30
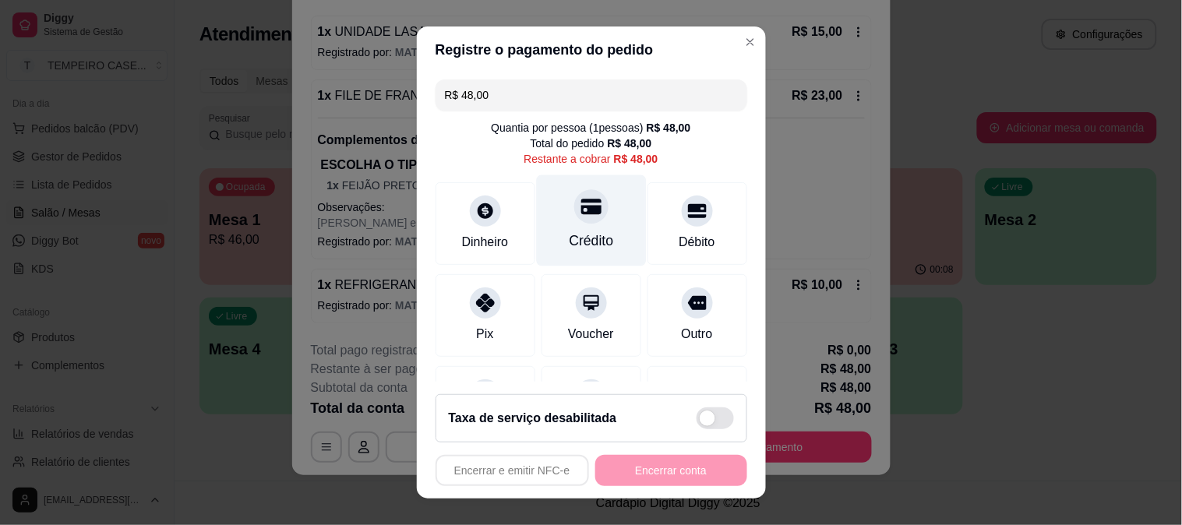
click at [556, 216] on div "Crédito" at bounding box center [591, 220] width 110 height 91
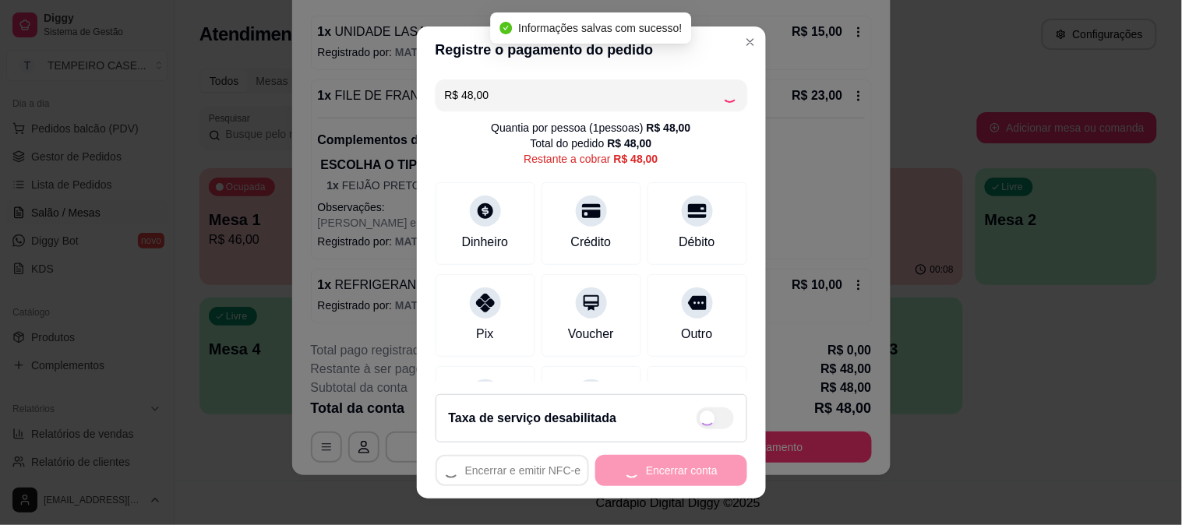
type input "R$ 0,00"
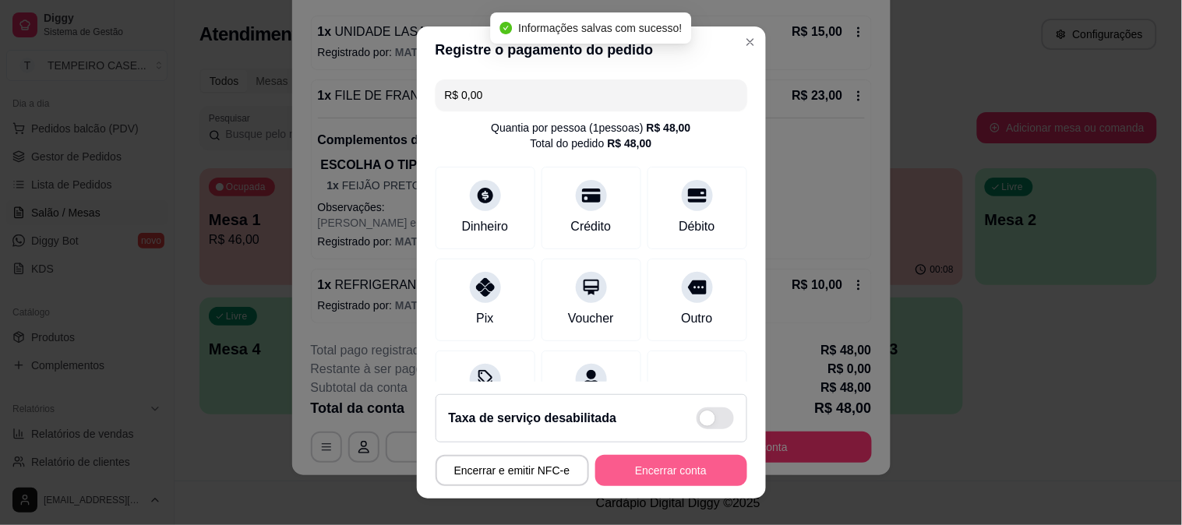
click at [634, 468] on button "Encerrar conta" at bounding box center [672, 470] width 152 height 31
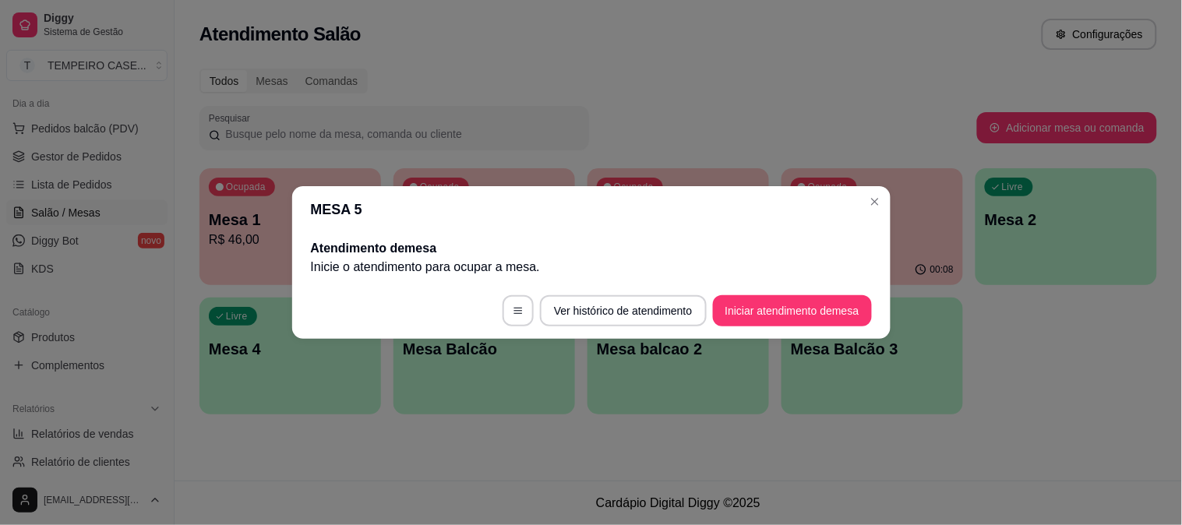
scroll to position [0, 0]
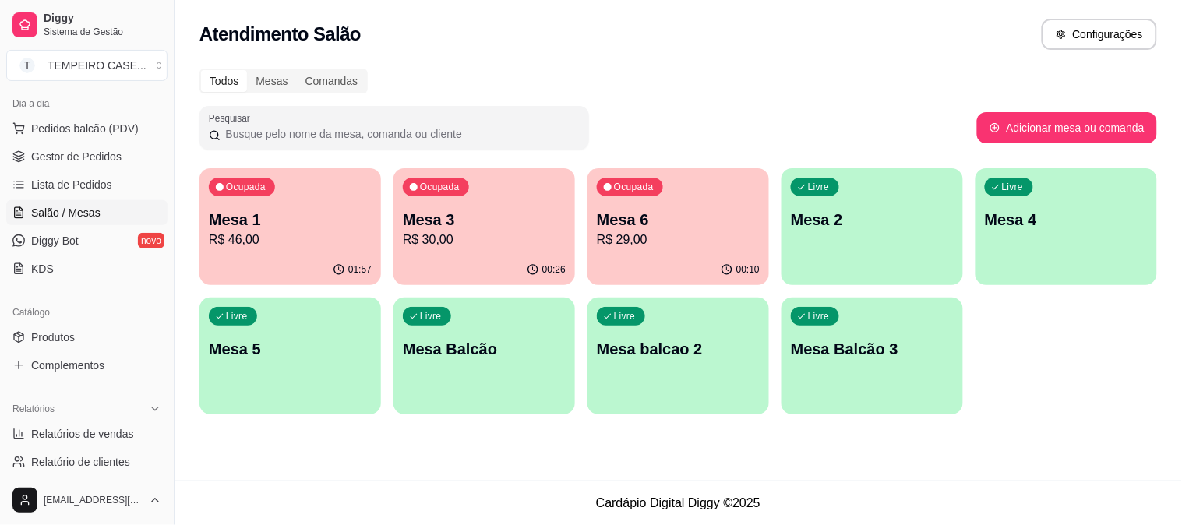
click at [476, 214] on p "Mesa 3" at bounding box center [484, 220] width 163 height 22
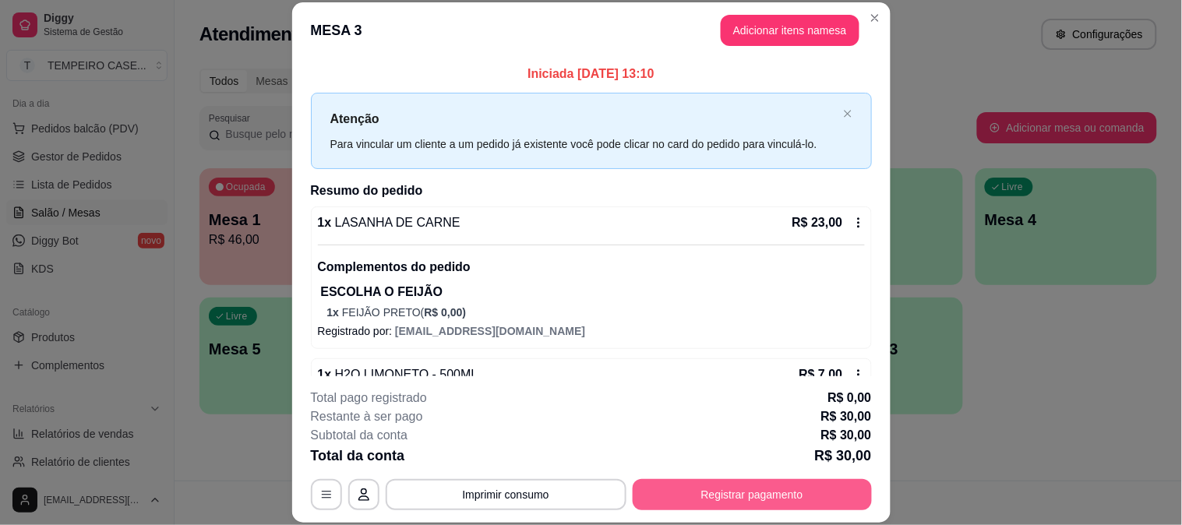
click at [720, 496] on button "Registrar pagamento" at bounding box center [752, 494] width 239 height 31
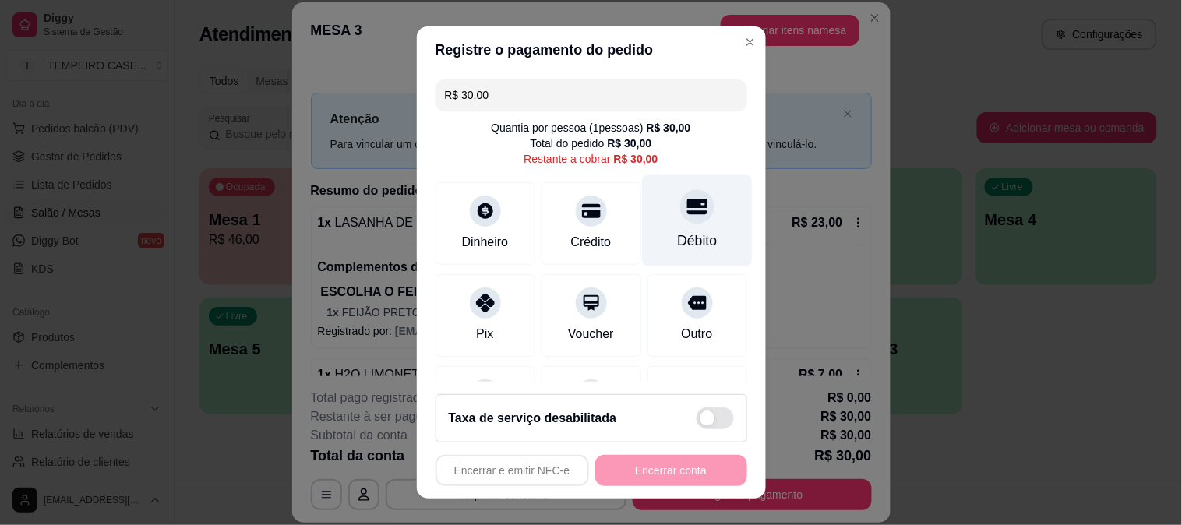
click at [680, 209] on div at bounding box center [697, 206] width 34 height 34
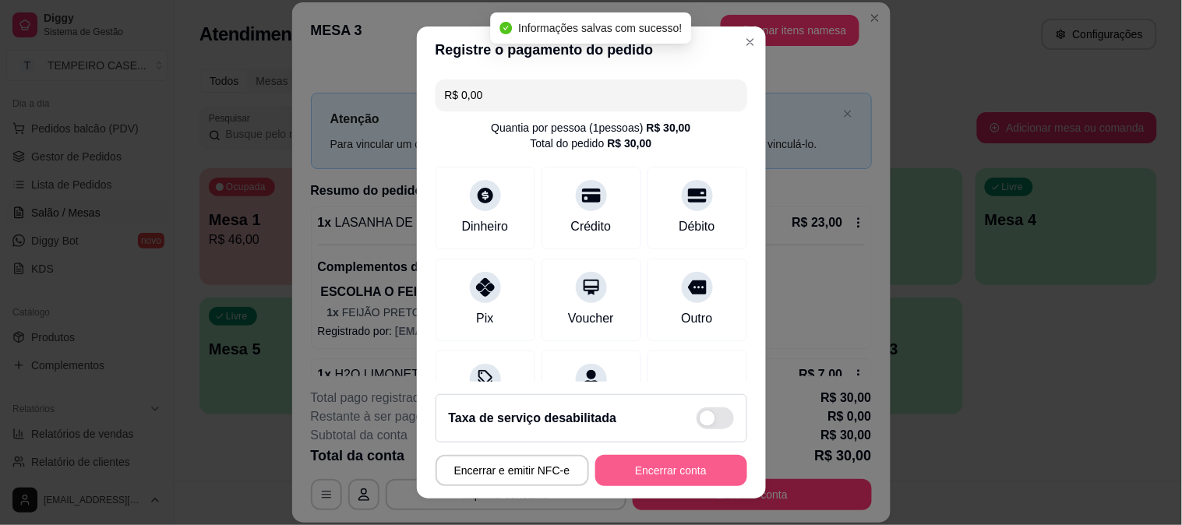
type input "R$ 0,00"
click at [672, 470] on button "Encerrar conta" at bounding box center [671, 471] width 147 height 30
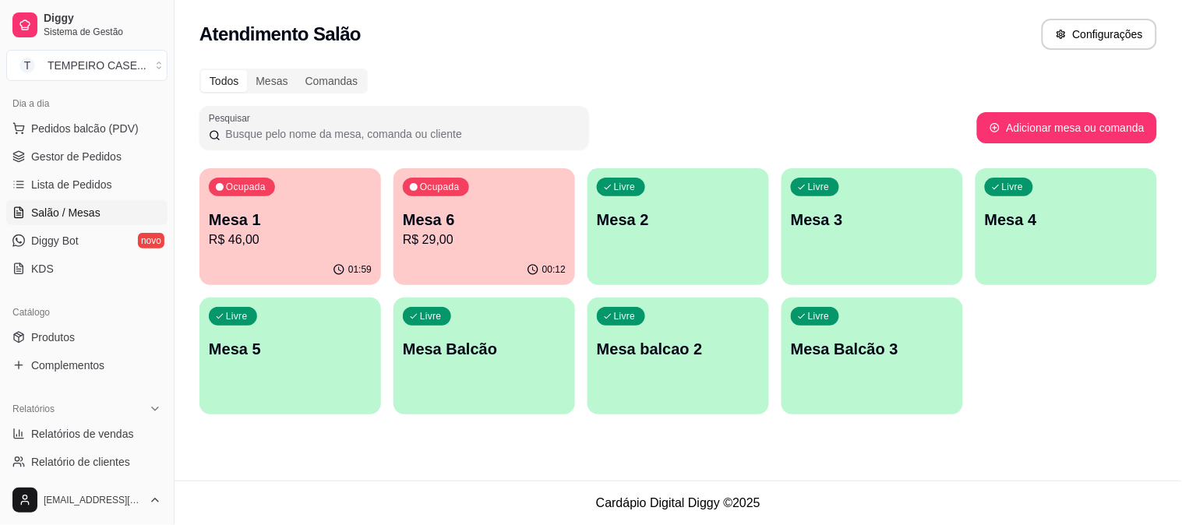
click at [301, 242] on p "R$ 46,00" at bounding box center [290, 240] width 163 height 19
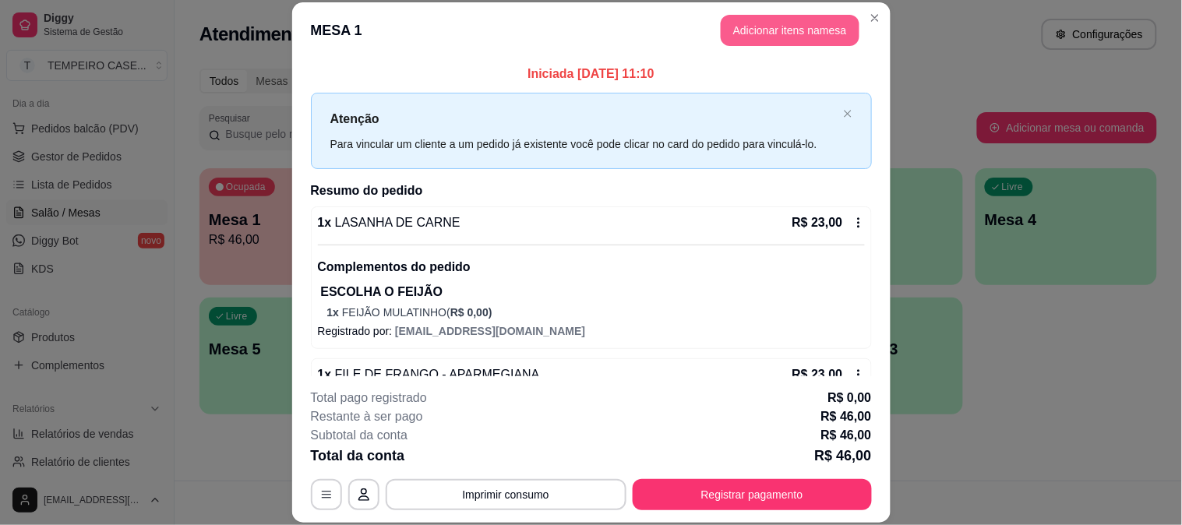
click at [751, 27] on button "Adicionar itens na mesa" at bounding box center [790, 30] width 139 height 31
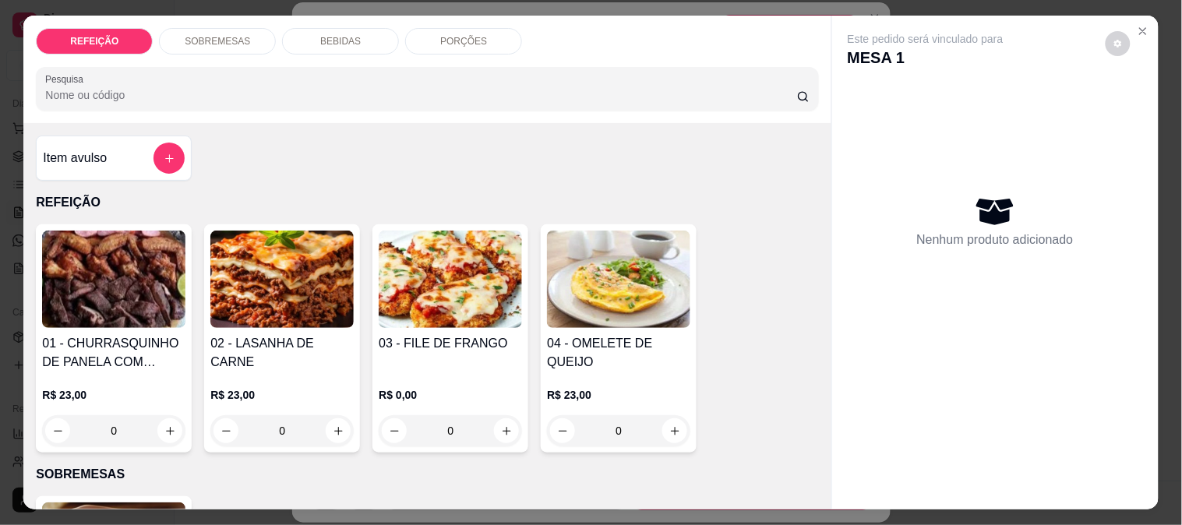
click at [313, 41] on div "BEBIDAS" at bounding box center [340, 41] width 117 height 27
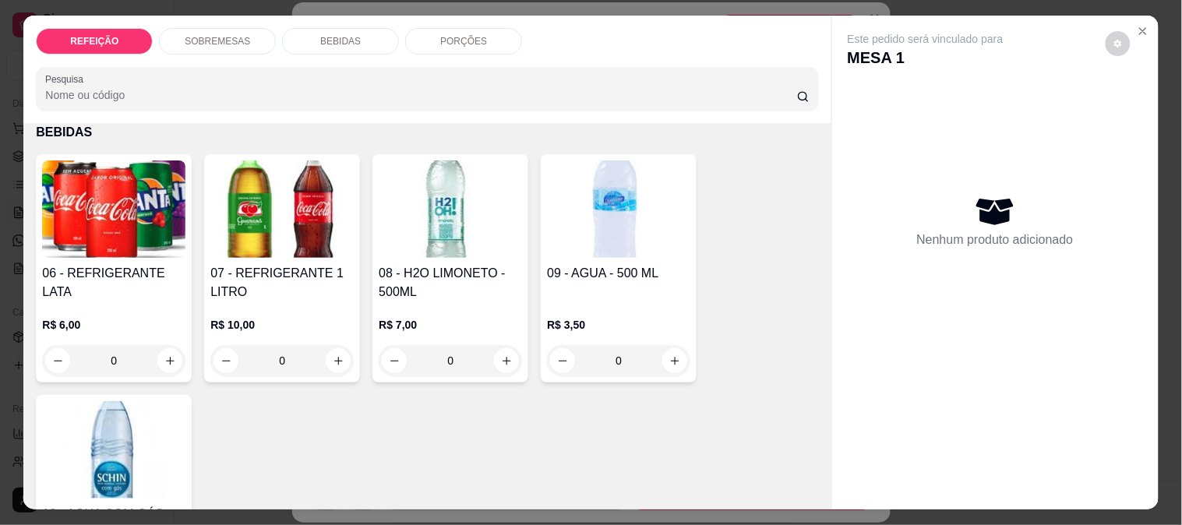
scroll to position [41, 0]
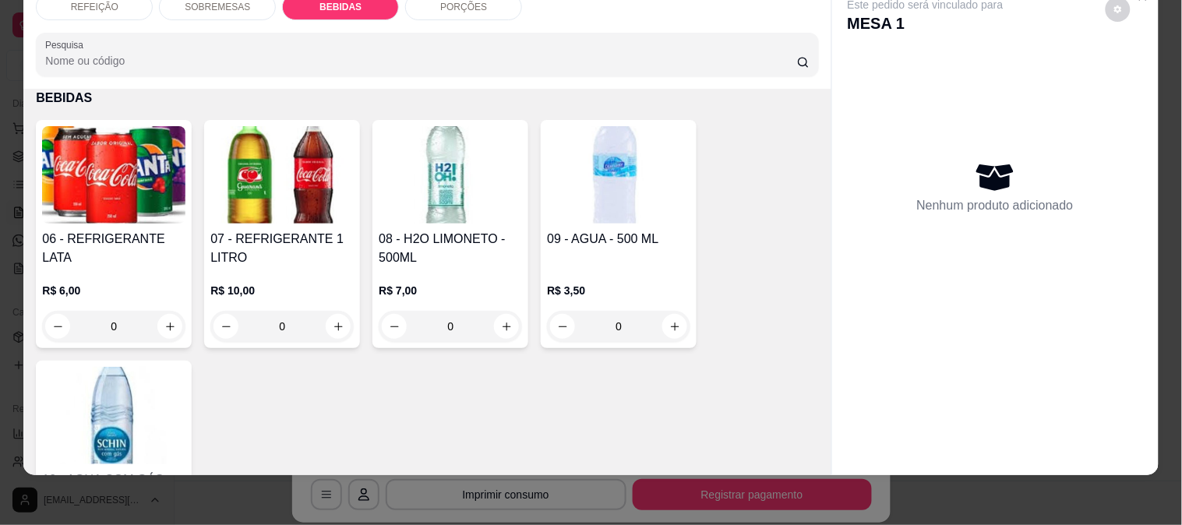
click at [291, 208] on img at bounding box center [281, 174] width 143 height 97
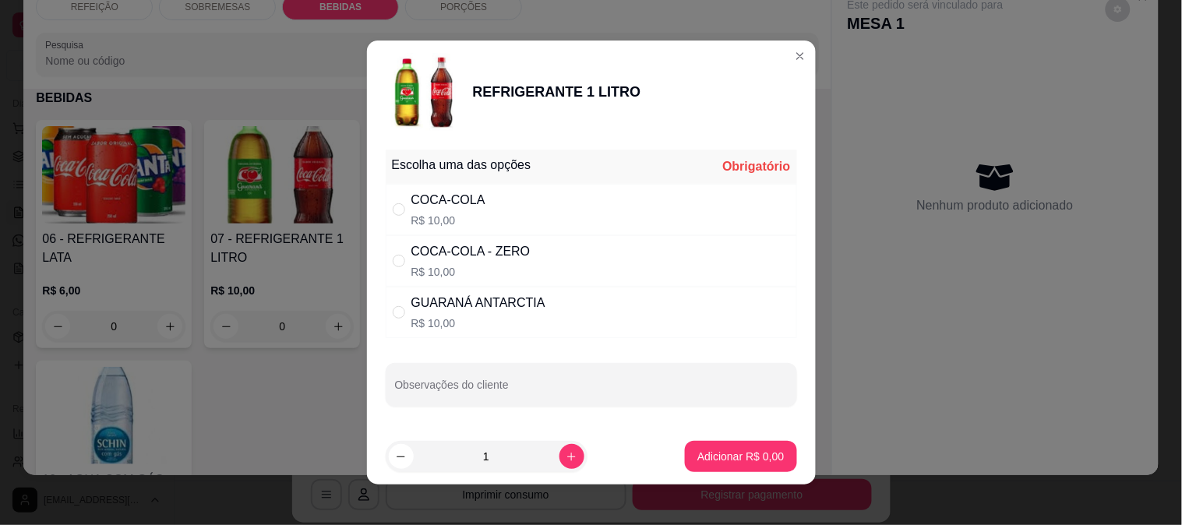
click at [510, 260] on div "COCA-COLA - ZERO" at bounding box center [471, 251] width 119 height 19
radio input "true"
click at [699, 447] on button "Adicionar R$ 10,00" at bounding box center [738, 456] width 118 height 31
type input "1"
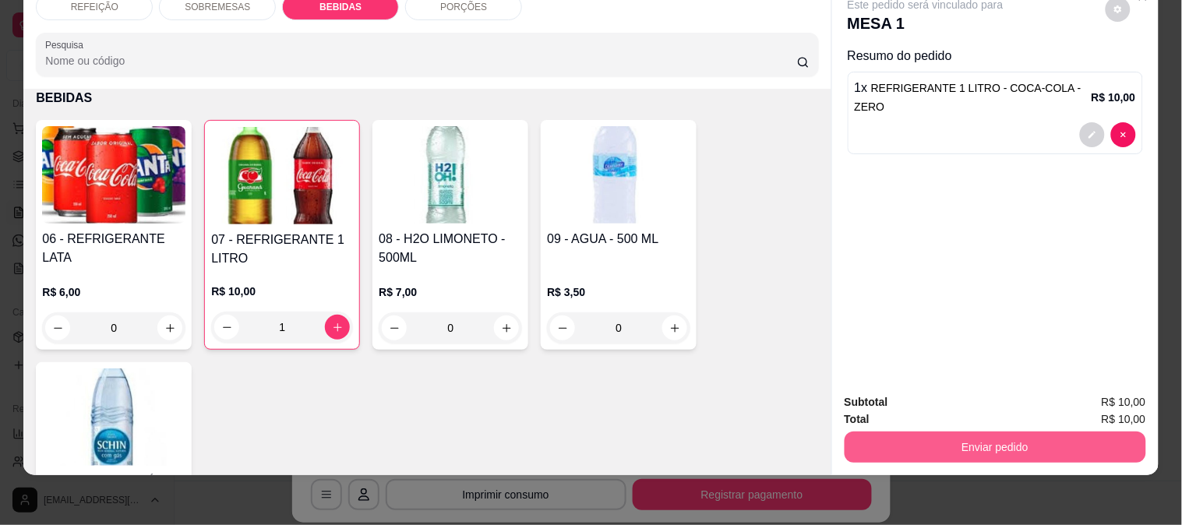
click at [914, 435] on button "Enviar pedido" at bounding box center [996, 447] width 302 height 31
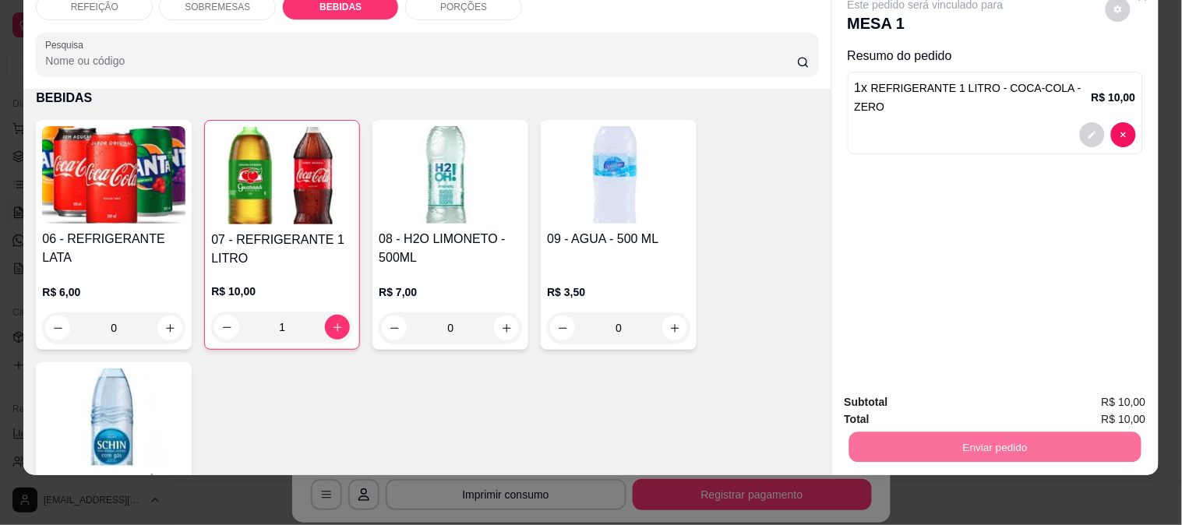
click at [1119, 381] on button "Enviar pedido" at bounding box center [1106, 396] width 88 height 30
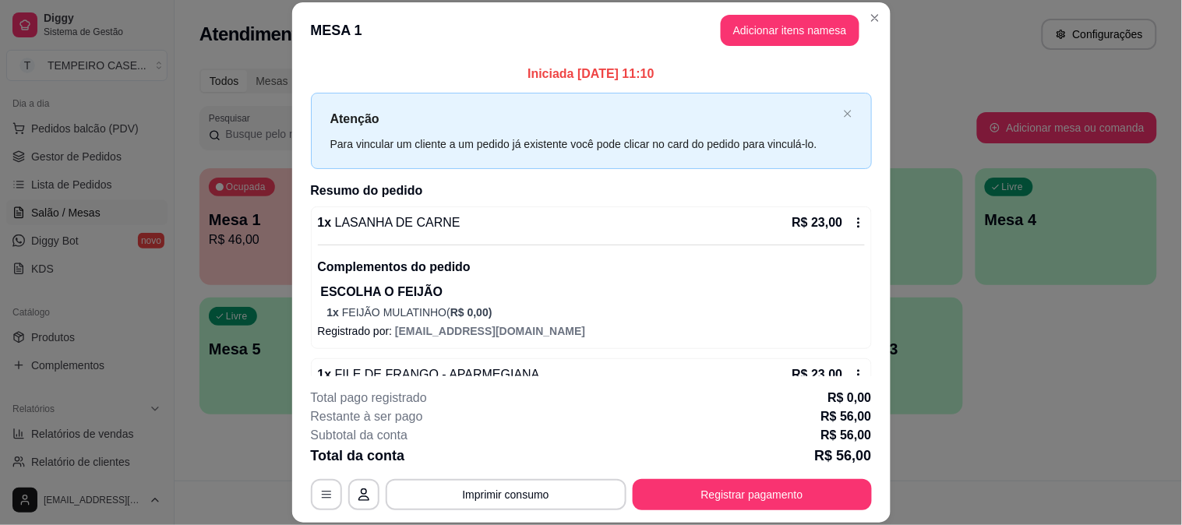
click at [884, 496] on footer "**********" at bounding box center [591, 449] width 599 height 147
click at [818, 492] on button "Registrar pagamento" at bounding box center [752, 494] width 239 height 31
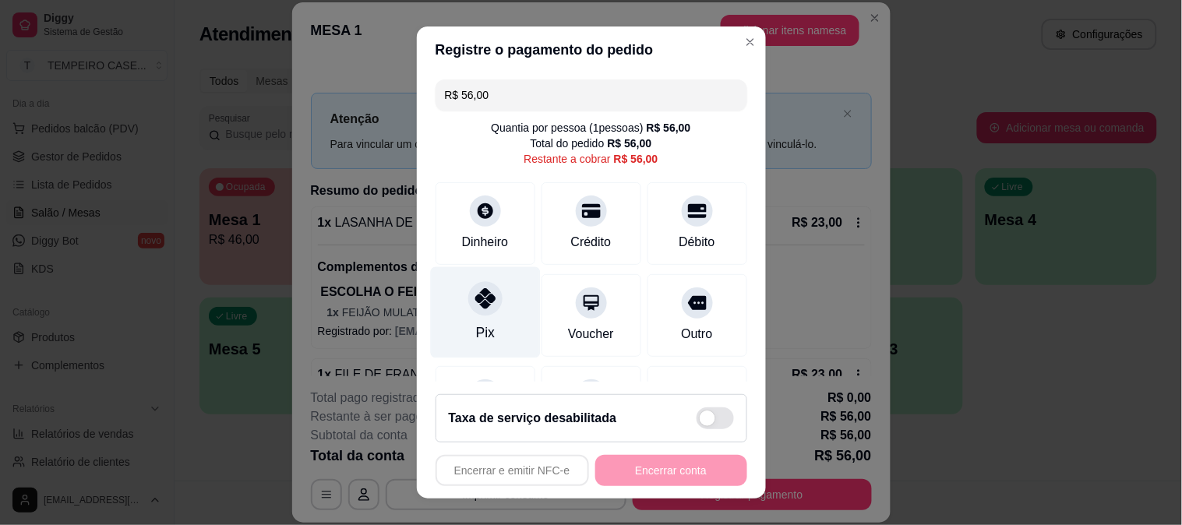
click at [493, 316] on div "Pix" at bounding box center [485, 312] width 110 height 91
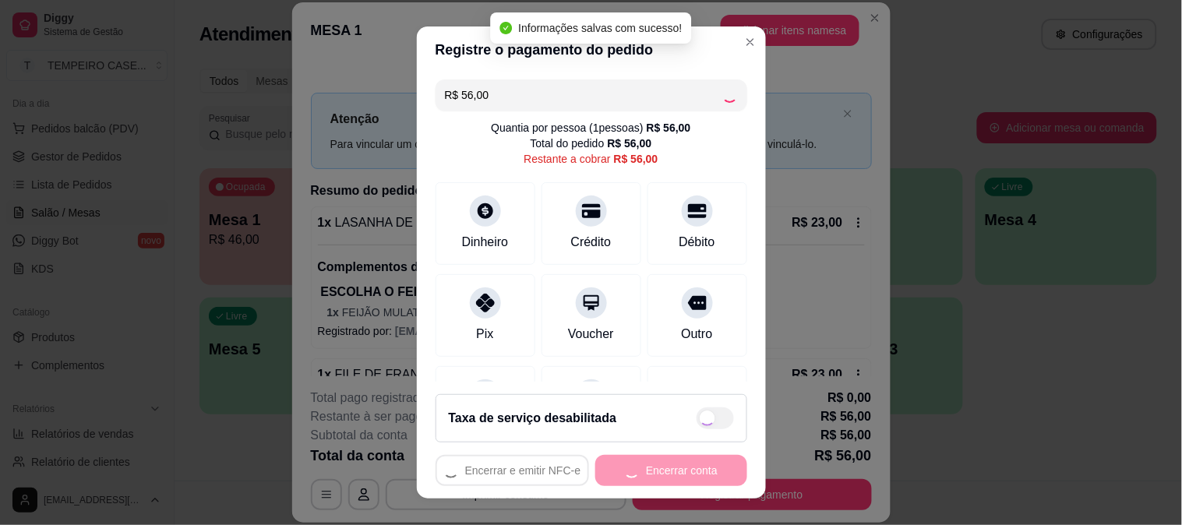
type input "R$ 0,00"
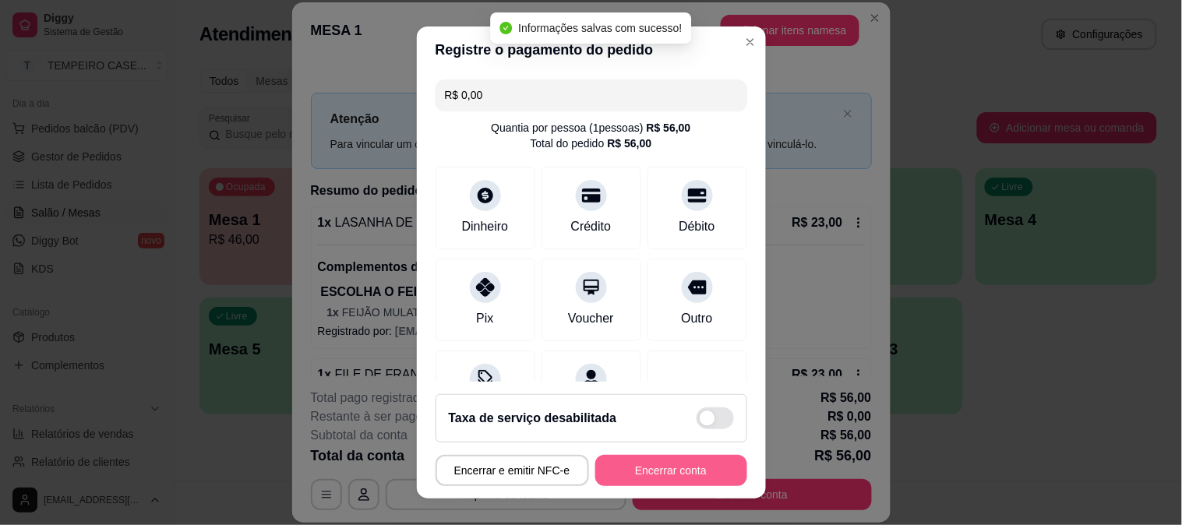
click at [642, 468] on button "Encerrar conta" at bounding box center [672, 470] width 152 height 31
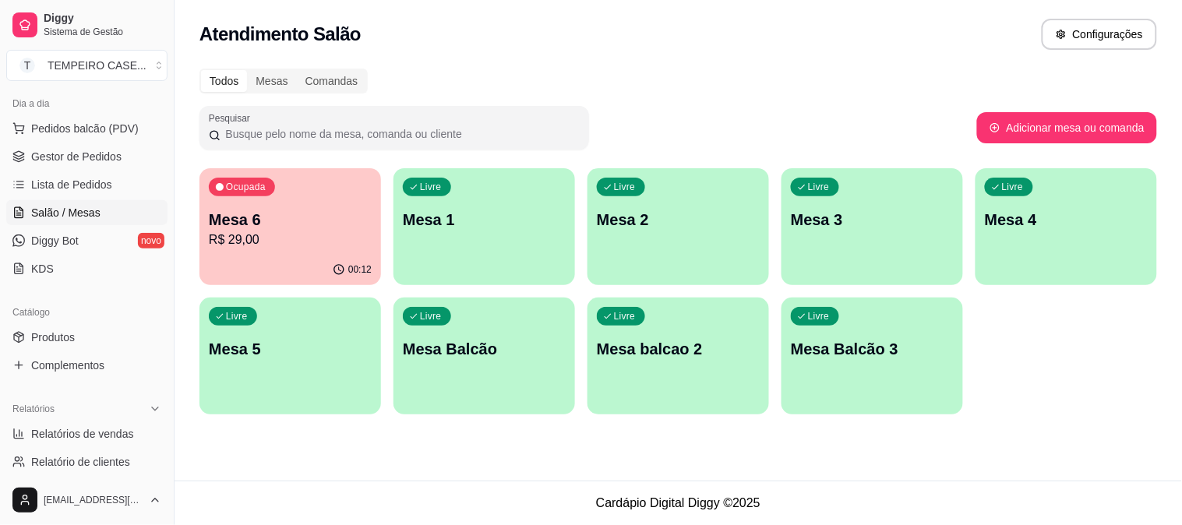
click at [286, 355] on p "Mesa 5" at bounding box center [290, 349] width 163 height 22
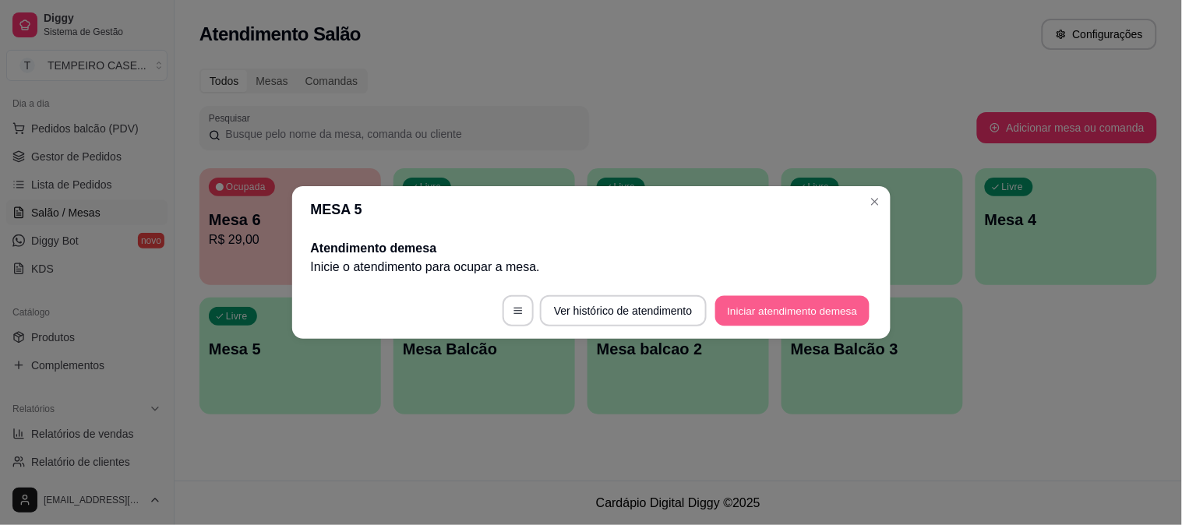
click at [786, 316] on button "Iniciar atendimento de mesa" at bounding box center [793, 311] width 154 height 30
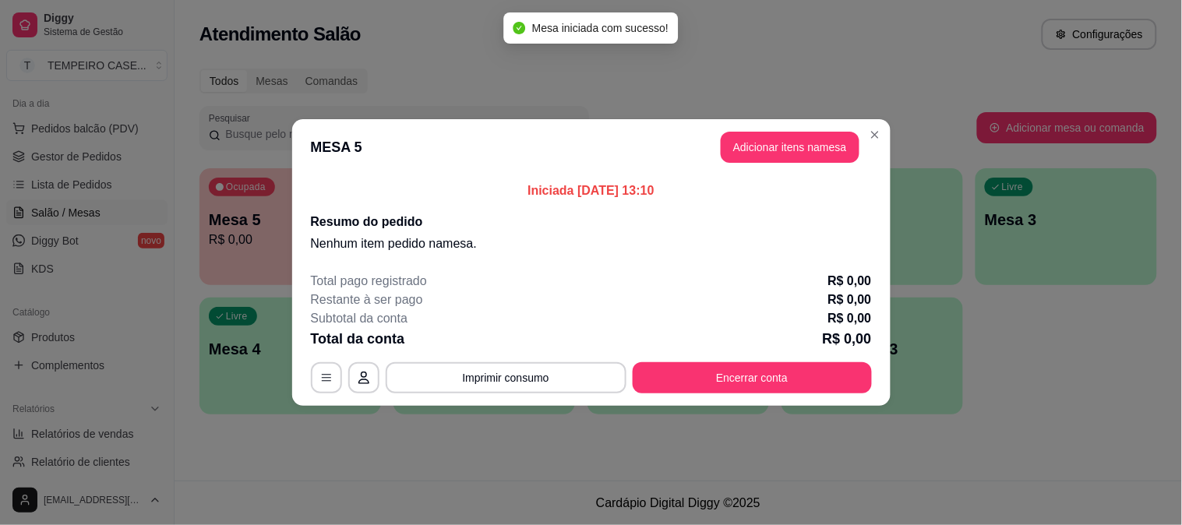
click at [762, 151] on button "Adicionar itens na mesa" at bounding box center [790, 147] width 139 height 31
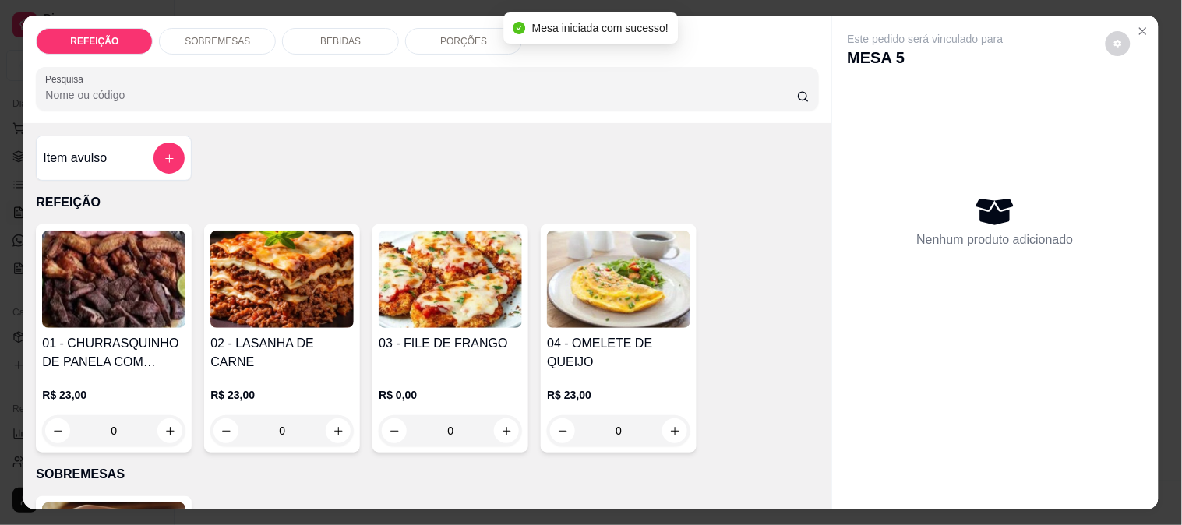
click at [321, 275] on img at bounding box center [281, 279] width 143 height 97
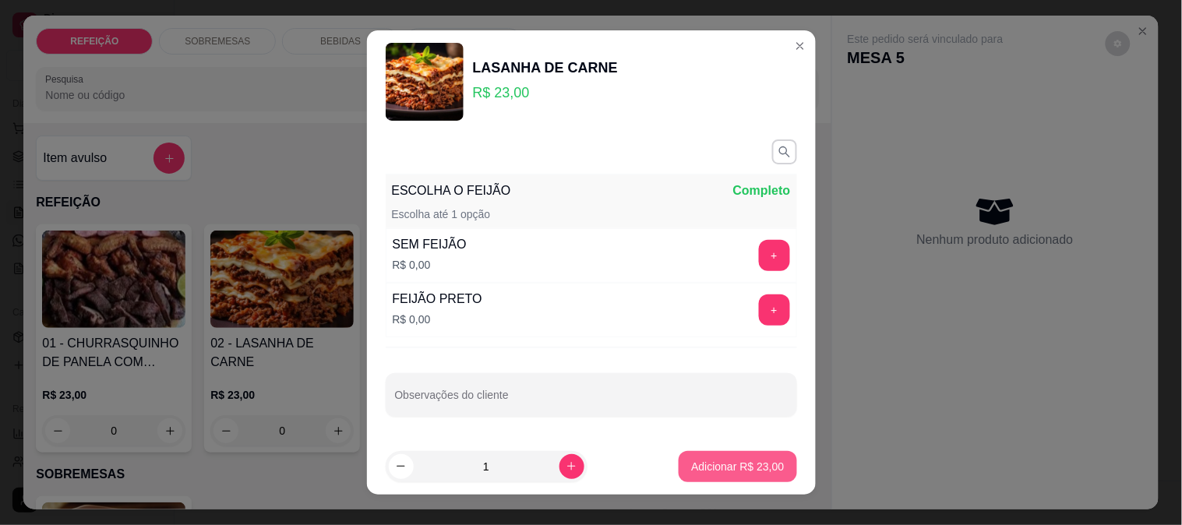
click at [709, 457] on button "Adicionar R$ 23,00" at bounding box center [738, 466] width 118 height 31
type input "1"
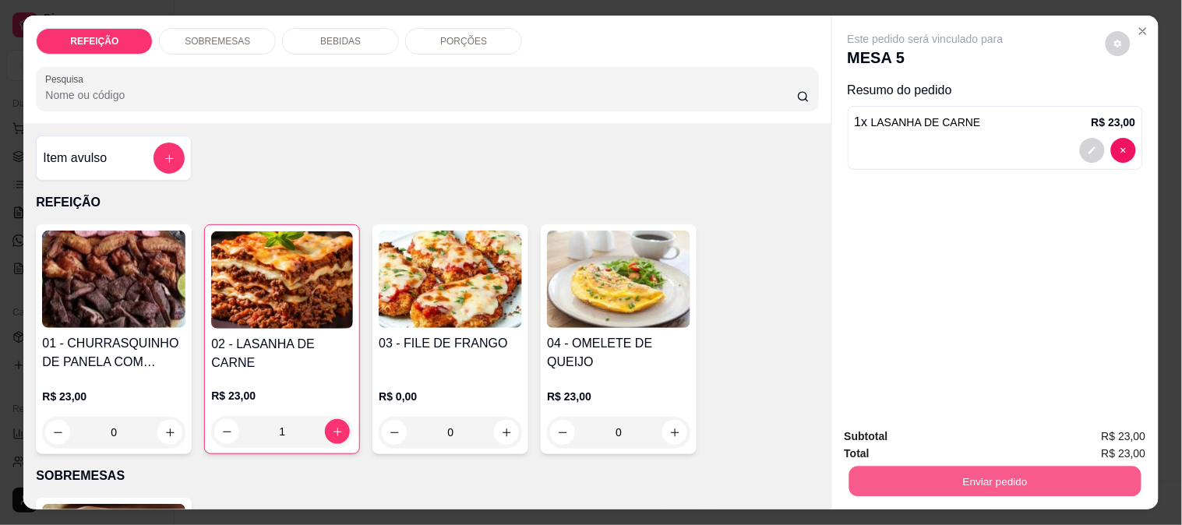
click at [915, 468] on button "Enviar pedido" at bounding box center [995, 481] width 292 height 30
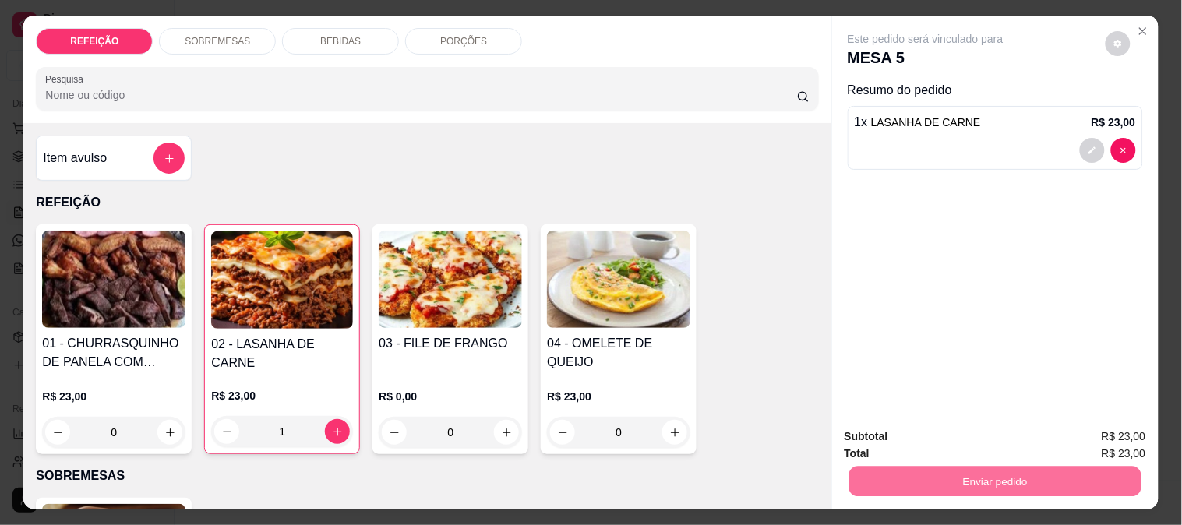
click at [898, 362] on div "Este pedido será vinculado para MESA 5 Resumo do pedido 1 x LASANHA DE CARNE R$…" at bounding box center [995, 216] width 327 height 400
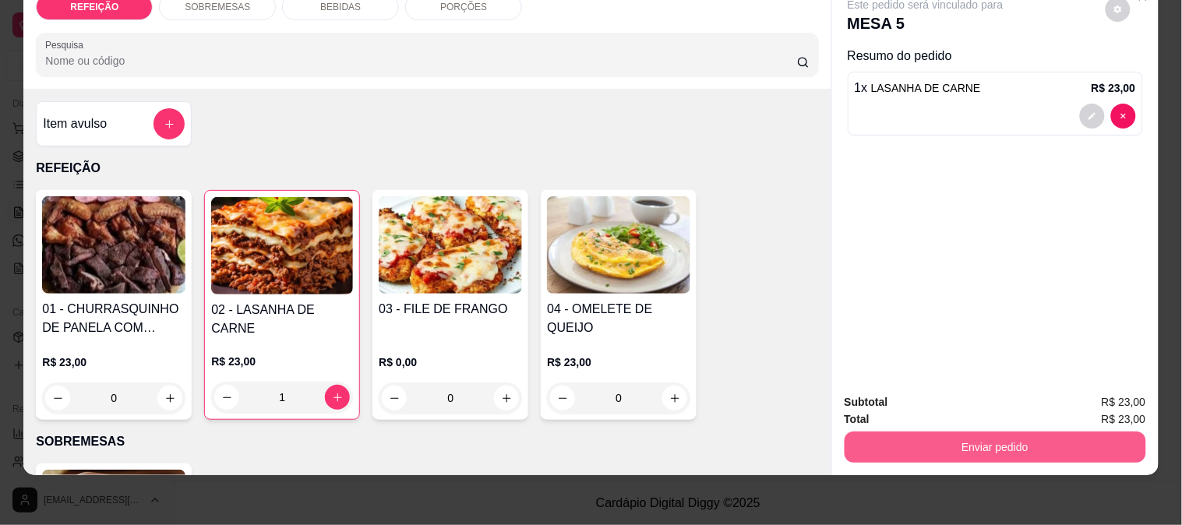
click at [954, 432] on button "Enviar pedido" at bounding box center [996, 447] width 302 height 31
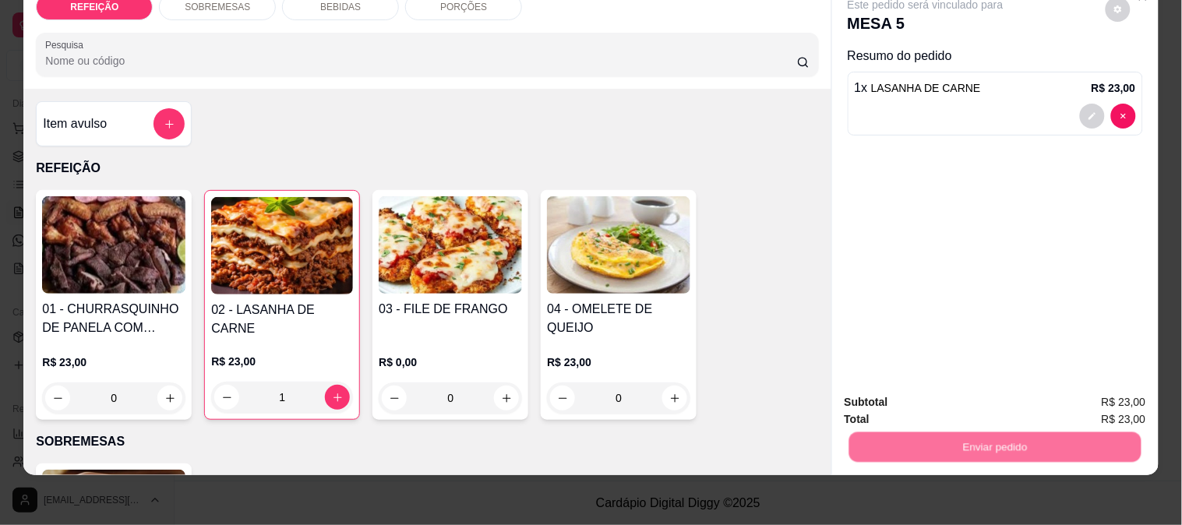
click at [1115, 386] on button "Enviar pedido" at bounding box center [1106, 396] width 88 height 30
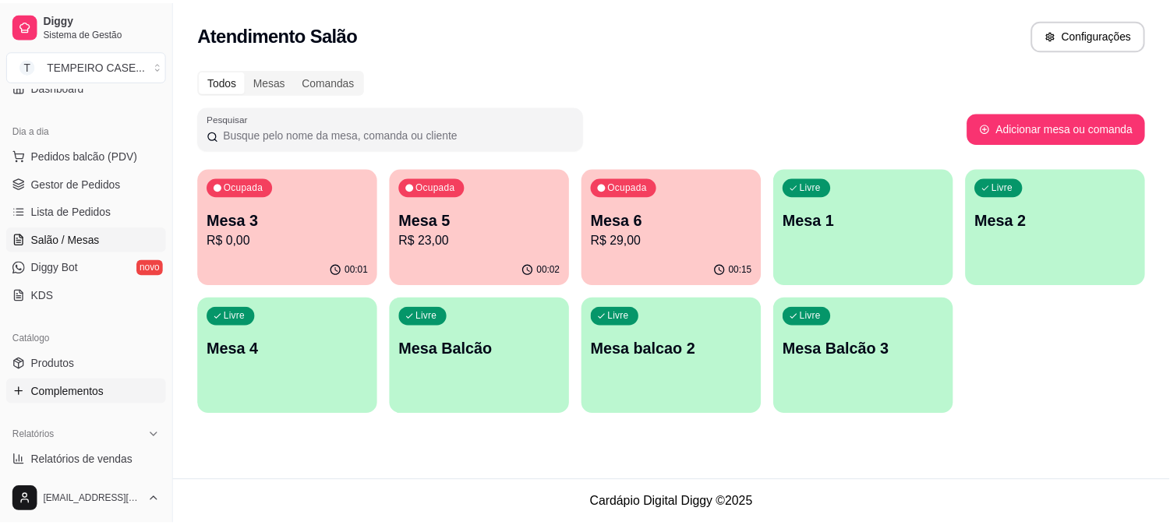
scroll to position [173, 0]
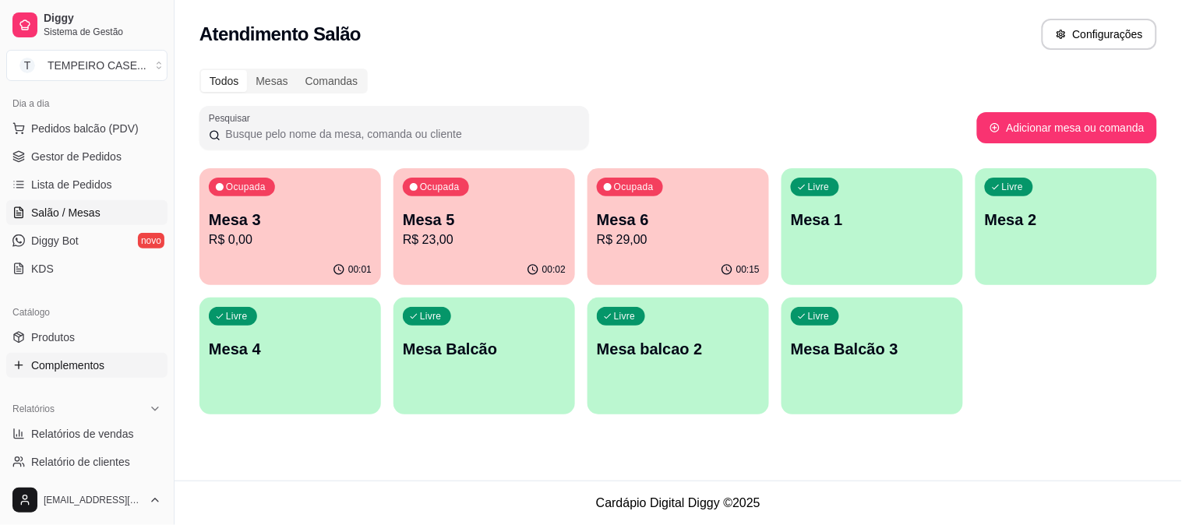
click at [67, 365] on span "Complementos" at bounding box center [67, 366] width 73 height 16
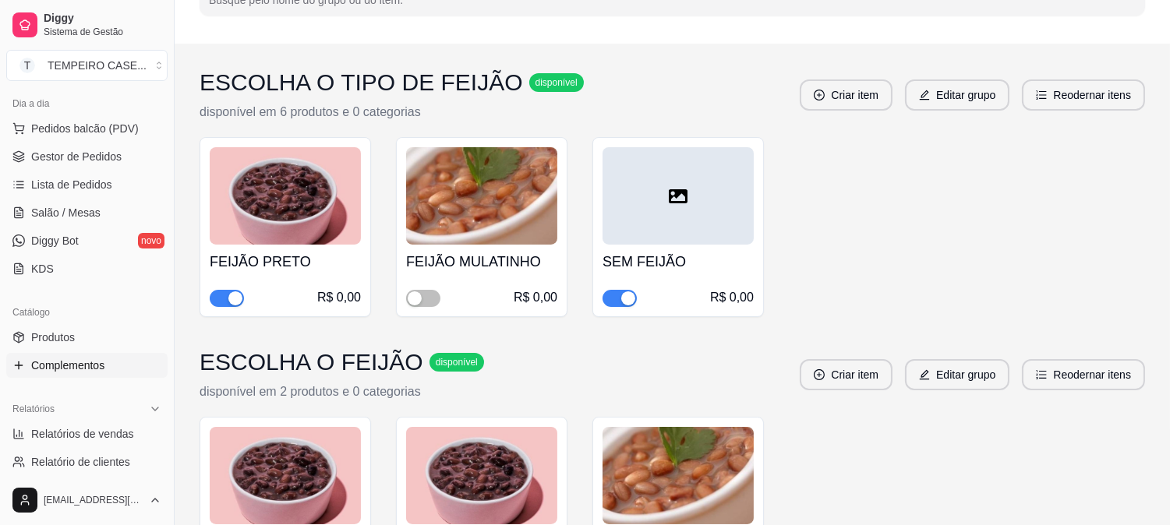
scroll to position [173, 0]
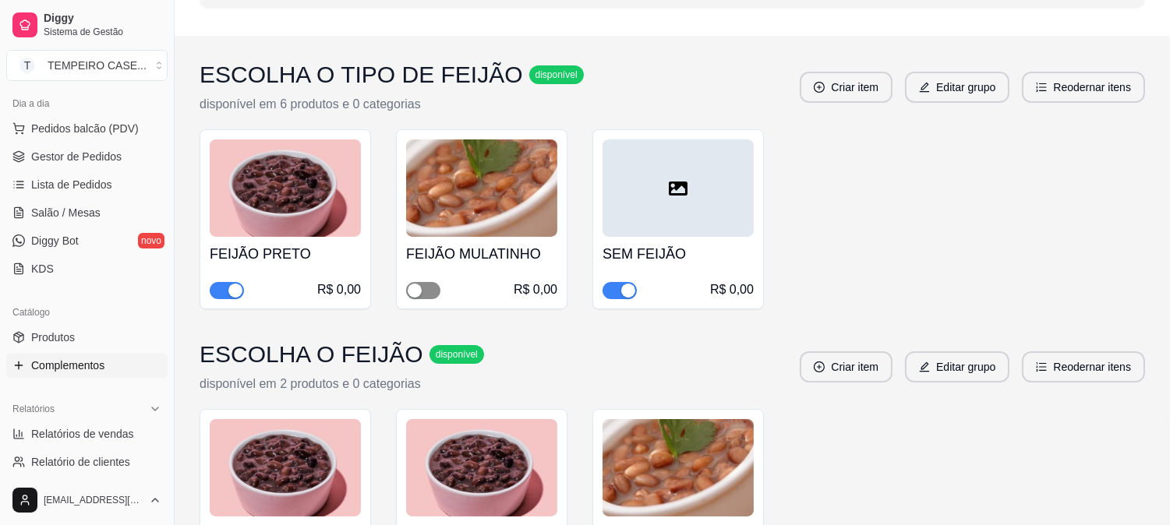
click at [422, 298] on span "button" at bounding box center [423, 290] width 34 height 17
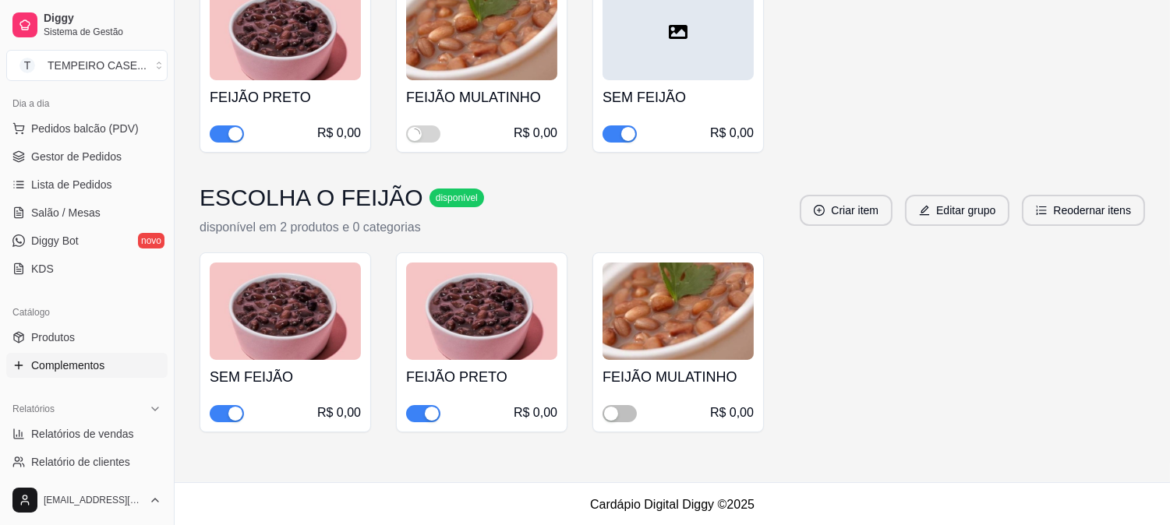
scroll to position [331, 0]
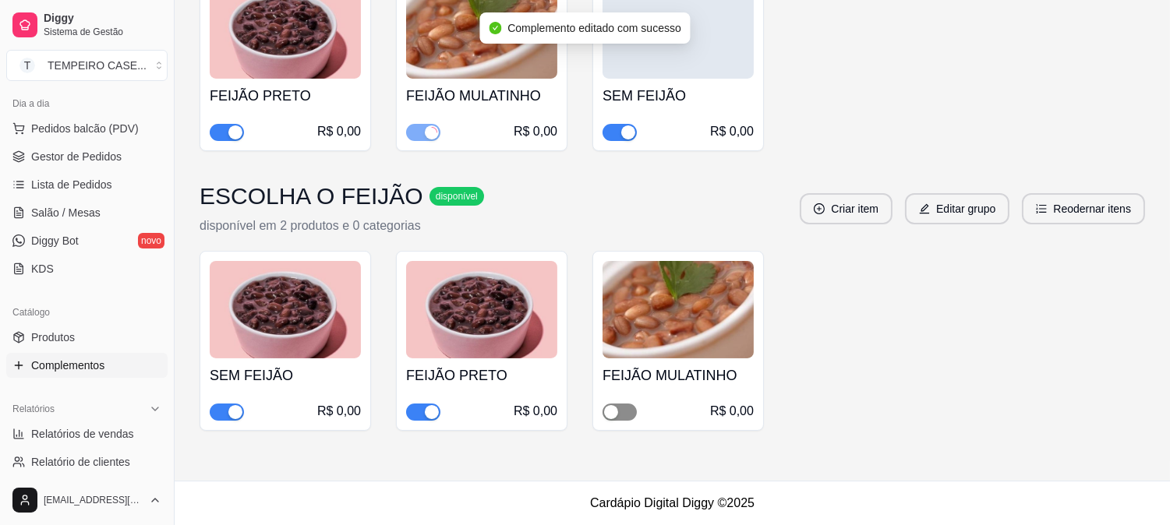
click at [620, 413] on span "button" at bounding box center [620, 412] width 34 height 17
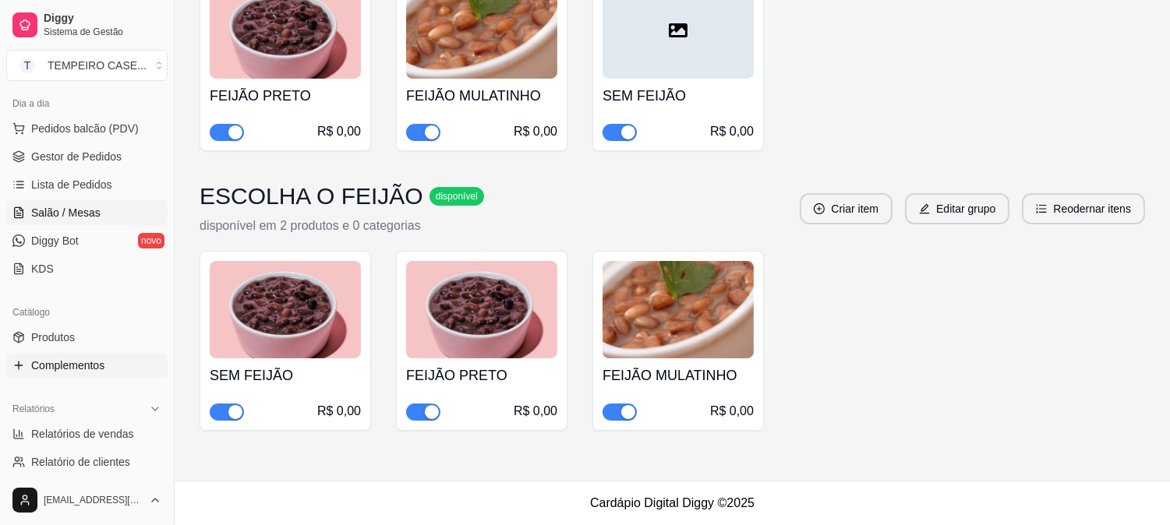
click at [80, 209] on span "Salão / Mesas" at bounding box center [65, 213] width 69 height 16
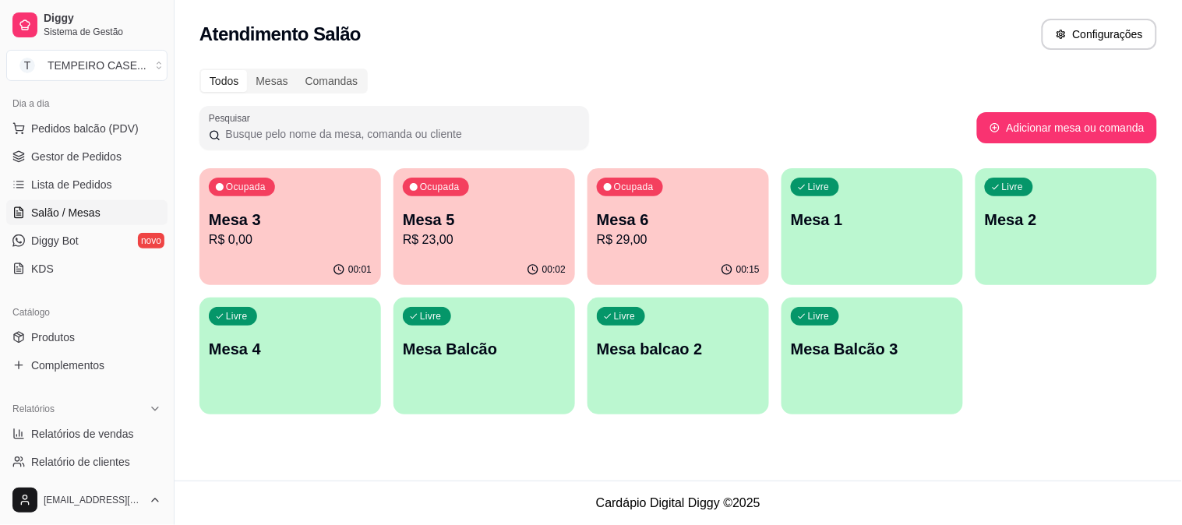
click at [304, 232] on p "R$ 0,00" at bounding box center [290, 240] width 163 height 19
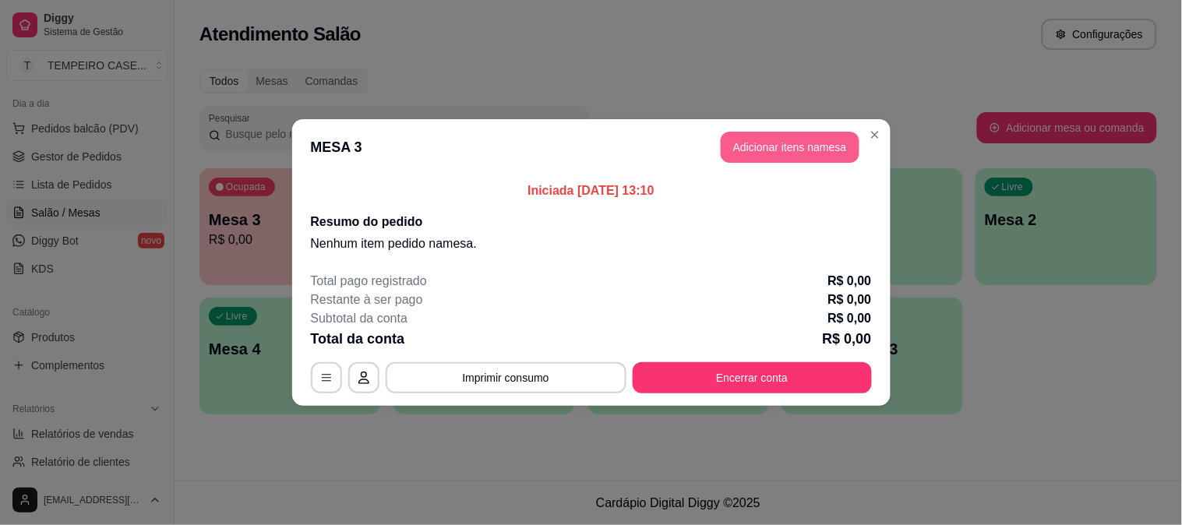
click at [767, 138] on button "Adicionar itens na mesa" at bounding box center [790, 147] width 139 height 31
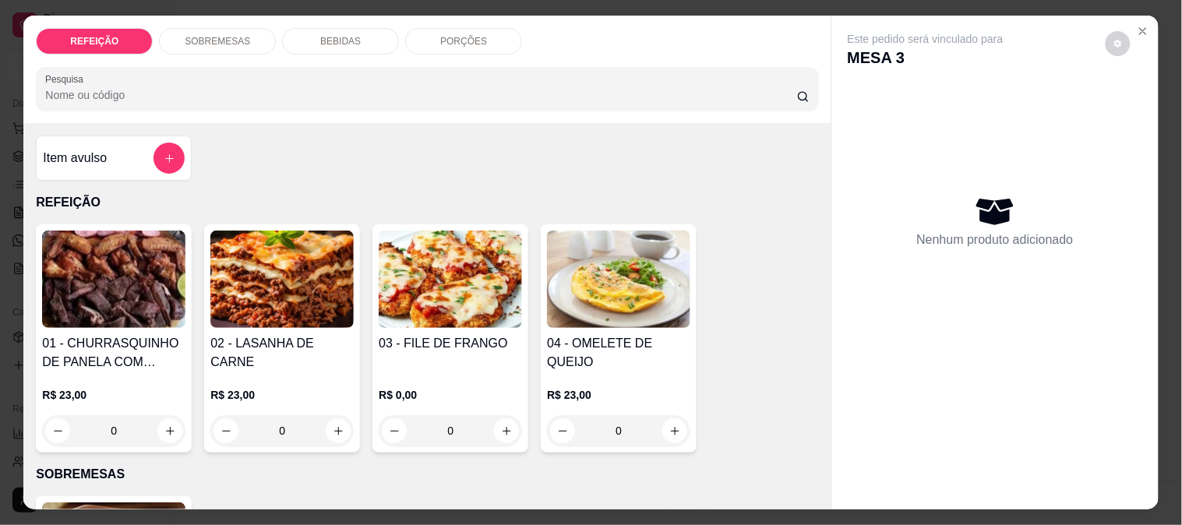
click at [416, 258] on img at bounding box center [450, 279] width 143 height 97
click at [492, 189] on div "APARMEGIANA" at bounding box center [457, 186] width 90 height 19
radio input "true"
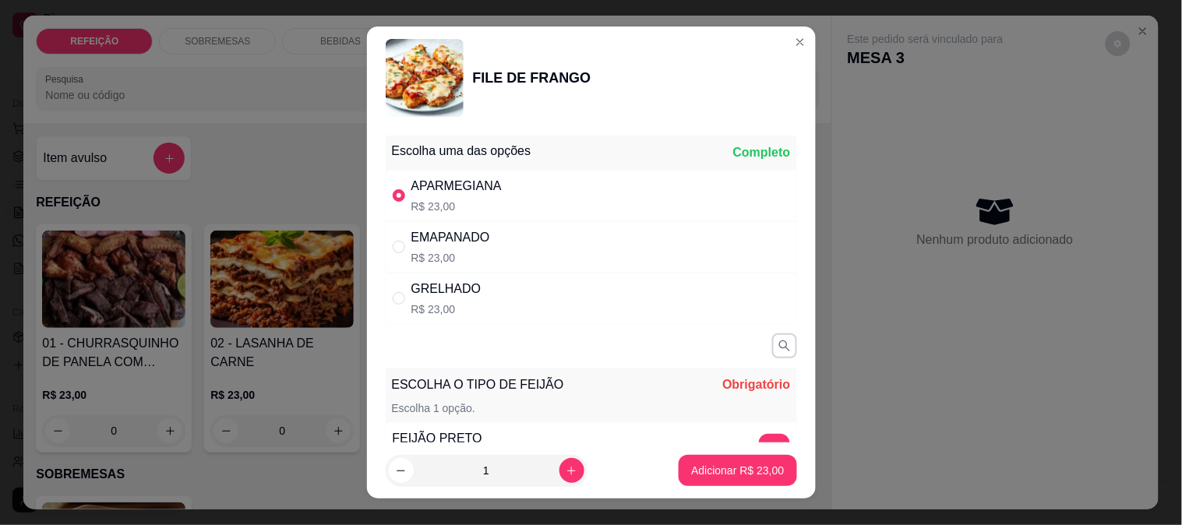
scroll to position [173, 0]
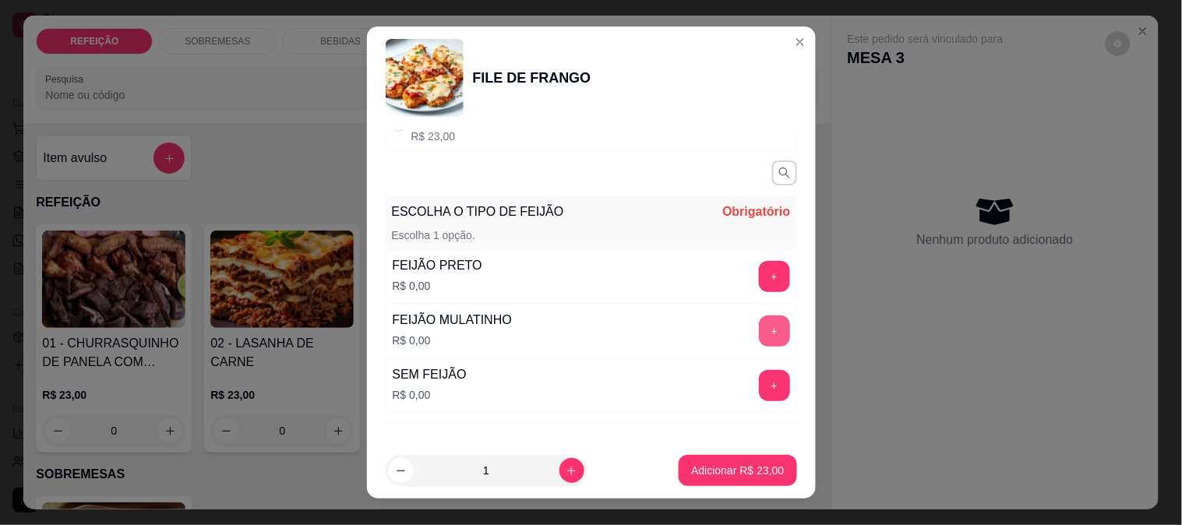
click at [759, 331] on button "+" at bounding box center [774, 331] width 31 height 31
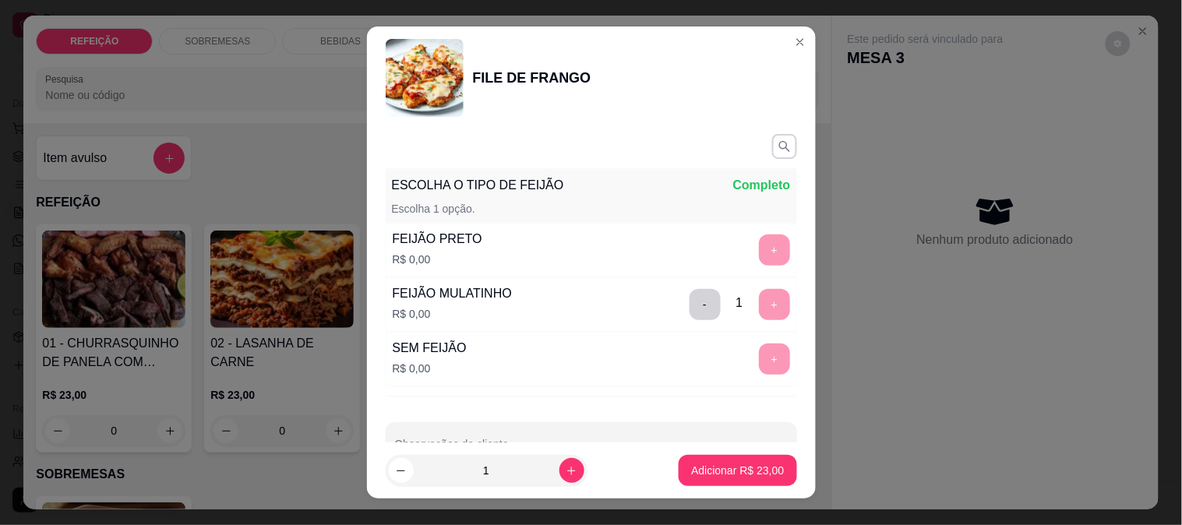
scroll to position [245, 0]
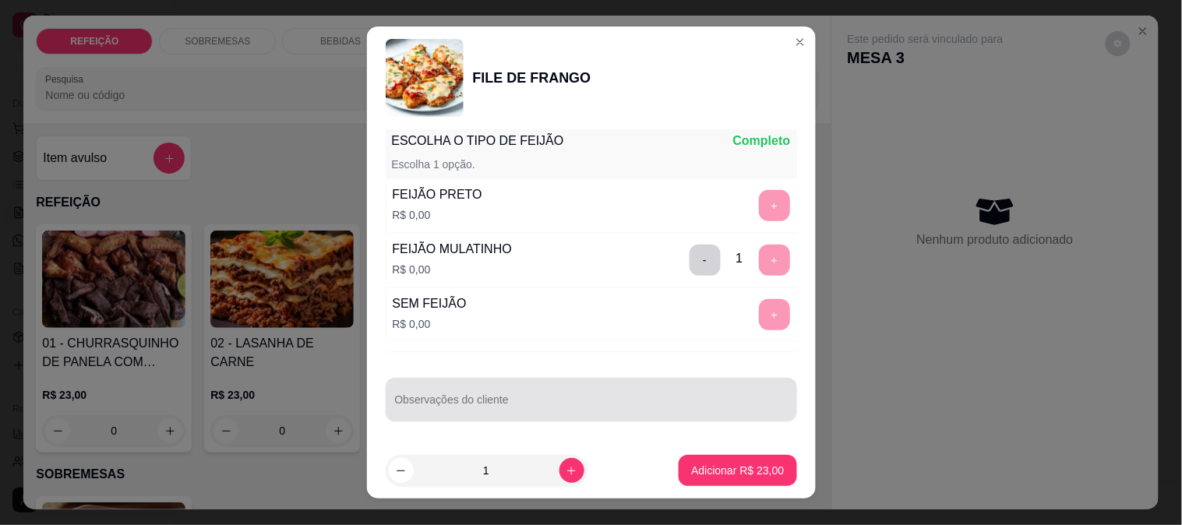
click at [553, 408] on input "Observações do cliente" at bounding box center [591, 406] width 393 height 16
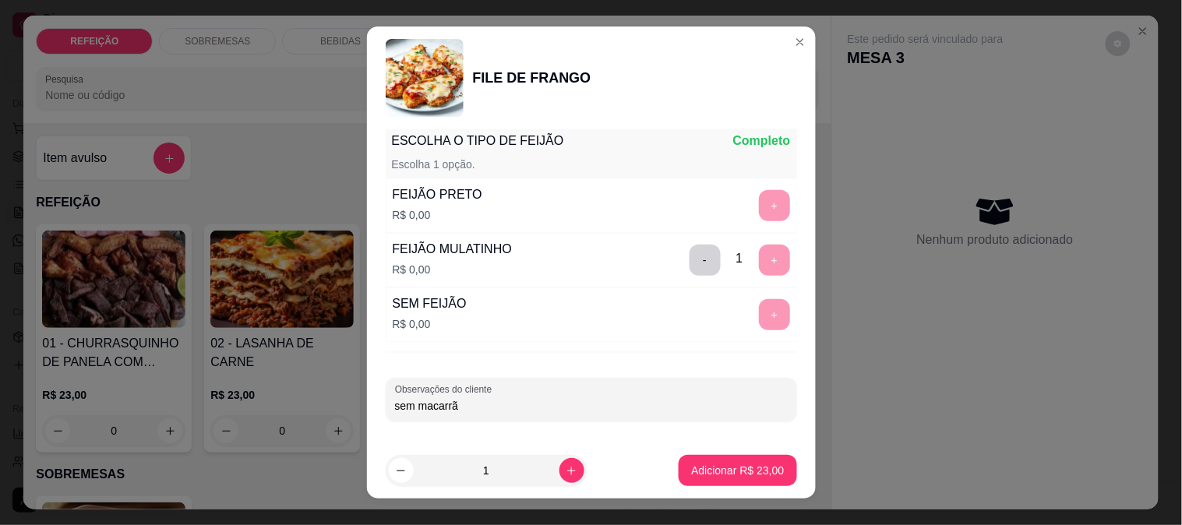
type input "sem macarrão"
click at [758, 468] on p "Adicionar R$ 23,00" at bounding box center [737, 471] width 93 height 16
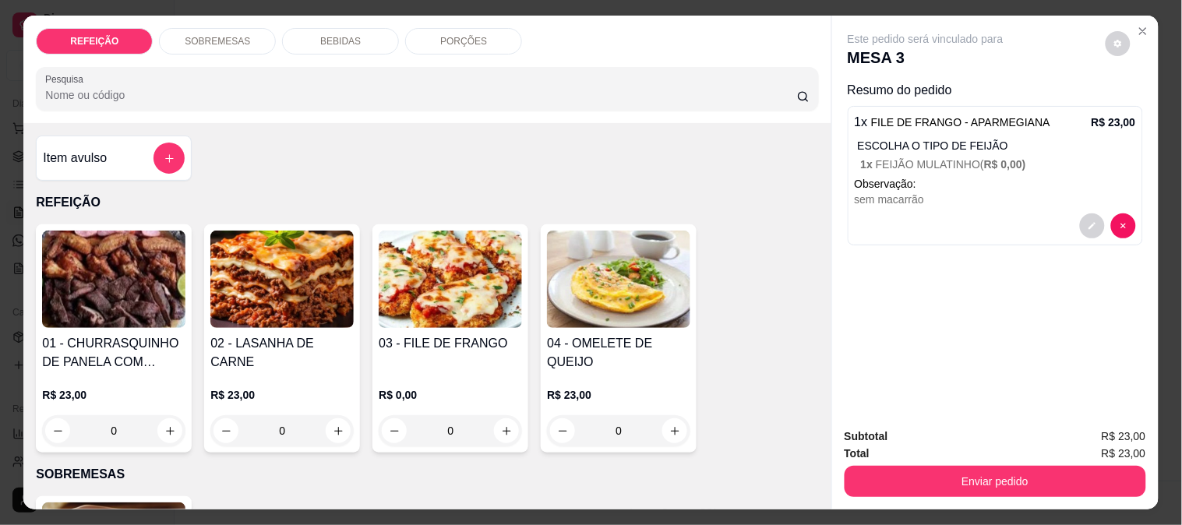
click at [1090, 309] on div "Este pedido será vinculado para MESA 3 Resumo do pedido 1 x FILE DE FRANGO - AP…" at bounding box center [995, 216] width 327 height 400
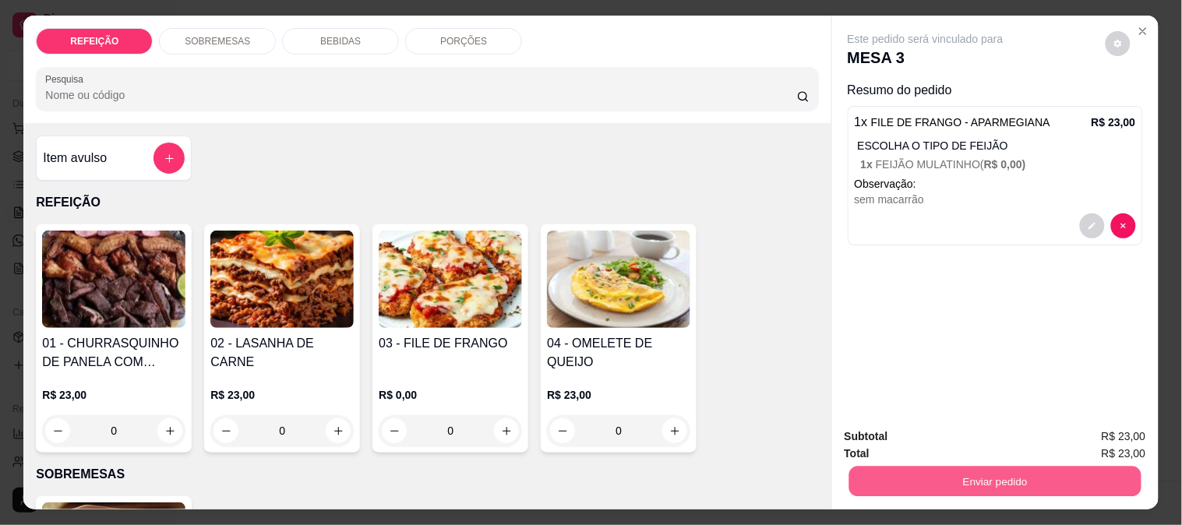
click at [986, 466] on button "Enviar pedido" at bounding box center [995, 481] width 292 height 30
click at [1012, 478] on button "Enviar pedido" at bounding box center [995, 481] width 292 height 30
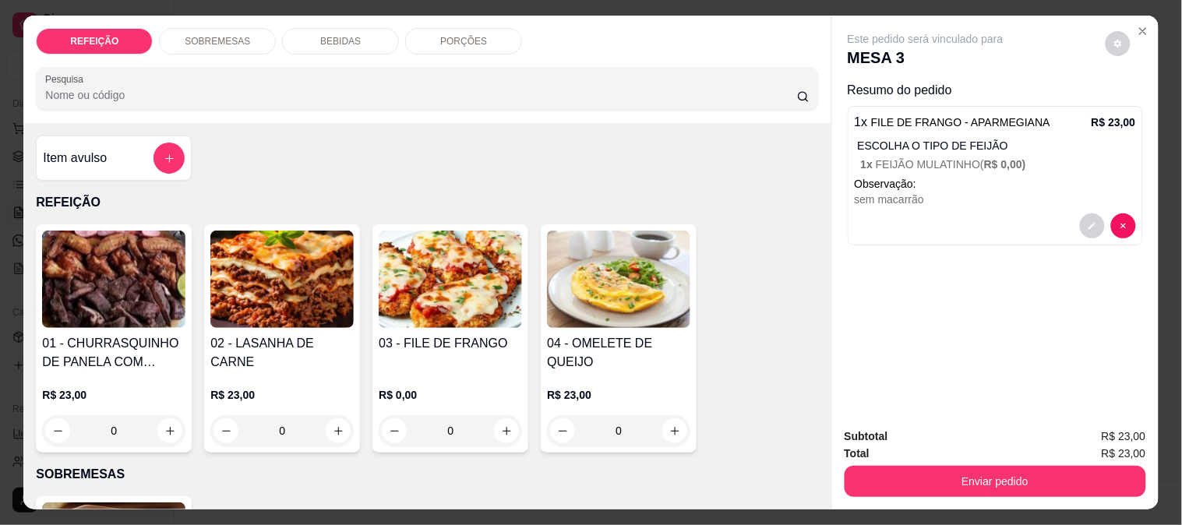
click at [765, 332] on div "01 - CHURRASQUINHO DE PANELA COM SALADA DE MAIONESE R$ 23,00 0 02 - LASANHA DE …" at bounding box center [427, 338] width 783 height 228
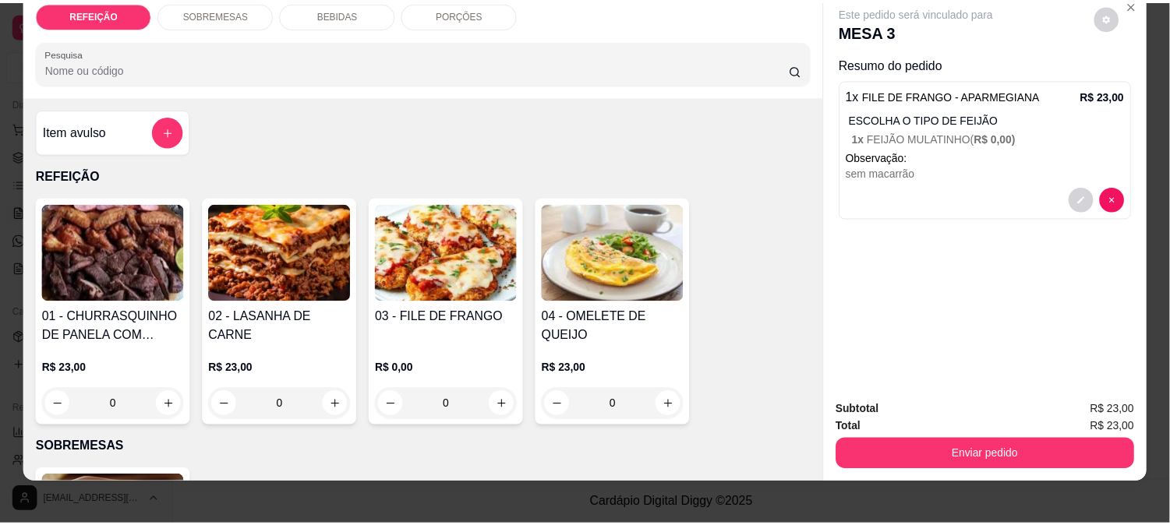
scroll to position [41, 0]
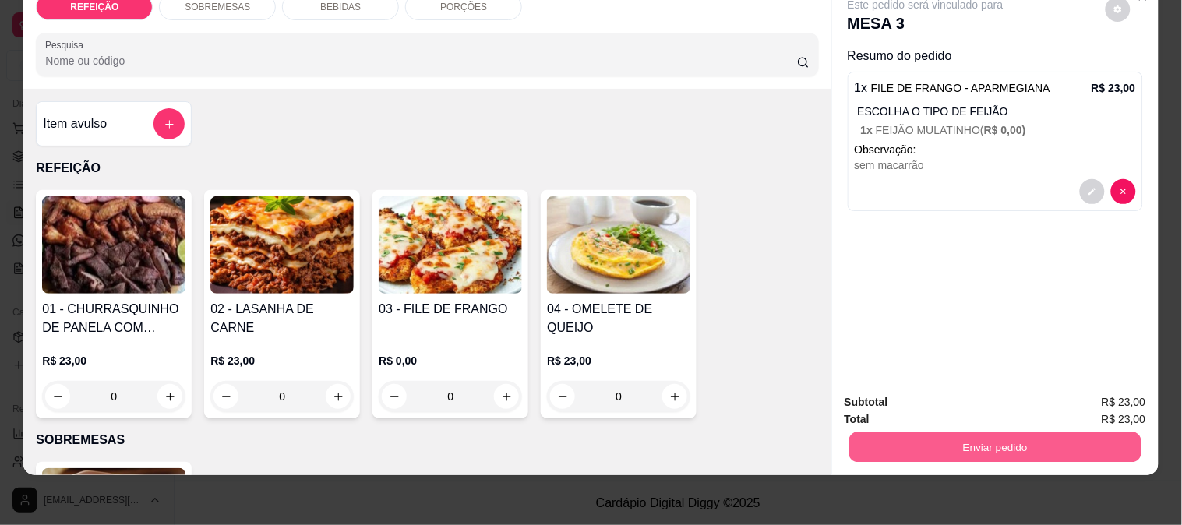
click at [971, 432] on button "Enviar pedido" at bounding box center [995, 447] width 292 height 30
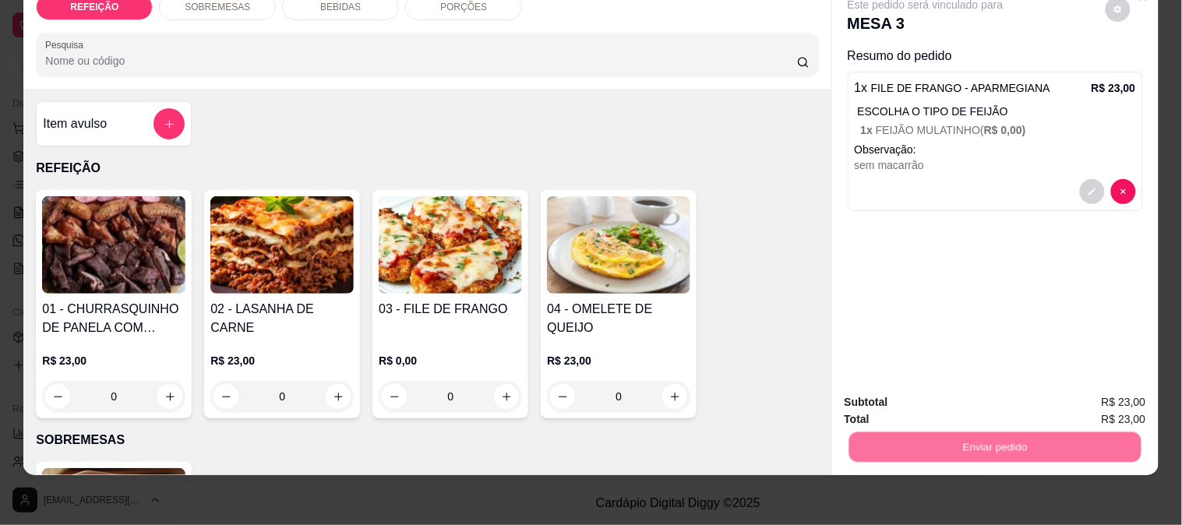
click at [1086, 396] on button "Enviar pedido" at bounding box center [1106, 396] width 88 height 30
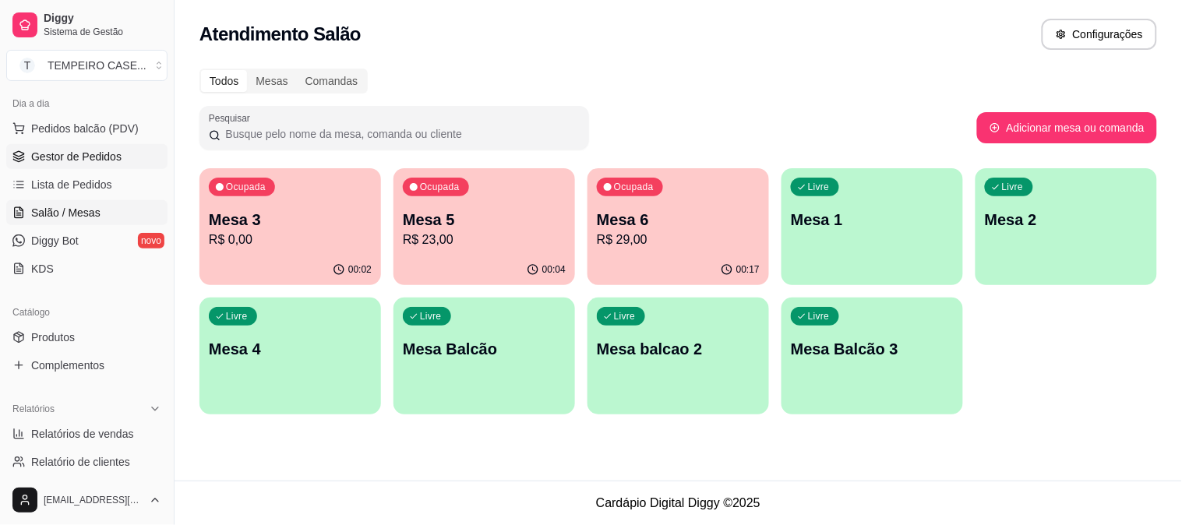
click at [87, 166] on link "Gestor de Pedidos" at bounding box center [86, 156] width 161 height 25
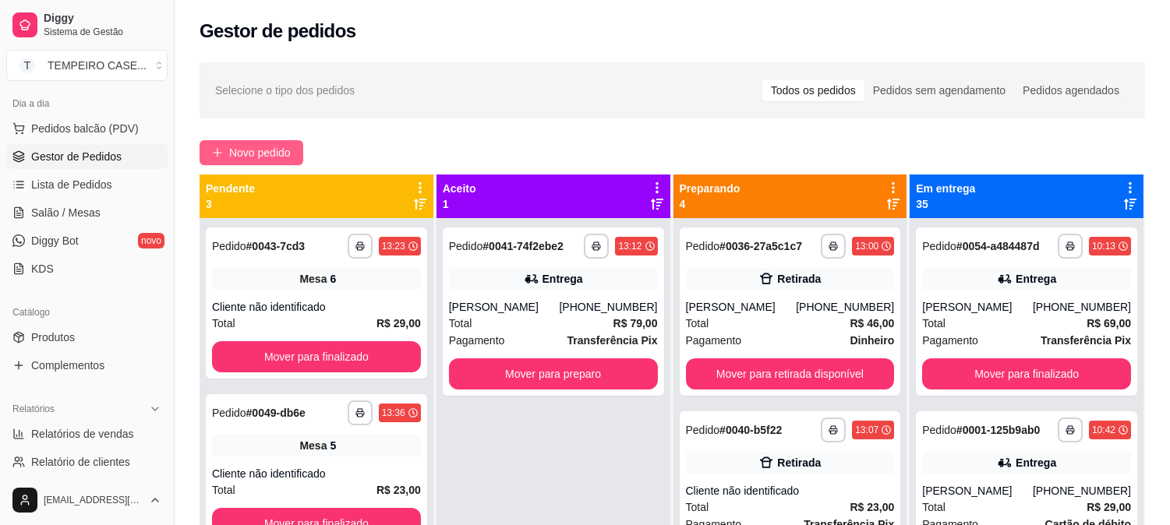
click at [242, 157] on span "Novo pedido" at bounding box center [260, 152] width 62 height 17
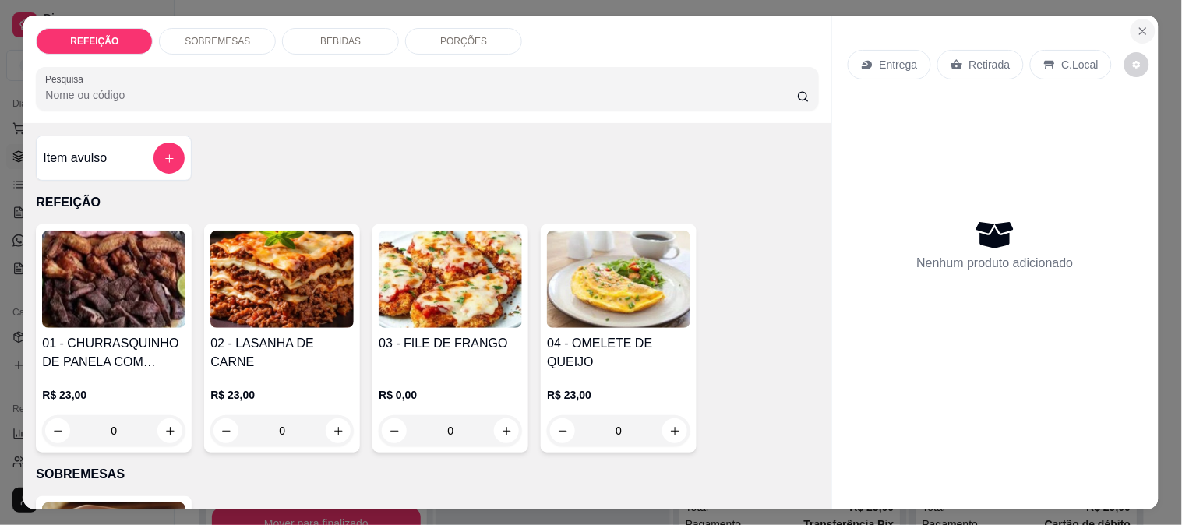
click at [1140, 25] on icon "Close" at bounding box center [1143, 31] width 12 height 12
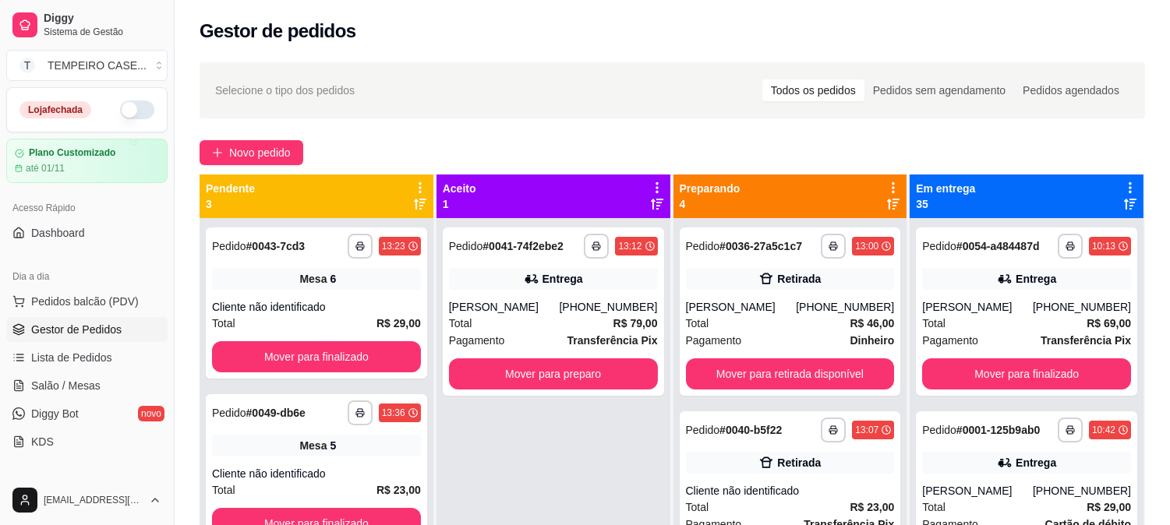
click at [125, 109] on button "button" at bounding box center [137, 110] width 34 height 19
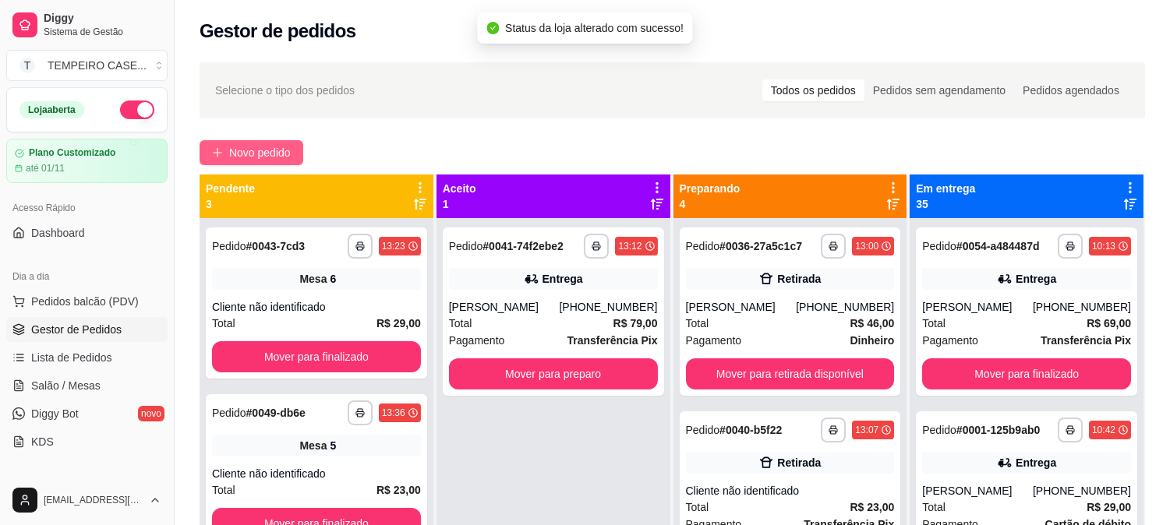
click at [259, 157] on span "Novo pedido" at bounding box center [260, 152] width 62 height 17
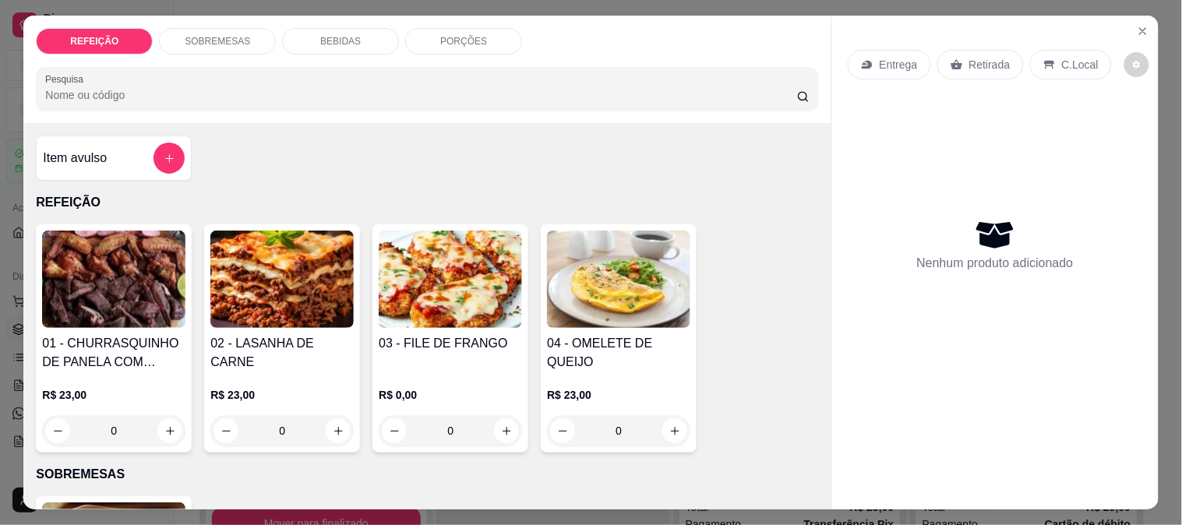
click at [427, 278] on img at bounding box center [450, 279] width 143 height 97
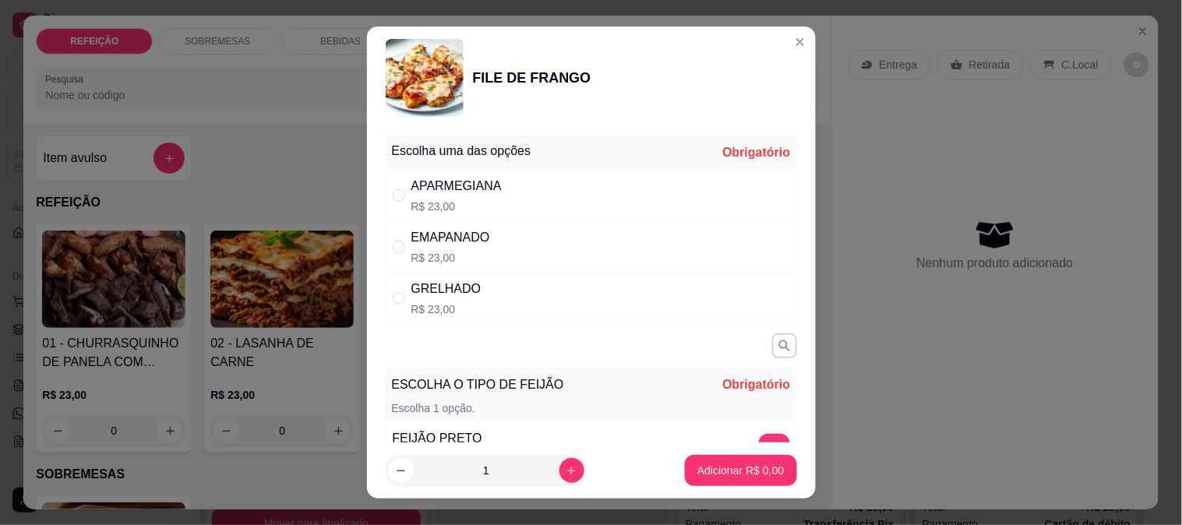
click at [454, 295] on div "GRELHADO" at bounding box center [447, 289] width 70 height 19
radio input "true"
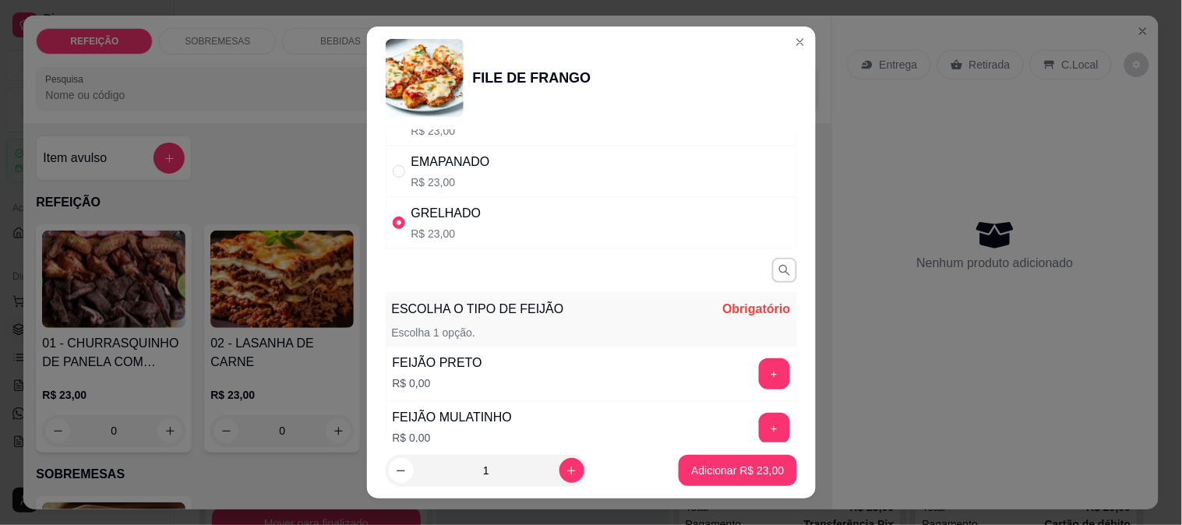
scroll to position [173, 0]
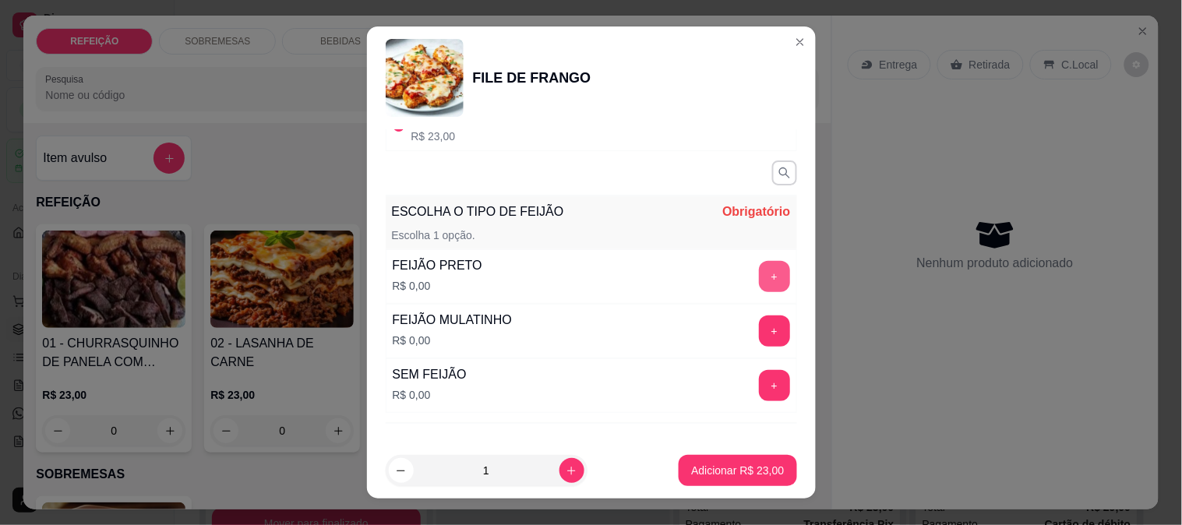
click at [759, 277] on button "+" at bounding box center [774, 276] width 31 height 31
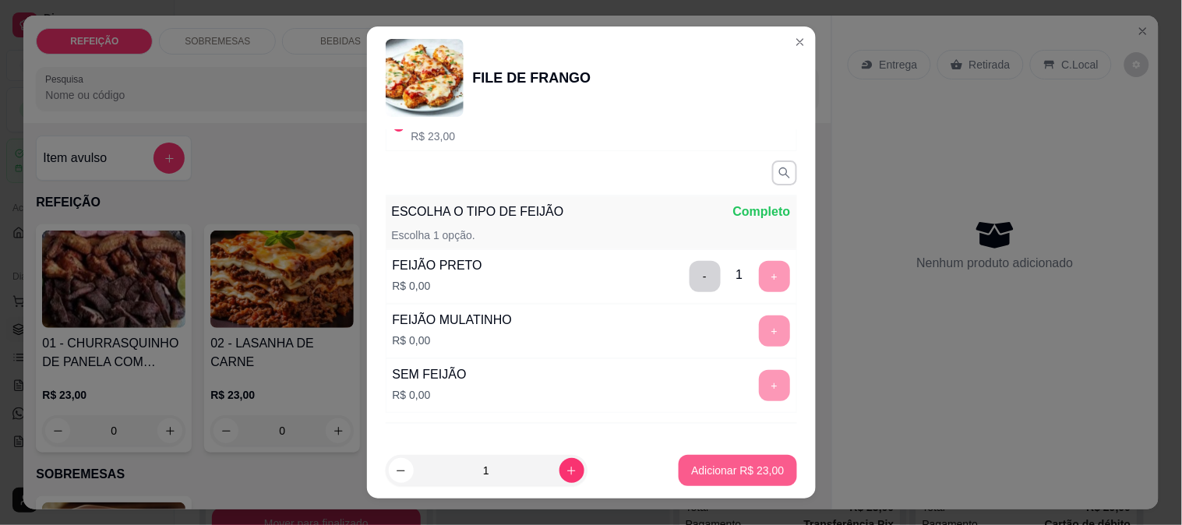
click at [720, 468] on p "Adicionar R$ 23,00" at bounding box center [737, 471] width 93 height 16
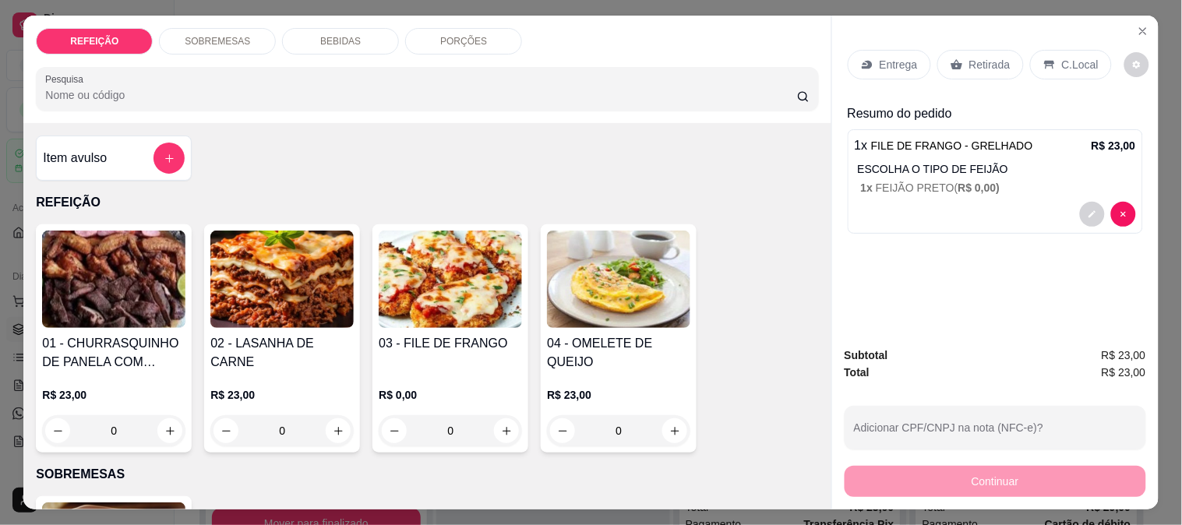
click at [957, 60] on div "Retirada" at bounding box center [981, 65] width 87 height 30
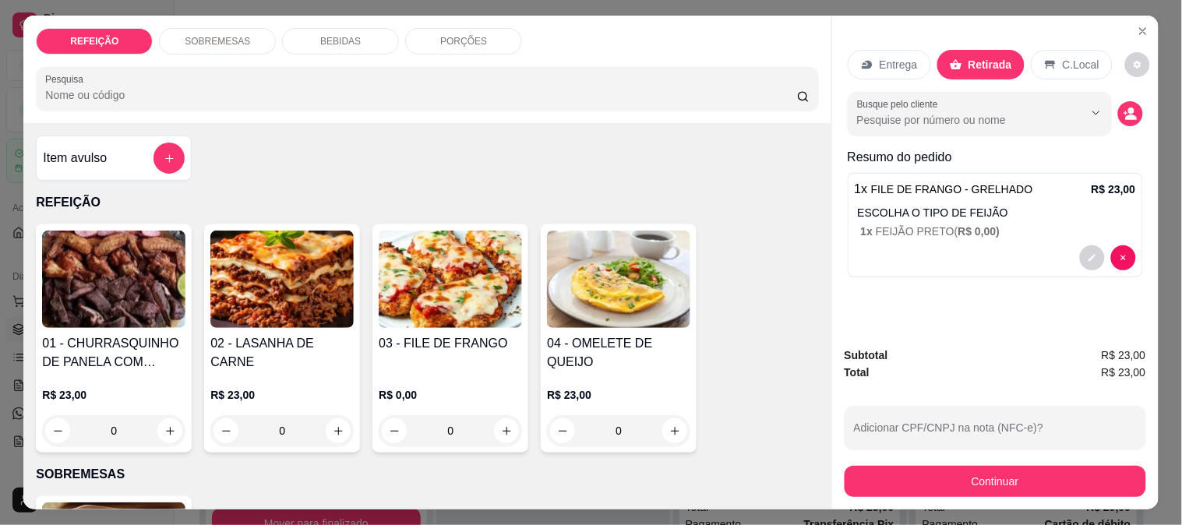
click at [943, 473] on button "Continuar" at bounding box center [996, 481] width 302 height 31
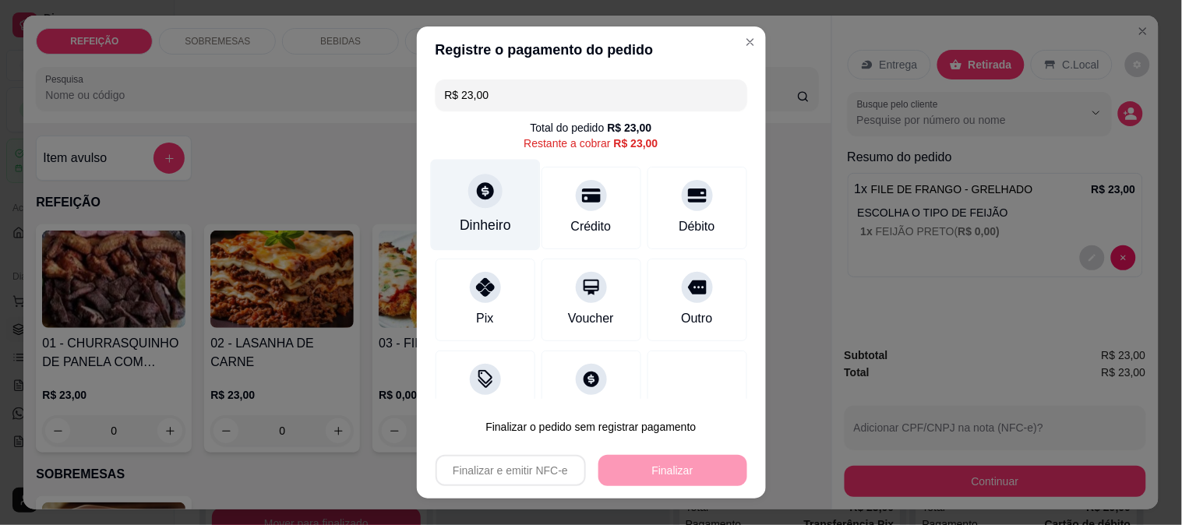
click at [482, 220] on div "Dinheiro" at bounding box center [485, 225] width 51 height 20
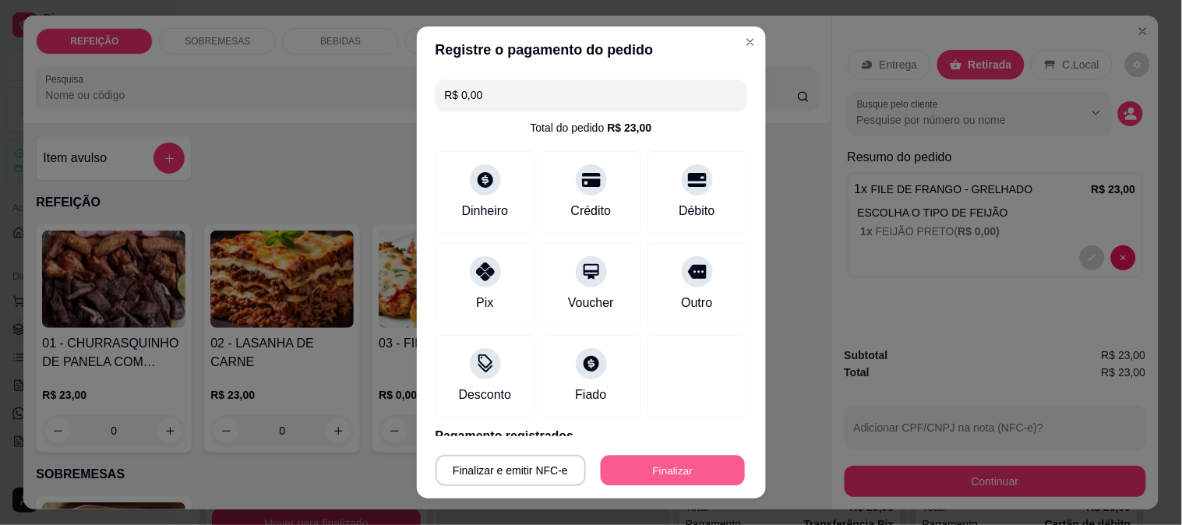
click at [678, 483] on button "Finalizar" at bounding box center [673, 471] width 144 height 30
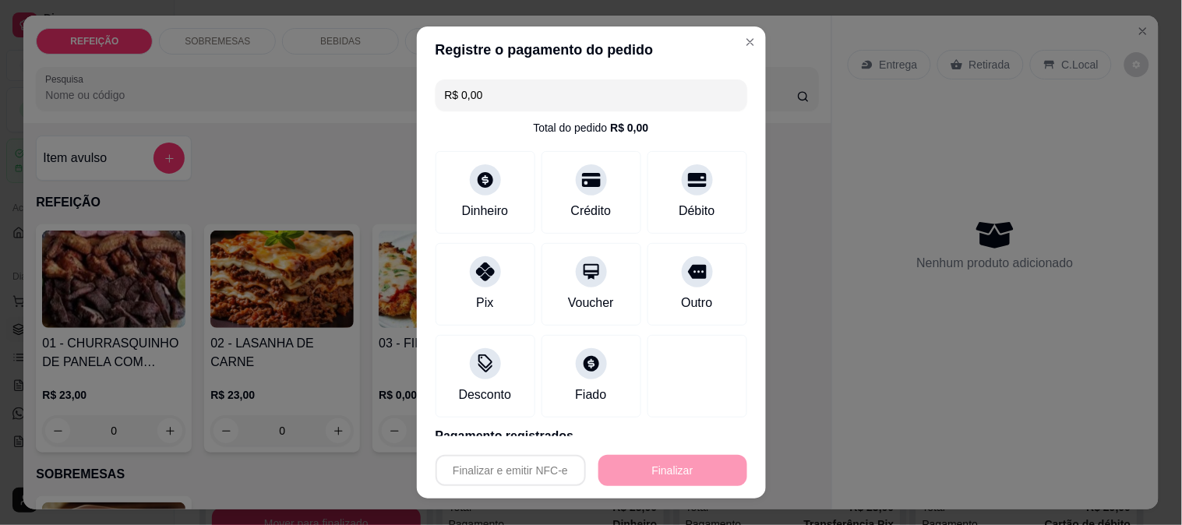
type input "-R$ 23,00"
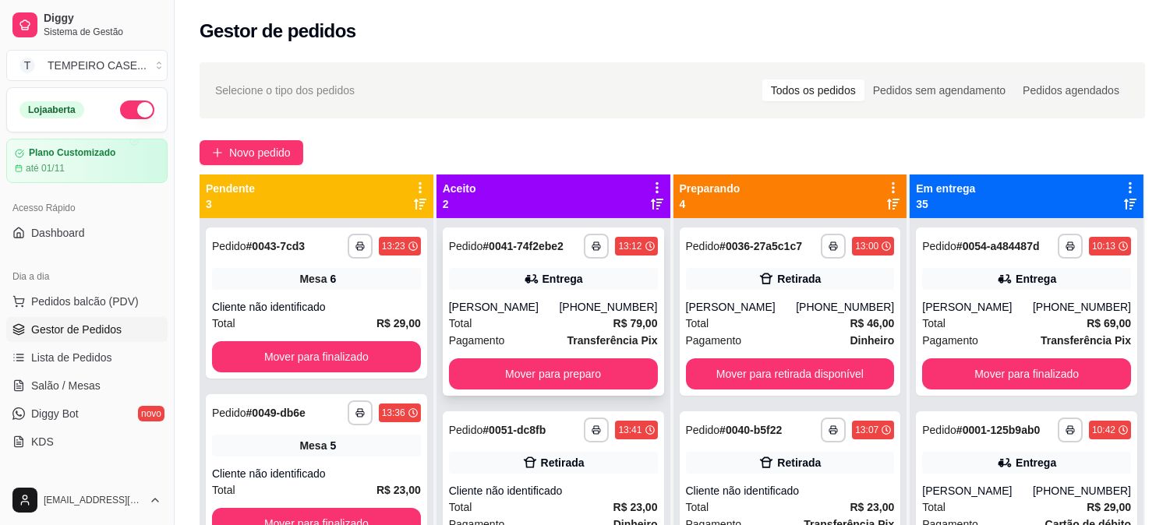
click at [600, 252] on button "button" at bounding box center [596, 246] width 25 height 25
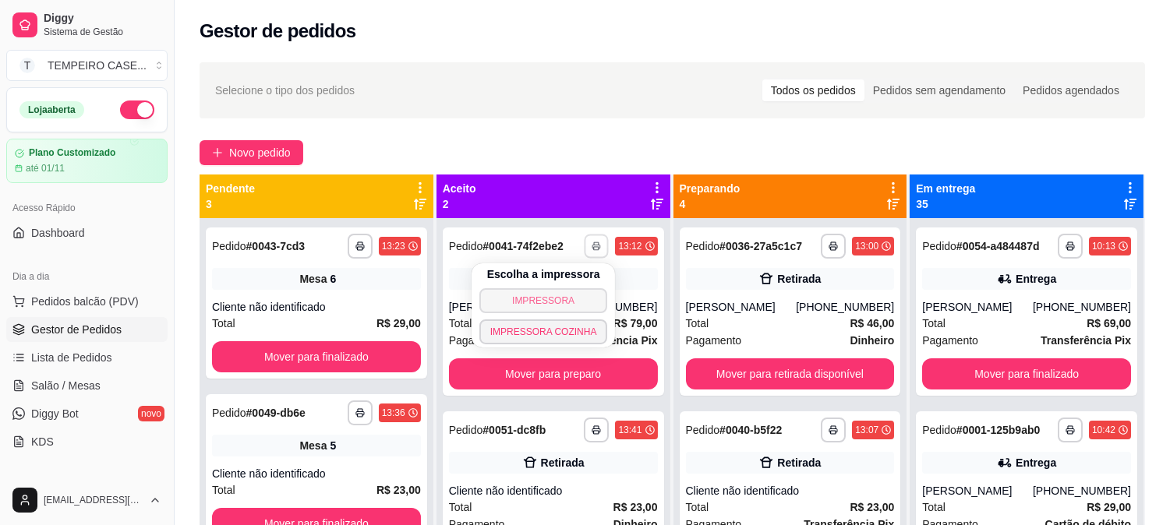
click at [517, 299] on button "IMPRESSORA" at bounding box center [543, 300] width 129 height 25
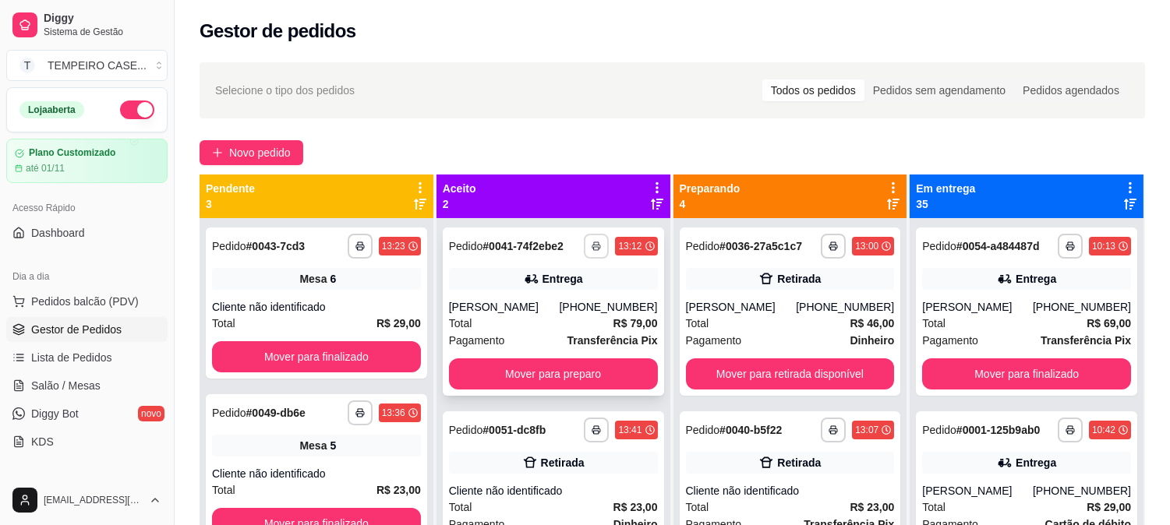
click at [585, 242] on button "button" at bounding box center [596, 246] width 25 height 25
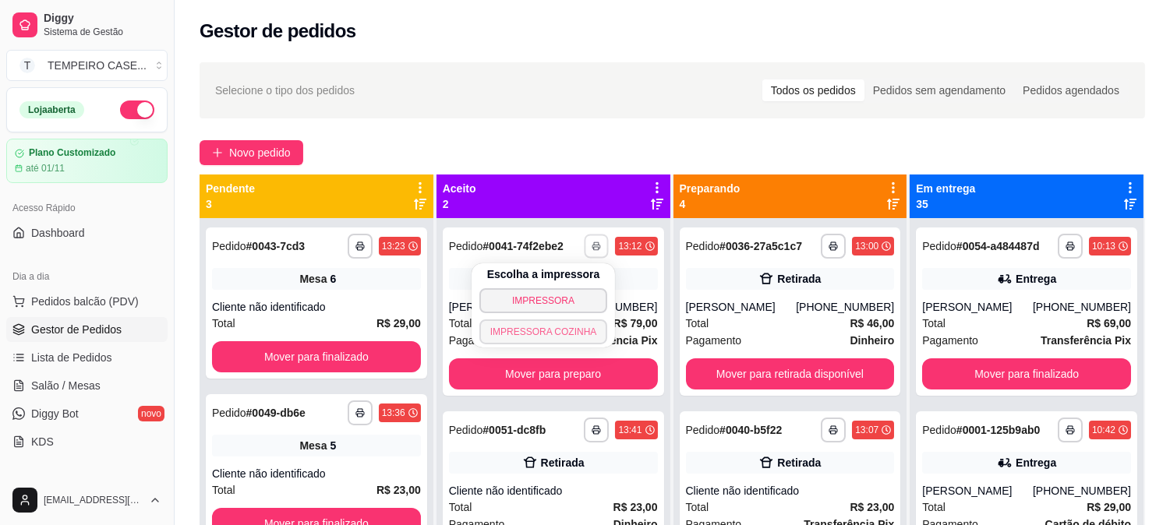
click at [539, 337] on button "IMPRESSORA COZINHA" at bounding box center [543, 332] width 129 height 25
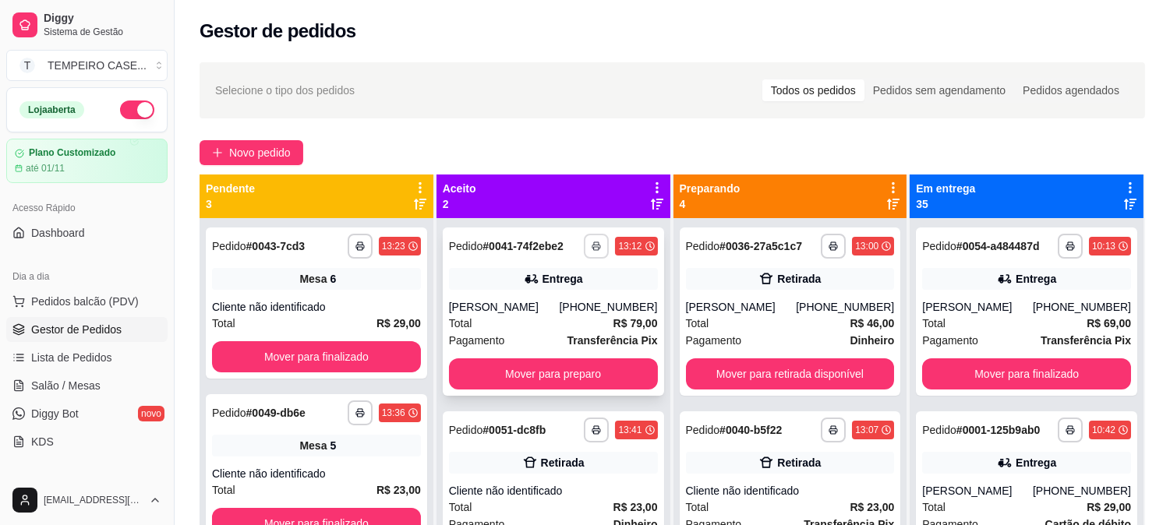
click at [585, 242] on button "button" at bounding box center [596, 246] width 25 height 25
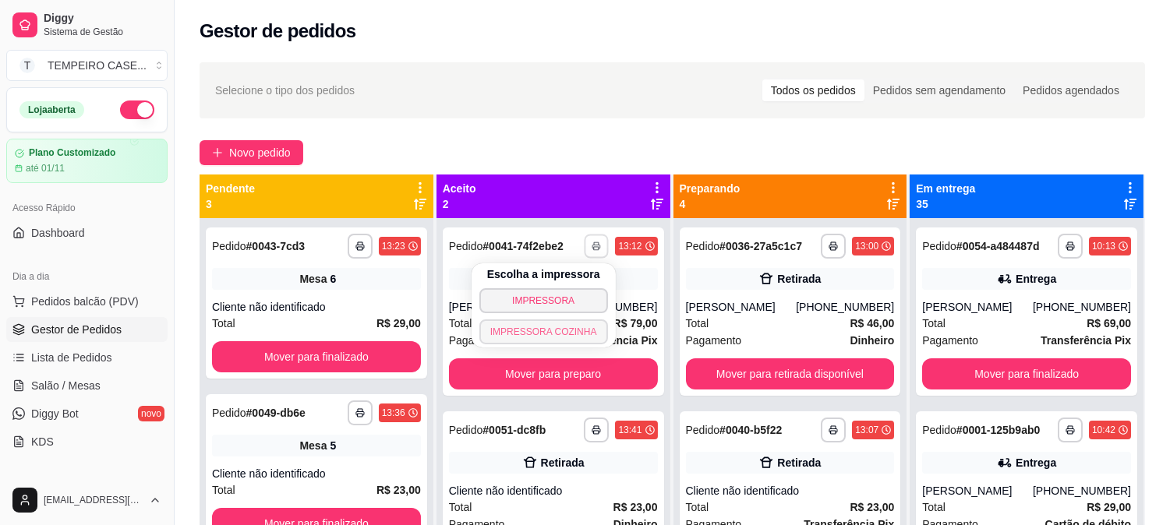
click at [556, 320] on button "IMPRESSORA COZINHA" at bounding box center [543, 332] width 129 height 25
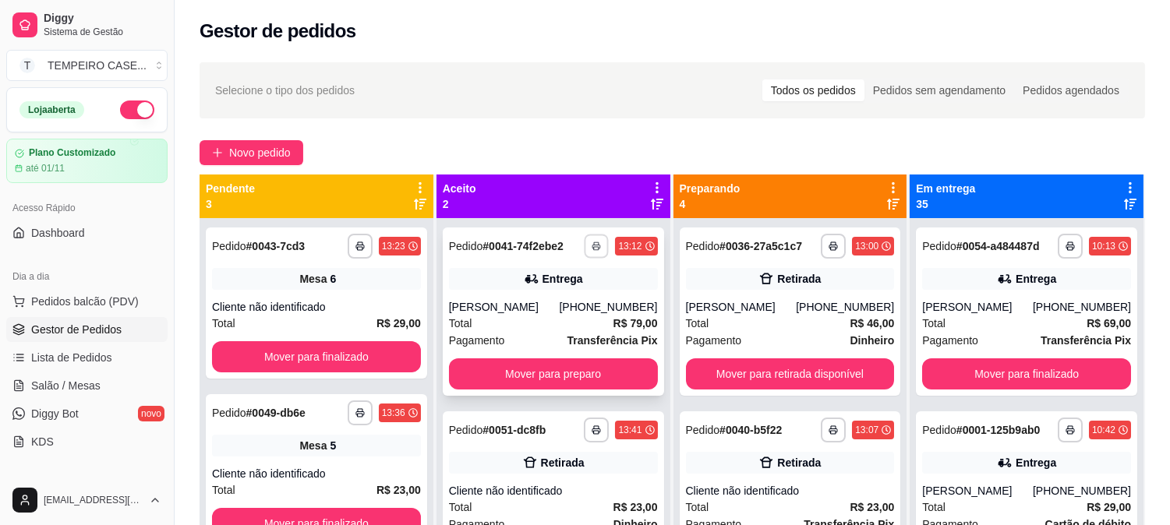
click at [590, 240] on button "button" at bounding box center [597, 246] width 24 height 24
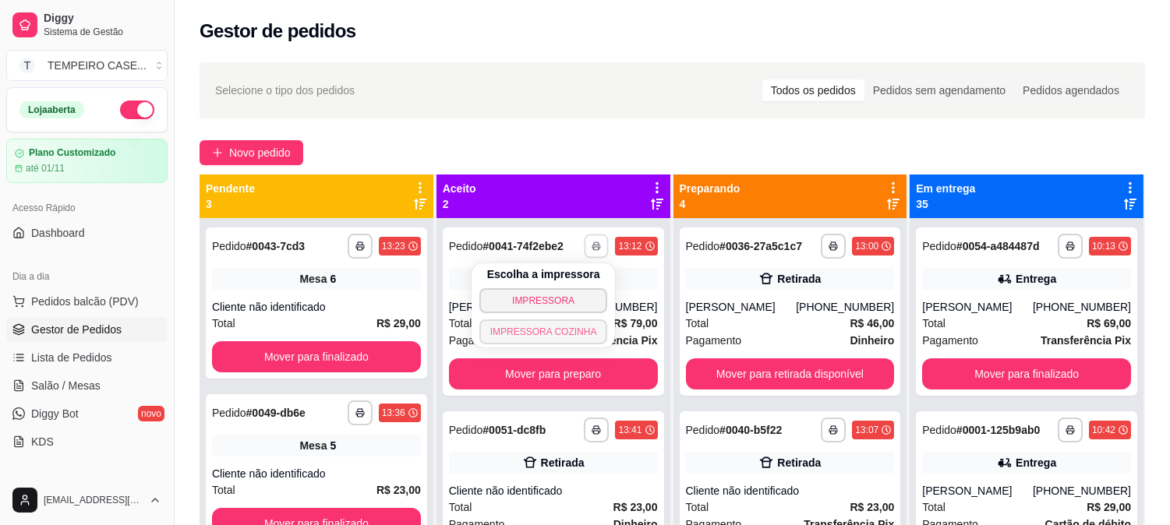
click at [554, 338] on button "IMPRESSORA COZINHA" at bounding box center [543, 332] width 129 height 25
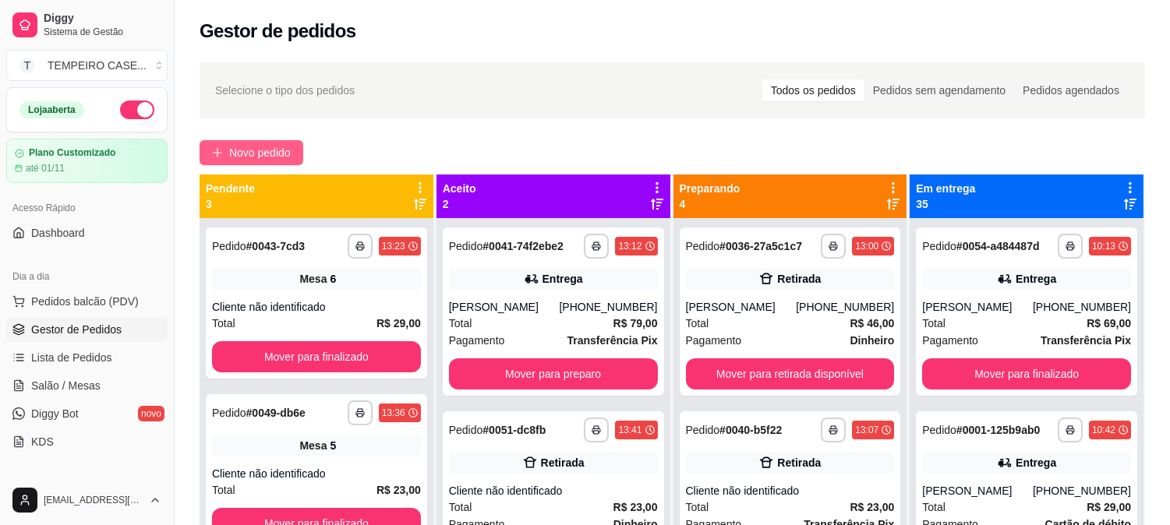
click at [261, 147] on span "Novo pedido" at bounding box center [260, 152] width 62 height 17
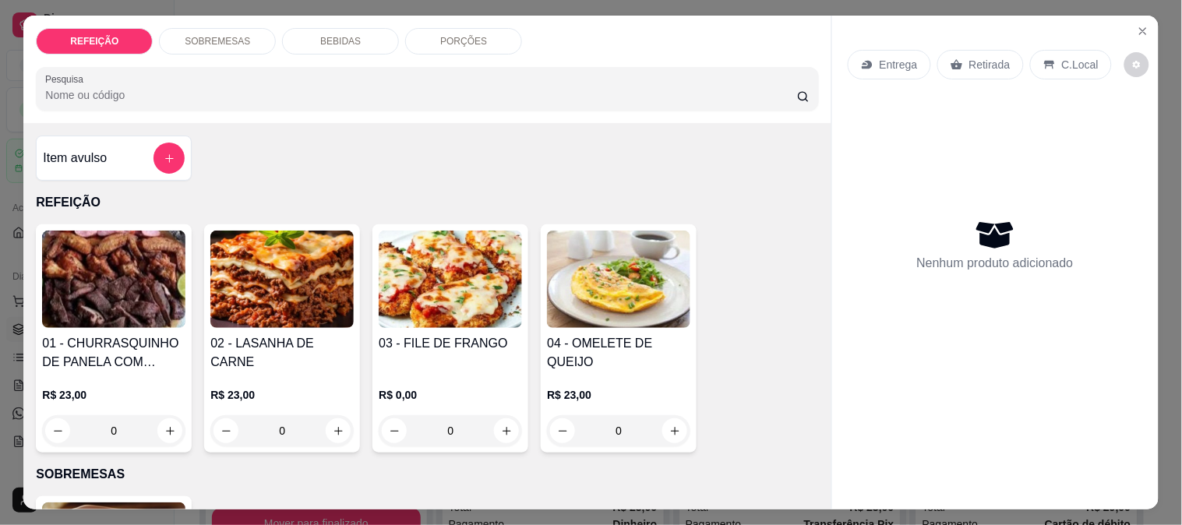
click at [408, 292] on img at bounding box center [450, 279] width 143 height 97
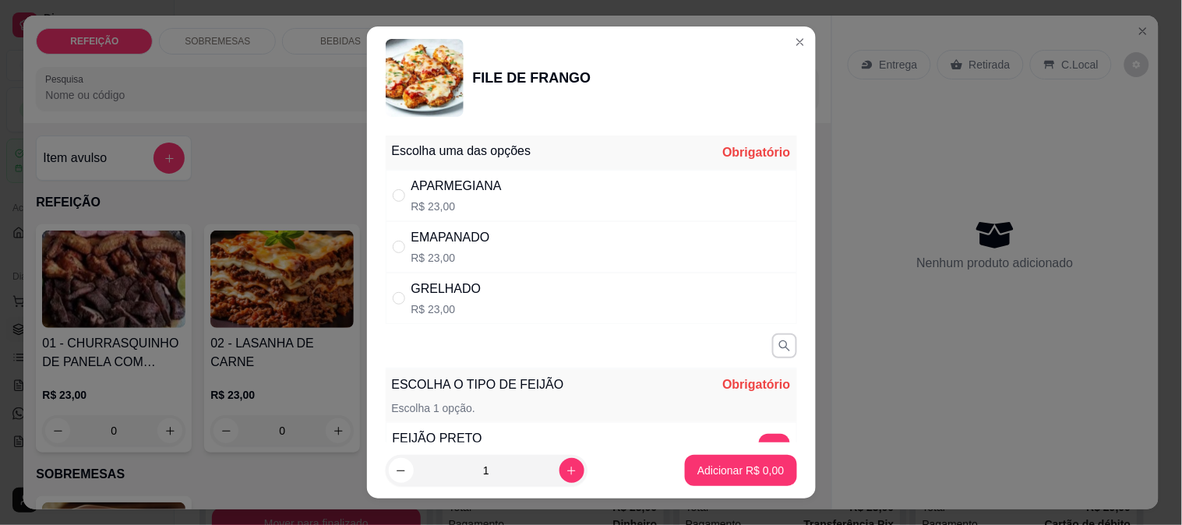
click at [449, 208] on p "R$ 23,00" at bounding box center [457, 207] width 90 height 16
radio input "true"
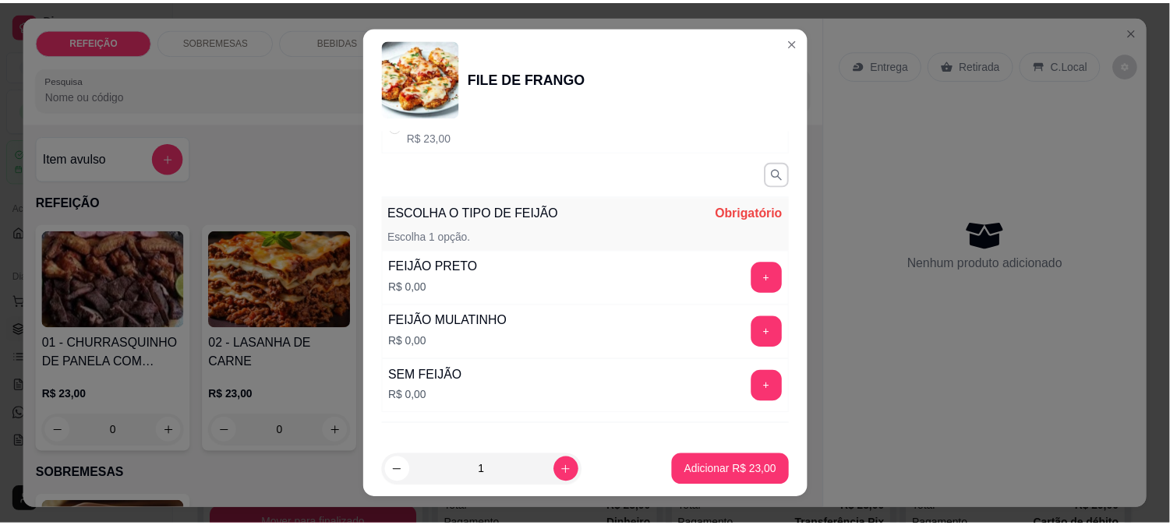
scroll to position [173, 0]
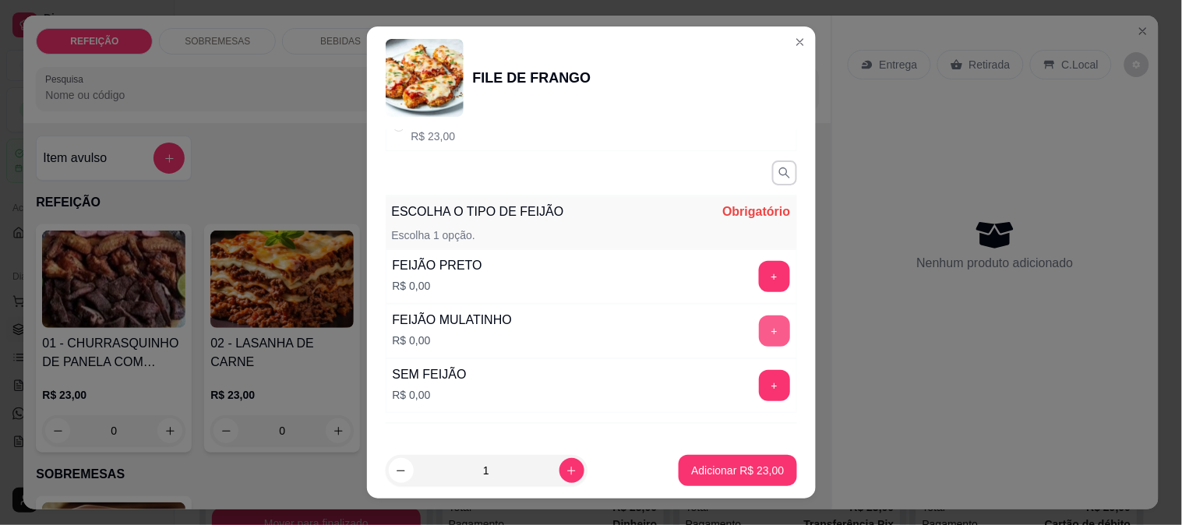
click at [759, 331] on button "+" at bounding box center [774, 331] width 31 height 31
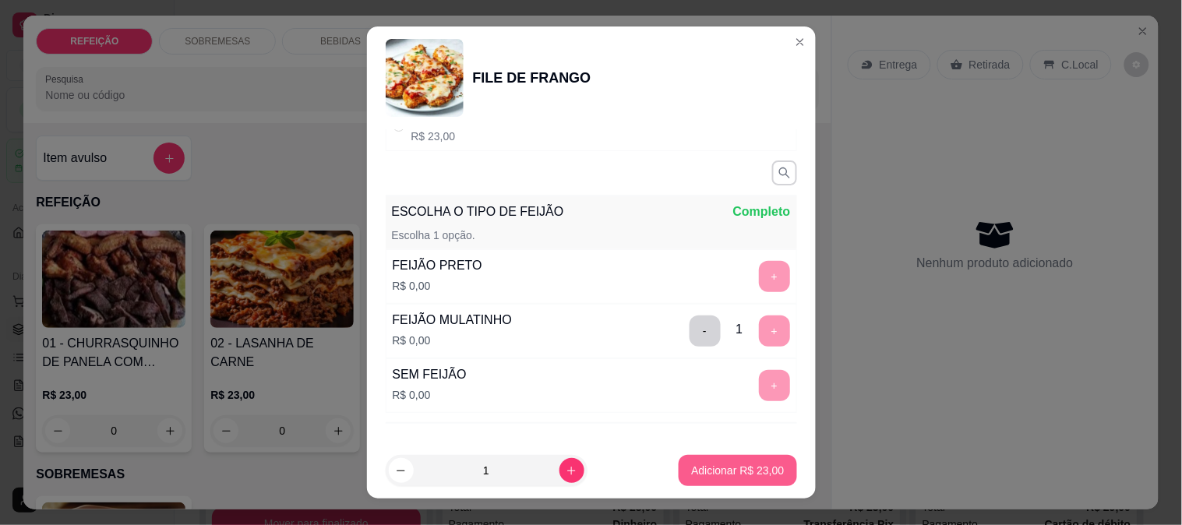
click at [719, 461] on button "Adicionar R$ 23,00" at bounding box center [738, 470] width 118 height 31
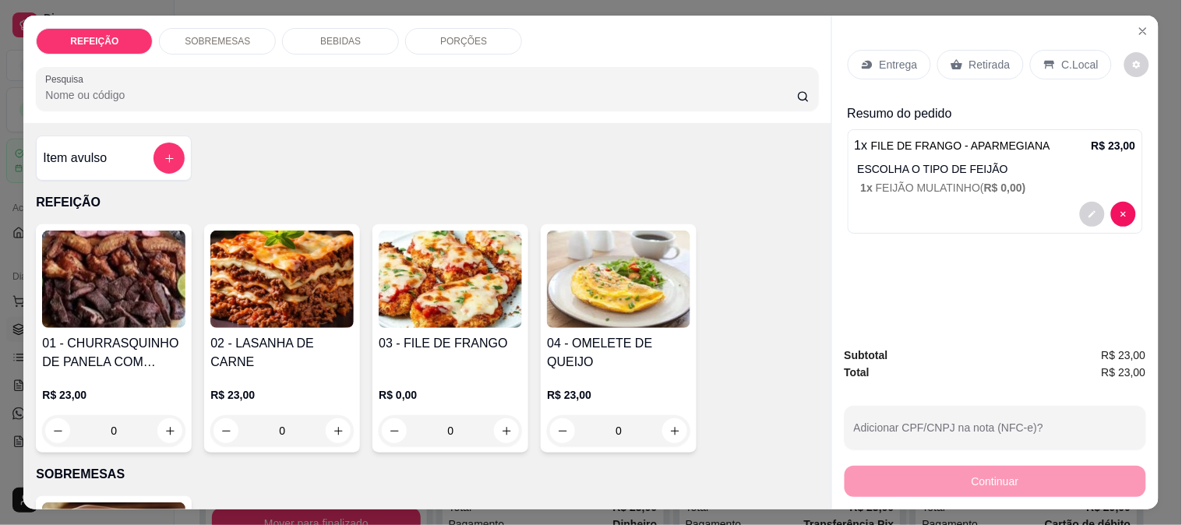
click at [893, 59] on p "Entrega" at bounding box center [899, 65] width 38 height 16
click at [956, 50] on div "Retirada" at bounding box center [981, 65] width 87 height 30
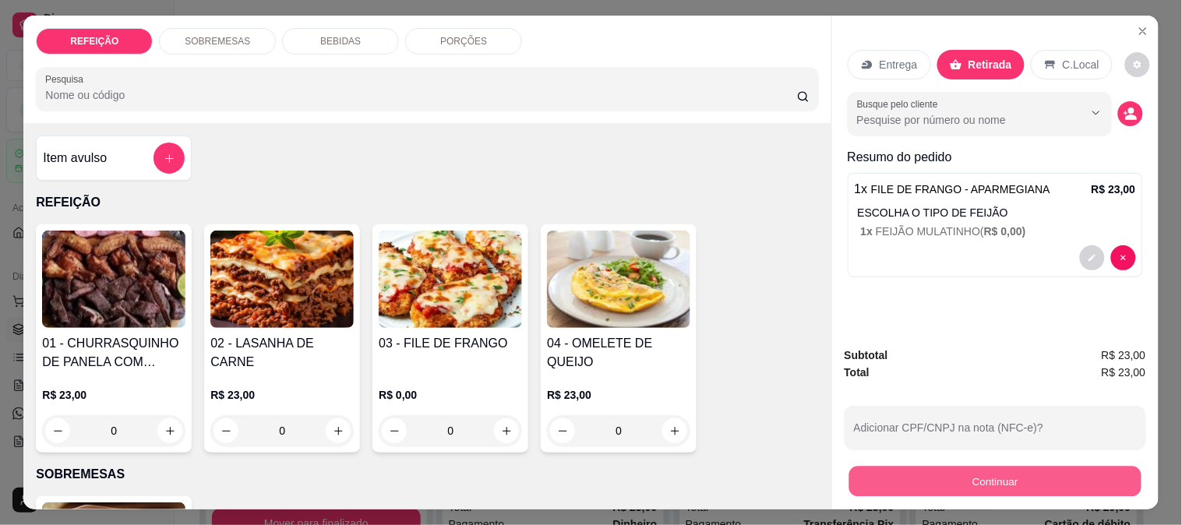
click at [917, 471] on button "Continuar" at bounding box center [995, 481] width 292 height 30
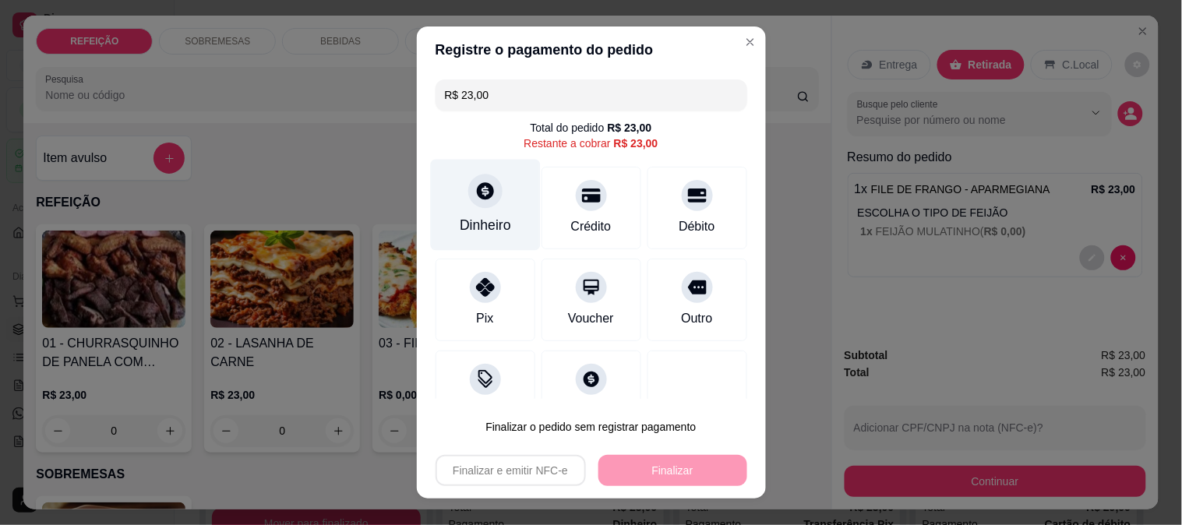
click at [494, 207] on div "Dinheiro" at bounding box center [485, 204] width 110 height 91
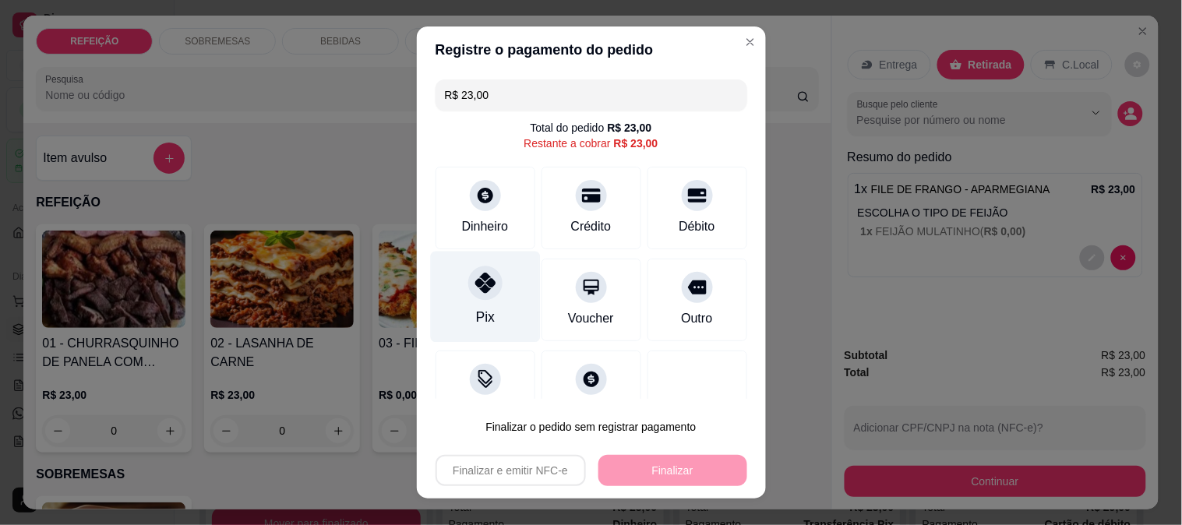
click at [484, 321] on div "Pix" at bounding box center [485, 296] width 110 height 91
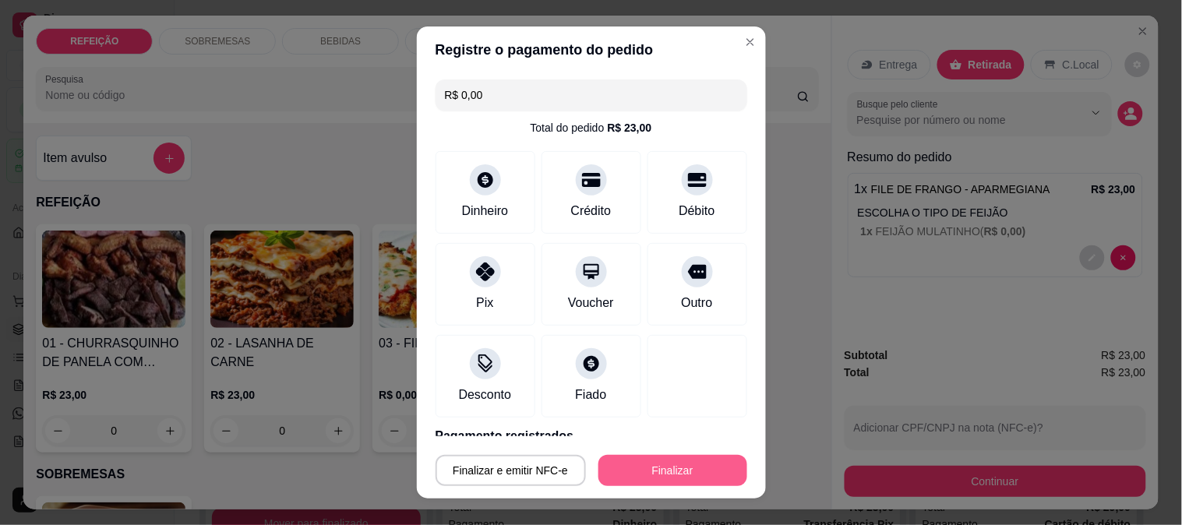
click at [641, 474] on button "Finalizar" at bounding box center [673, 470] width 149 height 31
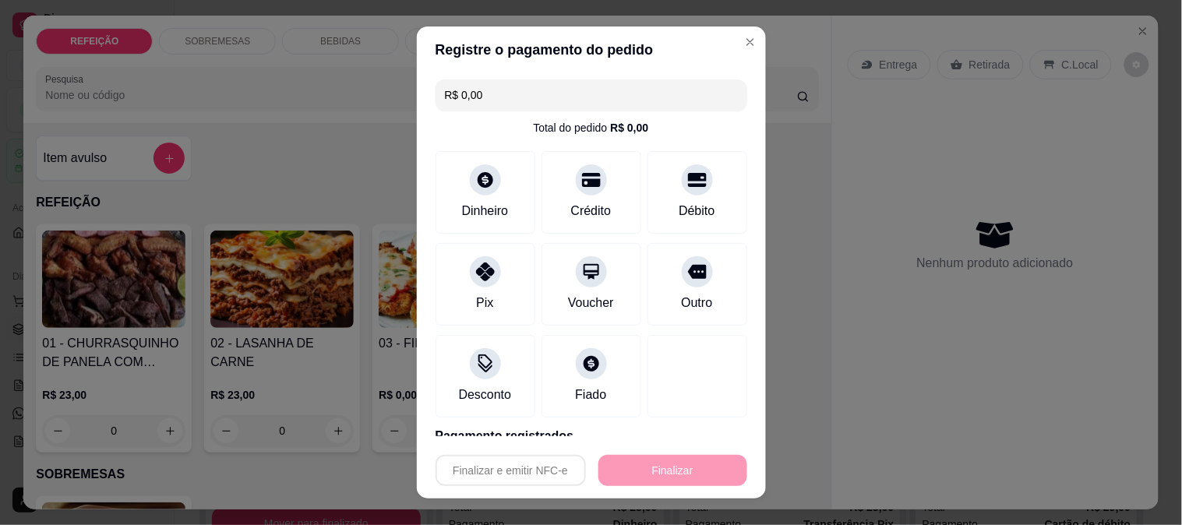
type input "-R$ 23,00"
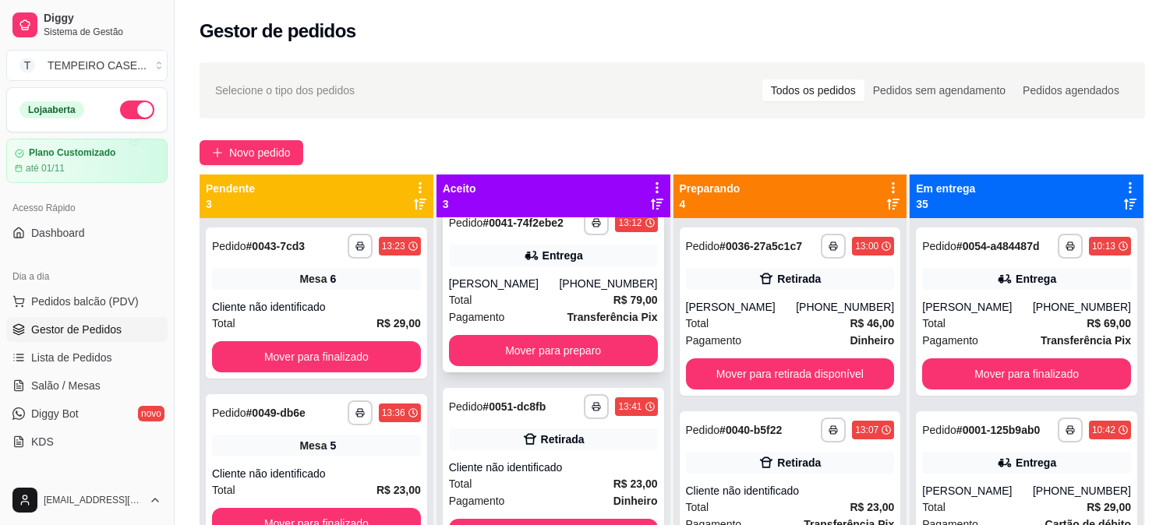
scroll to position [41, 0]
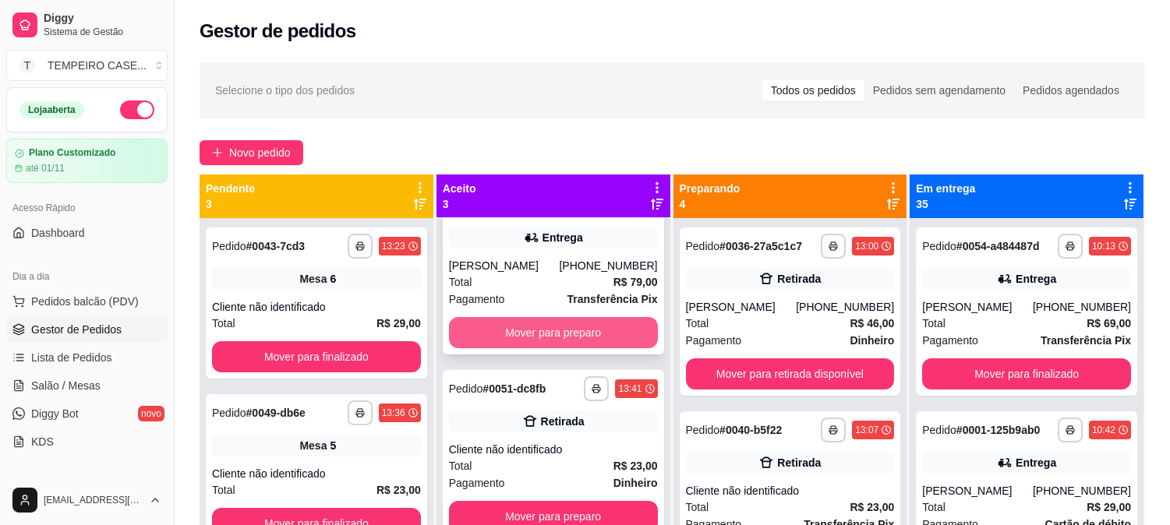
click at [591, 330] on button "Mover para preparo" at bounding box center [553, 332] width 209 height 31
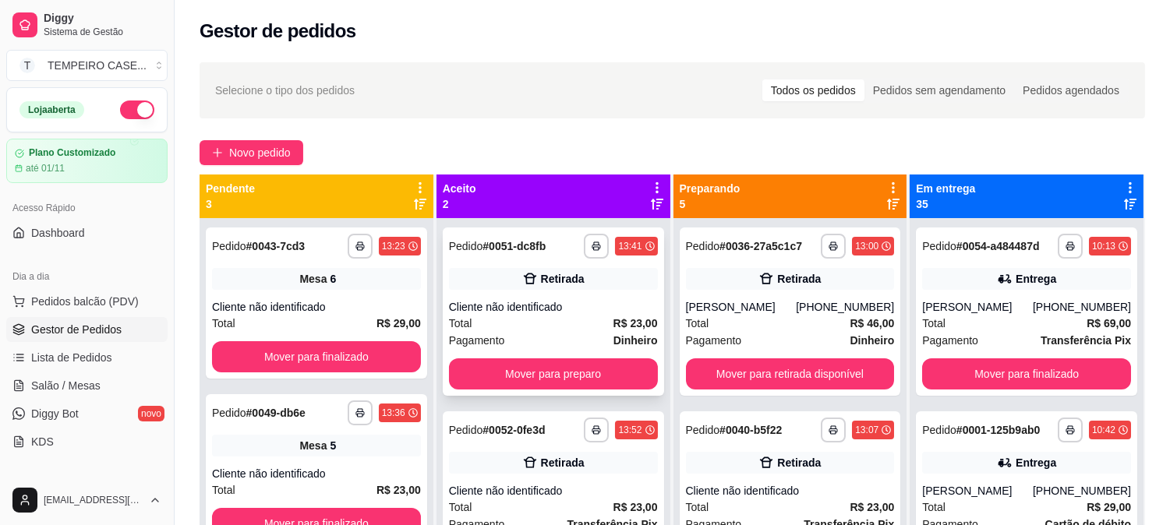
scroll to position [0, 0]
click at [551, 379] on button "Mover para preparo" at bounding box center [553, 374] width 203 height 30
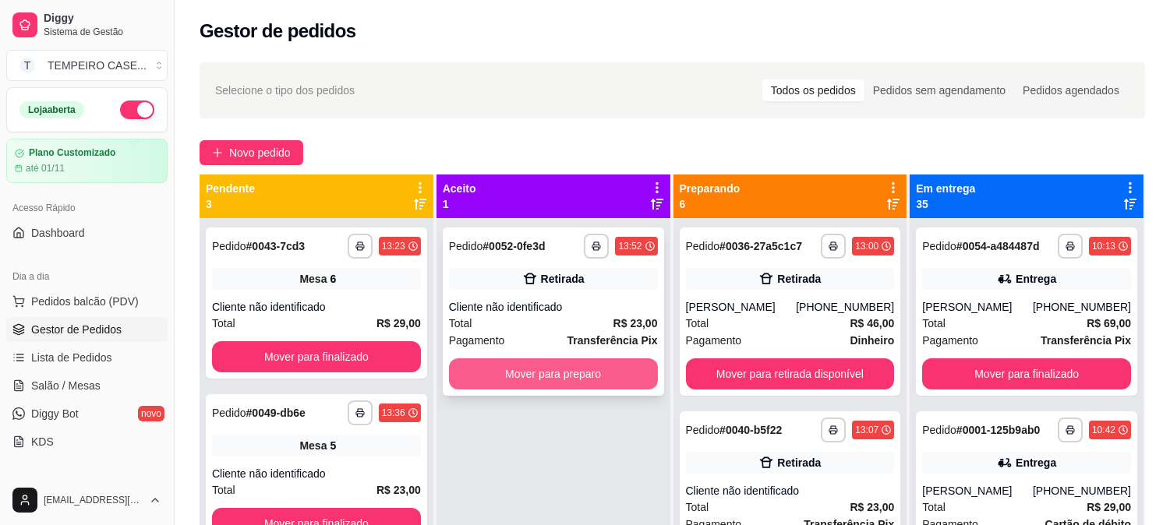
click at [551, 379] on button "Mover para preparo" at bounding box center [553, 374] width 209 height 31
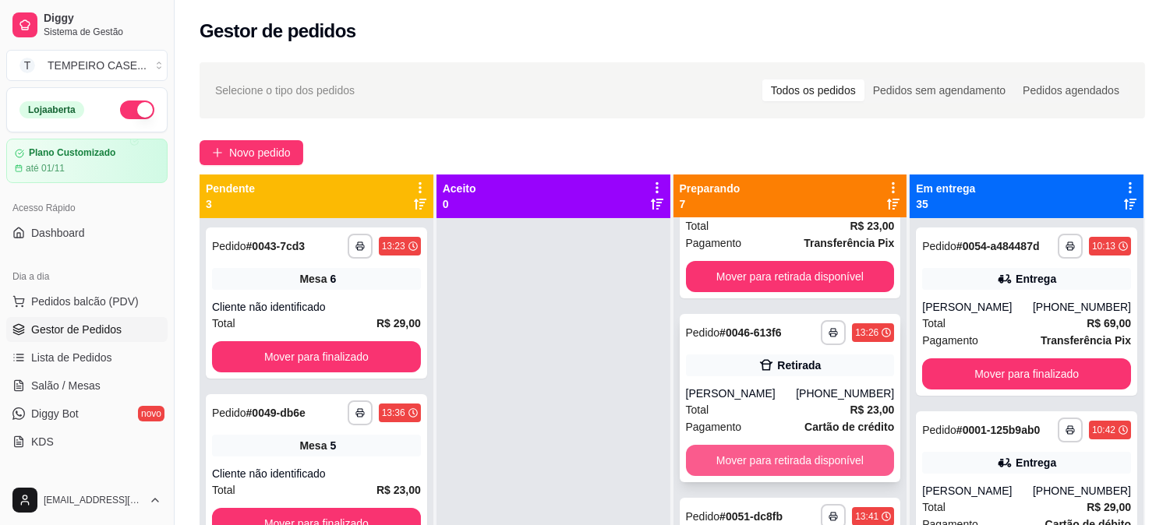
scroll to position [603, 0]
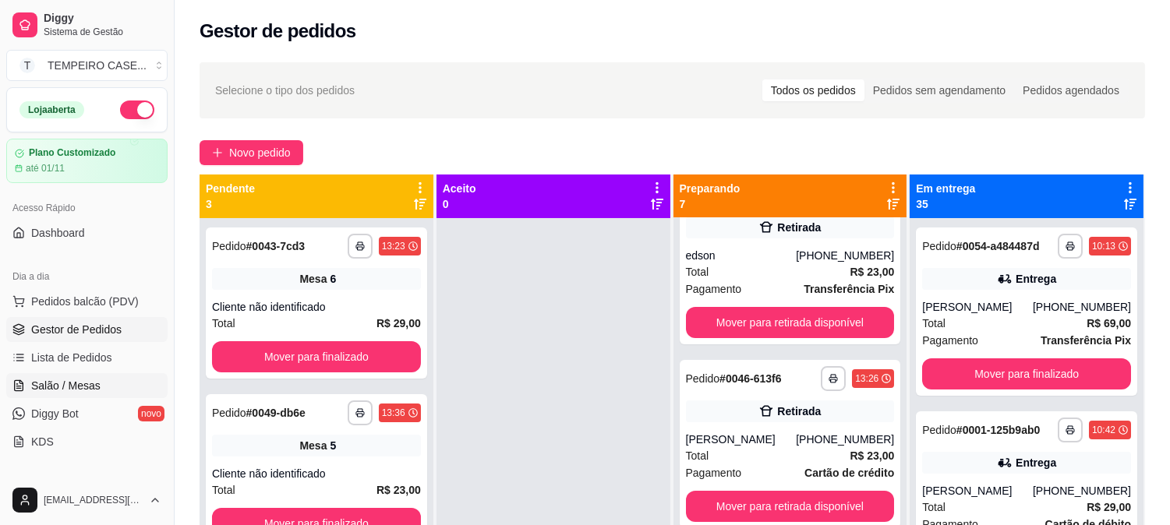
click at [49, 384] on span "Salão / Mesas" at bounding box center [65, 386] width 69 height 16
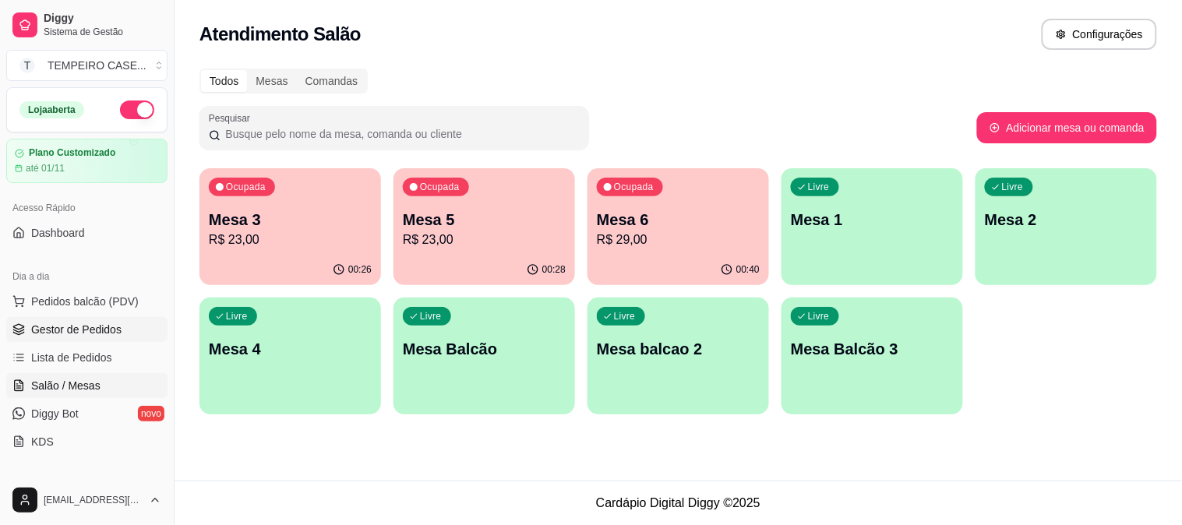
click at [61, 329] on span "Gestor de Pedidos" at bounding box center [76, 330] width 90 height 16
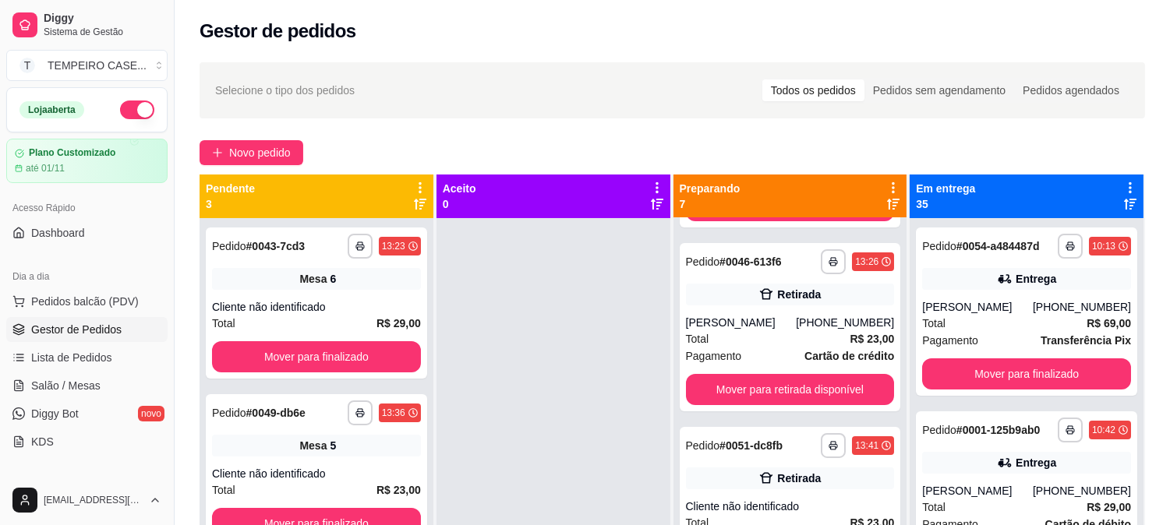
scroll to position [690, 0]
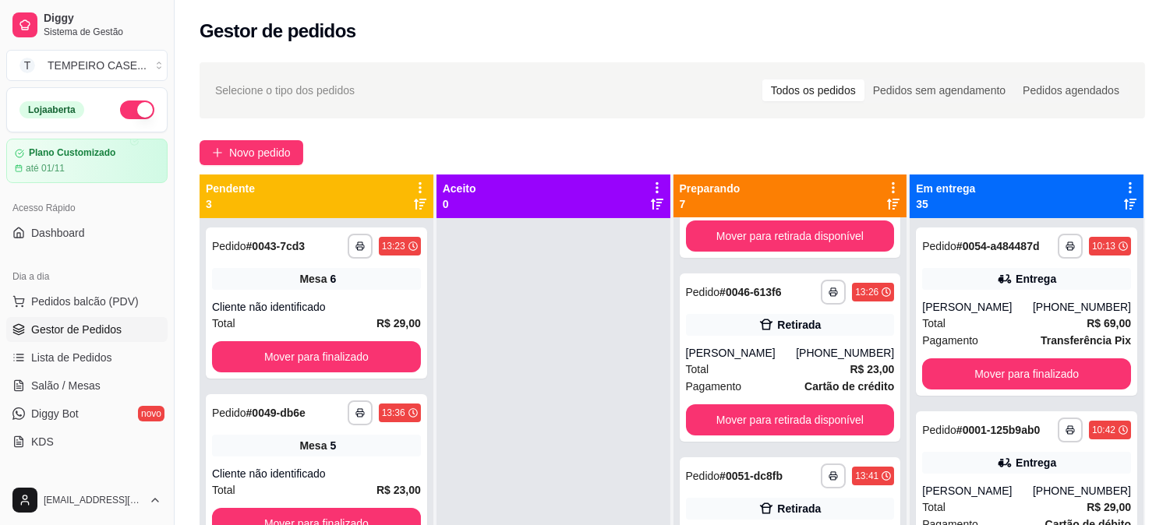
click at [574, 403] on div at bounding box center [554, 480] width 234 height 525
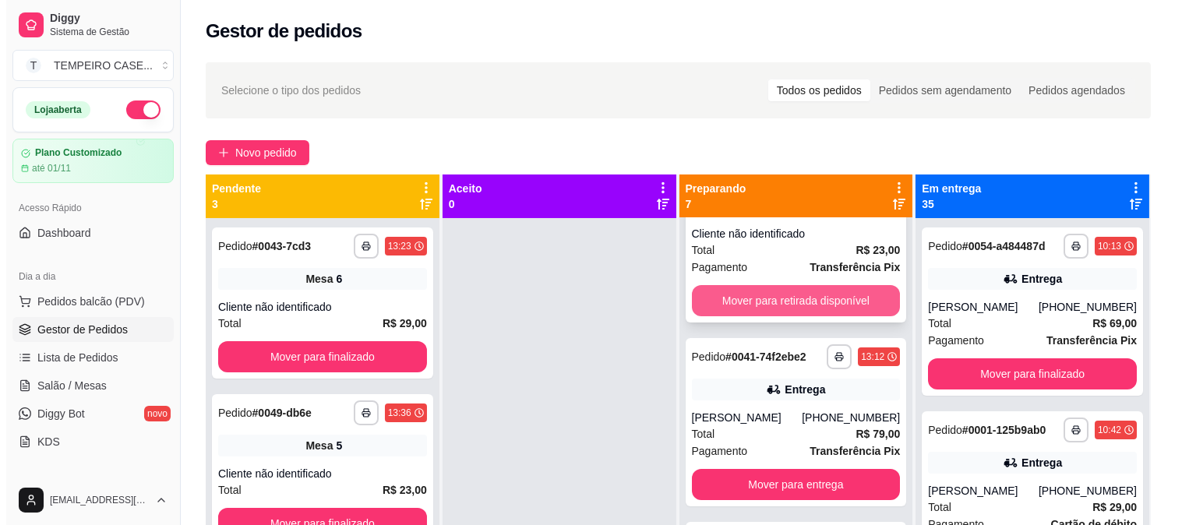
scroll to position [0, 0]
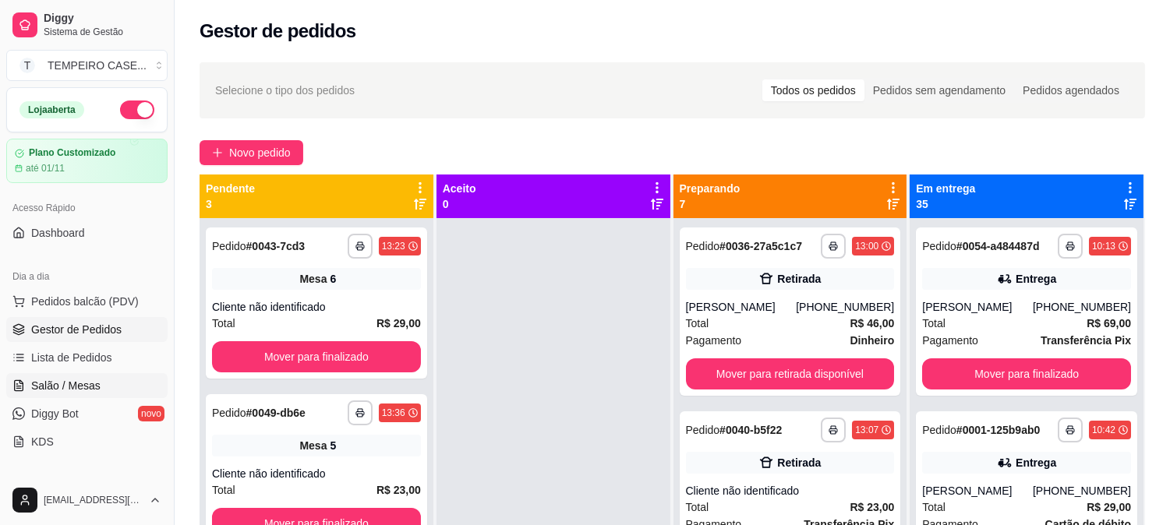
click at [25, 377] on link "Salão / Mesas" at bounding box center [86, 385] width 161 height 25
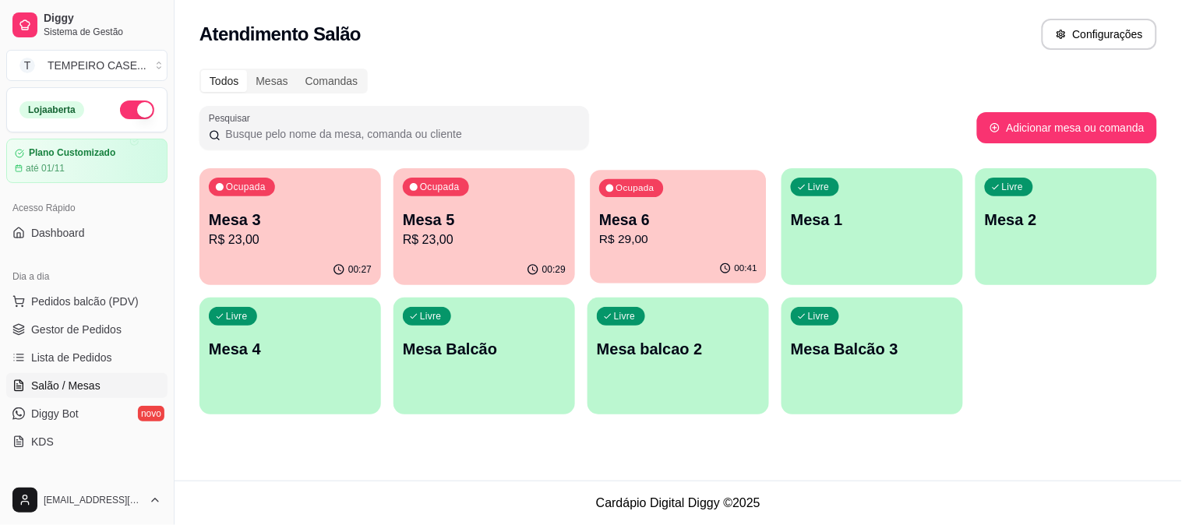
click at [675, 212] on p "Mesa 6" at bounding box center [678, 220] width 158 height 21
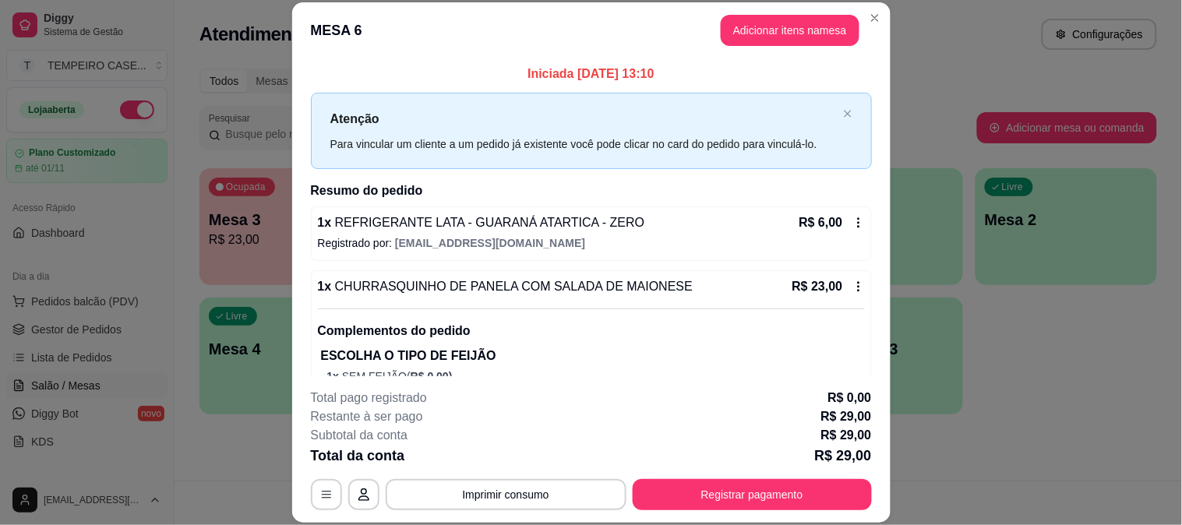
click at [715, 491] on button "Registrar pagamento" at bounding box center [752, 494] width 239 height 31
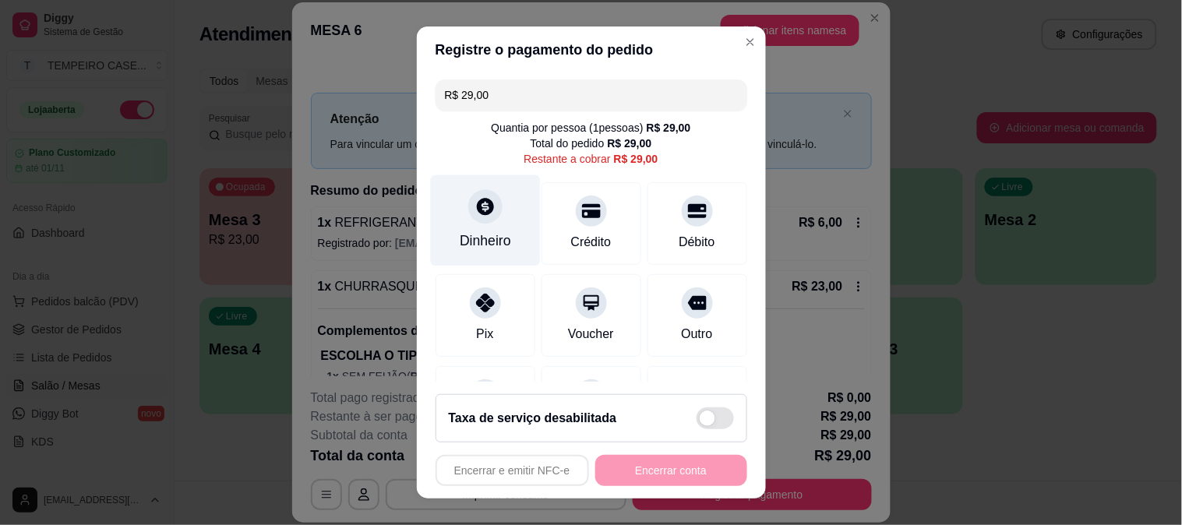
click at [493, 192] on div "Dinheiro" at bounding box center [485, 220] width 110 height 91
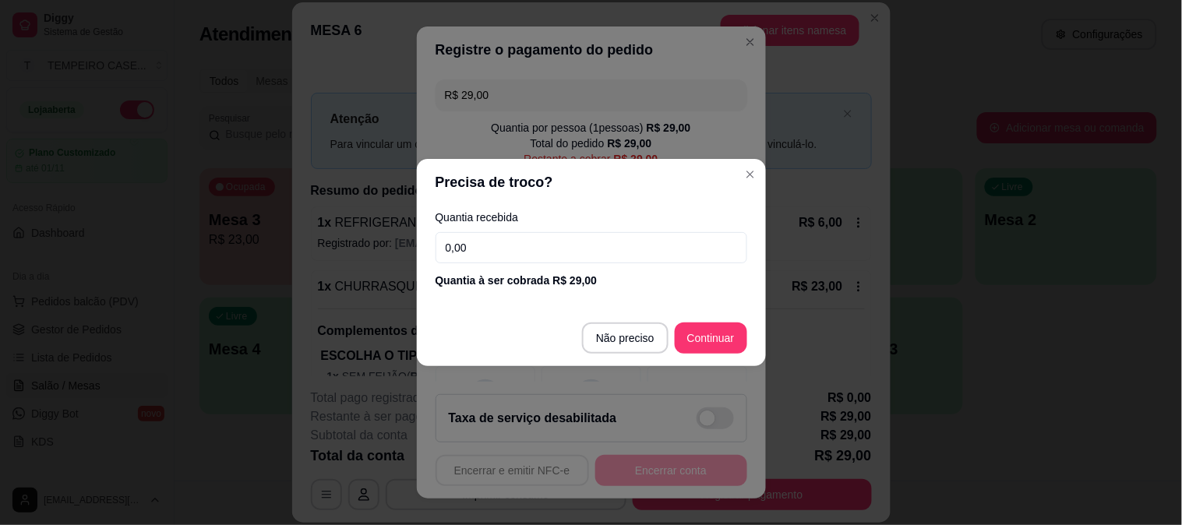
click at [632, 359] on footer "Não preciso Continuar" at bounding box center [591, 338] width 349 height 56
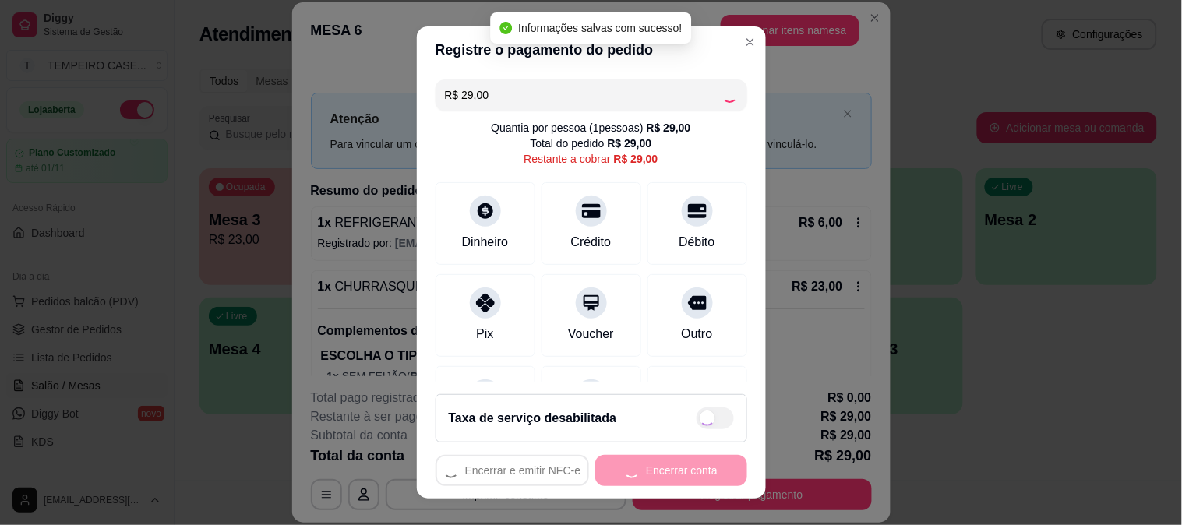
type input "R$ 0,00"
click at [655, 450] on footer "Taxa de serviço desabilitada Encerrar e emitir NFC-e Encerrar conta" at bounding box center [591, 440] width 349 height 117
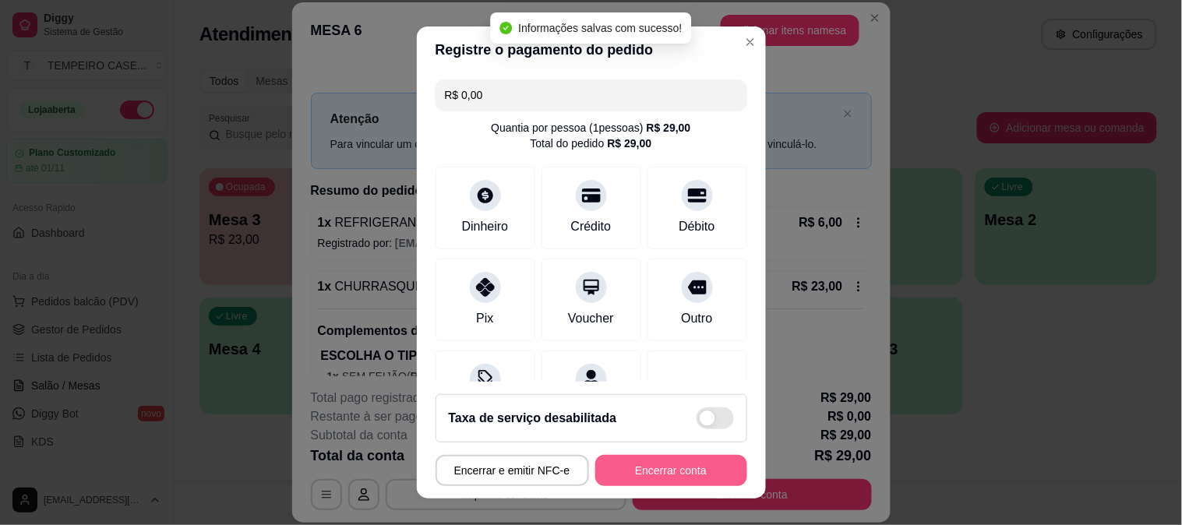
click at [669, 469] on button "Encerrar conta" at bounding box center [672, 470] width 152 height 31
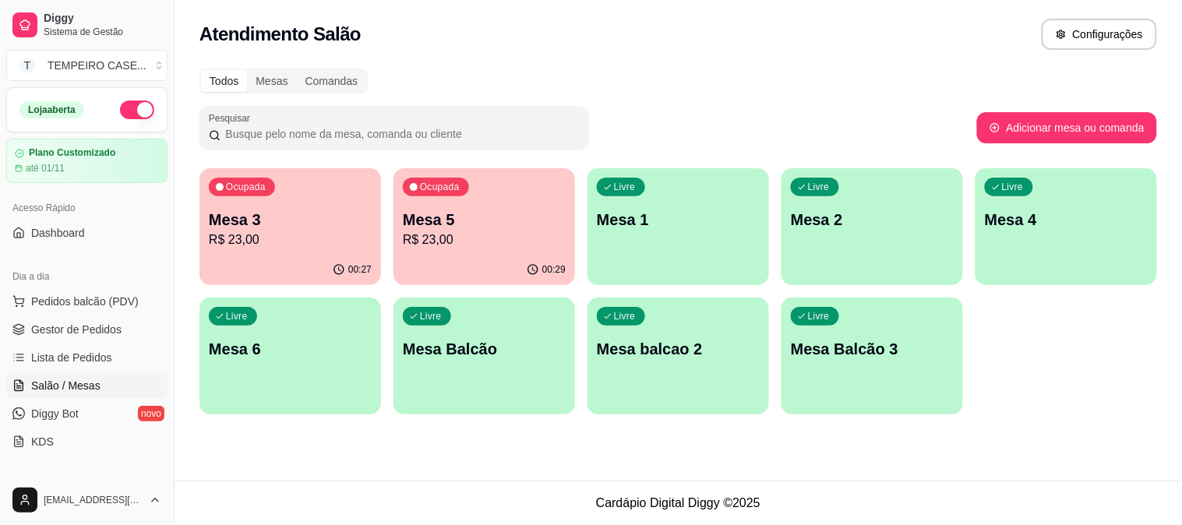
click at [338, 232] on p "R$ 23,00" at bounding box center [290, 240] width 163 height 19
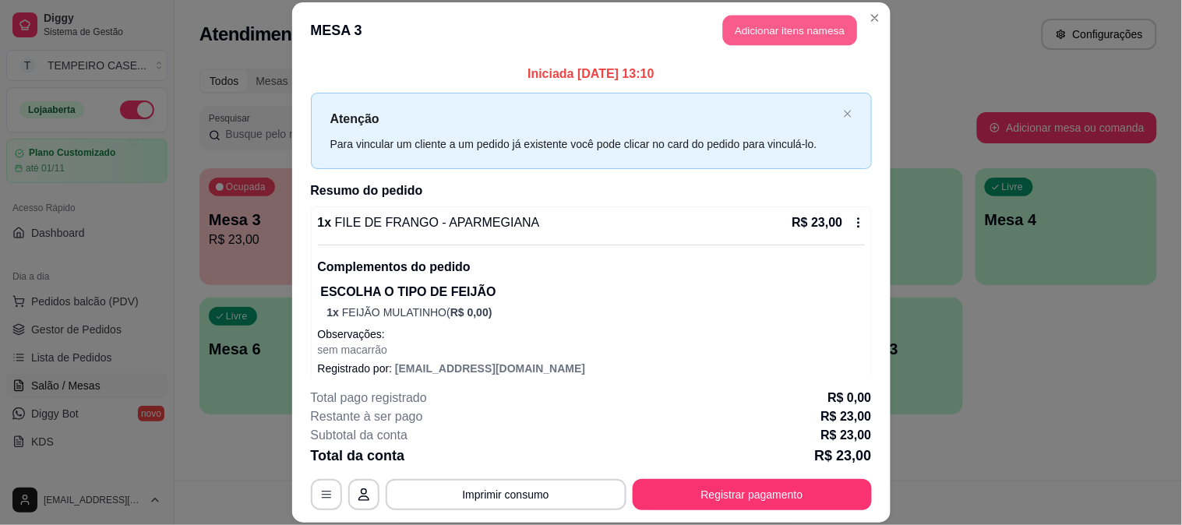
click at [754, 37] on button "Adicionar itens na mesa" at bounding box center [790, 31] width 134 height 30
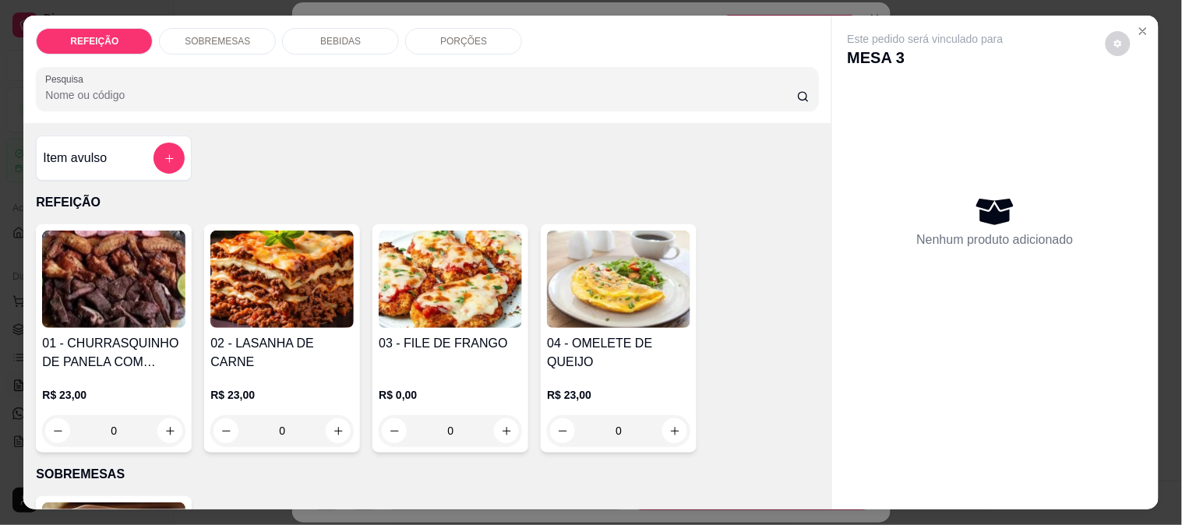
click at [363, 28] on div "BEBIDAS" at bounding box center [340, 41] width 117 height 27
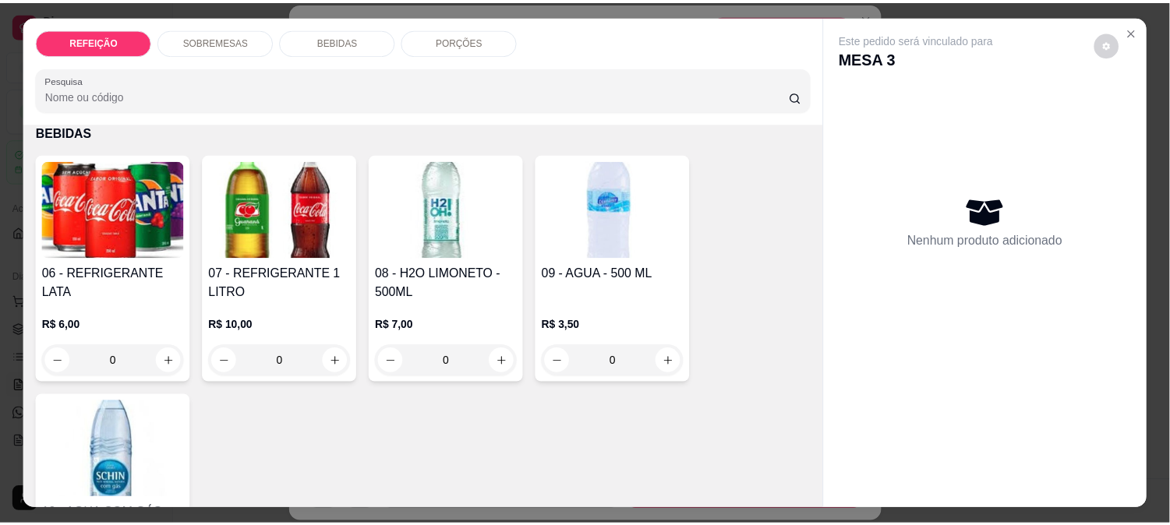
scroll to position [41, 0]
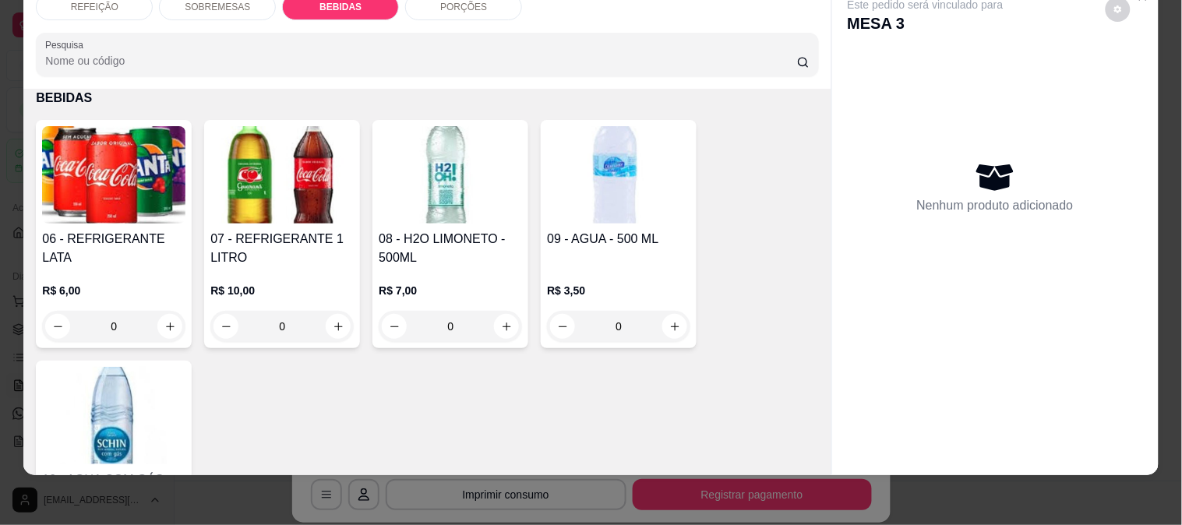
click at [126, 175] on img at bounding box center [113, 174] width 143 height 97
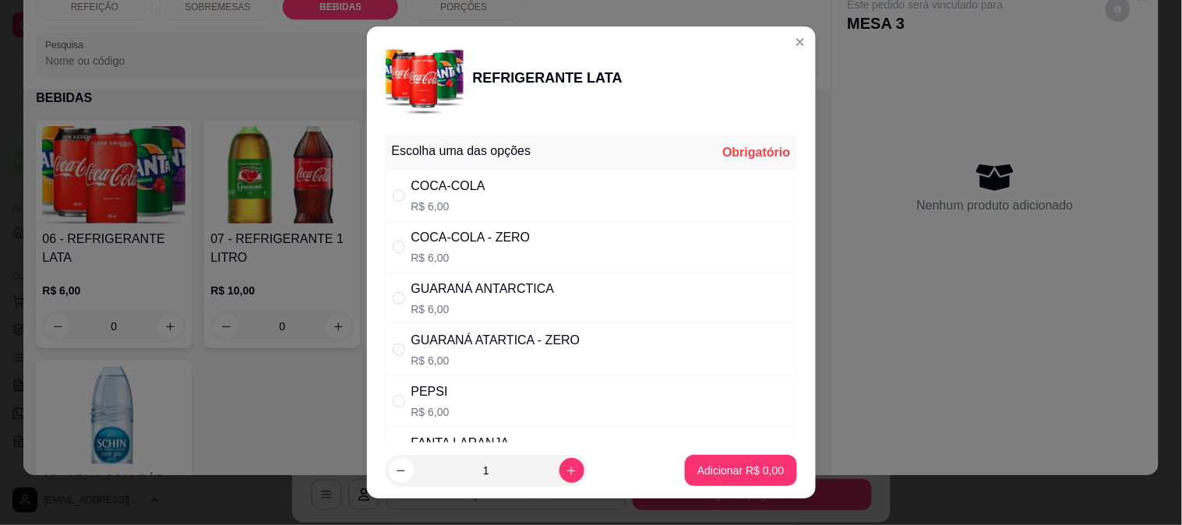
click at [513, 253] on p "R$ 6,00" at bounding box center [471, 258] width 119 height 16
radio input "true"
click at [713, 457] on button "Adicionar R$ 6,00" at bounding box center [740, 470] width 111 height 31
type input "1"
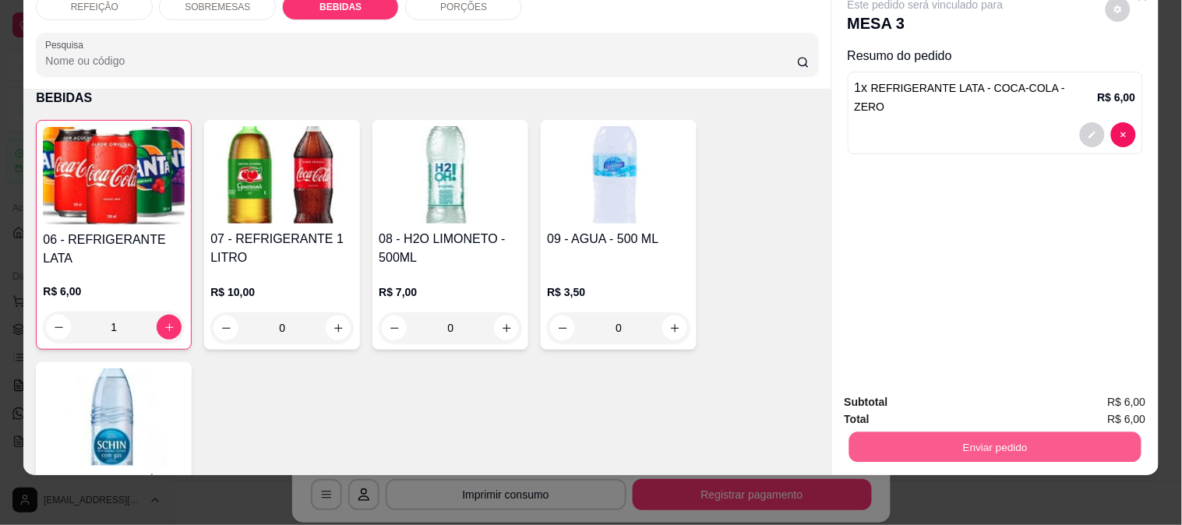
click at [965, 432] on button "Enviar pedido" at bounding box center [995, 447] width 292 height 30
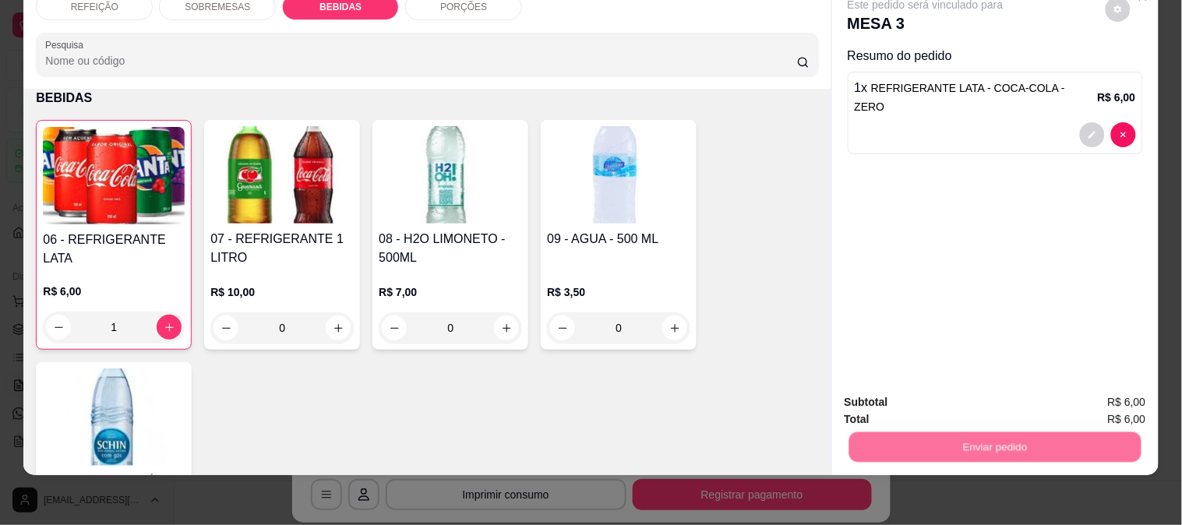
click at [1109, 399] on button "Enviar pedido" at bounding box center [1106, 397] width 88 height 30
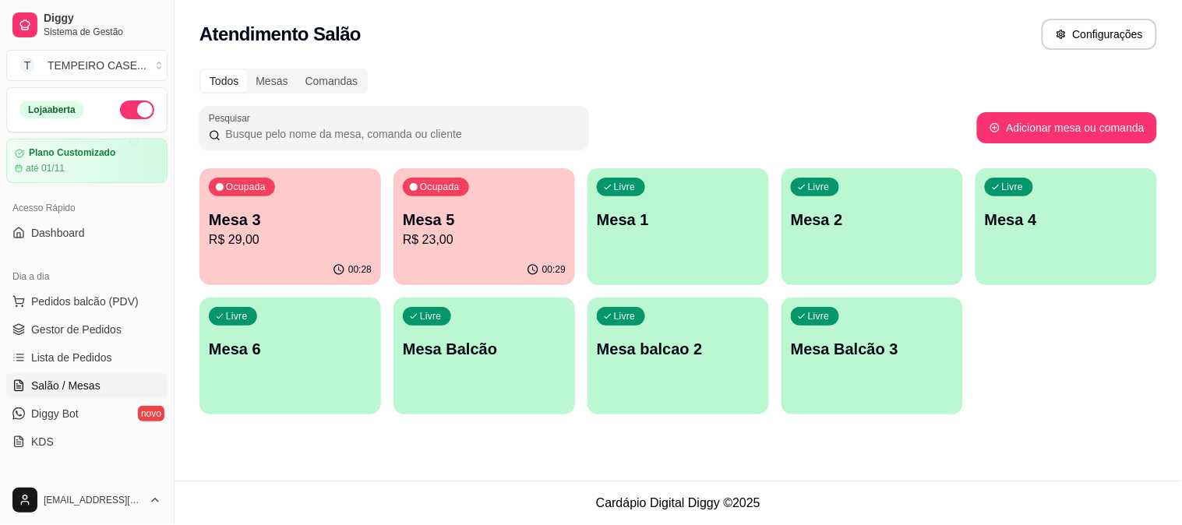
click at [256, 212] on p "Mesa 3" at bounding box center [290, 220] width 163 height 22
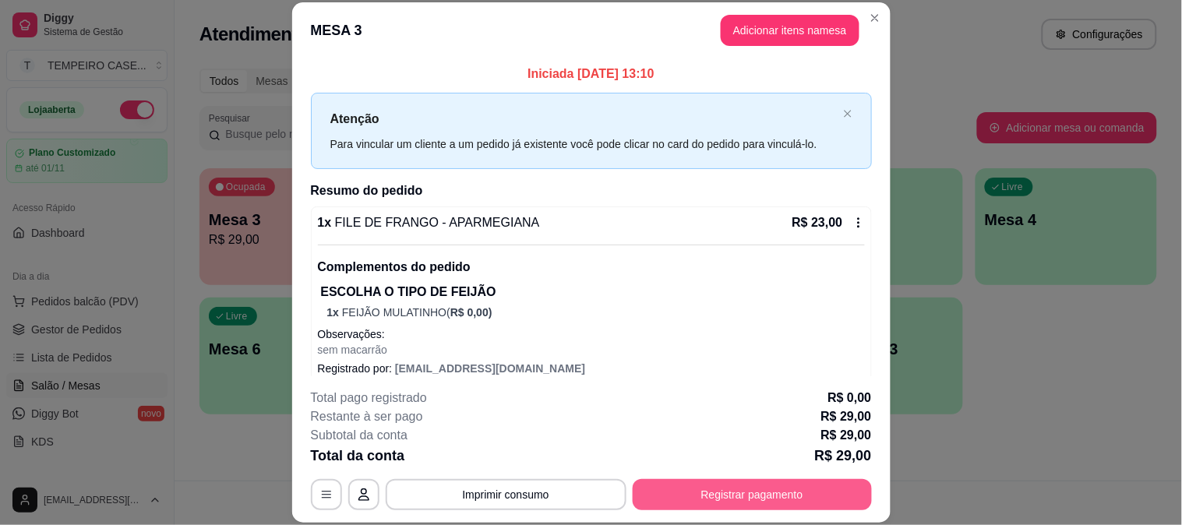
click at [729, 492] on button "Registrar pagamento" at bounding box center [752, 494] width 239 height 31
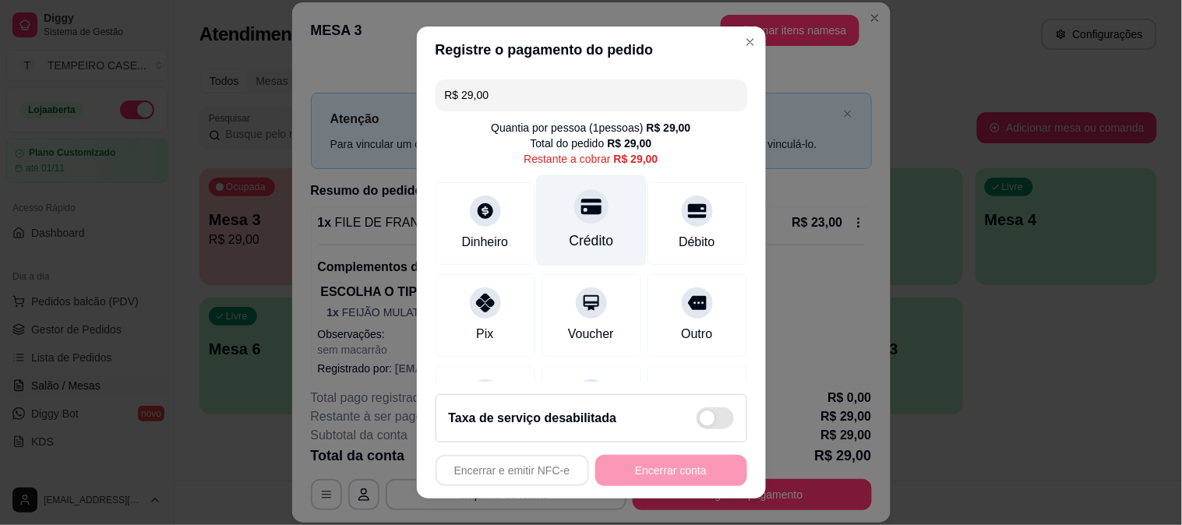
click at [565, 228] on div "Crédito" at bounding box center [591, 220] width 110 height 91
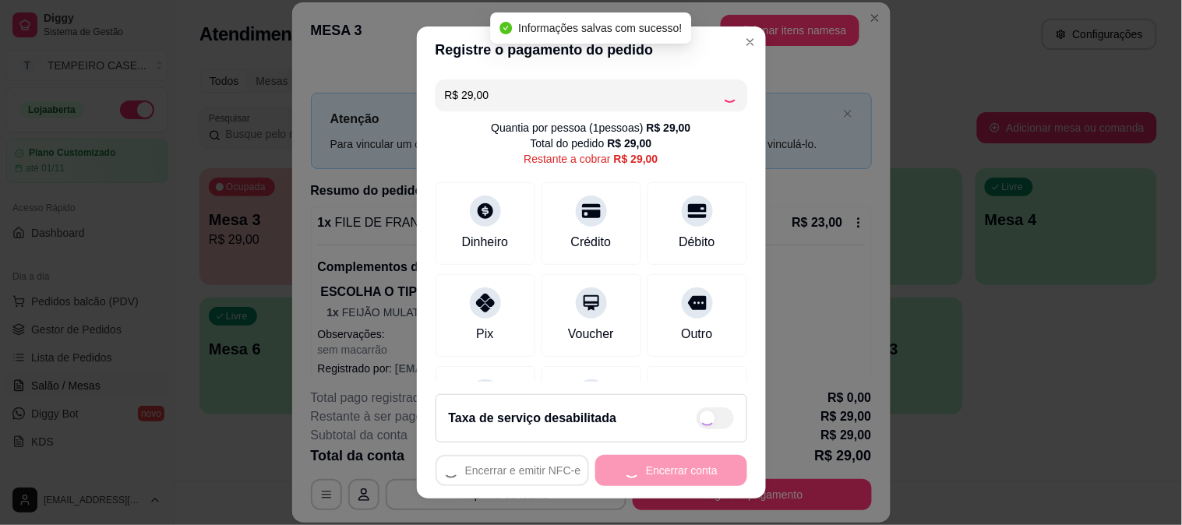
type input "R$ 0,00"
click at [643, 479] on button "Encerrar conta" at bounding box center [672, 470] width 152 height 31
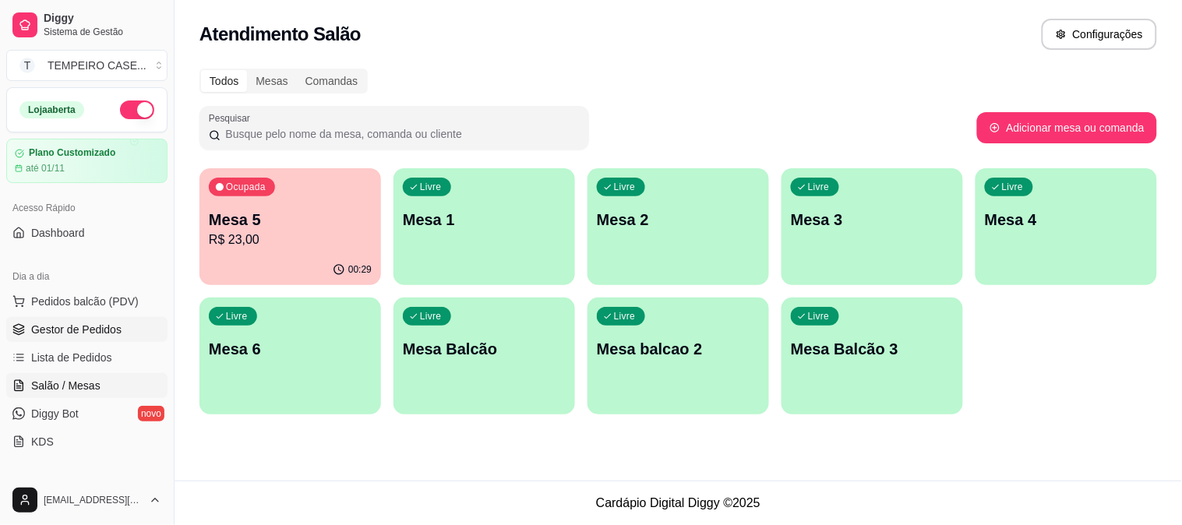
click at [33, 323] on span "Gestor de Pedidos" at bounding box center [76, 330] width 90 height 16
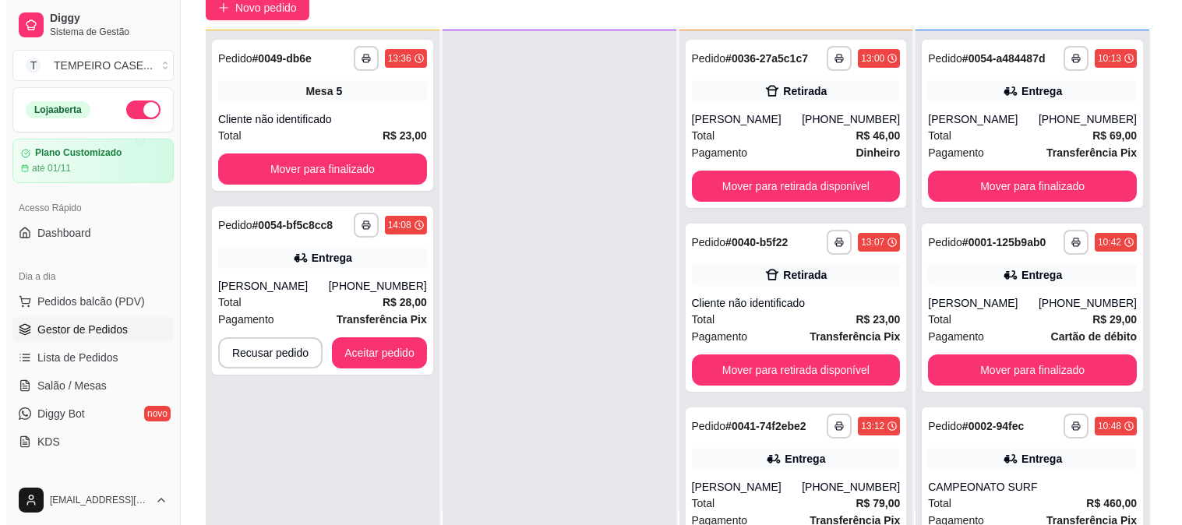
scroll to position [238, 0]
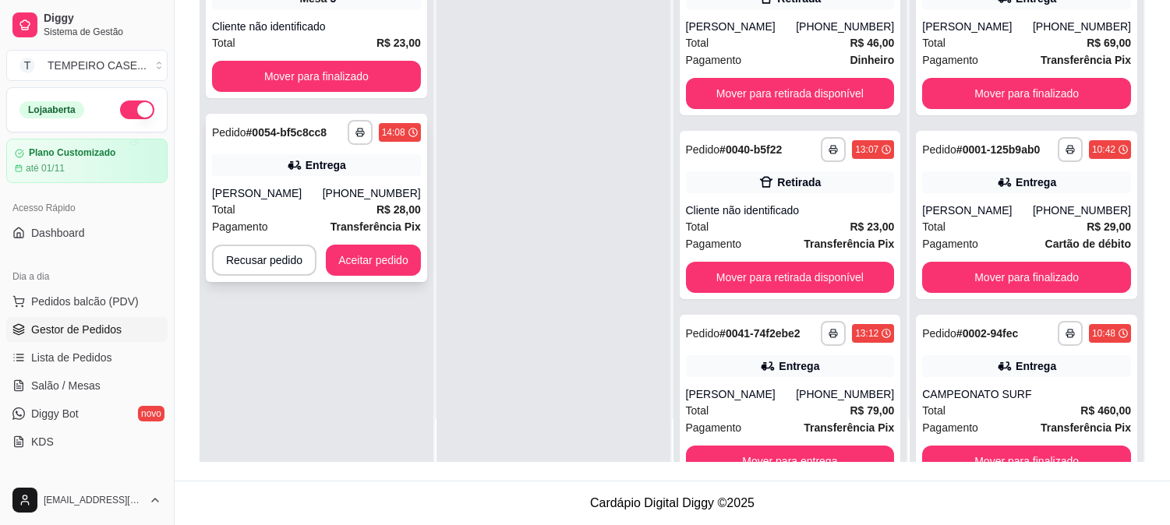
click at [323, 200] on div "[PERSON_NAME]" at bounding box center [267, 194] width 111 height 16
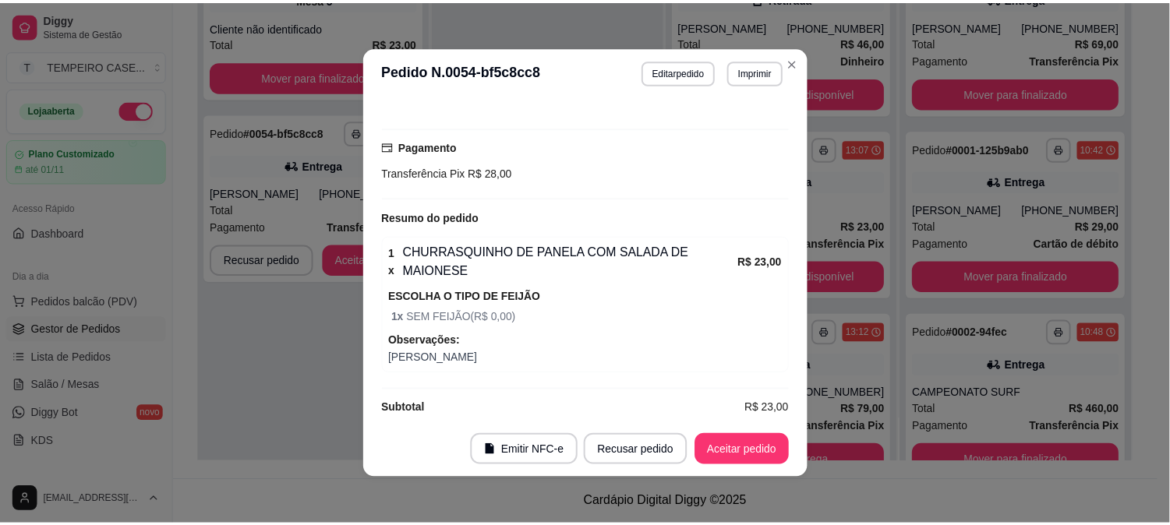
scroll to position [493, 0]
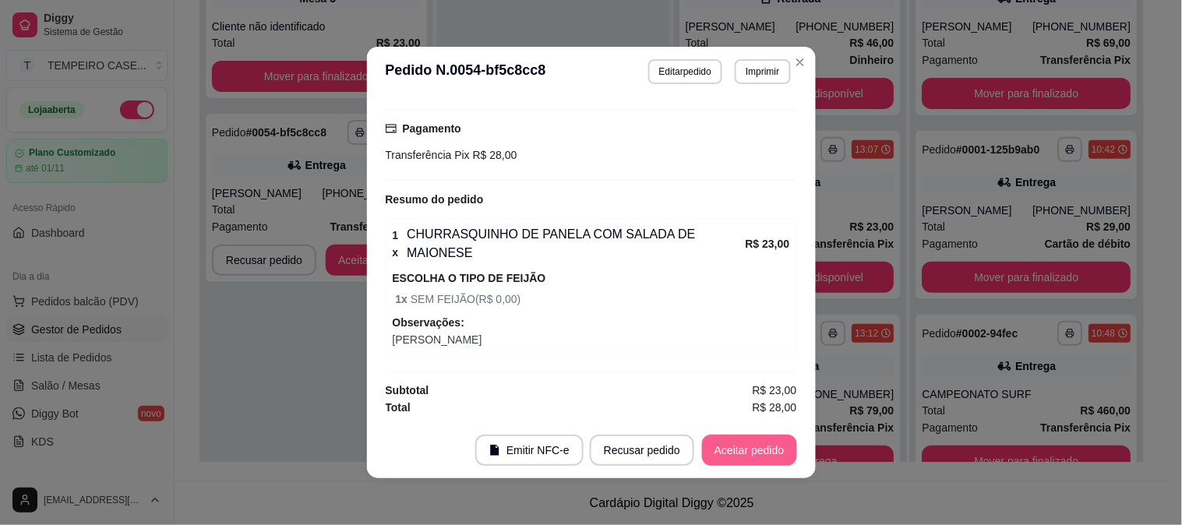
click at [744, 458] on button "Aceitar pedido" at bounding box center [749, 450] width 95 height 31
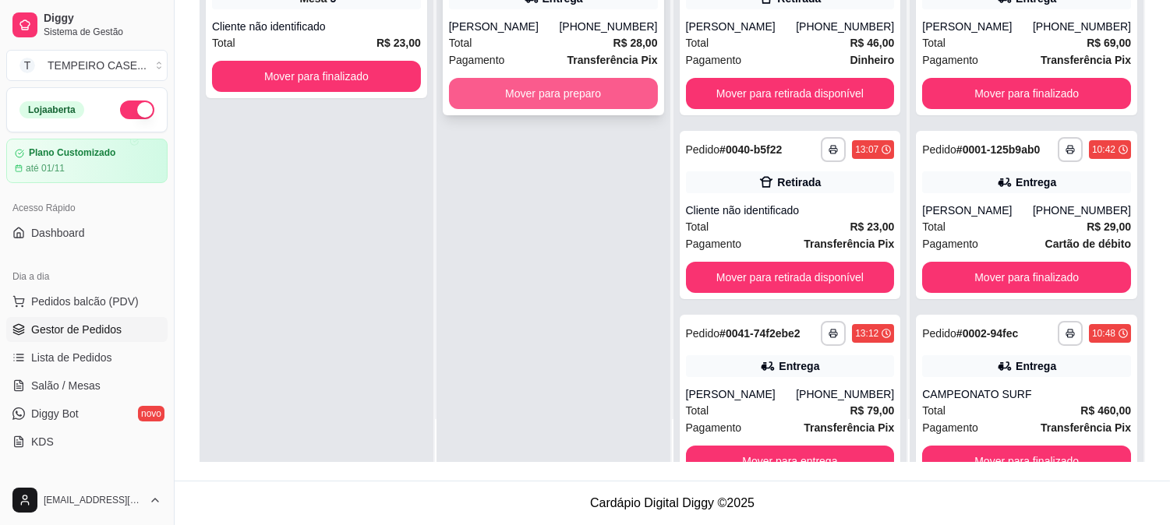
click at [594, 95] on button "Mover para preparo" at bounding box center [553, 93] width 209 height 31
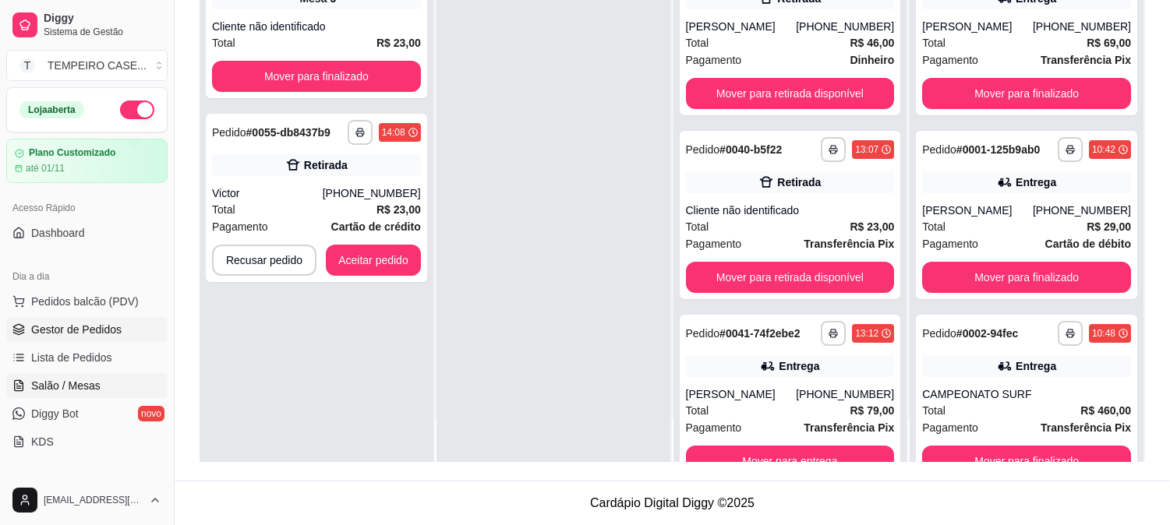
click at [89, 395] on link "Salão / Mesas" at bounding box center [86, 385] width 161 height 25
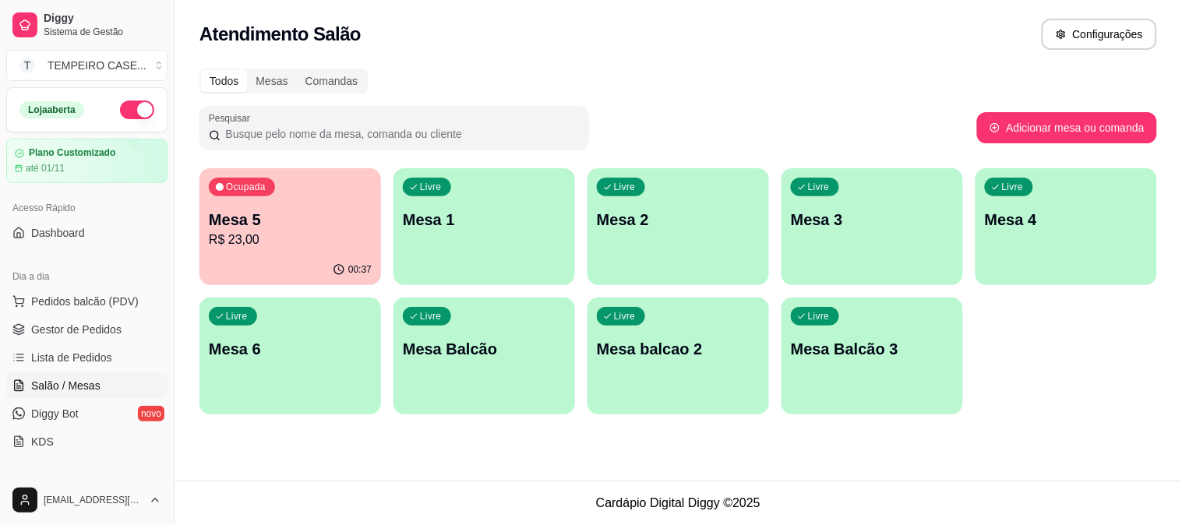
click at [294, 235] on p "R$ 23,00" at bounding box center [290, 240] width 163 height 19
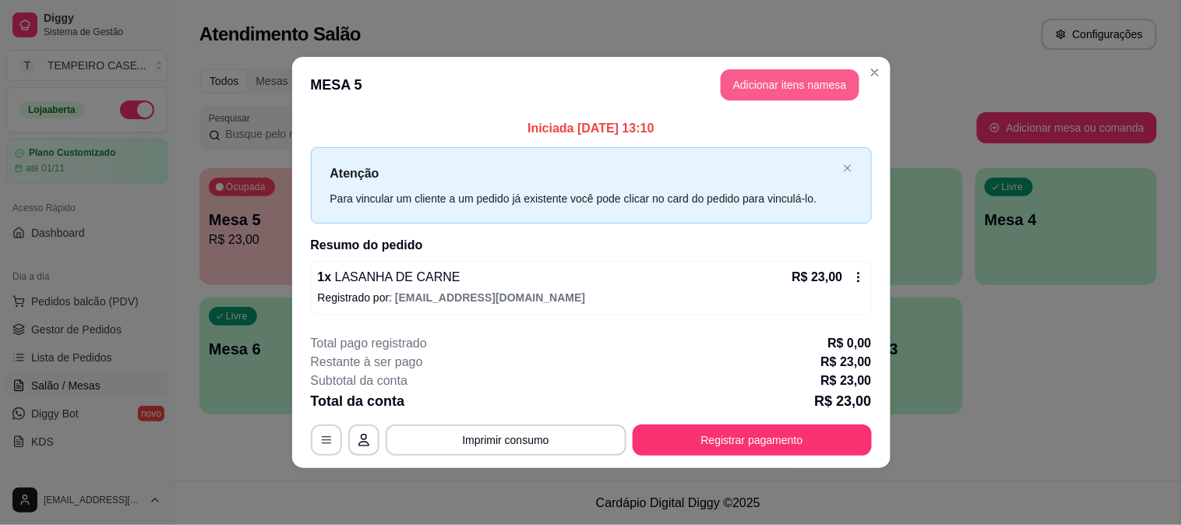
click at [766, 90] on button "Adicionar itens na mesa" at bounding box center [790, 84] width 139 height 31
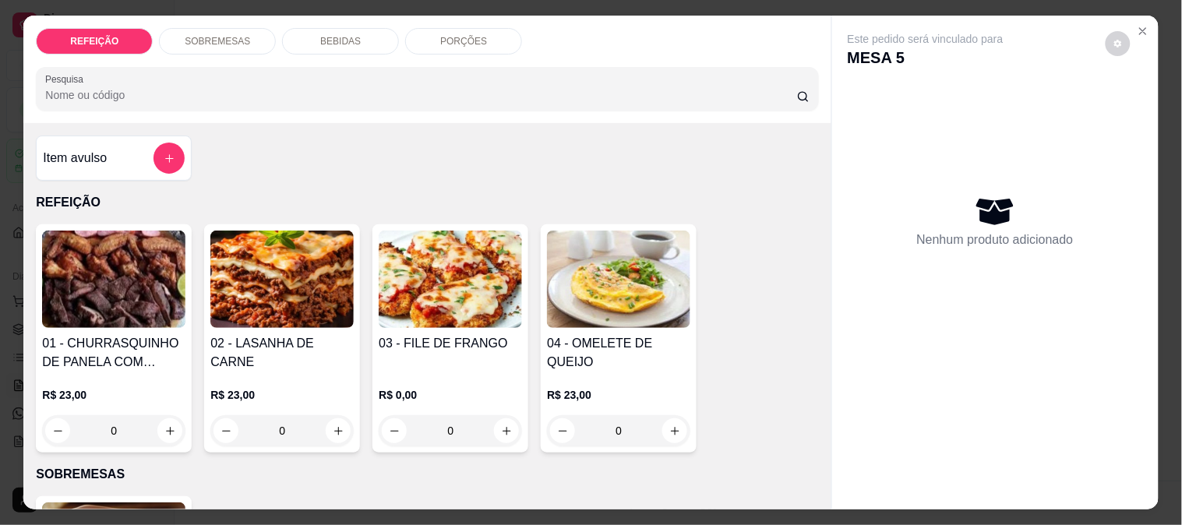
click at [326, 35] on p "BEBIDAS" at bounding box center [340, 41] width 41 height 12
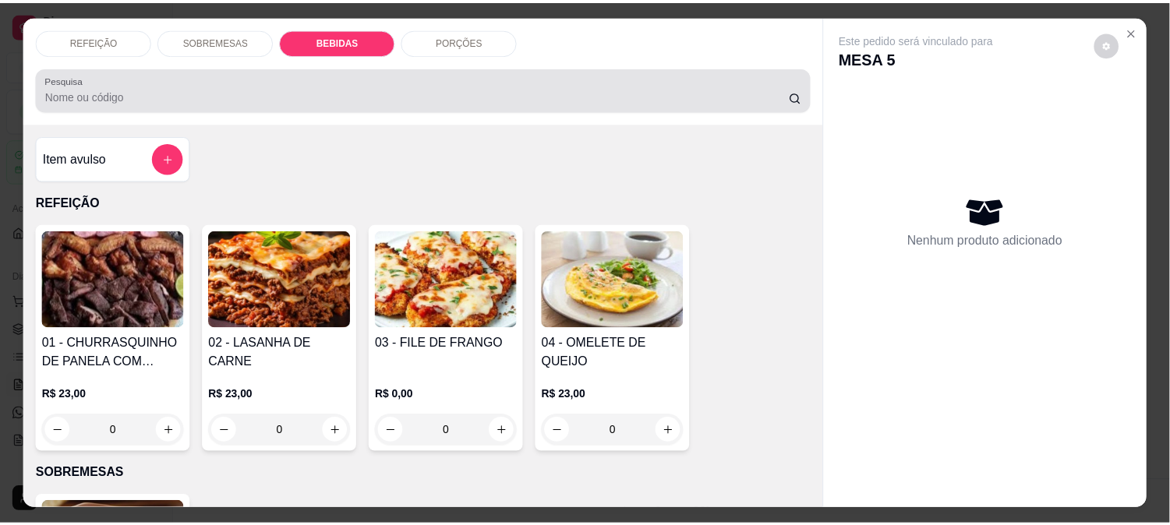
scroll to position [41, 0]
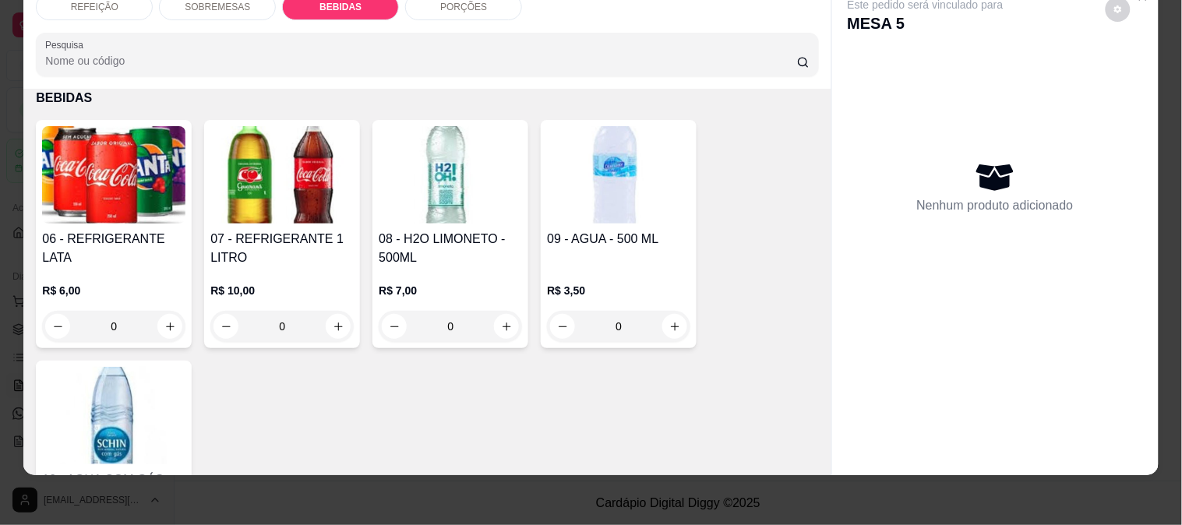
click at [129, 230] on h4 "06 - REFRIGERANTE LATA" at bounding box center [113, 248] width 143 height 37
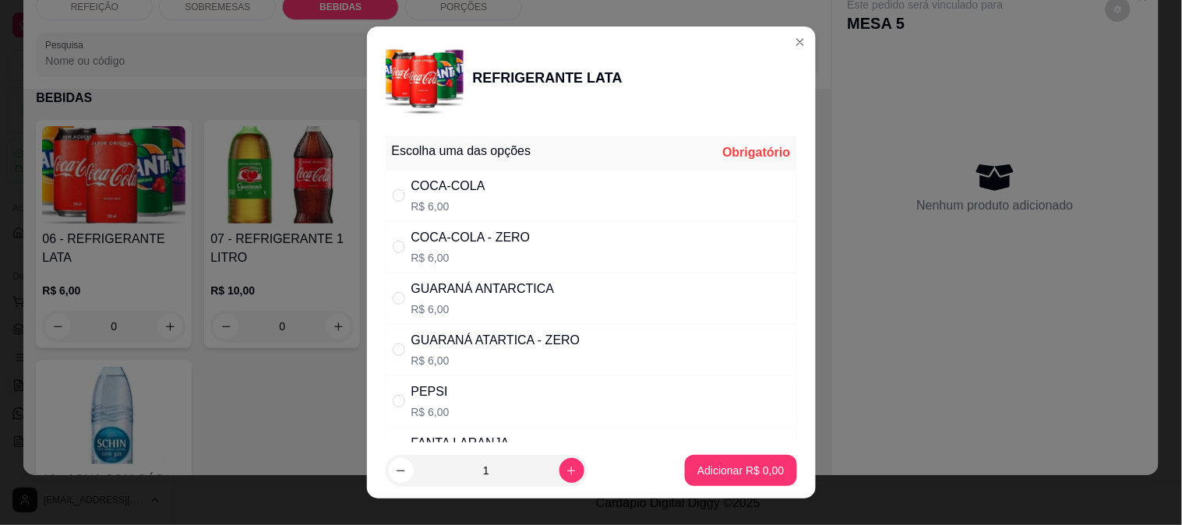
click at [480, 204] on div "COCA-COLA R$ 6,00" at bounding box center [592, 195] width 412 height 51
radio input "true"
click at [699, 472] on p "Adicionar R$ 6,00" at bounding box center [741, 471] width 84 height 15
type input "1"
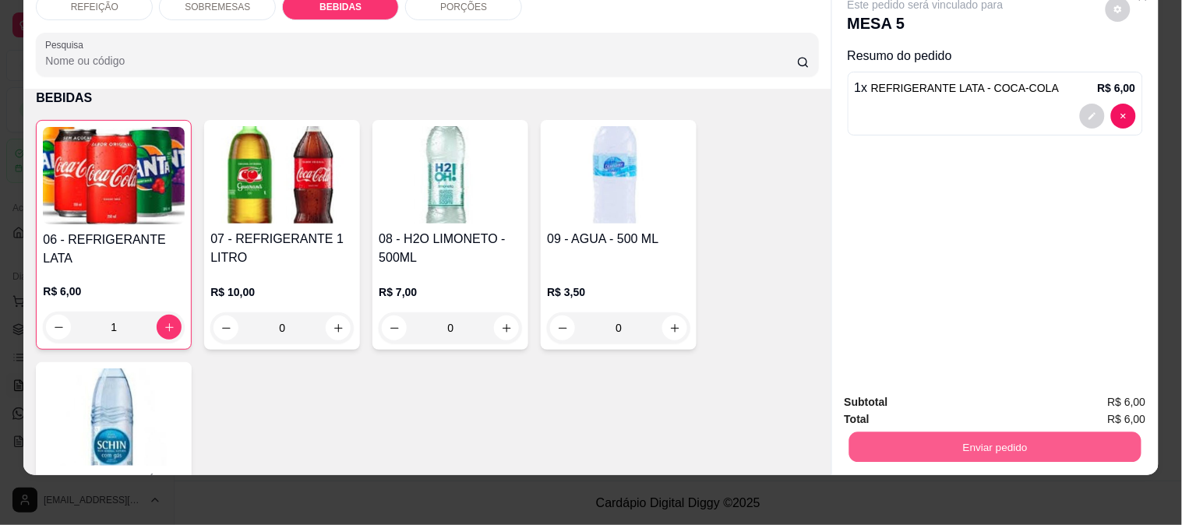
click at [973, 432] on button "Enviar pedido" at bounding box center [995, 447] width 292 height 30
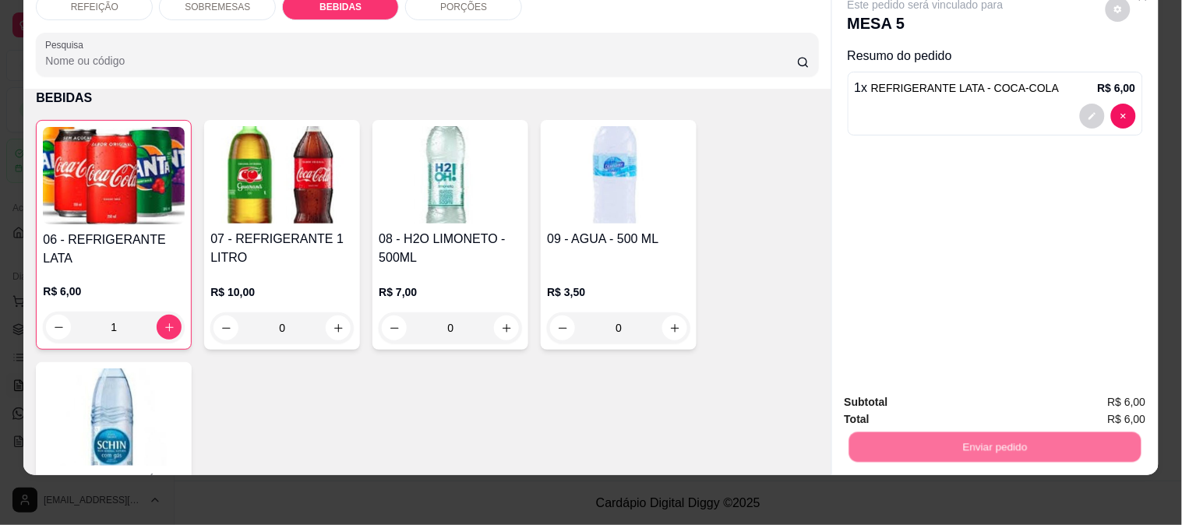
click at [1089, 393] on button "Enviar pedido" at bounding box center [1106, 397] width 88 height 30
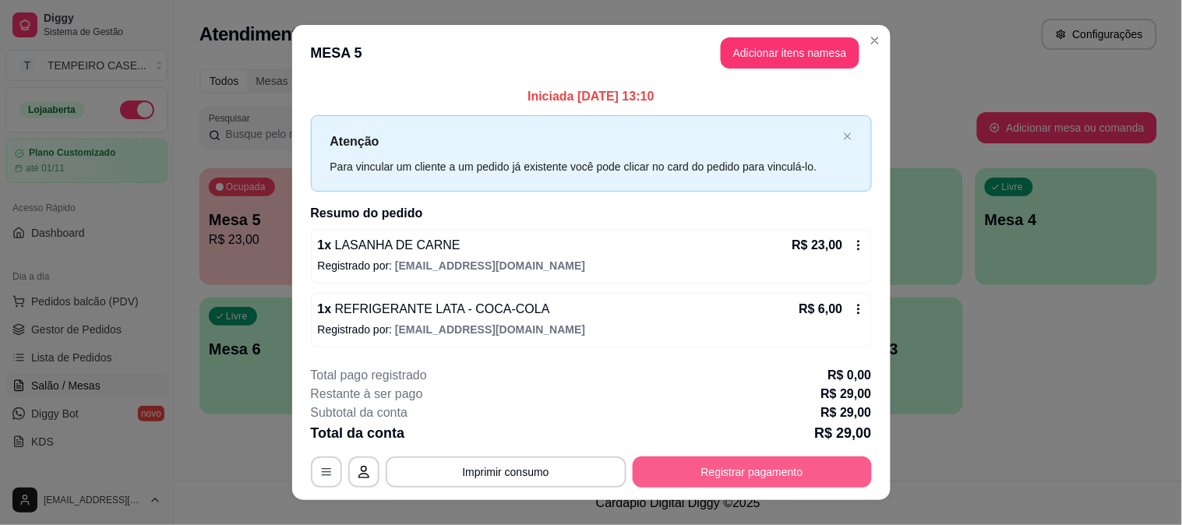
click at [710, 468] on button "Registrar pagamento" at bounding box center [752, 472] width 239 height 31
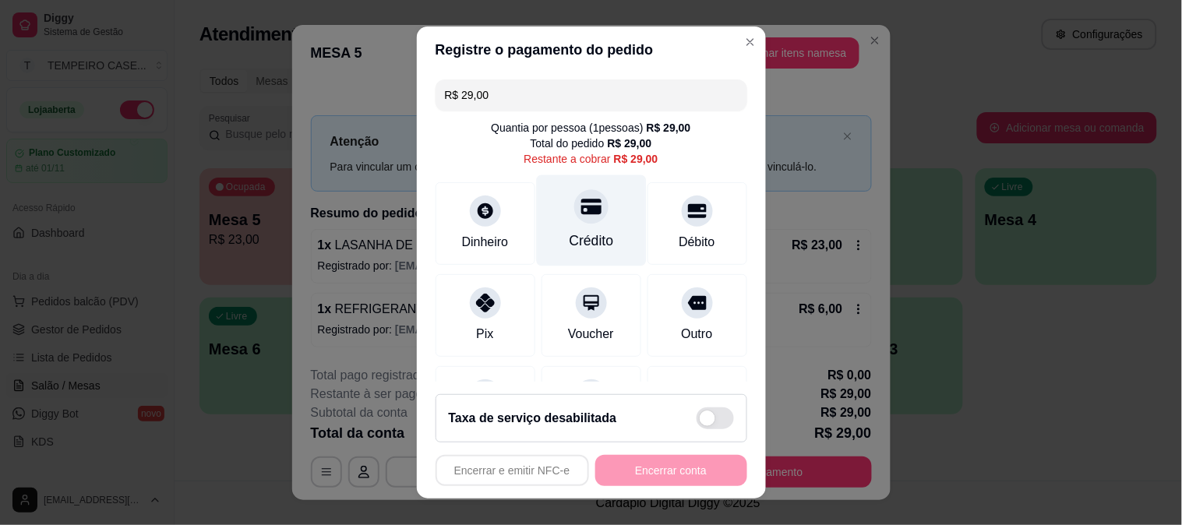
click at [581, 206] on icon at bounding box center [591, 207] width 20 height 16
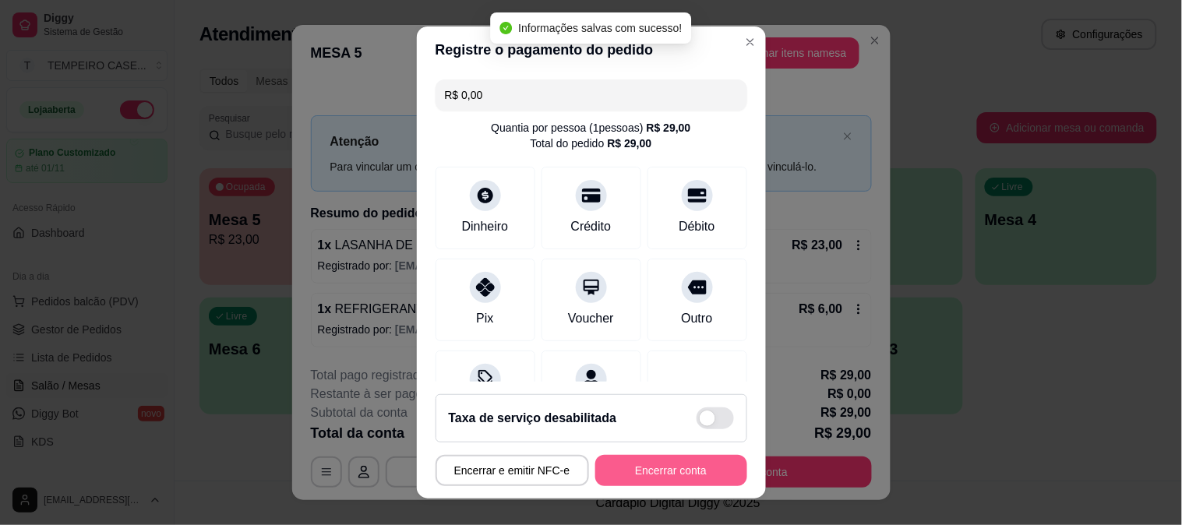
type input "R$ 0,00"
click at [691, 476] on button "Encerrar conta" at bounding box center [671, 471] width 147 height 30
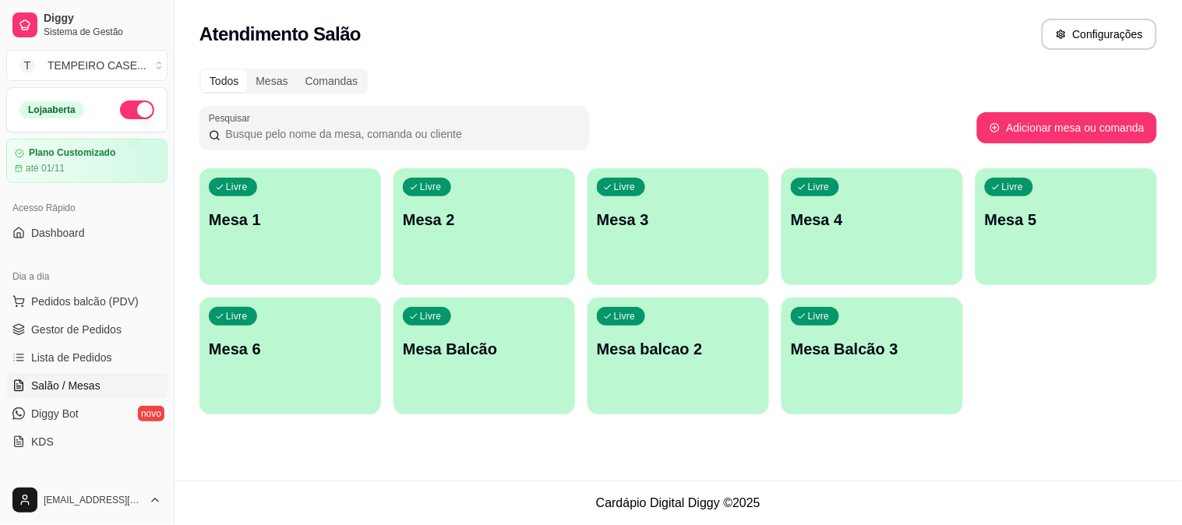
click at [411, 450] on div "Atendimento Salão Configurações Todos Mesas Comandas Pesquisar Adicionar mesa o…" at bounding box center [679, 240] width 1008 height 481
click at [94, 327] on span "Gestor de Pedidos" at bounding box center [76, 330] width 90 height 16
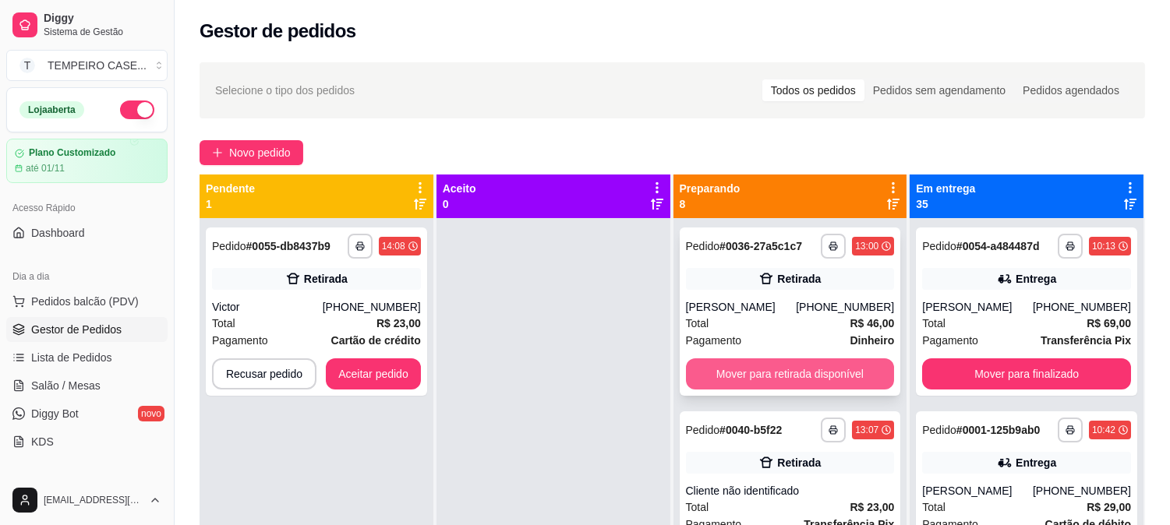
click at [754, 380] on button "Mover para retirada disponível" at bounding box center [790, 374] width 209 height 31
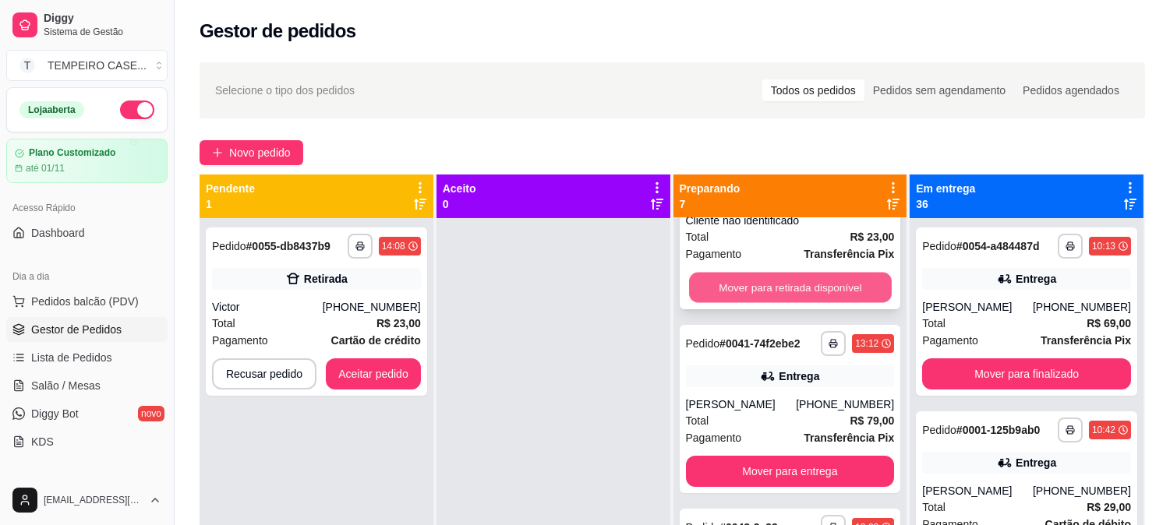
click at [775, 285] on button "Mover para retirada disponível" at bounding box center [790, 288] width 203 height 30
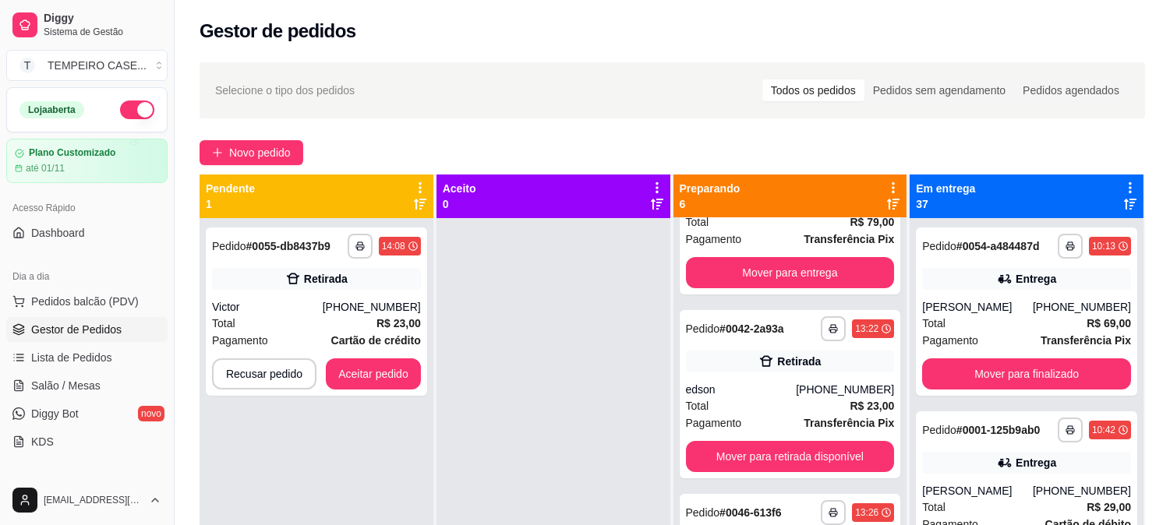
scroll to position [260, 0]
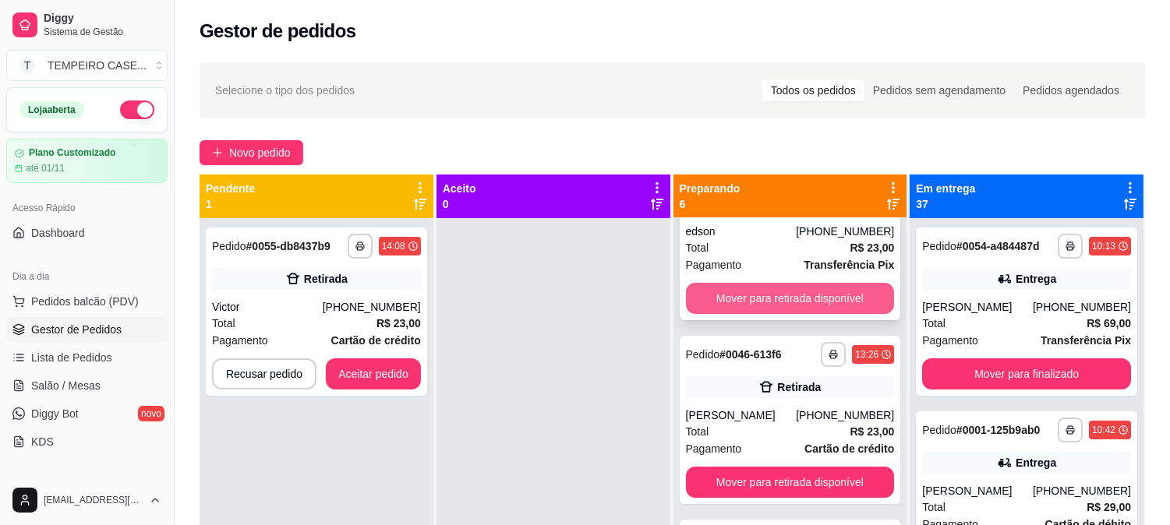
click at [782, 299] on button "Mover para retirada disponível" at bounding box center [790, 298] width 209 height 31
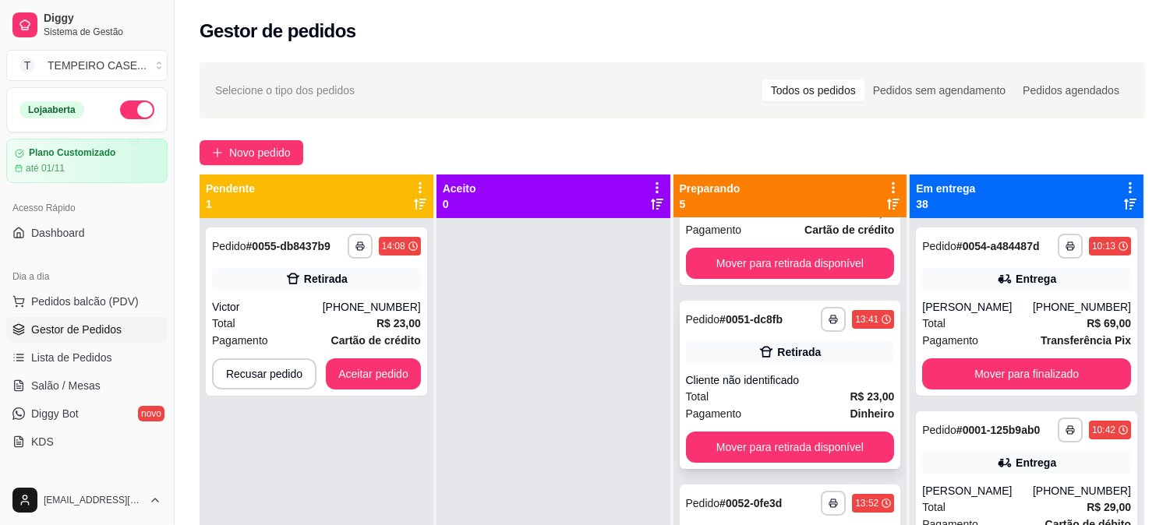
scroll to position [336, 0]
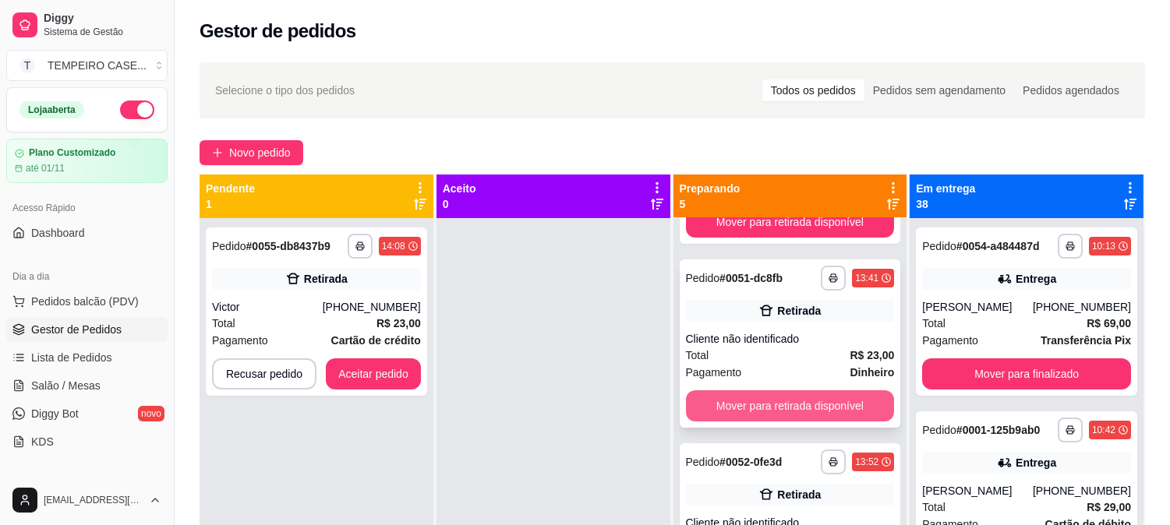
click at [781, 392] on button "Mover para retirada disponível" at bounding box center [790, 406] width 209 height 31
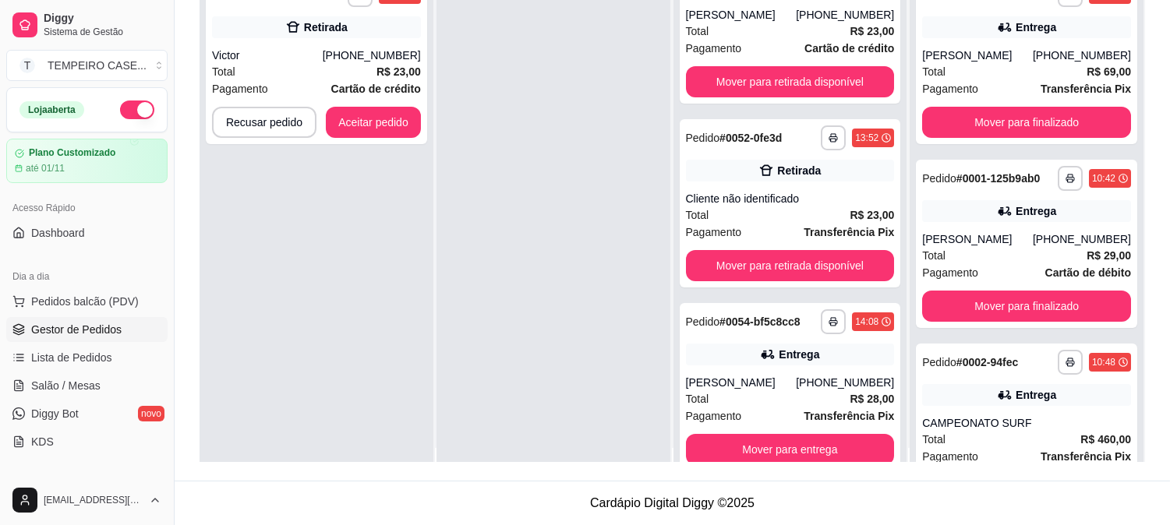
scroll to position [0, 0]
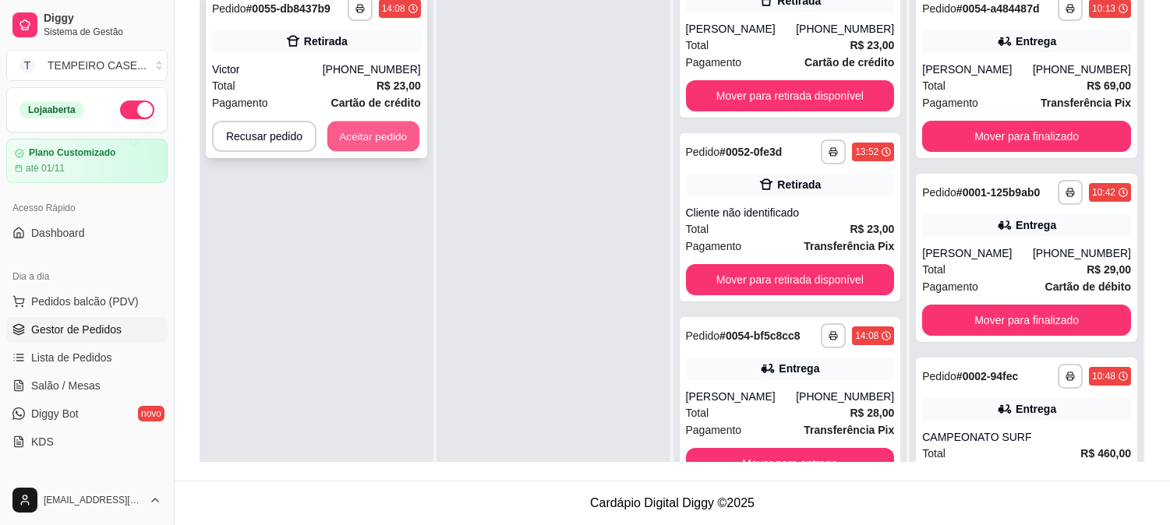
click at [384, 139] on button "Aceitar pedido" at bounding box center [373, 137] width 92 height 30
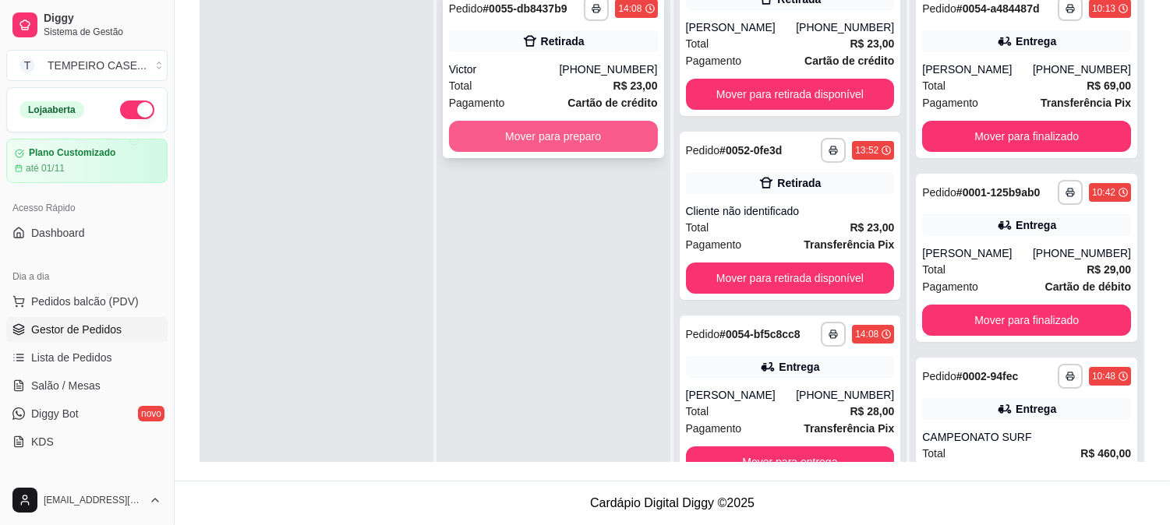
scroll to position [224, 0]
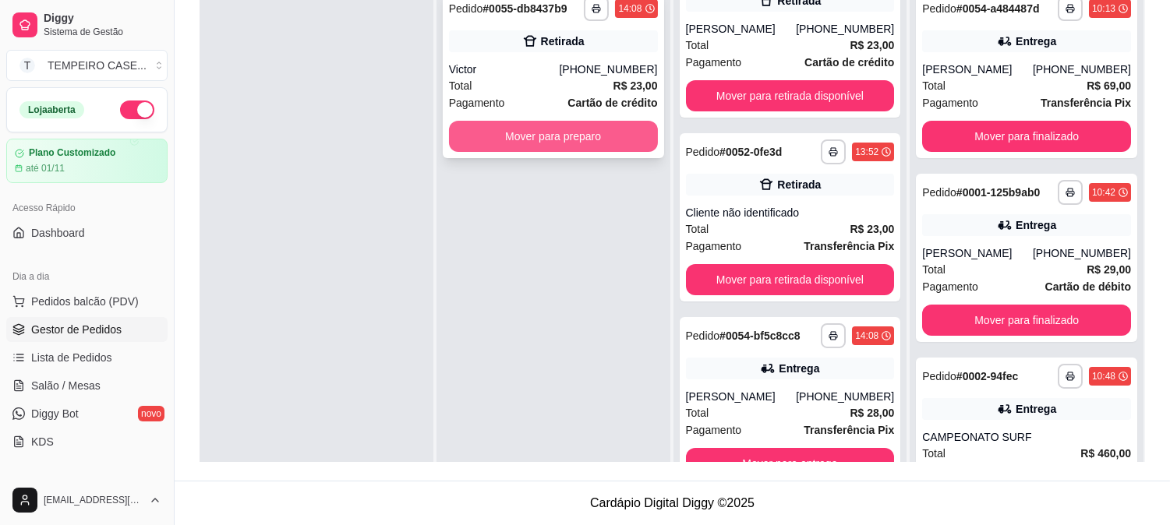
click at [574, 140] on button "Mover para preparo" at bounding box center [553, 136] width 209 height 31
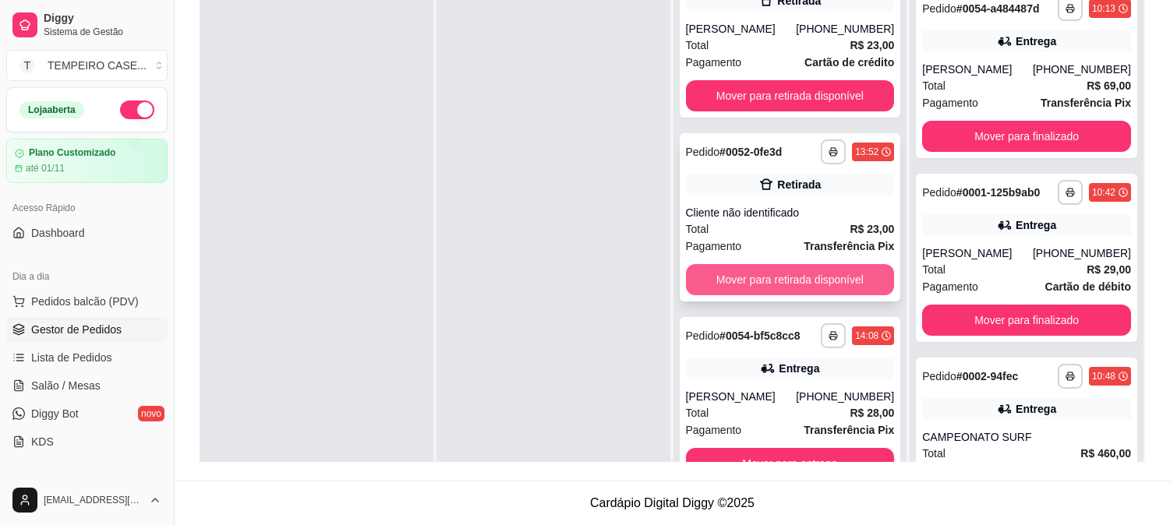
click at [778, 270] on button "Mover para retirada disponível" at bounding box center [790, 279] width 209 height 31
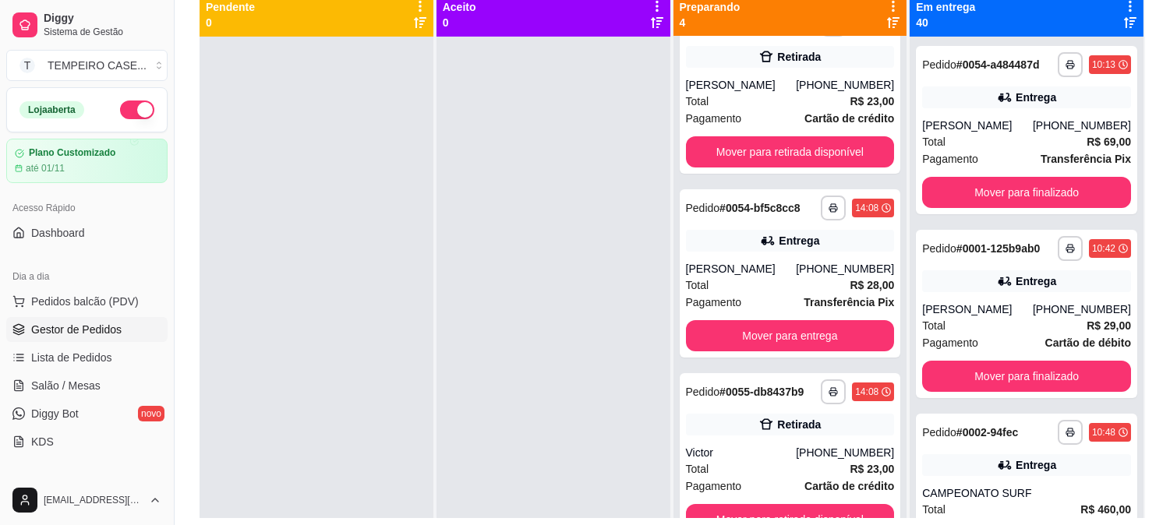
scroll to position [151, 0]
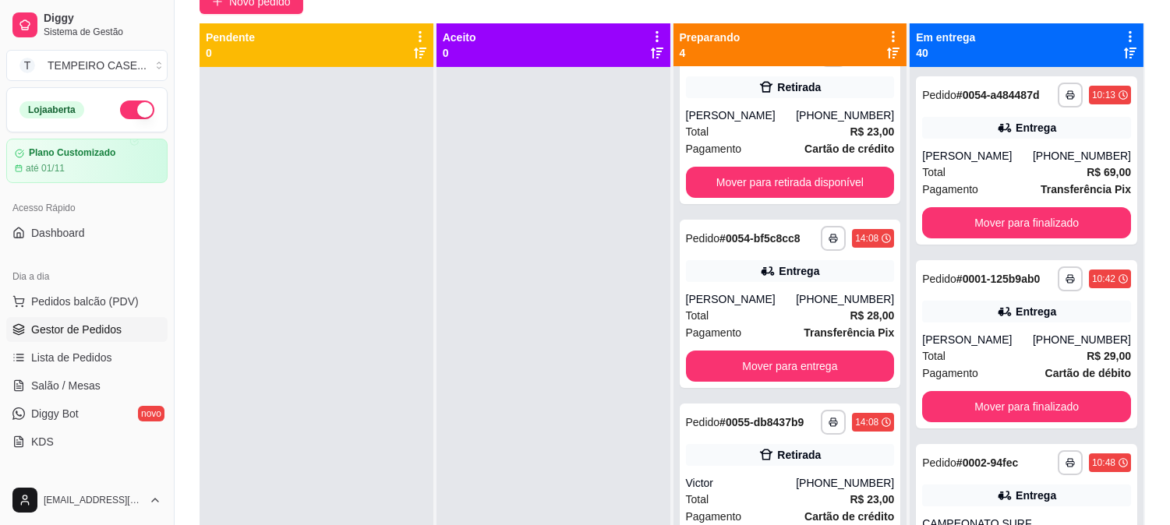
click at [126, 117] on button "button" at bounding box center [137, 110] width 34 height 19
click at [726, 277] on div "Entrega" at bounding box center [790, 271] width 209 height 22
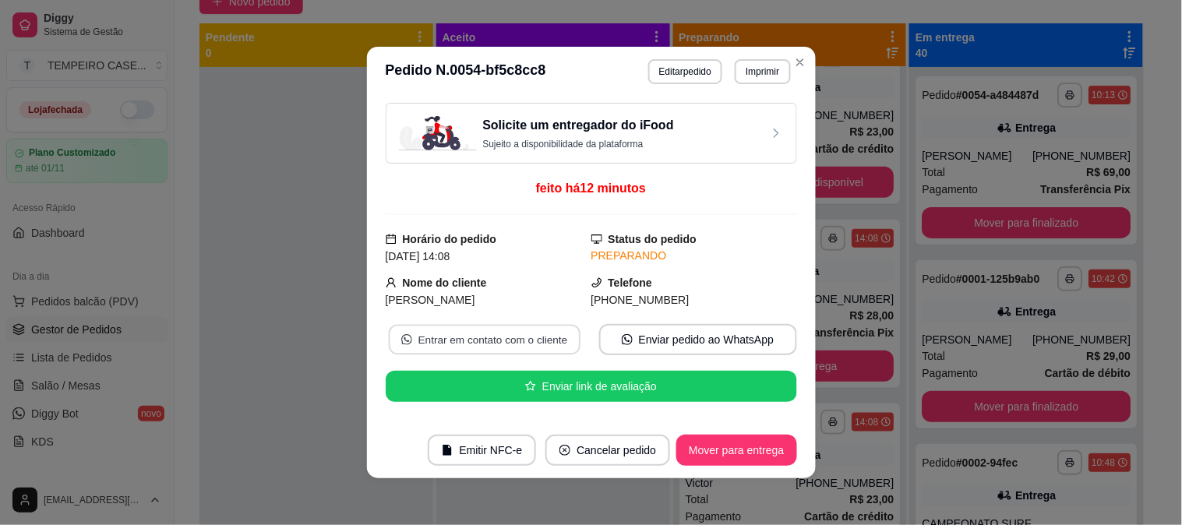
click at [455, 344] on button "Entrar em contato com o cliente" at bounding box center [484, 340] width 192 height 30
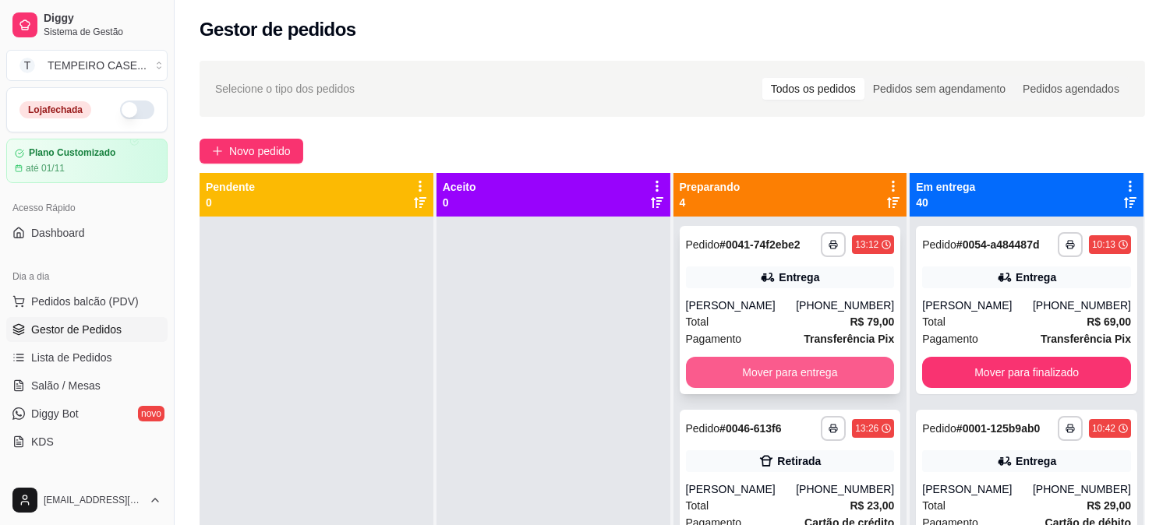
scroll to position [0, 0]
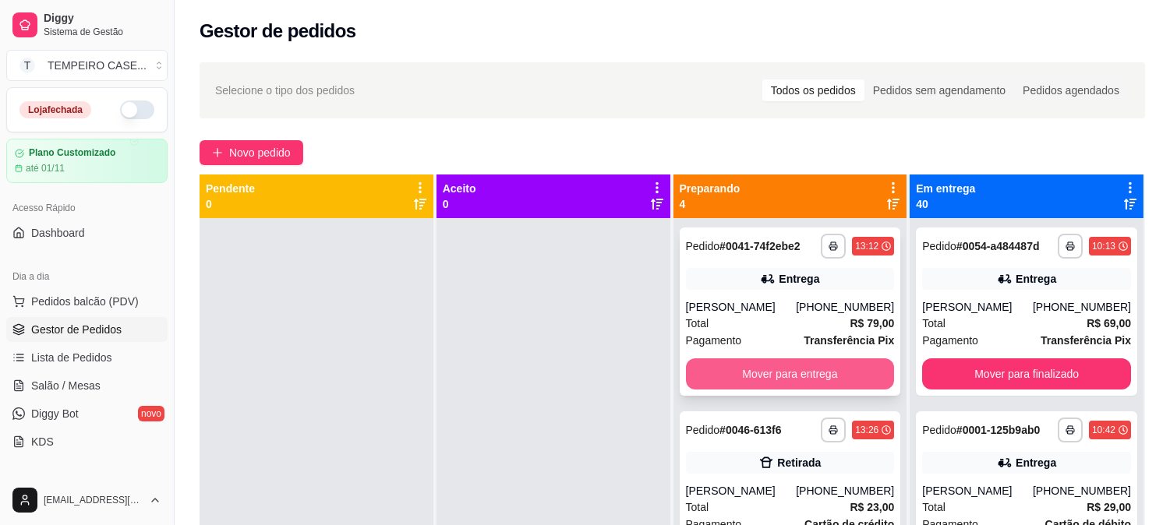
click at [765, 374] on button "Mover para entrega" at bounding box center [790, 374] width 209 height 31
click at [770, 378] on button "Mover para retirada disponível" at bounding box center [790, 374] width 203 height 30
click at [778, 379] on button "Mover para entrega" at bounding box center [790, 374] width 209 height 31
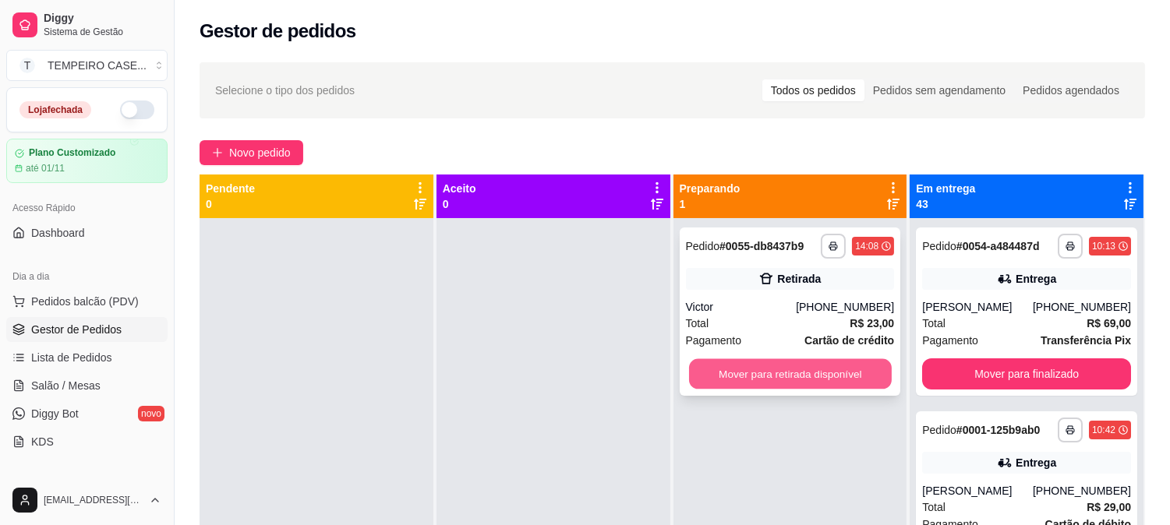
click at [775, 379] on button "Mover para retirada disponível" at bounding box center [790, 374] width 203 height 30
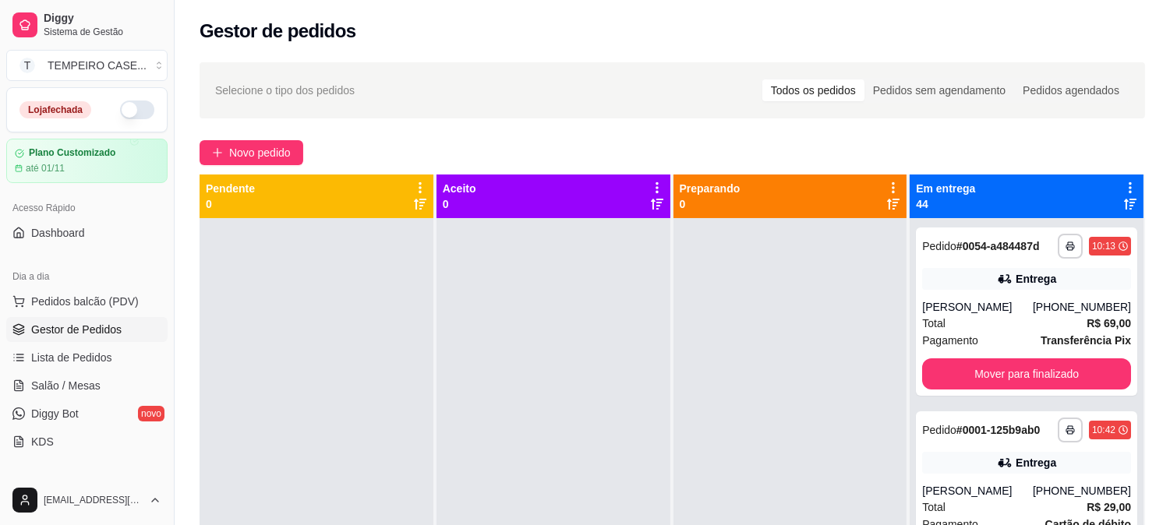
click at [243, 167] on div "**********" at bounding box center [672, 386] width 995 height 666
click at [243, 161] on button "Novo pedido" at bounding box center [252, 152] width 104 height 25
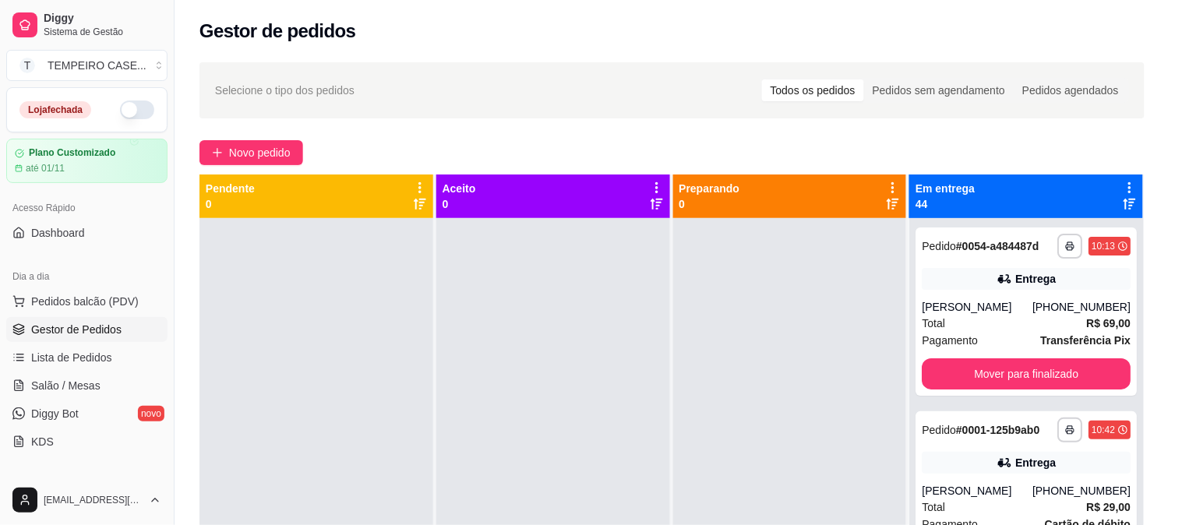
click at [283, 299] on img at bounding box center [281, 279] width 143 height 97
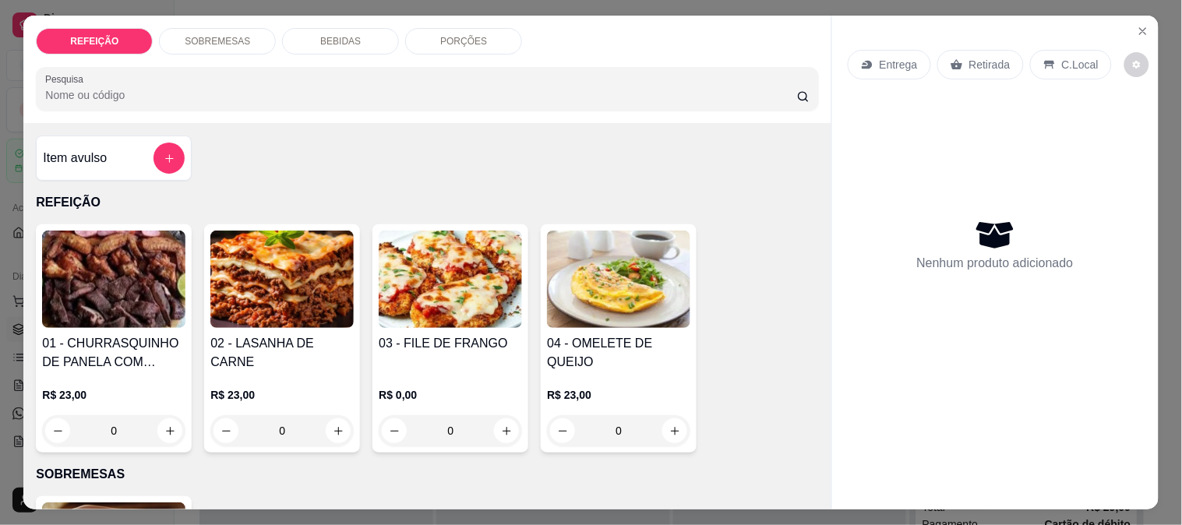
click at [106, 265] on img at bounding box center [113, 279] width 143 height 97
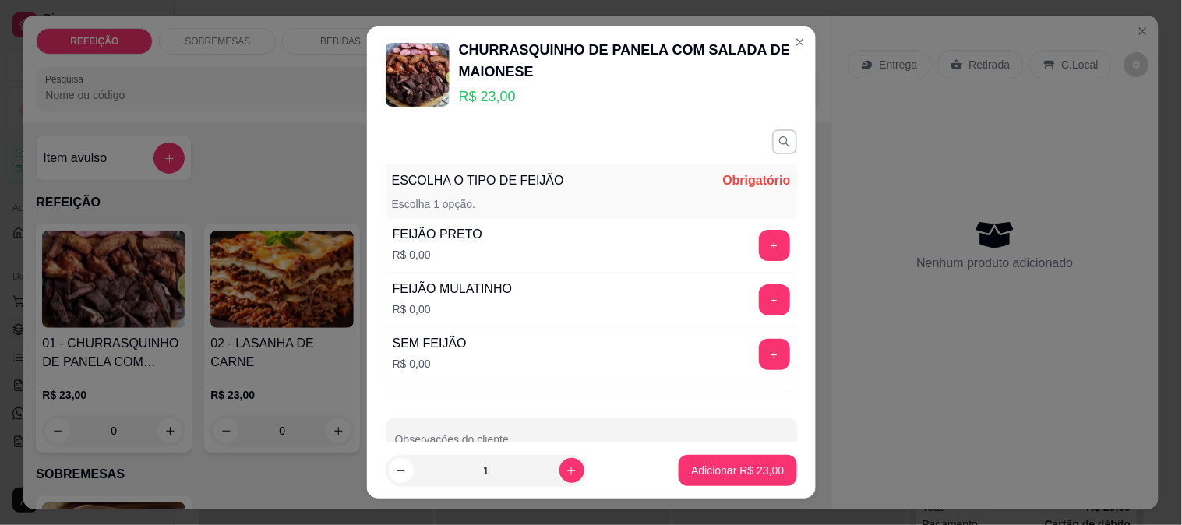
click at [759, 250] on button "+" at bounding box center [774, 245] width 31 height 31
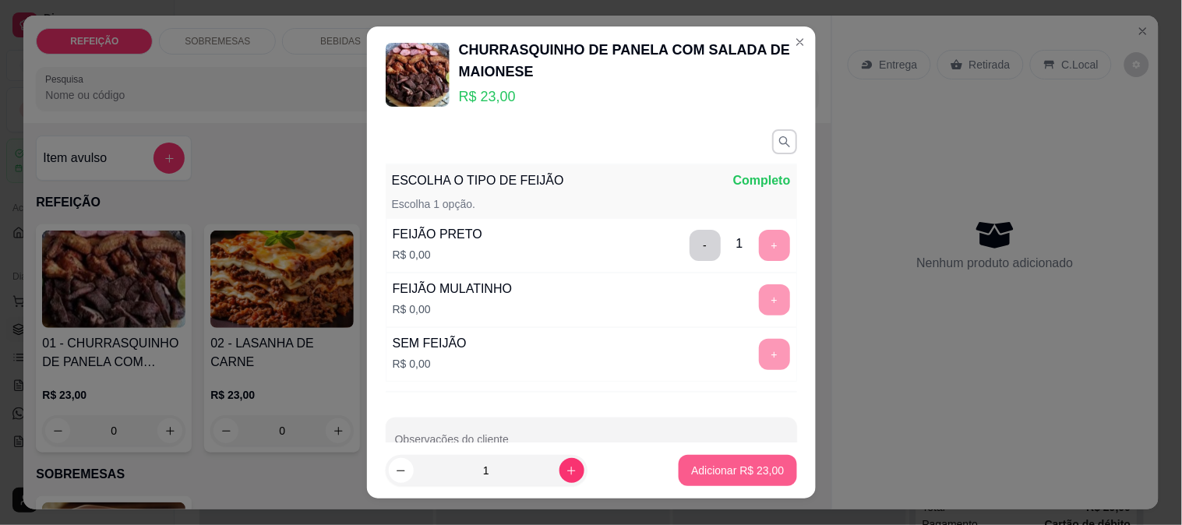
click at [712, 479] on button "Adicionar R$ 23,00" at bounding box center [738, 470] width 118 height 31
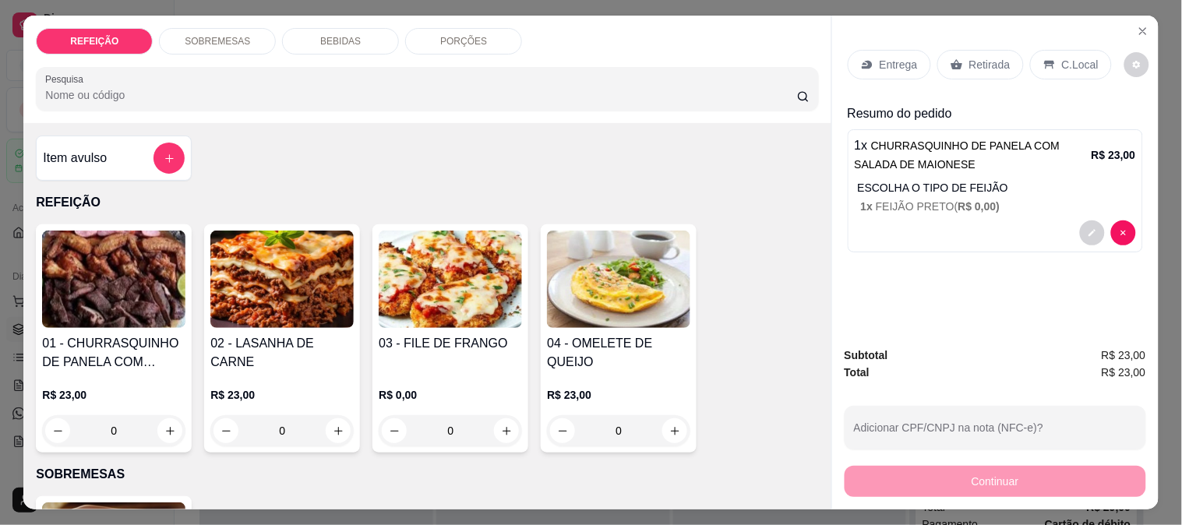
click at [968, 50] on div "Retirada" at bounding box center [981, 65] width 87 height 30
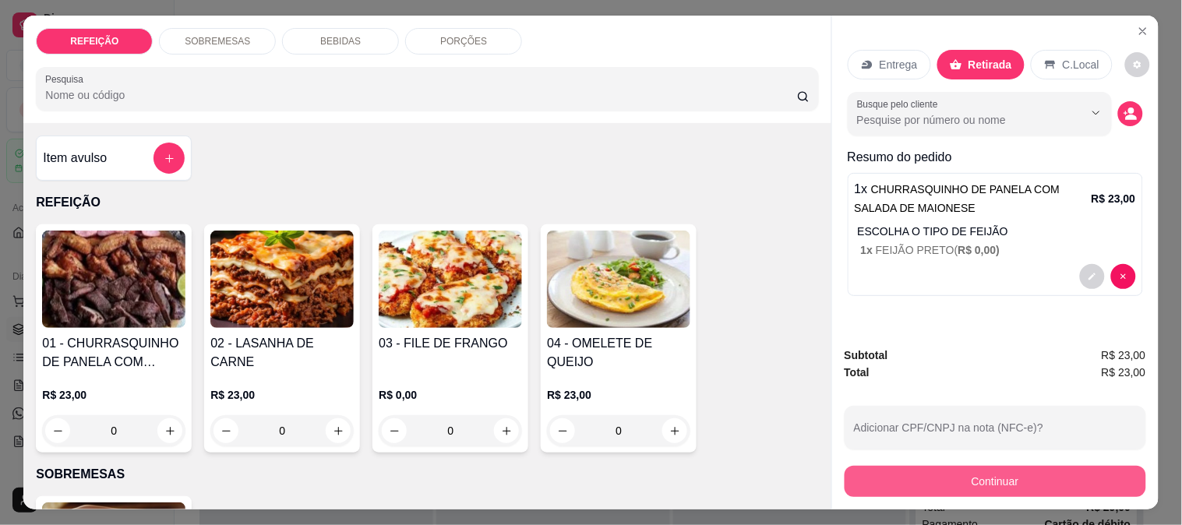
click at [912, 468] on button "Continuar" at bounding box center [996, 481] width 302 height 31
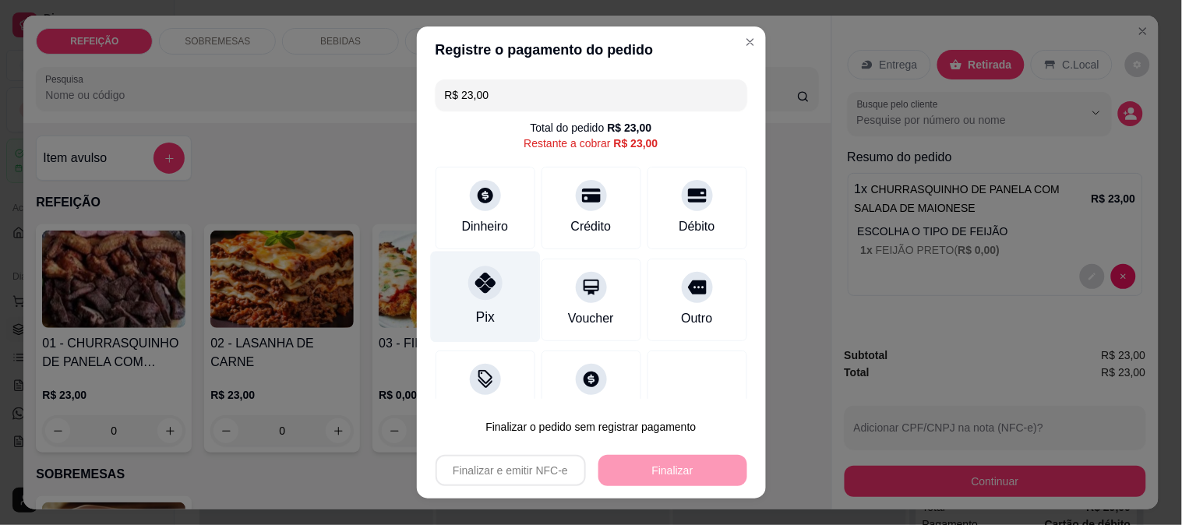
click at [496, 281] on div "Pix" at bounding box center [485, 296] width 110 height 91
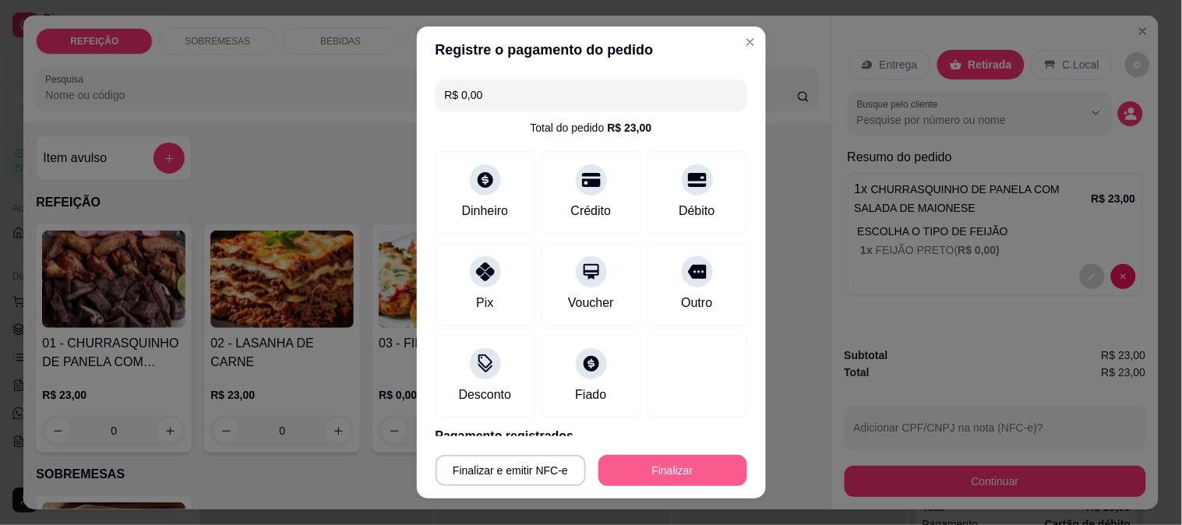
click at [710, 475] on button "Finalizar" at bounding box center [673, 470] width 149 height 31
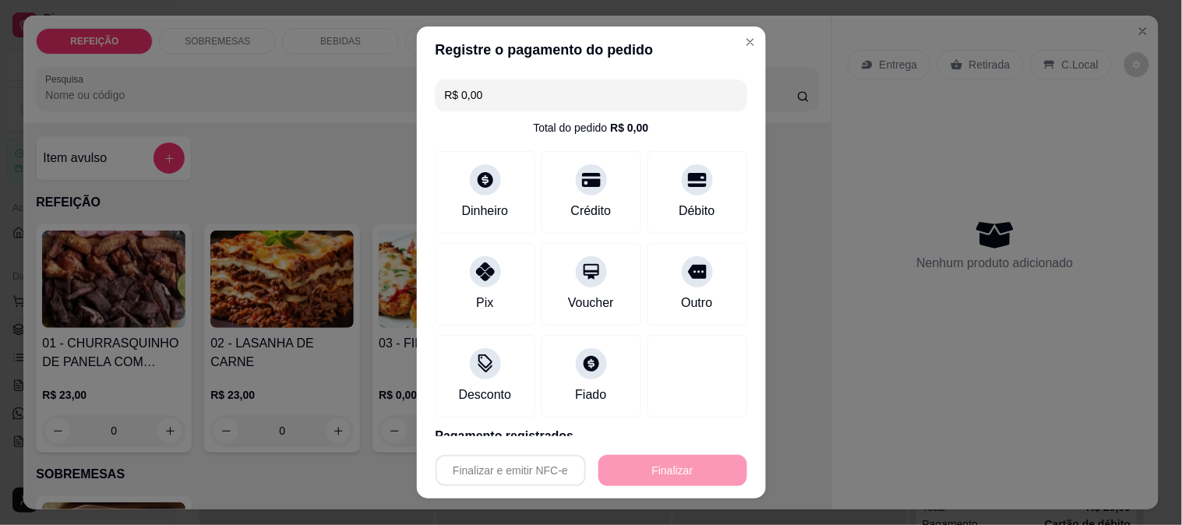
type input "-R$ 23,00"
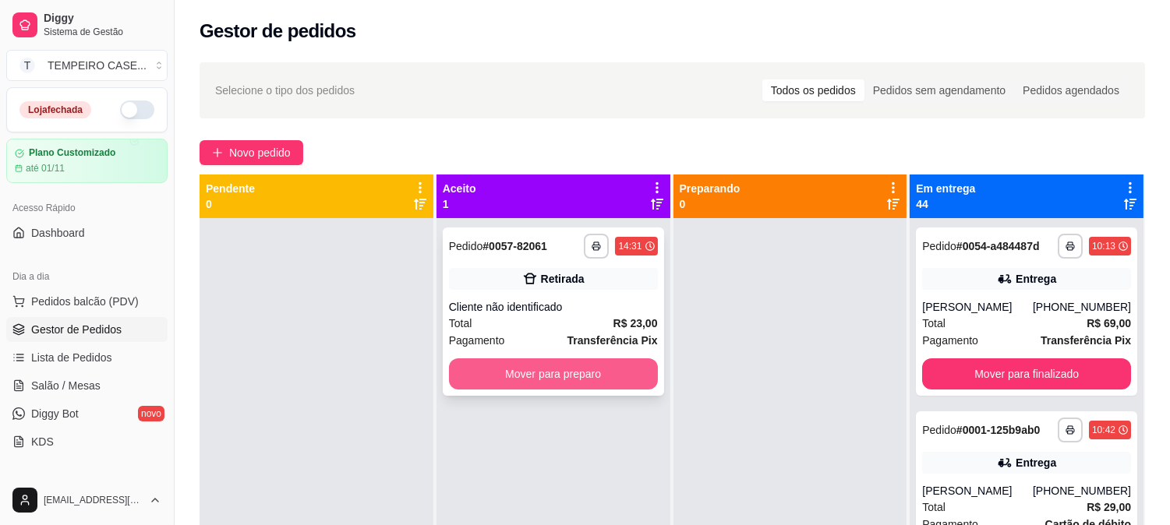
click at [566, 380] on button "Mover para preparo" at bounding box center [553, 374] width 209 height 31
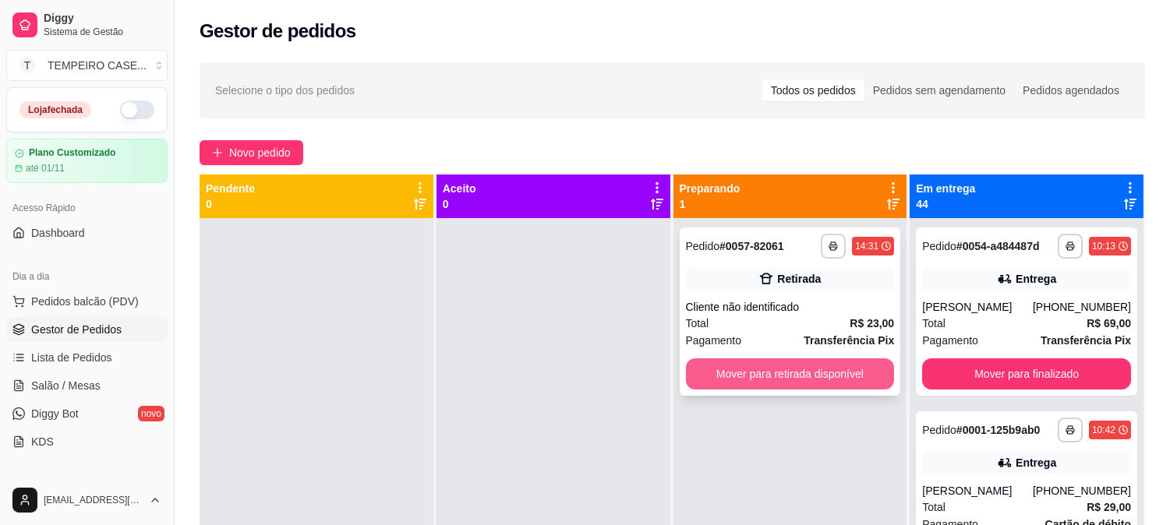
click at [764, 374] on button "Mover para retirada disponível" at bounding box center [790, 374] width 209 height 31
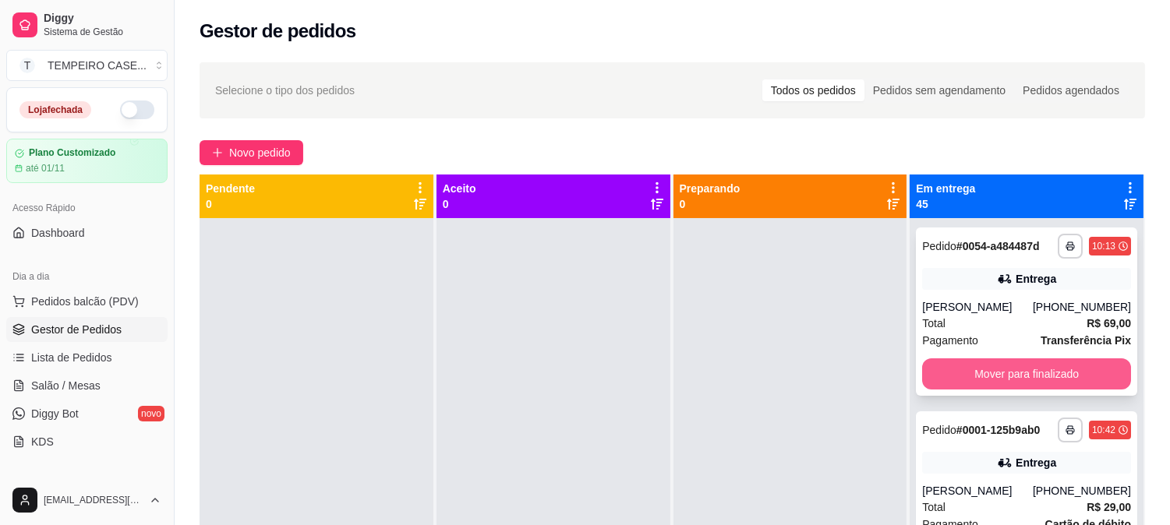
click at [1041, 362] on button "Mover para finalizado" at bounding box center [1026, 374] width 209 height 31
click at [1023, 367] on button "Mover para finalizado" at bounding box center [1026, 374] width 203 height 30
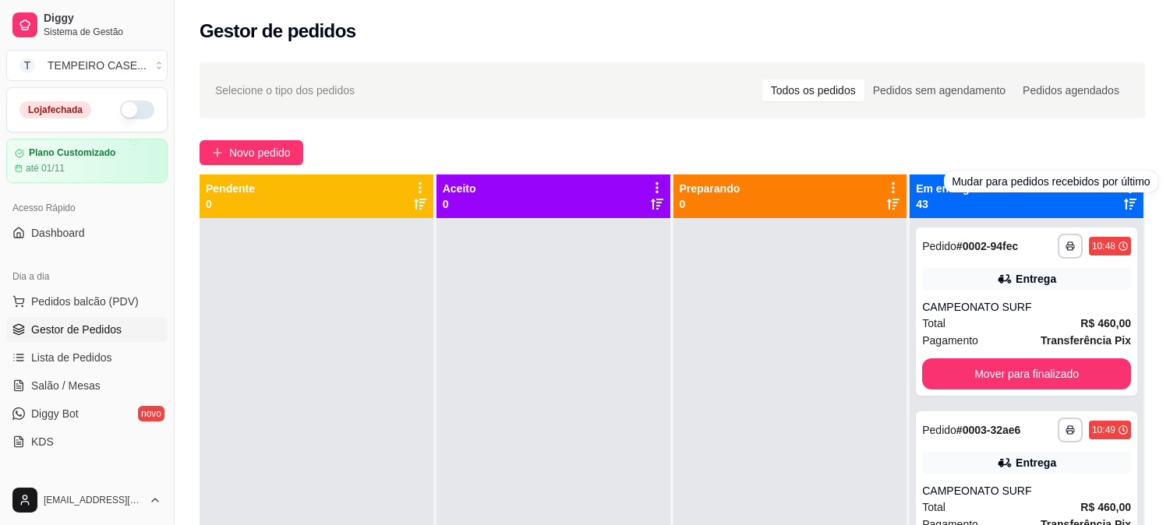
click at [1112, 188] on div "Mudar para pedidos recebidos por último" at bounding box center [1051, 182] width 214 height 22
click at [1123, 184] on icon at bounding box center [1130, 188] width 14 height 14
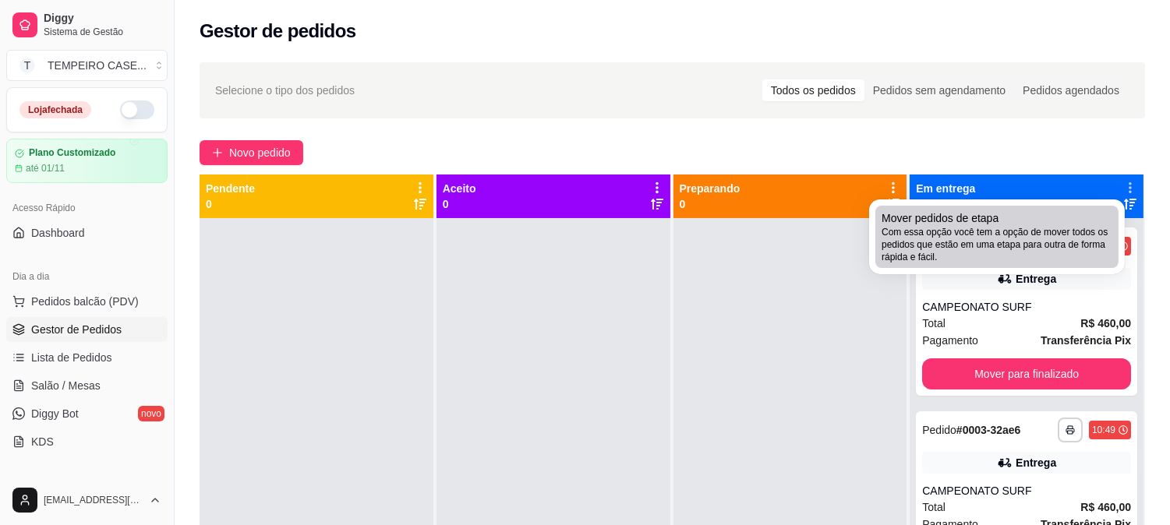
click at [983, 219] on span "Mover pedidos de etapa" at bounding box center [940, 218] width 117 height 16
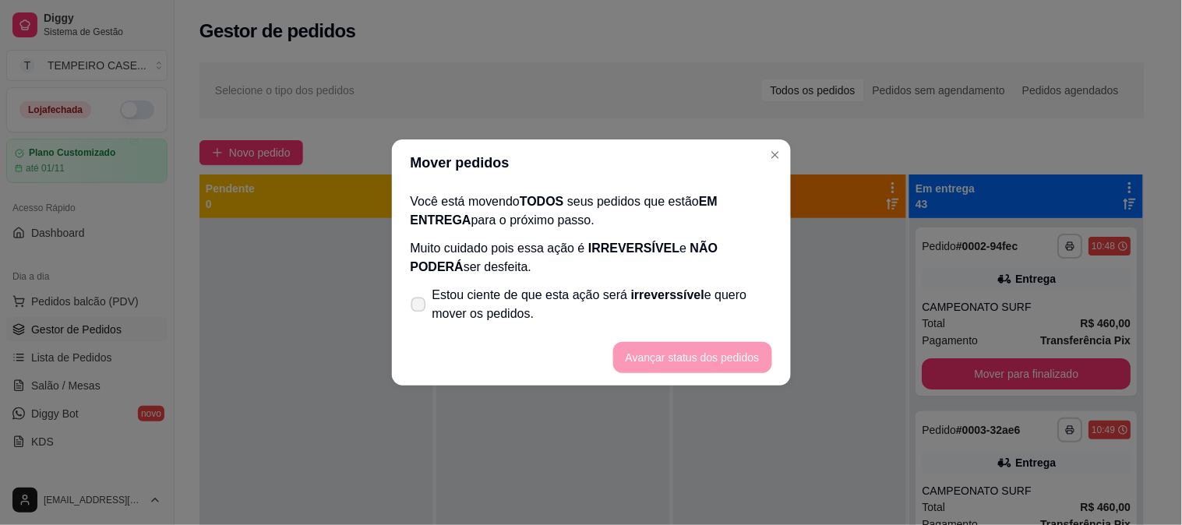
click at [419, 300] on icon at bounding box center [418, 304] width 12 height 9
click at [419, 308] on input "Estou ciente de que esta ação será irreverssível e quero mover os pedidos." at bounding box center [415, 313] width 10 height 10
checkbox input "true"
click at [639, 353] on button "Avançar status dos pedidos" at bounding box center [693, 358] width 154 height 30
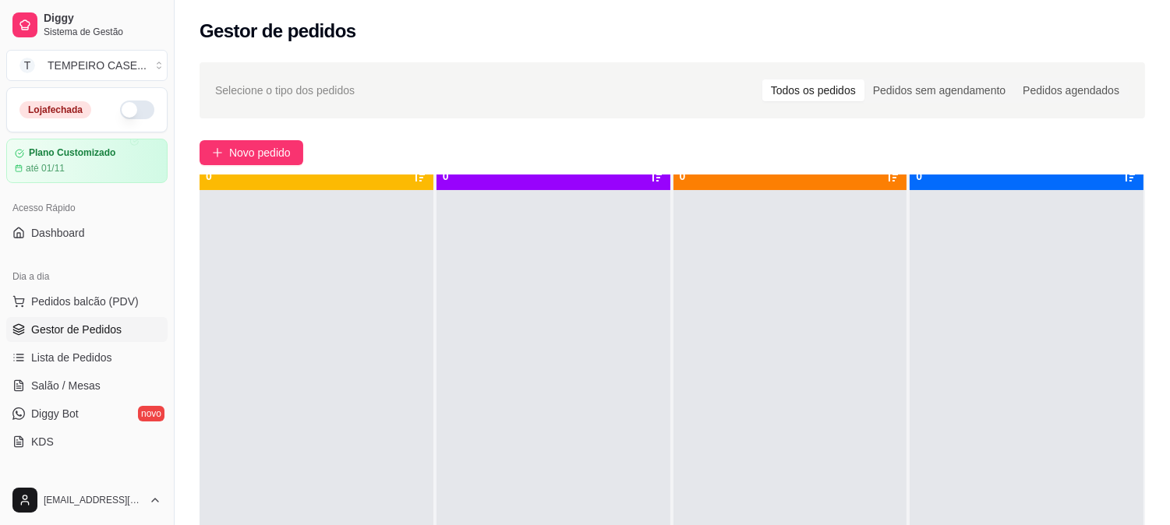
scroll to position [43, 0]
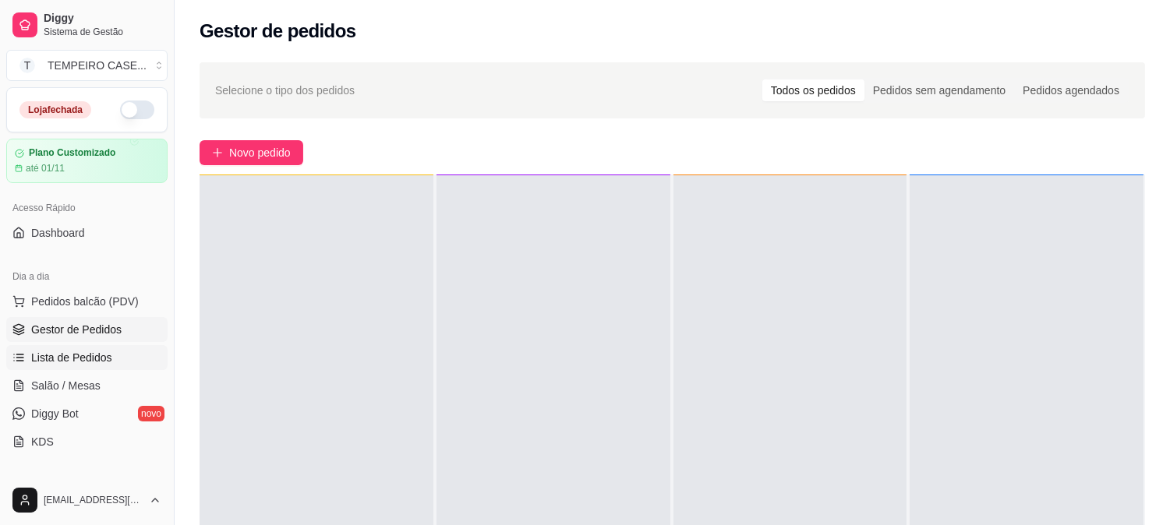
click at [72, 362] on span "Lista de Pedidos" at bounding box center [71, 358] width 81 height 16
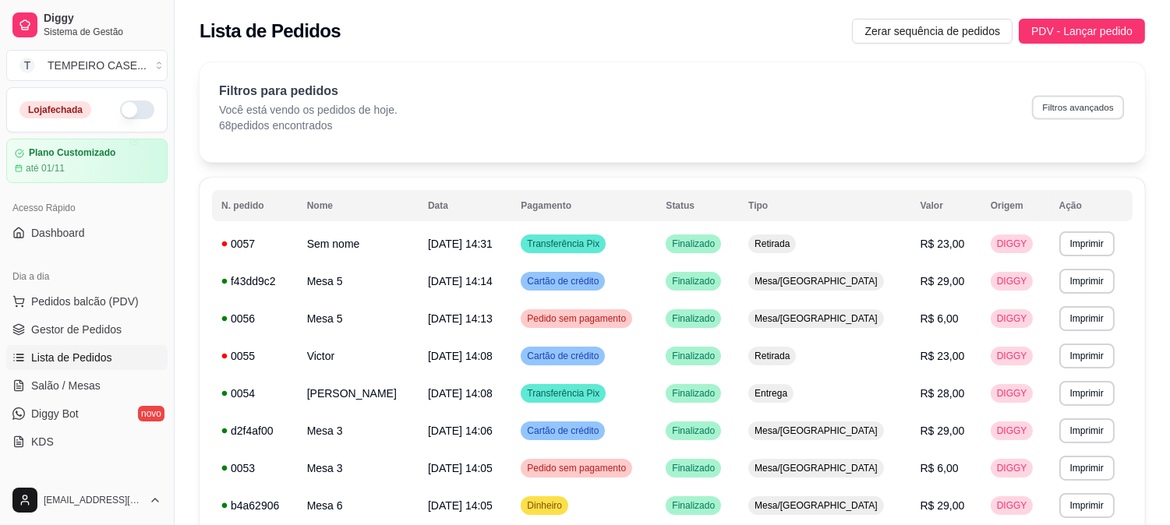
click at [1062, 105] on button "Filtros avançados" at bounding box center [1078, 107] width 92 height 24
select select "0"
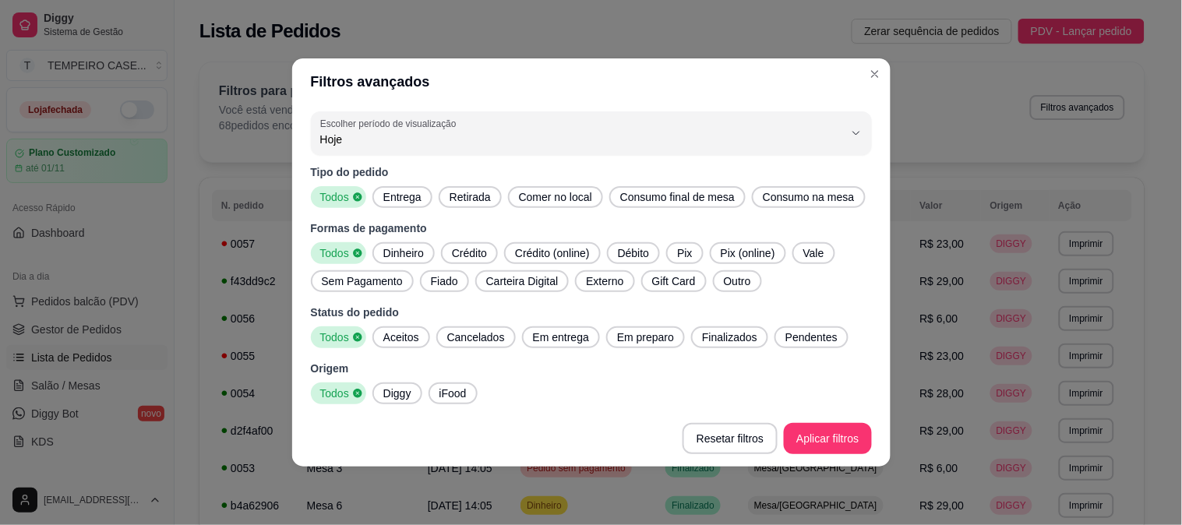
click at [414, 249] on span "Dinheiro" at bounding box center [403, 254] width 53 height 16
click at [338, 256] on span "Todos" at bounding box center [336, 254] width 41 height 16
click at [394, 332] on span "Aceitos" at bounding box center [401, 338] width 48 height 16
click at [535, 333] on span "Em entrega" at bounding box center [561, 338] width 69 height 16
click at [642, 331] on span "Em preparo" at bounding box center [650, 338] width 69 height 16
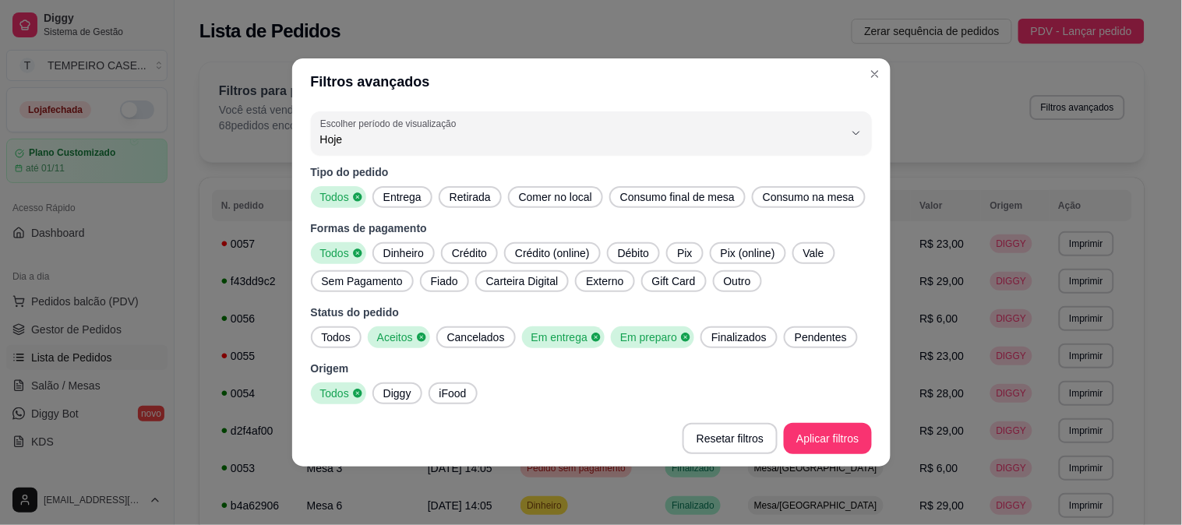
click at [726, 333] on span "Finalizados" at bounding box center [739, 338] width 68 height 16
click at [796, 332] on span "Pendentes" at bounding box center [826, 338] width 65 height 16
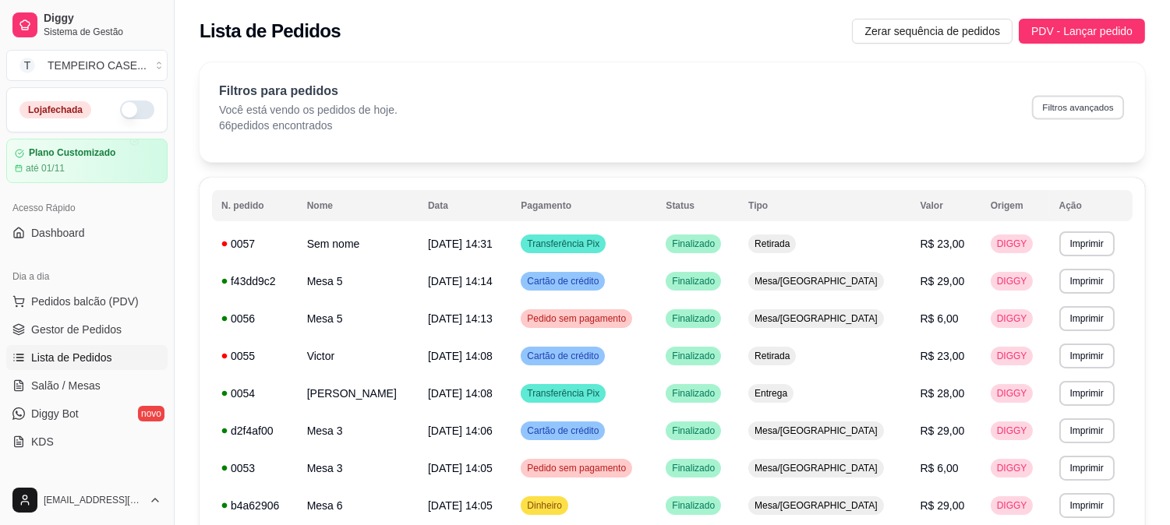
click at [1066, 118] on button "Filtros avançados" at bounding box center [1078, 107] width 92 height 24
select select "0"
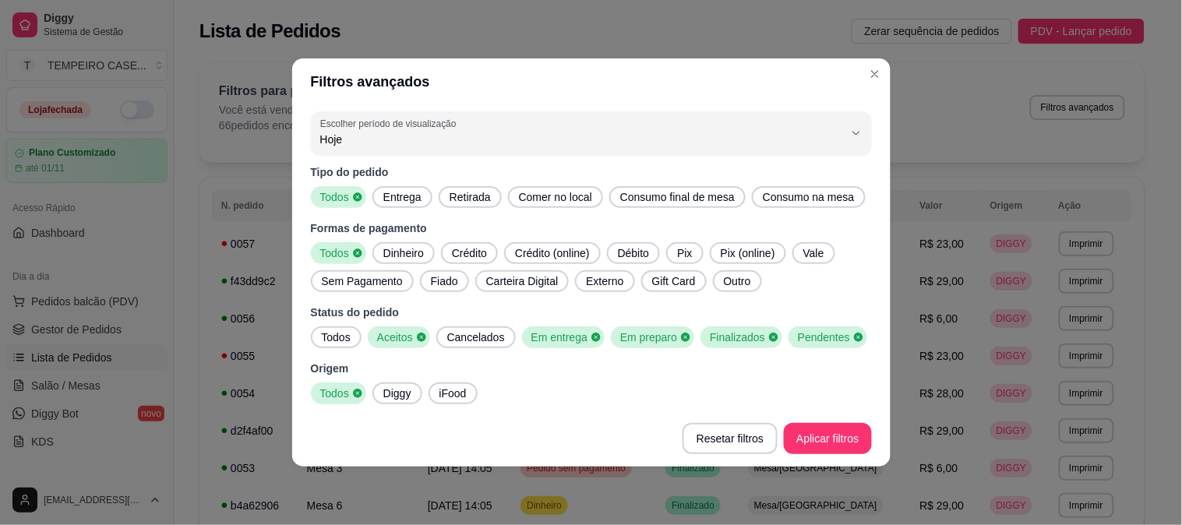
click at [403, 203] on span "Entrega" at bounding box center [402, 197] width 51 height 16
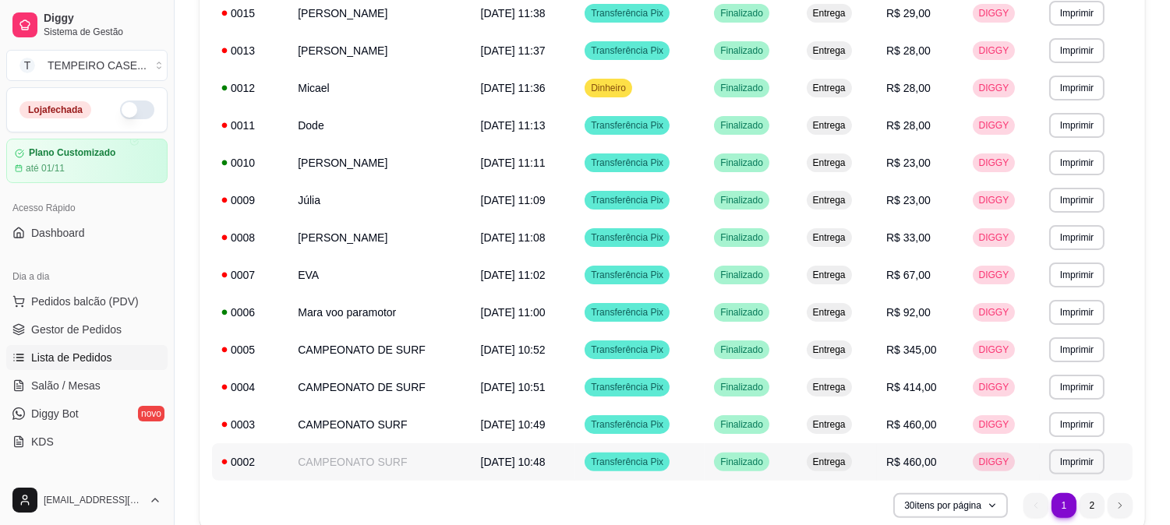
scroll to position [847, 0]
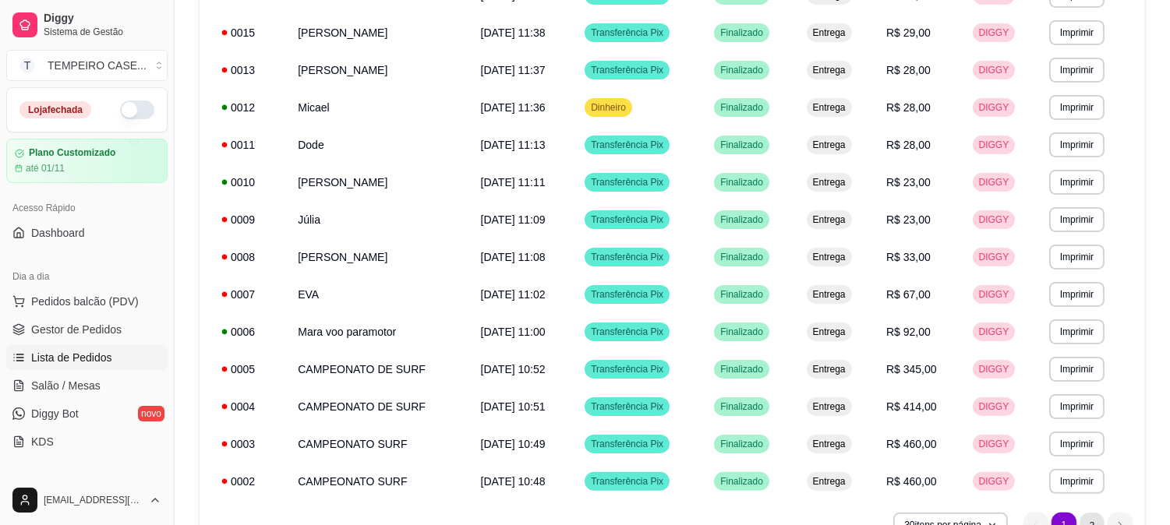
click at [1096, 518] on li "2" at bounding box center [1092, 525] width 24 height 24
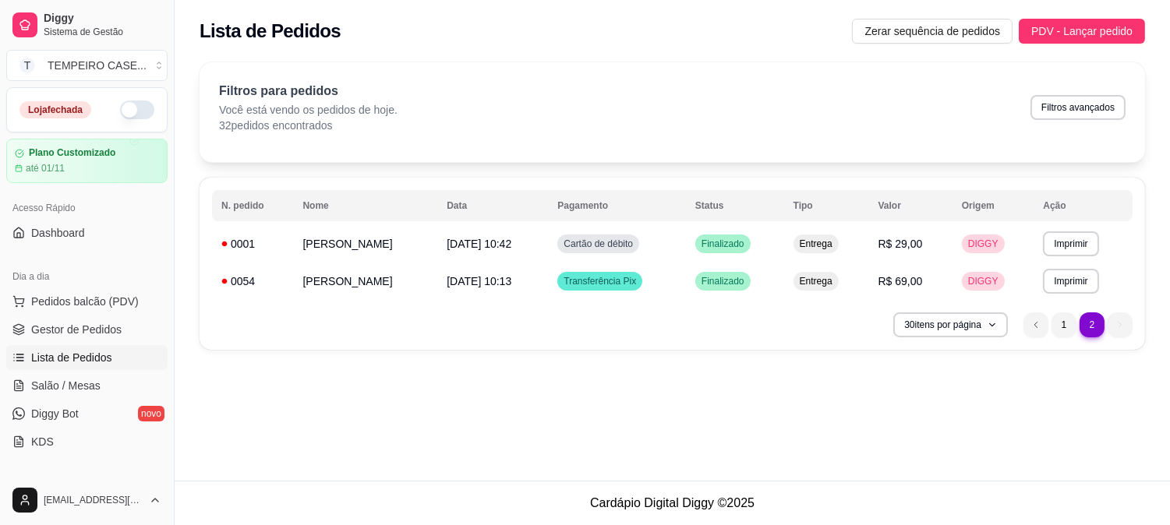
scroll to position [0, 0]
click at [1071, 325] on li "1" at bounding box center [1076, 325] width 25 height 25
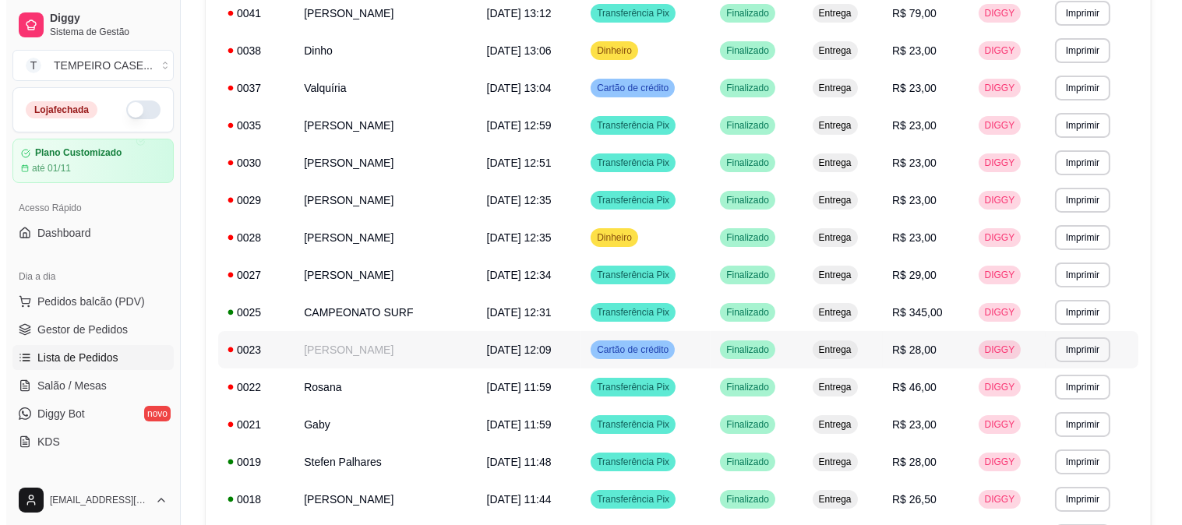
scroll to position [154, 0]
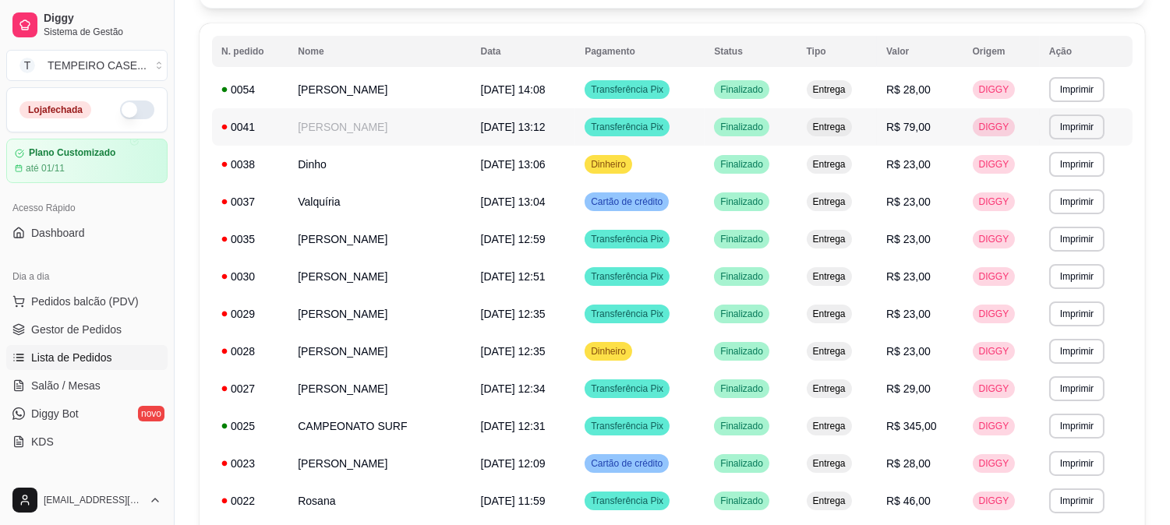
click at [400, 125] on td "Sérgio Voador" at bounding box center [379, 126] width 182 height 37
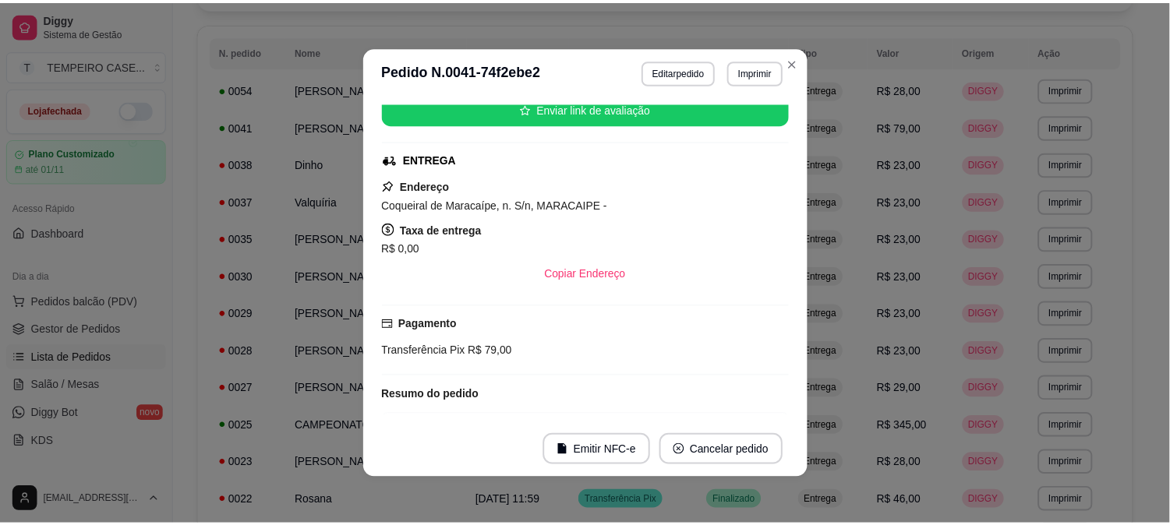
scroll to position [165, 0]
